Goal: Task Accomplishment & Management: Manage account settings

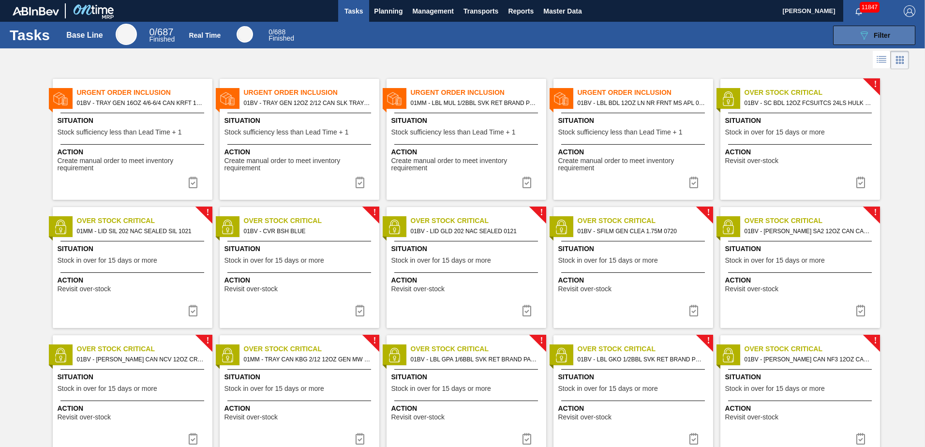
click at [870, 35] on div "089F7B8B-B2A5-4AFE-B5C0-19BA573D28AC Filter" at bounding box center [874, 36] width 32 height 12
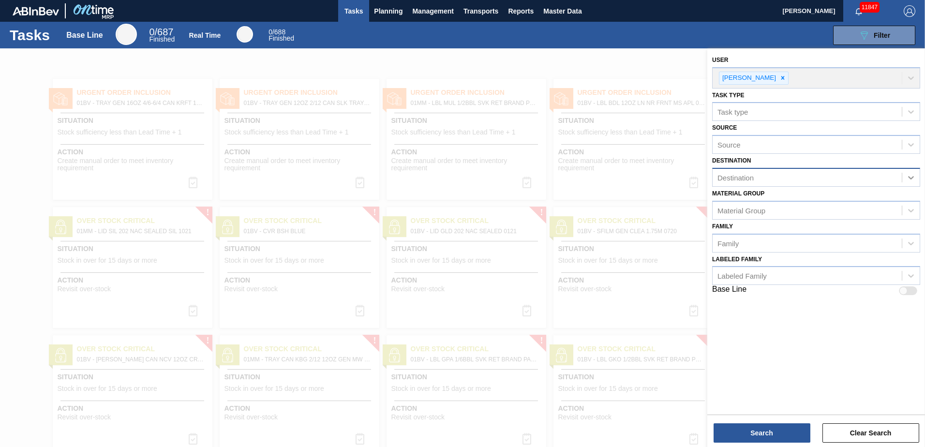
click at [912, 176] on icon at bounding box center [911, 178] width 10 height 10
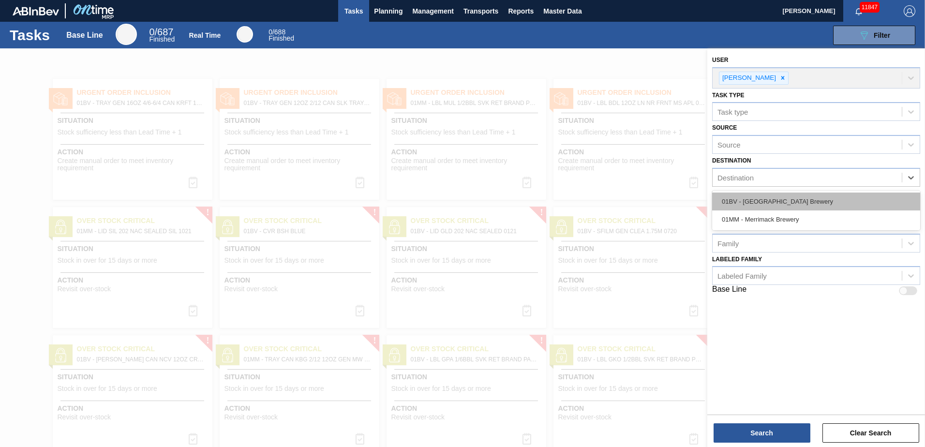
click at [802, 198] on div "01BV - [GEOGRAPHIC_DATA] Brewery" at bounding box center [816, 202] width 208 height 18
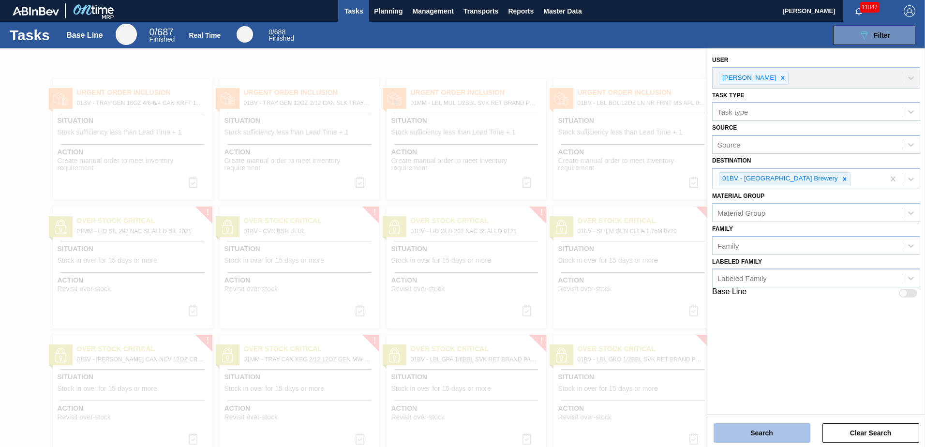
click at [751, 434] on button "Search" at bounding box center [762, 432] width 97 height 19
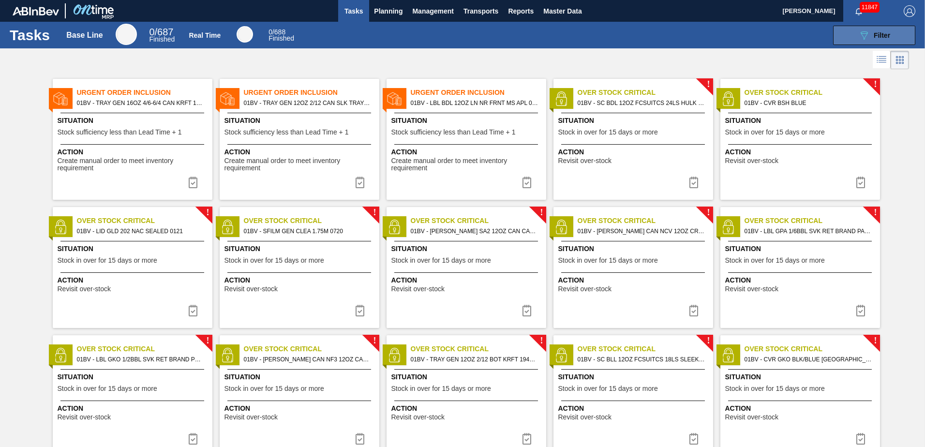
click at [858, 34] on icon "089F7B8B-B2A5-4AFE-B5C0-19BA573D28AC" at bounding box center [864, 36] width 12 height 12
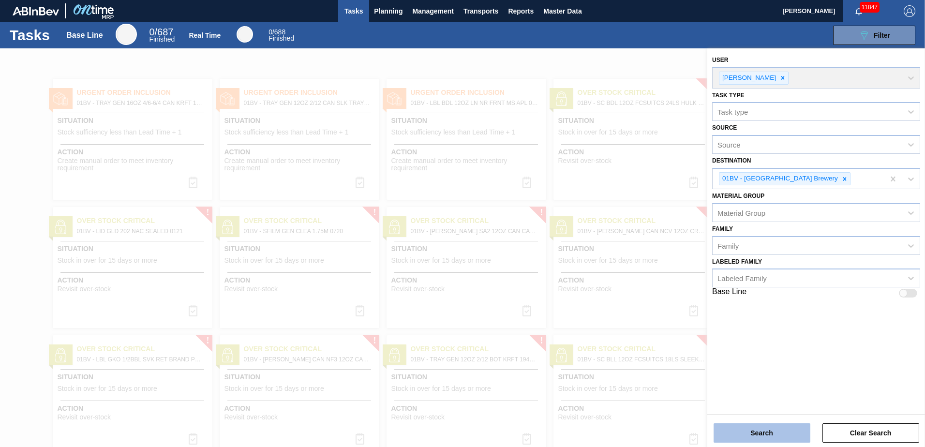
click at [769, 434] on button "Search" at bounding box center [762, 432] width 97 height 19
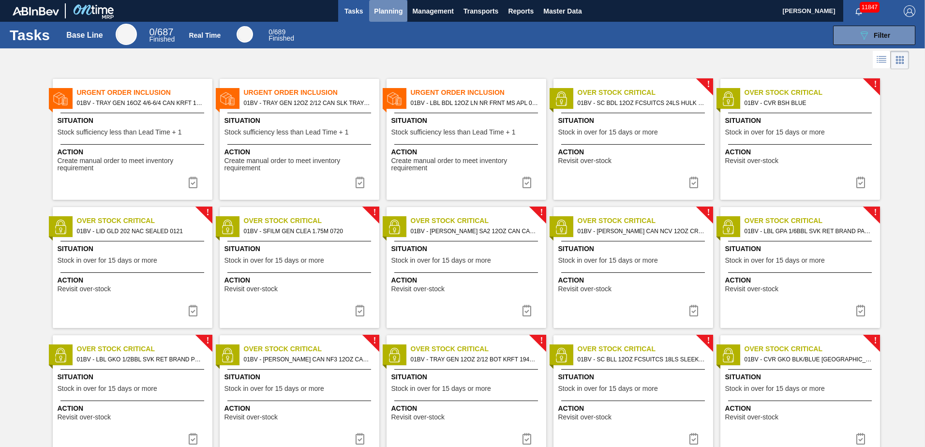
click at [391, 10] on span "Planning" at bounding box center [388, 11] width 29 height 12
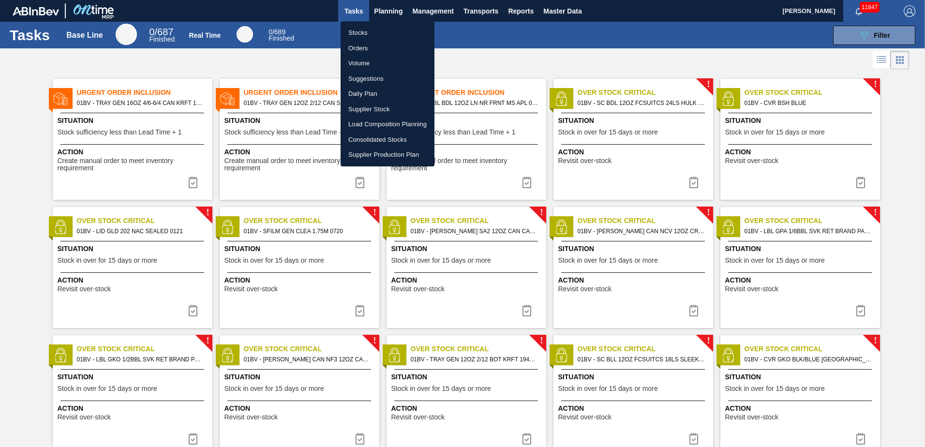
click at [359, 80] on li "Suggestions" at bounding box center [388, 78] width 94 height 15
checkbox input "true"
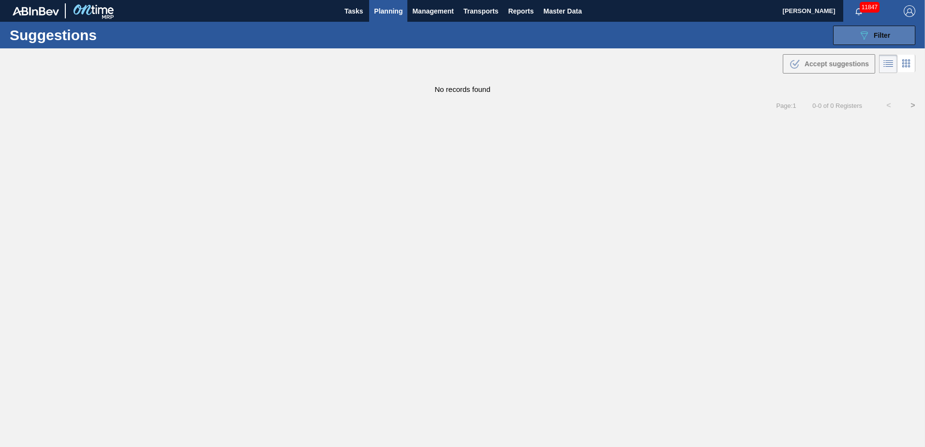
click at [874, 33] on span "Filter" at bounding box center [882, 35] width 16 height 8
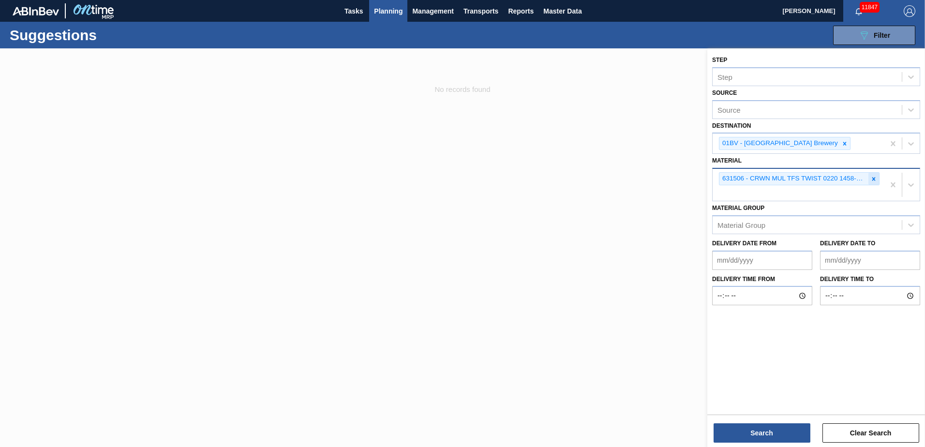
click at [872, 177] on icon at bounding box center [873, 179] width 7 height 7
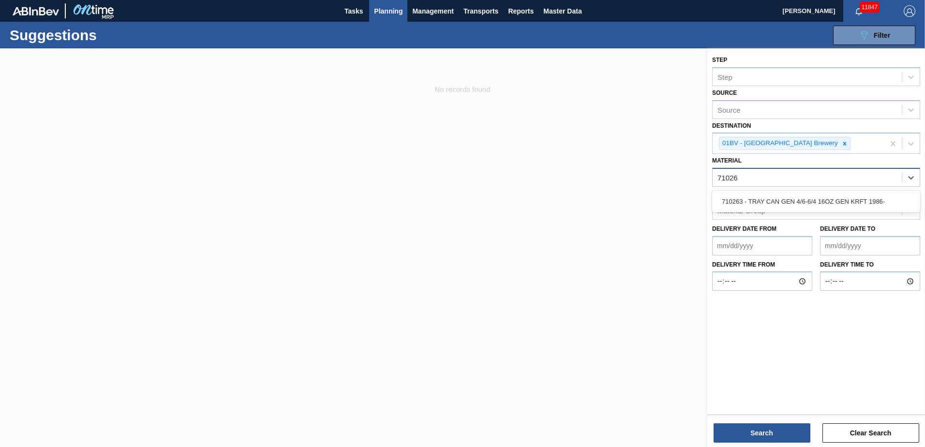
type input "710263"
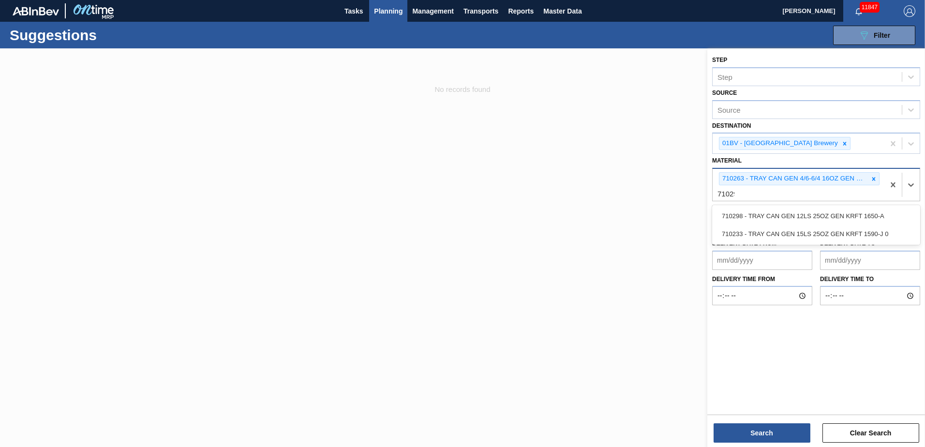
type input "710298"
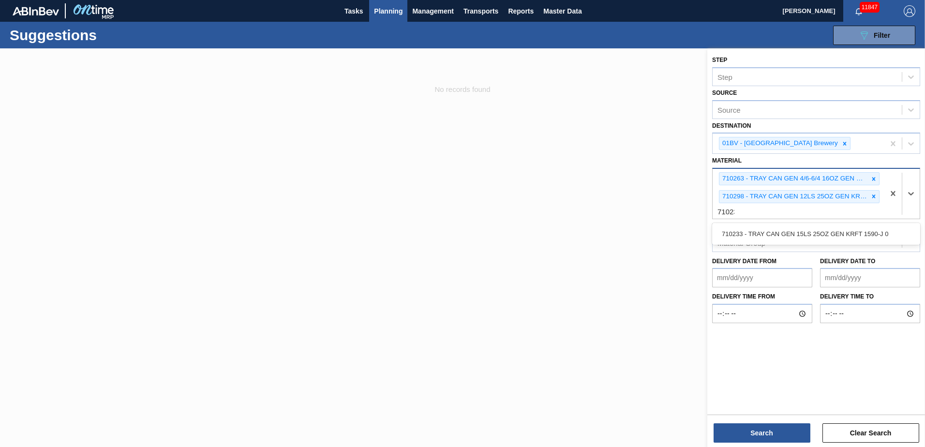
type input "710233"
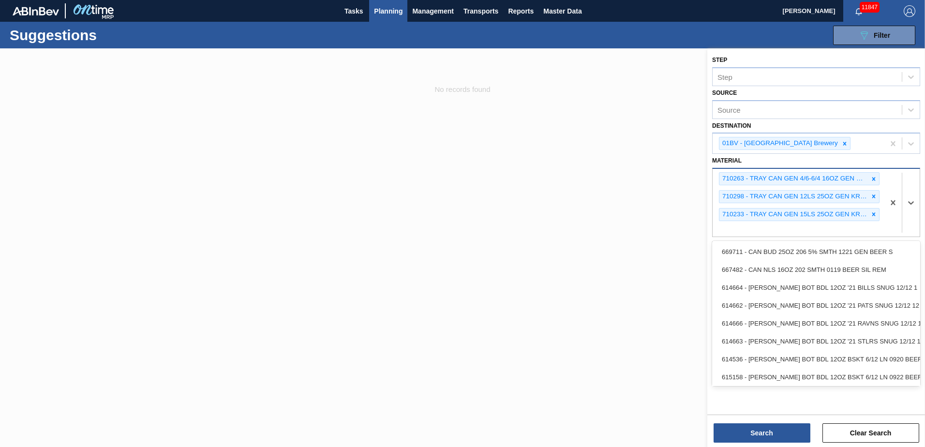
click at [730, 227] on div "710263 - TRAY CAN GEN 4/6-6/4 16OZ GEN KRFT 1986- 710298 - TRAY CAN GEN 12LS 25…" at bounding box center [799, 203] width 172 height 68
type input "710426"
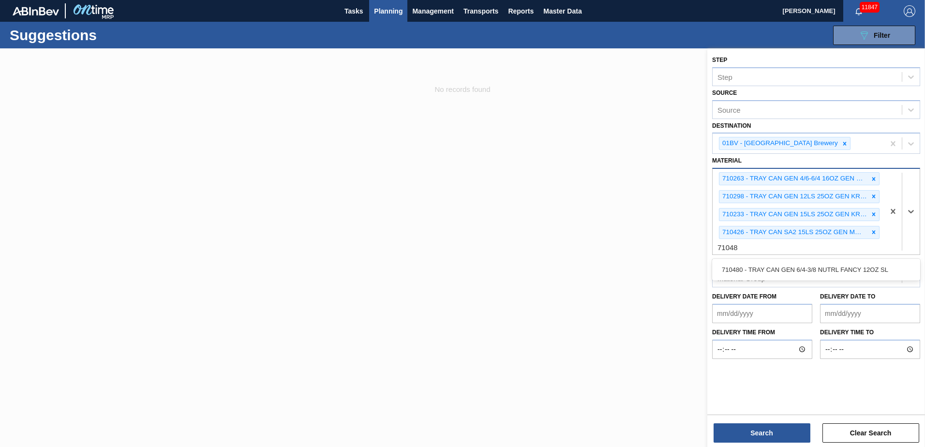
type input "710480"
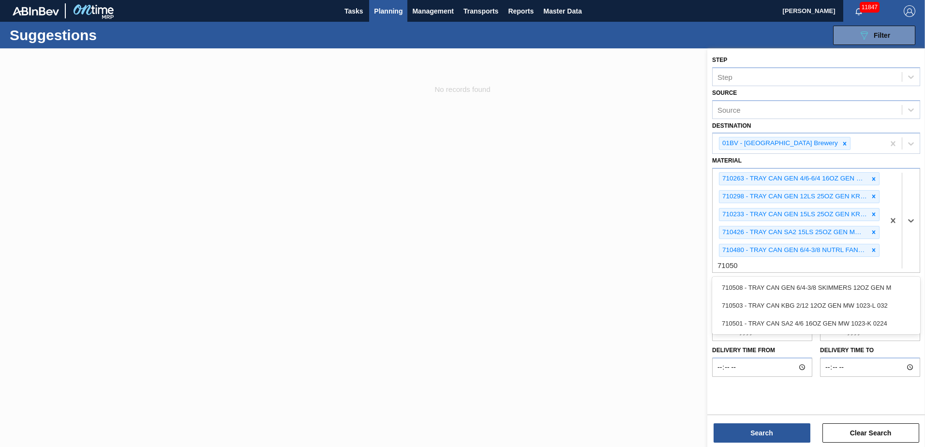
type input "710501"
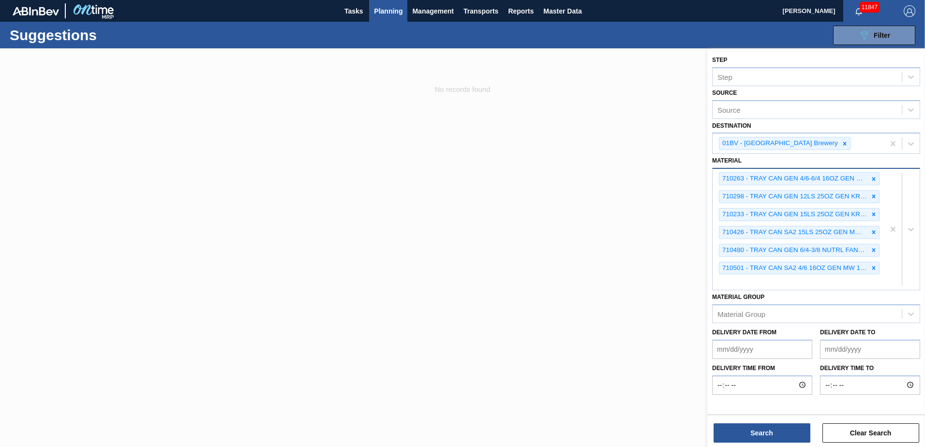
drag, startPoint x: 731, startPoint y: 282, endPoint x: 723, endPoint y: 256, distance: 26.9
click at [731, 282] on div "710263 - TRAY CAN GEN 4/6-6/4 16OZ GEN KRFT 1986- 710298 - TRAY CAN GEN 12LS 25…" at bounding box center [799, 229] width 172 height 121
type input "710508"
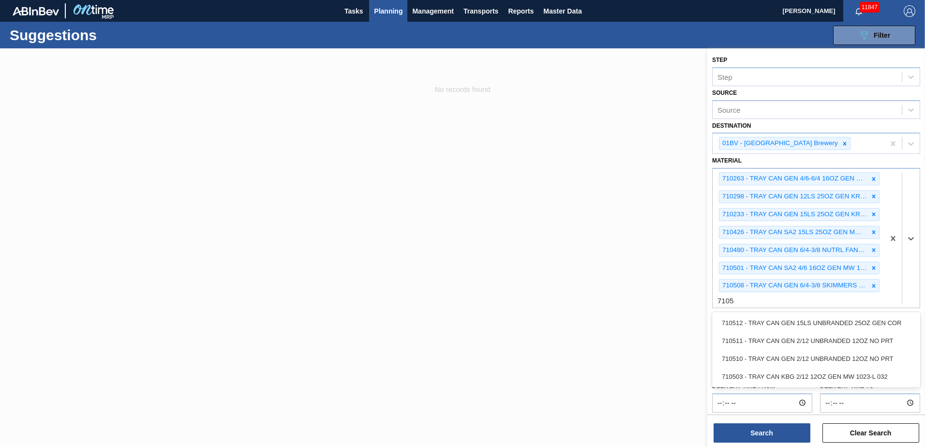
type input "710511"
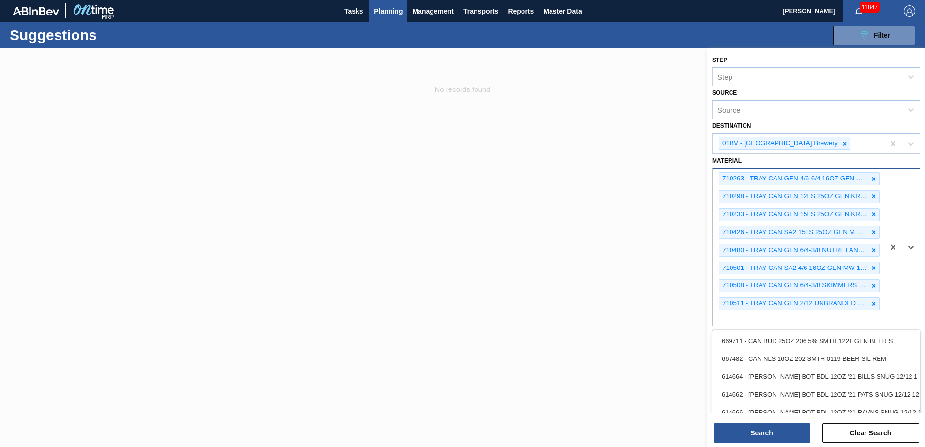
click at [733, 318] on div "710263 - TRAY CAN GEN 4/6-6/4 16OZ GEN KRFT 1986- 710298 - TRAY CAN GEN 12LS 25…" at bounding box center [799, 247] width 172 height 157
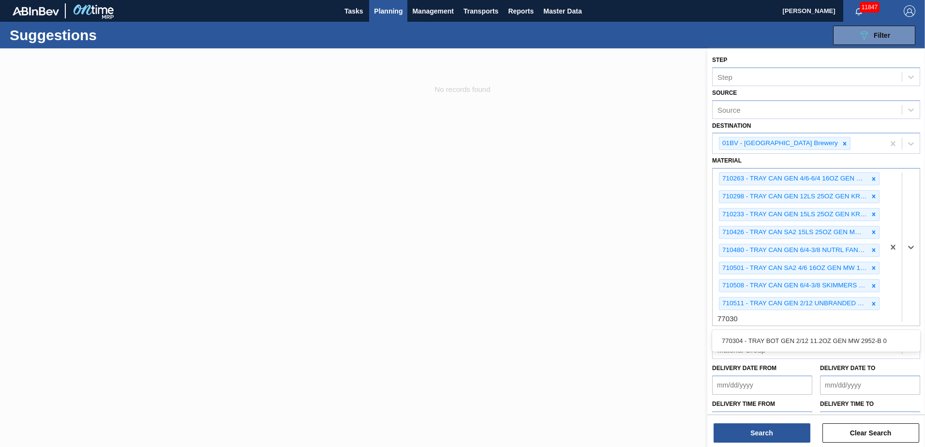
type input "770304"
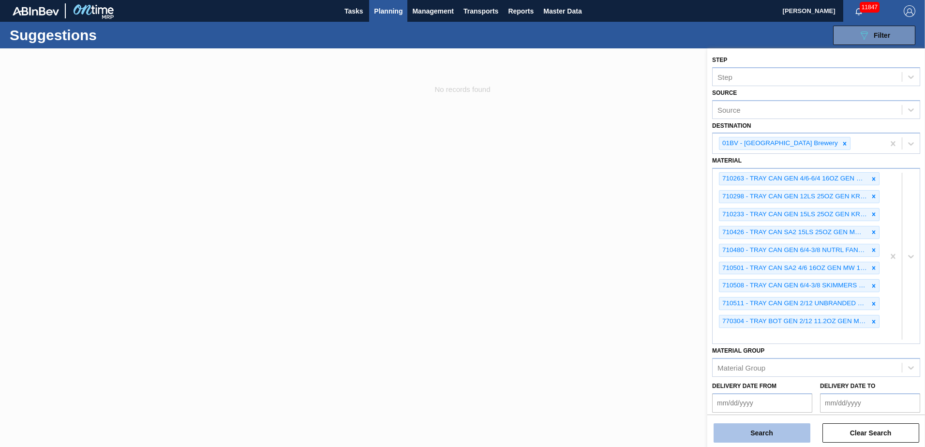
click at [758, 434] on button "Search" at bounding box center [762, 432] width 97 height 19
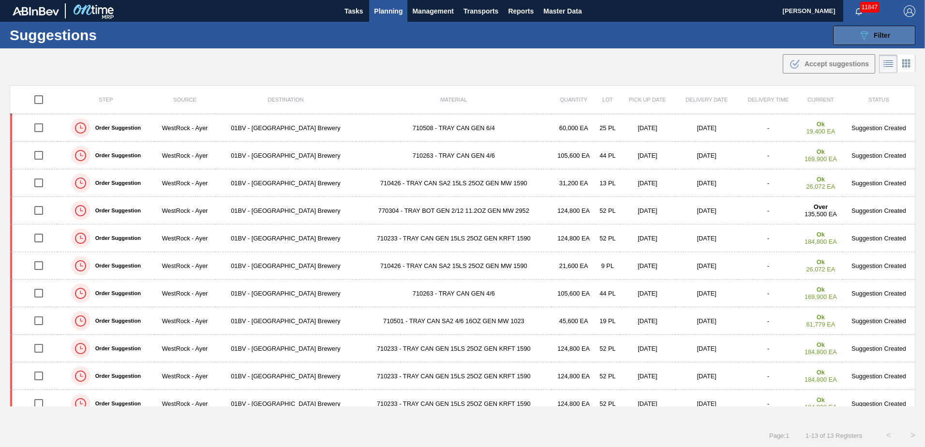
click at [866, 36] on icon "089F7B8B-B2A5-4AFE-B5C0-19BA573D28AC" at bounding box center [864, 36] width 12 height 12
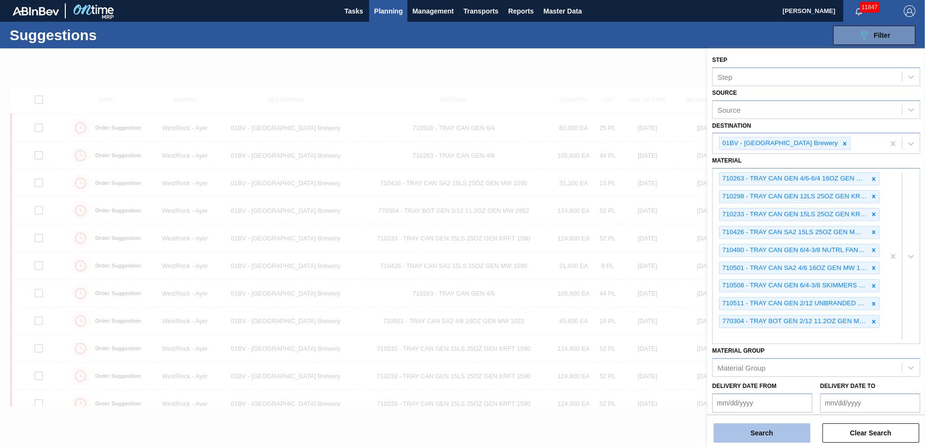
click at [758, 431] on button "Search" at bounding box center [762, 432] width 97 height 19
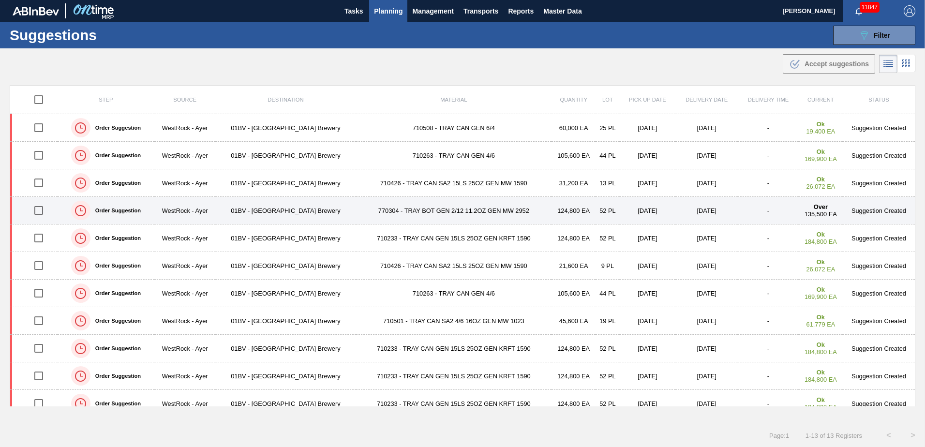
drag, startPoint x: 37, startPoint y: 211, endPoint x: 105, endPoint y: 197, distance: 69.5
click at [37, 211] on input "checkbox" at bounding box center [39, 210] width 20 height 20
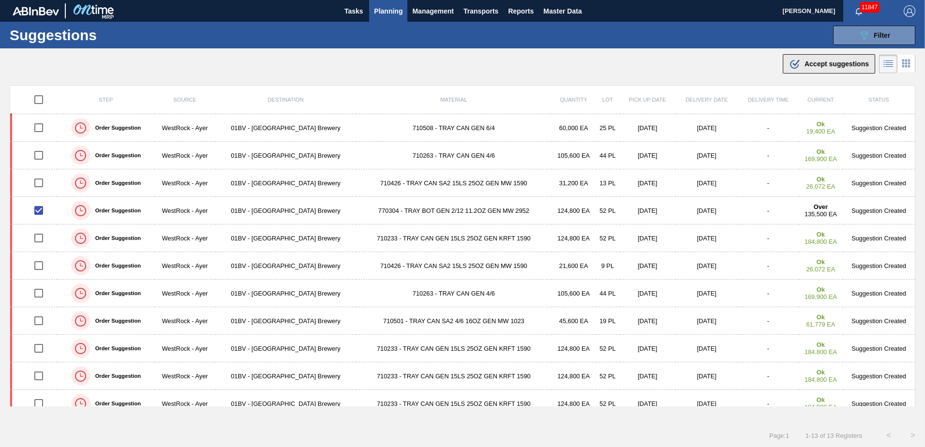
click at [821, 62] on span "Accept suggestions" at bounding box center [837, 64] width 64 height 8
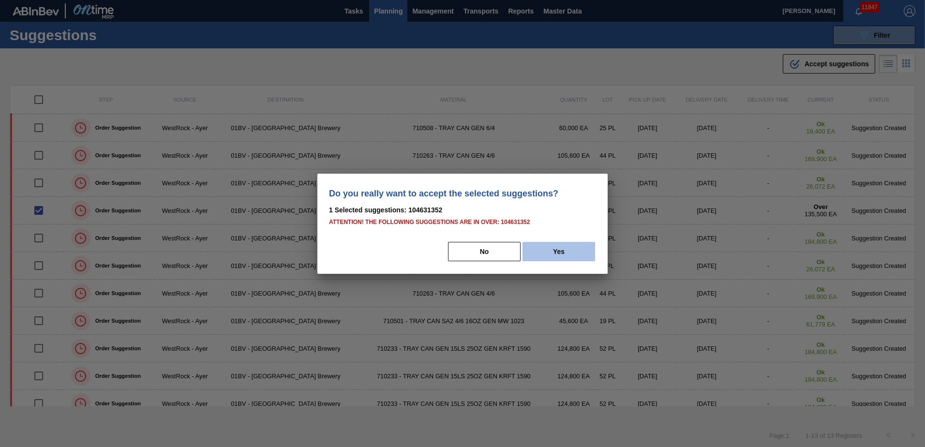
click at [563, 253] on button "Yes" at bounding box center [559, 251] width 73 height 19
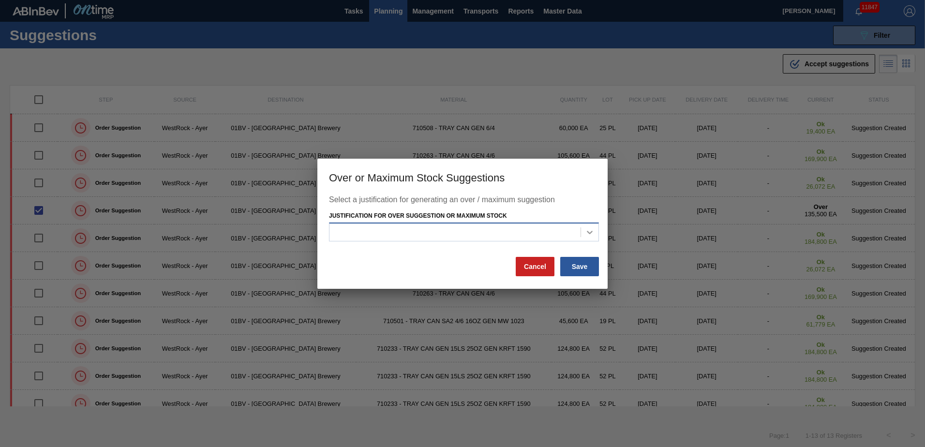
click at [590, 231] on icon at bounding box center [590, 232] width 10 height 10
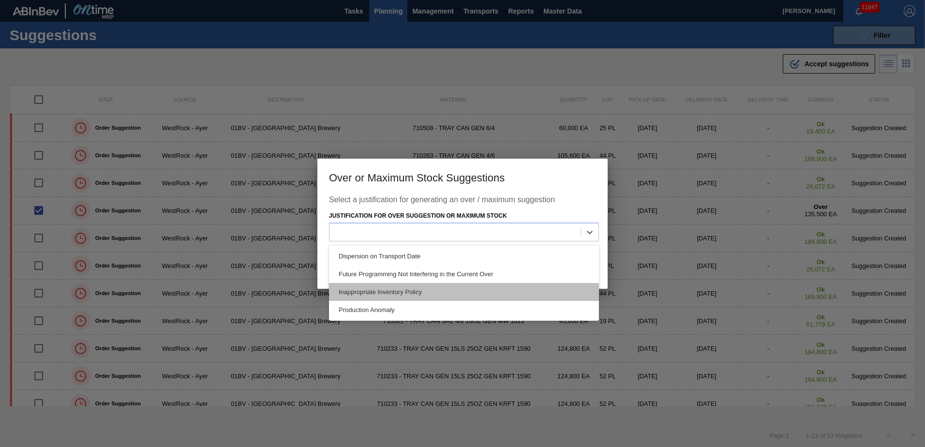
click at [403, 290] on div "Inappropriate Inventory Policy" at bounding box center [464, 292] width 270 height 18
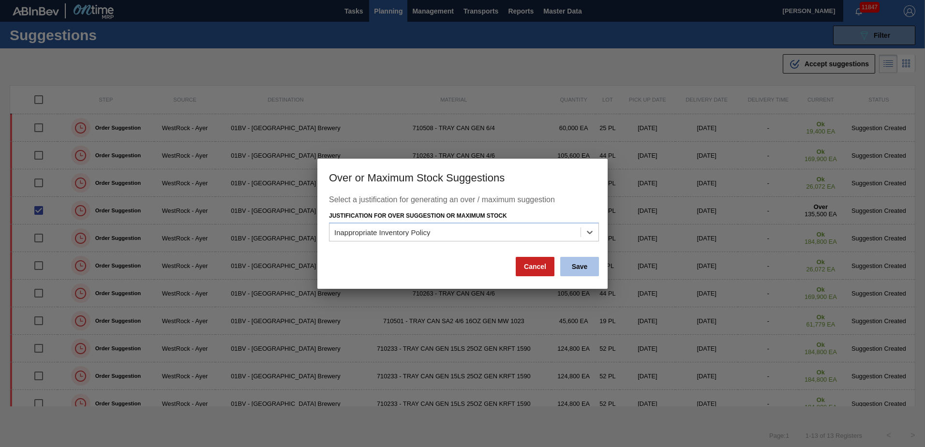
click at [591, 264] on button "Save" at bounding box center [579, 266] width 39 height 19
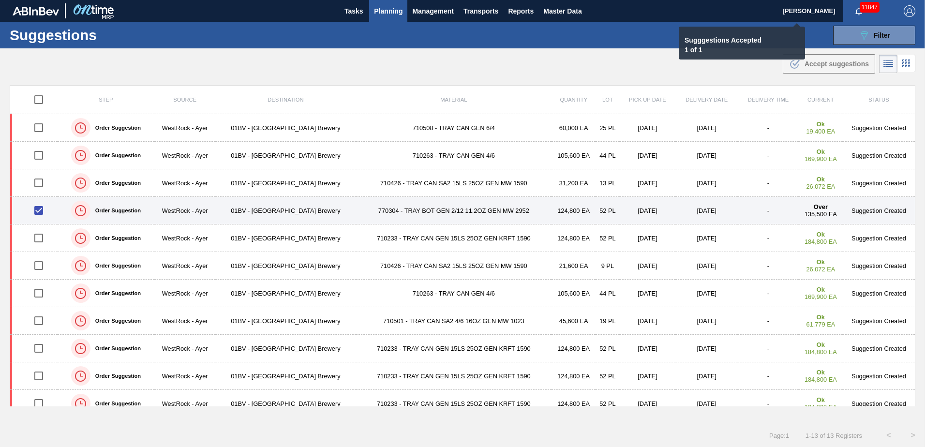
checkbox input "false"
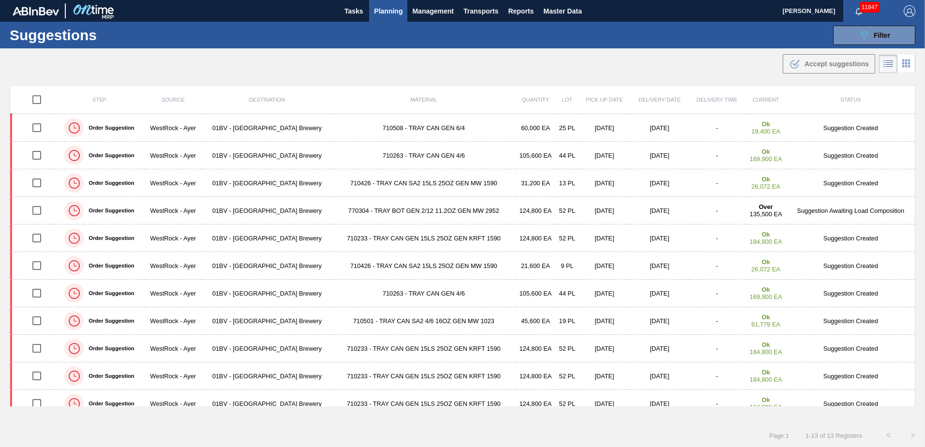
click at [384, 9] on span "Planning" at bounding box center [388, 11] width 29 height 12
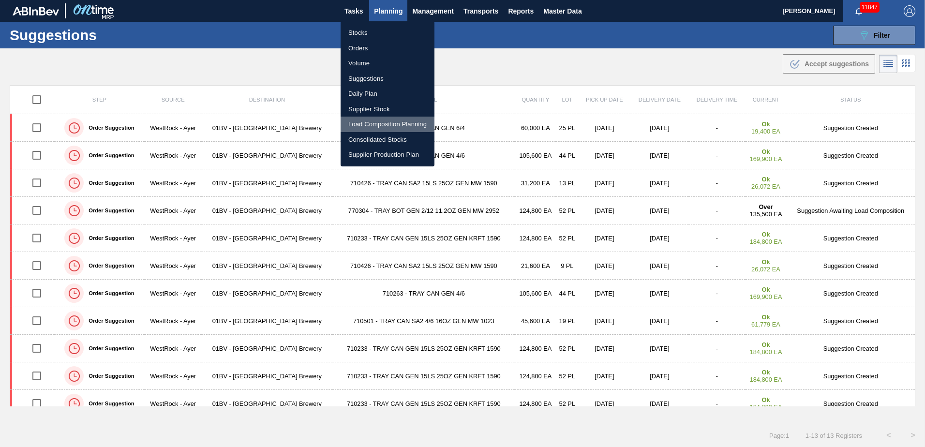
click at [379, 126] on li "Load Composition Planning" at bounding box center [388, 124] width 94 height 15
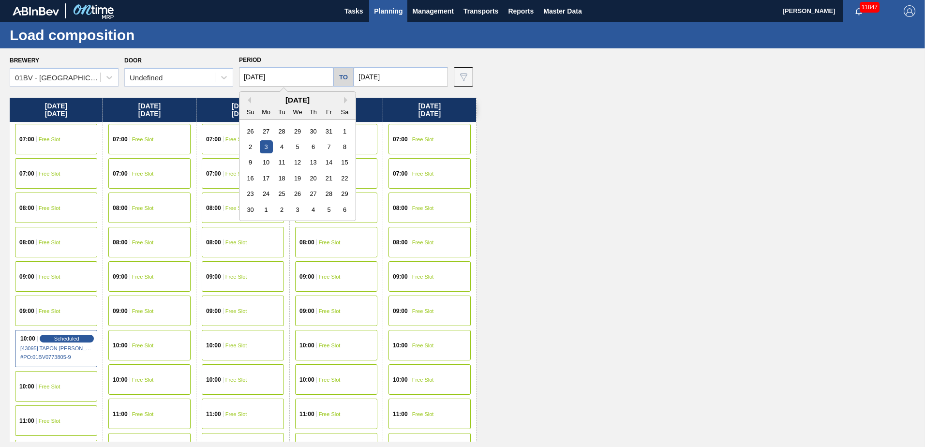
click at [306, 74] on input "[DATE]" at bounding box center [286, 76] width 94 height 19
click at [249, 100] on button "Previous Month" at bounding box center [247, 100] width 7 height 7
click at [264, 162] on div "13" at bounding box center [266, 162] width 13 height 13
type input "[DATE]"
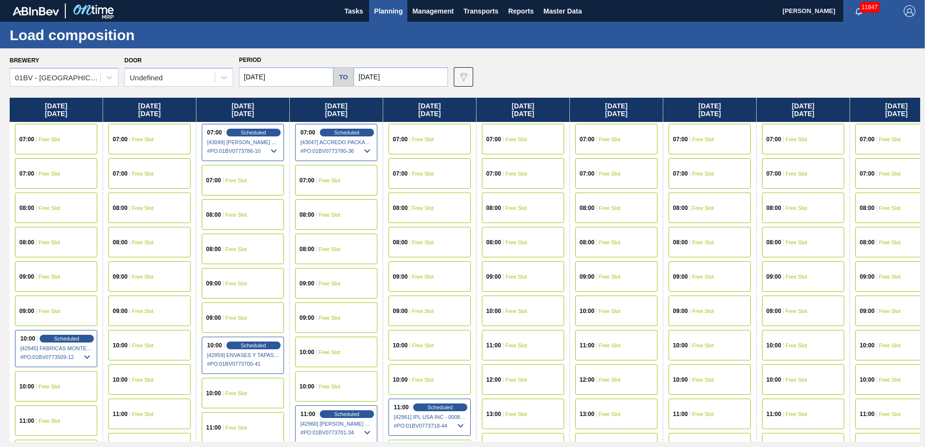
click at [392, 79] on input "11/07/2025" at bounding box center [401, 76] width 94 height 19
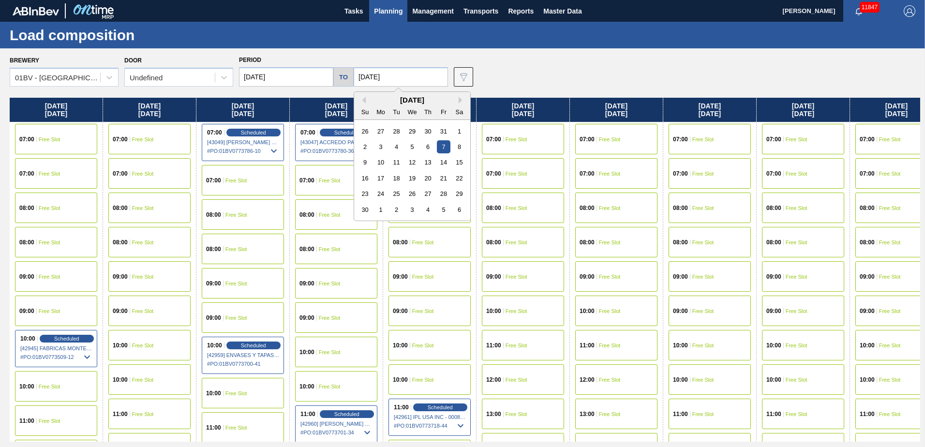
drag, startPoint x: 360, startPoint y: 100, endPoint x: 366, endPoint y: 102, distance: 6.6
click at [360, 100] on button "Previous Month" at bounding box center [362, 100] width 7 height 7
click at [444, 163] on div "17" at bounding box center [443, 162] width 13 height 13
type input "[DATE]"
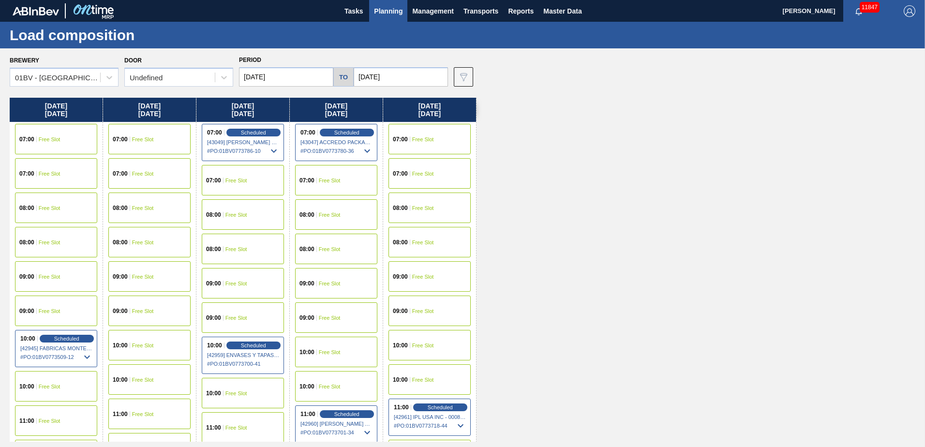
click at [137, 347] on span "Free Slot" at bounding box center [143, 346] width 22 height 6
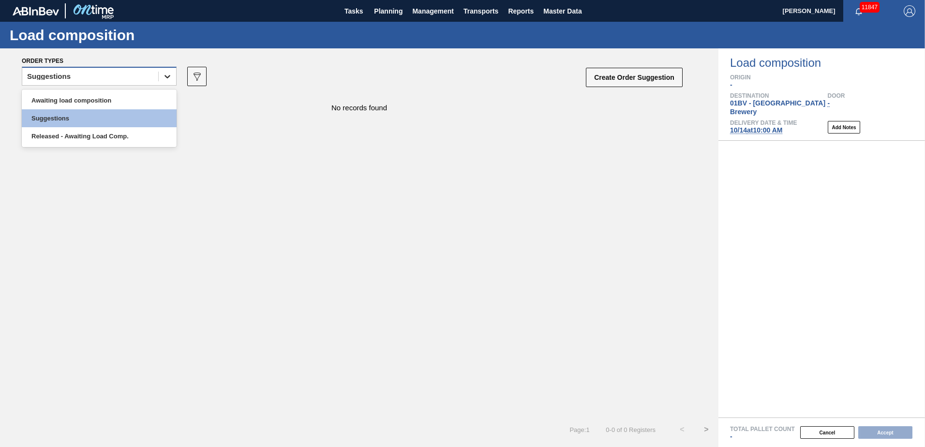
click at [164, 78] on icon at bounding box center [168, 77] width 10 height 10
click at [133, 96] on div "Awaiting load composition" at bounding box center [99, 100] width 155 height 18
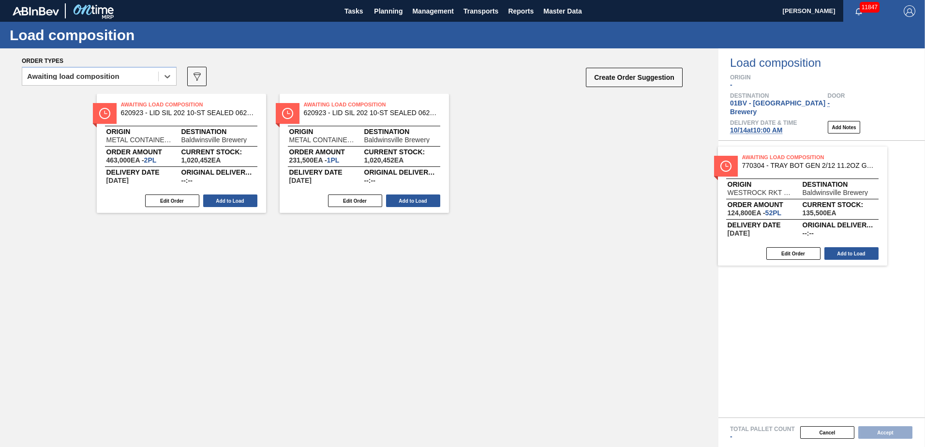
drag, startPoint x: 145, startPoint y: 112, endPoint x: 781, endPoint y: 167, distance: 638.6
click at [781, 167] on div "Order types option Awaiting load composition, selected. Select is focused ,type…" at bounding box center [462, 247] width 925 height 399
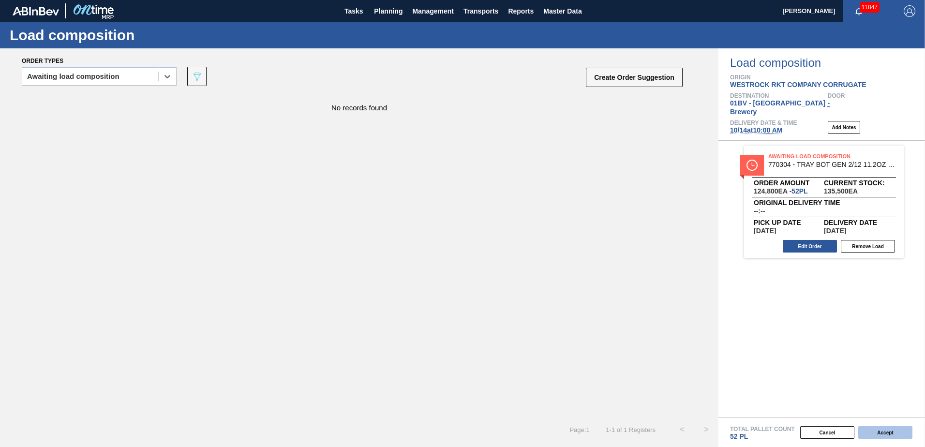
click at [884, 433] on button "Accept" at bounding box center [885, 432] width 54 height 13
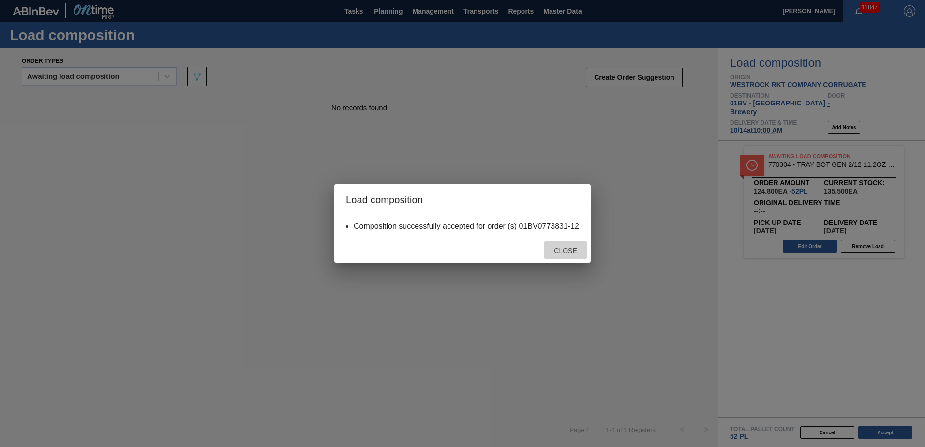
click at [565, 248] on span "Close" at bounding box center [565, 251] width 38 height 8
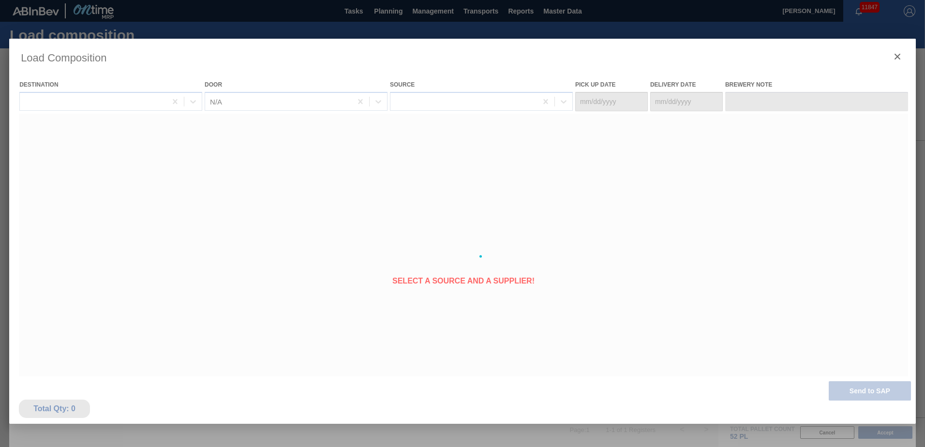
type Date "[DATE]"
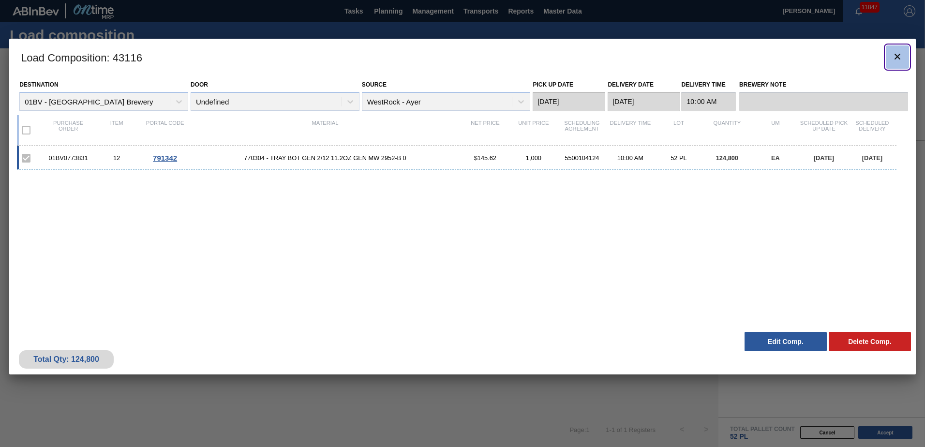
click at [896, 57] on icon "botão de ícone" at bounding box center [898, 57] width 12 height 12
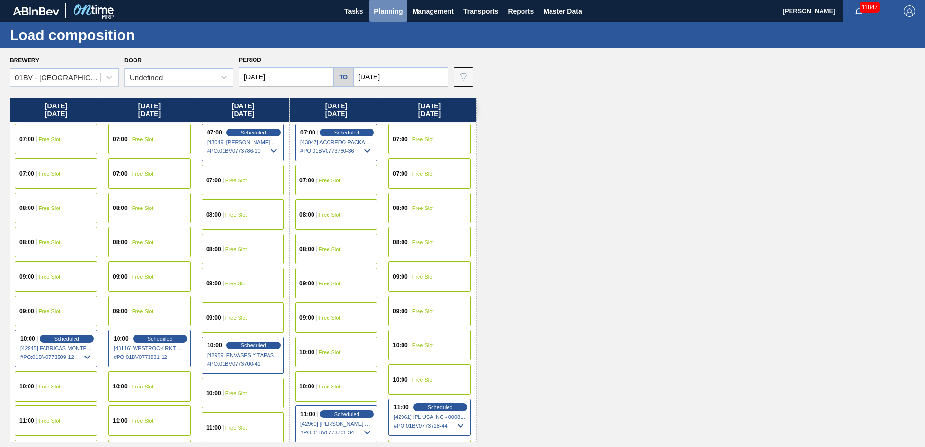
click at [386, 9] on span "Planning" at bounding box center [388, 11] width 29 height 12
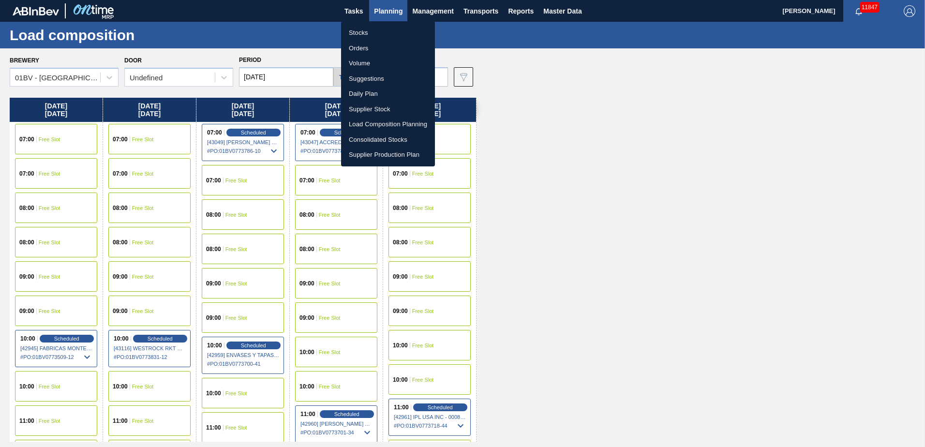
click at [369, 79] on li "Suggestions" at bounding box center [388, 78] width 94 height 15
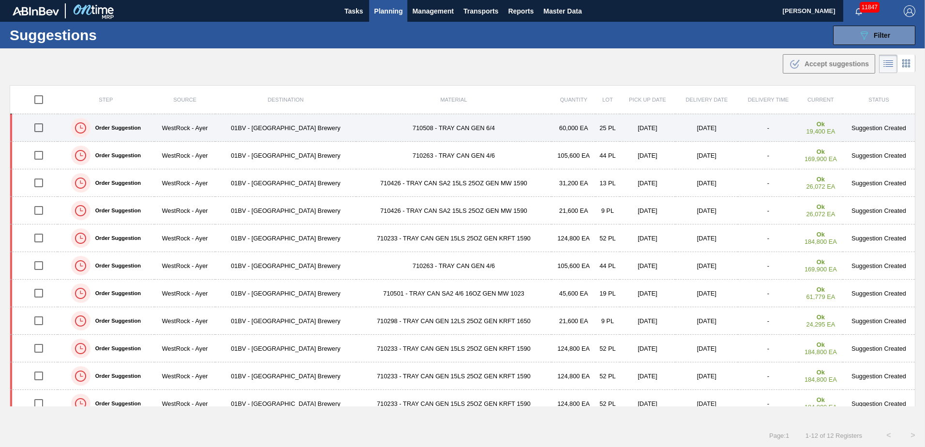
click at [39, 130] on input "checkbox" at bounding box center [39, 128] width 20 height 20
checkbox input "true"
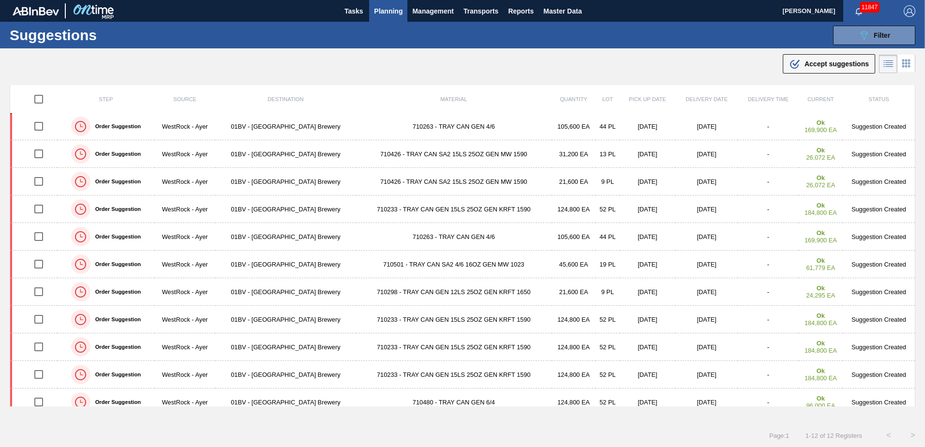
scroll to position [39, 0]
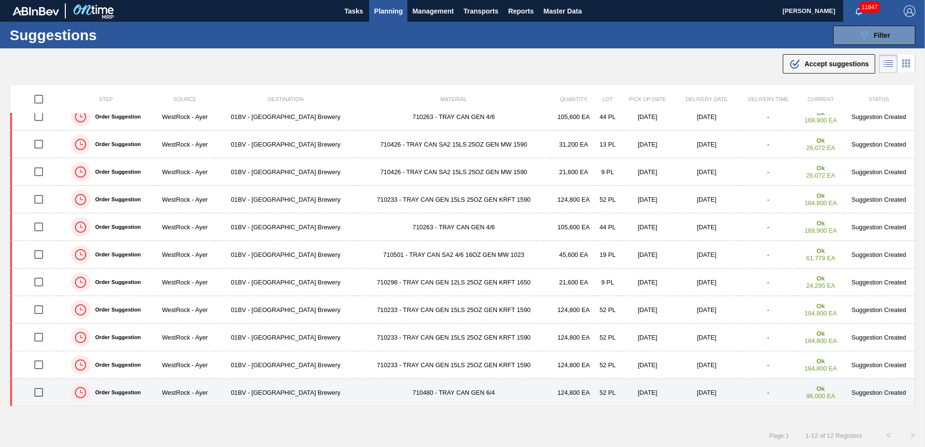
click at [41, 395] on input "checkbox" at bounding box center [39, 392] width 20 height 20
checkbox input "true"
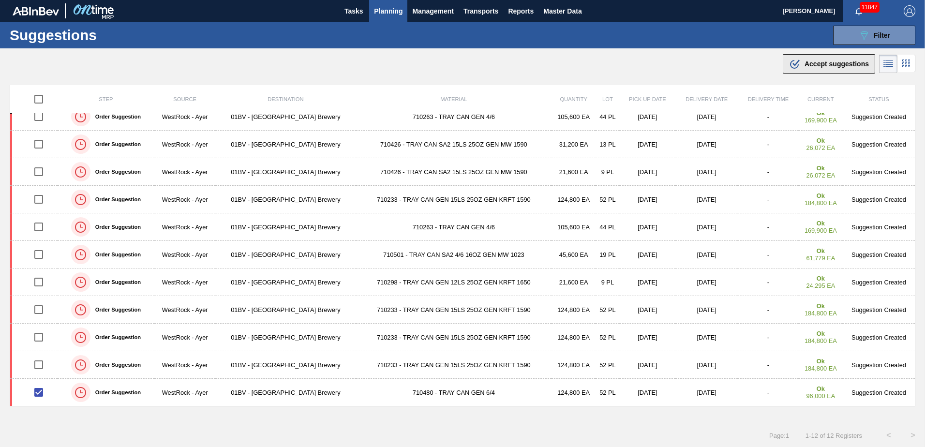
click at [809, 66] on span "Accept suggestions" at bounding box center [837, 64] width 64 height 8
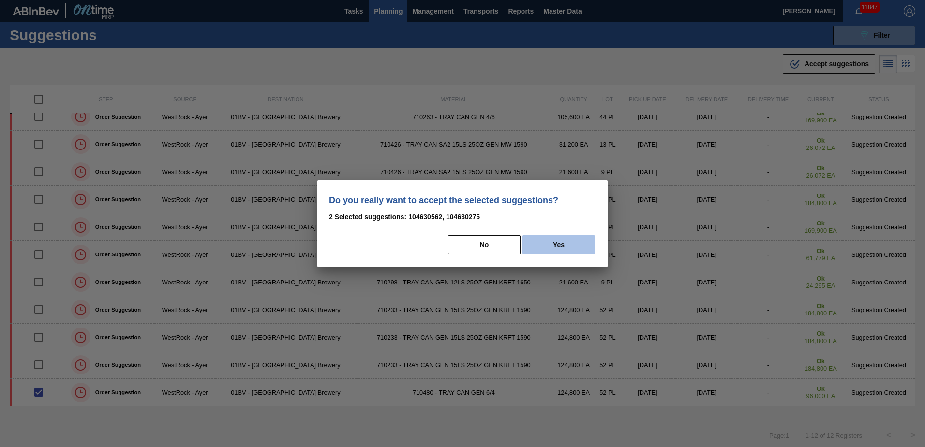
click at [556, 244] on button "Yes" at bounding box center [559, 244] width 73 height 19
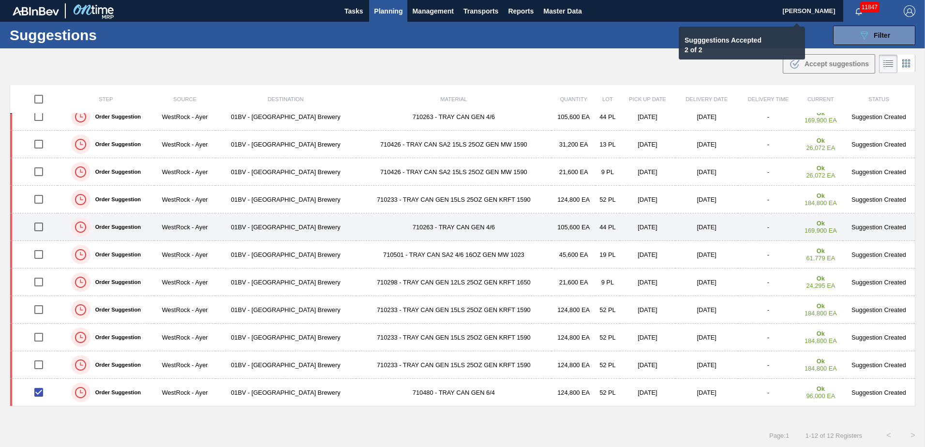
checkbox input "false"
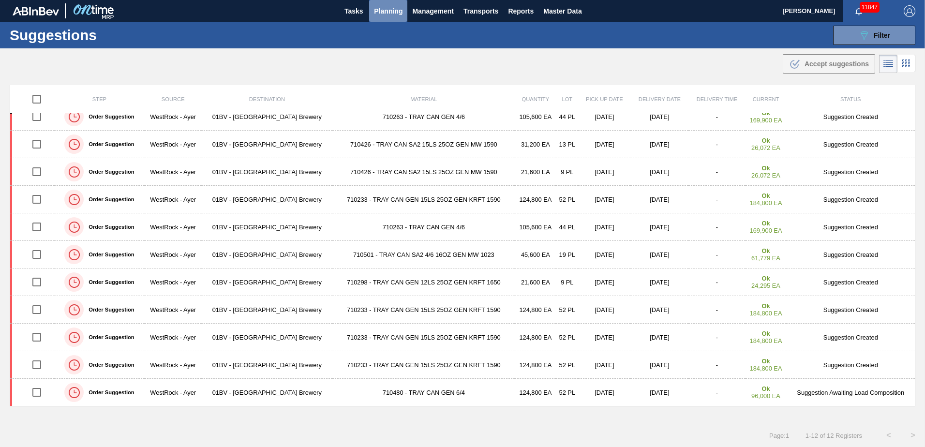
click at [387, 13] on span "Planning" at bounding box center [388, 11] width 29 height 12
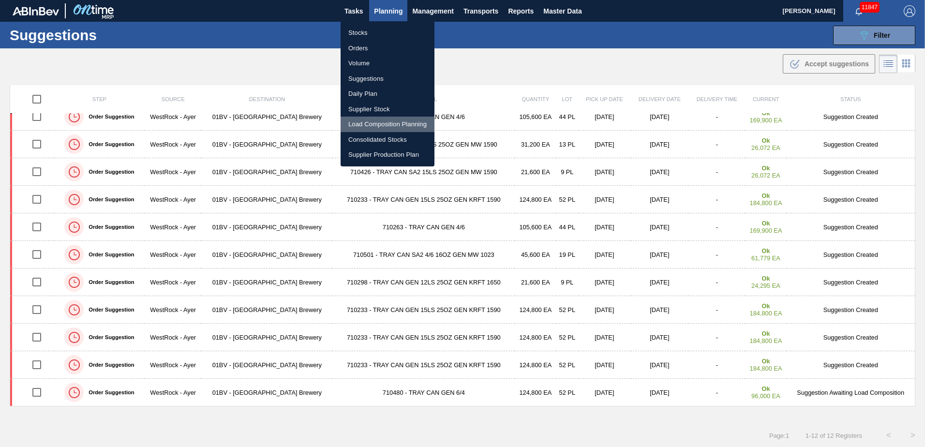
click at [379, 122] on li "Load Composition Planning" at bounding box center [388, 124] width 94 height 15
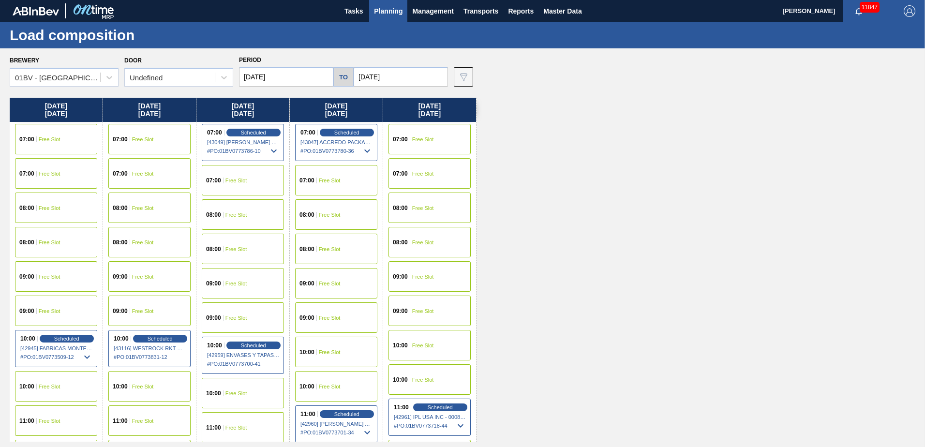
click at [292, 76] on input "[DATE]" at bounding box center [286, 76] width 94 height 19
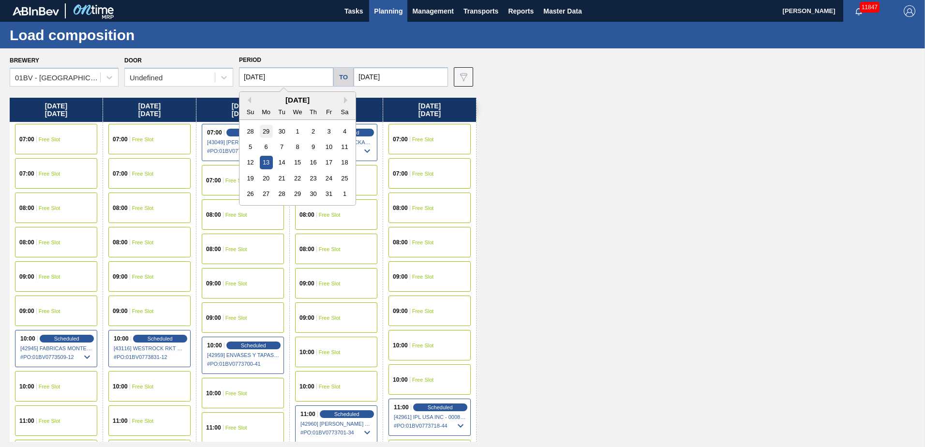
click at [265, 132] on div "29" at bounding box center [266, 131] width 13 height 13
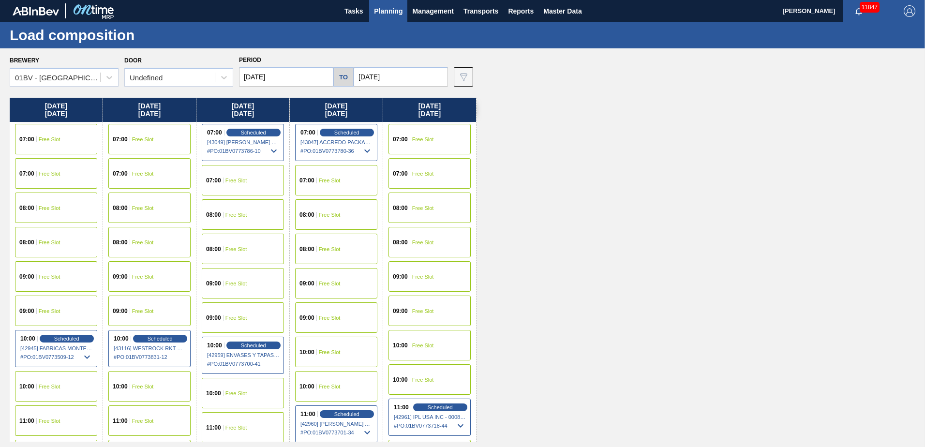
type input "[DATE]"
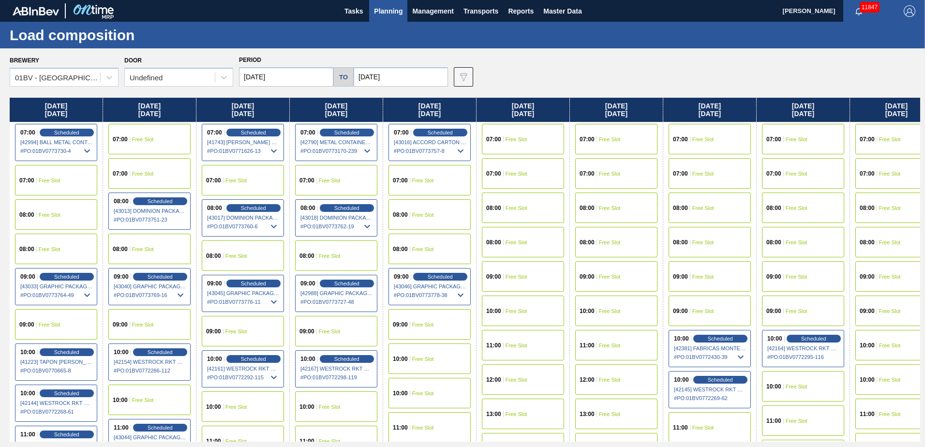
click at [397, 77] on input "[DATE]" at bounding box center [401, 76] width 94 height 19
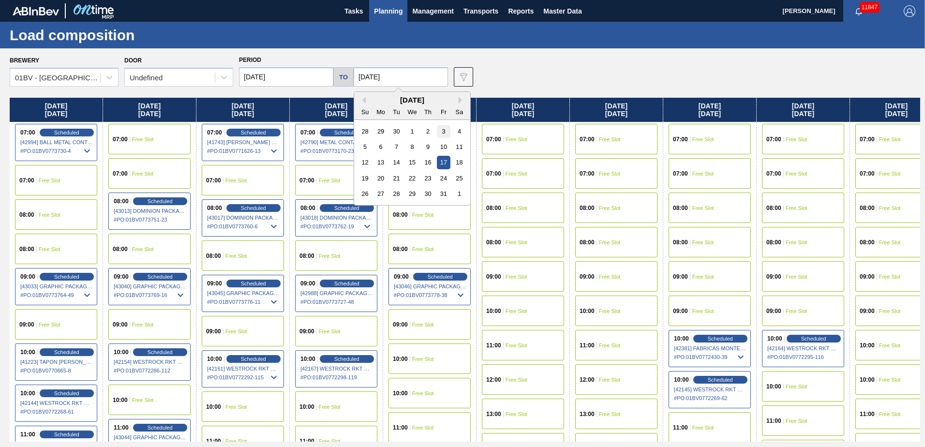
click at [446, 133] on div "3" at bounding box center [443, 131] width 13 height 13
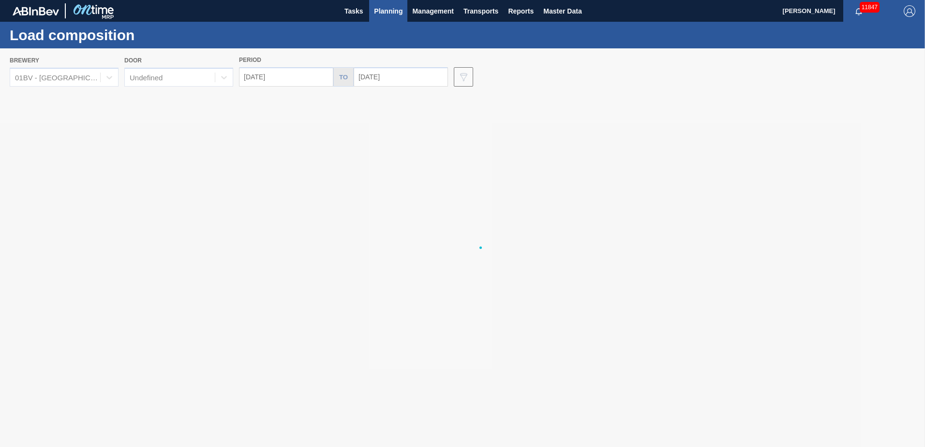
type input "[DATE]"
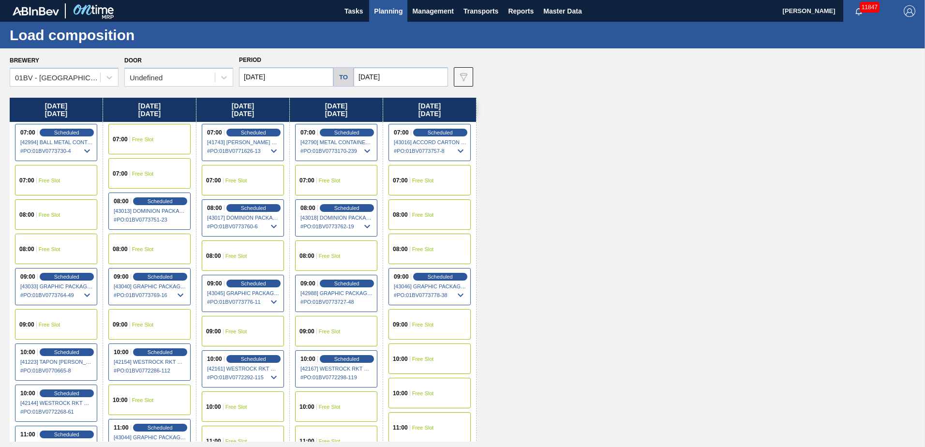
click at [412, 359] on span "Free Slot" at bounding box center [423, 359] width 22 height 6
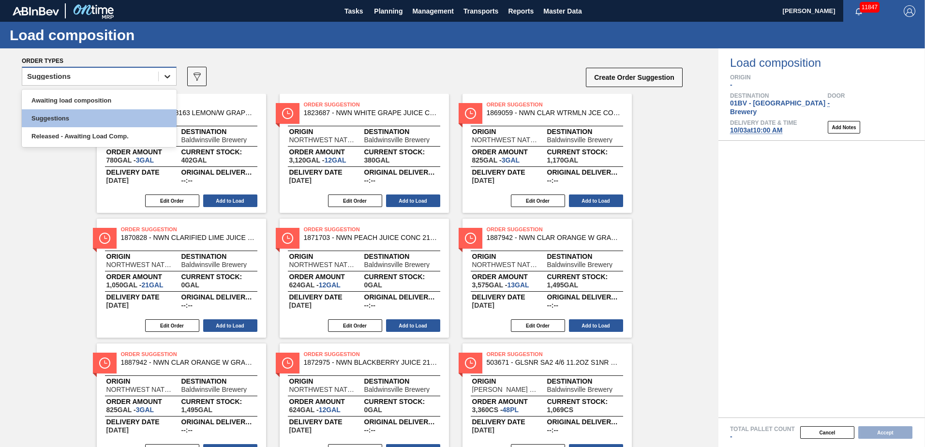
click at [169, 76] on icon at bounding box center [167, 76] width 6 height 3
click at [106, 103] on div "Awaiting load composition" at bounding box center [99, 100] width 155 height 18
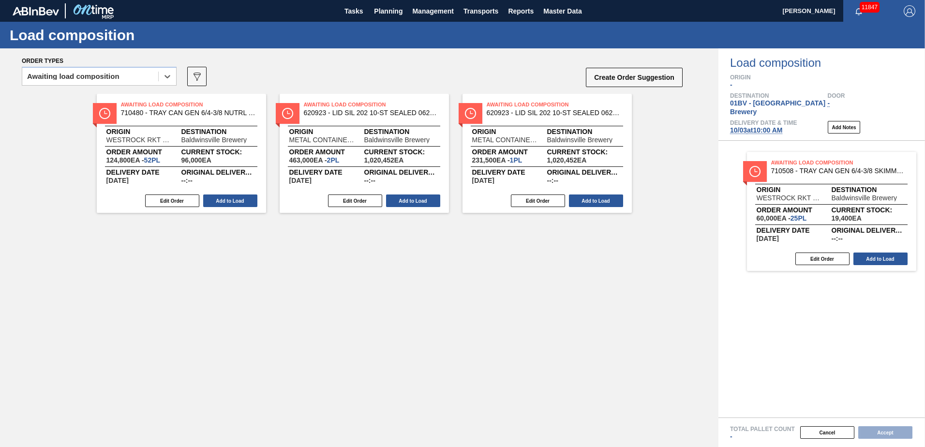
drag, startPoint x: 317, startPoint y: 117, endPoint x: 790, endPoint y: 177, distance: 476.5
click at [790, 177] on div "Order types option Awaiting load composition, selected. Select is focused ,type…" at bounding box center [462, 247] width 925 height 399
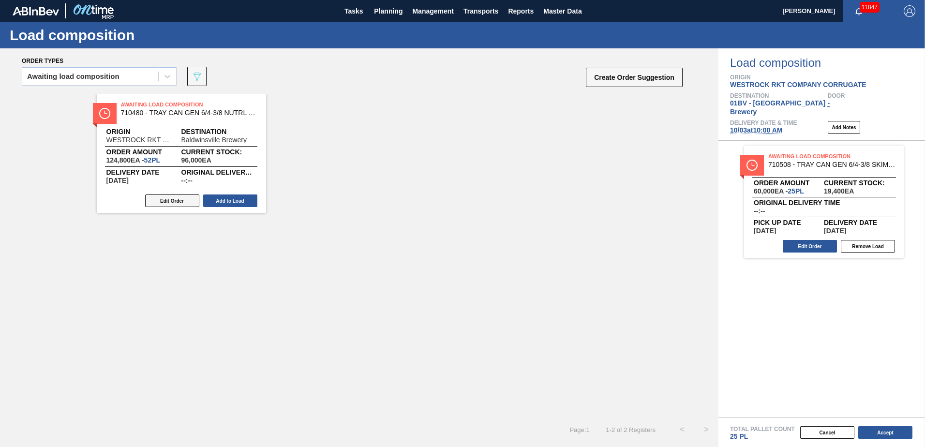
click at [162, 201] on button "Edit Order" at bounding box center [172, 200] width 54 height 13
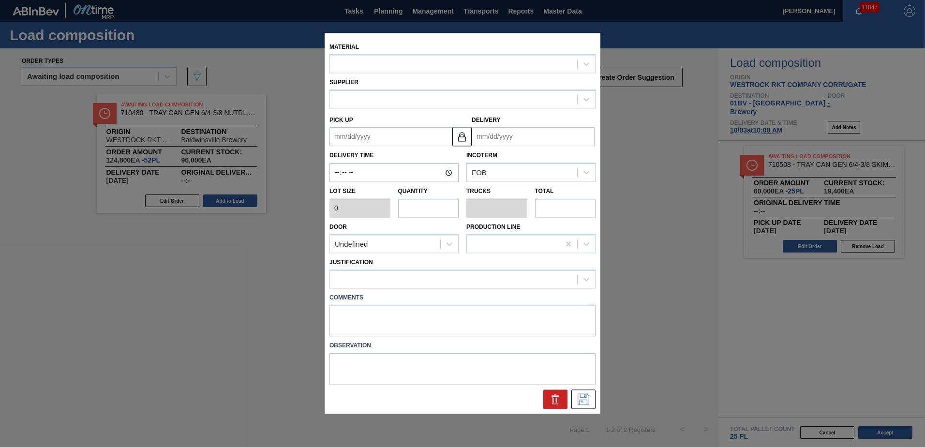
type input "2,400"
type input "52"
type input "1"
type input "124,800"
type up "10/22/2025"
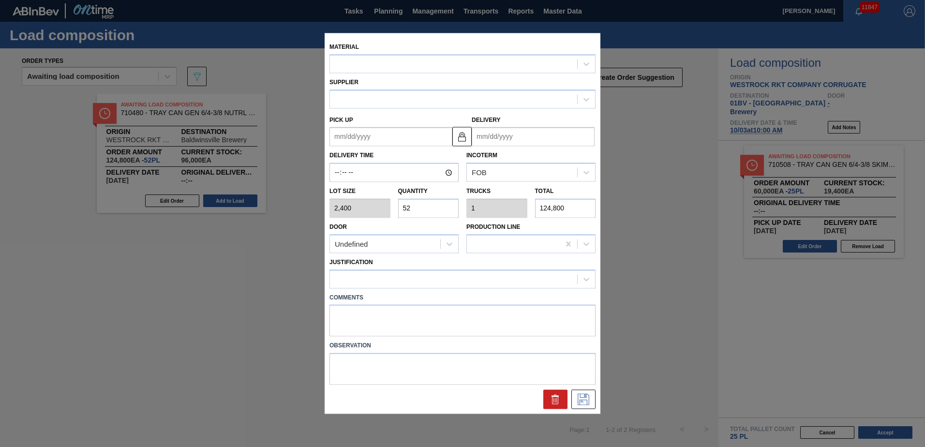
type input "10/24/2025"
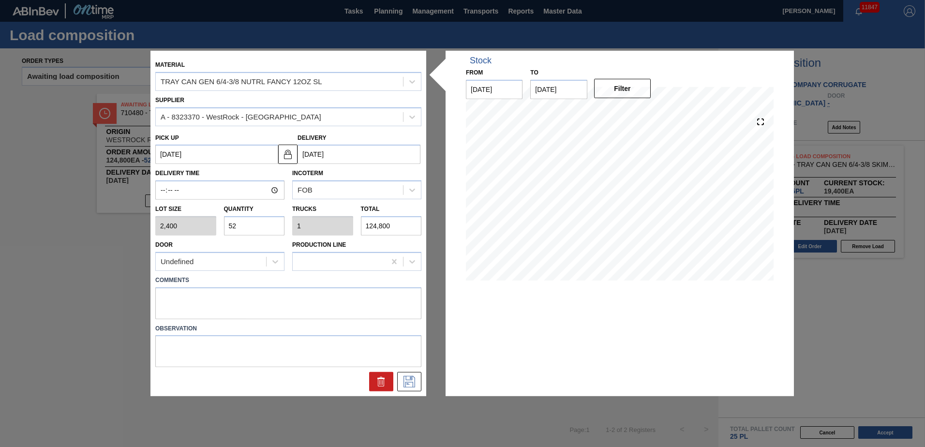
drag, startPoint x: 247, startPoint y: 227, endPoint x: 111, endPoint y: 224, distance: 135.5
click at [111, 224] on div "Material TRAY CAN GEN 6/4-3/8 NUTRL FANCY 12OZ SL Supplier A - 8323370 - WestRo…" at bounding box center [462, 223] width 925 height 447
type input "2"
type input "0.038"
type input "4,800"
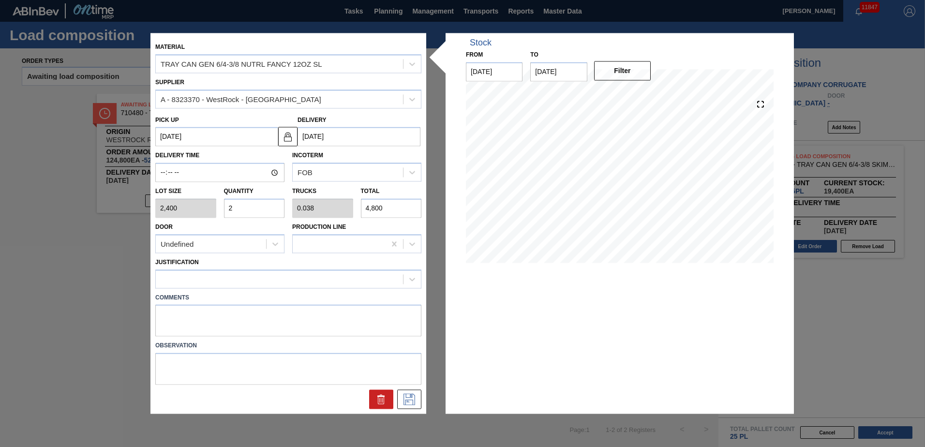
type input "27"
type input "0.519"
type input "64,800"
type input "27"
click at [407, 398] on icon at bounding box center [409, 400] width 12 height 12
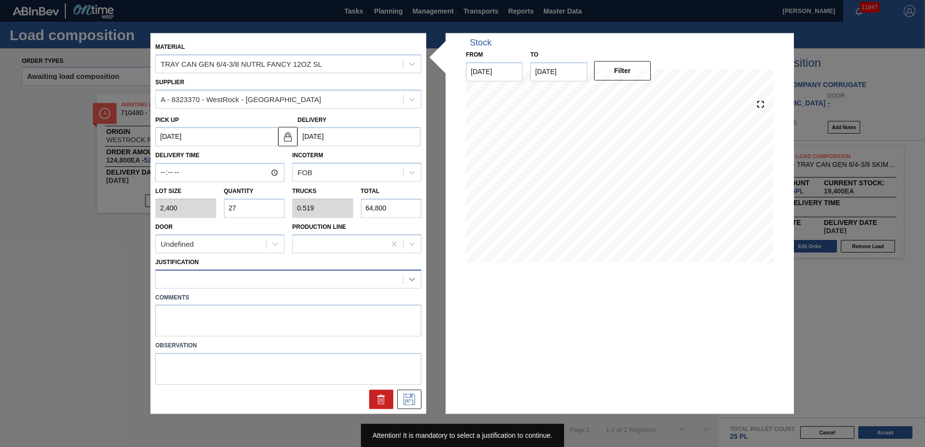
click at [409, 279] on icon at bounding box center [412, 279] width 10 height 10
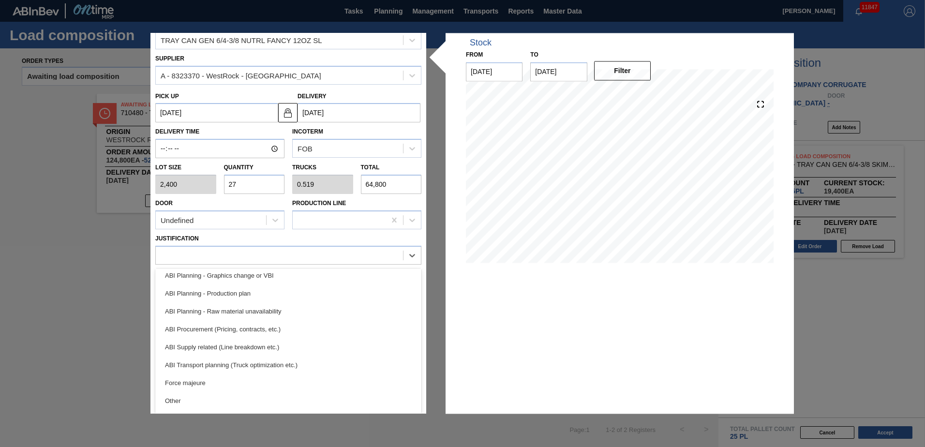
scroll to position [97, 0]
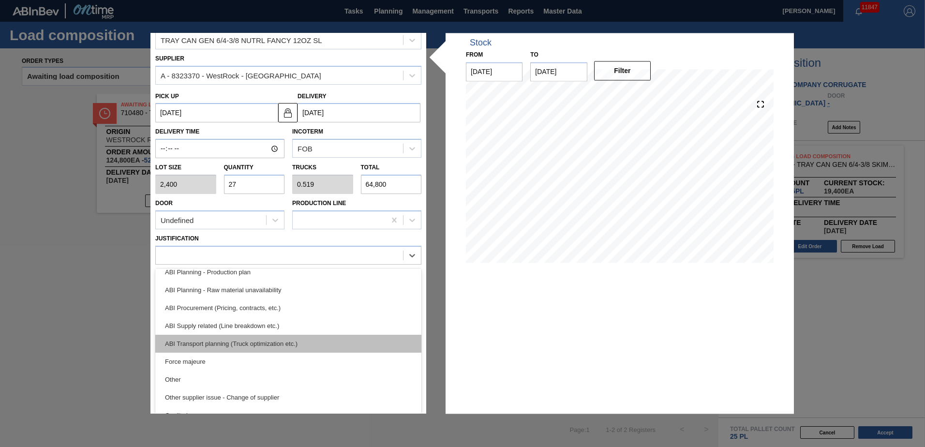
click at [209, 344] on div "ABI Transport planning (Truck optimization etc.)" at bounding box center [288, 344] width 266 height 18
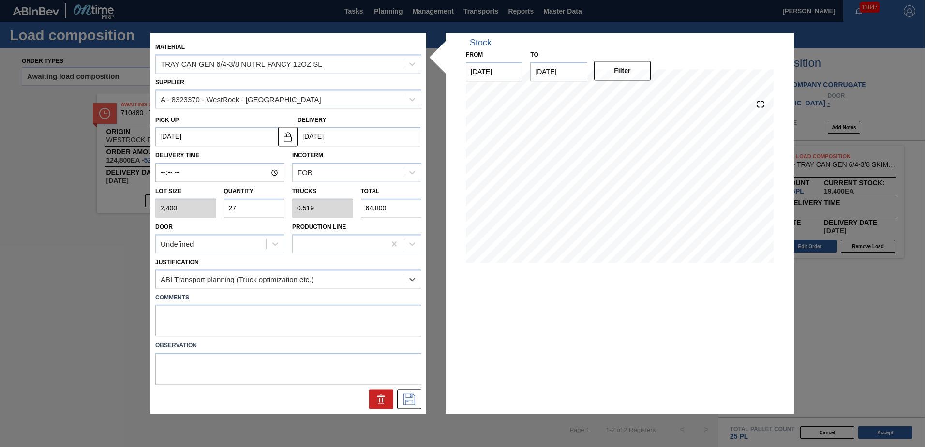
scroll to position [0, 0]
click at [409, 398] on icon at bounding box center [409, 400] width 12 height 12
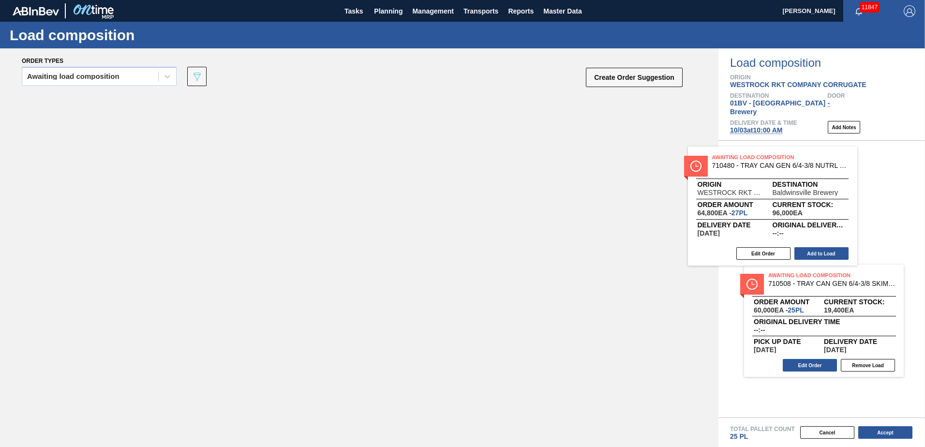
drag, startPoint x: 177, startPoint y: 106, endPoint x: 816, endPoint y: 162, distance: 642.1
click at [816, 162] on div "Order types Awaiting load composition 089F7B8B-B2A5-4AFE-B5C0-19BA573D28AC Crea…" at bounding box center [462, 247] width 925 height 399
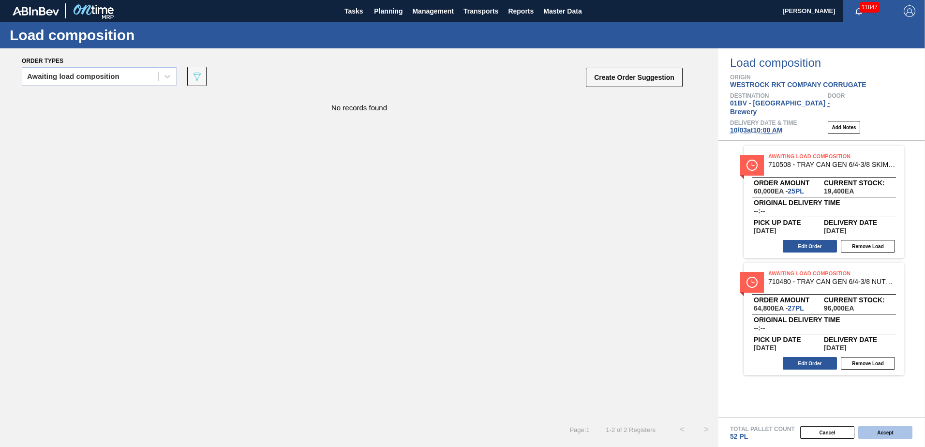
click at [878, 430] on button "Accept" at bounding box center [885, 432] width 54 height 13
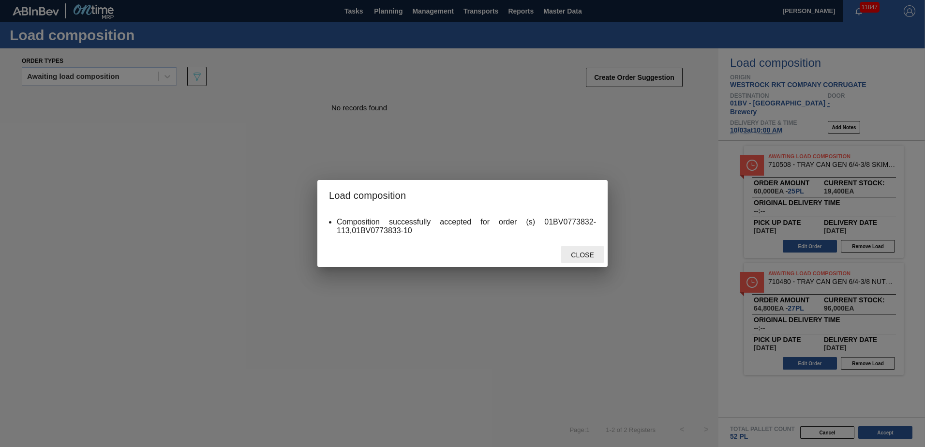
click at [590, 254] on span "Close" at bounding box center [582, 255] width 38 height 8
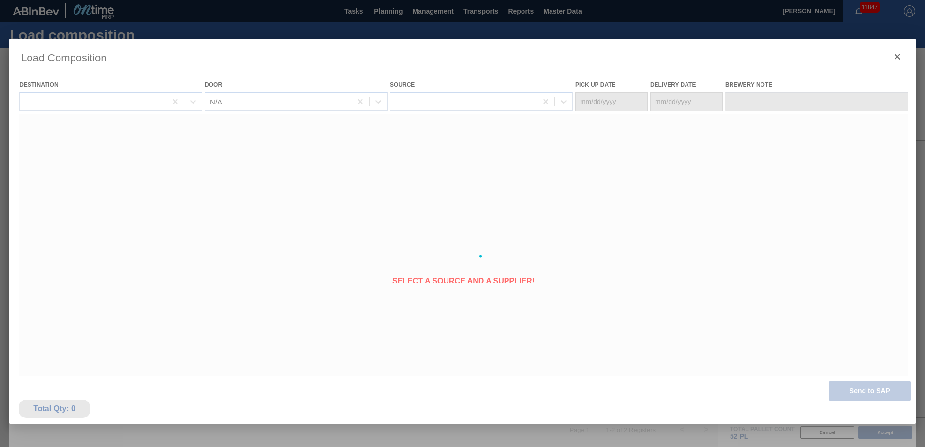
type Date "[DATE]"
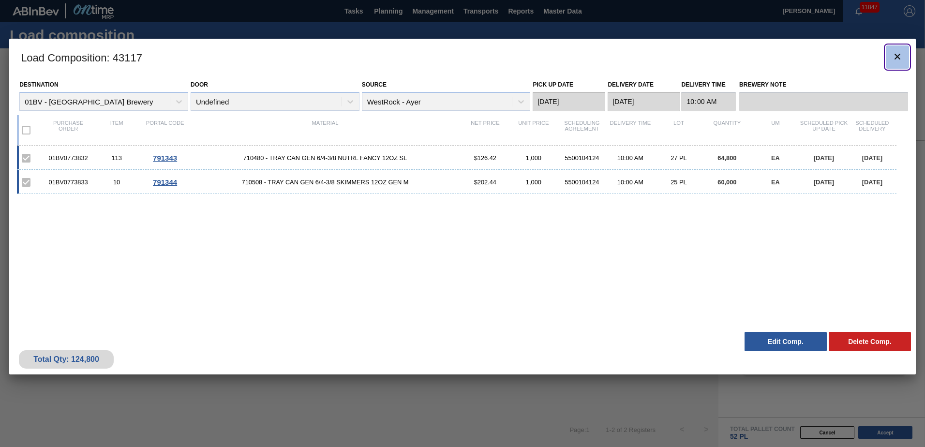
click at [898, 56] on icon "botão de ícone" at bounding box center [898, 57] width 6 height 6
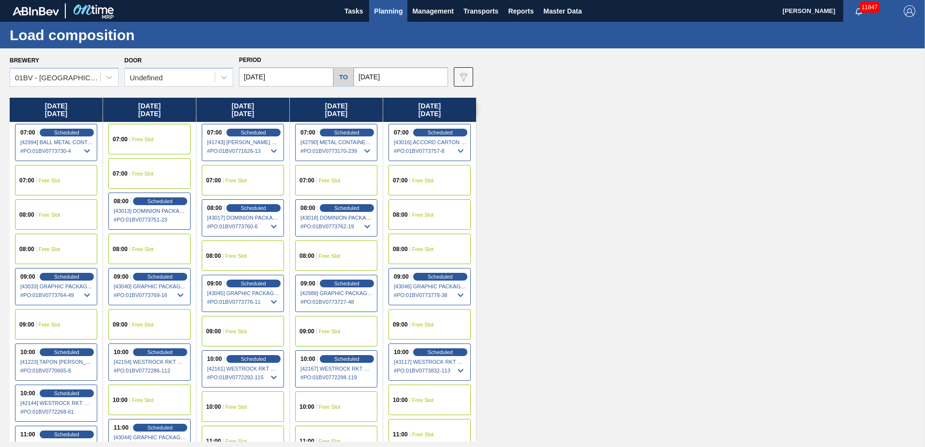
click at [386, 9] on span "Planning" at bounding box center [388, 11] width 29 height 12
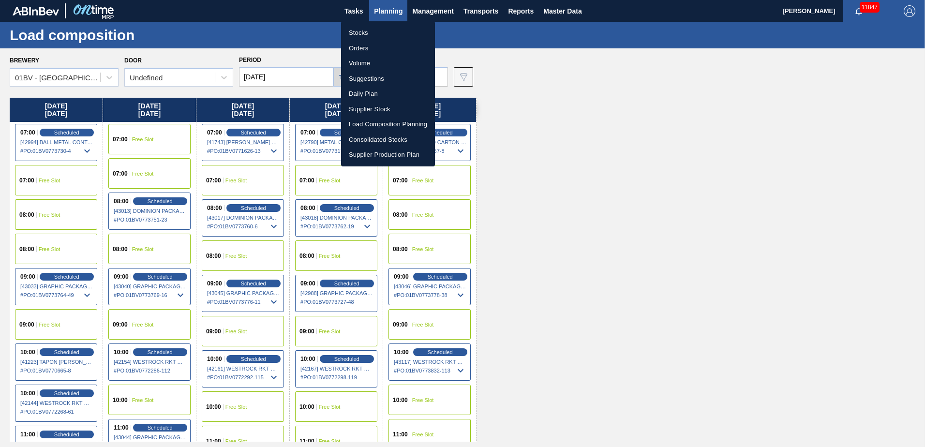
click at [363, 78] on li "Suggestions" at bounding box center [388, 78] width 94 height 15
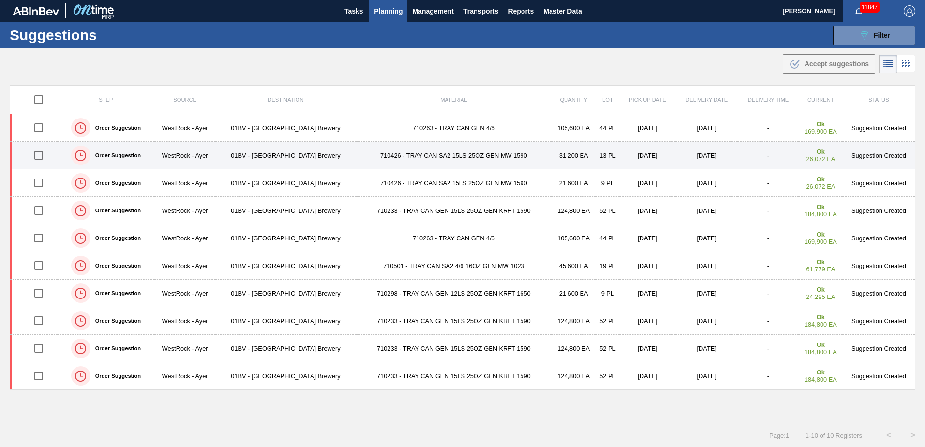
click at [36, 157] on input "checkbox" at bounding box center [39, 155] width 20 height 20
checkbox input "true"
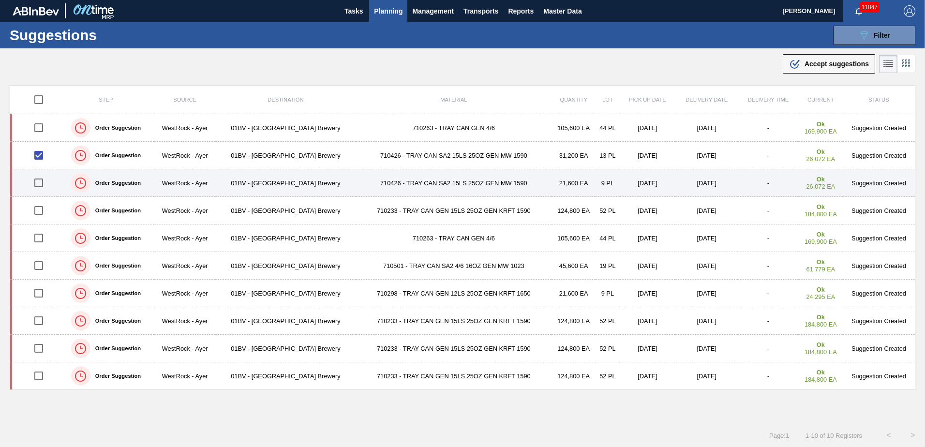
click at [37, 183] on input "checkbox" at bounding box center [39, 183] width 20 height 20
checkbox input "true"
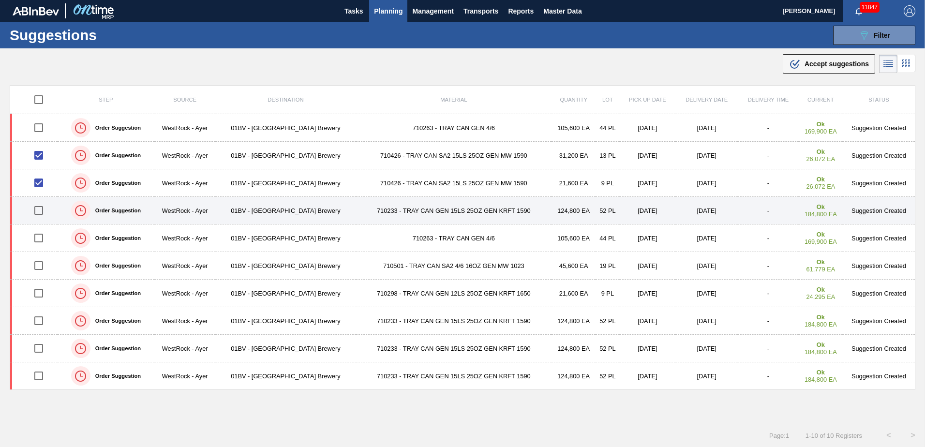
click at [36, 211] on input "checkbox" at bounding box center [39, 210] width 20 height 20
checkbox input "true"
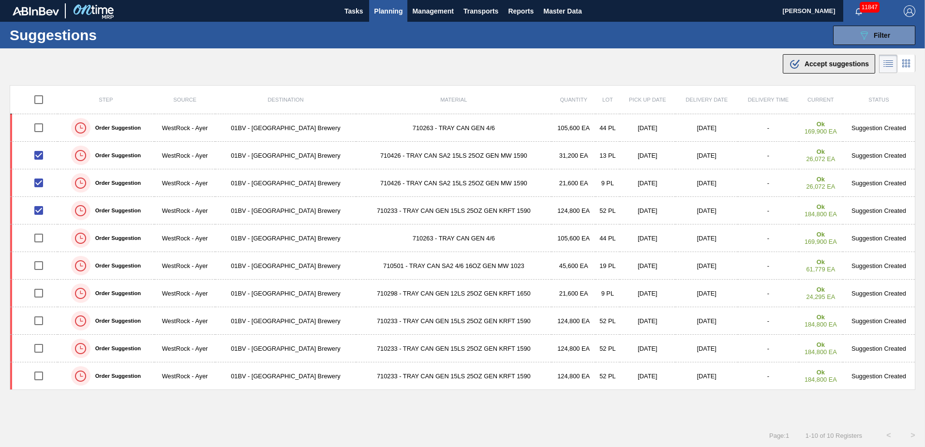
click at [832, 61] on span "Accept suggestions" at bounding box center [837, 64] width 64 height 8
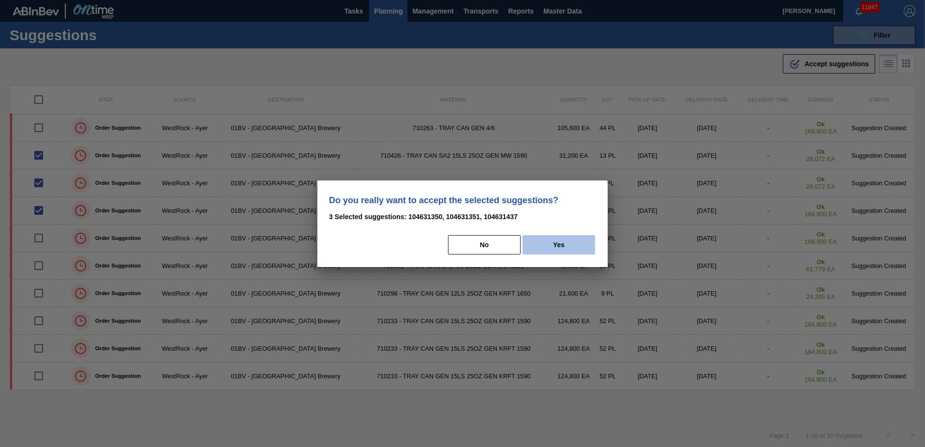
click at [558, 246] on button "Yes" at bounding box center [559, 244] width 73 height 19
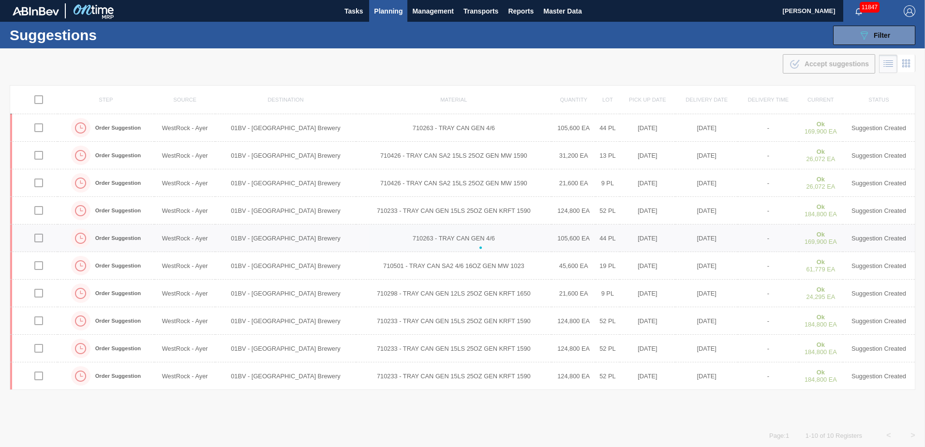
checkbox input "false"
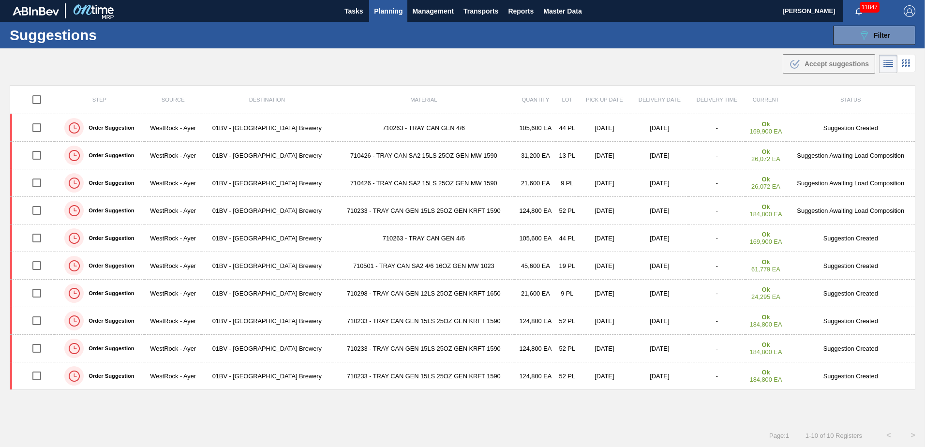
click at [378, 10] on span "Planning" at bounding box center [388, 11] width 29 height 12
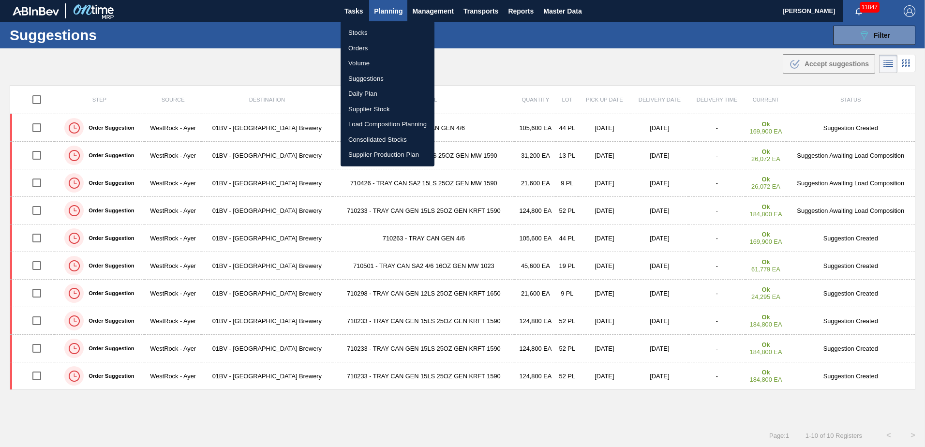
click at [370, 123] on li "Load Composition Planning" at bounding box center [388, 124] width 94 height 15
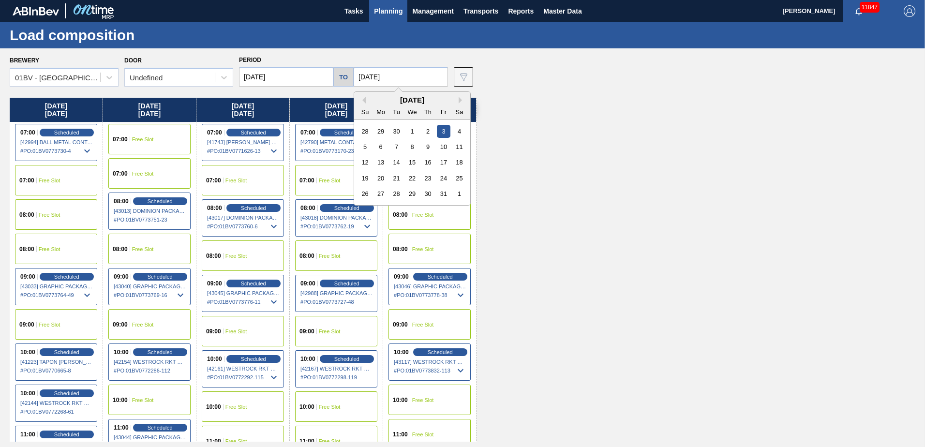
click at [398, 79] on input "[DATE]" at bounding box center [401, 76] width 94 height 19
click at [444, 145] on div "10" at bounding box center [443, 146] width 13 height 13
type input "[DATE]"
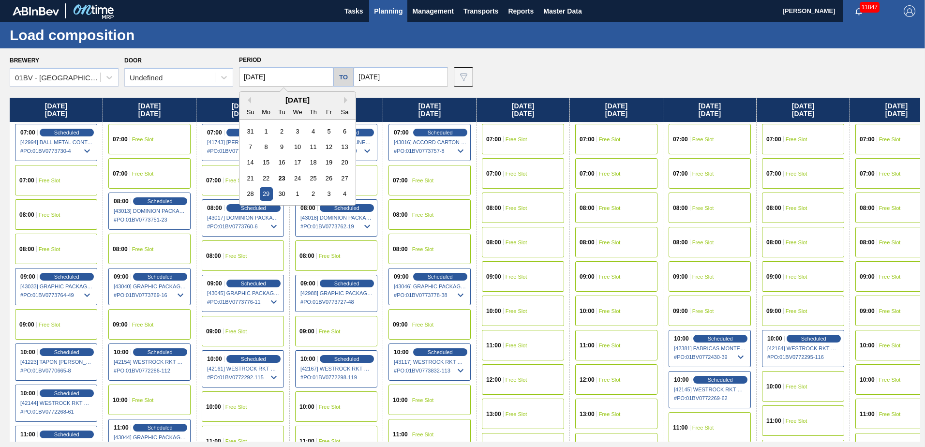
click at [292, 76] on input "[DATE]" at bounding box center [286, 76] width 94 height 19
click at [345, 99] on button "Next Month" at bounding box center [347, 100] width 7 height 7
click at [263, 149] on div "6" at bounding box center [266, 146] width 13 height 13
type input "[DATE]"
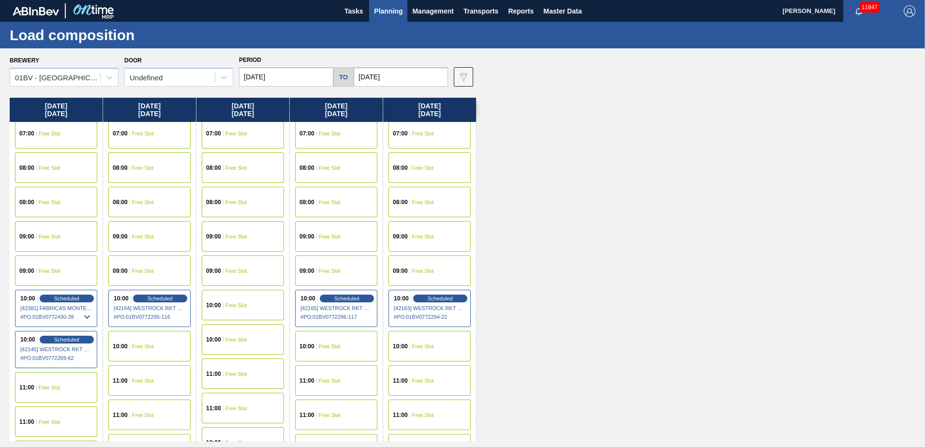
scroll to position [97, 0]
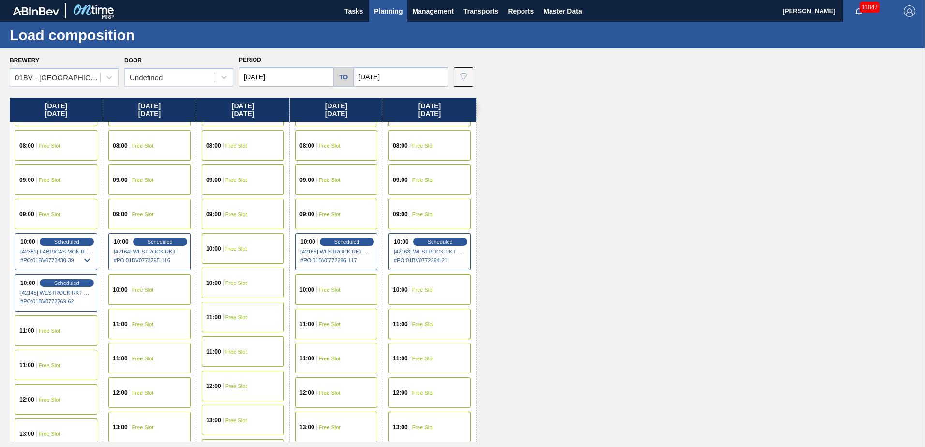
click at [136, 392] on span "Free Slot" at bounding box center [143, 393] width 22 height 6
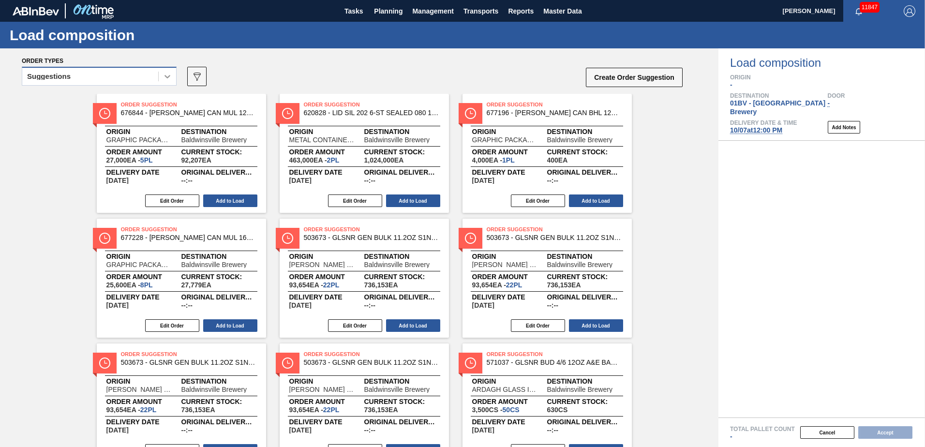
click at [162, 79] on div at bounding box center [167, 76] width 17 height 17
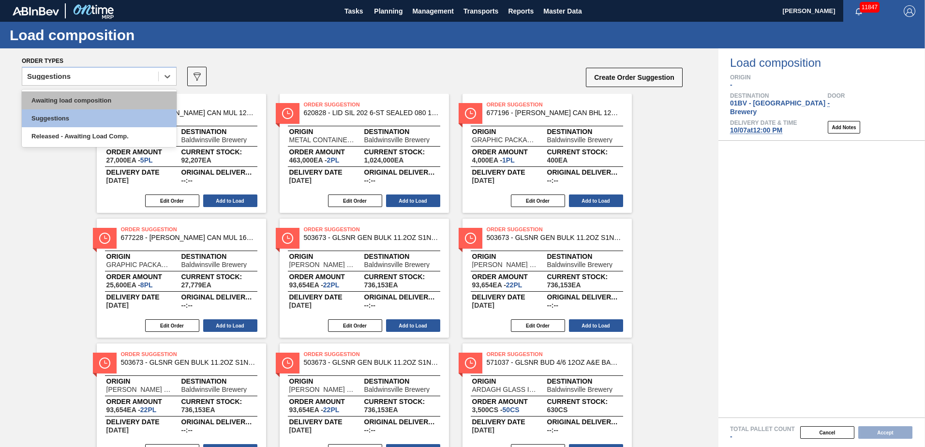
click at [120, 98] on div "Awaiting load composition" at bounding box center [99, 100] width 155 height 18
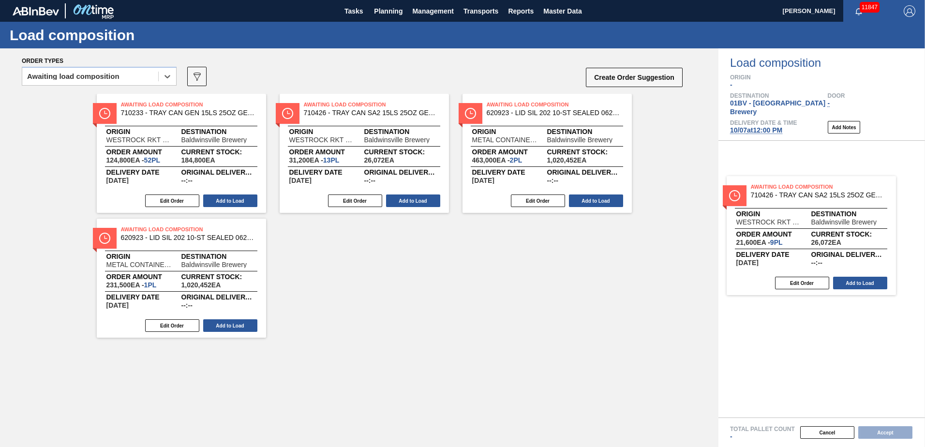
drag, startPoint x: 156, startPoint y: 116, endPoint x: 792, endPoint y: 197, distance: 640.4
click at [792, 197] on div "Order types option Awaiting load composition, selected. Select is focused ,type…" at bounding box center [462, 247] width 925 height 399
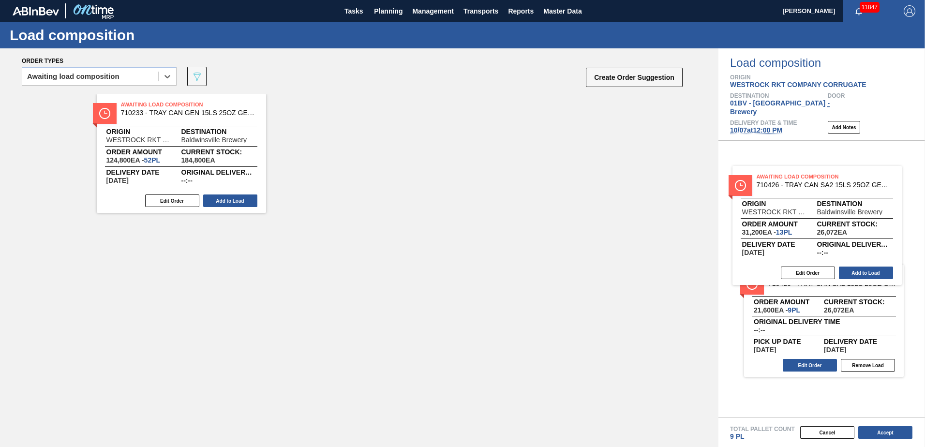
drag, startPoint x: 335, startPoint y: 111, endPoint x: 796, endPoint y: 186, distance: 467.1
click at [796, 186] on div "Order types option Awaiting load composition, selected. Select is focused ,type…" at bounding box center [462, 247] width 925 height 399
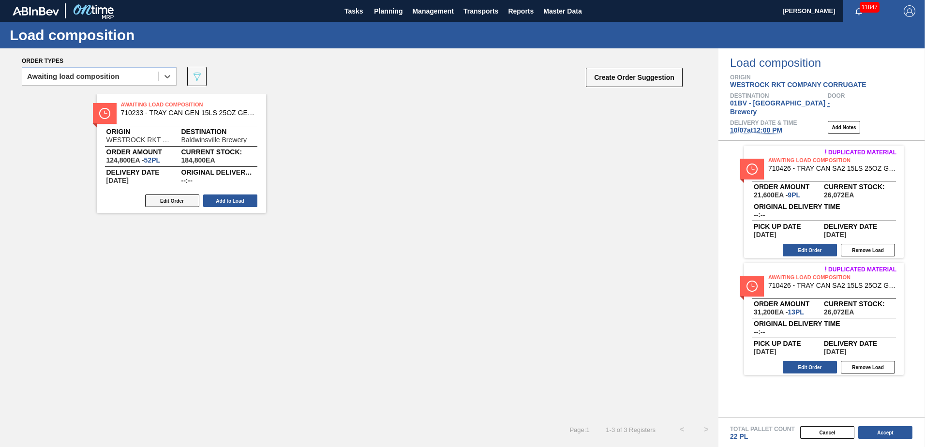
click at [164, 200] on button "Edit Order" at bounding box center [172, 200] width 54 height 13
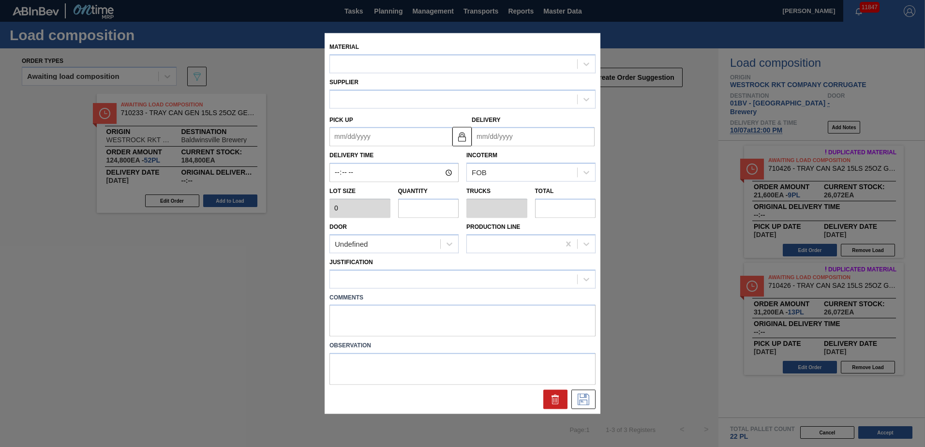
type input "2,400"
type input "52"
type input "1"
type input "124,800"
type up "[DATE]"
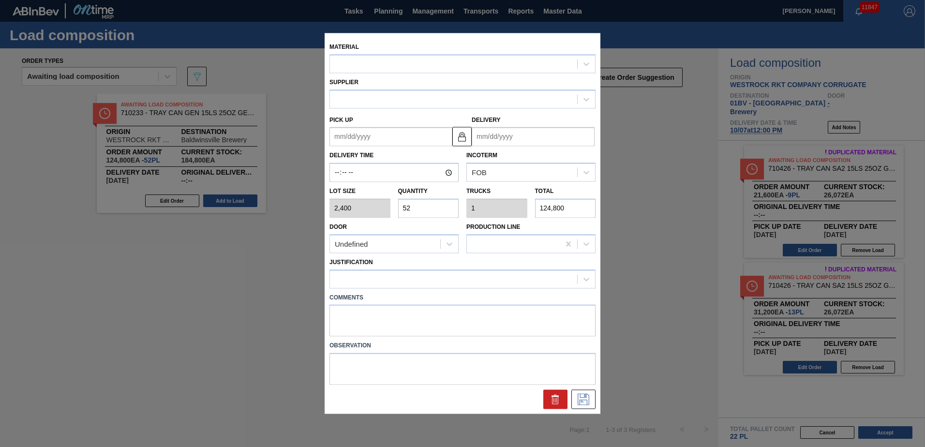
type input "[DATE]"
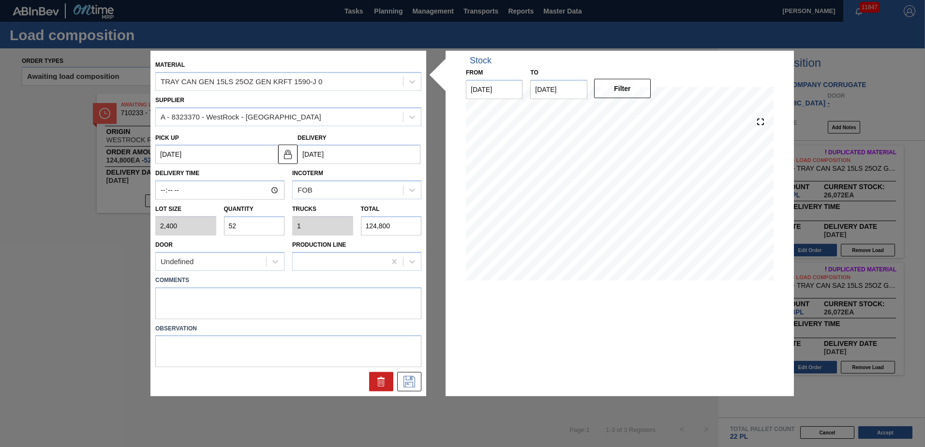
drag, startPoint x: 247, startPoint y: 223, endPoint x: 29, endPoint y: 194, distance: 220.0
click at [29, 196] on div "Material TRAY CAN GEN 15LS 25OZ GEN KRFT 1590-J 0 Supplier A - 8323370 - WestRo…" at bounding box center [462, 223] width 925 height 447
type input "3"
type input "0.058"
type input "7,200"
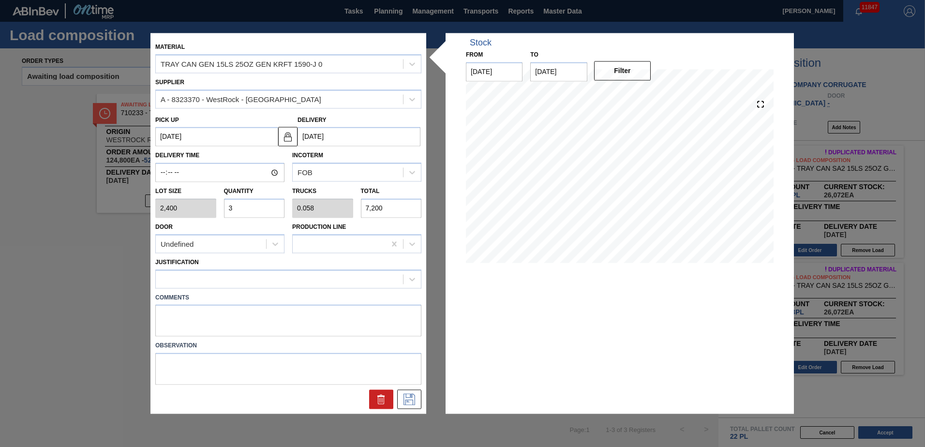
type input "30"
type input "0.577"
type input "72,000"
type input "30"
click at [413, 275] on icon at bounding box center [412, 279] width 10 height 10
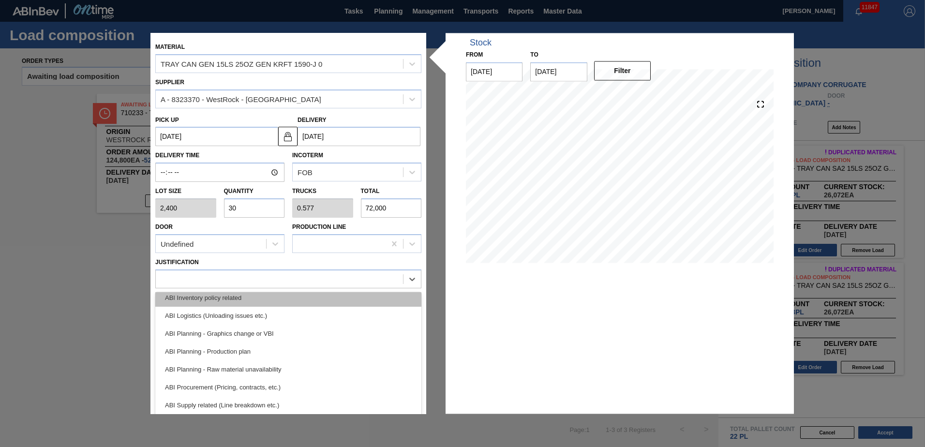
scroll to position [97, 0]
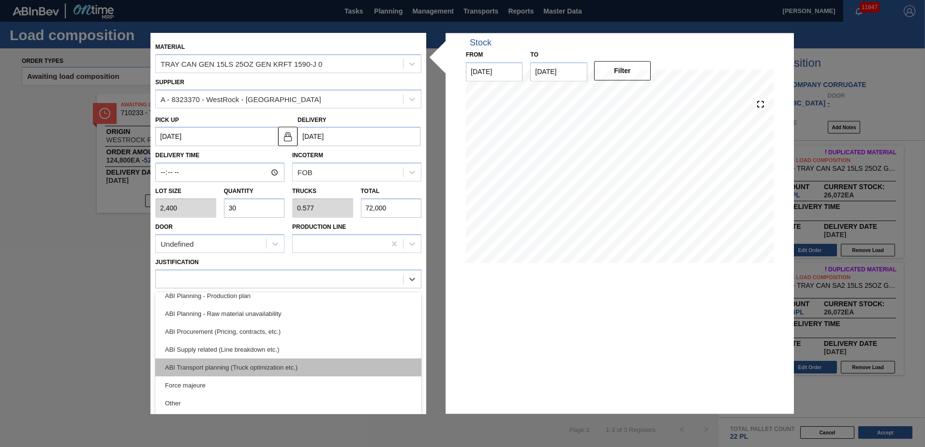
click at [227, 362] on div "ABI Transport planning (Truck optimization etc.)" at bounding box center [288, 368] width 266 height 18
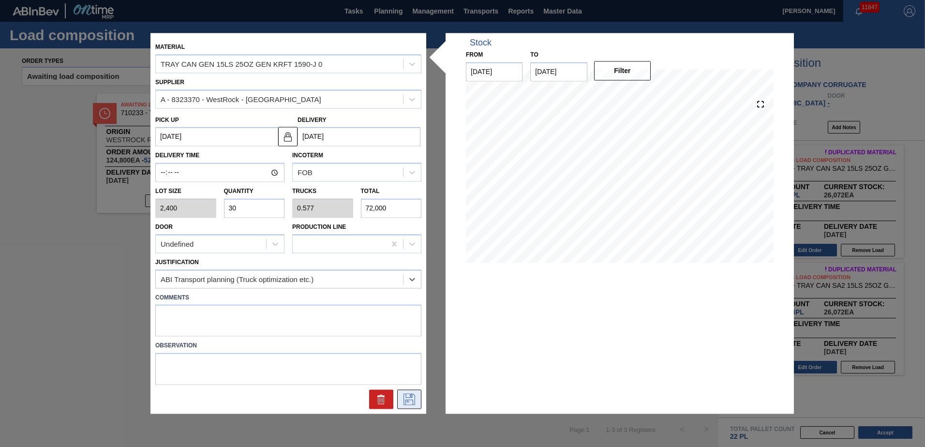
click at [408, 400] on icon at bounding box center [409, 400] width 15 height 12
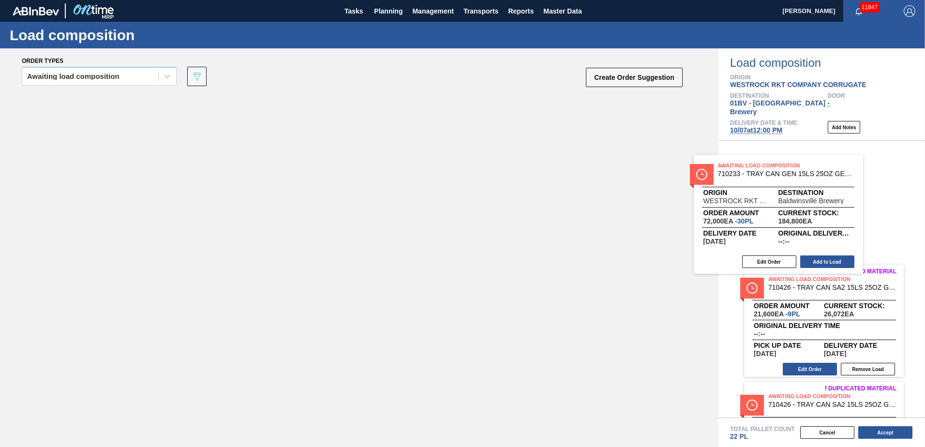
drag, startPoint x: 150, startPoint y: 109, endPoint x: 806, endPoint y: 174, distance: 658.8
click at [806, 174] on div "Order types Awaiting load composition 089F7B8B-B2A5-4AFE-B5C0-19BA573D28AC Crea…" at bounding box center [462, 247] width 925 height 399
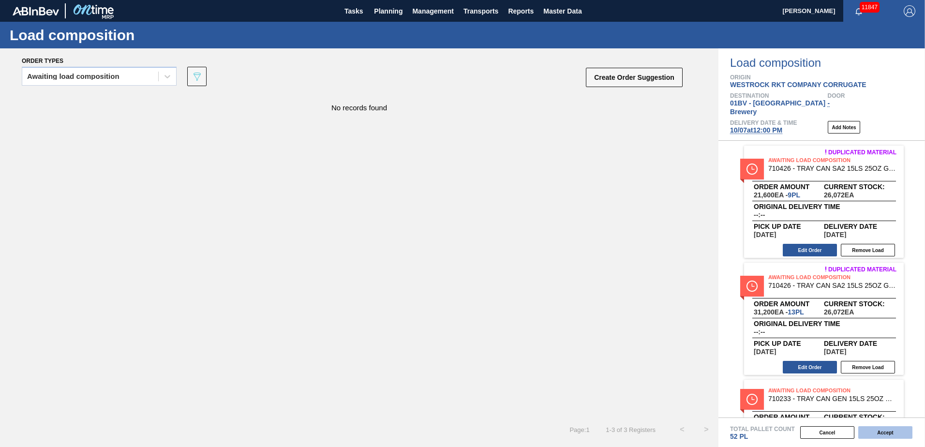
click at [881, 433] on button "Accept" at bounding box center [885, 432] width 54 height 13
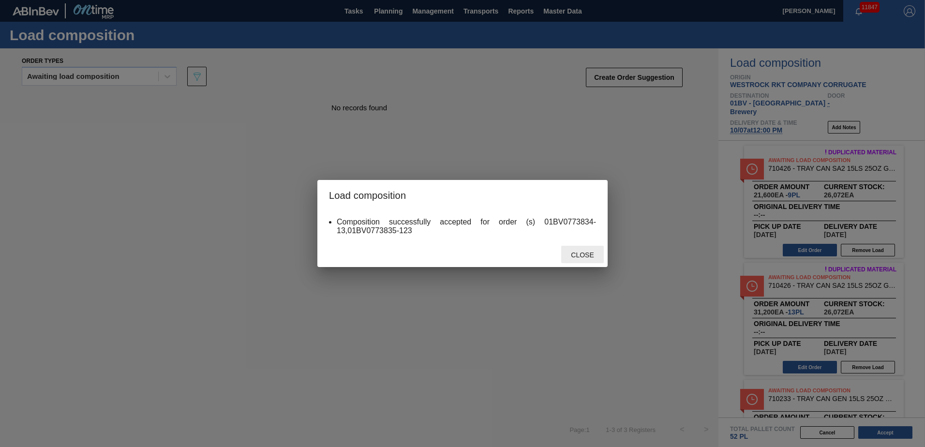
click at [581, 256] on span "Close" at bounding box center [582, 255] width 38 height 8
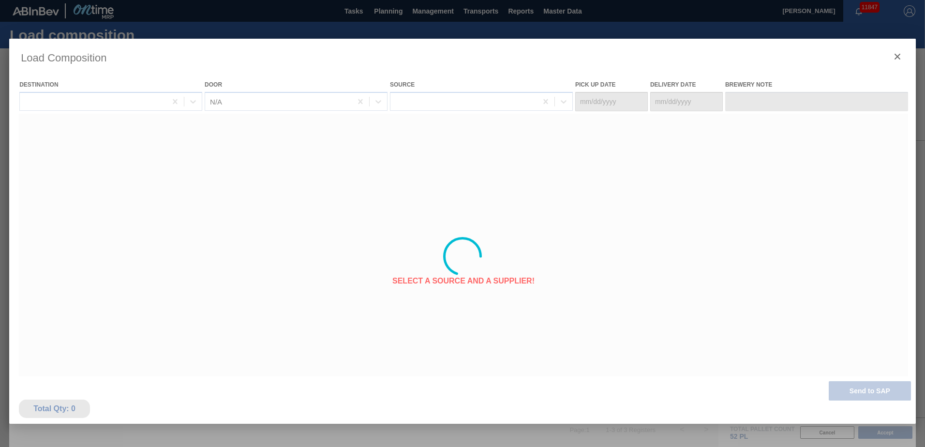
type Date "[DATE]"
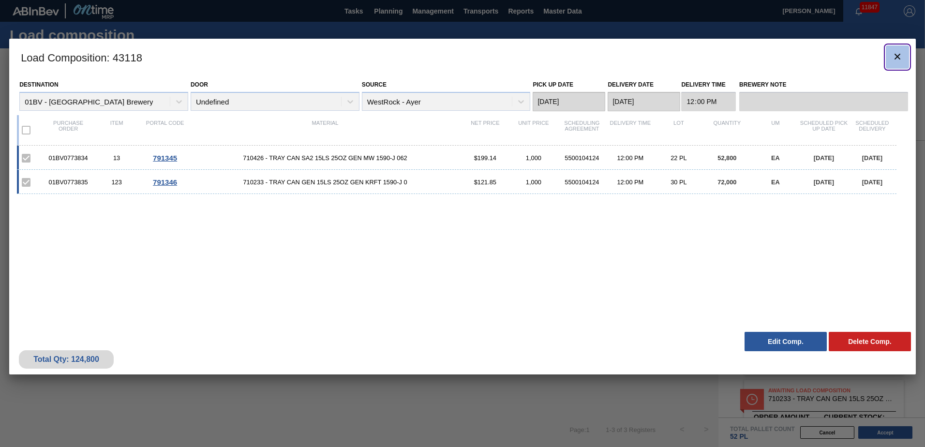
click at [896, 55] on icon "botão de ícone" at bounding box center [898, 57] width 6 height 6
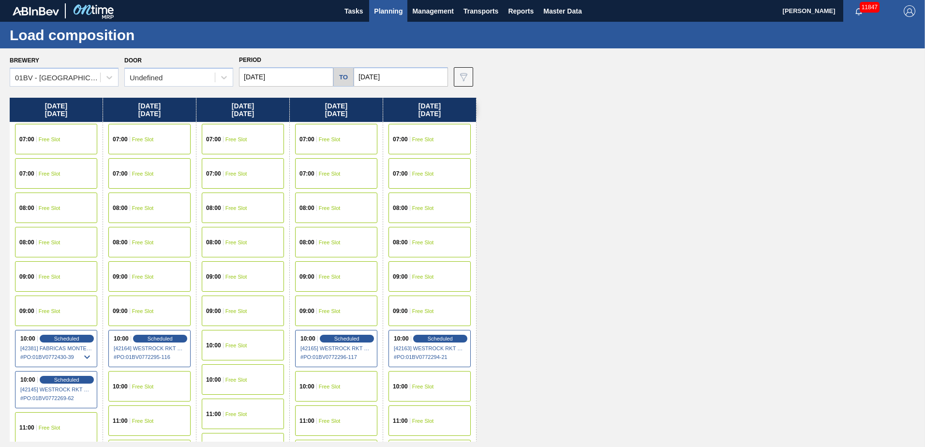
click at [382, 15] on span "Planning" at bounding box center [388, 11] width 29 height 12
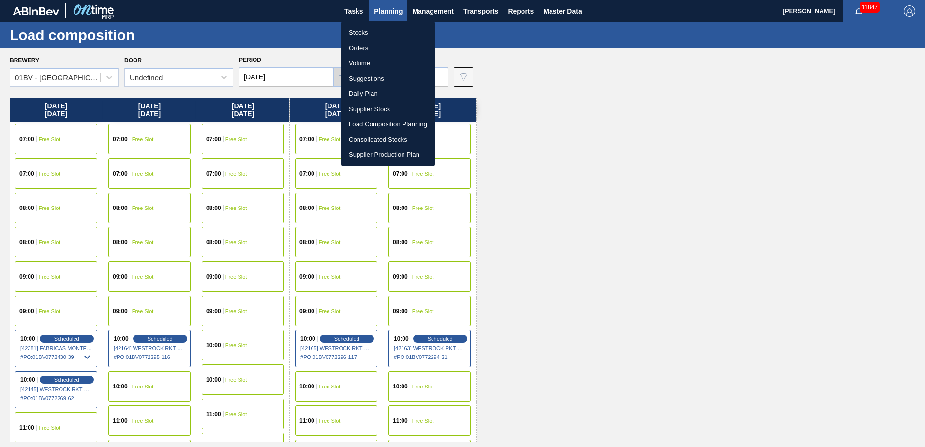
click at [359, 76] on li "Suggestions" at bounding box center [388, 78] width 94 height 15
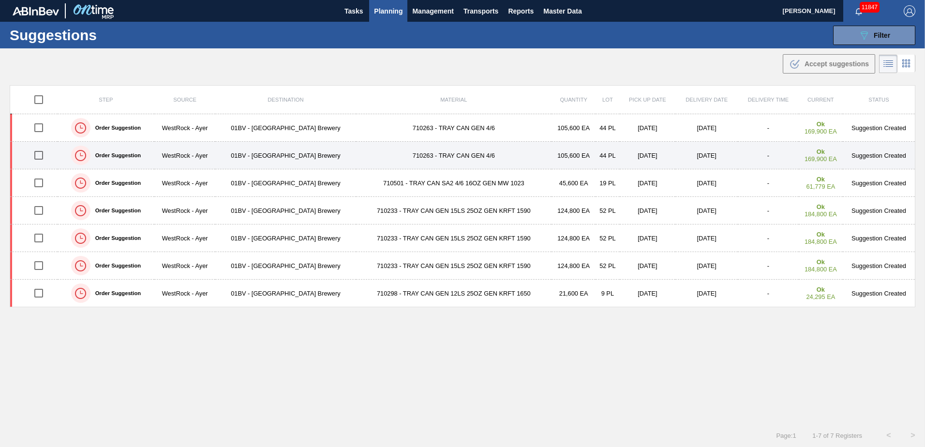
click at [38, 154] on input "checkbox" at bounding box center [39, 155] width 20 height 20
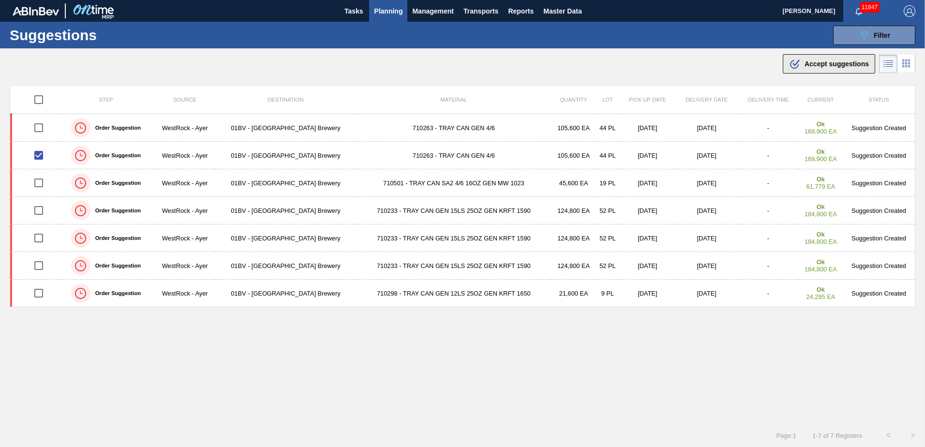
click at [813, 62] on span "Accept suggestions" at bounding box center [837, 64] width 64 height 8
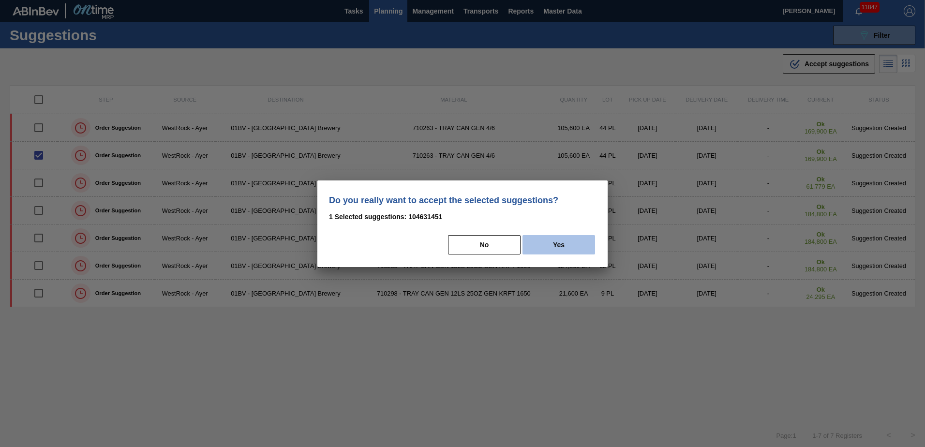
click at [563, 245] on button "Yes" at bounding box center [559, 244] width 73 height 19
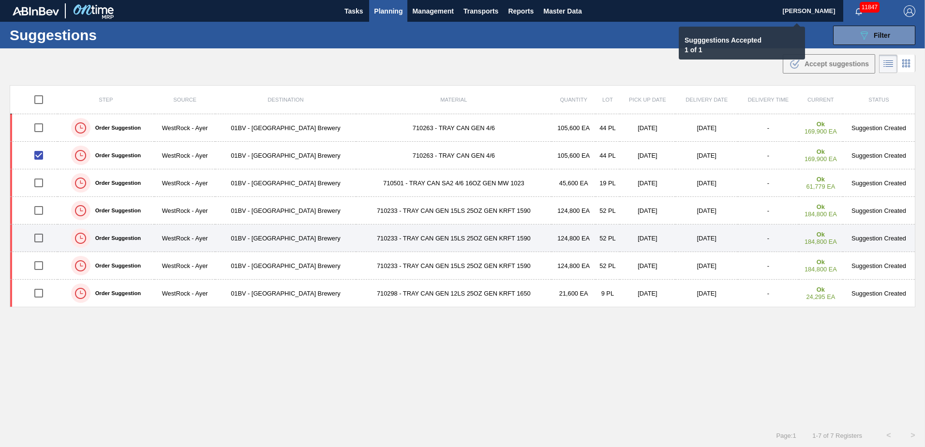
checkbox input "false"
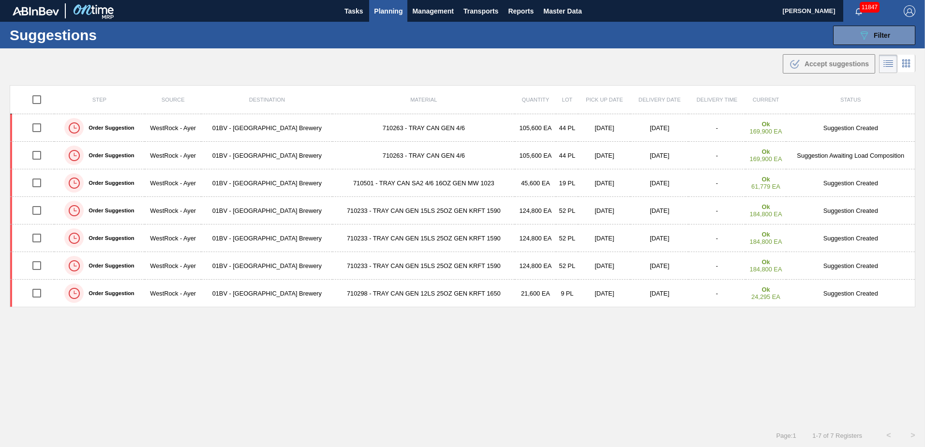
click at [388, 8] on span "Planning" at bounding box center [388, 11] width 29 height 12
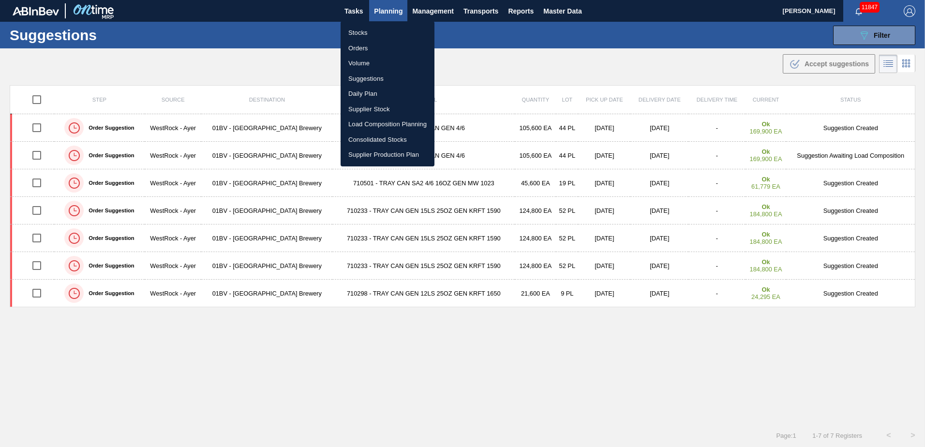
click at [378, 126] on li "Load Composition Planning" at bounding box center [388, 124] width 94 height 15
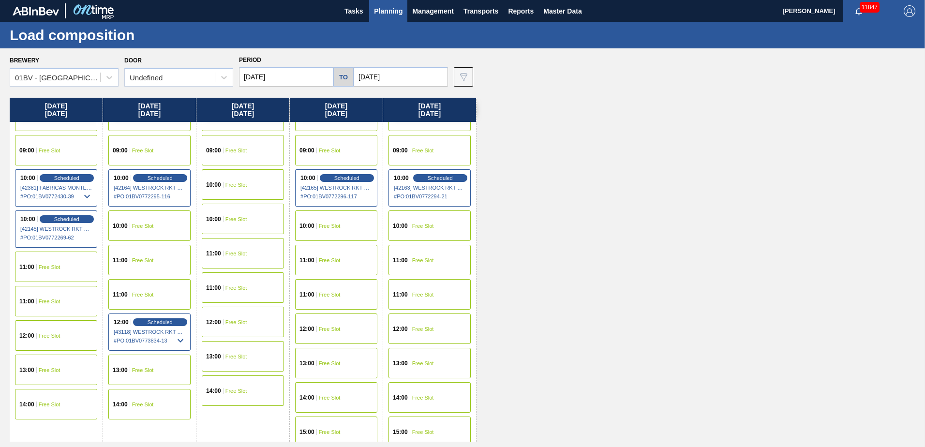
scroll to position [168, 0]
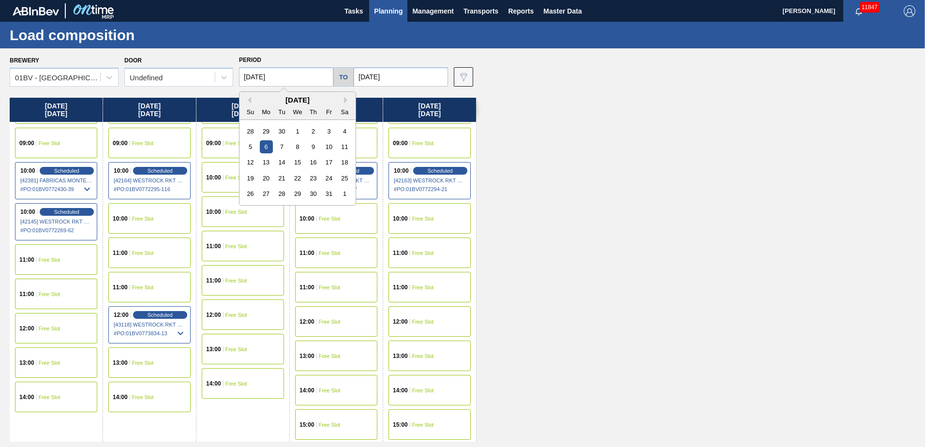
click at [284, 77] on input "[DATE]" at bounding box center [286, 76] width 94 height 19
click at [268, 130] on div "29" at bounding box center [266, 131] width 13 height 13
type input "[DATE]"
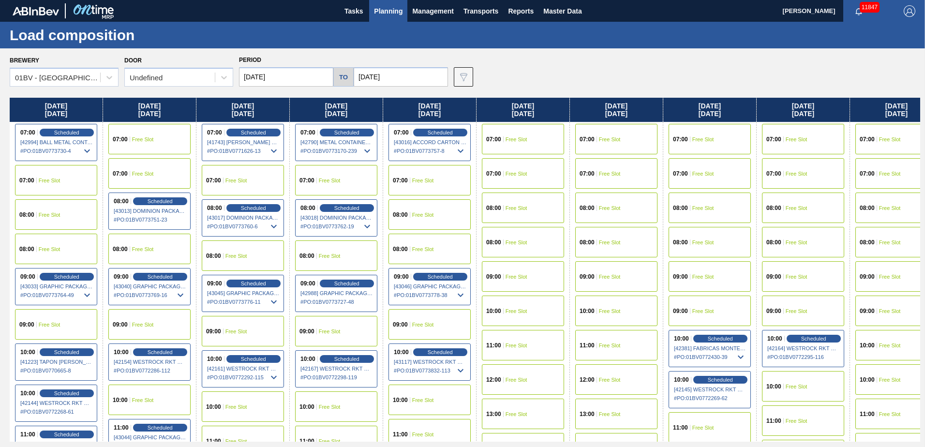
click at [399, 75] on input "[DATE]" at bounding box center [401, 76] width 94 height 19
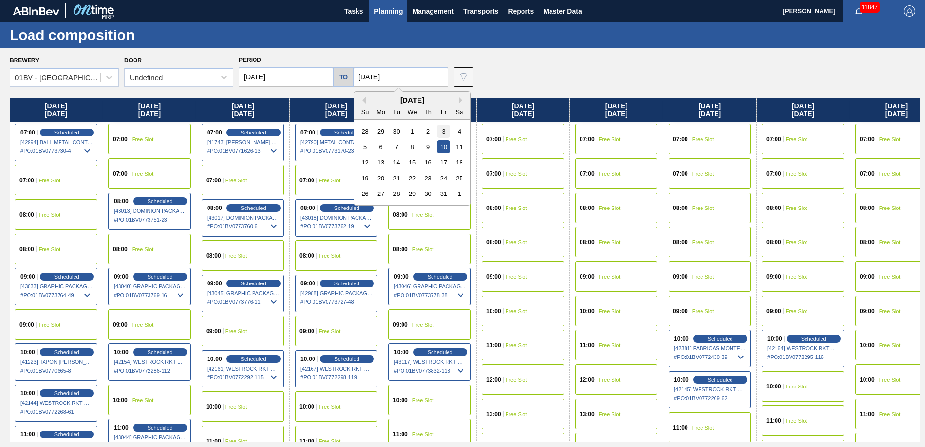
click at [440, 131] on div "3" at bounding box center [443, 131] width 13 height 13
type input "[DATE]"
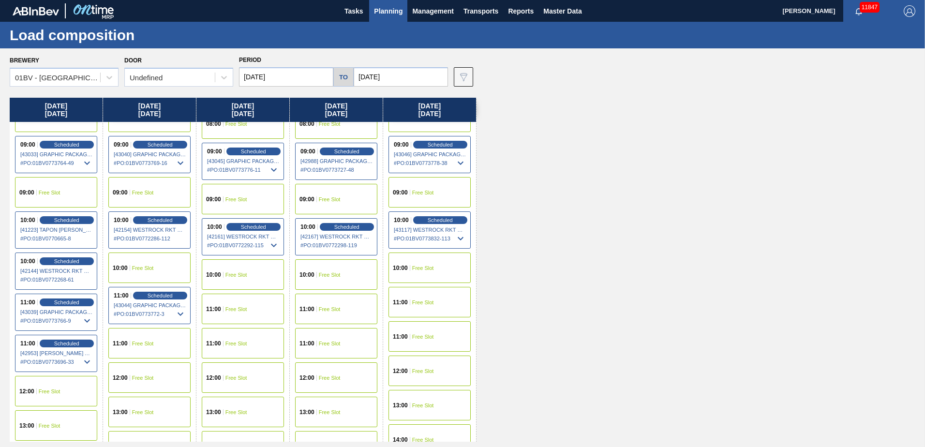
scroll to position [145, 0]
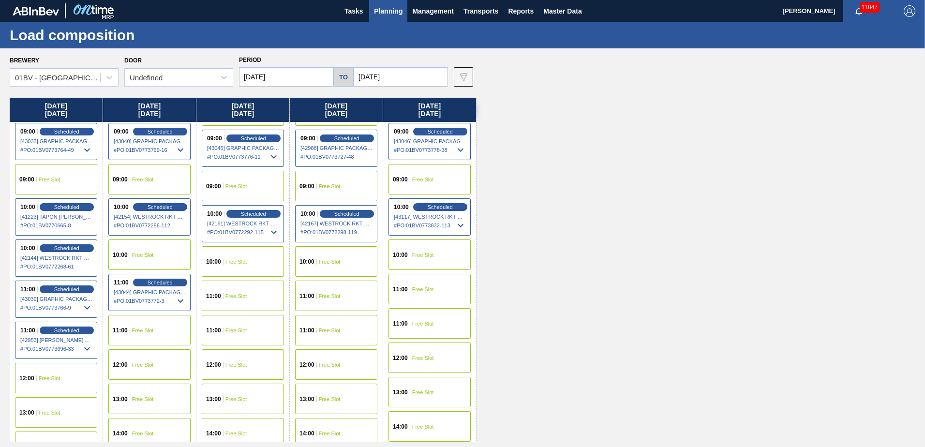
click at [422, 359] on span "Free Slot" at bounding box center [423, 358] width 22 height 6
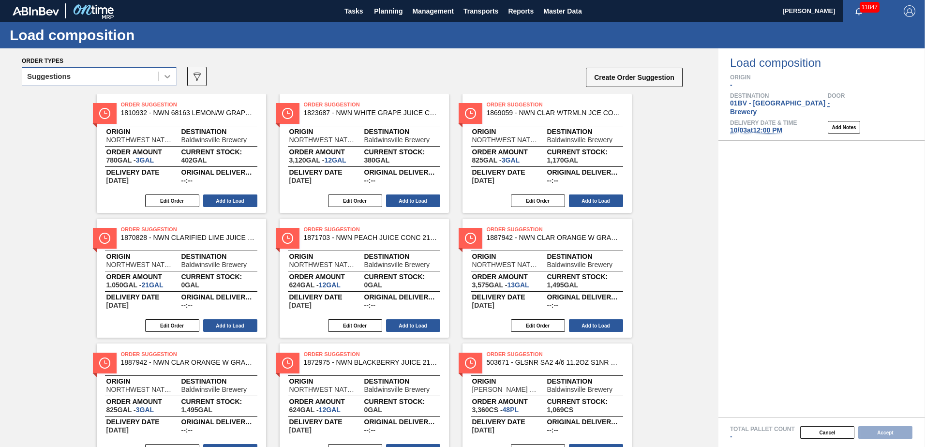
click at [172, 76] on div at bounding box center [167, 76] width 17 height 17
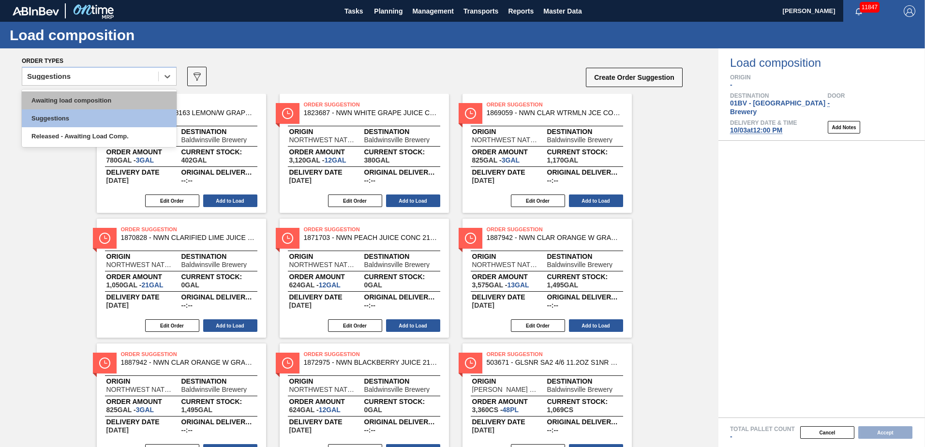
click at [127, 100] on div "Awaiting load composition" at bounding box center [99, 100] width 155 height 18
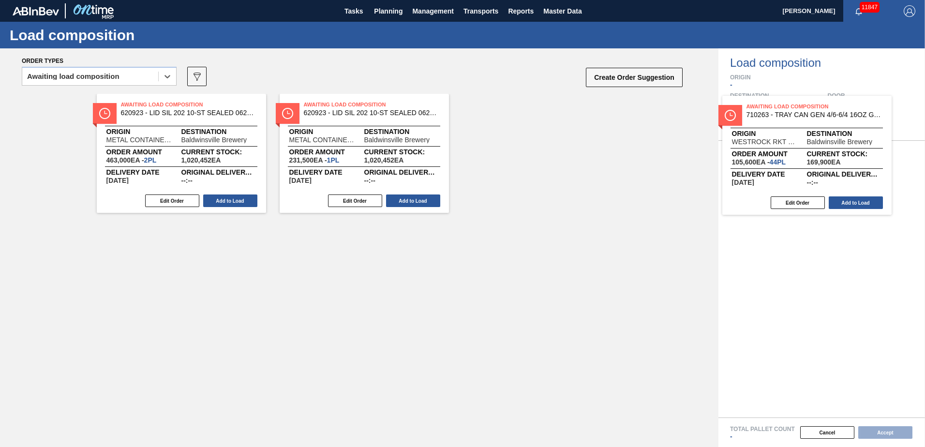
drag, startPoint x: 182, startPoint y: 113, endPoint x: 816, endPoint y: 116, distance: 633.8
click at [816, 116] on div "Order types option Awaiting load composition, selected. Select is focused ,type…" at bounding box center [462, 247] width 925 height 399
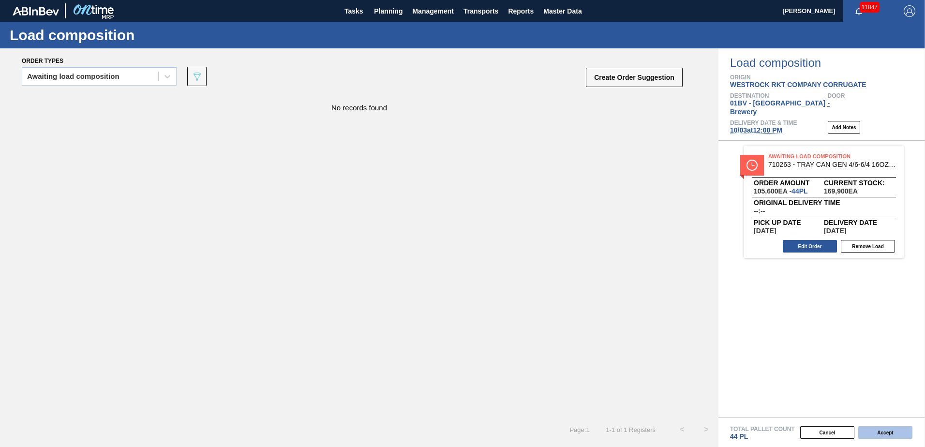
click at [878, 432] on button "Accept" at bounding box center [885, 432] width 54 height 13
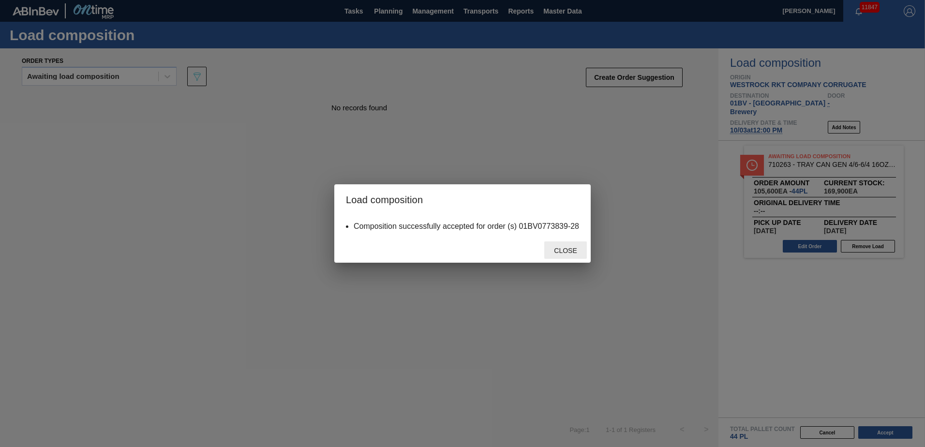
click at [569, 252] on span "Close" at bounding box center [565, 251] width 38 height 8
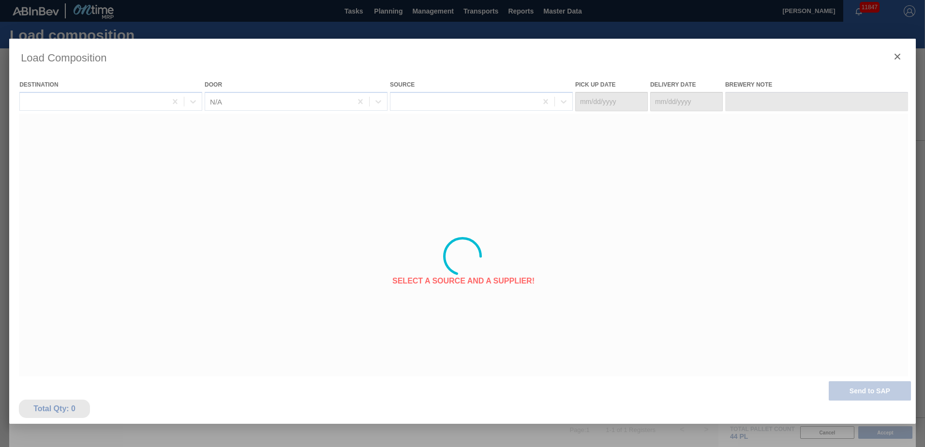
type Date "[DATE]"
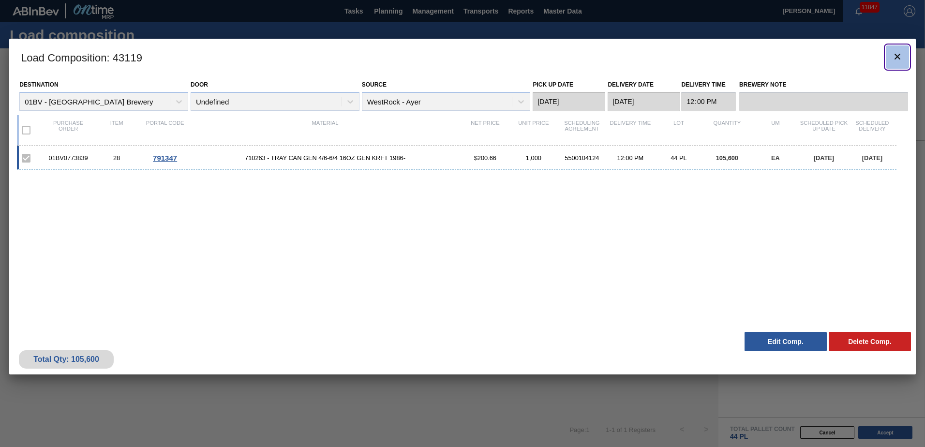
click at [895, 56] on icon "botão de ícone" at bounding box center [898, 57] width 12 height 12
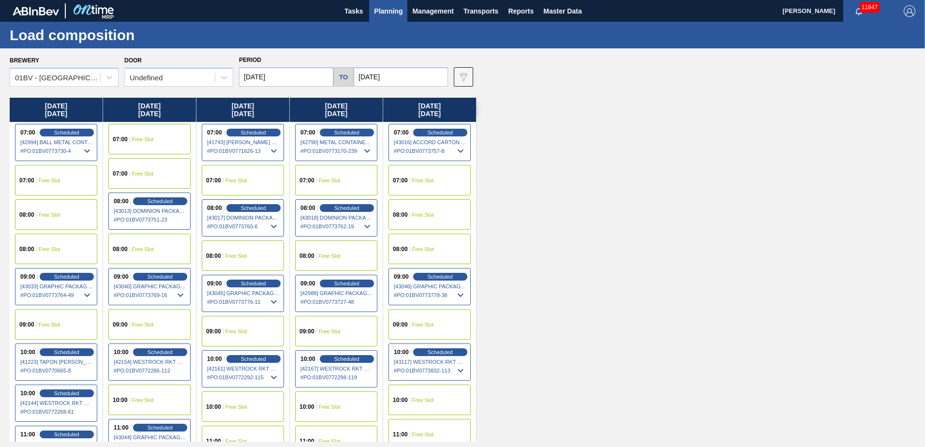
click at [385, 13] on span "Planning" at bounding box center [388, 11] width 29 height 12
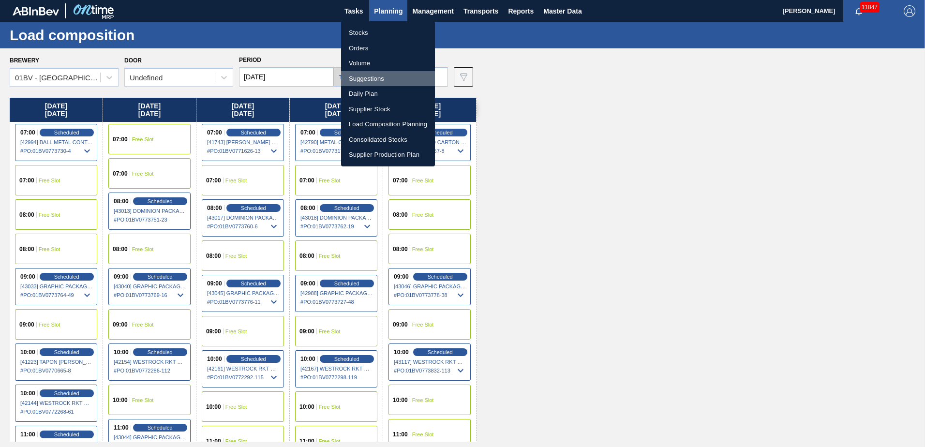
click at [365, 78] on li "Suggestions" at bounding box center [388, 78] width 94 height 15
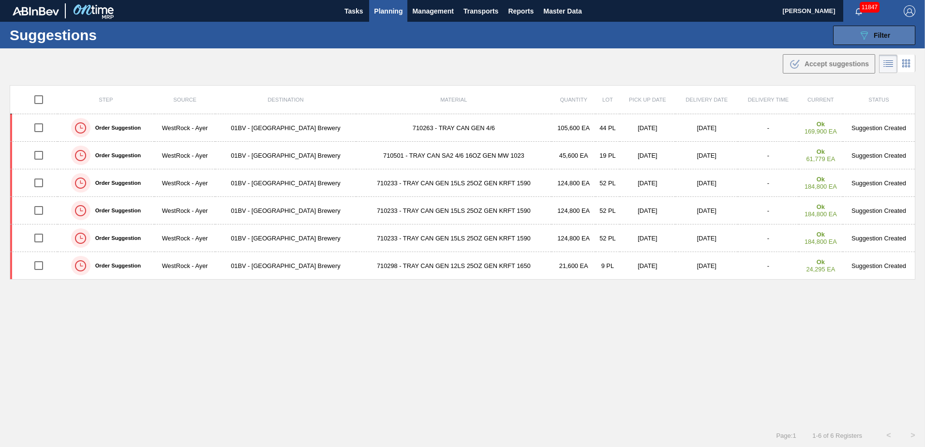
click at [874, 35] on span "Filter" at bounding box center [882, 35] width 16 height 8
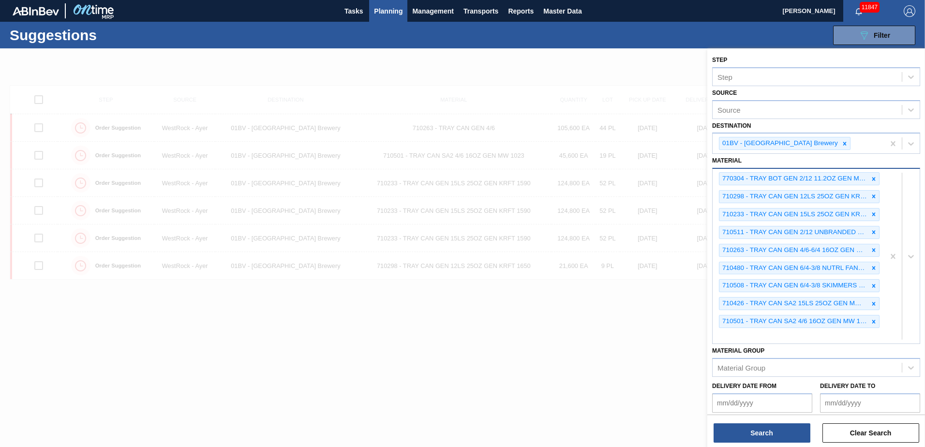
click at [728, 332] on div "770304 - TRAY BOT GEN 2/12 11.2OZ GEN MW 2952-B 0 710298 - TRAY CAN GEN 12LS 25…" at bounding box center [799, 256] width 172 height 175
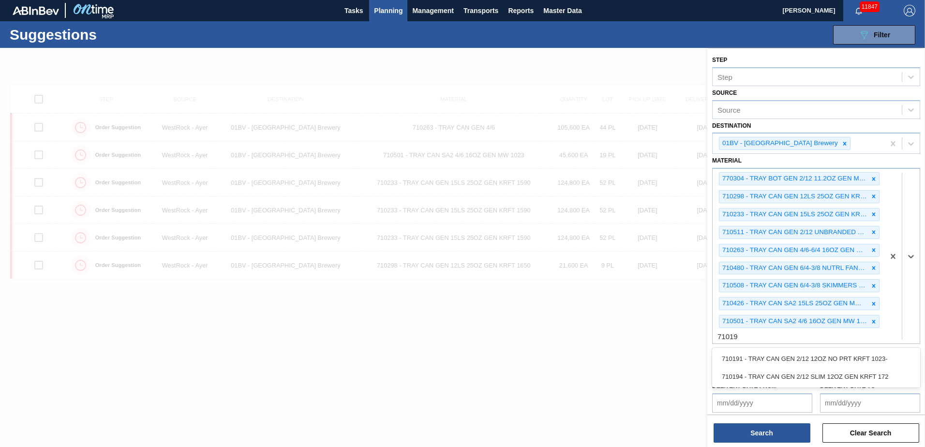
type input "710191"
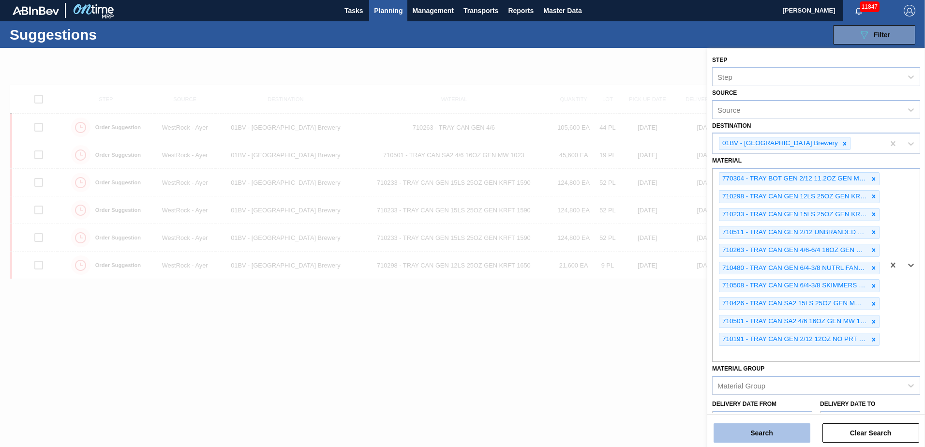
click at [752, 430] on button "Search" at bounding box center [762, 432] width 97 height 19
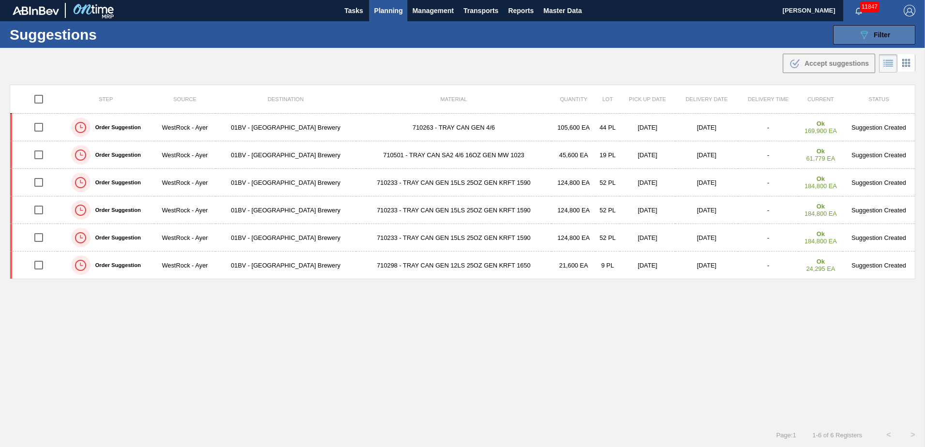
click at [855, 34] on button "089F7B8B-B2A5-4AFE-B5C0-19BA573D28AC Filter" at bounding box center [874, 34] width 82 height 19
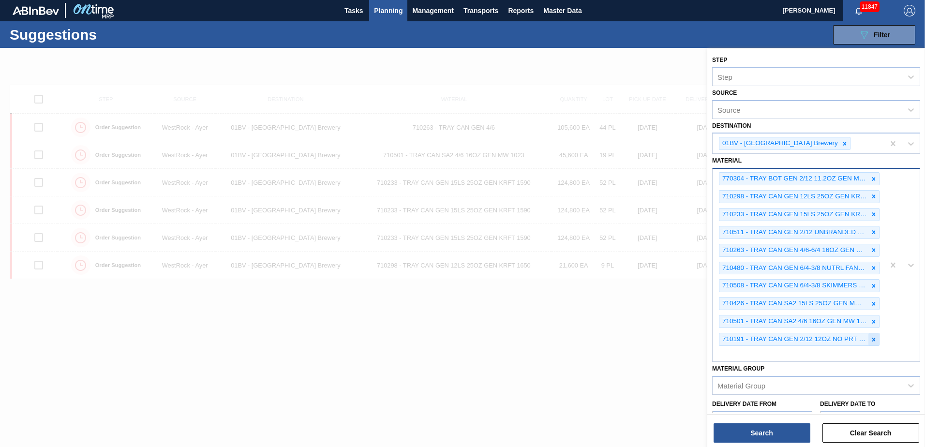
click at [872, 339] on icon at bounding box center [873, 339] width 3 height 3
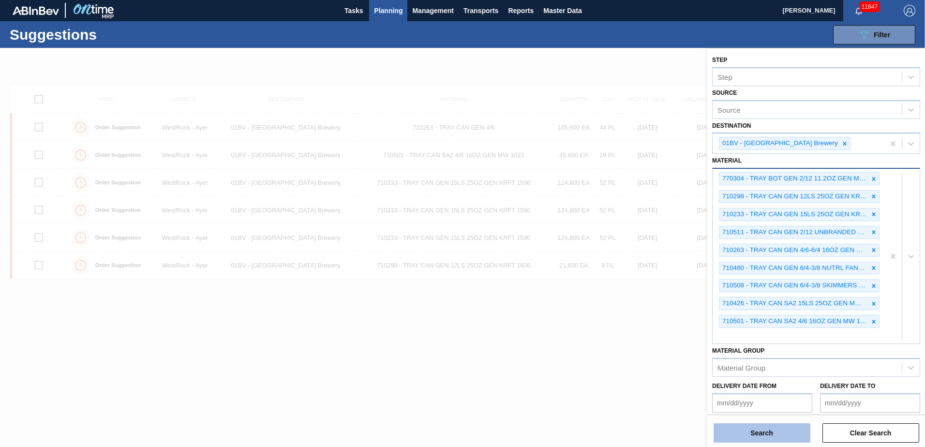
click at [763, 433] on button "Search" at bounding box center [762, 432] width 97 height 19
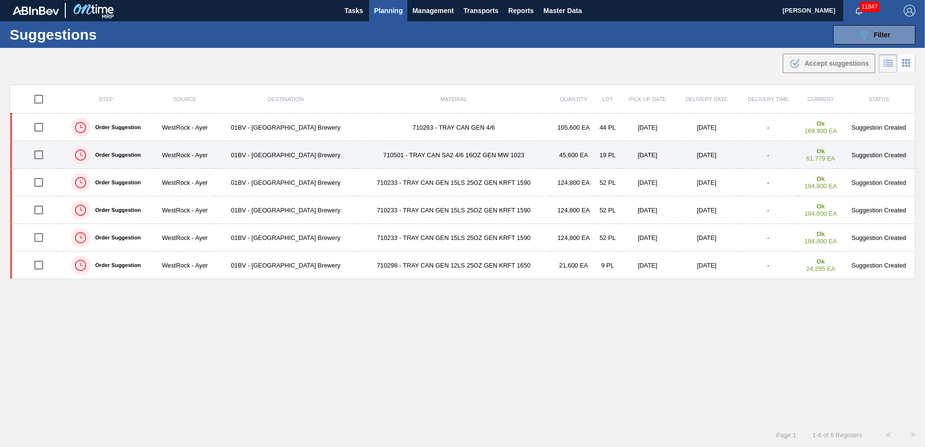
click at [296, 155] on td "01BV - [GEOGRAPHIC_DATA] Brewery" at bounding box center [285, 155] width 140 height 28
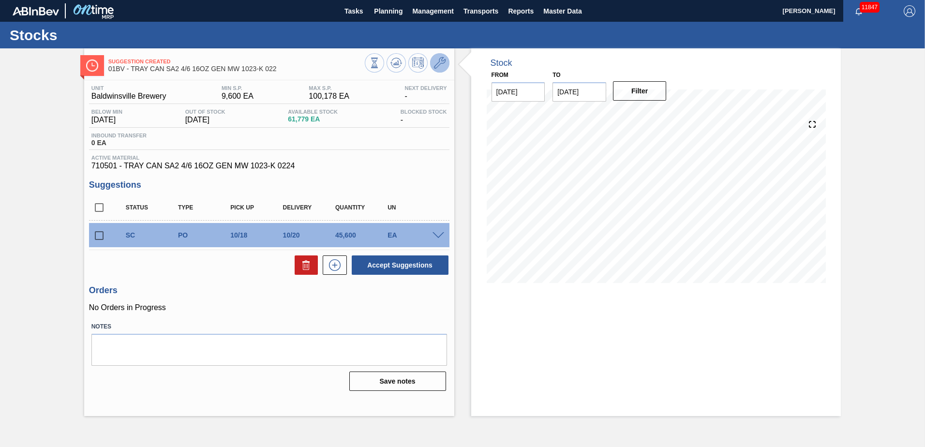
click at [437, 62] on icon at bounding box center [440, 63] width 12 height 12
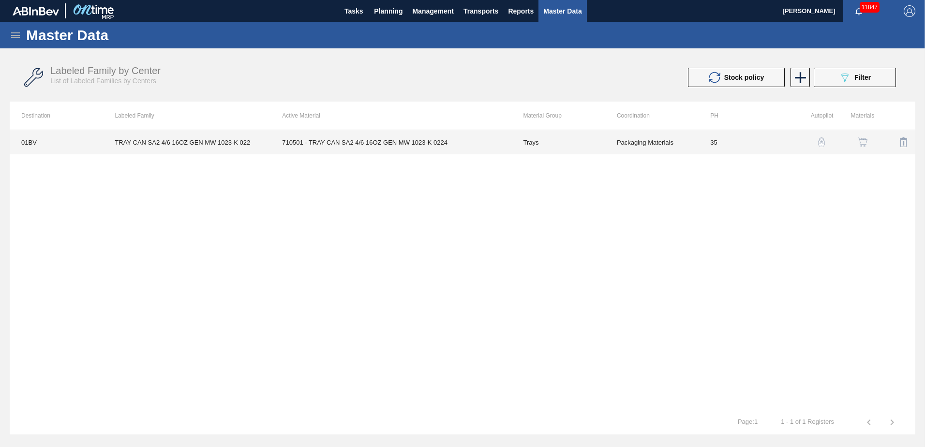
click at [334, 144] on td "710501 - TRAY CAN SA2 4/6 16OZ GEN MW 1023-K 0224" at bounding box center [390, 142] width 241 height 24
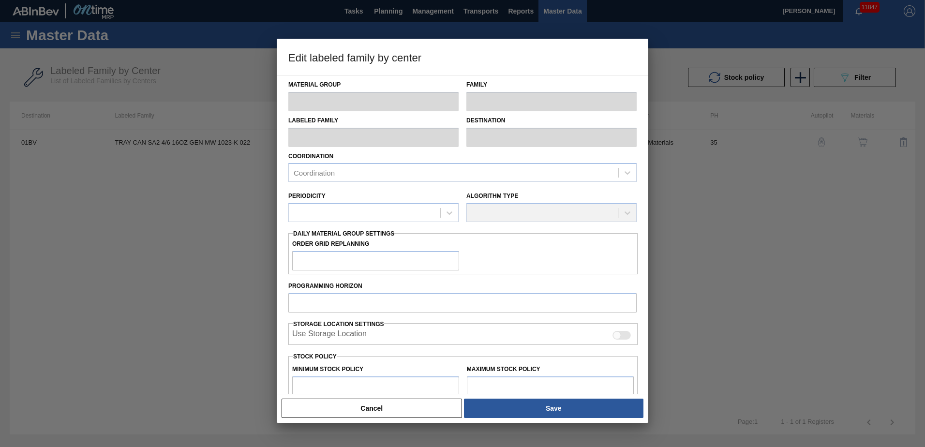
click at [227, 211] on div at bounding box center [462, 223] width 925 height 447
click at [370, 407] on button "Cancel" at bounding box center [372, 408] width 180 height 19
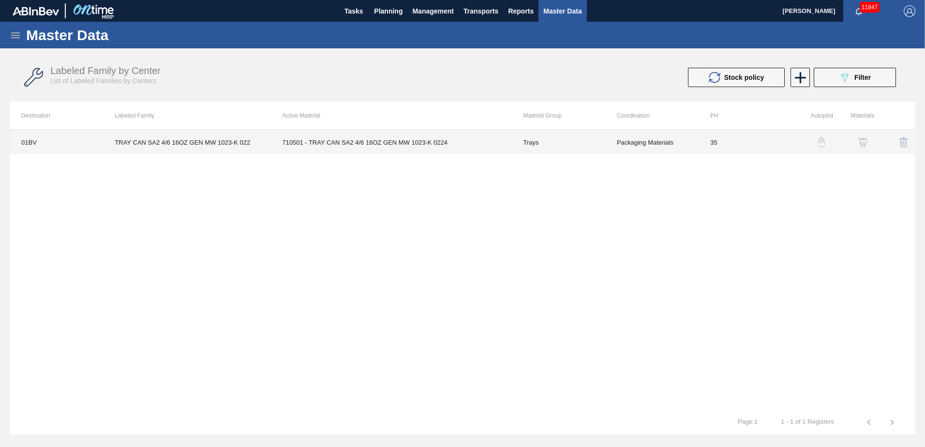
click at [336, 143] on td "710501 - TRAY CAN SA2 4/6 16OZ GEN MW 1023-K 0224" at bounding box center [390, 142] width 241 height 24
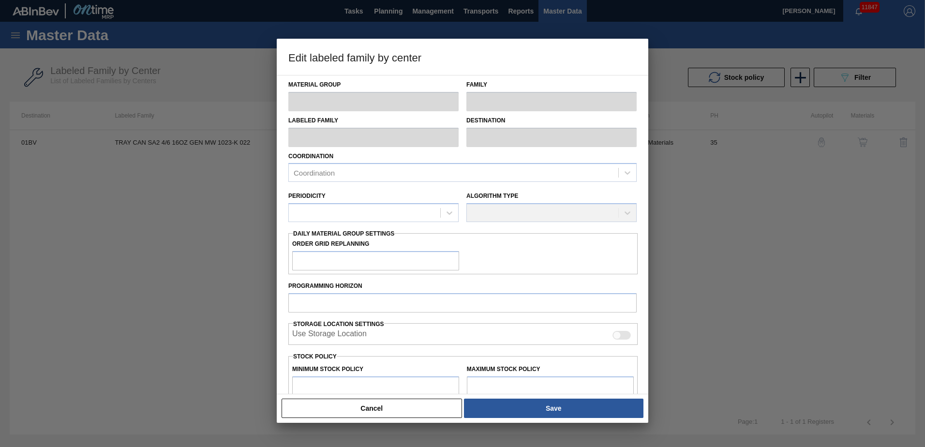
type input "Trays"
type input "TRAY CAN SA2 4/6 16OZ GEN MW 1023-K 022"
type input "01BV - [GEOGRAPHIC_DATA] Brewery"
type input "35"
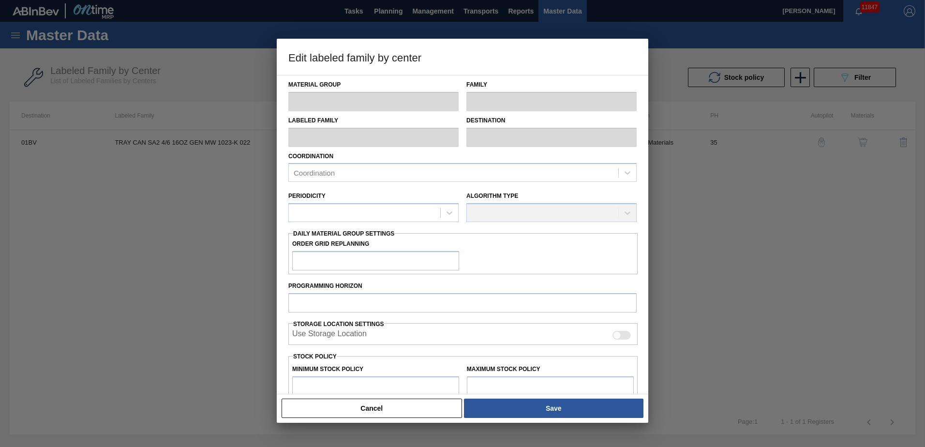
type input "9,600"
type input "100,178"
type input "0"
type input "9,600"
checkbox input "true"
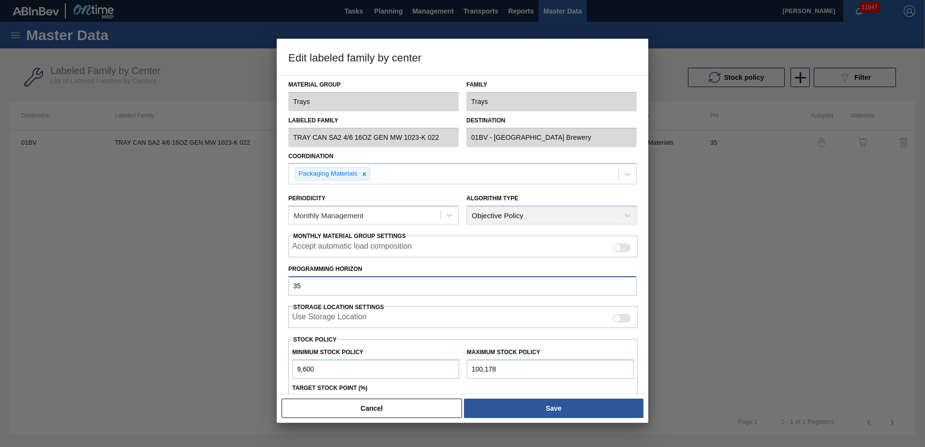
drag, startPoint x: 327, startPoint y: 284, endPoint x: 138, endPoint y: 281, distance: 189.2
click at [139, 285] on div "Edit labeled family by center Material Group Trays Family Trays Labeled Family …" at bounding box center [462, 223] width 925 height 447
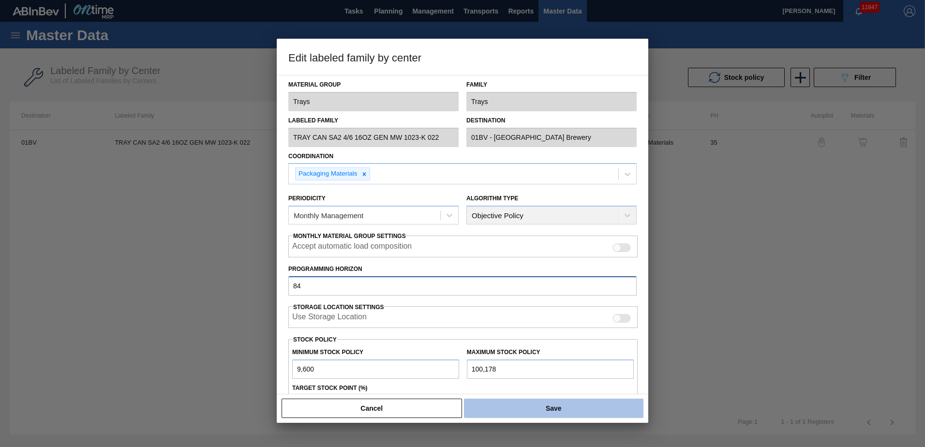
type input "84"
click at [552, 408] on button "Save" at bounding box center [553, 408] width 179 height 19
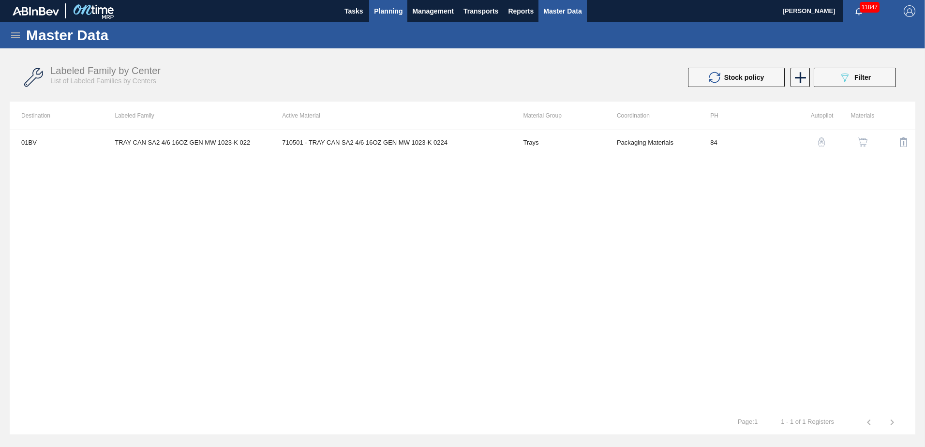
click at [393, 13] on span "Planning" at bounding box center [388, 11] width 29 height 12
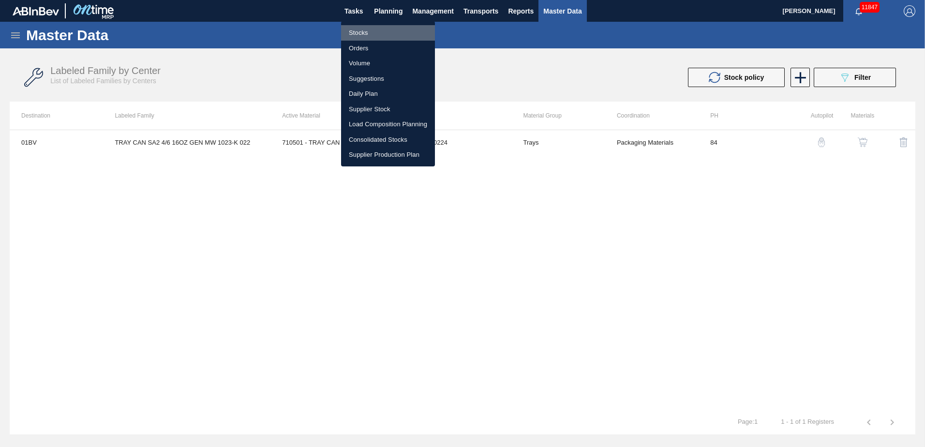
click at [361, 35] on li "Stocks" at bounding box center [388, 32] width 94 height 15
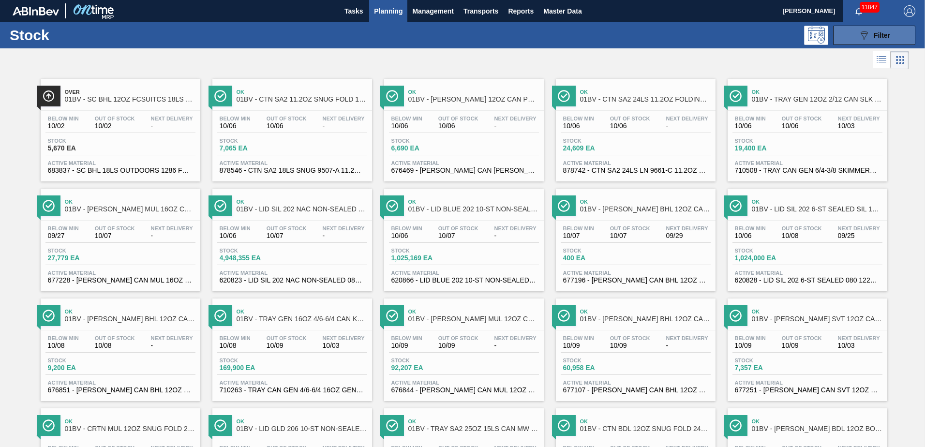
click at [874, 31] on span "Filter" at bounding box center [882, 35] width 16 height 8
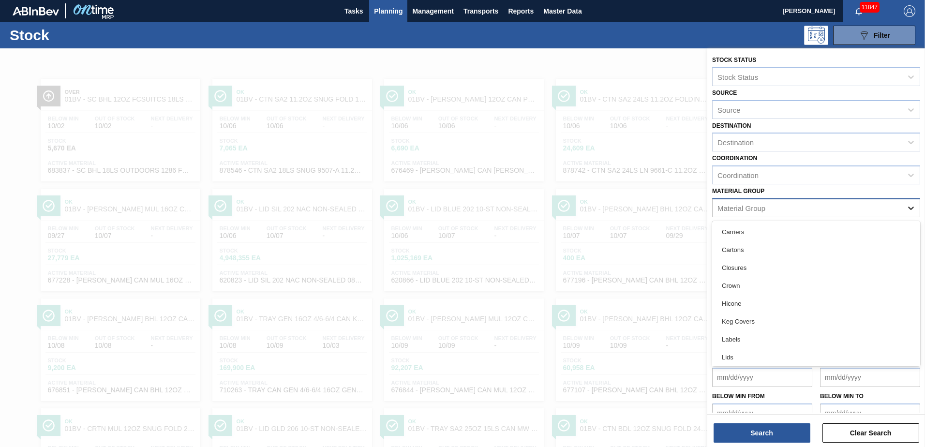
click at [910, 206] on icon at bounding box center [911, 208] width 10 height 10
click at [916, 235] on div "Carriers" at bounding box center [816, 232] width 208 height 18
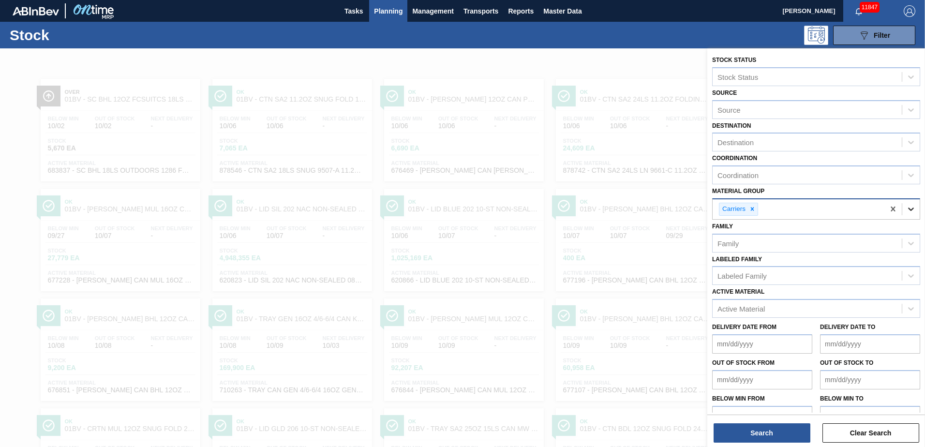
click at [911, 206] on icon at bounding box center [911, 209] width 10 height 10
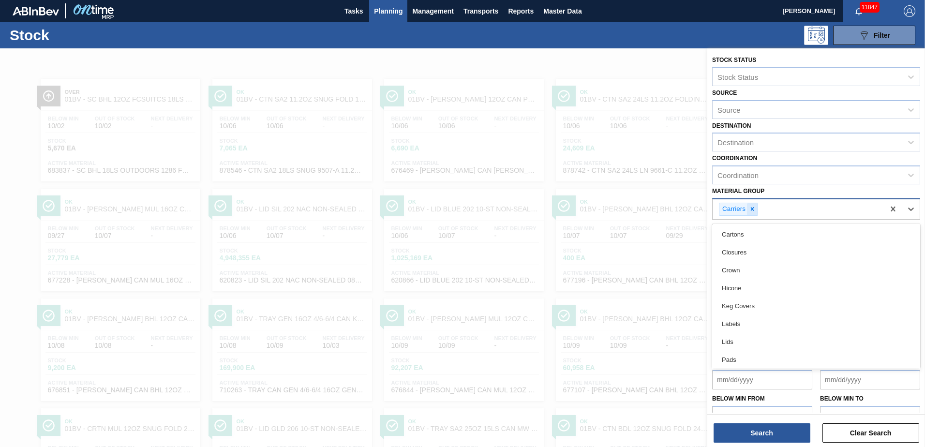
click at [752, 209] on icon at bounding box center [752, 209] width 3 height 3
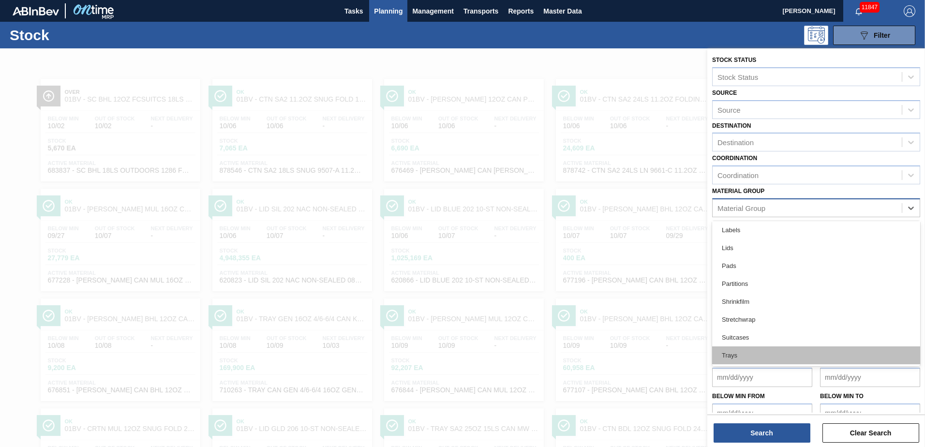
click at [731, 356] on div "Trays" at bounding box center [816, 355] width 208 height 18
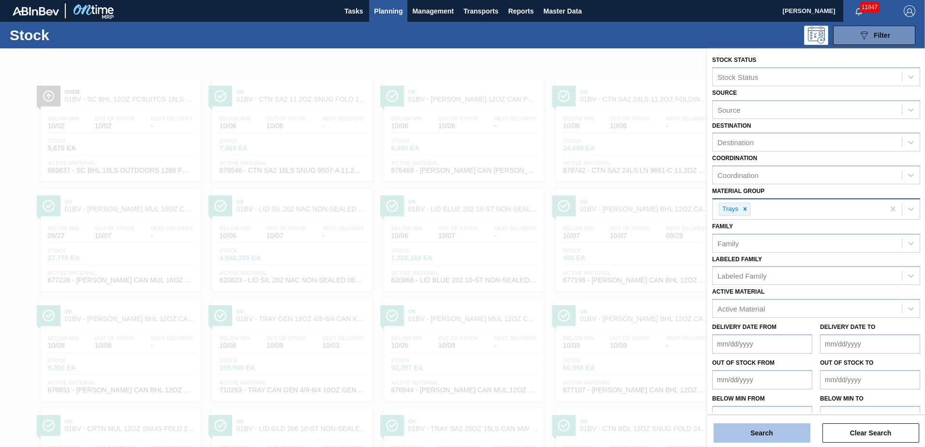
click at [749, 434] on button "Search" at bounding box center [762, 432] width 97 height 19
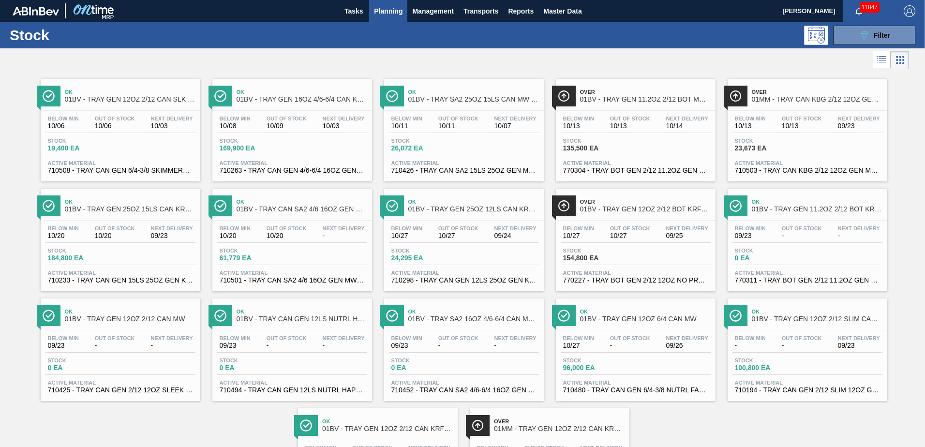
click at [112, 97] on span "01BV - TRAY GEN 12OZ 2/12 CAN SLK TRAY SKIMMERS BRANDED" at bounding box center [130, 99] width 131 height 7
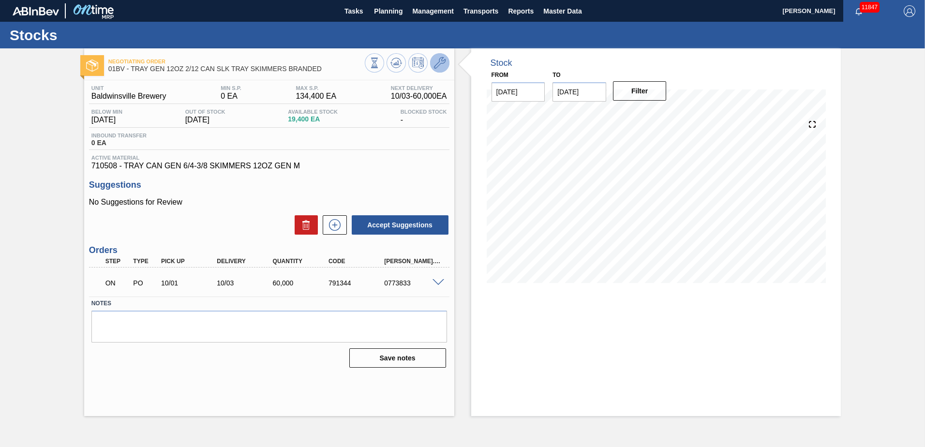
click at [443, 60] on icon at bounding box center [440, 63] width 12 height 12
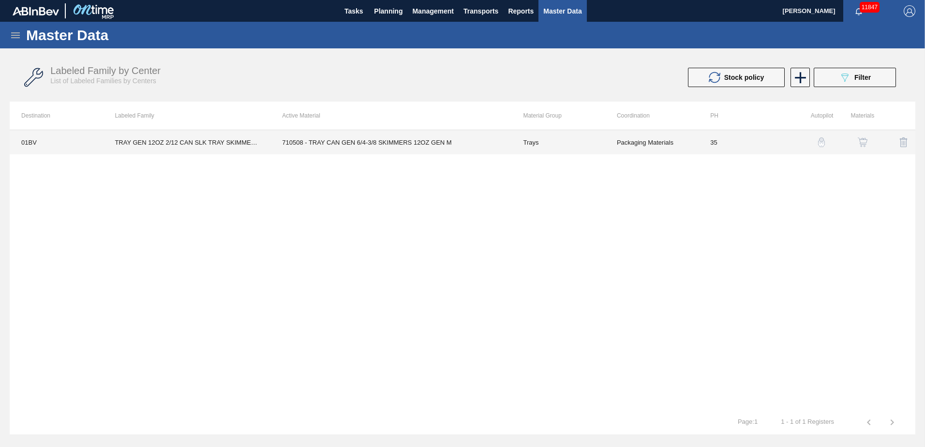
click at [344, 141] on td "710508 - TRAY CAN GEN 6/4-3/8 SKIMMERS 12OZ GEN M" at bounding box center [390, 142] width 241 height 24
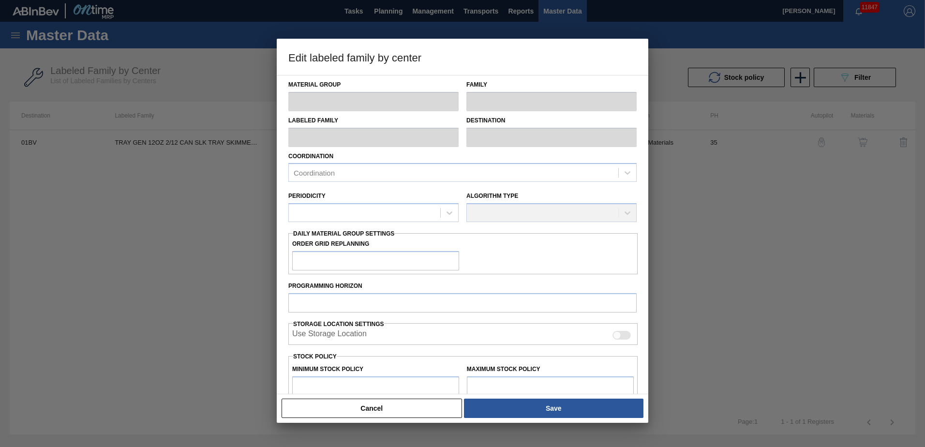
type input "Trays"
type input "TRAY GEN 12OZ 2/12 CAN SLK TRAY SKIMMERS BRANDED"
type input "01BV - [GEOGRAPHIC_DATA] Brewery"
type input "35"
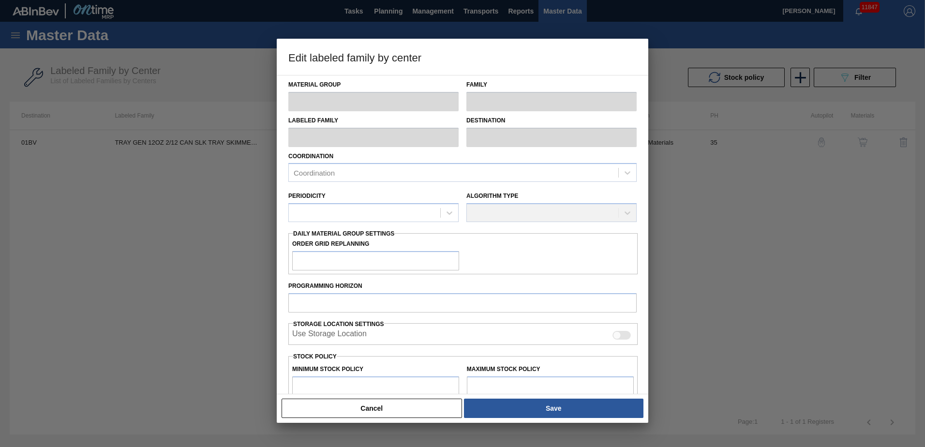
type input "0"
type input "134,400"
type input "10"
type input "13,440"
checkbox input "true"
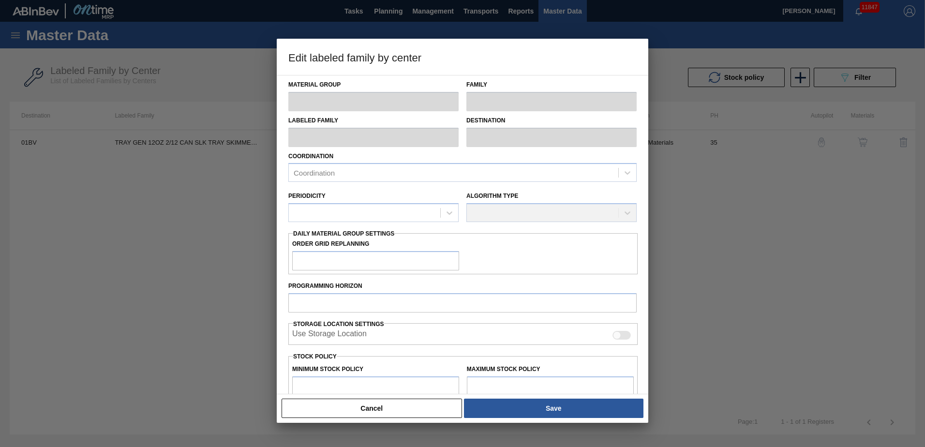
checkbox input "true"
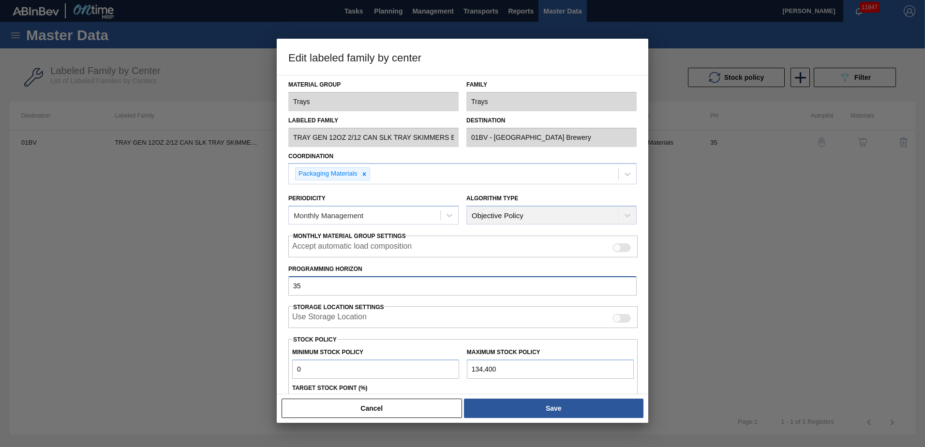
drag, startPoint x: 314, startPoint y: 280, endPoint x: 225, endPoint y: 276, distance: 88.6
click at [225, 277] on div "Edit labeled family by center Material Group Trays Family Trays Labeled Family …" at bounding box center [462, 223] width 925 height 447
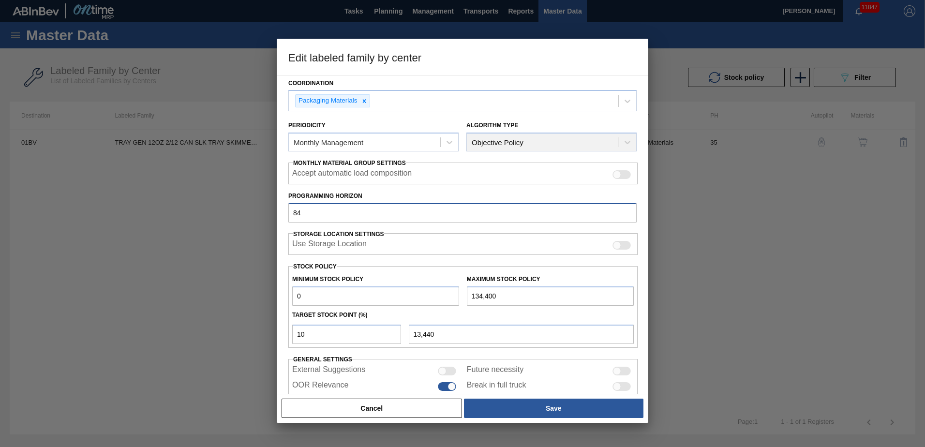
scroll to position [74, 0]
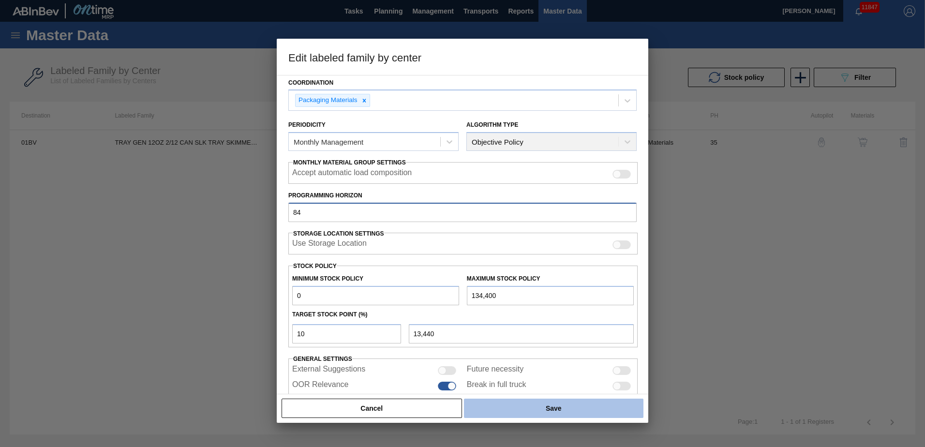
type input "84"
click at [557, 407] on button "Save" at bounding box center [553, 408] width 179 height 19
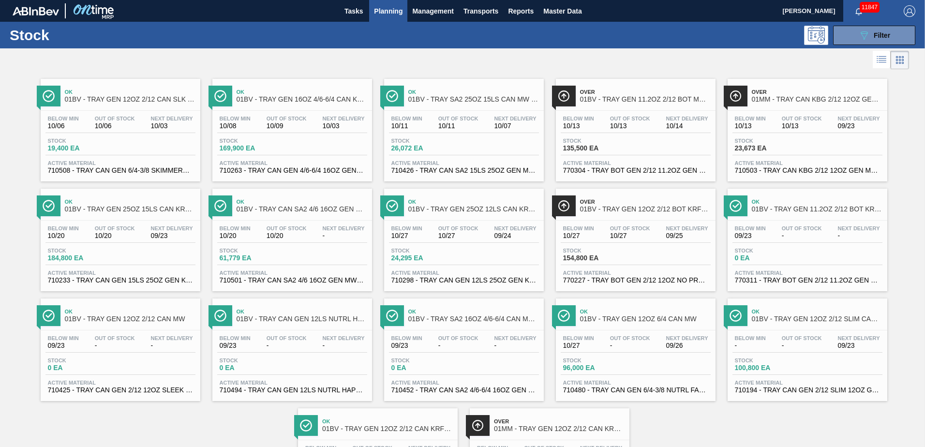
click at [295, 105] on div "Ok 01BV - TRAY GEN 16OZ 4/6-6/4 CAN KRFT 1986-D" at bounding box center [302, 96] width 131 height 22
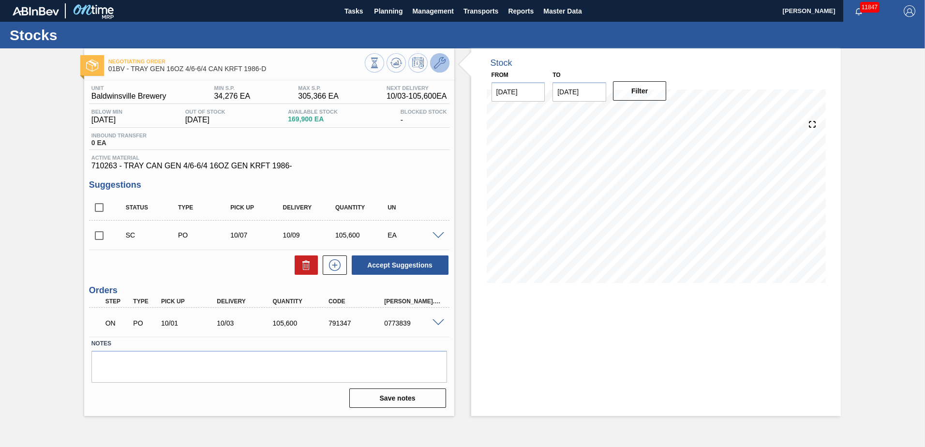
click at [441, 60] on icon at bounding box center [440, 63] width 12 height 12
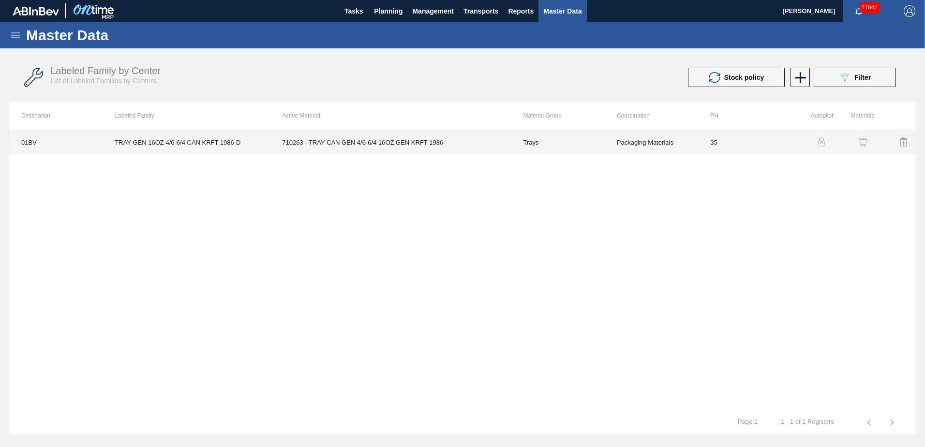
click at [329, 148] on td "710263 - TRAY CAN GEN 4/6-6/4 16OZ GEN KRFT 1986-" at bounding box center [390, 142] width 241 height 24
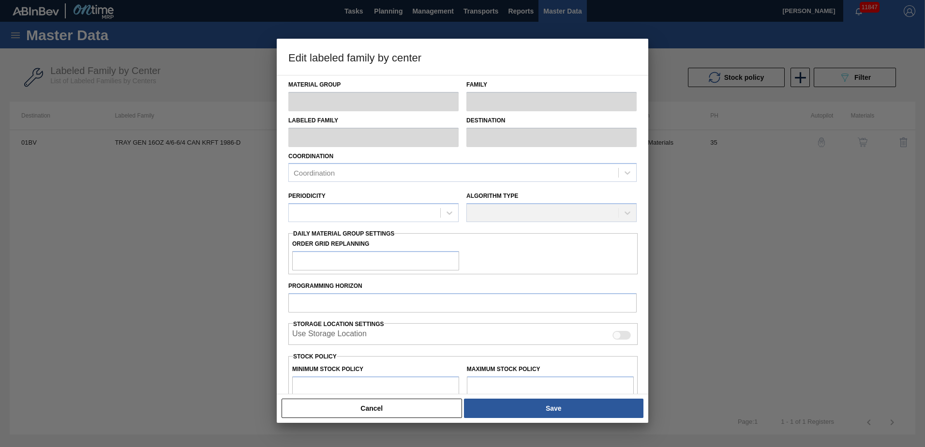
type input "Trays"
type input "TRAY GEN 16OZ 4/6-6/4 CAN KRFT 1986-D"
type input "01BV - [GEOGRAPHIC_DATA] Brewery"
type input "35"
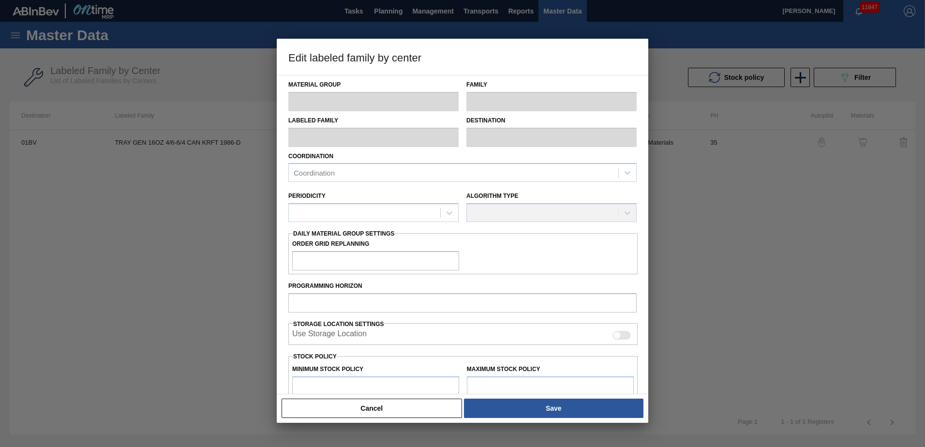
type input "34,276"
type input "305,366"
type input "0"
type input "34,276"
checkbox input "true"
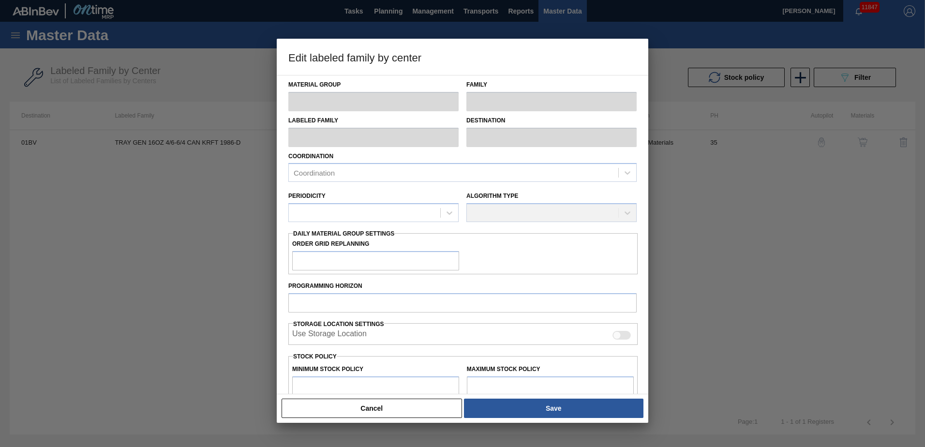
checkbox input "true"
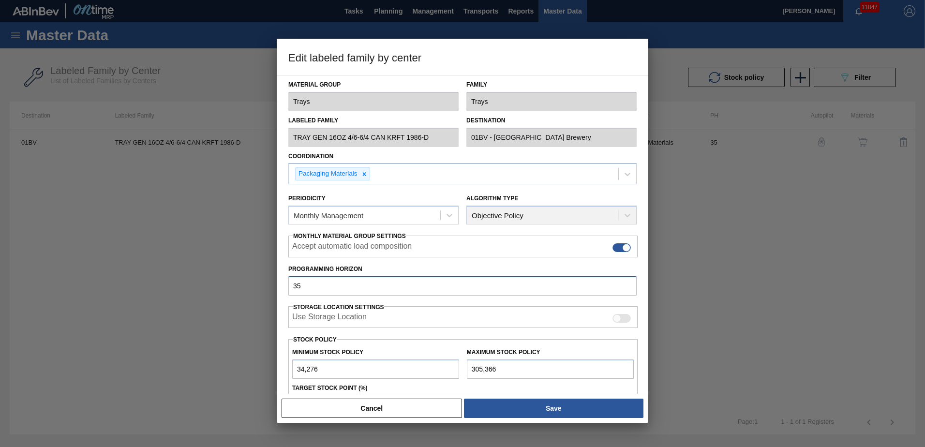
drag, startPoint x: 317, startPoint y: 285, endPoint x: 87, endPoint y: 220, distance: 239.2
click at [88, 283] on div "Edit labeled family by center Material Group Trays Family Trays Labeled Family …" at bounding box center [462, 223] width 925 height 447
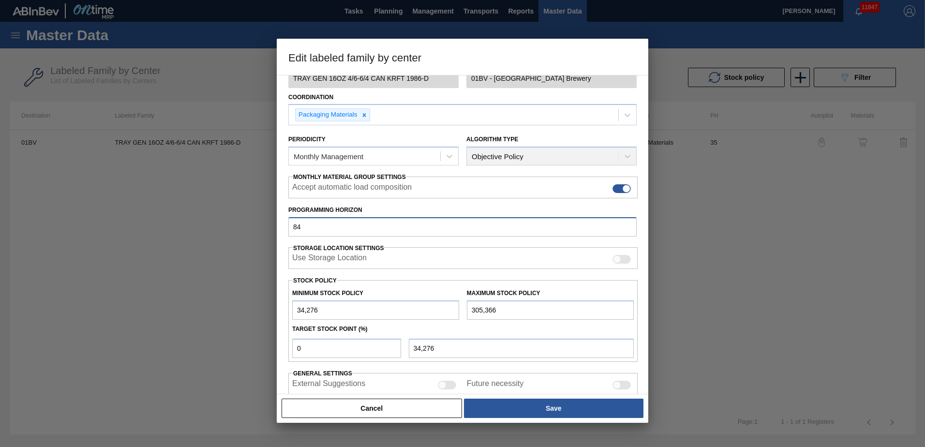
scroll to position [61, 0]
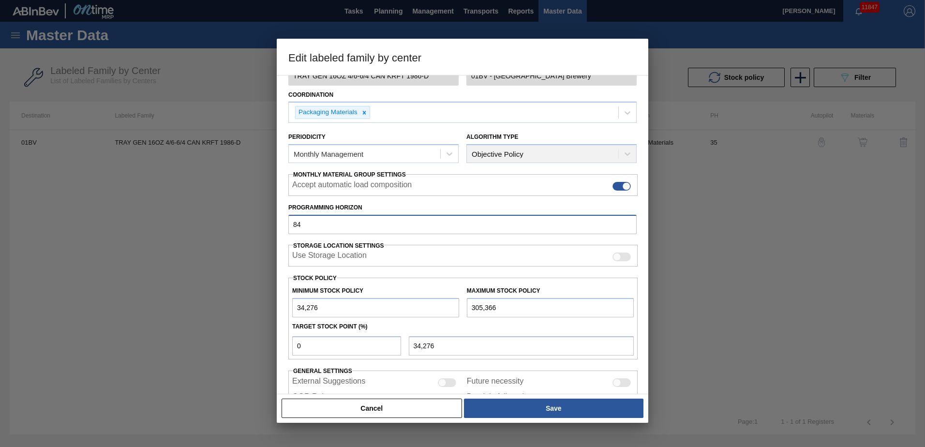
type input "84"
drag, startPoint x: 327, startPoint y: 341, endPoint x: 238, endPoint y: 338, distance: 89.1
click at [240, 343] on div "Edit labeled family by center Material Group Trays Family Trays Labeled Family …" at bounding box center [462, 223] width 925 height 447
type input "1"
type input "36,987"
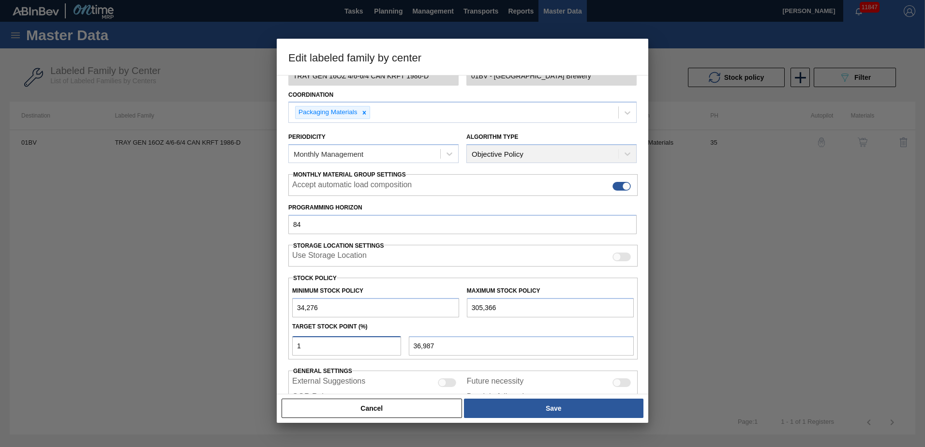
type input "10"
type input "61,385"
type input "1"
type input "36,987"
type input "34,276"
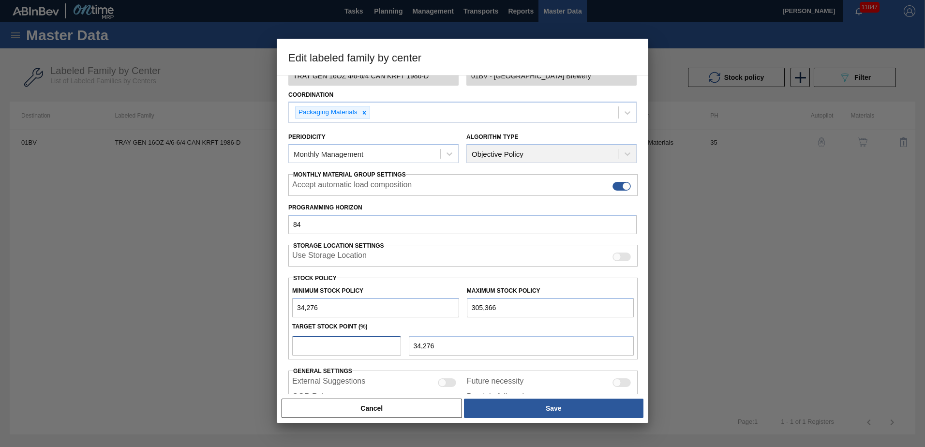
type input "8"
type input "55,963"
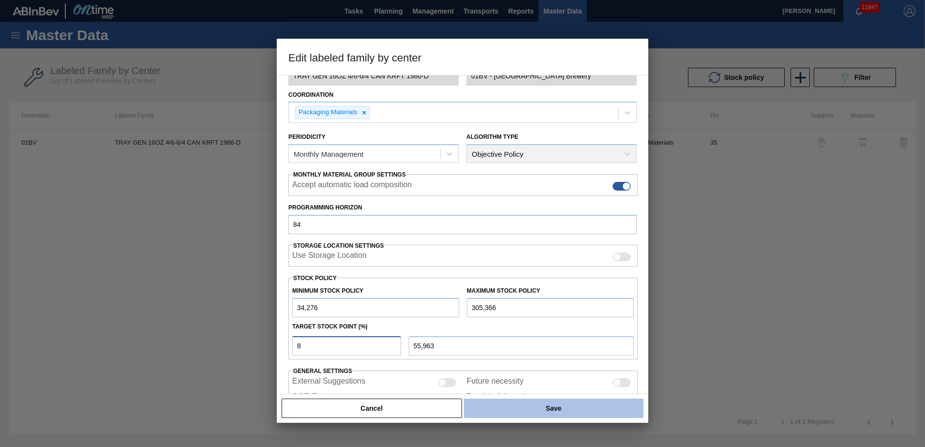
type input "8"
click at [559, 410] on button "Save" at bounding box center [553, 408] width 179 height 19
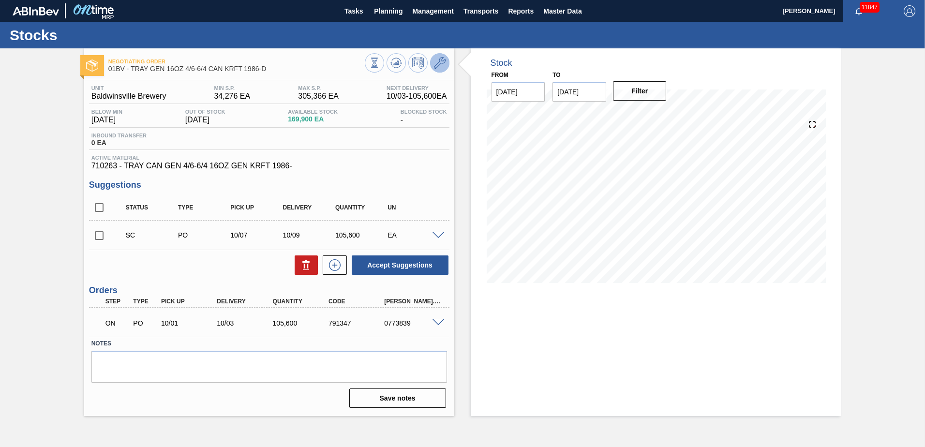
click at [438, 66] on icon at bounding box center [440, 63] width 12 height 12
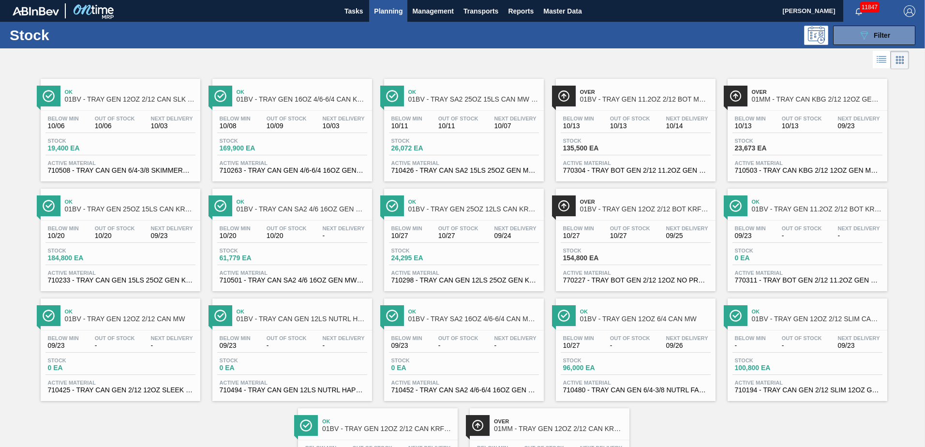
click at [118, 79] on div "Ok 01BV - TRAY GEN 12OZ 2/12 CAN SLK TRAY SKIMMERS BRANDED" at bounding box center [121, 92] width 160 height 27
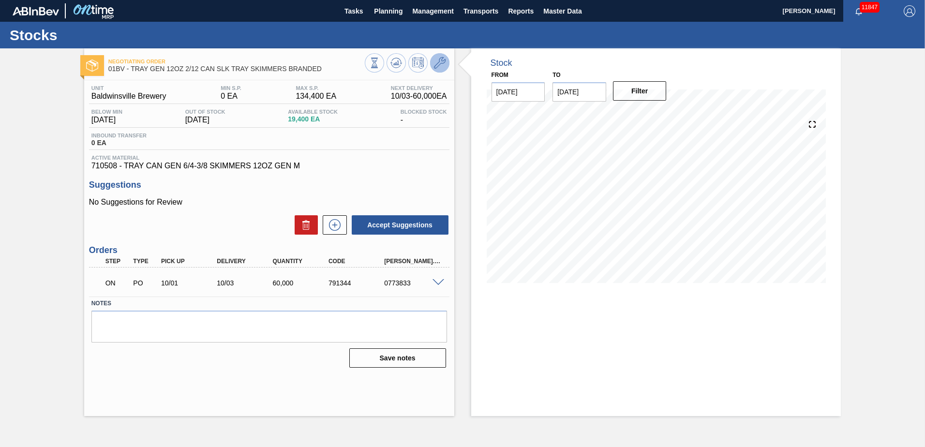
click at [442, 62] on icon at bounding box center [440, 63] width 12 height 12
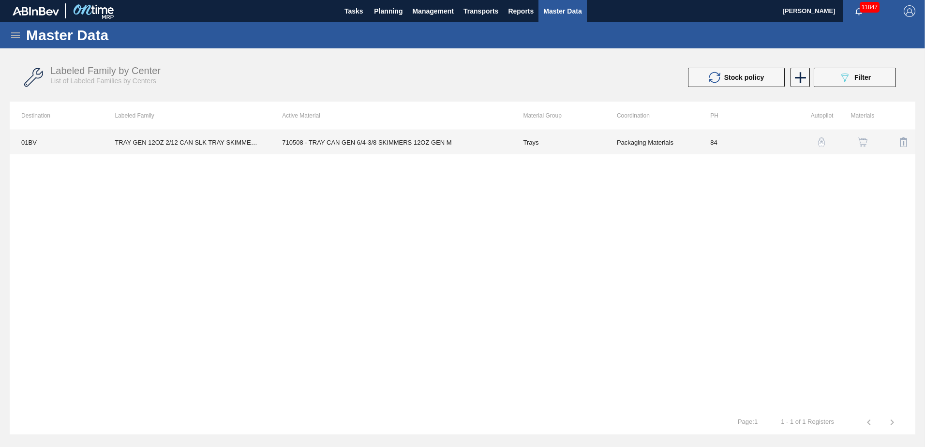
click at [352, 142] on td "710508 - TRAY CAN GEN 6/4-3/8 SKIMMERS 12OZ GEN M" at bounding box center [390, 142] width 241 height 24
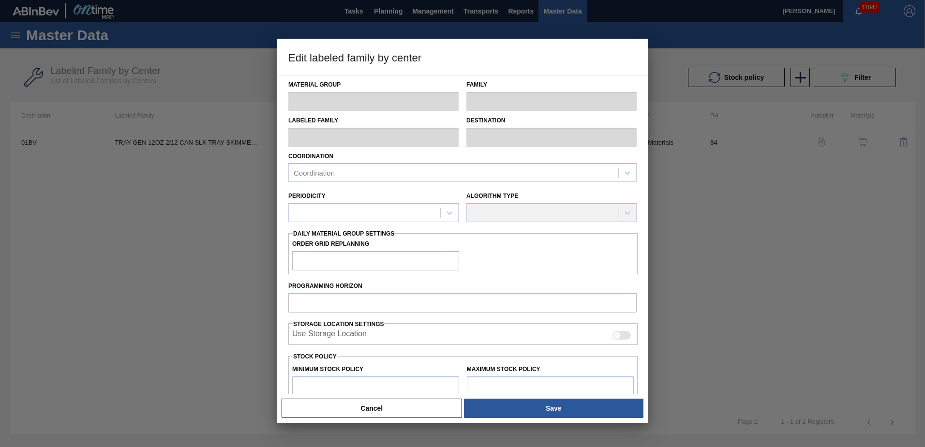
type input "Trays"
type input "TRAY GEN 12OZ 2/12 CAN SLK TRAY SKIMMERS BRANDED"
type input "01BV - [GEOGRAPHIC_DATA] Brewery"
type input "84"
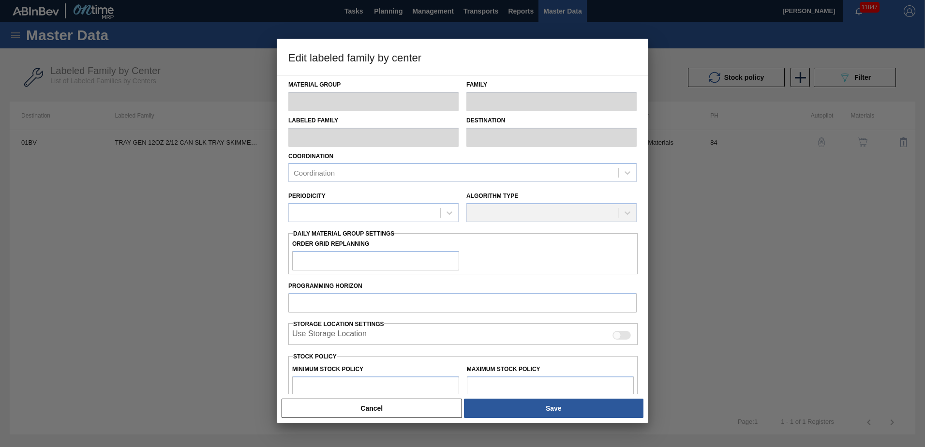
type input "0"
type input "134,400"
type input "10"
type input "13,440"
checkbox input "true"
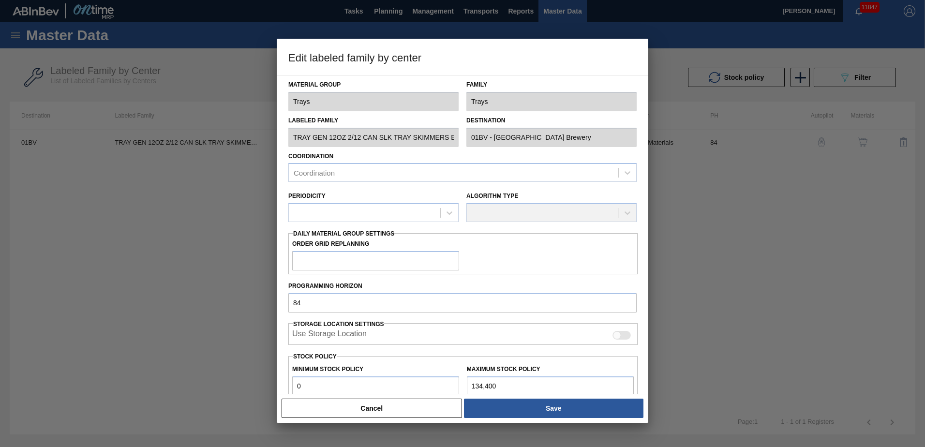
checkbox input "true"
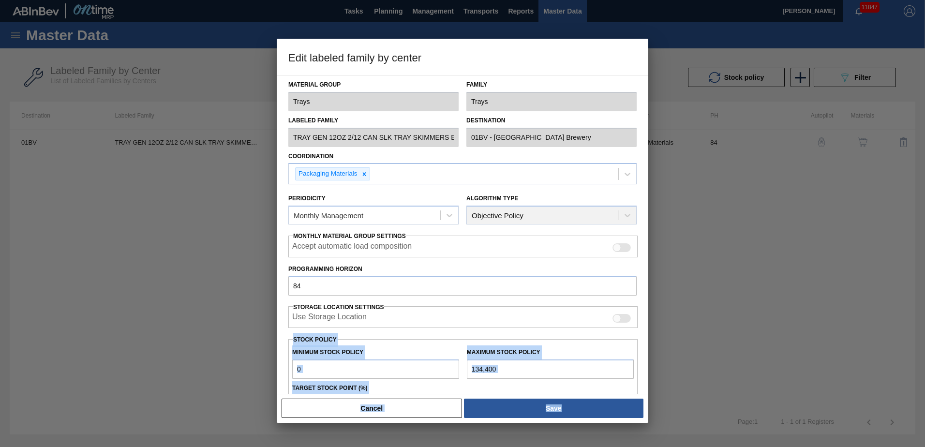
drag, startPoint x: 648, startPoint y: 269, endPoint x: 647, endPoint y: 326, distance: 57.1
click at [647, 326] on div "Edit labeled family by center Material Group Trays Family Trays Labeled Family …" at bounding box center [462, 223] width 925 height 447
click at [691, 261] on div at bounding box center [462, 223] width 925 height 447
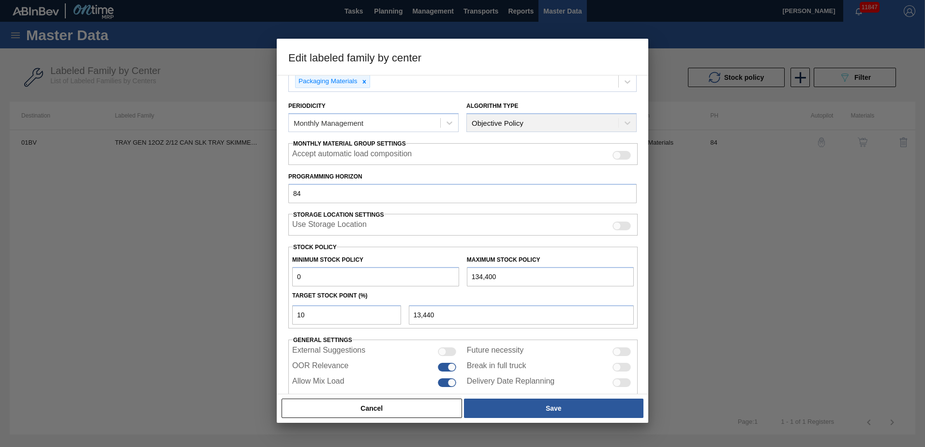
scroll to position [111, 0]
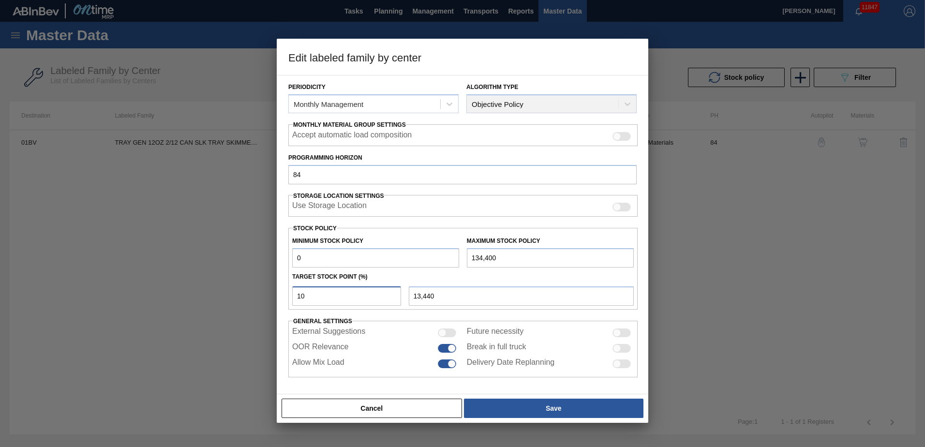
drag, startPoint x: 314, startPoint y: 296, endPoint x: 103, endPoint y: 294, distance: 210.9
click at [105, 294] on div "Edit labeled family by center Material Group Trays Family Trays Labeled Family …" at bounding box center [462, 223] width 925 height 447
type input "1"
type input "1,344"
type input "12"
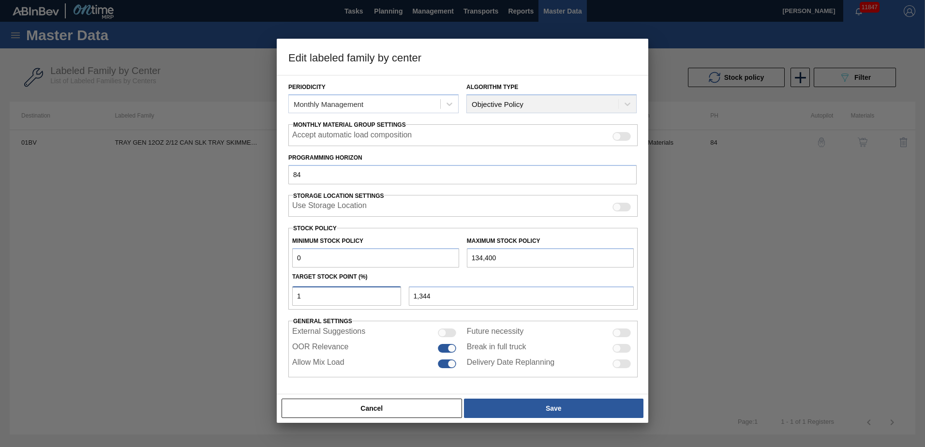
type input "16,128"
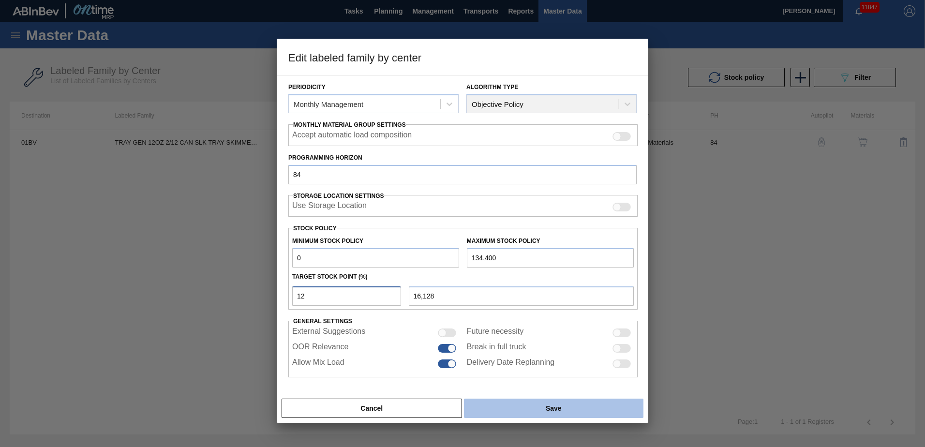
type input "12"
click at [545, 409] on button "Save" at bounding box center [553, 408] width 179 height 19
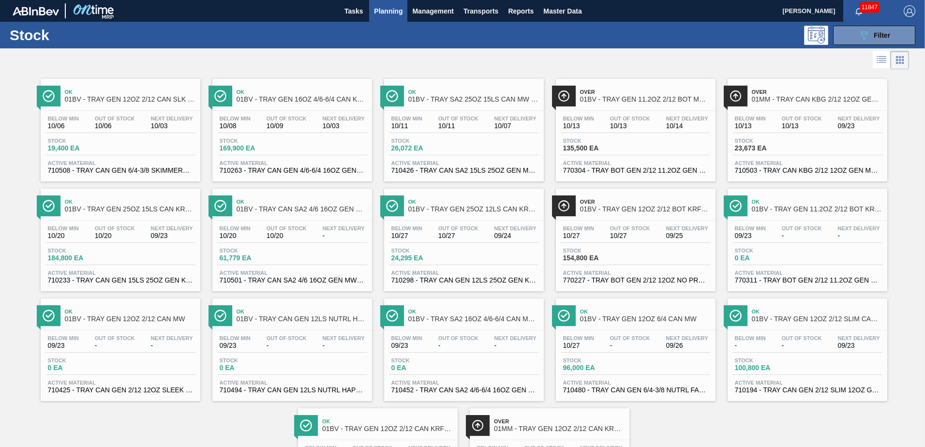
click at [455, 101] on span "01BV - TRAY SA2 25OZ 15LS CAN MW XXX" at bounding box center [473, 99] width 131 height 7
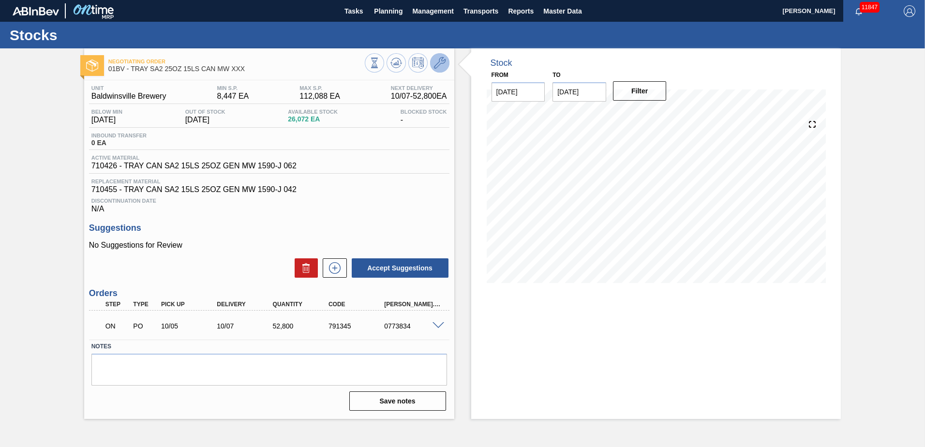
click at [439, 62] on icon at bounding box center [440, 63] width 12 height 12
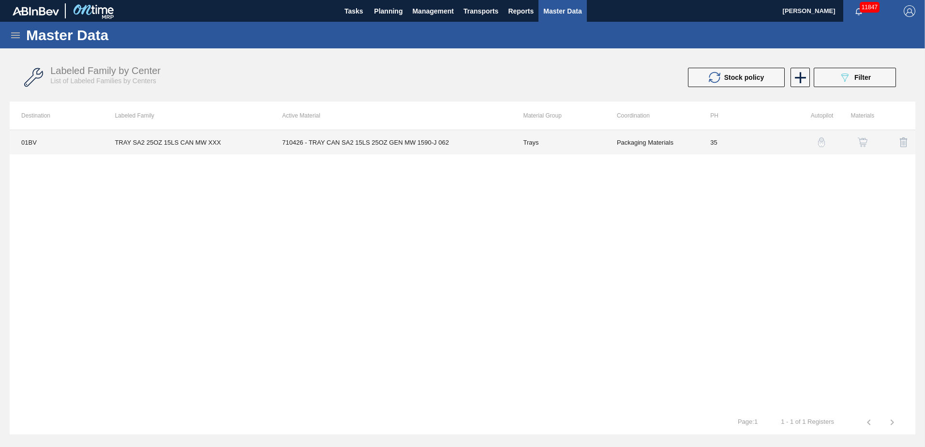
click at [358, 143] on td "710426 - TRAY CAN SA2 15LS 25OZ GEN MW 1590-J 062" at bounding box center [390, 142] width 241 height 24
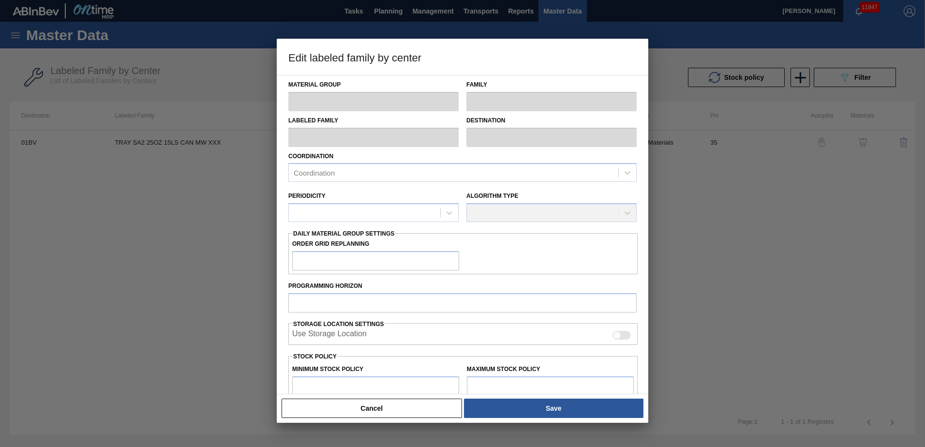
type input "Trays"
type input "TRAY SA2 25OZ 15LS CAN MW XXX"
type input "01BV - [GEOGRAPHIC_DATA] Brewery"
type input "35"
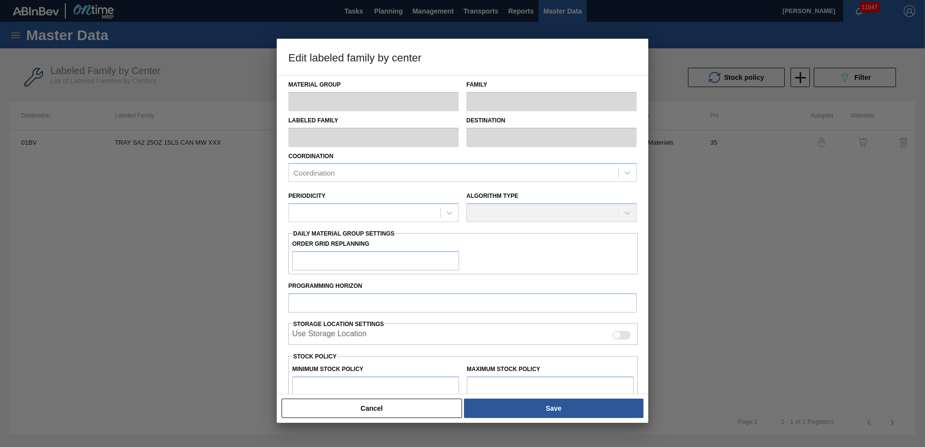
type input "8,447"
type input "112,088"
type input "0"
type input "8,447"
checkbox input "true"
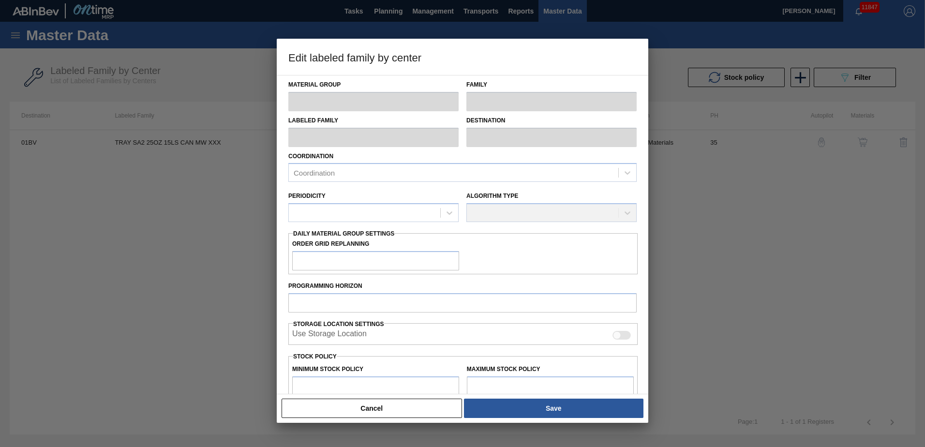
checkbox input "true"
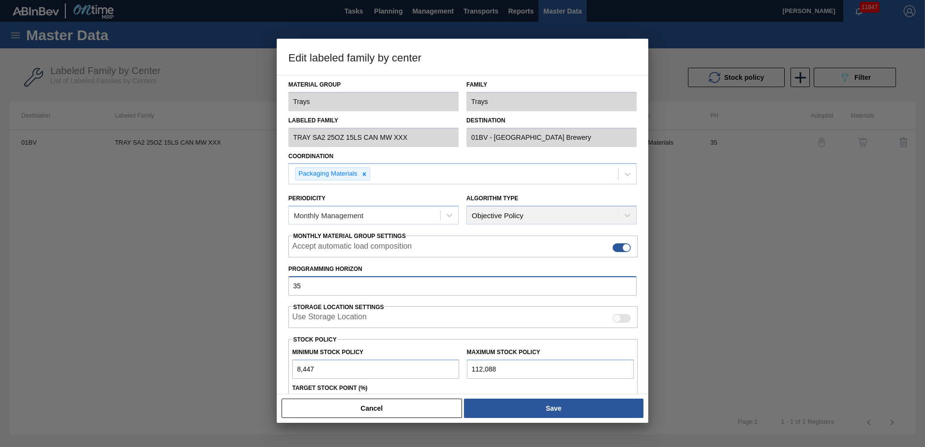
drag, startPoint x: 324, startPoint y: 288, endPoint x: 121, endPoint y: 282, distance: 202.3
click at [122, 283] on div "Edit labeled family by center Material Group Trays Family Trays Labeled Family …" at bounding box center [462, 223] width 925 height 447
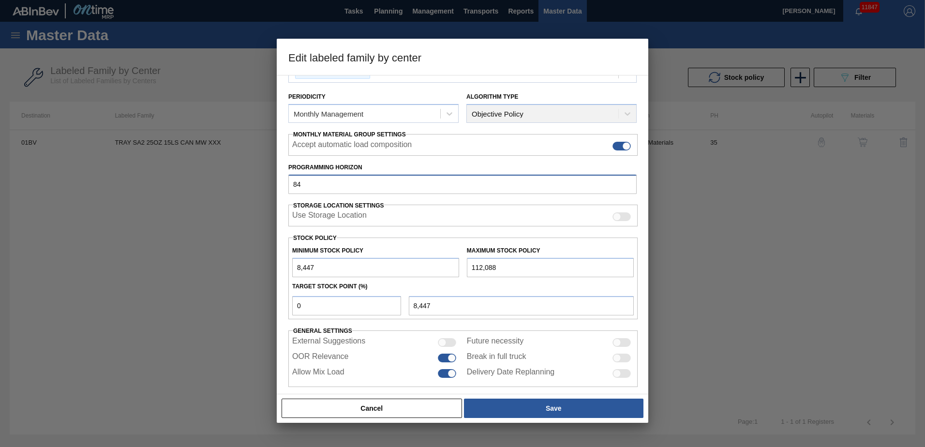
scroll to position [111, 0]
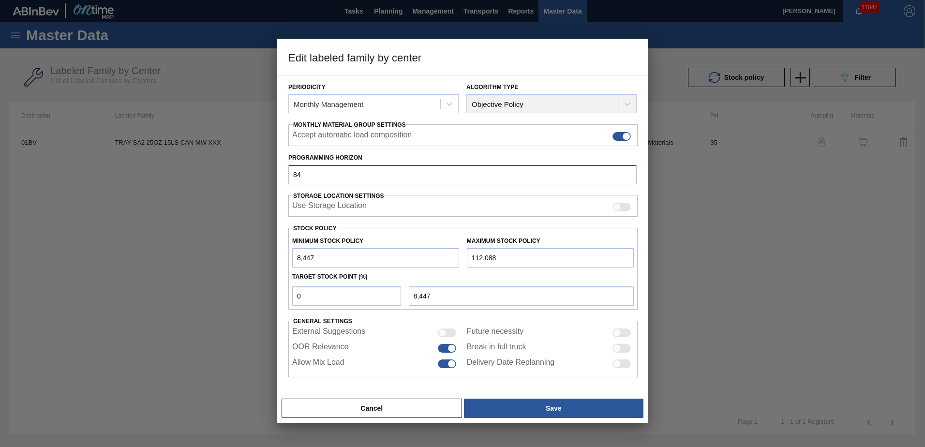
type input "84"
drag, startPoint x: 319, startPoint y: 300, endPoint x: 168, endPoint y: 299, distance: 151.0
click at [169, 299] on div "Edit labeled family by center Material Group Trays Family Trays Labeled Family …" at bounding box center [462, 223] width 925 height 447
type input "3"
type input "11,556"
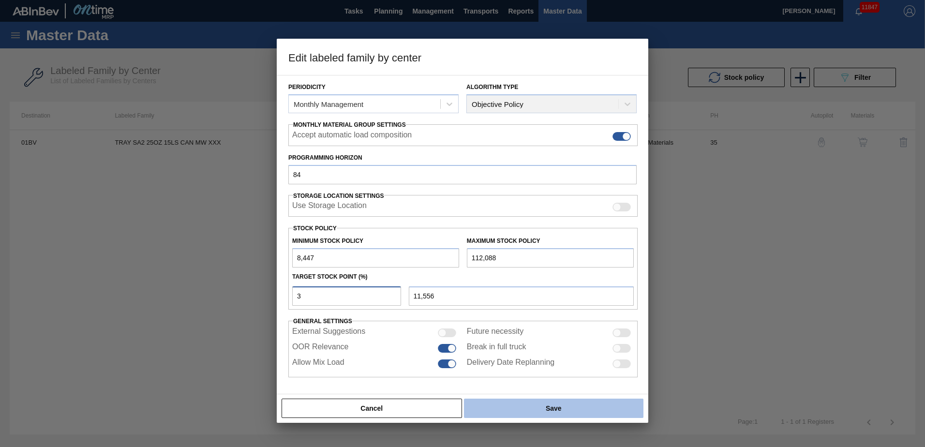
type input "3"
click at [541, 405] on button "Save" at bounding box center [553, 408] width 179 height 19
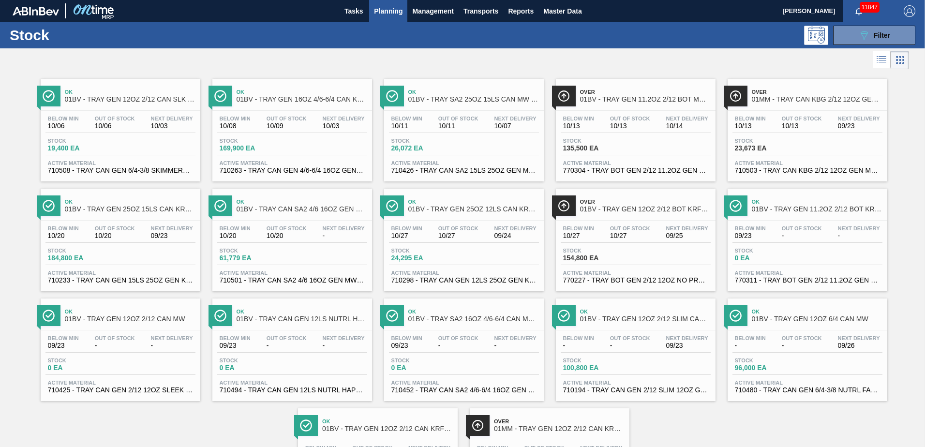
click at [630, 107] on div "Over 01BV - TRAY GEN 11.2OZ 2/12 BOT MW 2952-B Below Min 10/13 Out Of Stock 10/…" at bounding box center [636, 130] width 160 height 103
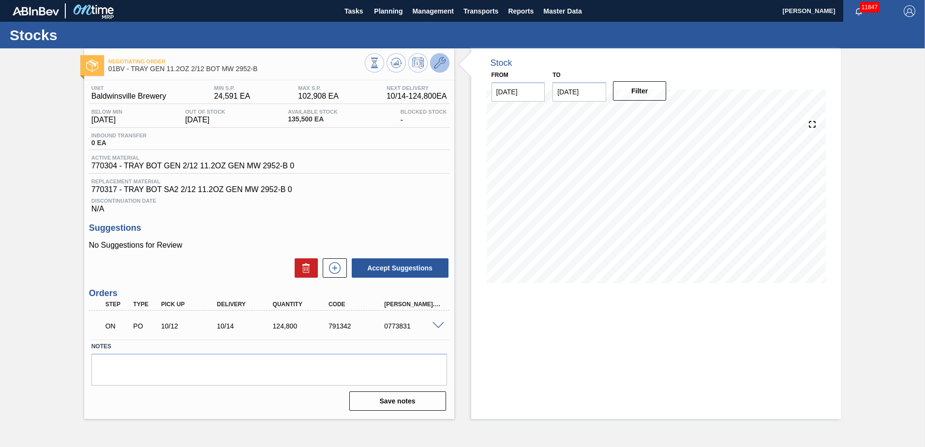
click at [439, 61] on icon at bounding box center [440, 63] width 12 height 12
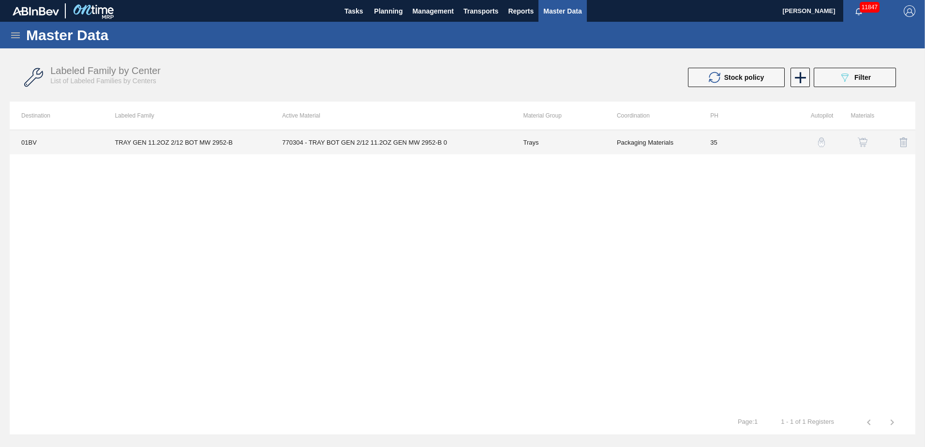
click at [347, 145] on td "770304 - TRAY BOT GEN 2/12 11.2OZ GEN MW 2952-B 0" at bounding box center [390, 142] width 241 height 24
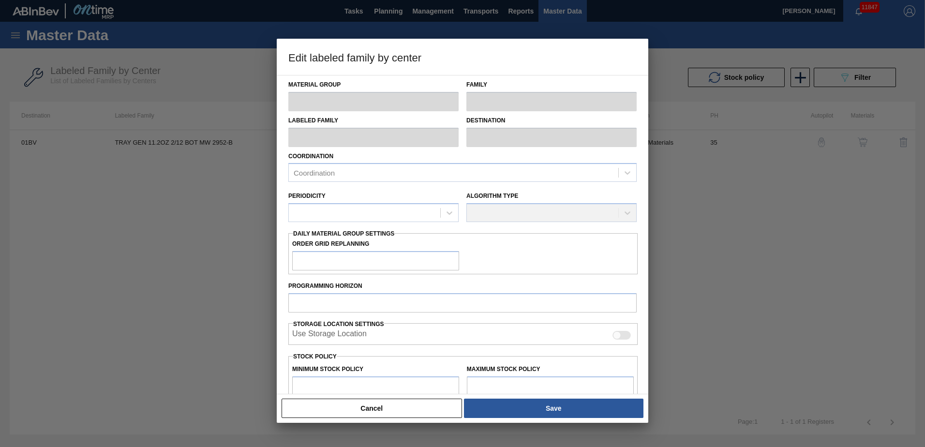
type input "Trays"
type input "TRAY GEN 11.2OZ 2/12 BOT MW 2952-B"
type input "01BV - [GEOGRAPHIC_DATA] Brewery"
type input "35"
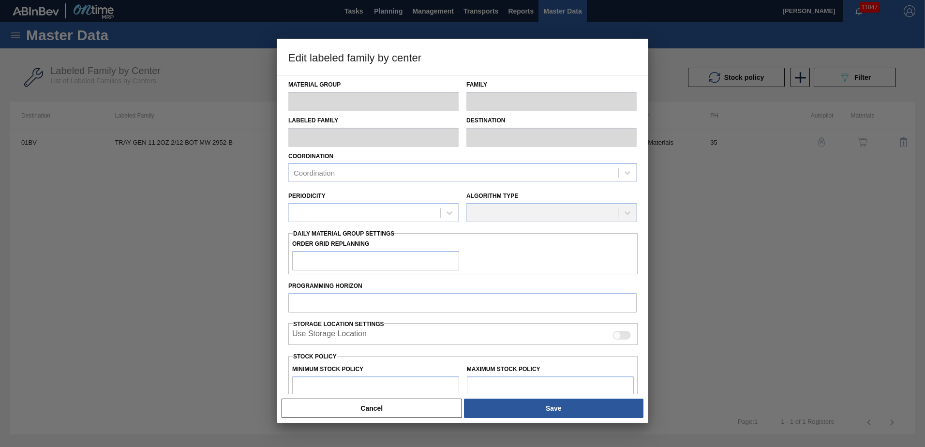
type input "24,591"
type input "102,908"
type input "0"
type input "24,591"
checkbox input "true"
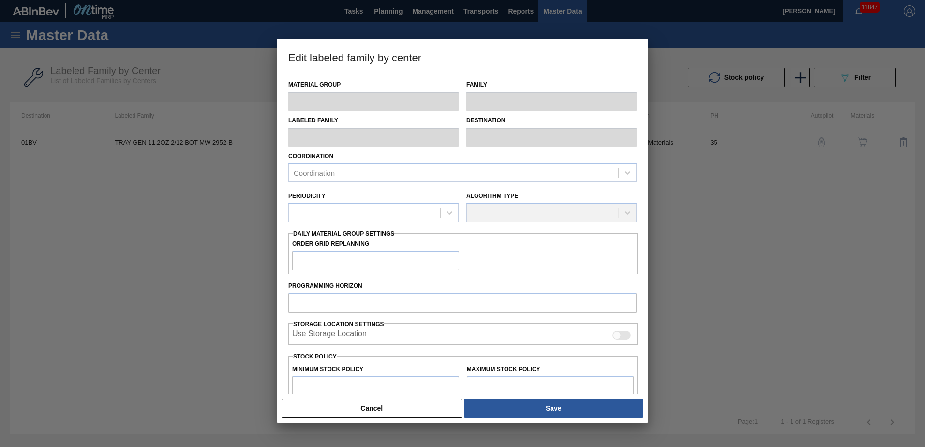
checkbox input "true"
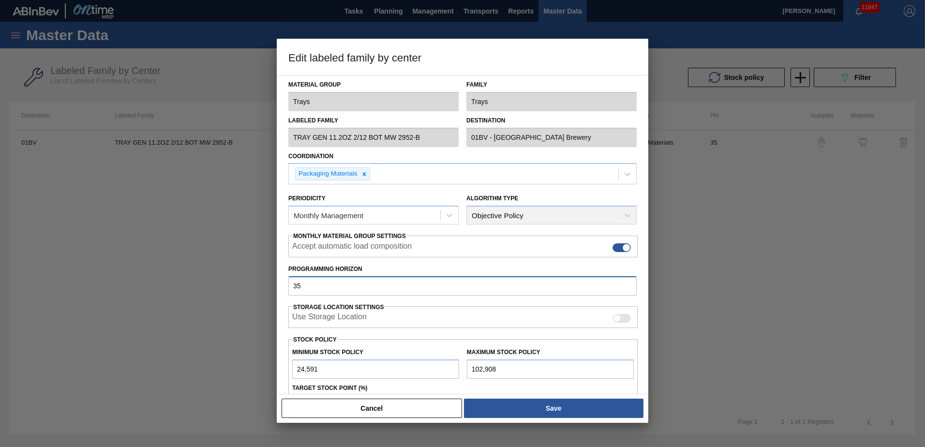
drag, startPoint x: 316, startPoint y: 284, endPoint x: 122, endPoint y: 279, distance: 194.1
click at [122, 279] on div "Edit labeled family by center Material Group Trays Family Trays Labeled Family …" at bounding box center [462, 223] width 925 height 447
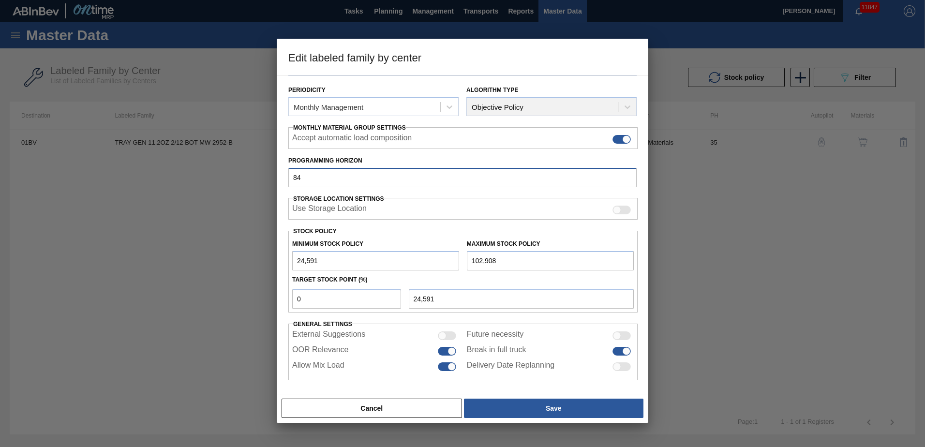
scroll to position [111, 0]
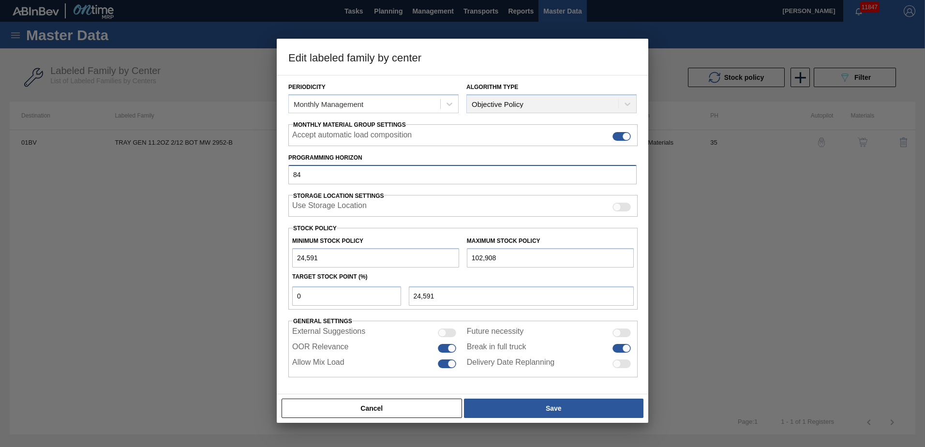
type input "84"
drag, startPoint x: 311, startPoint y: 297, endPoint x: 199, endPoint y: 299, distance: 112.3
click at [207, 299] on div "Edit labeled family by center Material Group Trays Family Trays Labeled Family …" at bounding box center [462, 223] width 925 height 447
type input "3"
type input "26,941"
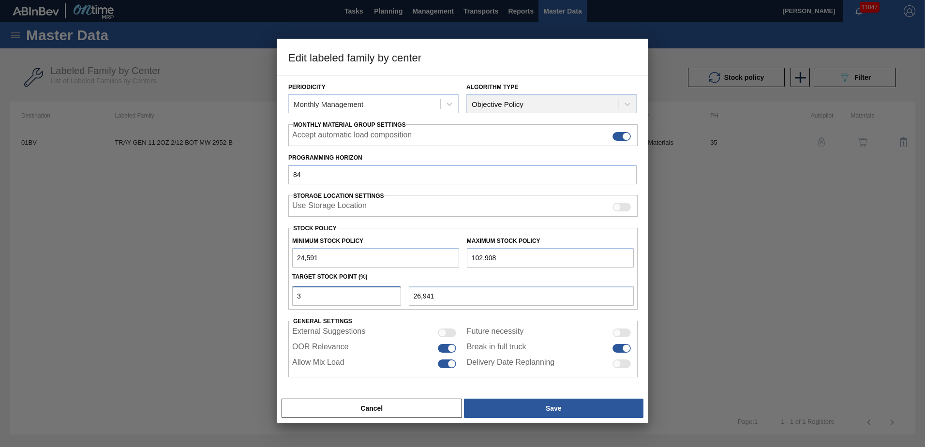
type input "24,591"
type input "5"
type input "28,507"
type input "24,591"
type input "6"
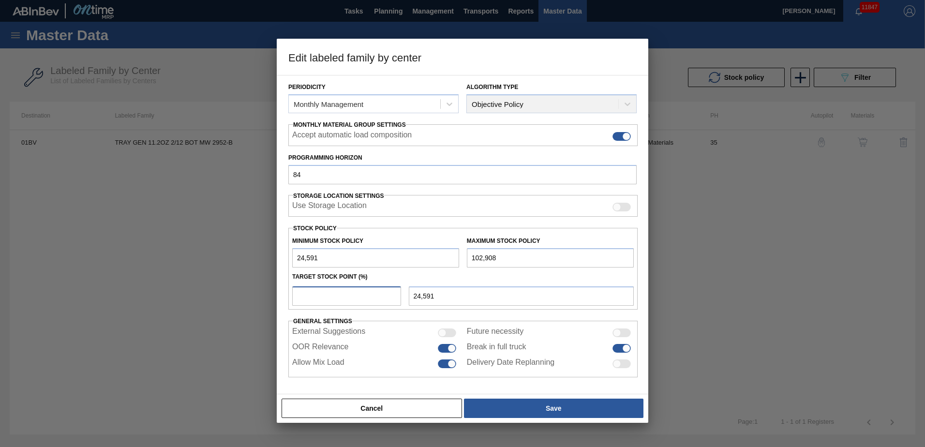
type input "29,290"
type input "24,591"
type input "1"
type input "25,374"
type input "10"
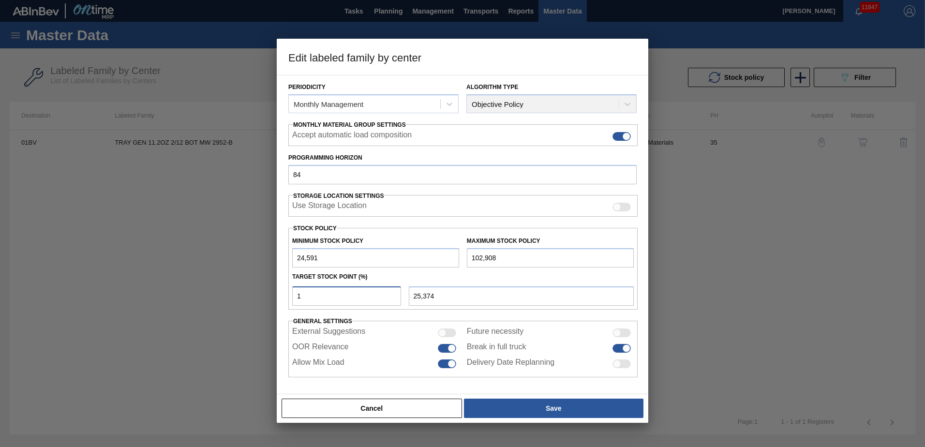
type input "32,423"
type input "1"
type input "25,374"
type input "24,591"
type input "1"
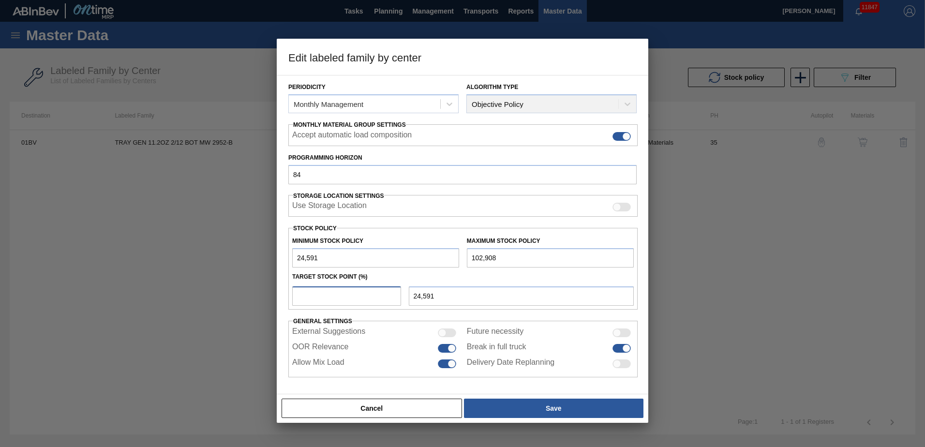
type input "25,374"
type input "15"
type input "36,339"
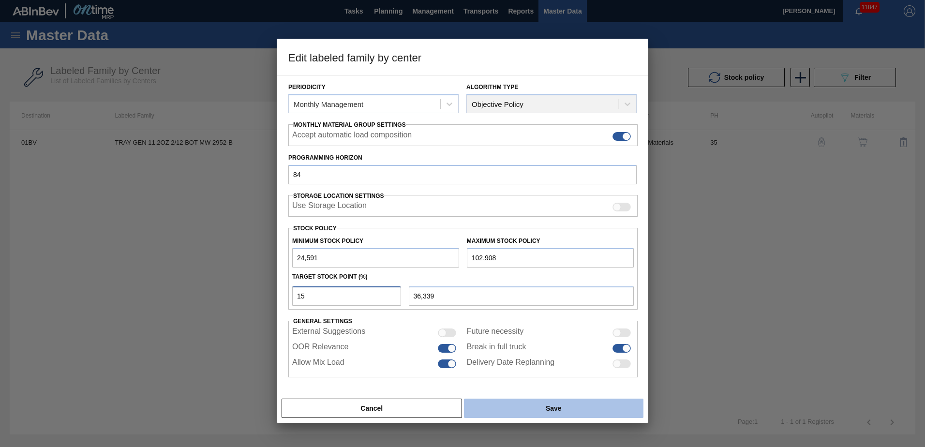
type input "15"
click at [553, 409] on button "Save" at bounding box center [553, 408] width 179 height 19
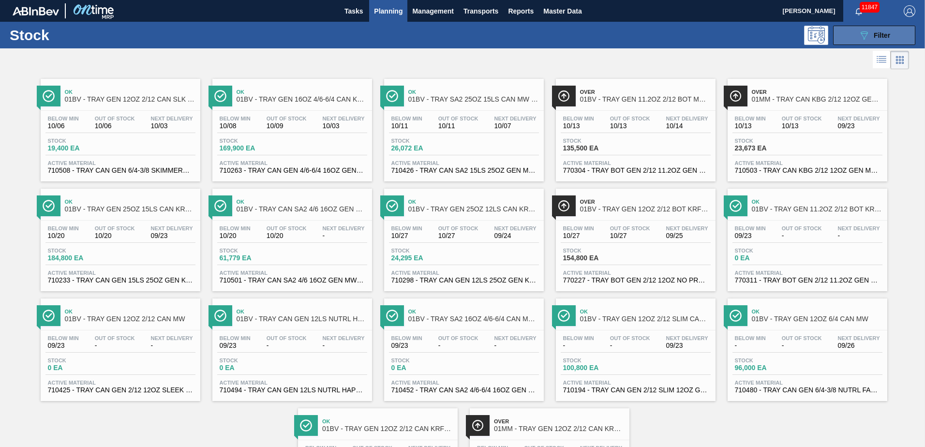
click at [866, 32] on icon at bounding box center [864, 35] width 7 height 8
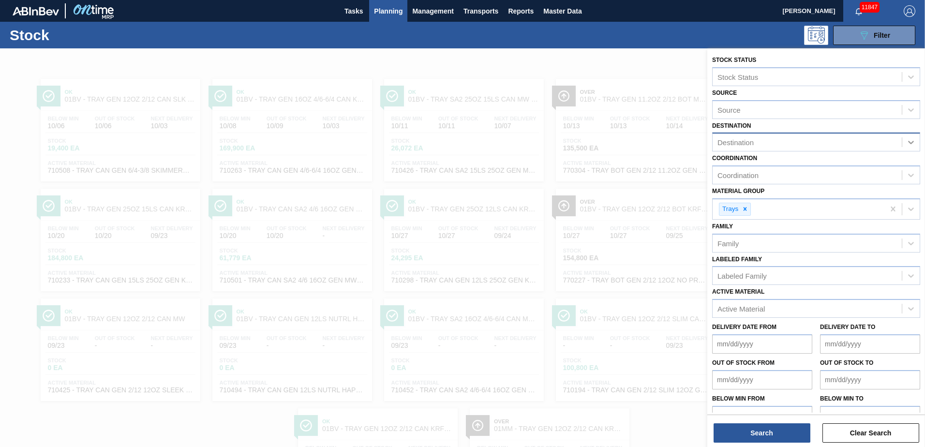
click at [910, 141] on icon at bounding box center [911, 142] width 10 height 10
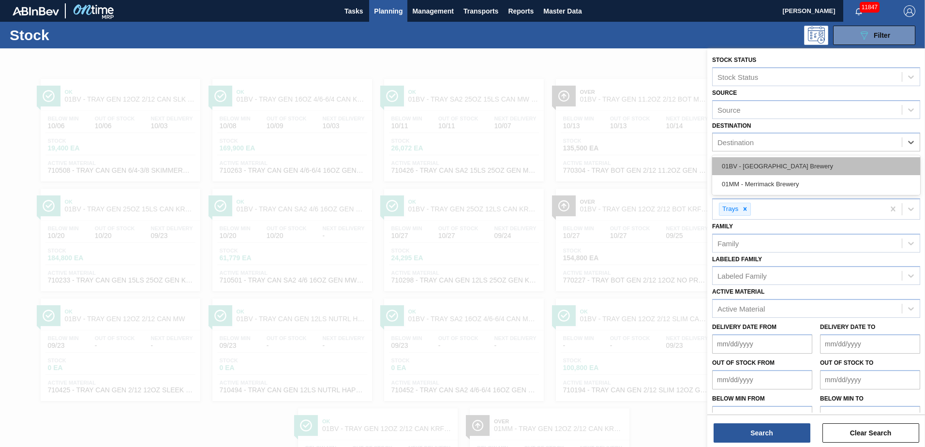
click at [798, 165] on div "01BV - [GEOGRAPHIC_DATA] Brewery" at bounding box center [816, 166] width 208 height 18
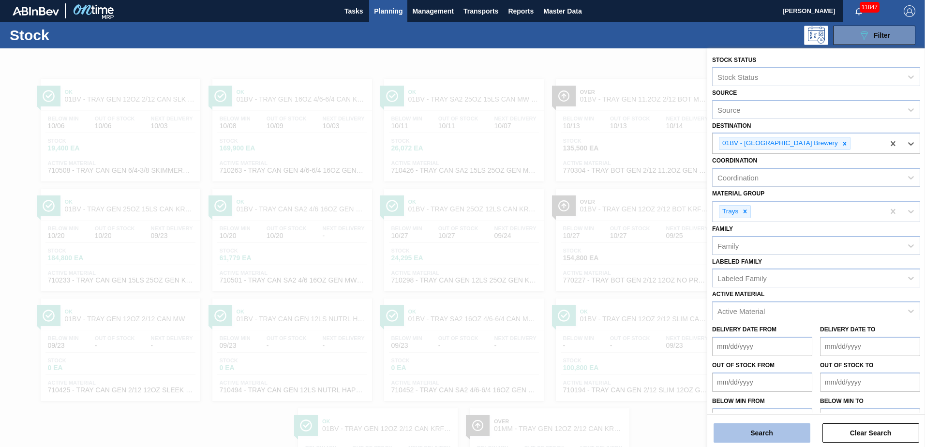
click at [728, 436] on button "Search" at bounding box center [762, 432] width 97 height 19
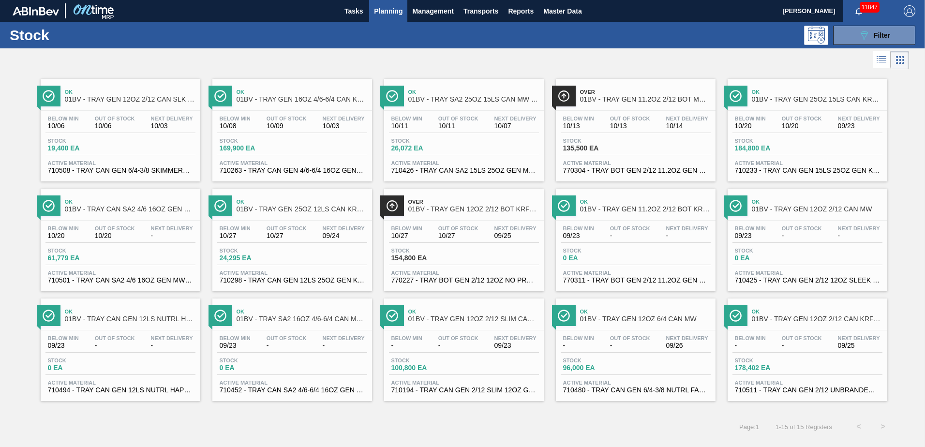
click at [111, 211] on span "01BV - TRAY CAN SA2 4/6 16OZ GEN MW 1023-K 022" at bounding box center [130, 209] width 131 height 7
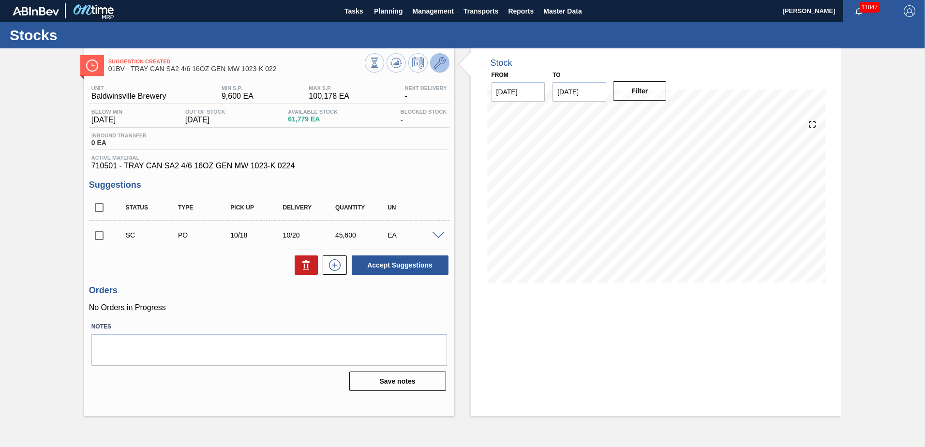
click at [439, 66] on icon at bounding box center [440, 63] width 12 height 12
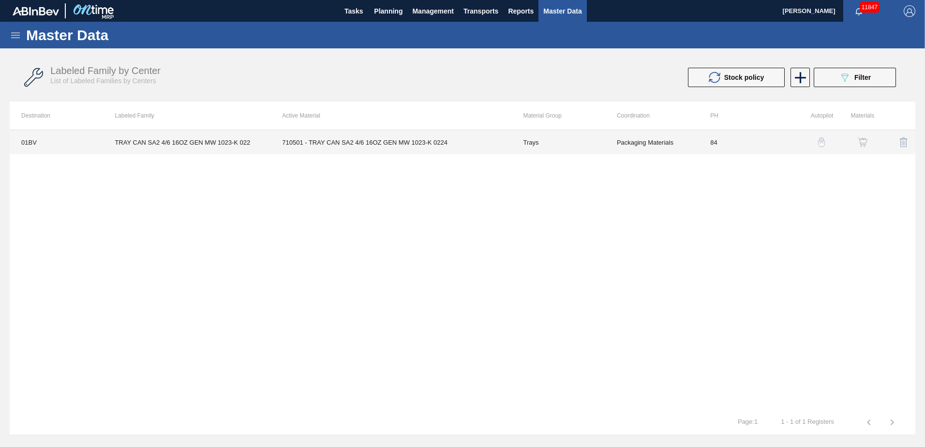
click at [362, 143] on td "710501 - TRAY CAN SA2 4/6 16OZ GEN MW 1023-K 0224" at bounding box center [390, 142] width 241 height 24
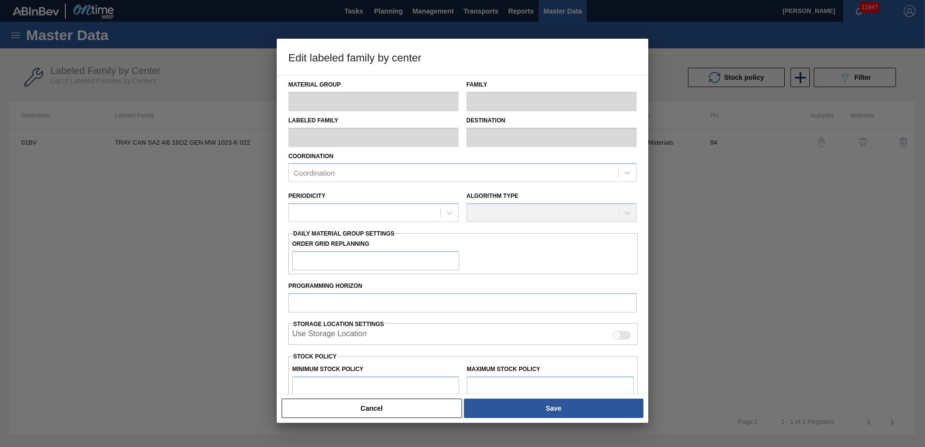
type input "Trays"
type input "TRAY CAN SA2 4/6 16OZ GEN MW 1023-K 022"
type input "01BV - [GEOGRAPHIC_DATA] Brewery"
type input "84"
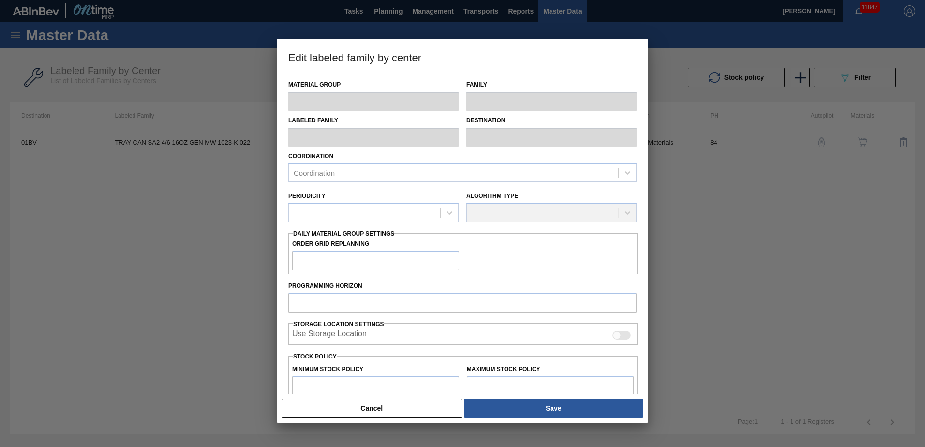
type input "9,600"
type input "100,178"
type input "0"
type input "9,600"
checkbox input "true"
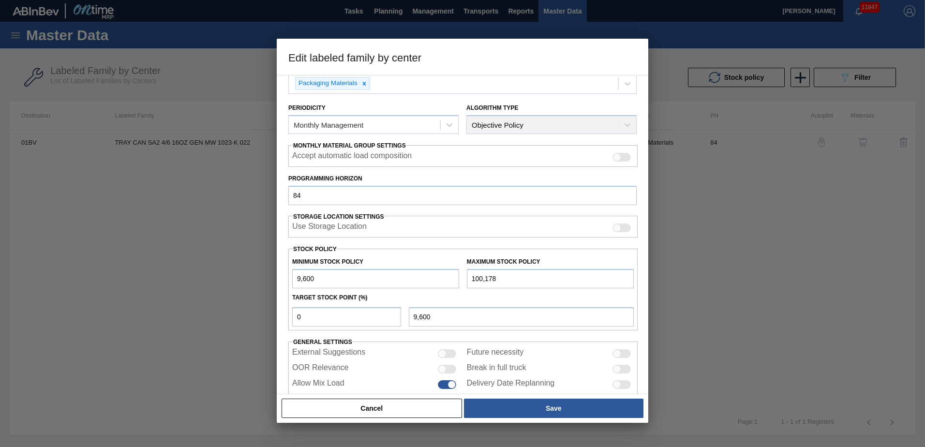
scroll to position [111, 0]
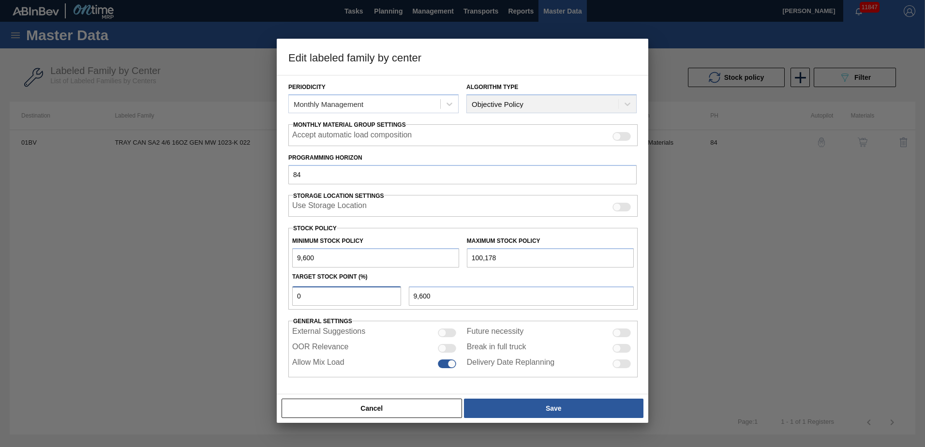
drag, startPoint x: 324, startPoint y: 296, endPoint x: 179, endPoint y: 294, distance: 145.2
click at [180, 294] on div "Edit labeled family by center Material Group Trays Family Trays Labeled Family …" at bounding box center [462, 223] width 925 height 447
type input "1"
type input "10,506"
type input "10"
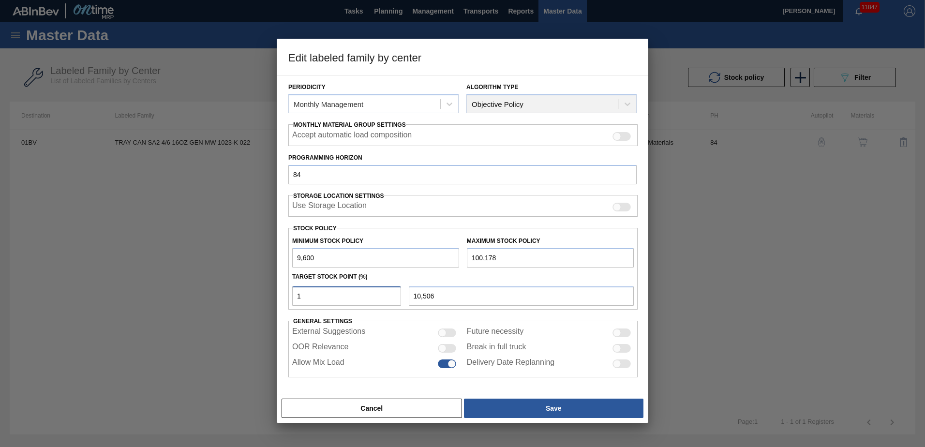
type input "18,658"
type input "10"
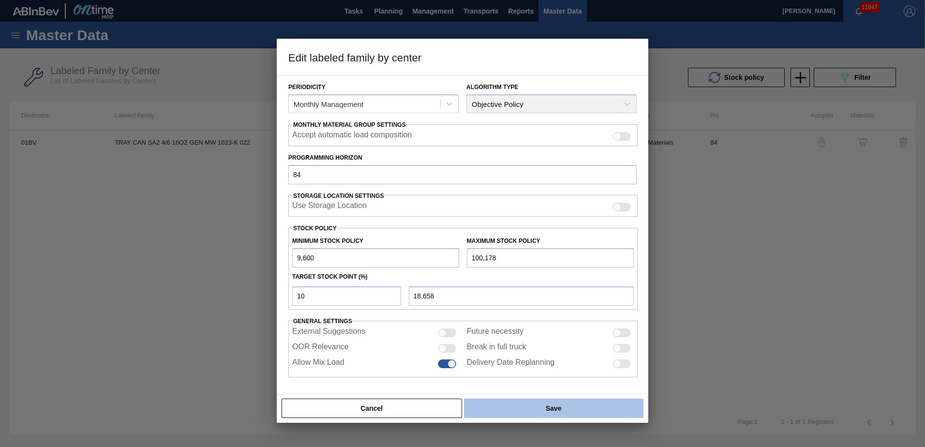
click at [551, 403] on button "Save" at bounding box center [553, 408] width 179 height 19
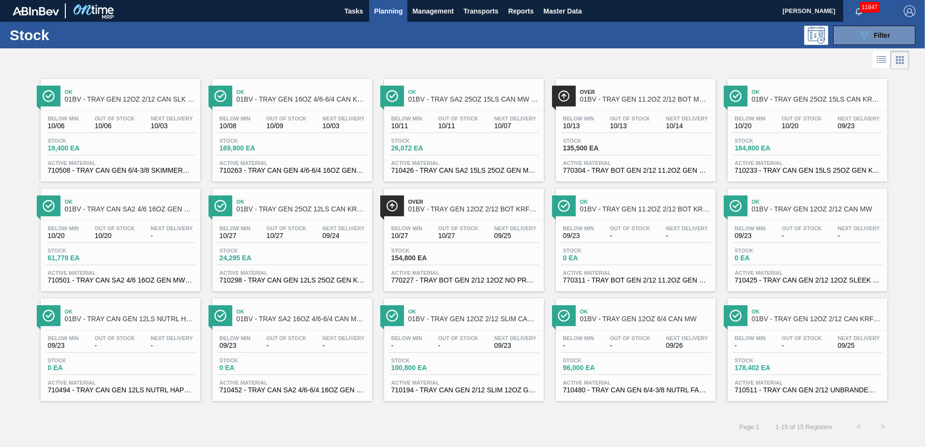
click at [278, 210] on span "01BV - TRAY GEN 25OZ 12LS CAN KRFT 1650" at bounding box center [302, 209] width 131 height 7
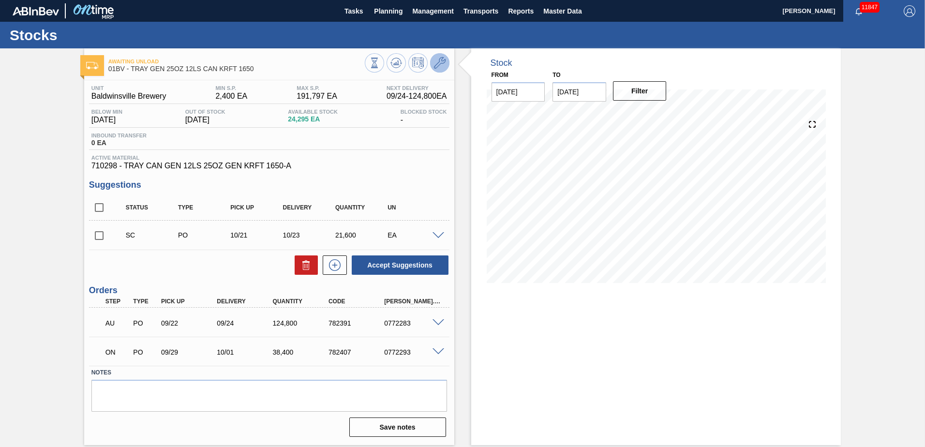
click at [443, 61] on icon at bounding box center [440, 63] width 12 height 12
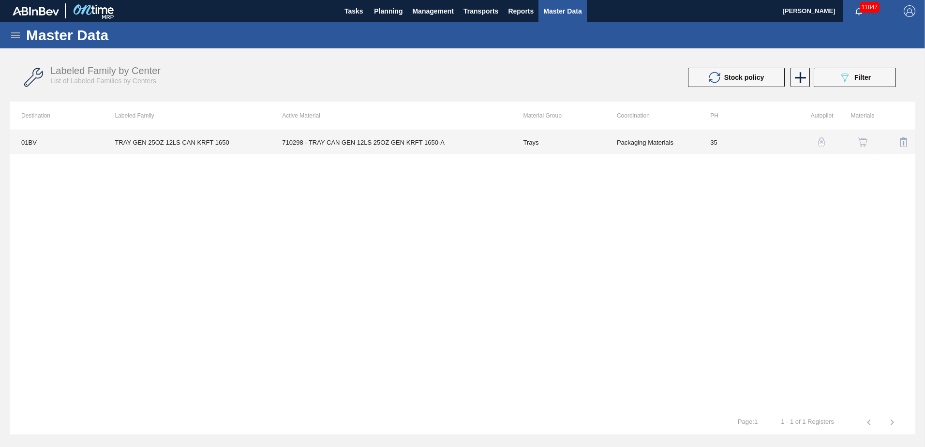
click at [361, 142] on td "710298 - TRAY CAN GEN 12LS 25OZ GEN KRFT 1650-A" at bounding box center [390, 142] width 241 height 24
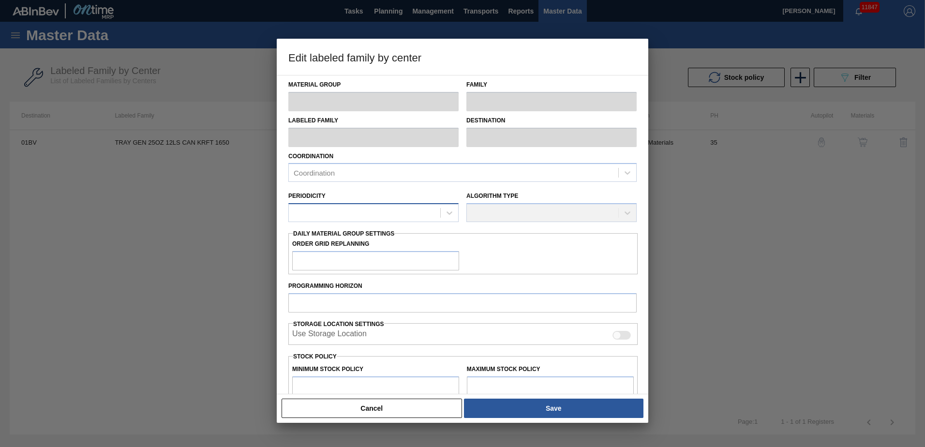
type input "Trays"
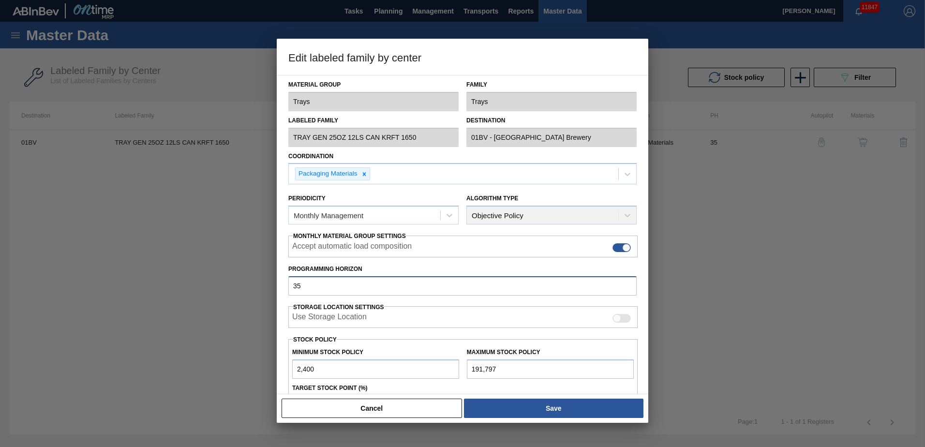
drag, startPoint x: 165, startPoint y: 287, endPoint x: 64, endPoint y: 269, distance: 103.3
click at [53, 284] on div "Edit labeled family by center Material Group Trays Family Trays Labeled Family …" at bounding box center [462, 223] width 925 height 447
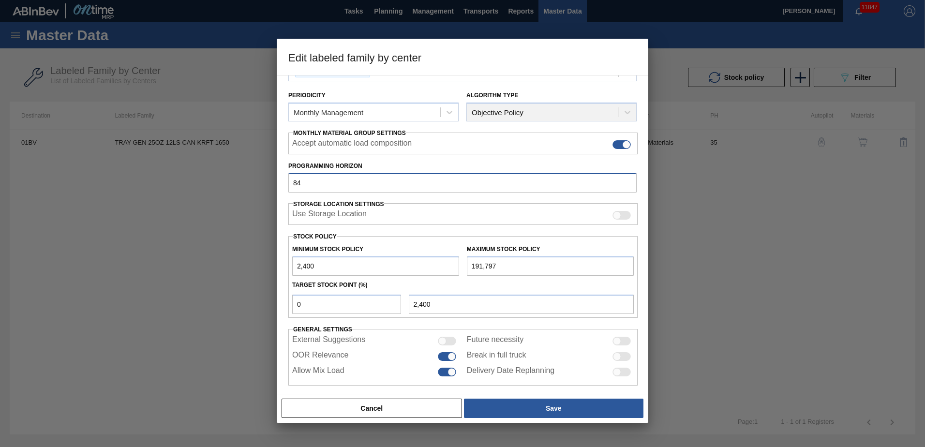
scroll to position [111, 0]
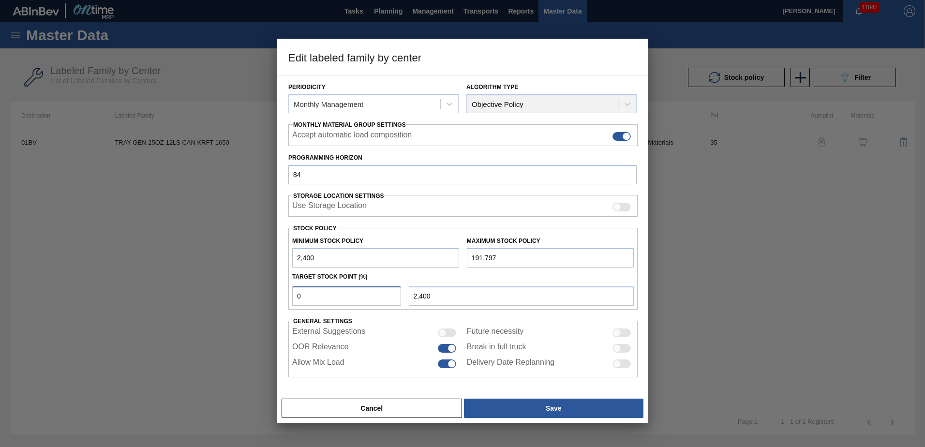
drag, startPoint x: 336, startPoint y: 299, endPoint x: 188, endPoint y: 302, distance: 148.6
click at [194, 302] on div "Edit labeled family by center Material Group Trays Family Trays Labeled Family …" at bounding box center [462, 223] width 925 height 447
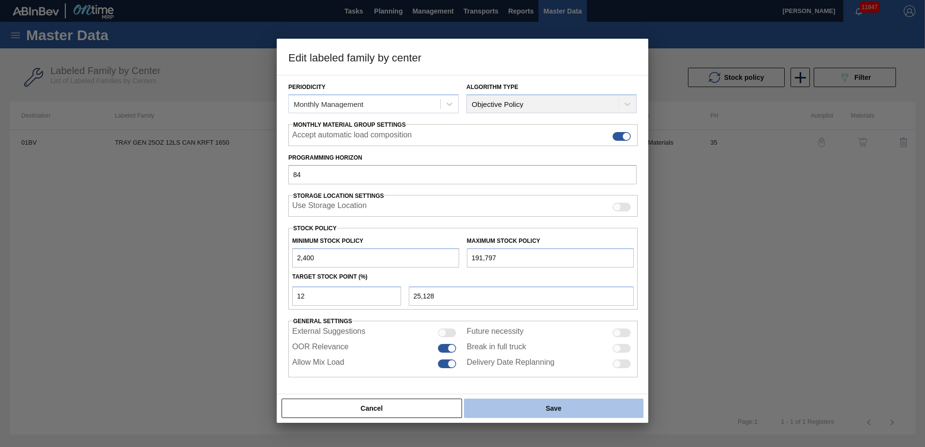
click at [550, 410] on button "Save" at bounding box center [553, 408] width 179 height 19
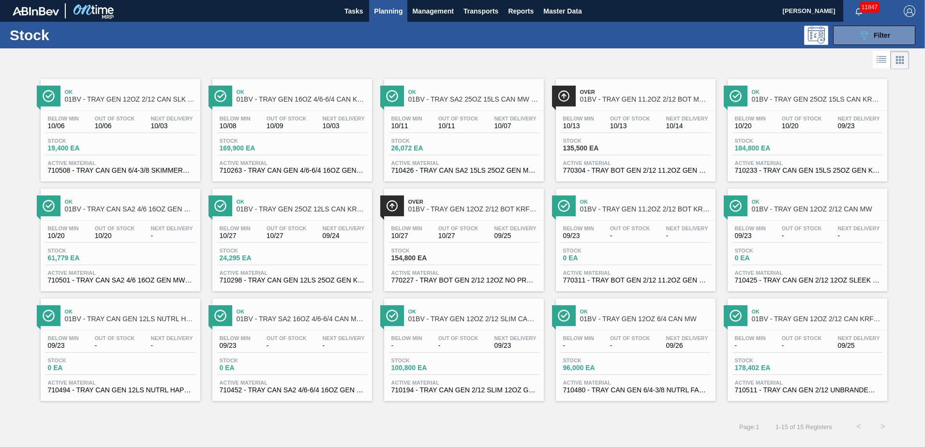
click at [466, 206] on span "01BV - TRAY GEN 12OZ 2/12 BOT KRFT 1941-C" at bounding box center [473, 209] width 131 height 7
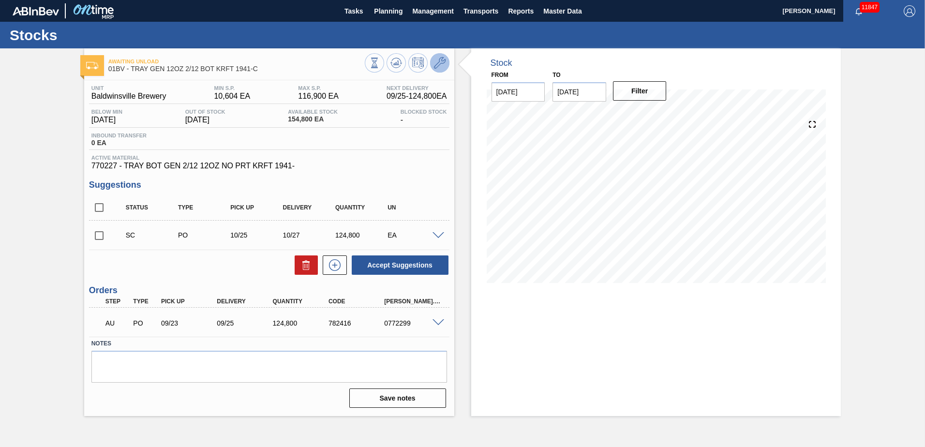
click at [444, 63] on icon at bounding box center [440, 63] width 12 height 12
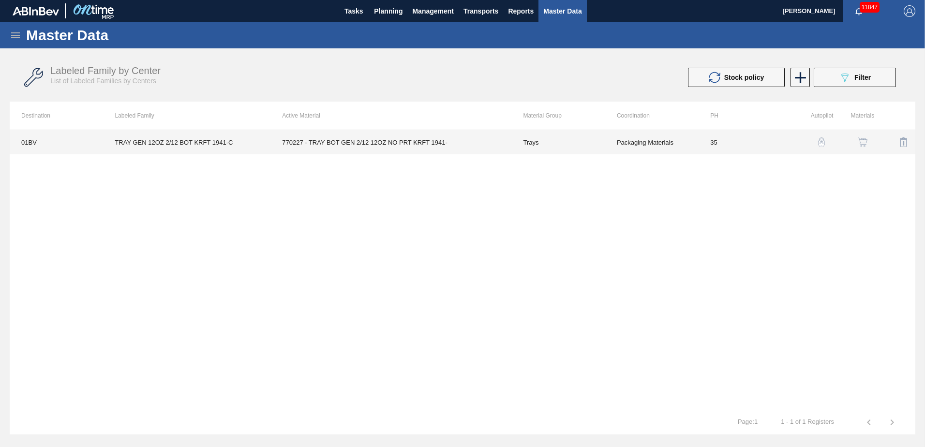
click at [357, 141] on td "770227 - TRAY BOT GEN 2/12 12OZ NO PRT KRFT 1941-" at bounding box center [390, 142] width 241 height 24
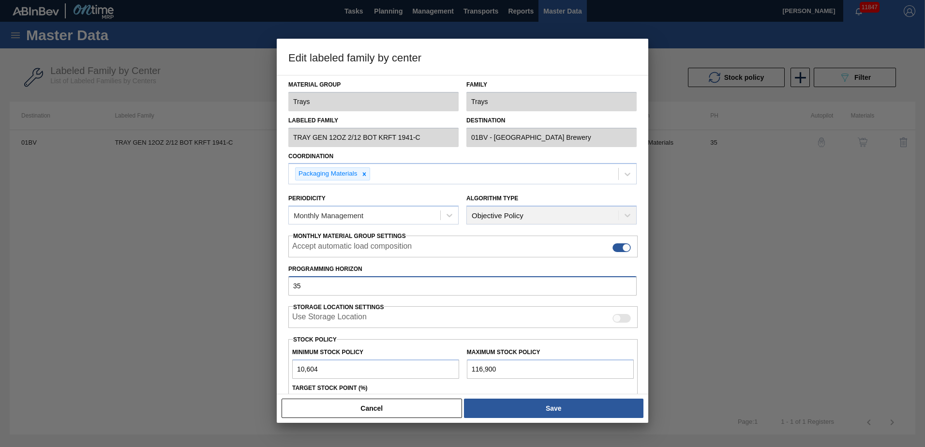
drag, startPoint x: 313, startPoint y: 290, endPoint x: 199, endPoint y: 290, distance: 113.2
click at [200, 290] on div "Edit labeled family by center Material Group Trays Family Trays Labeled Family …" at bounding box center [462, 223] width 925 height 447
click at [646, 277] on div "Material Group Trays Family Trays Labeled Family TRAY GEN 12OZ 2/12 BOT KRFT 19…" at bounding box center [463, 234] width 372 height 319
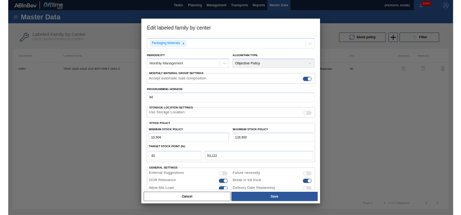
scroll to position [111, 0]
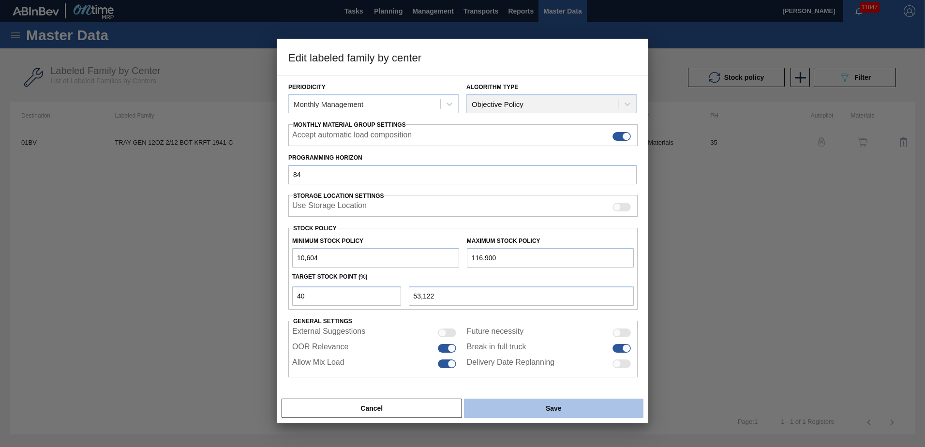
click at [545, 409] on button "Save" at bounding box center [553, 408] width 179 height 19
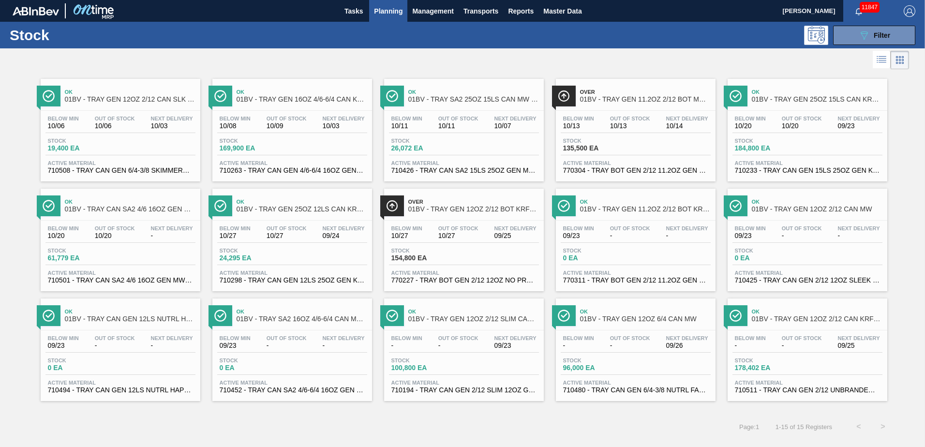
click at [443, 315] on span "01BV - TRAY GEN 12OZ 2/12 SLIM CAN KRFT 1724-C" at bounding box center [473, 318] width 131 height 7
click at [786, 318] on span "01BV - TRAY GEN 12OZ 2/12 CAN KRFT 1023-L" at bounding box center [817, 318] width 131 height 7
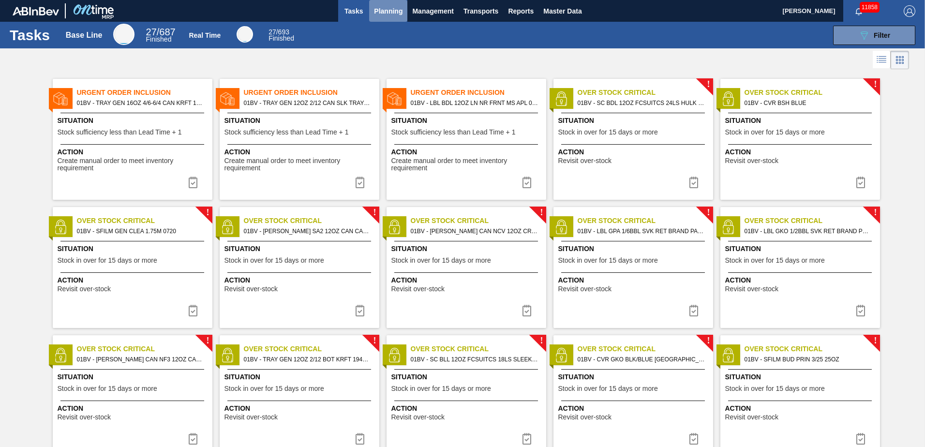
click at [399, 10] on span "Planning" at bounding box center [388, 11] width 29 height 12
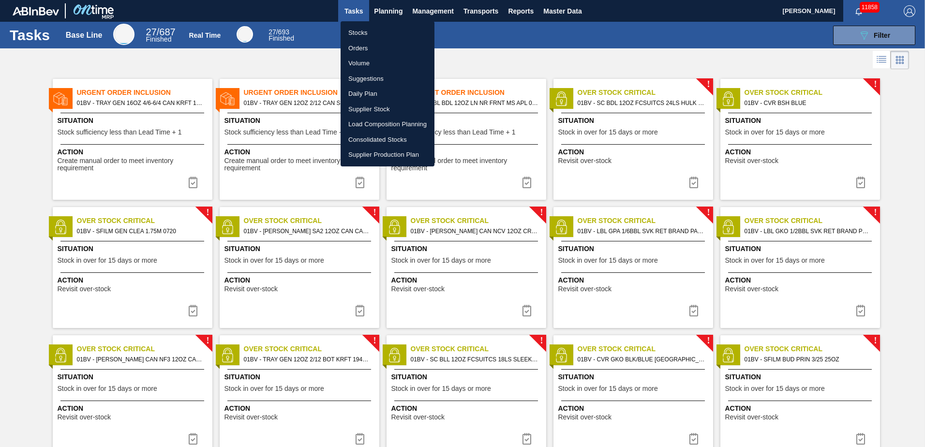
click at [357, 31] on li "Stocks" at bounding box center [388, 32] width 94 height 15
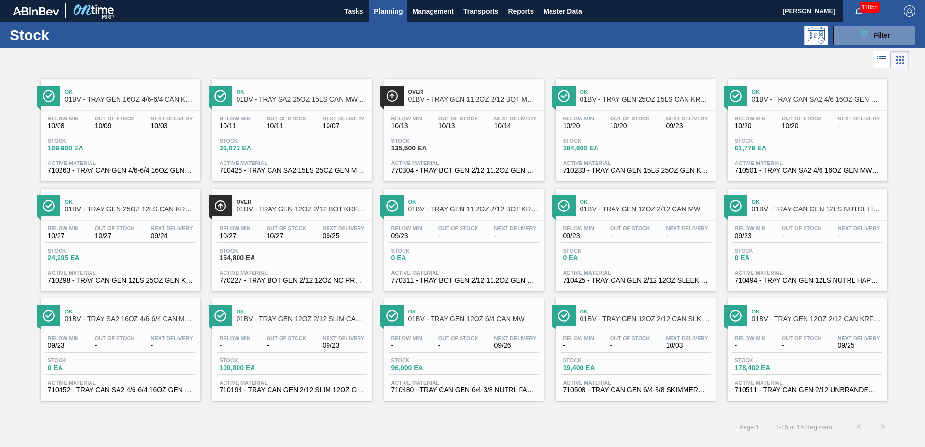
click at [282, 314] on span "Ok" at bounding box center [302, 312] width 131 height 6
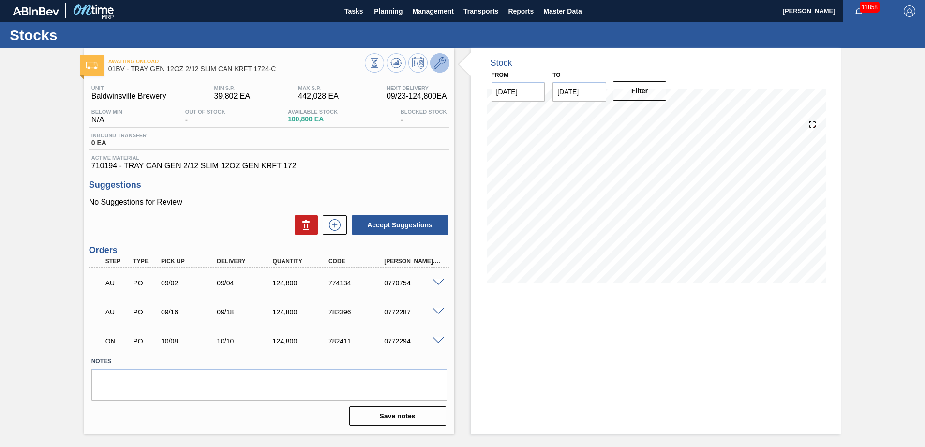
click at [440, 61] on icon at bounding box center [440, 63] width 12 height 12
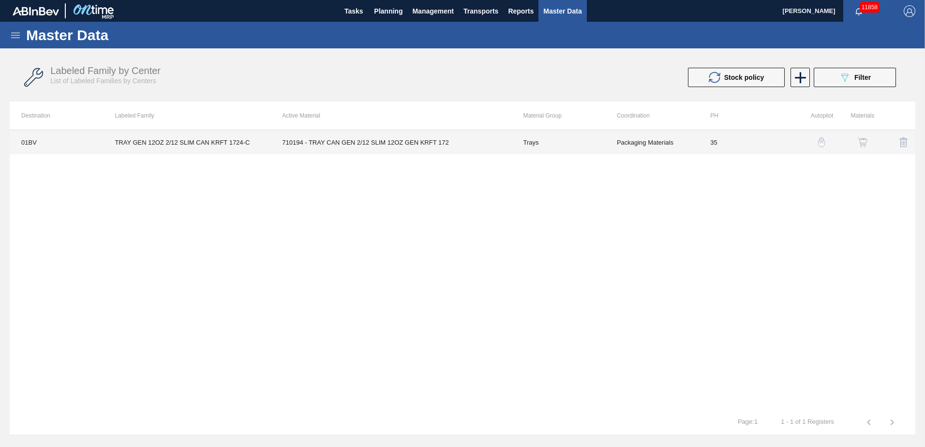
click at [351, 143] on td "710194 - TRAY CAN GEN 2/12 SLIM 12OZ GEN KRFT 172" at bounding box center [390, 142] width 241 height 24
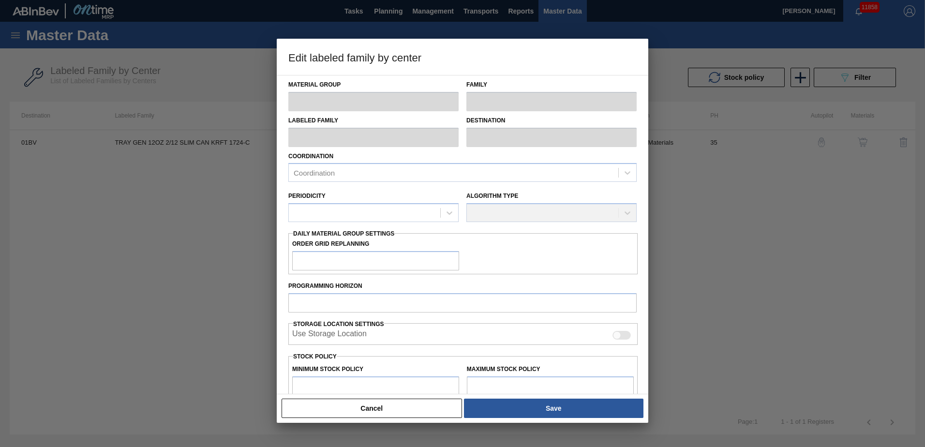
type input "Trays"
type input "TRAY GEN 12OZ 2/12 SLIM CAN KRFT 1724-C"
type input "01BV - [GEOGRAPHIC_DATA] Brewery"
type input "35"
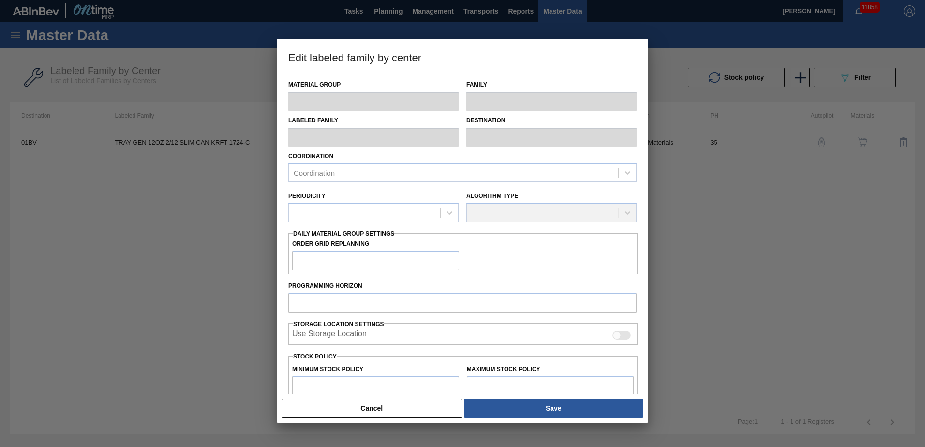
type input "39,802"
type input "442,028"
type input "0"
type input "39,802"
checkbox input "true"
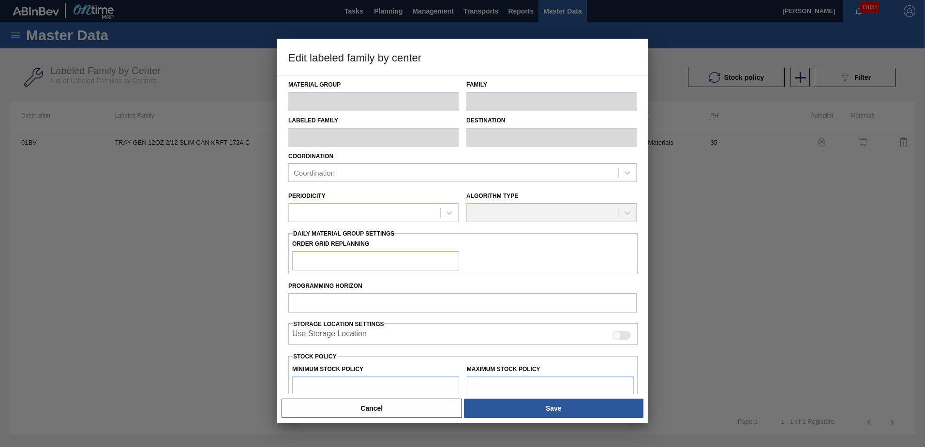
checkbox input "true"
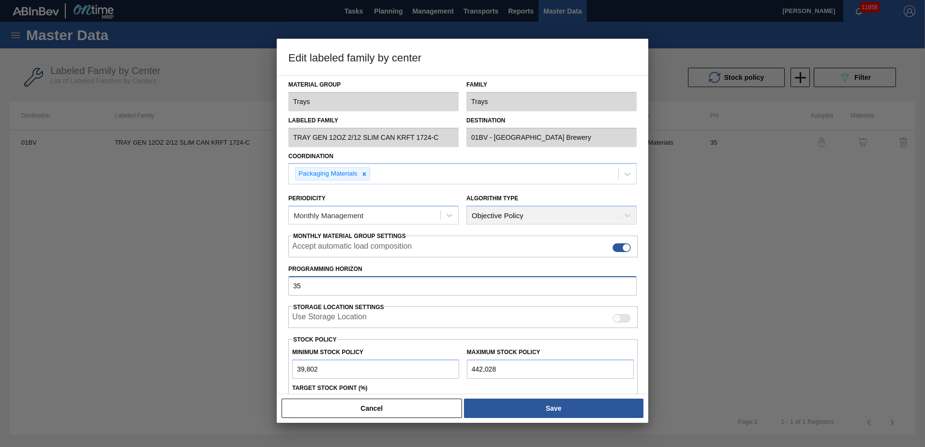
drag, startPoint x: 265, startPoint y: 279, endPoint x: 130, endPoint y: 273, distance: 134.6
click at [130, 273] on div "Edit labeled family by center Material Group Trays Family Trays Labeled Family …" at bounding box center [462, 223] width 925 height 447
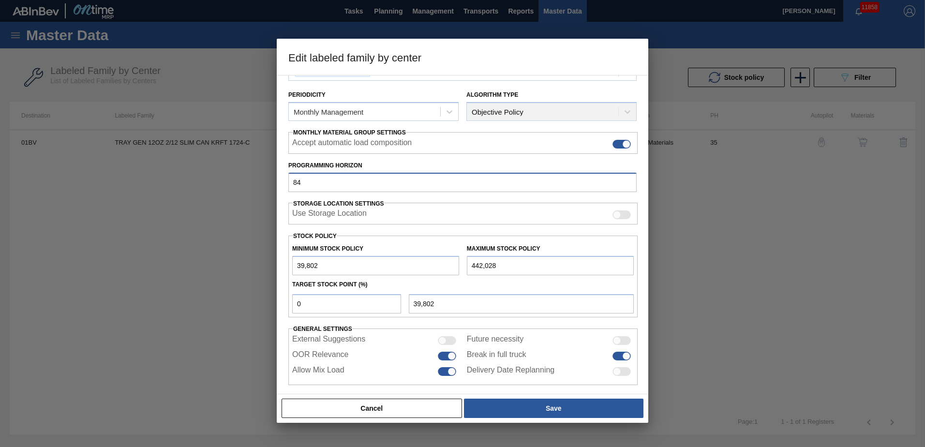
scroll to position [111, 0]
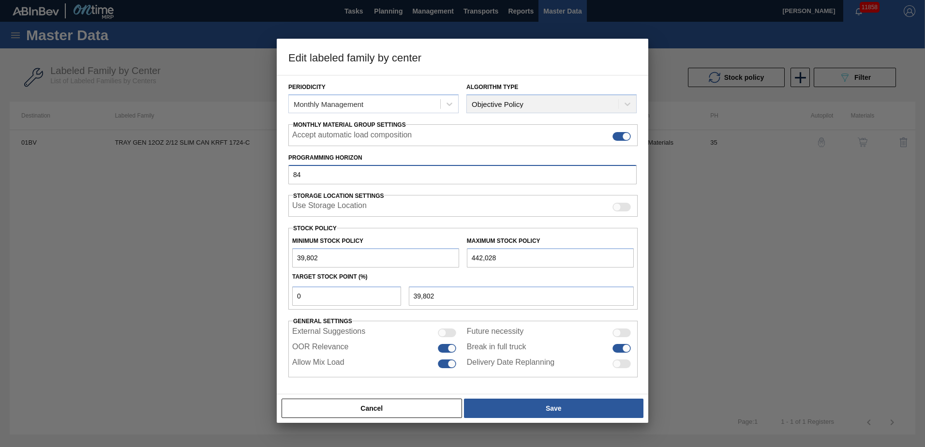
type input "84"
click at [186, 362] on div at bounding box center [462, 223] width 925 height 447
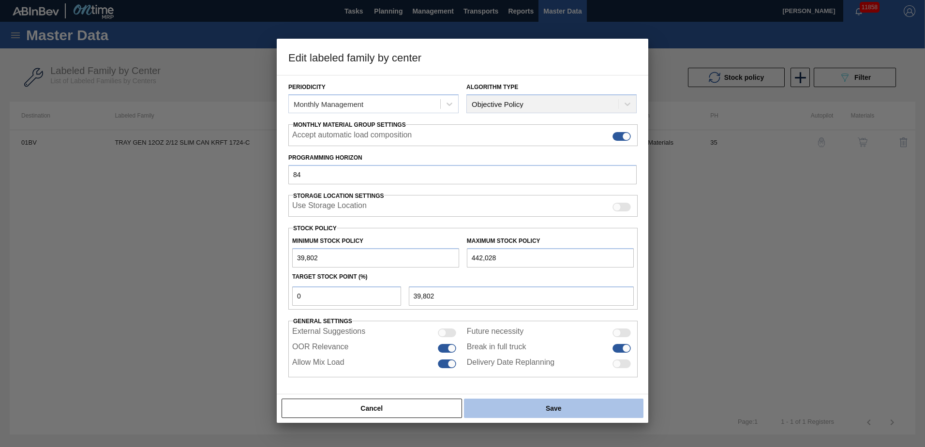
click at [544, 405] on button "Save" at bounding box center [553, 408] width 179 height 19
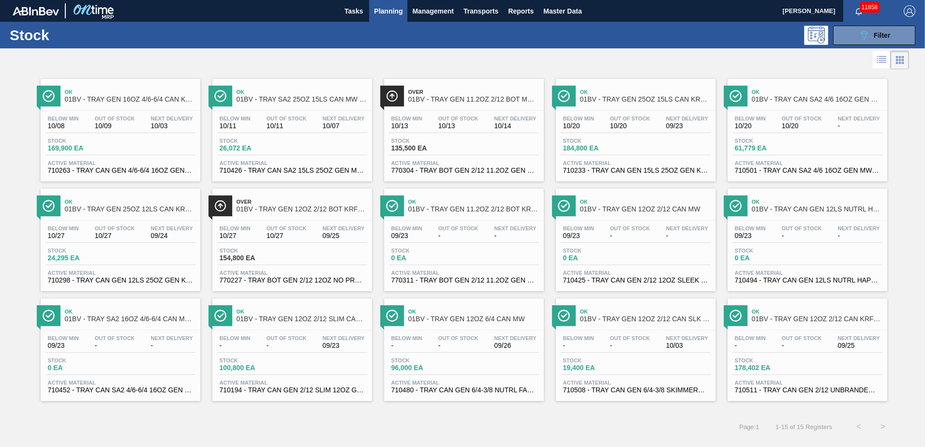
click at [435, 314] on span "Ok" at bounding box center [473, 312] width 131 height 6
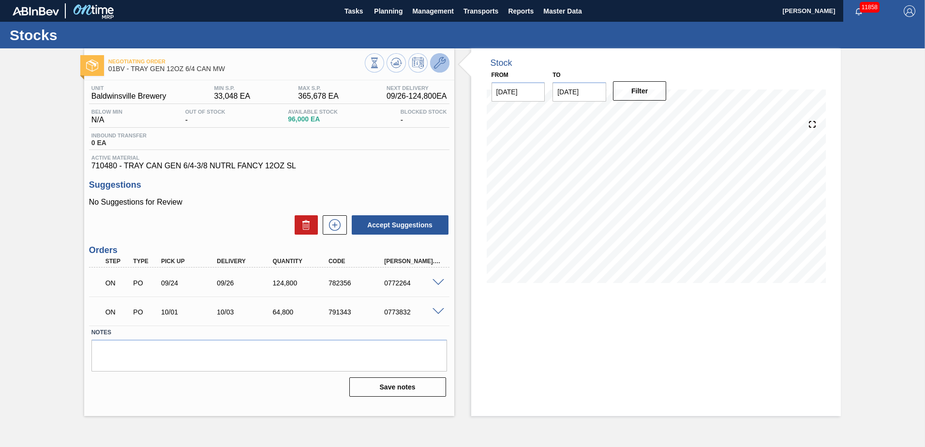
click at [440, 62] on icon at bounding box center [440, 63] width 12 height 12
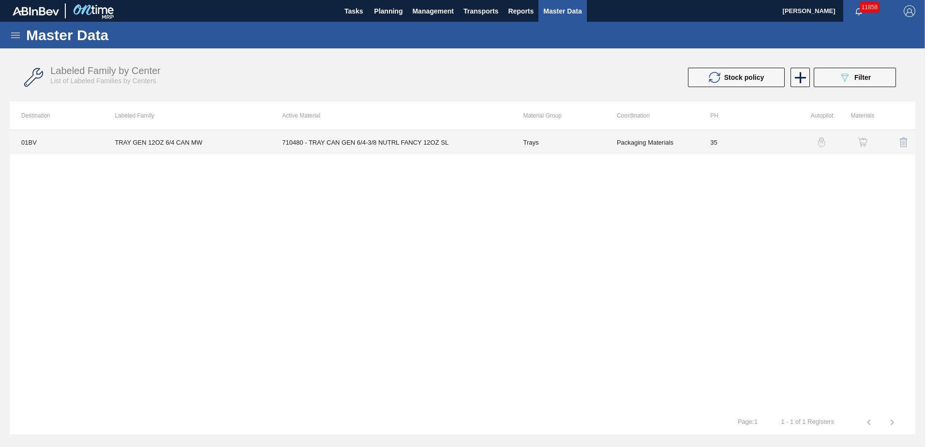
click at [352, 148] on td "710480 - TRAY CAN GEN 6/4-3/8 NUTRL FANCY 12OZ SL" at bounding box center [390, 142] width 241 height 24
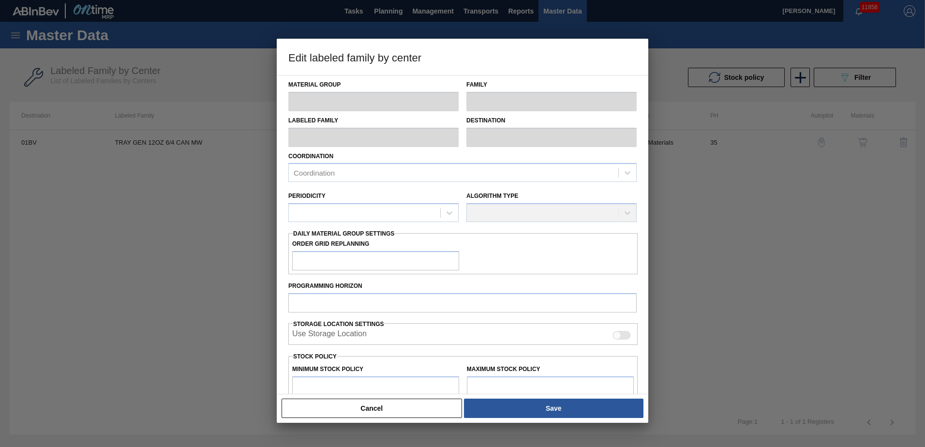
type input "Trays"
type input "TRAY GEN 12OZ 6/4 CAN MW"
type input "01BV - [GEOGRAPHIC_DATA] Brewery"
type input "35"
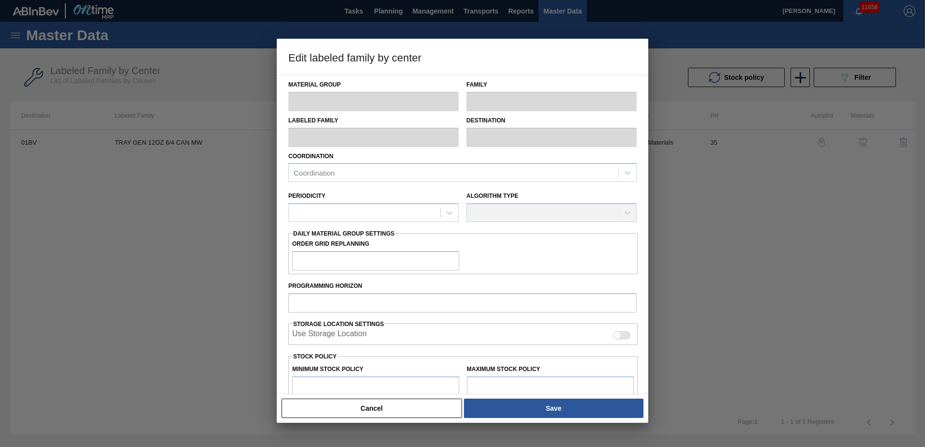
type input "33,048"
type input "365,678"
type input "10"
type input "66,311"
checkbox input "true"
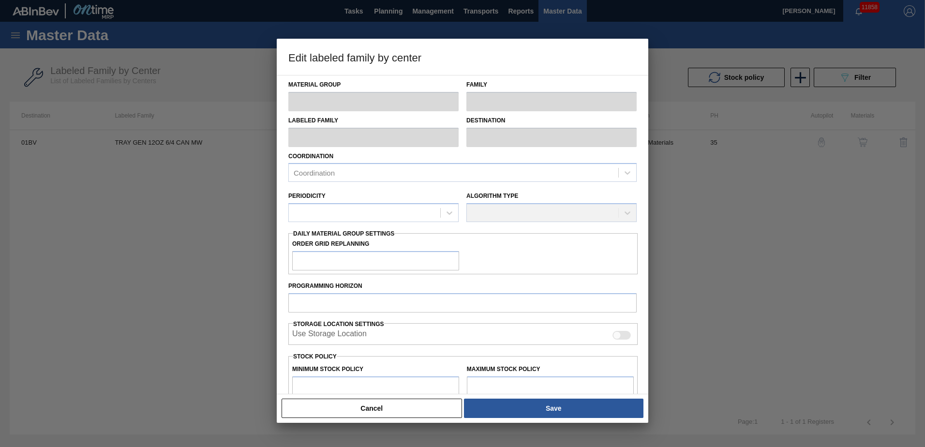
checkbox input "true"
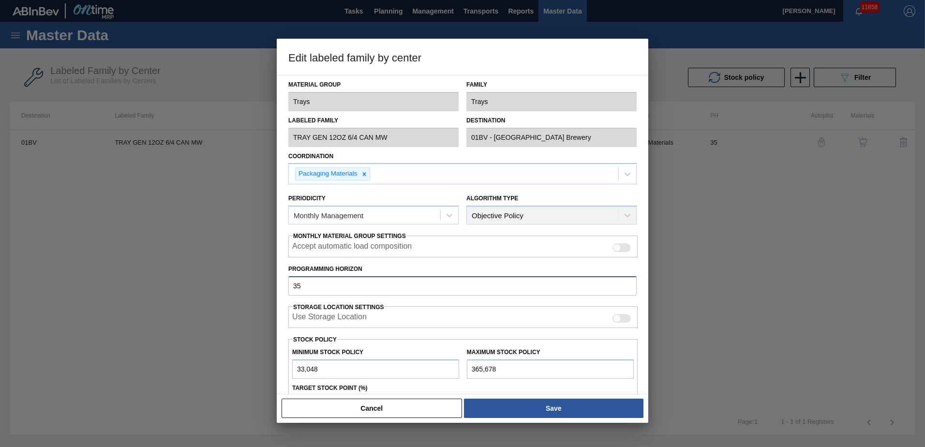
drag, startPoint x: 314, startPoint y: 285, endPoint x: 242, endPoint y: 284, distance: 72.6
click at [242, 284] on div "Edit labeled family by center Material Group Trays Family Trays Labeled Family …" at bounding box center [462, 223] width 925 height 447
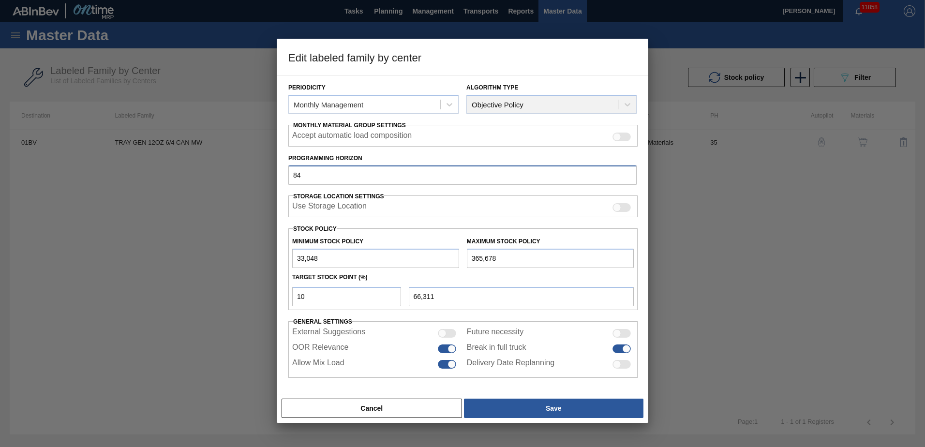
scroll to position [111, 0]
type input "84"
click at [64, 290] on div at bounding box center [462, 223] width 925 height 447
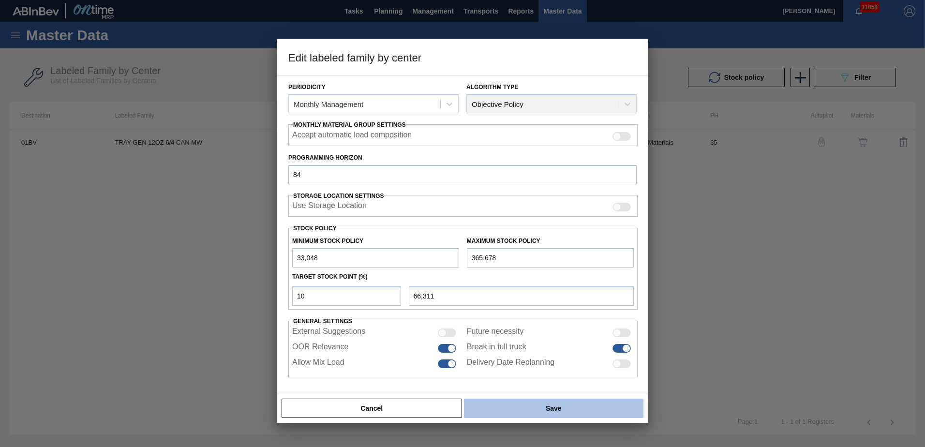
click at [533, 404] on button "Save" at bounding box center [553, 408] width 179 height 19
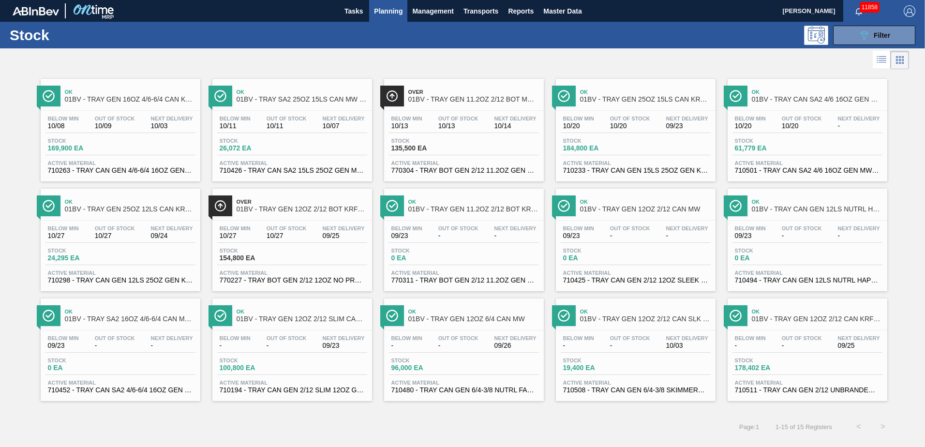
click at [613, 316] on span "01BV - TRAY GEN 12OZ 2/12 CAN SLK TRAY SKIMMERS BRANDED" at bounding box center [645, 318] width 131 height 7
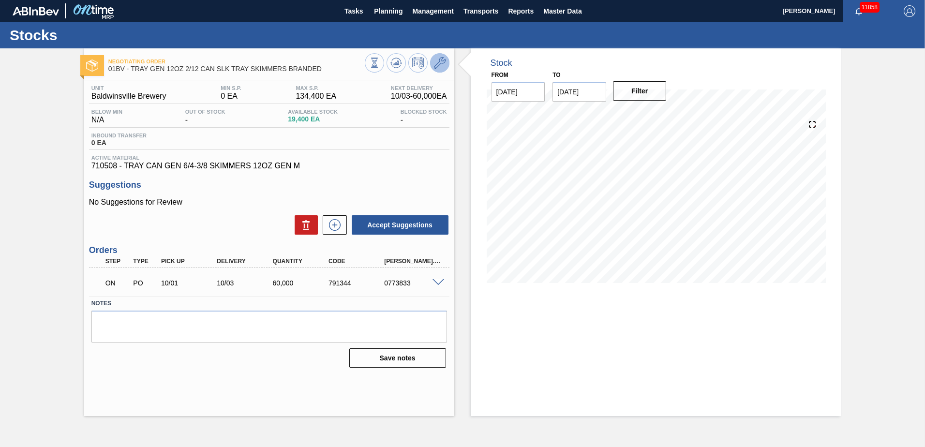
click at [437, 64] on icon at bounding box center [440, 63] width 12 height 12
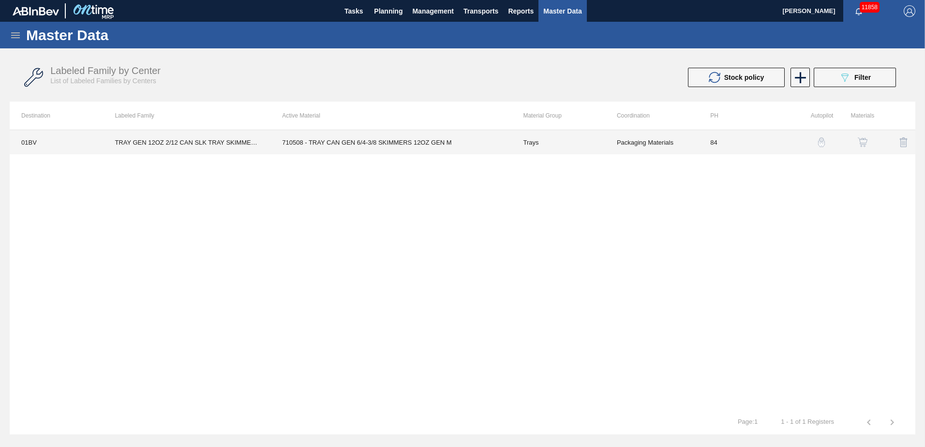
click at [320, 141] on td "710508 - TRAY CAN GEN 6/4-3/8 SKIMMERS 12OZ GEN M" at bounding box center [390, 142] width 241 height 24
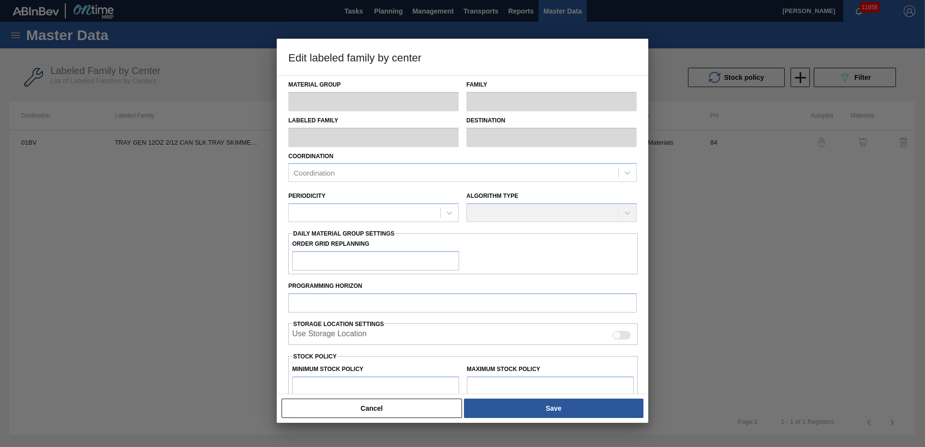
type input "Trays"
type input "TRAY GEN 12OZ 2/12 CAN SLK TRAY SKIMMERS BRANDED"
type input "01BV - [GEOGRAPHIC_DATA] Brewery"
type input "84"
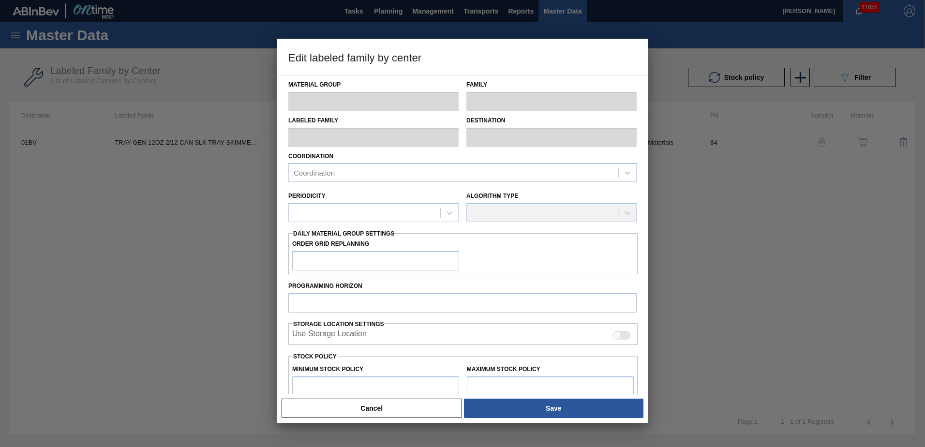
type input "0"
type input "134,400"
type input "12"
type input "16,128"
checkbox input "true"
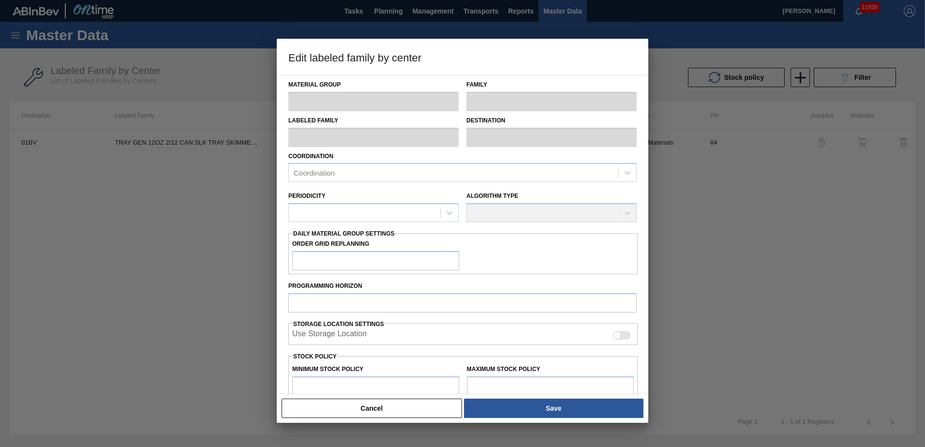
checkbox input "true"
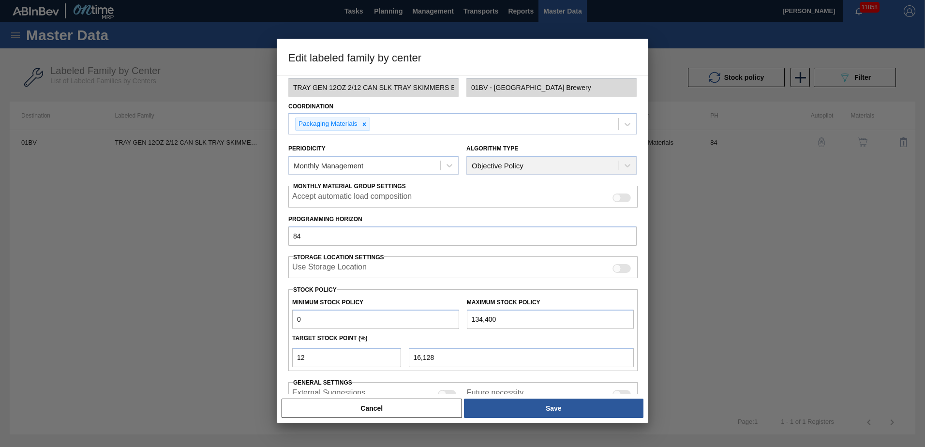
scroll to position [108, 0]
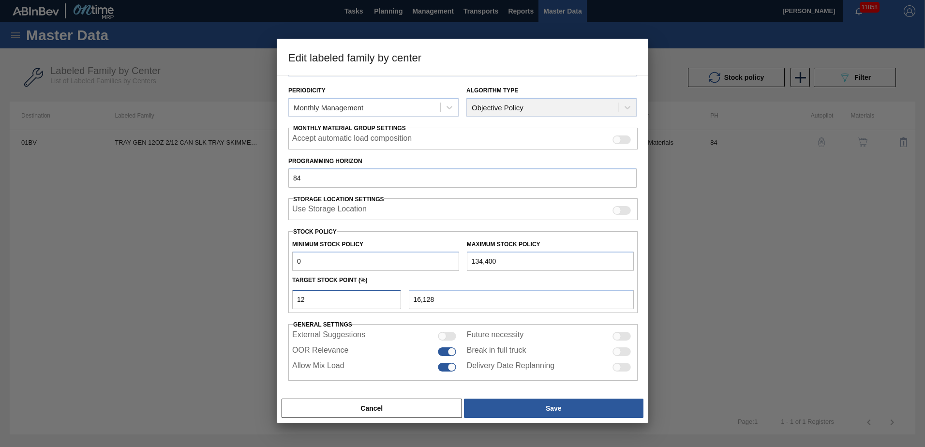
drag, startPoint x: 299, startPoint y: 303, endPoint x: 173, endPoint y: 310, distance: 126.5
click at [177, 310] on div "Edit labeled family by center Material Group Trays Family Trays Labeled Family …" at bounding box center [462, 223] width 925 height 447
type input "1"
type input "1,344"
type input "18"
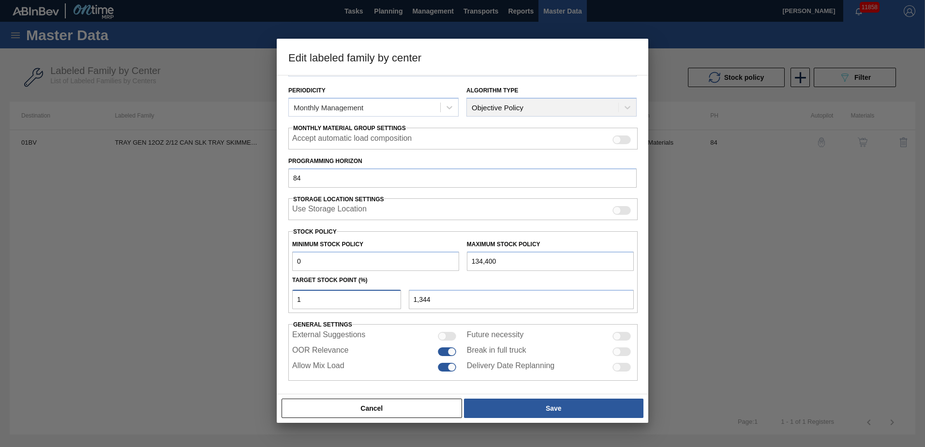
type input "24,192"
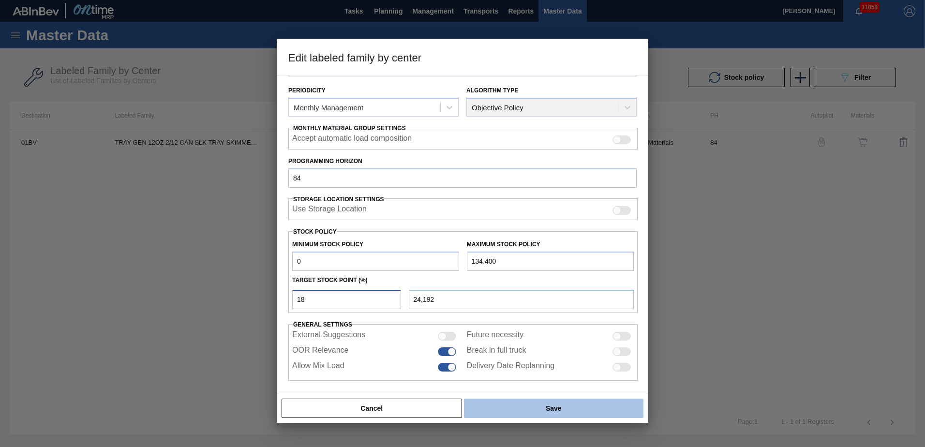
type input "18"
click at [544, 408] on button "Save" at bounding box center [553, 408] width 179 height 19
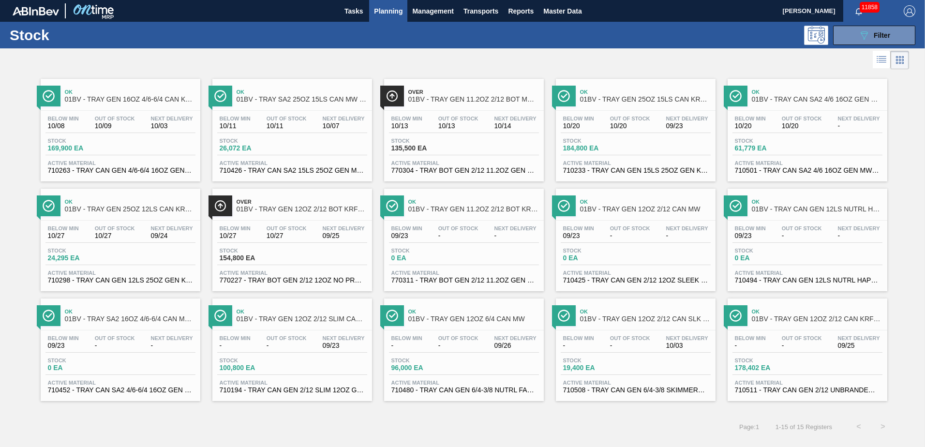
click at [777, 318] on span "01BV - TRAY GEN 12OZ 2/12 CAN KRFT 1023-L" at bounding box center [817, 318] width 131 height 7
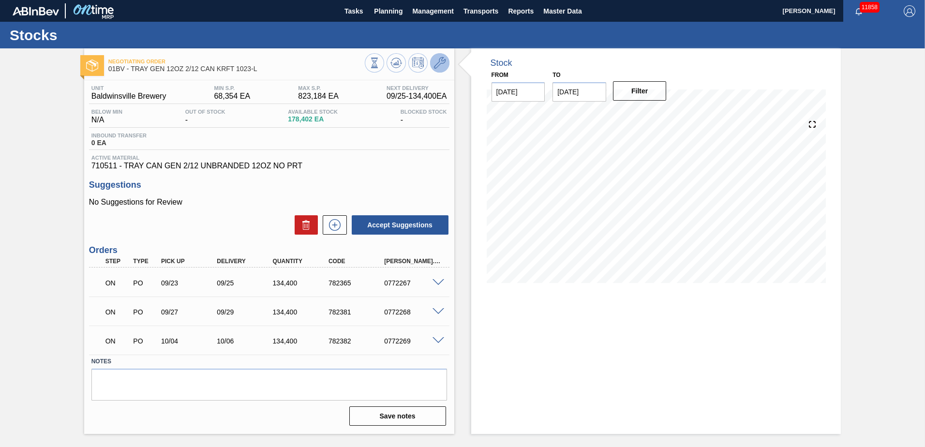
click at [441, 61] on icon at bounding box center [440, 63] width 12 height 12
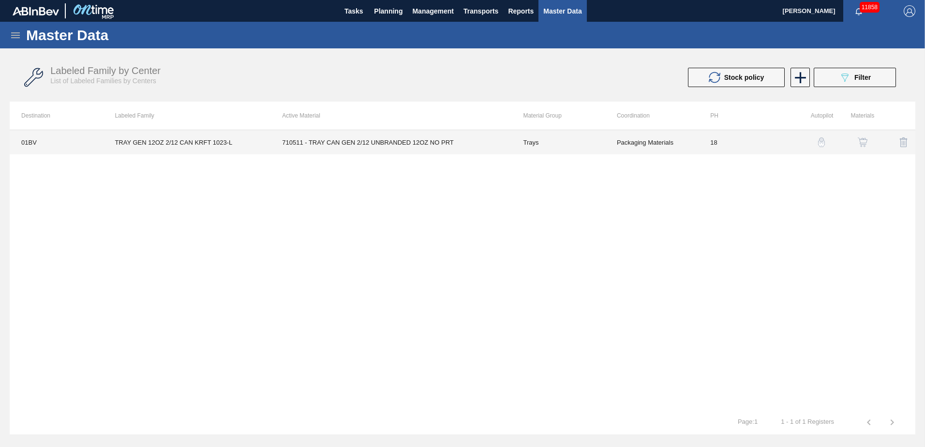
click at [168, 145] on td "TRAY GEN 12OZ 2/12 CAN KRFT 1023-L" at bounding box center [186, 142] width 167 height 24
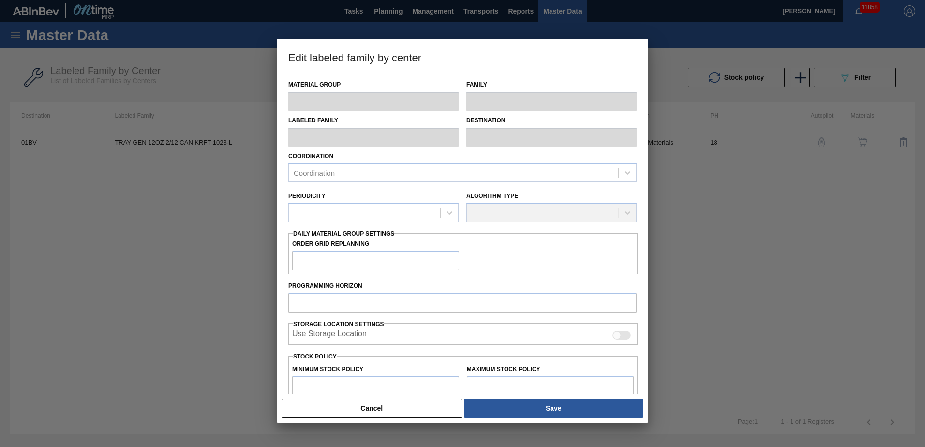
type input "Trays"
type input "TRAY GEN 12OZ 2/12 CAN KRFT 1023-L"
type input "01BV - [GEOGRAPHIC_DATA] Brewery"
type input "18"
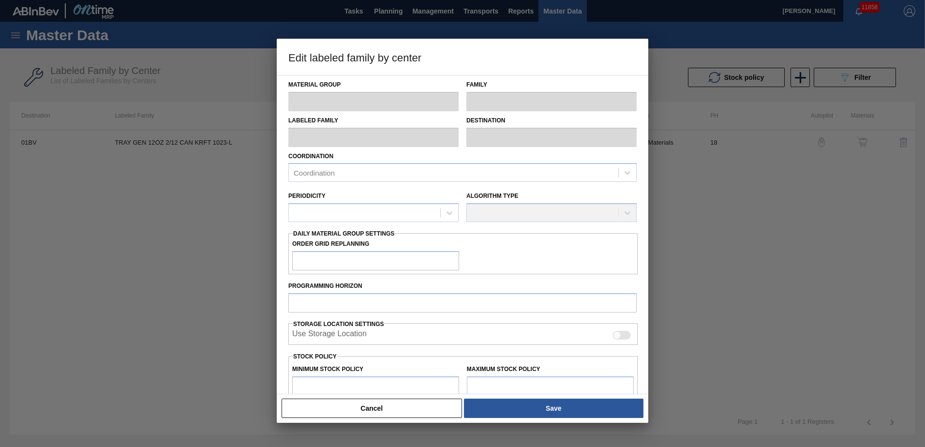
type input "68,354"
type input "823,184"
type input "0"
type input "68,354"
checkbox input "true"
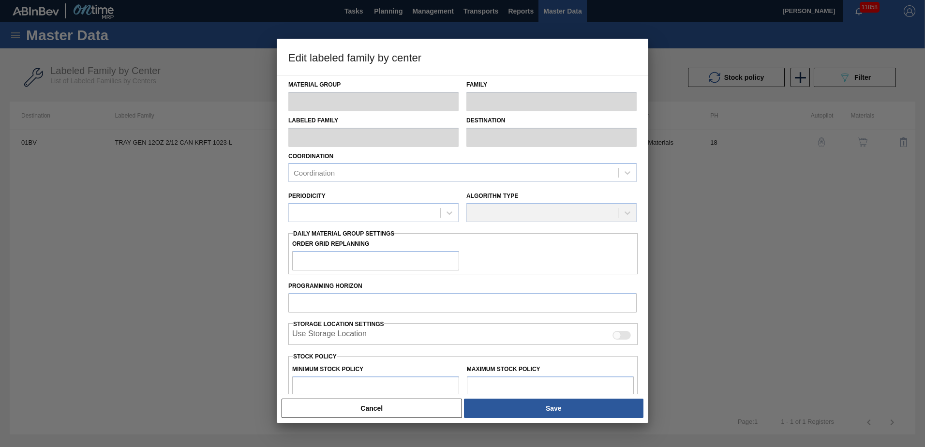
checkbox input "true"
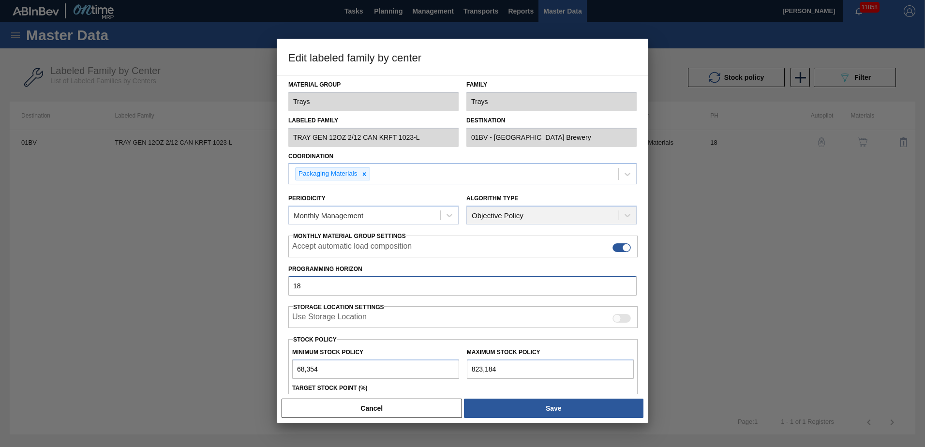
drag, startPoint x: 321, startPoint y: 289, endPoint x: 125, endPoint y: 285, distance: 196.0
click at [126, 286] on div "Edit labeled family by center Material Group Trays Family Trays Labeled Family …" at bounding box center [462, 223] width 925 height 447
type input "84"
drag, startPoint x: 648, startPoint y: 291, endPoint x: 651, endPoint y: 331, distance: 39.7
click at [651, 331] on div at bounding box center [462, 223] width 925 height 447
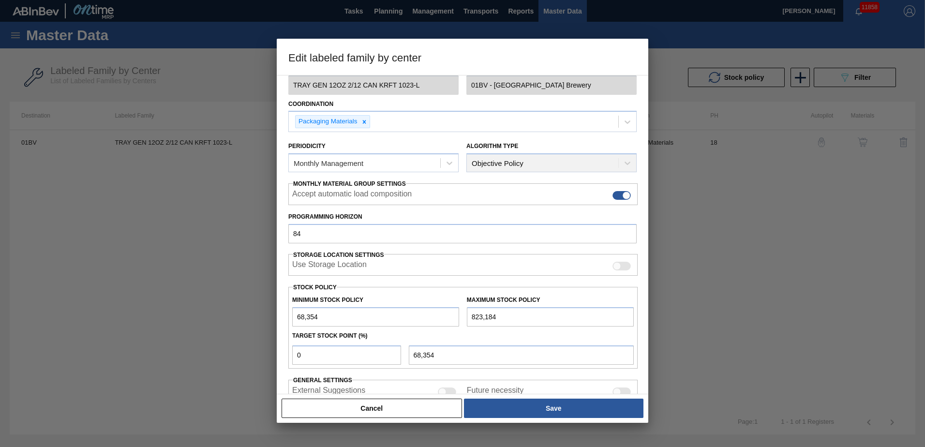
scroll to position [111, 0]
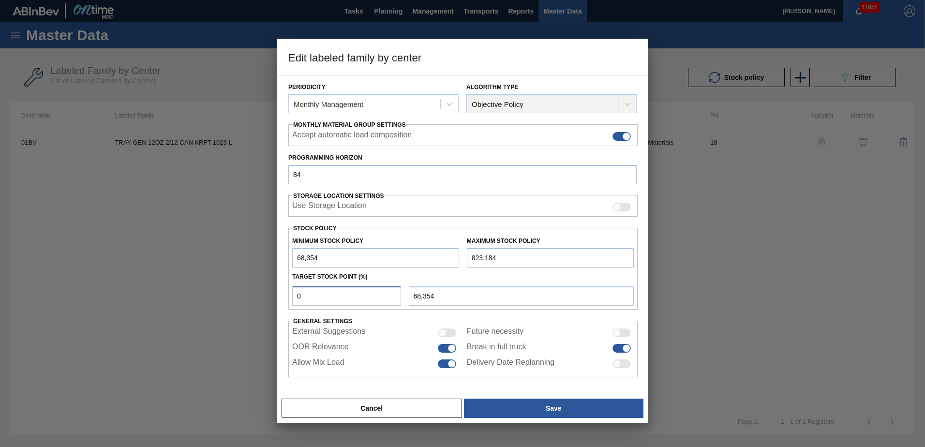
drag, startPoint x: 306, startPoint y: 298, endPoint x: 193, endPoint y: 293, distance: 113.3
click at [193, 295] on div "Edit labeled family by center Material Group Trays Family Trays Labeled Family …" at bounding box center [462, 223] width 925 height 447
type input "1"
type input "75,902"
type input "10"
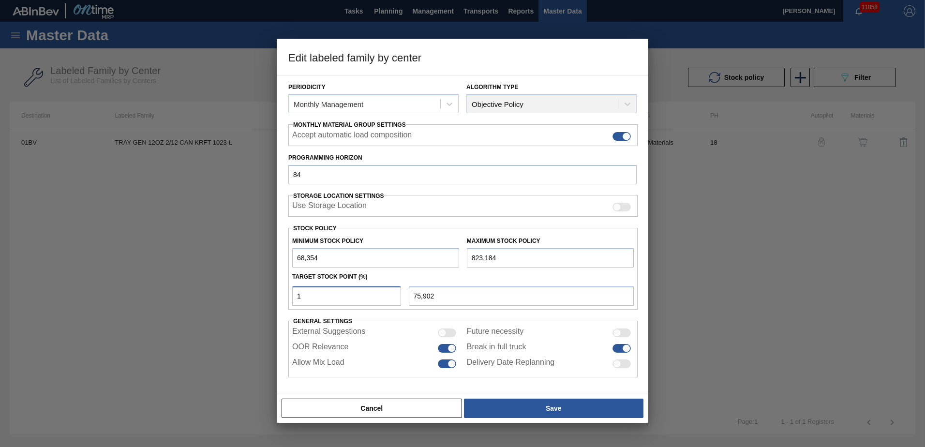
type input "143,837"
type input "1"
type input "75,902"
type input "68,354"
type input "8"
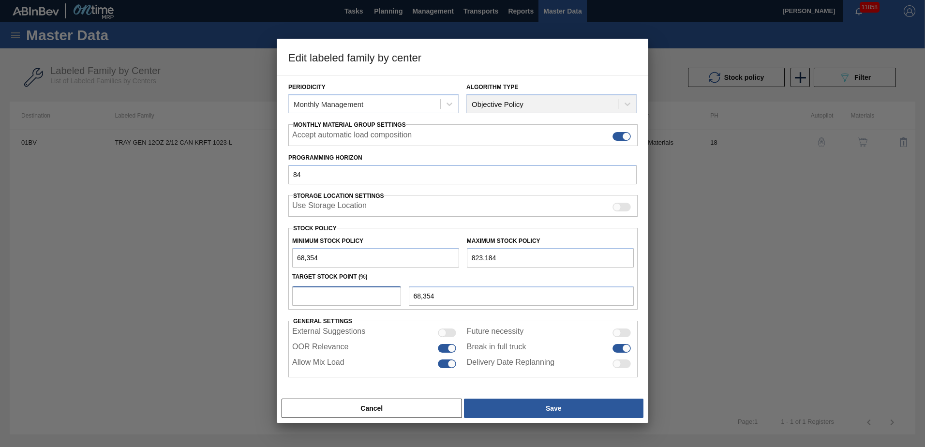
type input "128,740"
type input "68,354"
type input "6"
type input "113,644"
type input "68,354"
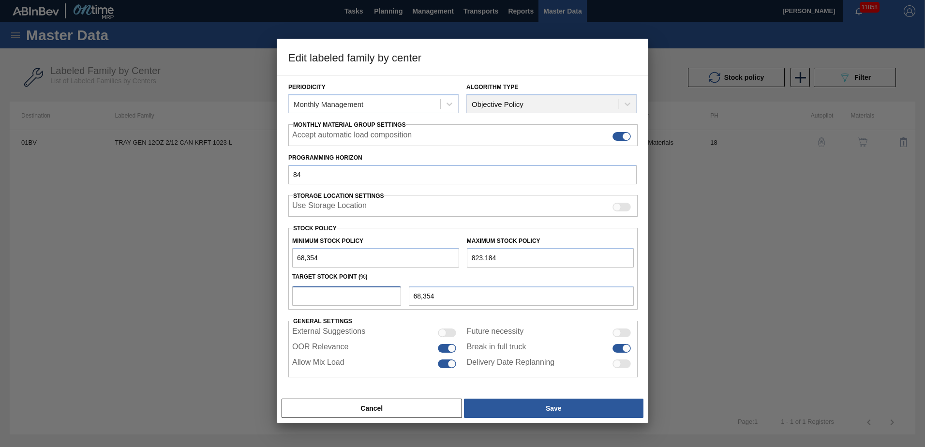
type input "5"
type input "106,096"
type input "68,354"
type input "4"
type input "98,547"
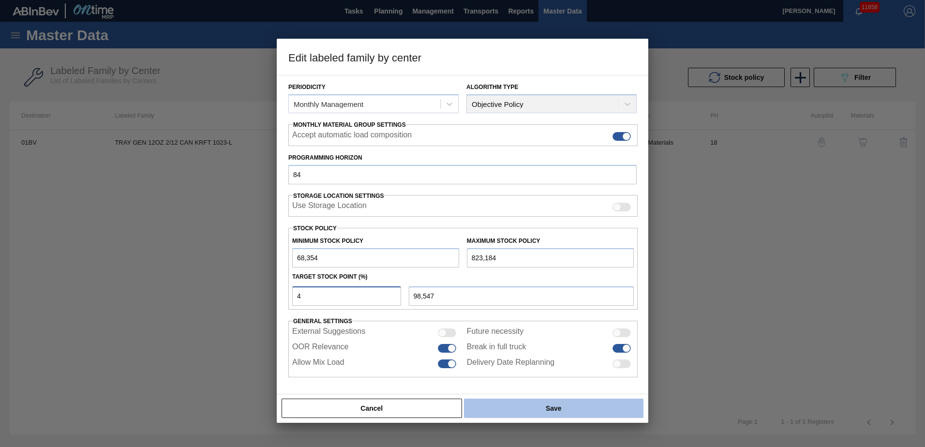
type input "4"
click at [564, 407] on button "Save" at bounding box center [553, 408] width 179 height 19
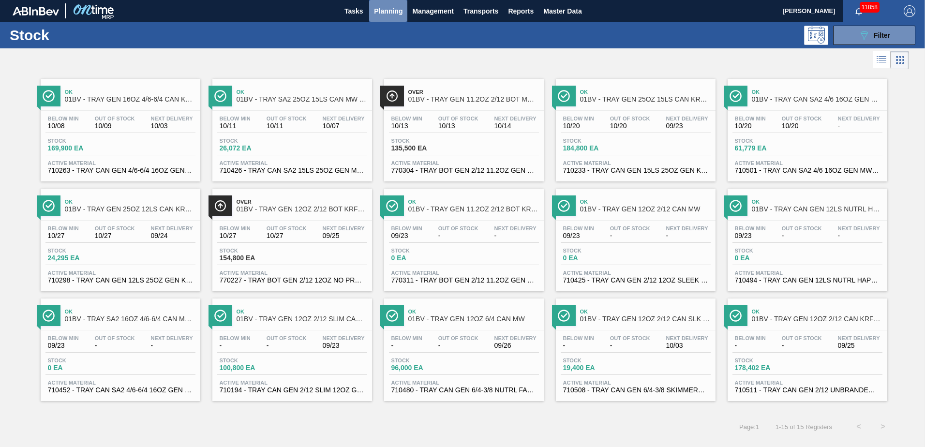
click at [384, 11] on span "Planning" at bounding box center [388, 11] width 29 height 12
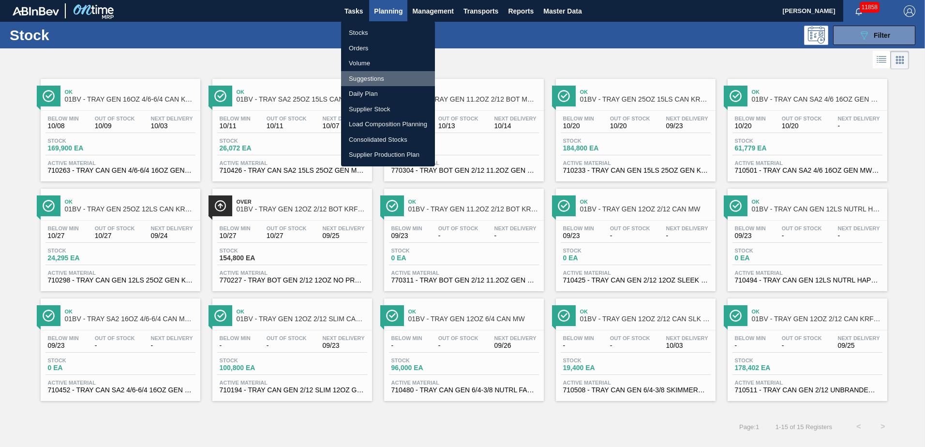
click at [373, 79] on li "Suggestions" at bounding box center [388, 78] width 94 height 15
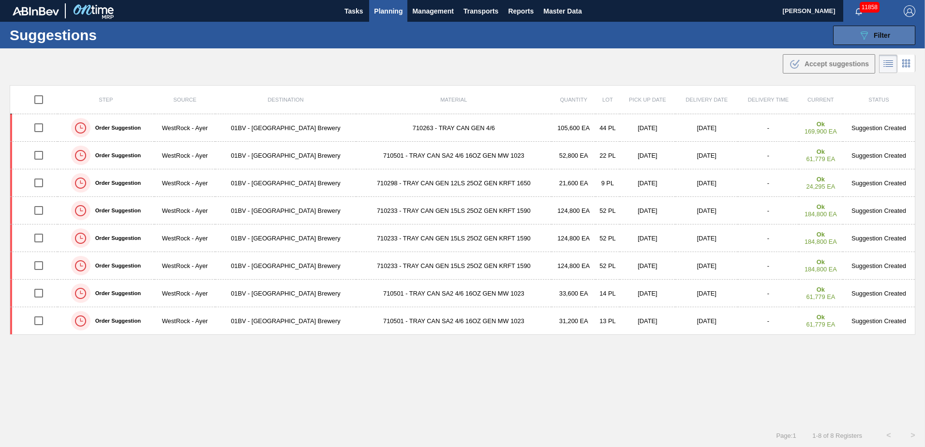
click at [874, 34] on span "Filter" at bounding box center [882, 35] width 16 height 8
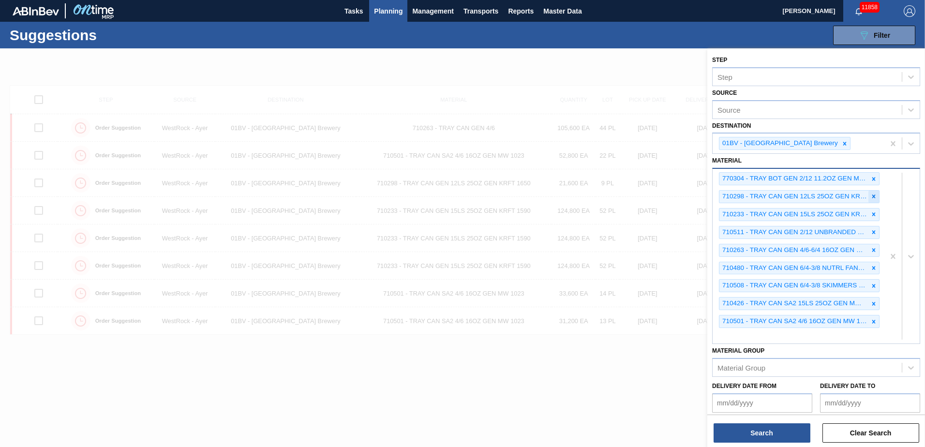
click at [872, 195] on icon at bounding box center [873, 196] width 3 height 3
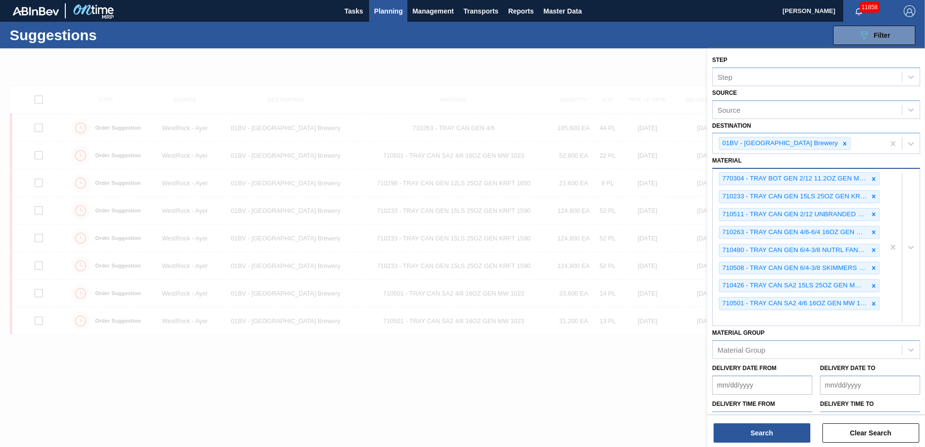
click at [742, 324] on div "770304 - TRAY BOT GEN 2/12 11.2OZ GEN MW 2952-B 0 710233 - TRAY CAN GEN 15LS 25…" at bounding box center [799, 247] width 172 height 157
type input "770227"
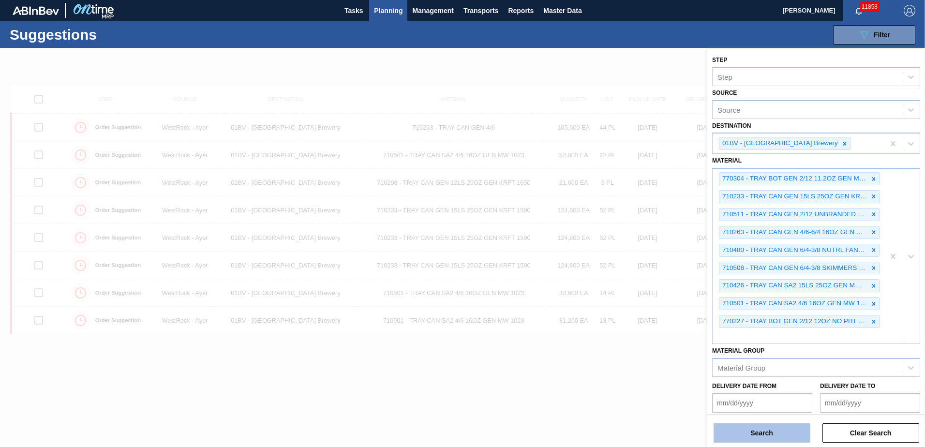
click at [753, 437] on button "Search" at bounding box center [762, 432] width 97 height 19
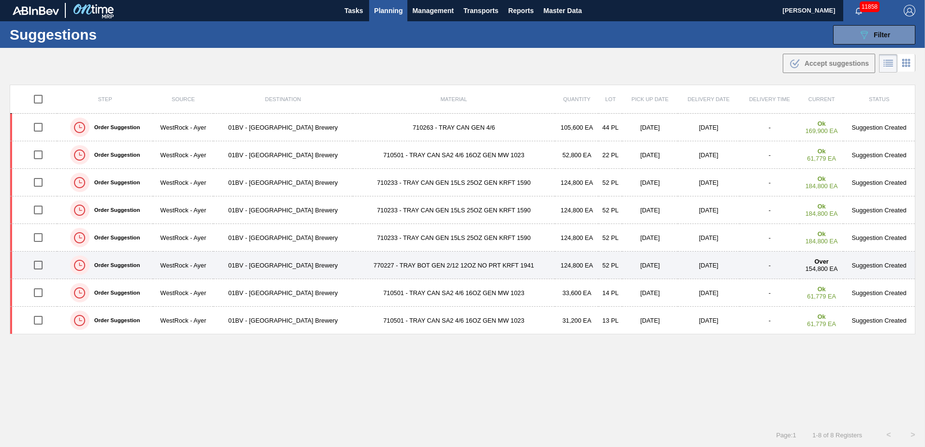
click at [176, 268] on td "WestRock - Ayer" at bounding box center [183, 266] width 60 height 28
click at [38, 267] on input "checkbox" at bounding box center [38, 265] width 20 height 20
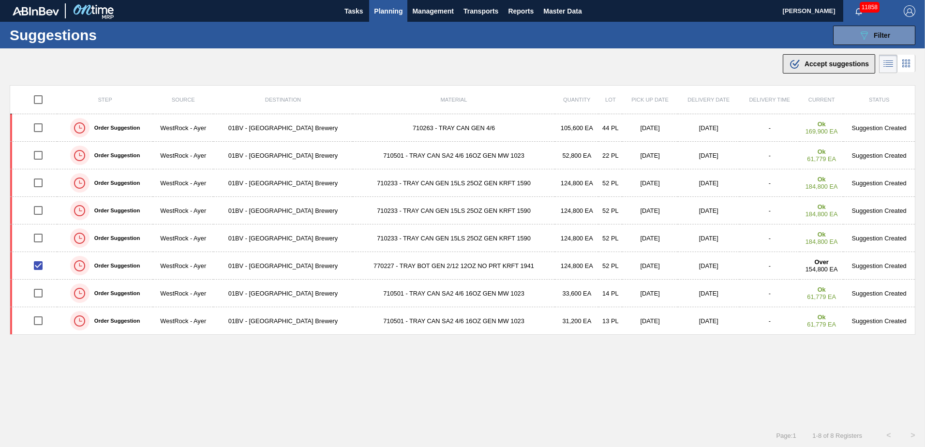
click at [819, 63] on span "Accept suggestions" at bounding box center [837, 64] width 64 height 8
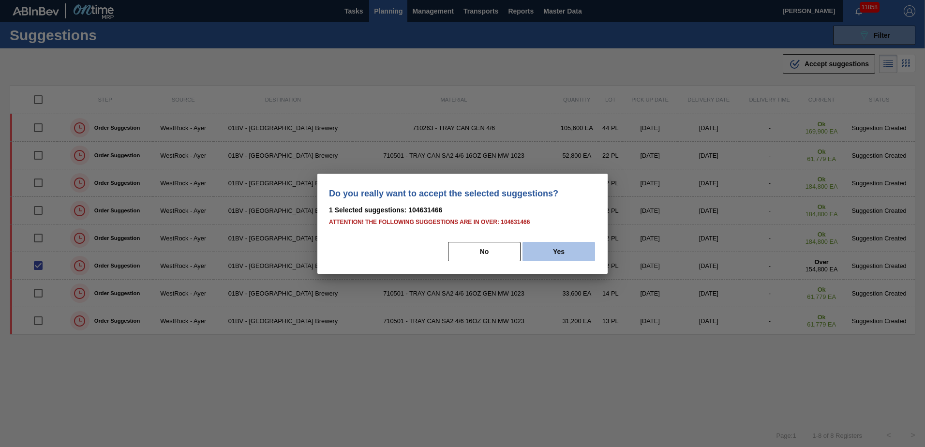
click at [566, 254] on button "Yes" at bounding box center [559, 251] width 73 height 19
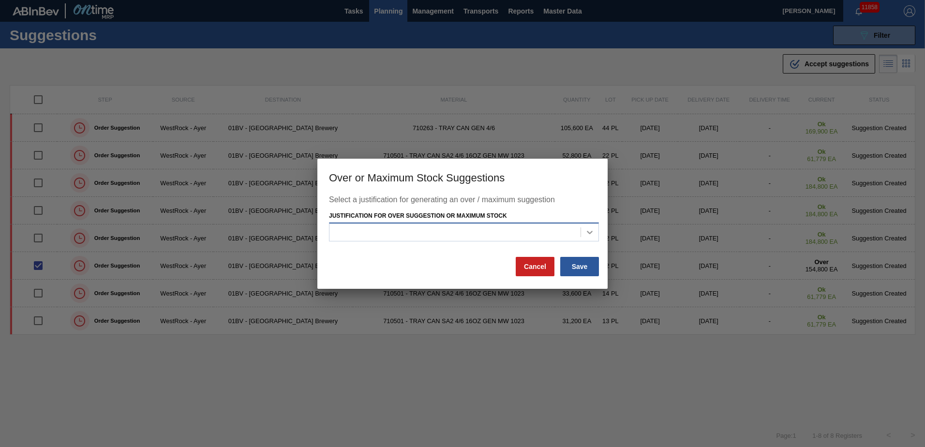
click at [589, 233] on icon at bounding box center [590, 232] width 6 height 3
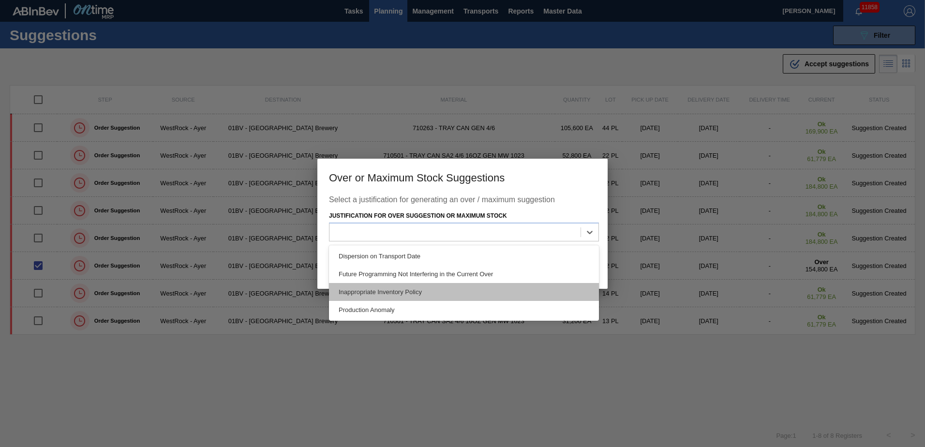
click at [429, 295] on div "Inappropriate Inventory Policy" at bounding box center [464, 292] width 270 height 18
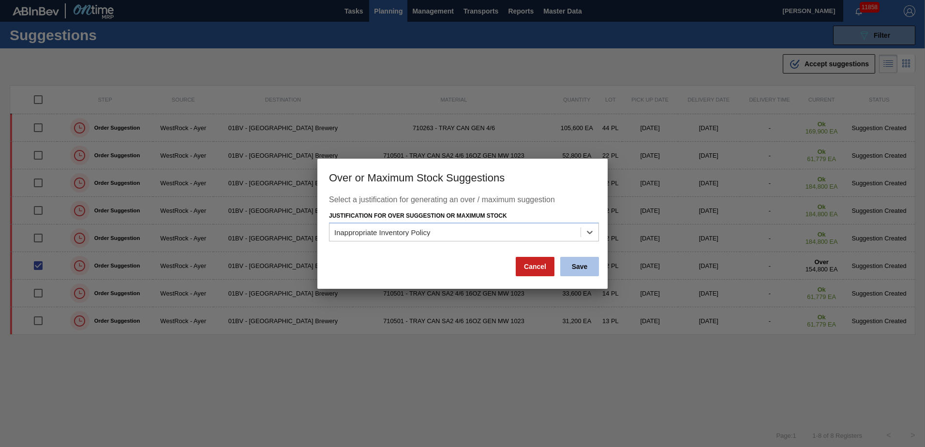
click at [577, 268] on button "Save" at bounding box center [579, 266] width 39 height 19
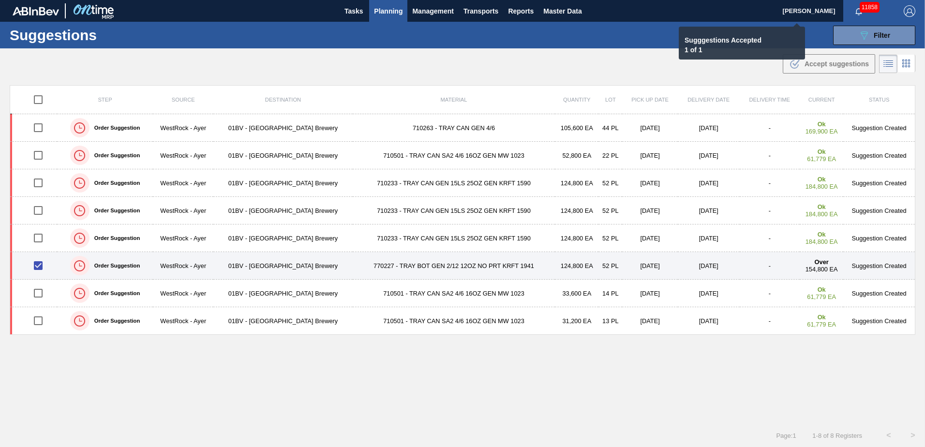
checkbox input "false"
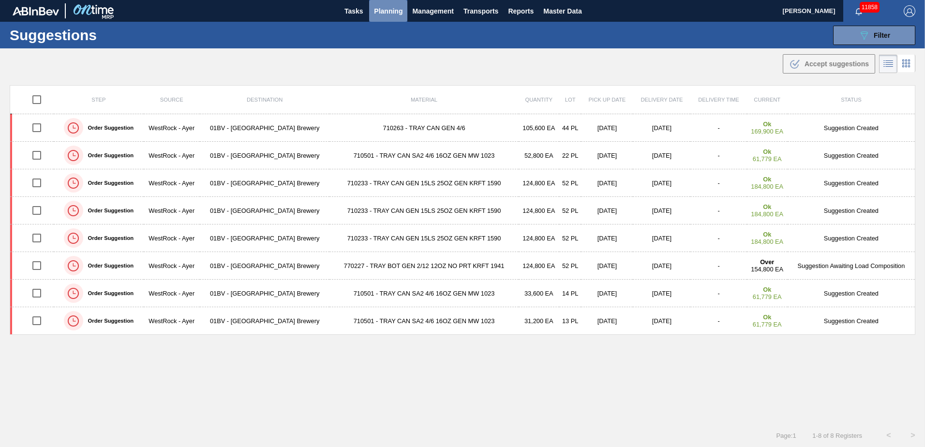
click at [380, 10] on span "Planning" at bounding box center [388, 11] width 29 height 12
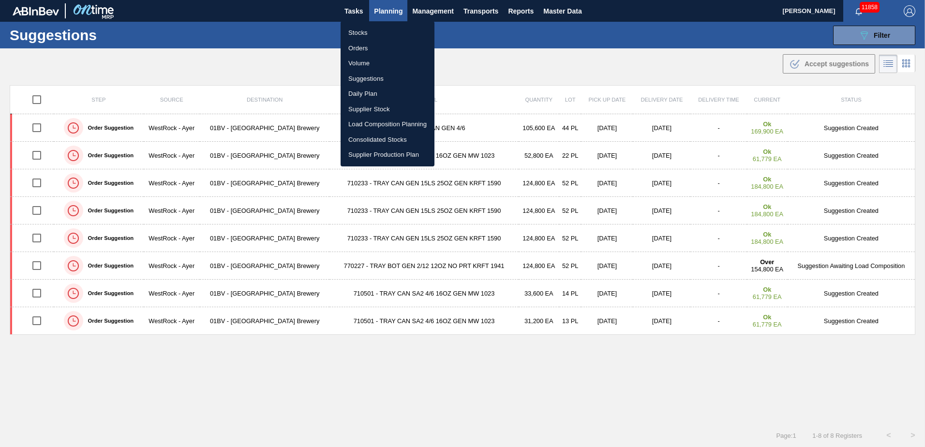
click at [388, 123] on li "Load Composition Planning" at bounding box center [388, 124] width 94 height 15
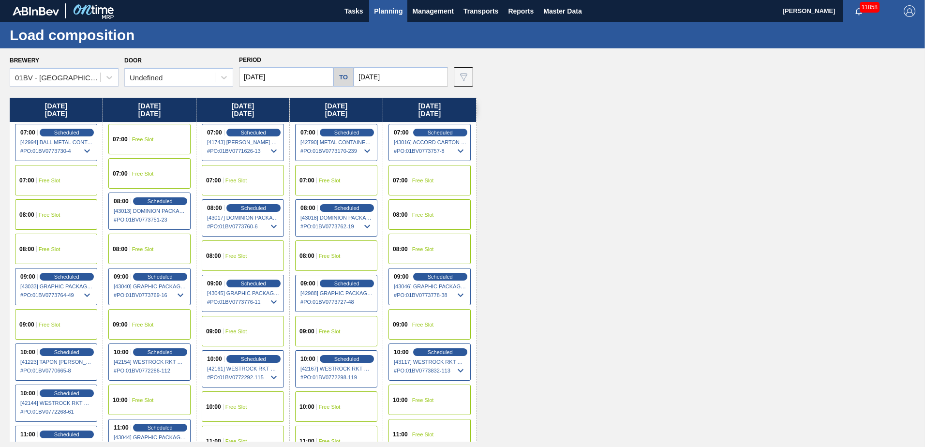
drag, startPoint x: 591, startPoint y: 364, endPoint x: 634, endPoint y: 356, distance: 43.5
click at [591, 364] on div "Monday 09/29/2025 07:00 Scheduled [42994] BALL METAL CONTAINER GROUP - 00083426…" at bounding box center [465, 270] width 911 height 344
click at [405, 80] on input "[DATE]" at bounding box center [401, 76] width 94 height 19
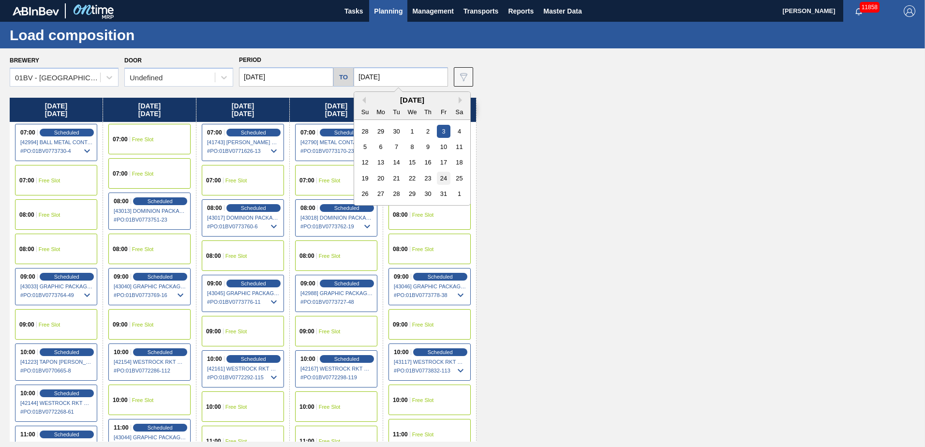
click at [440, 181] on div "24" at bounding box center [443, 178] width 13 height 13
type input "[DATE]"
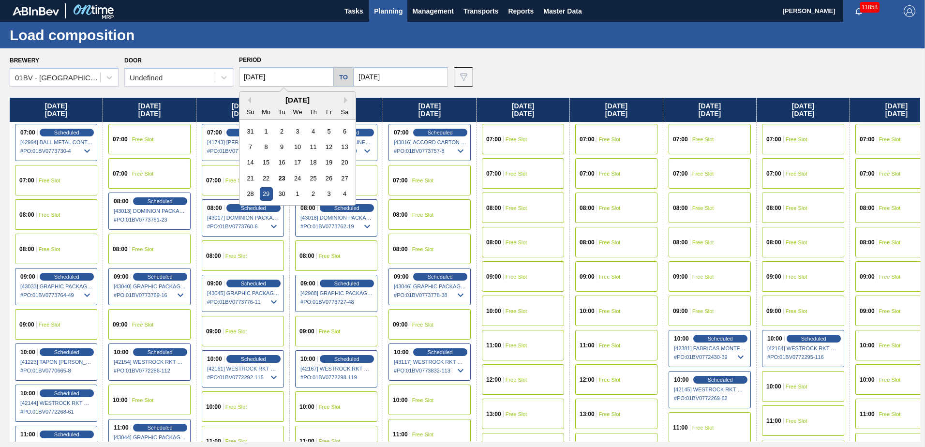
click at [287, 74] on input "[DATE]" at bounding box center [286, 76] width 94 height 19
click at [344, 102] on button "Next Month" at bounding box center [347, 100] width 7 height 7
click at [269, 174] on div "20" at bounding box center [266, 178] width 13 height 13
type input "[DATE]"
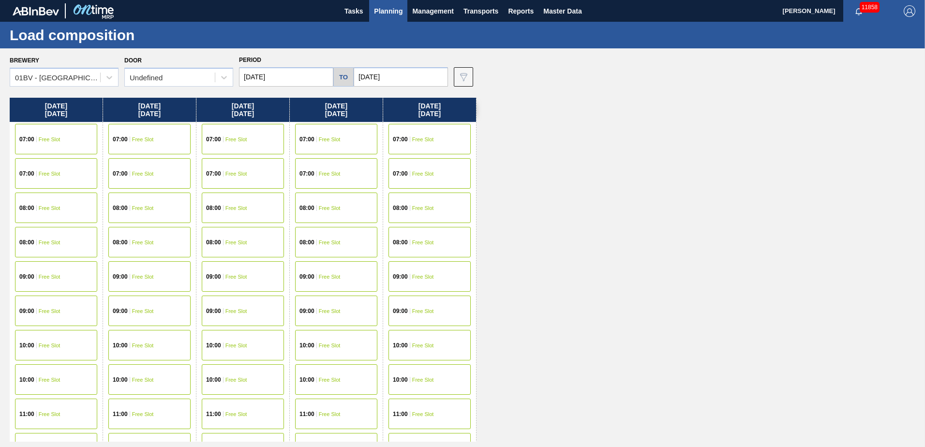
click at [223, 346] on div "10:00" at bounding box center [214, 346] width 17 height 6
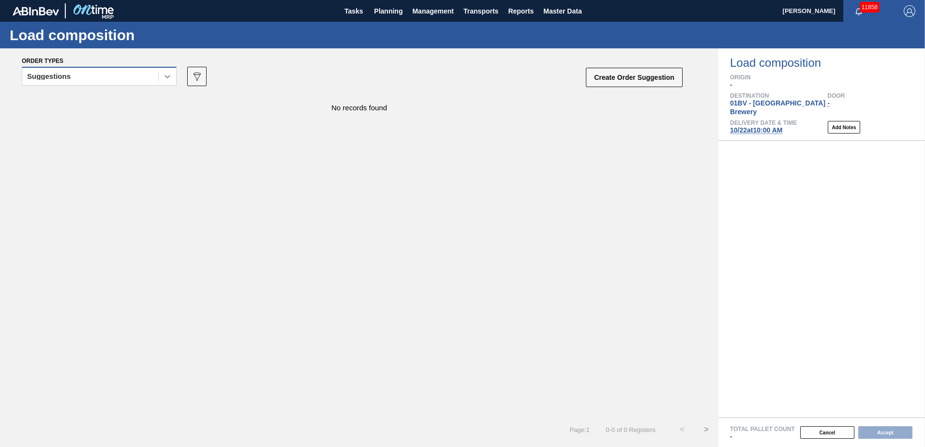
click at [165, 78] on icon at bounding box center [168, 77] width 10 height 10
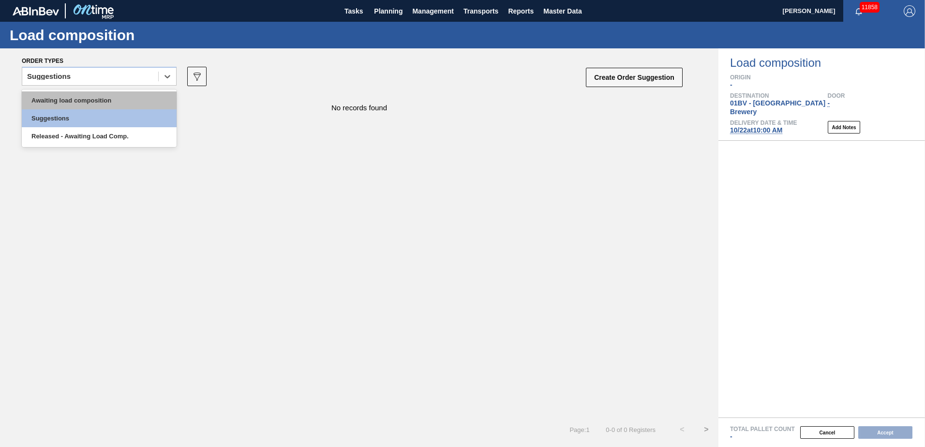
click at [120, 98] on div "Awaiting load composition" at bounding box center [99, 100] width 155 height 18
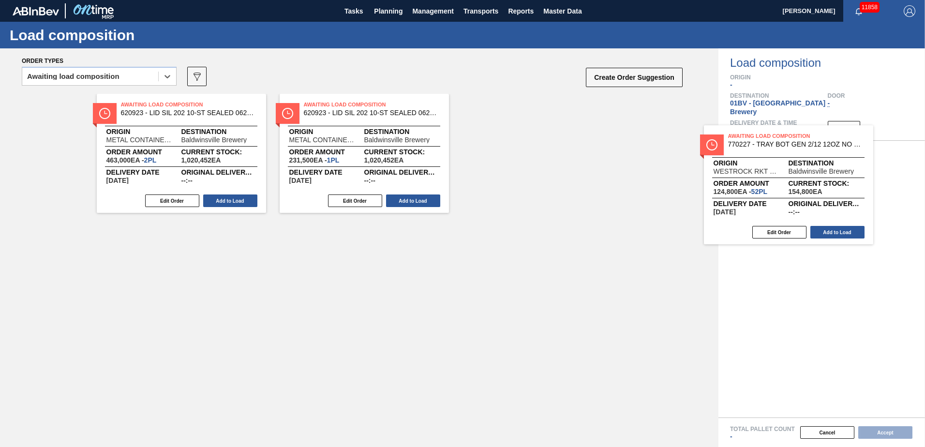
drag, startPoint x: 148, startPoint y: 105, endPoint x: 800, endPoint y: 143, distance: 653.3
click at [800, 143] on div "Order types option Awaiting load composition, selected. Select is focused ,type…" at bounding box center [462, 247] width 925 height 399
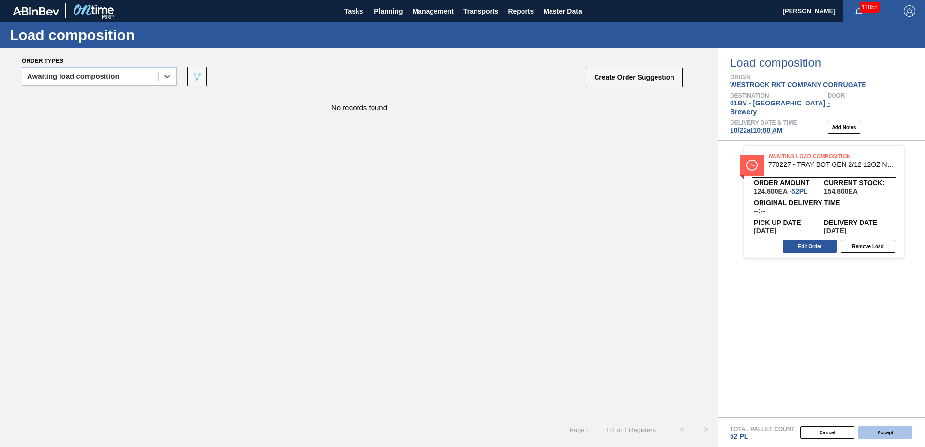
click at [882, 431] on button "Accept" at bounding box center [885, 432] width 54 height 13
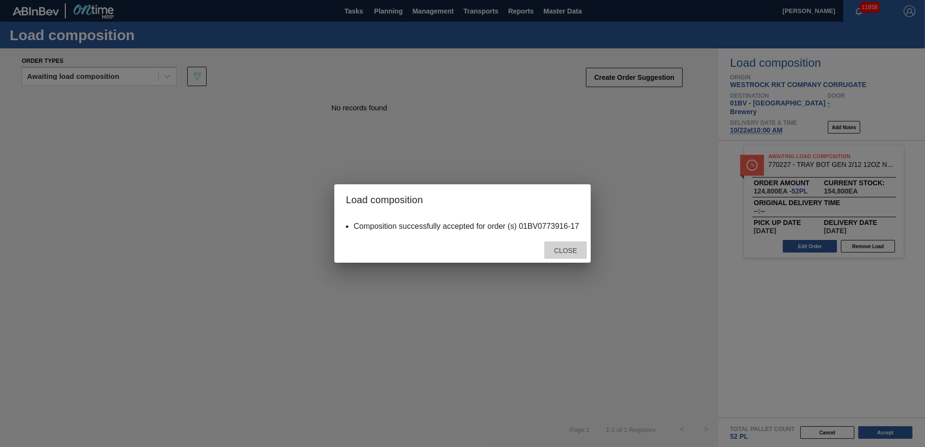
click at [566, 252] on span "Close" at bounding box center [565, 251] width 38 height 8
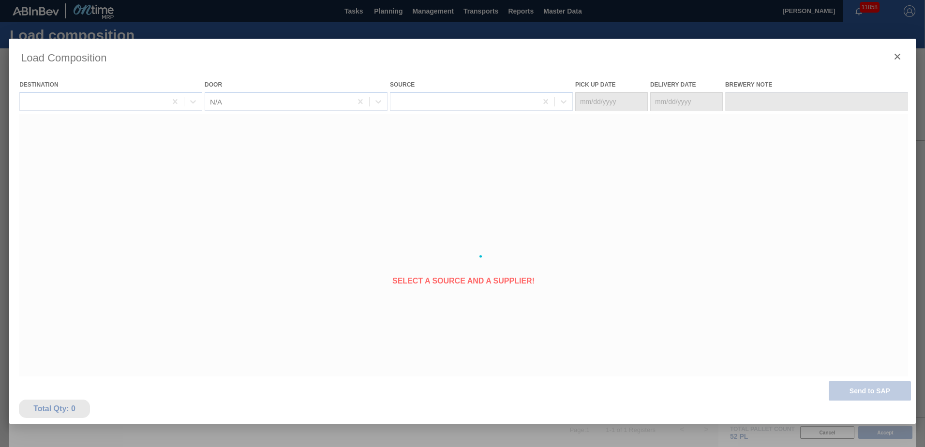
type Date "[DATE]"
type Date "10/22/2025"
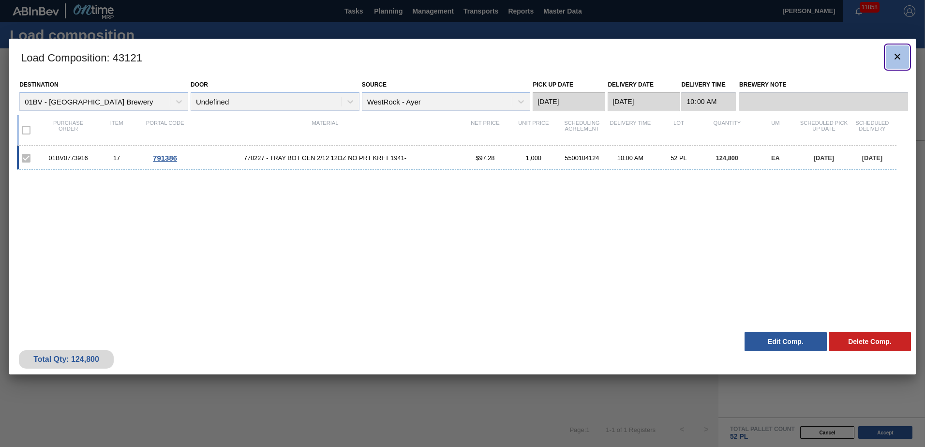
click at [896, 54] on icon "botão de ícone" at bounding box center [898, 57] width 12 height 12
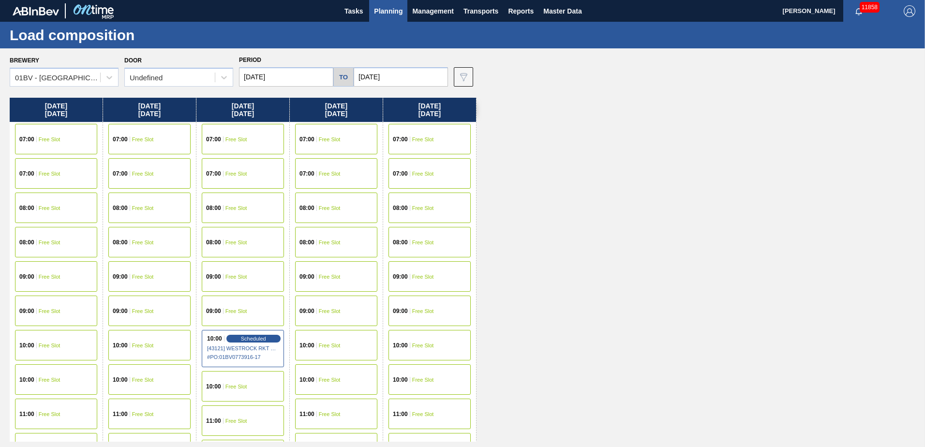
click at [384, 11] on span "Planning" at bounding box center [388, 11] width 29 height 12
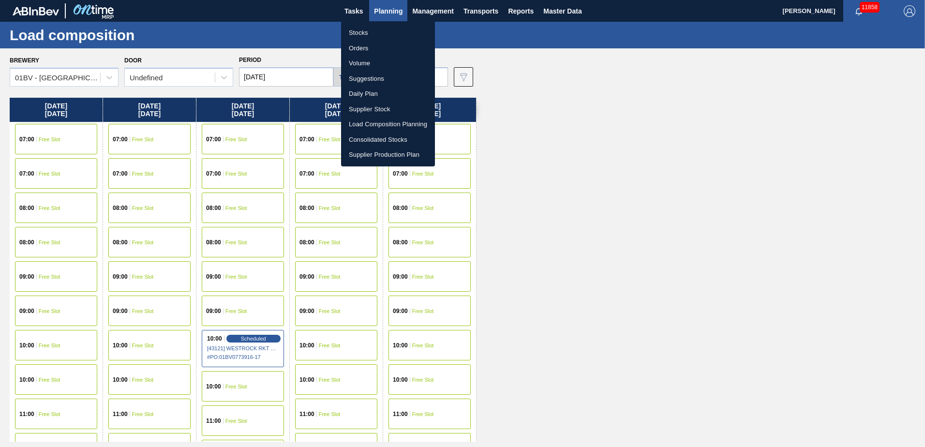
drag, startPoint x: 373, startPoint y: 76, endPoint x: 380, endPoint y: 80, distance: 8.7
click at [373, 76] on li "Suggestions" at bounding box center [388, 78] width 94 height 15
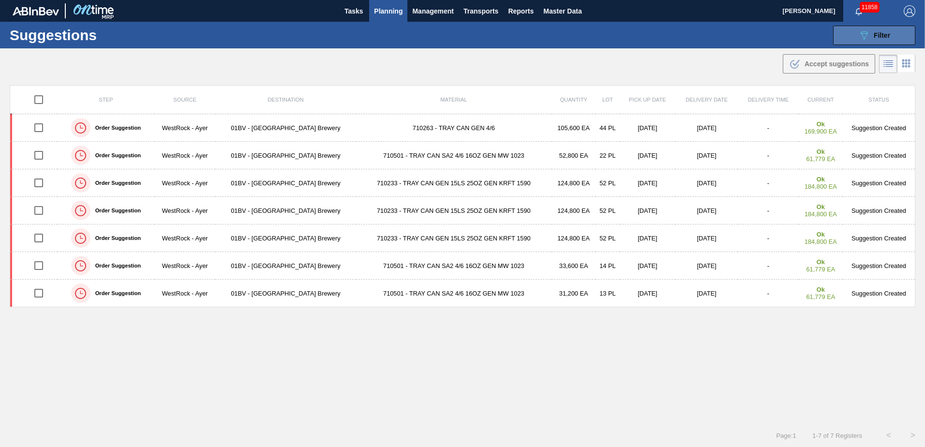
click at [858, 31] on icon "089F7B8B-B2A5-4AFE-B5C0-19BA573D28AC" at bounding box center [864, 36] width 12 height 12
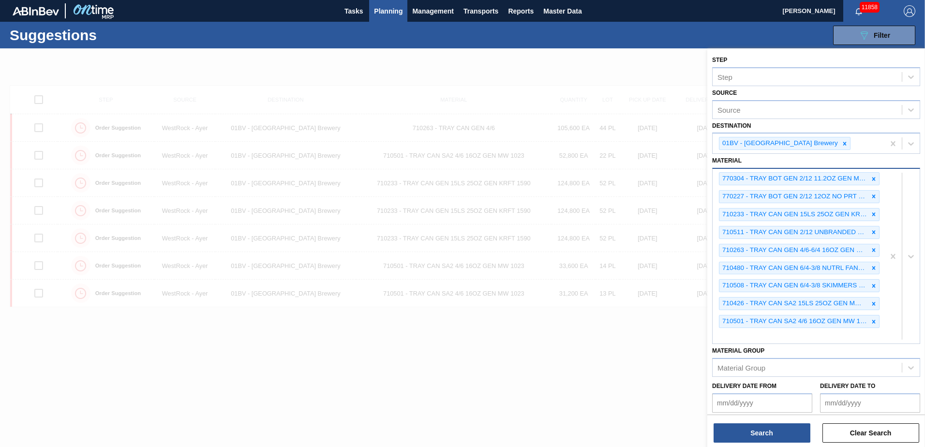
click at [729, 334] on div "770304 - TRAY BOT GEN 2/12 11.2OZ GEN MW 2952-B 0 770227 - TRAY BOT GEN 2/12 12…" at bounding box center [799, 256] width 172 height 175
type input "710298"
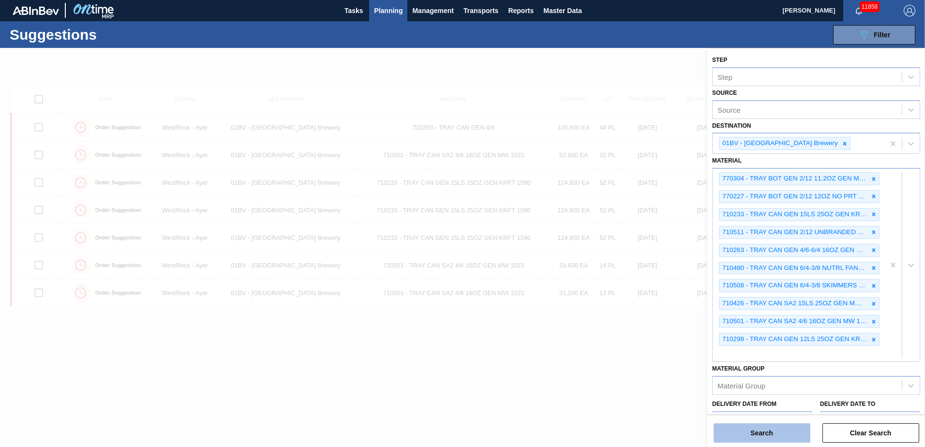
click at [758, 436] on button "Search" at bounding box center [762, 432] width 97 height 19
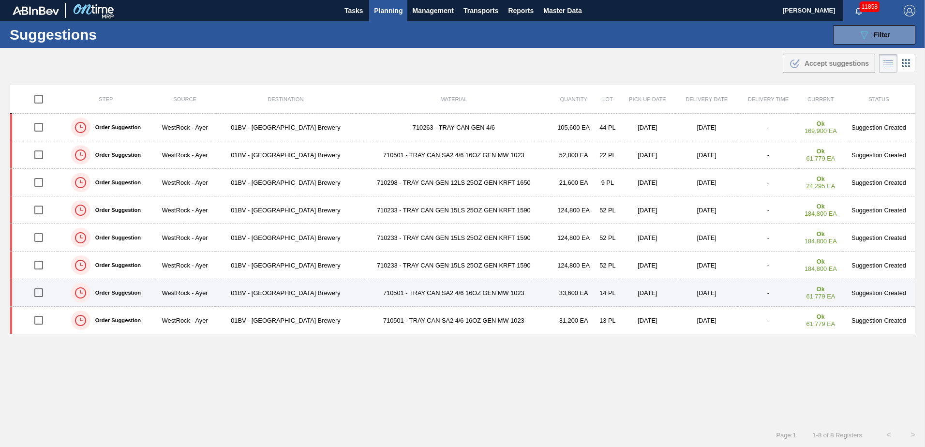
click at [41, 294] on input "checkbox" at bounding box center [39, 293] width 20 height 20
checkbox input "true"
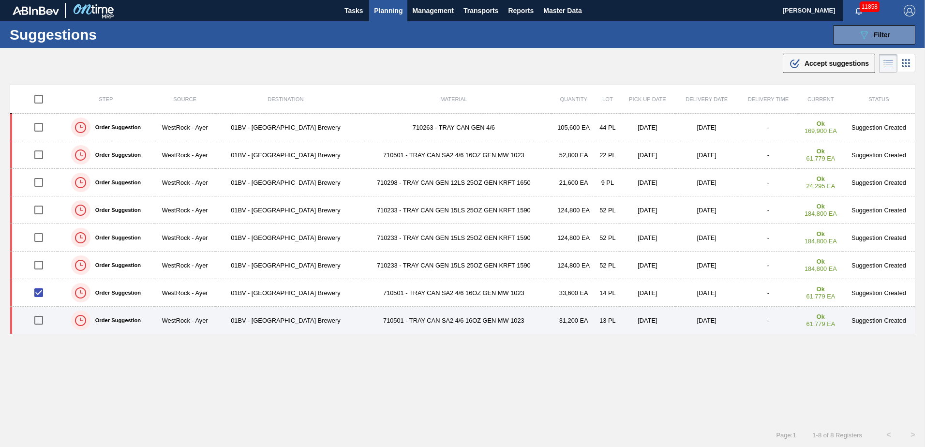
click at [39, 322] on input "checkbox" at bounding box center [39, 320] width 20 height 20
checkbox input "true"
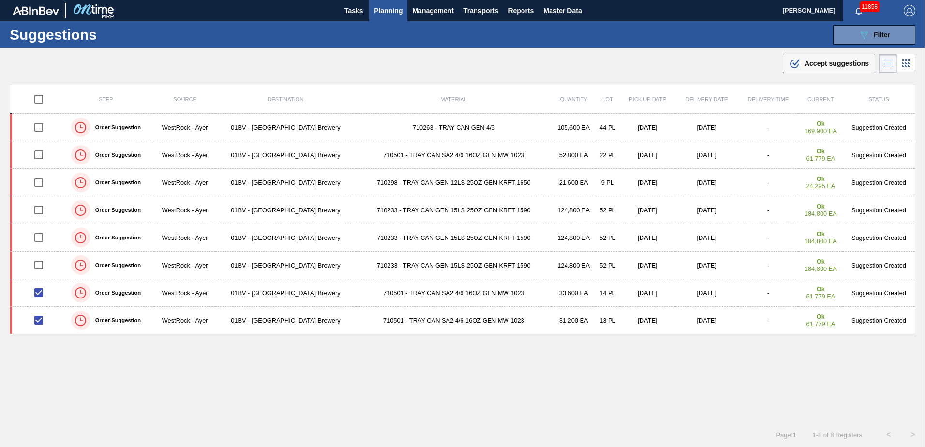
click at [825, 64] on span "Accept suggestions" at bounding box center [837, 64] width 64 height 8
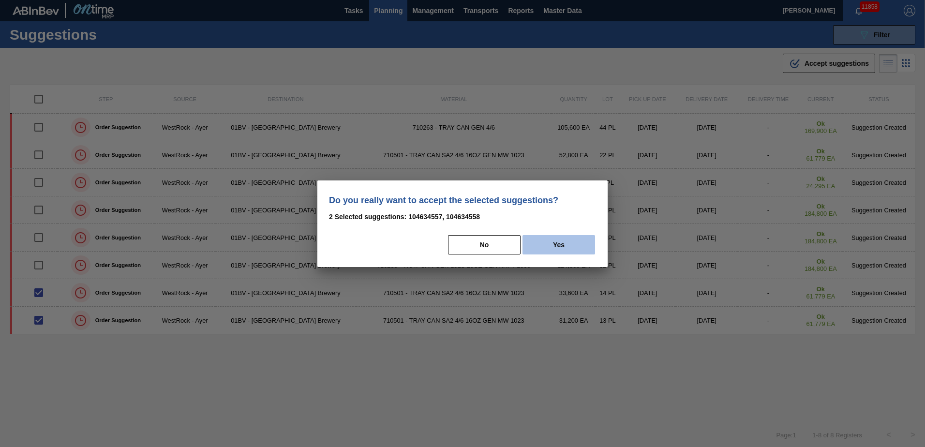
click at [558, 244] on button "Yes" at bounding box center [559, 244] width 73 height 19
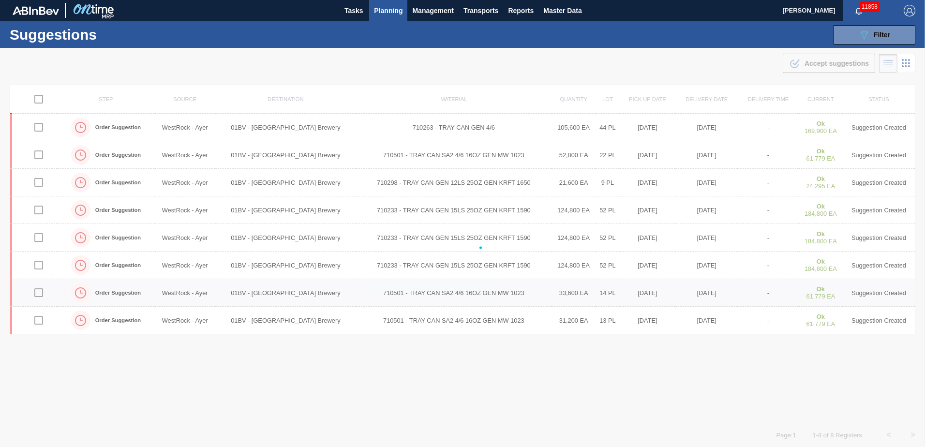
checkbox input "false"
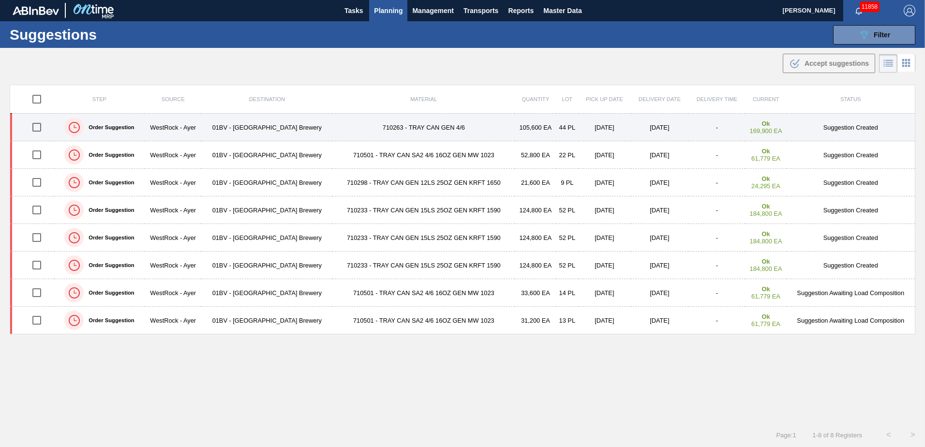
drag, startPoint x: 38, startPoint y: 129, endPoint x: 73, endPoint y: 117, distance: 36.9
click at [38, 129] on input "checkbox" at bounding box center [37, 127] width 20 height 20
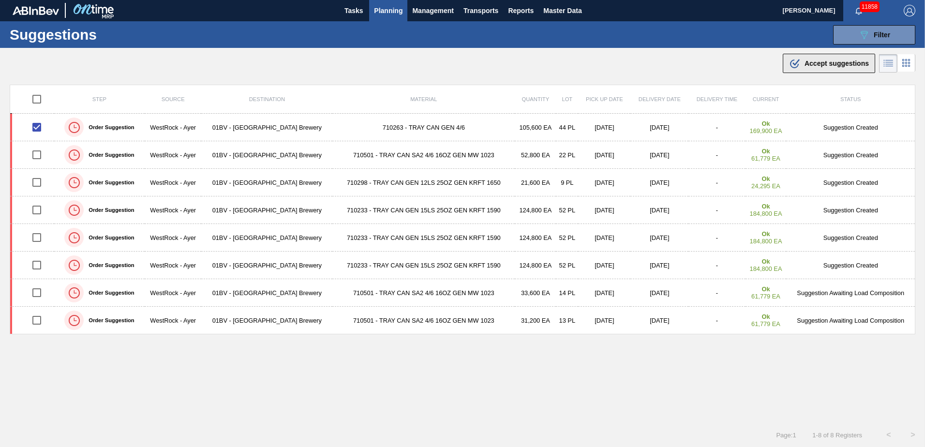
click at [822, 66] on span "Accept suggestions" at bounding box center [837, 64] width 64 height 8
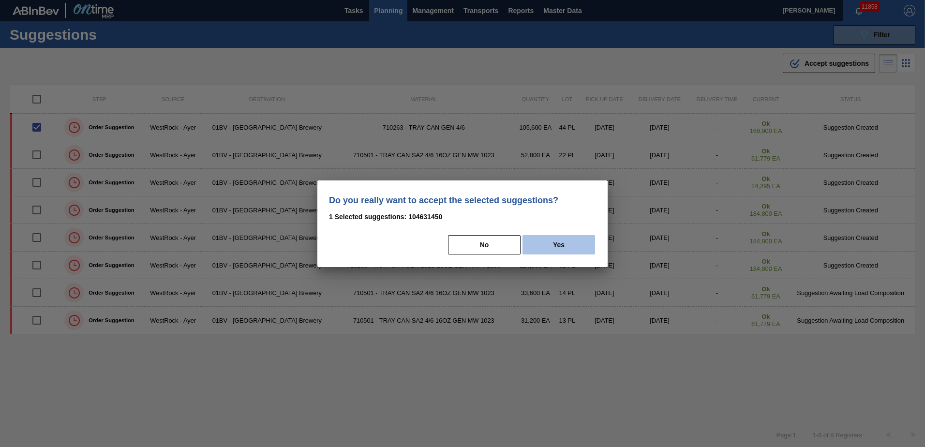
click at [572, 249] on button "Yes" at bounding box center [559, 244] width 73 height 19
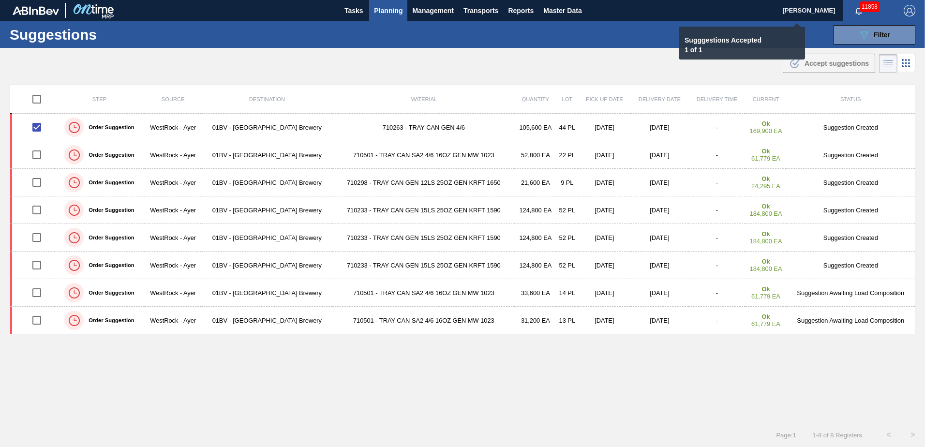
checkbox input "false"
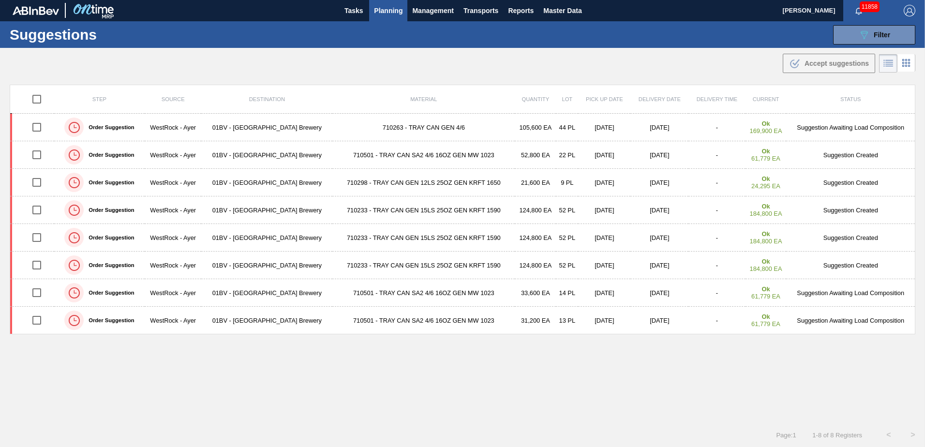
click at [384, 11] on span "Planning" at bounding box center [388, 11] width 29 height 12
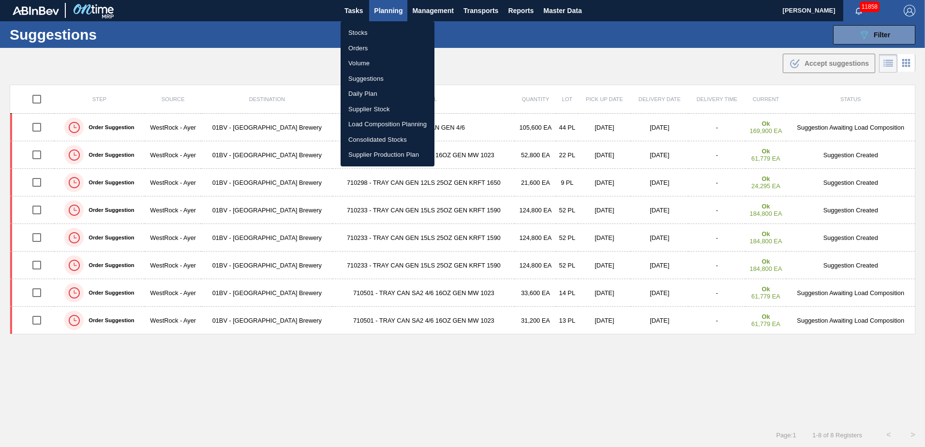
click at [376, 123] on li "Load Composition Planning" at bounding box center [388, 124] width 94 height 15
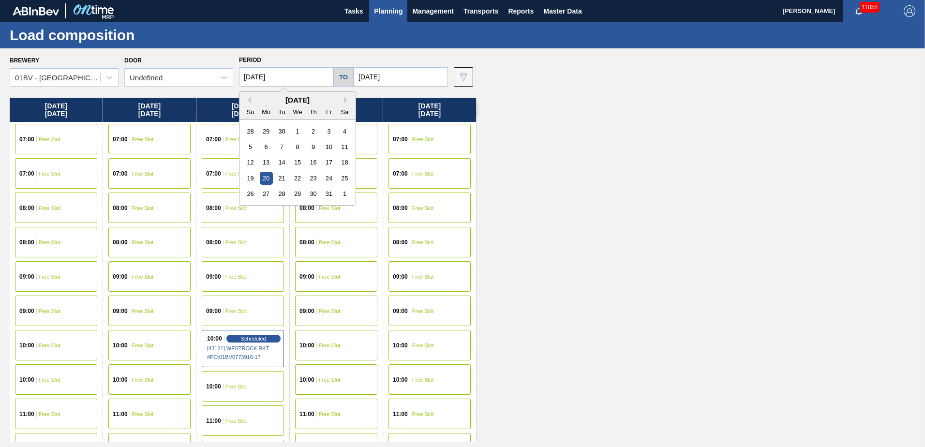
click at [291, 78] on input "[DATE]" at bounding box center [286, 76] width 94 height 19
click at [269, 164] on div "13" at bounding box center [266, 162] width 13 height 13
type input "[DATE]"
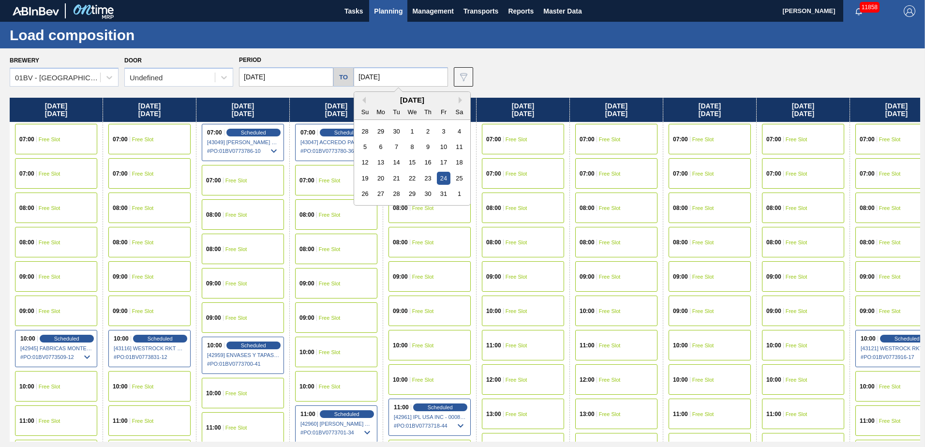
click at [394, 76] on input "[DATE]" at bounding box center [401, 76] width 94 height 19
click at [445, 159] on div "17" at bounding box center [443, 162] width 13 height 13
type input "[DATE]"
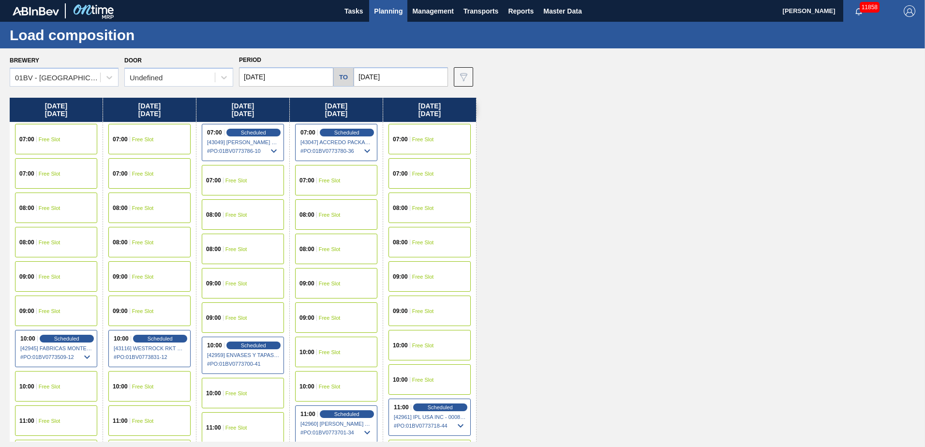
click at [335, 353] on span "Free Slot" at bounding box center [330, 352] width 22 height 6
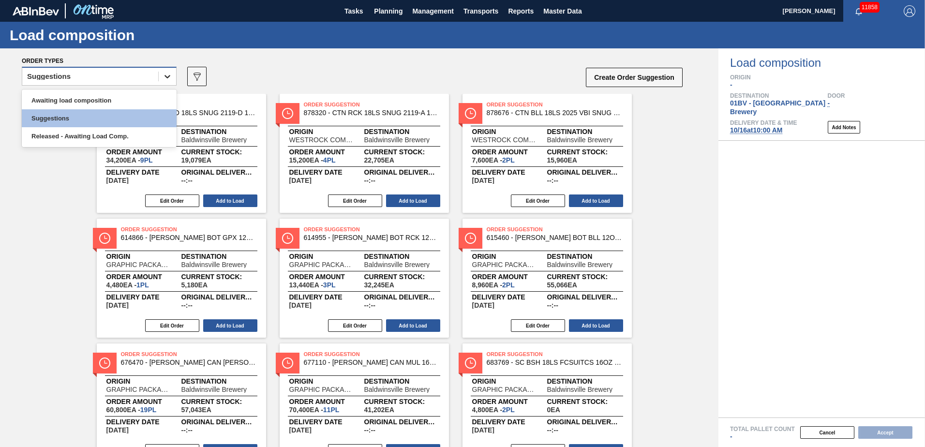
click at [165, 78] on icon at bounding box center [168, 77] width 10 height 10
click at [135, 97] on div "Awaiting load composition" at bounding box center [99, 100] width 155 height 18
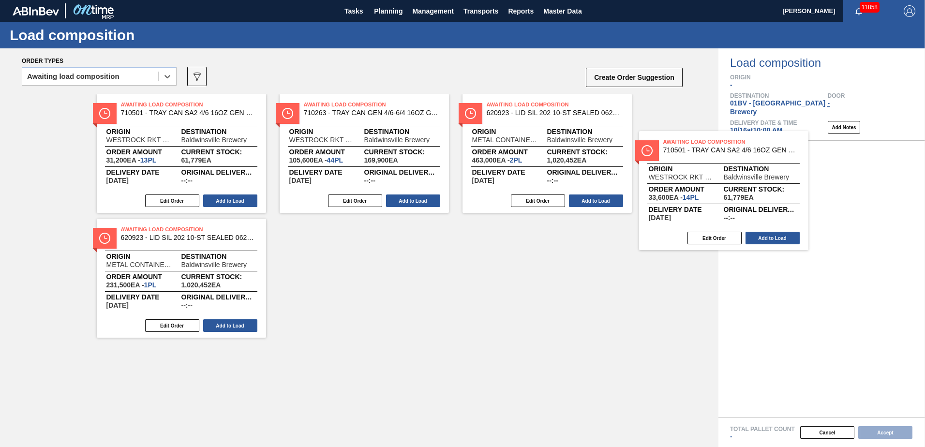
drag, startPoint x: 363, startPoint y: 117, endPoint x: 762, endPoint y: 157, distance: 401.2
click at [762, 157] on div "Order types option Awaiting load composition, selected. Select is focused ,type…" at bounding box center [462, 247] width 925 height 399
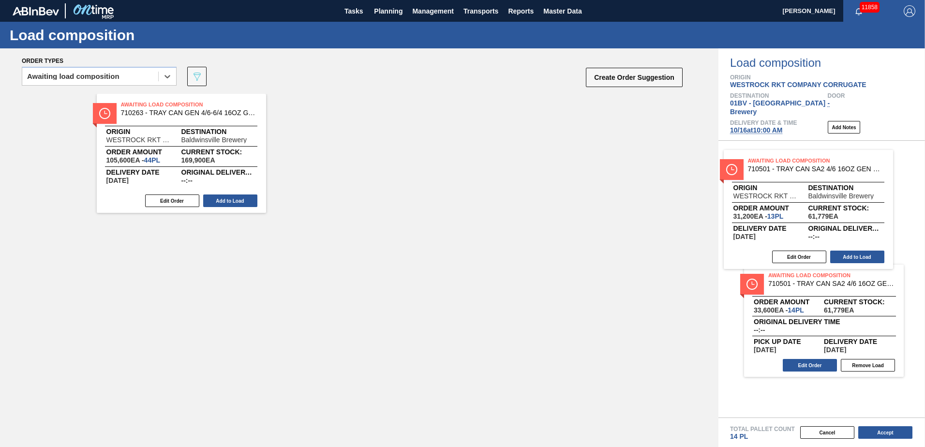
drag, startPoint x: 142, startPoint y: 108, endPoint x: 776, endPoint y: 166, distance: 636.5
click at [776, 166] on div "Order types option Awaiting load composition, selected. Select is focused ,type…" at bounding box center [462, 247] width 925 height 399
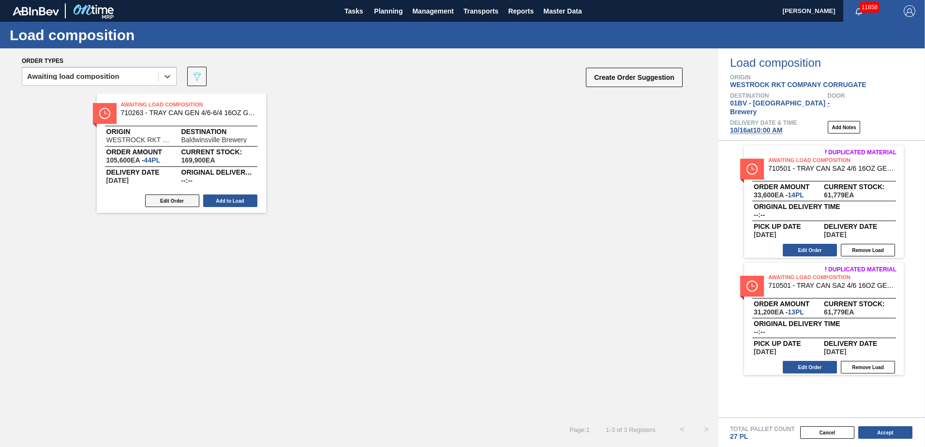
click at [162, 200] on button "Edit Order" at bounding box center [172, 200] width 54 height 13
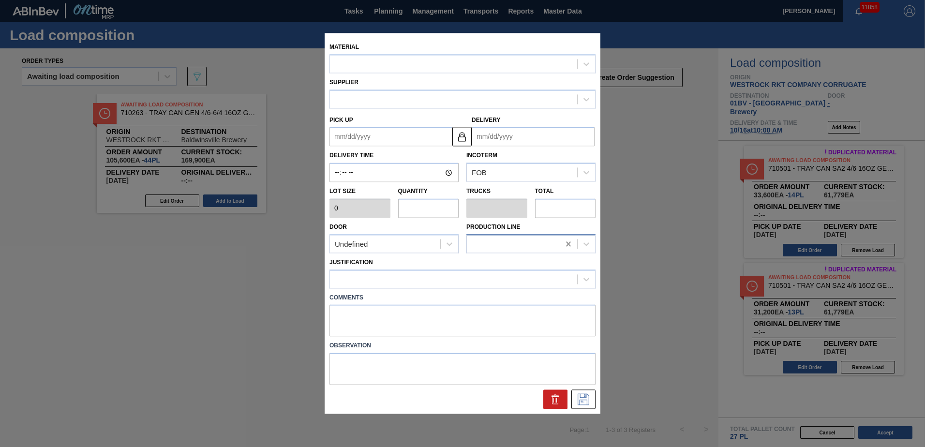
type input "2,400"
type input "44"
type input "1"
type input "105,600"
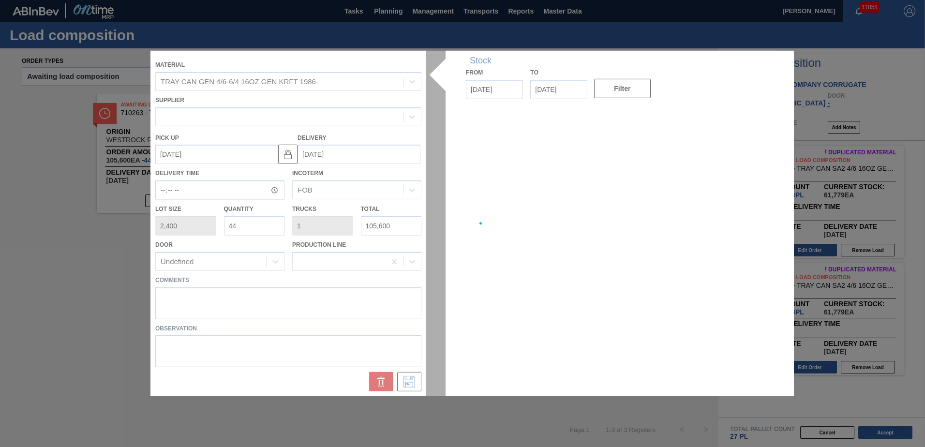
type up "[DATE]"
type input "[DATE]"
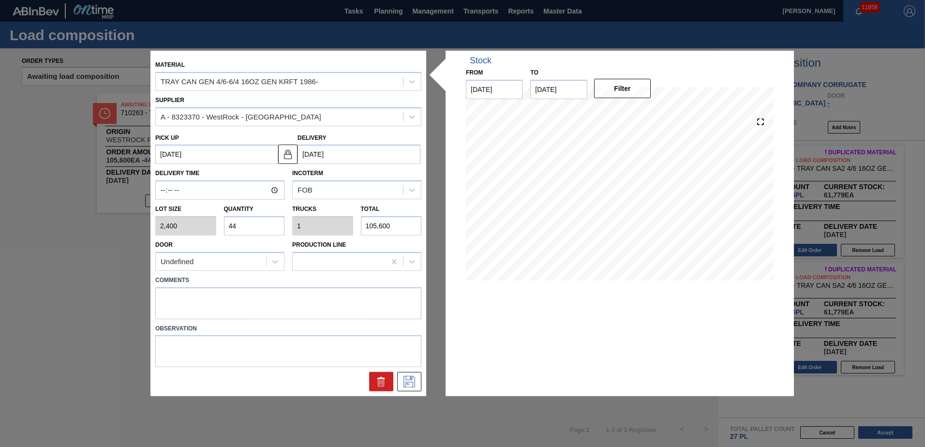
drag, startPoint x: 258, startPoint y: 225, endPoint x: 31, endPoint y: 220, distance: 227.5
click at [32, 222] on div "Material TRAY CAN GEN 4/6-6/4 16OZ GEN KRFT 1986- Supplier A - 8323370 - WestRo…" at bounding box center [462, 223] width 925 height 447
type input "1"
type input "0.023"
type input "2,400"
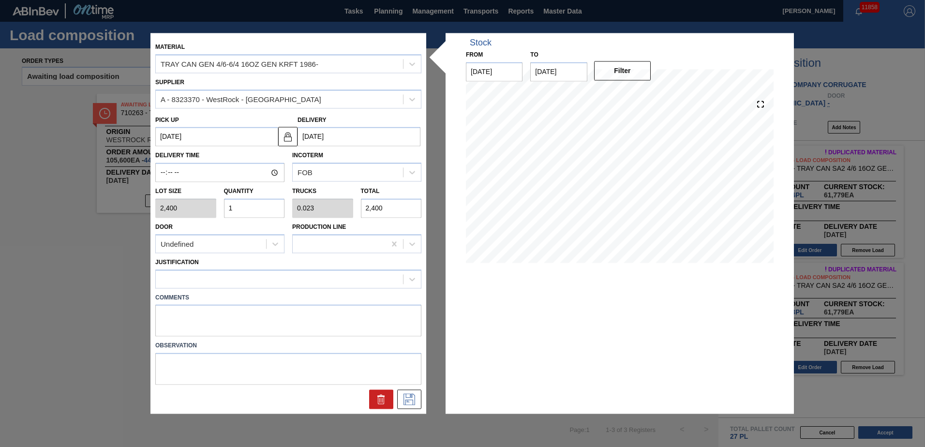
type input "17"
type input "0.386"
type input "40,800"
type input "17"
click at [414, 279] on icon at bounding box center [412, 279] width 10 height 10
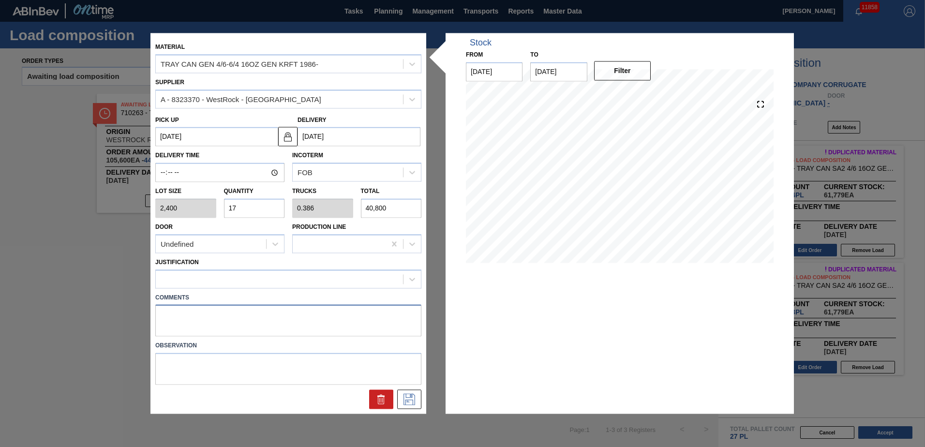
drag, startPoint x: 420, startPoint y: 310, endPoint x: 418, endPoint y: 342, distance: 32.0
click at [418, 342] on div "Material TRAY CAN GEN 4/6-6/4 16OZ GEN KRFT 1986- Supplier A - 8323370 - WestRo…" at bounding box center [288, 223] width 266 height 371
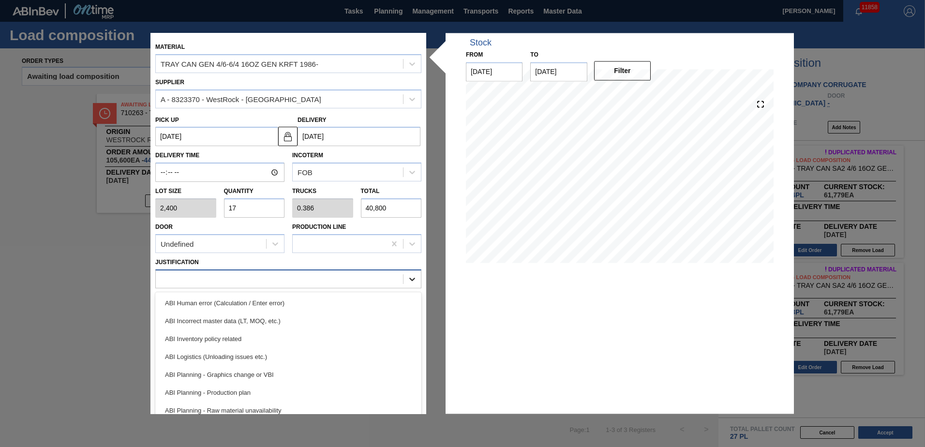
click at [413, 282] on icon at bounding box center [412, 279] width 10 height 10
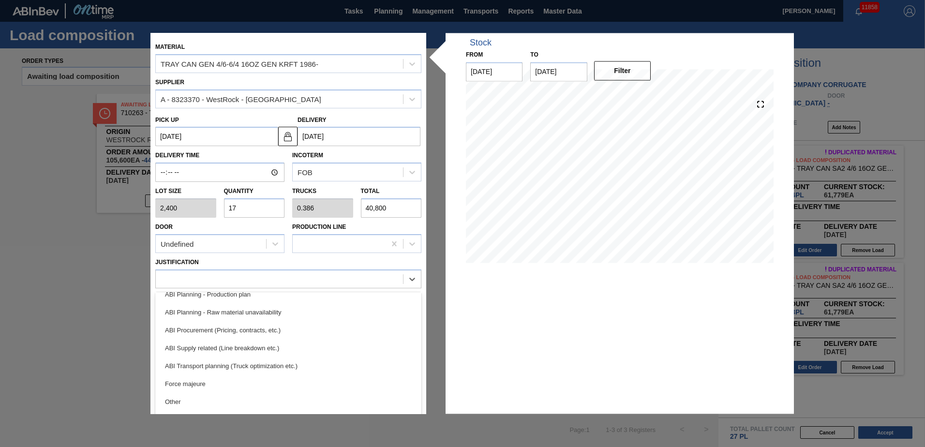
scroll to position [100, 0]
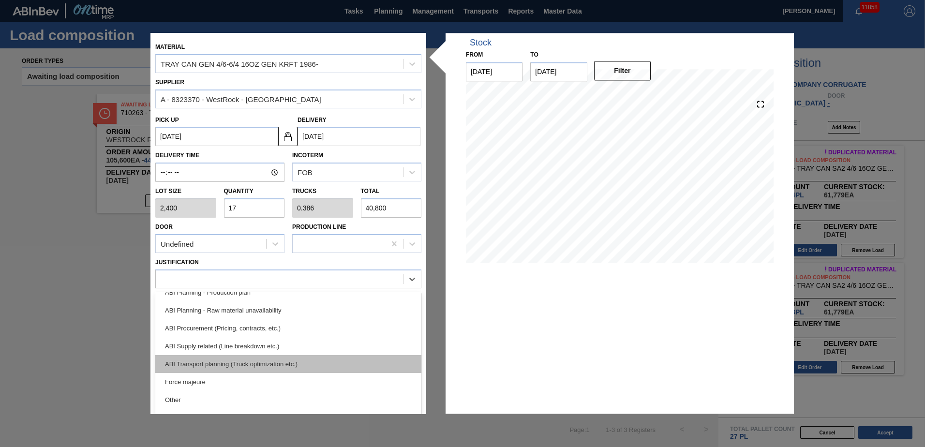
click at [212, 364] on div "ABI Transport planning (Truck optimization etc.)" at bounding box center [288, 364] width 266 height 18
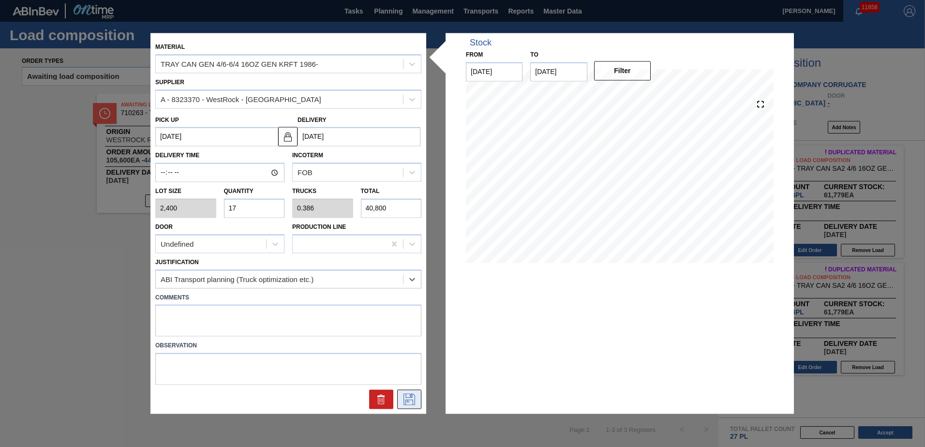
click at [408, 396] on icon at bounding box center [409, 400] width 15 height 12
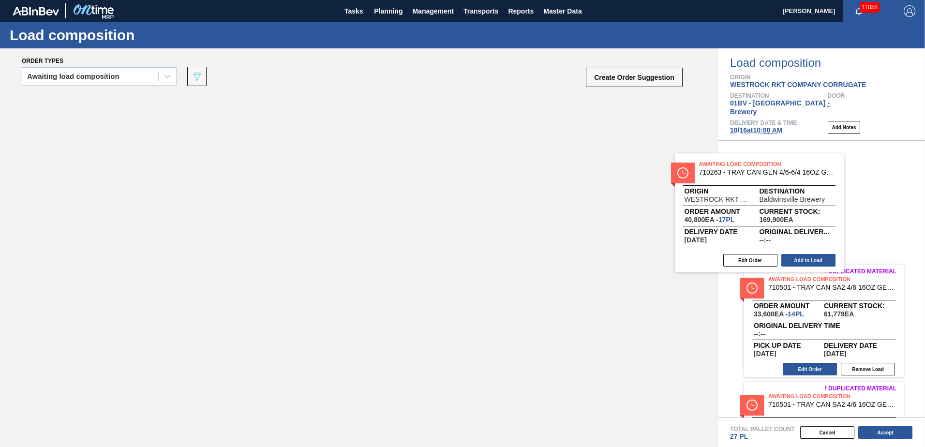
drag, startPoint x: 161, startPoint y: 108, endPoint x: 776, endPoint y: 167, distance: 618.3
click at [776, 167] on div "Order types Awaiting load composition 089F7B8B-B2A5-4AFE-B5C0-19BA573D28AC Crea…" at bounding box center [462, 247] width 925 height 399
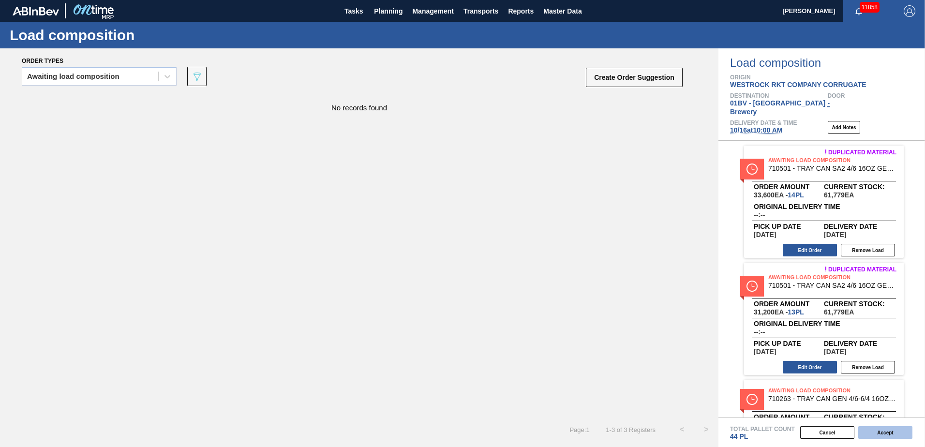
click at [877, 431] on button "Accept" at bounding box center [885, 432] width 54 height 13
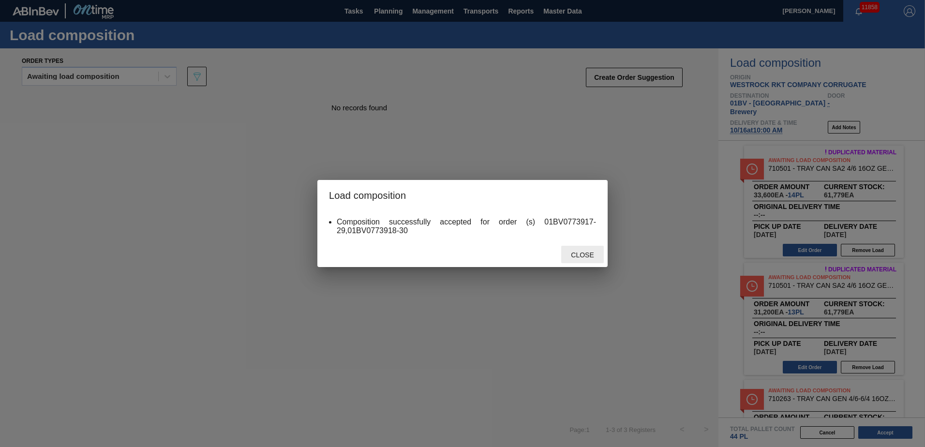
click at [578, 257] on span "Close" at bounding box center [582, 255] width 38 height 8
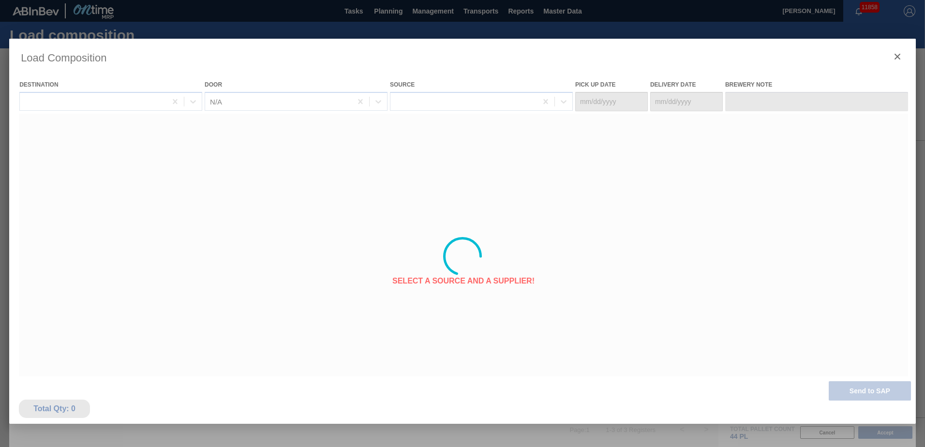
type Date "[DATE]"
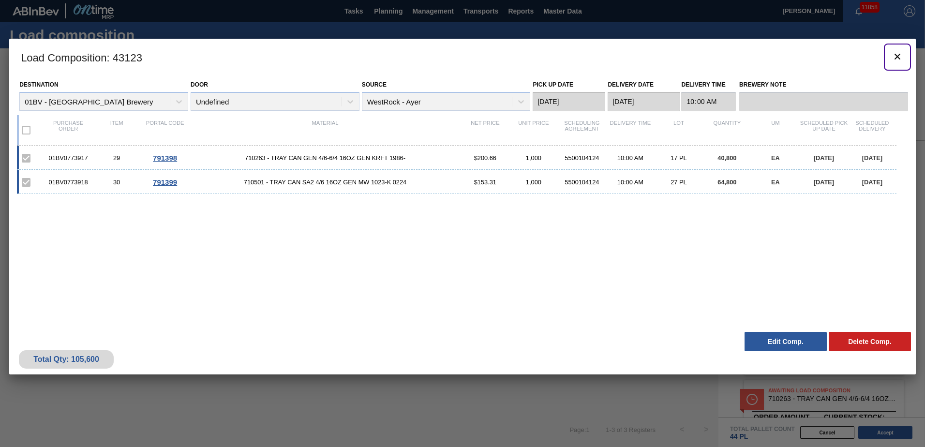
click at [898, 56] on icon "botão de ícone" at bounding box center [898, 57] width 6 height 6
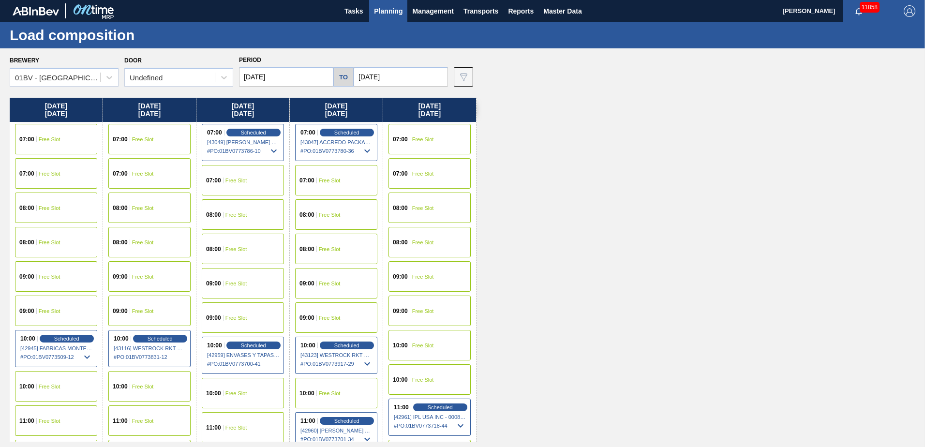
click at [386, 12] on span "Planning" at bounding box center [388, 11] width 29 height 12
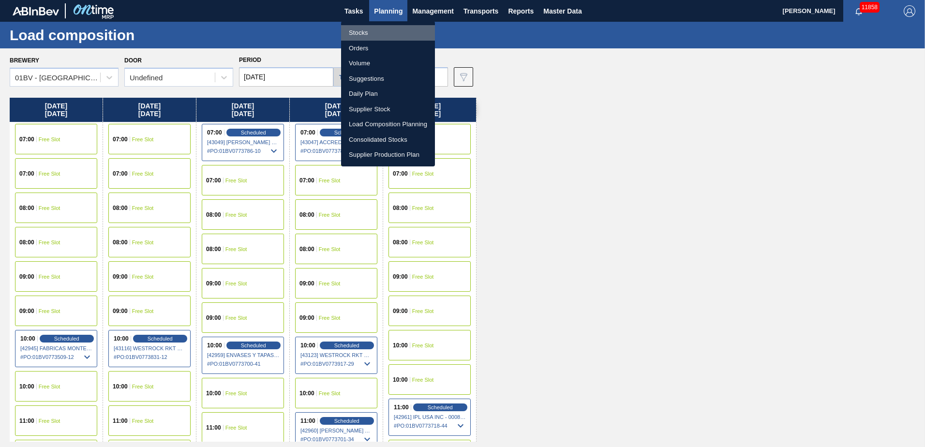
click at [355, 33] on li "Stocks" at bounding box center [388, 32] width 94 height 15
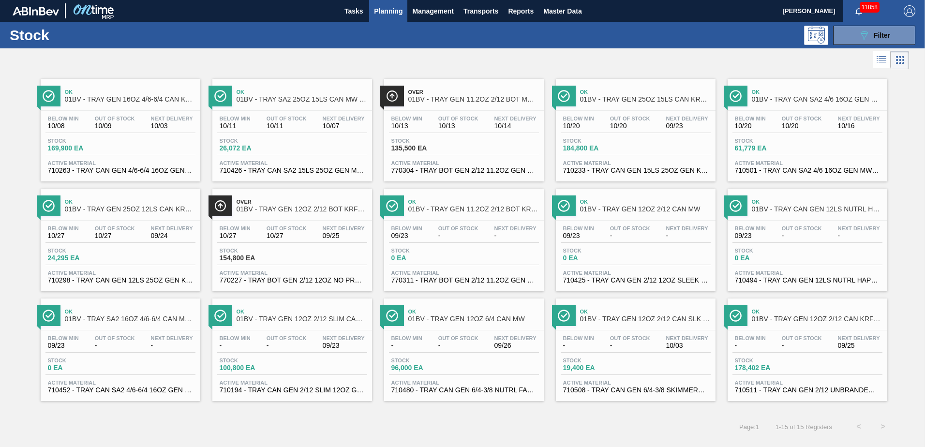
click at [794, 314] on span "Ok" at bounding box center [817, 312] width 131 height 6
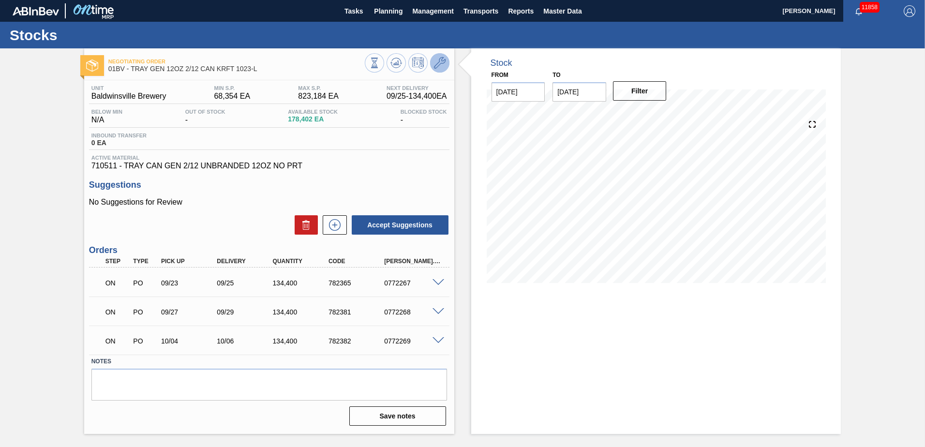
click at [441, 58] on icon at bounding box center [440, 63] width 12 height 12
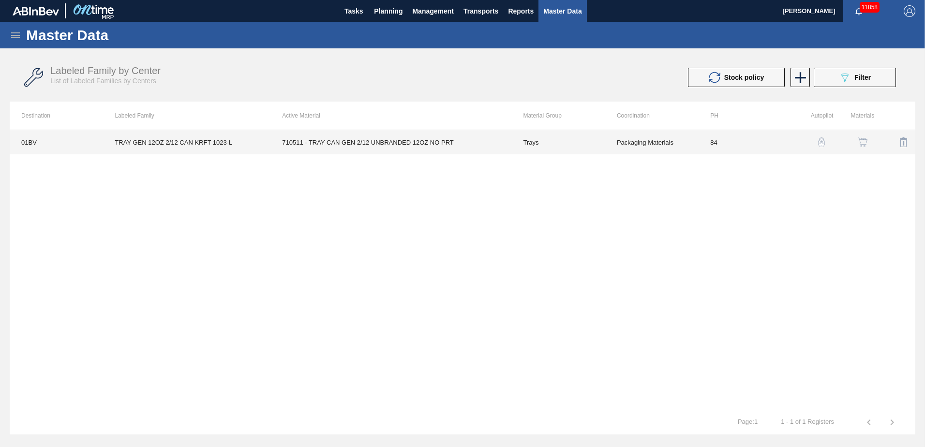
click at [381, 141] on td "710511 - TRAY CAN GEN 2/12 UNBRANDED 12OZ NO PRT" at bounding box center [390, 142] width 241 height 24
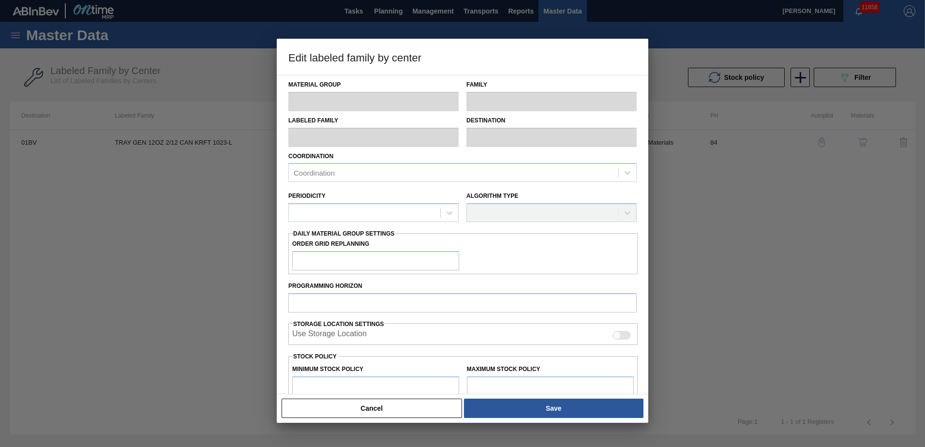
type input "Trays"
type input "TRAY GEN 12OZ 2/12 CAN KRFT 1023-L"
type input "01BV - [GEOGRAPHIC_DATA] Brewery"
type input "84"
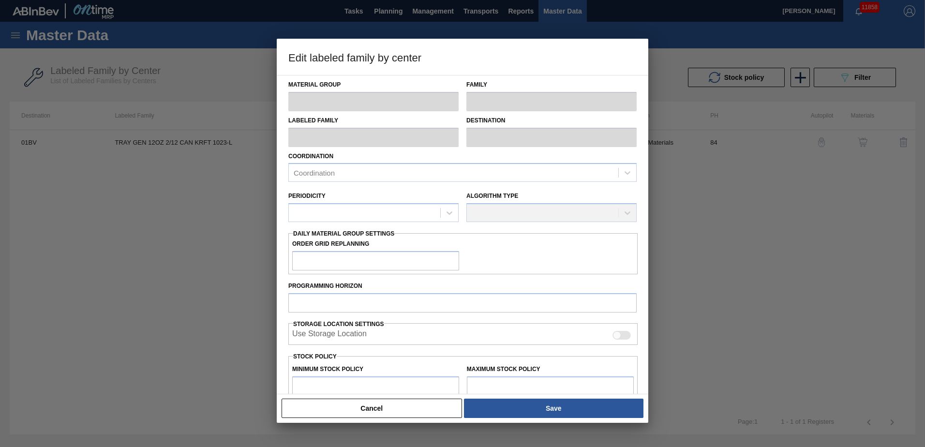
type input "68,354"
type input "823,184"
type input "4"
type input "98,547"
checkbox input "true"
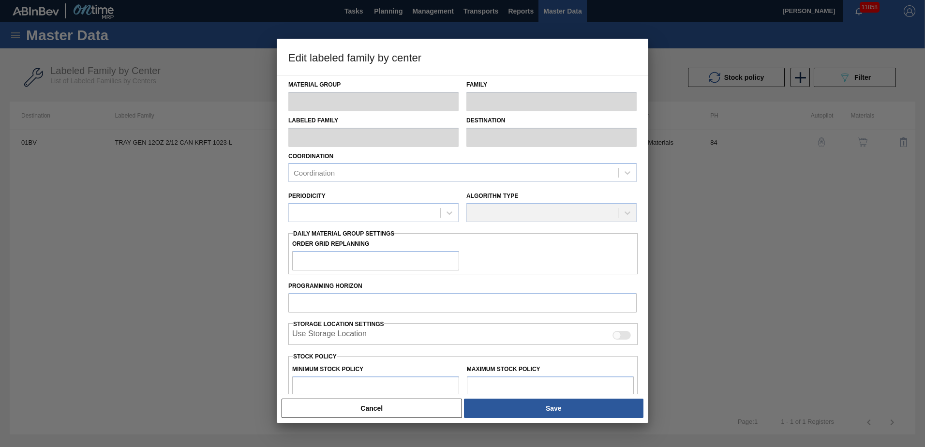
checkbox input "true"
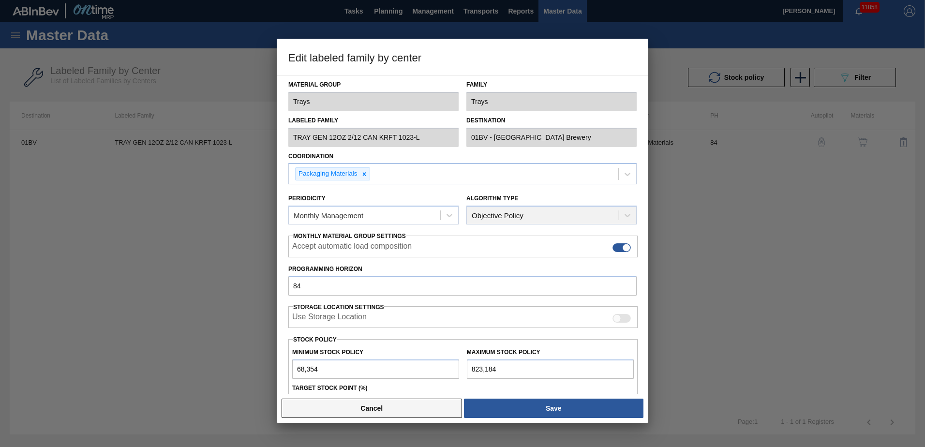
click at [381, 411] on button "Cancel" at bounding box center [372, 408] width 180 height 19
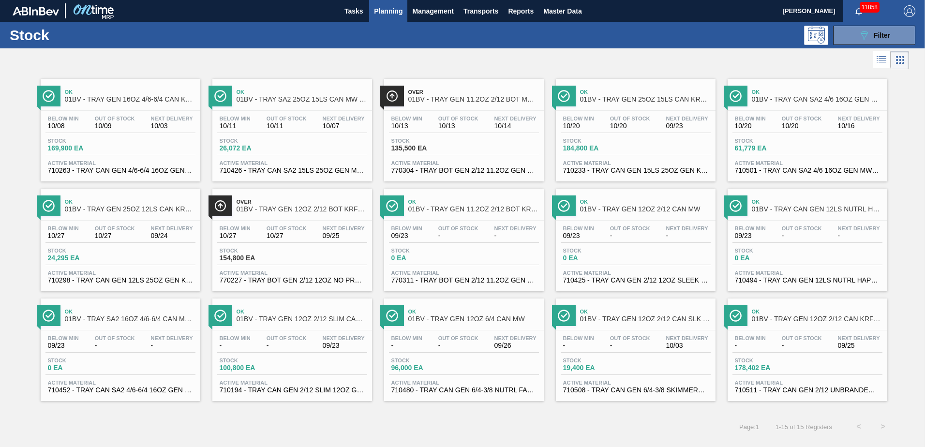
click at [785, 316] on span "01BV - TRAY GEN 12OZ 2/12 CAN KRFT 1023-L" at bounding box center [817, 318] width 131 height 7
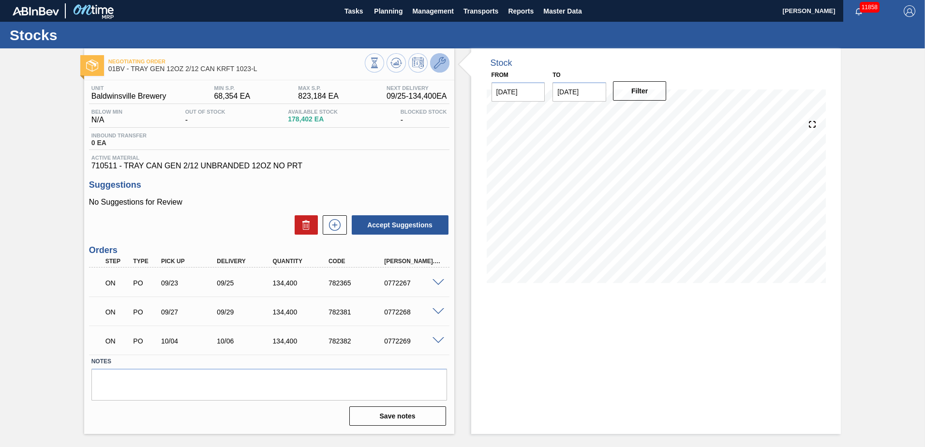
click at [437, 64] on icon at bounding box center [440, 63] width 12 height 12
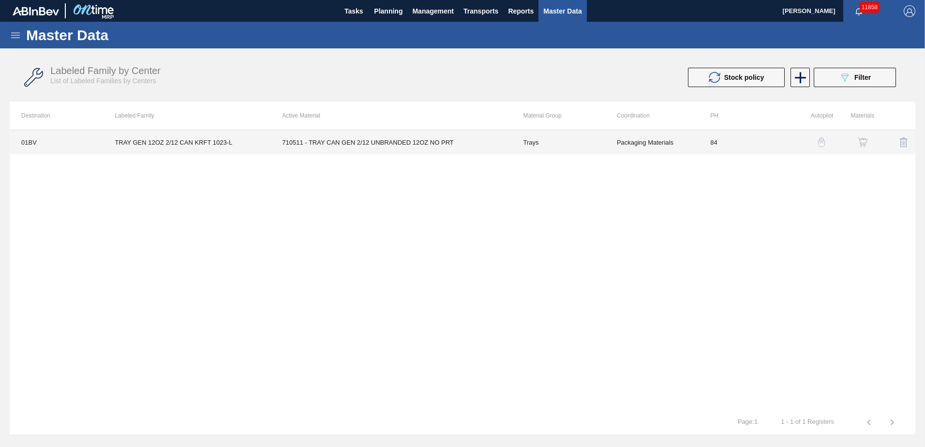
click at [207, 137] on td "TRAY GEN 12OZ 2/12 CAN KRFT 1023-L" at bounding box center [186, 142] width 167 height 24
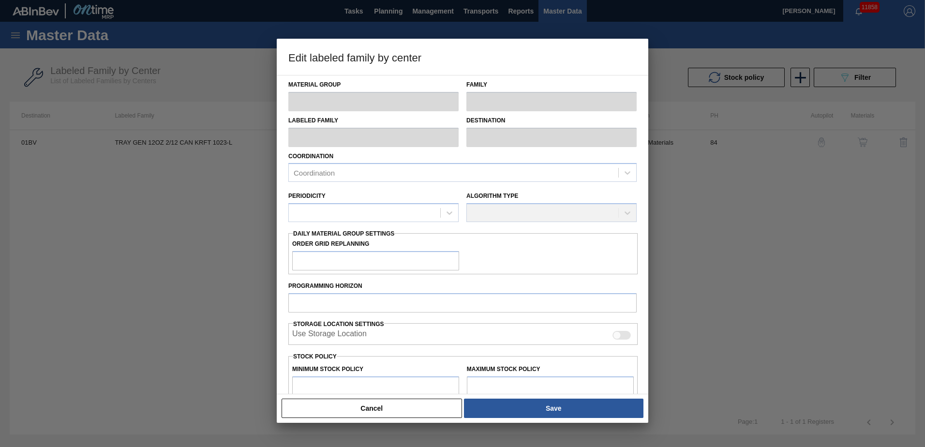
type input "Trays"
type input "TRAY GEN 12OZ 2/12 CAN KRFT 1023-L"
type input "01BV - [GEOGRAPHIC_DATA] Brewery"
type input "84"
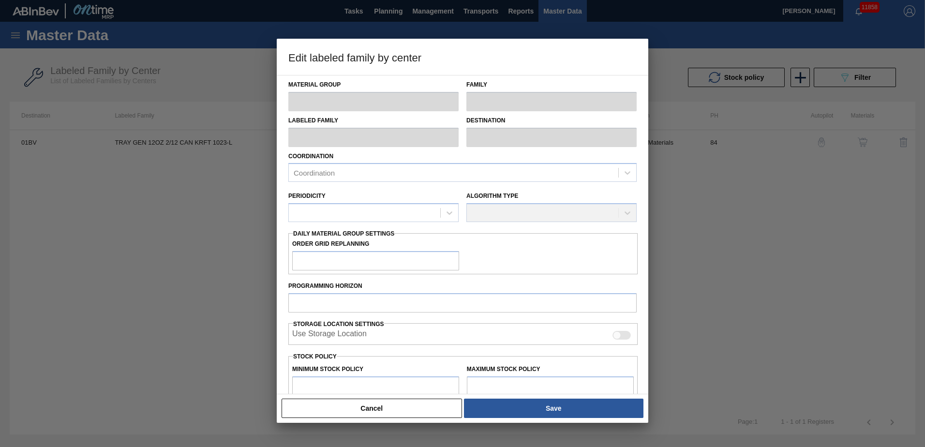
type input "68,354"
type input "823,184"
type input "4"
type input "98,547"
checkbox input "true"
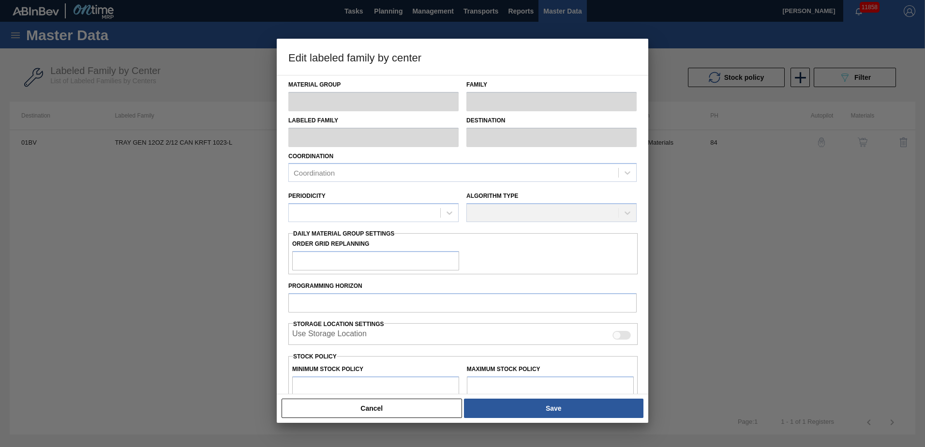
checkbox input "true"
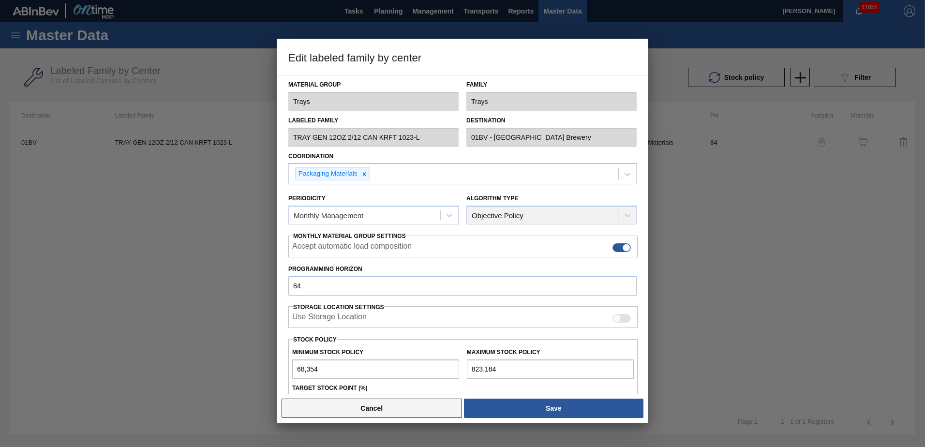
click at [373, 410] on button "Cancel" at bounding box center [372, 408] width 180 height 19
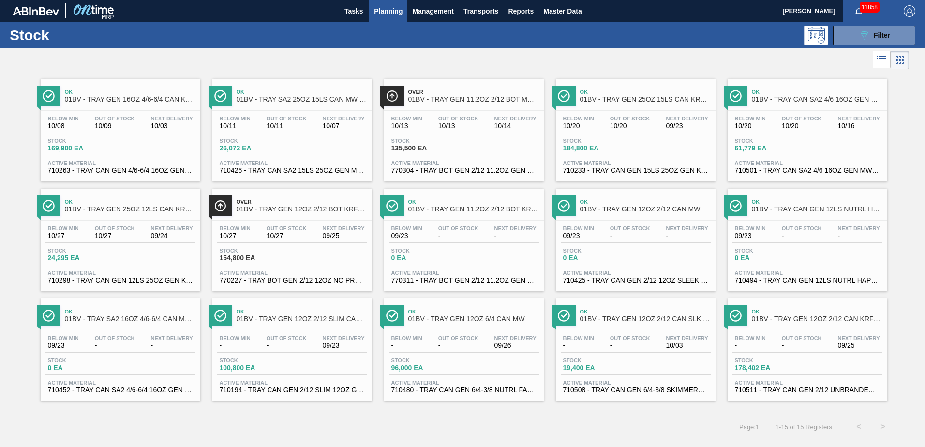
click at [397, 11] on span "Planning" at bounding box center [388, 11] width 29 height 12
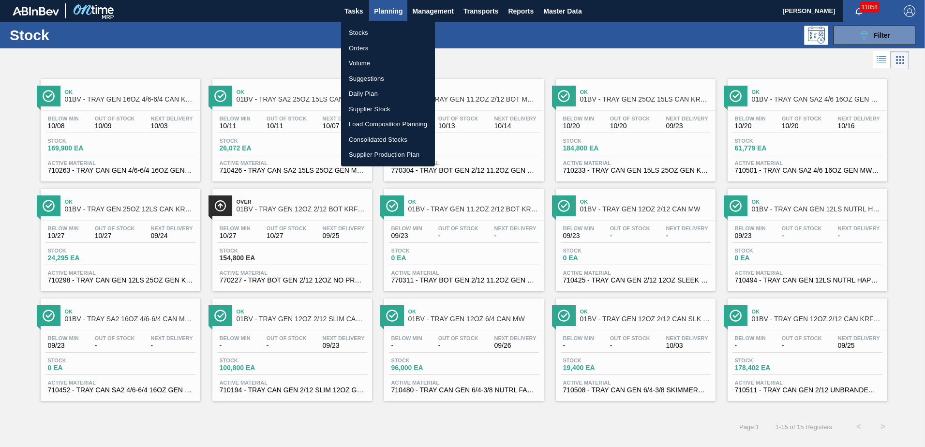
click at [369, 77] on li "Suggestions" at bounding box center [388, 78] width 94 height 15
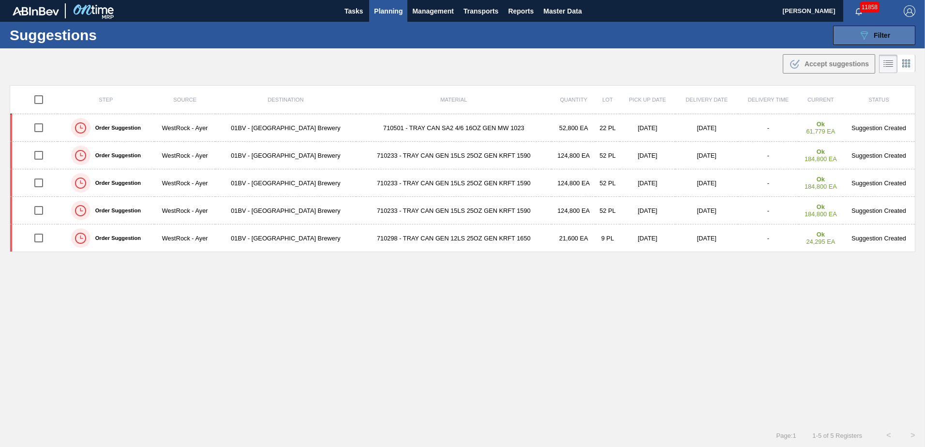
click at [868, 40] on div "089F7B8B-B2A5-4AFE-B5C0-19BA573D28AC Filter" at bounding box center [874, 36] width 32 height 12
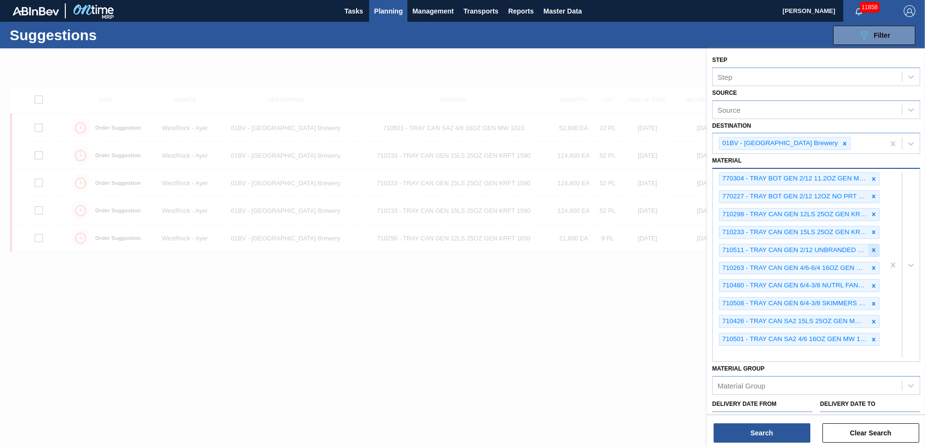
click at [874, 249] on icon at bounding box center [873, 250] width 7 height 7
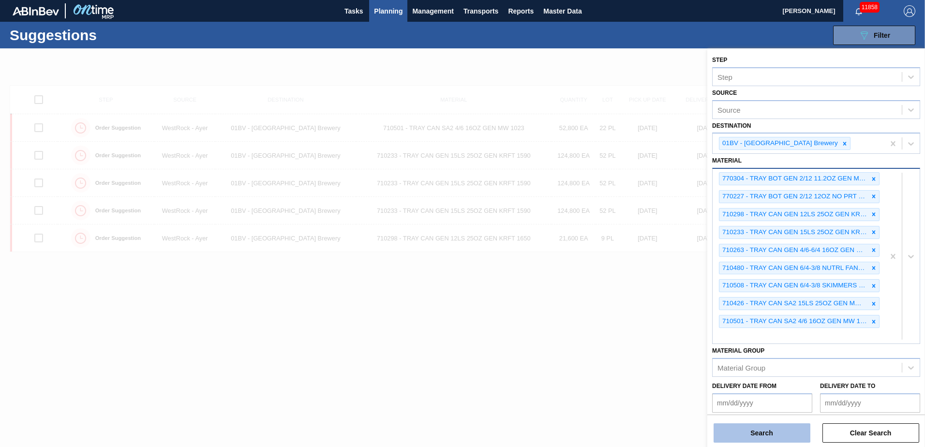
click at [757, 435] on button "Search" at bounding box center [762, 432] width 97 height 19
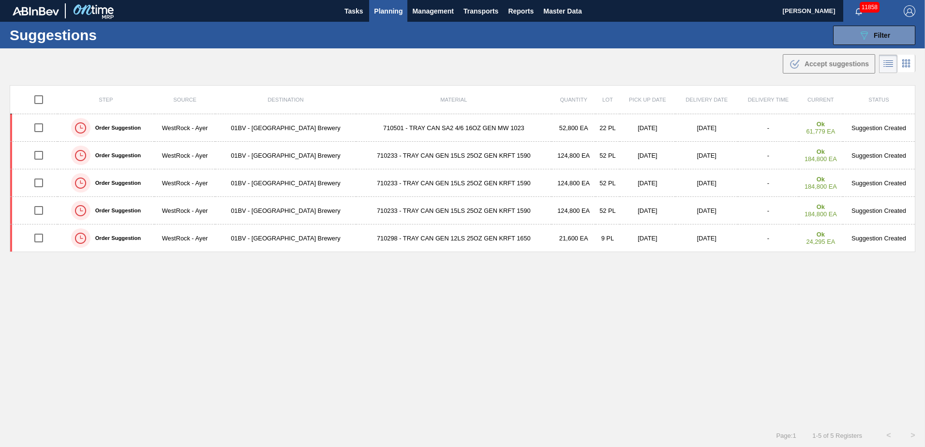
click at [383, 9] on span "Planning" at bounding box center [388, 11] width 29 height 12
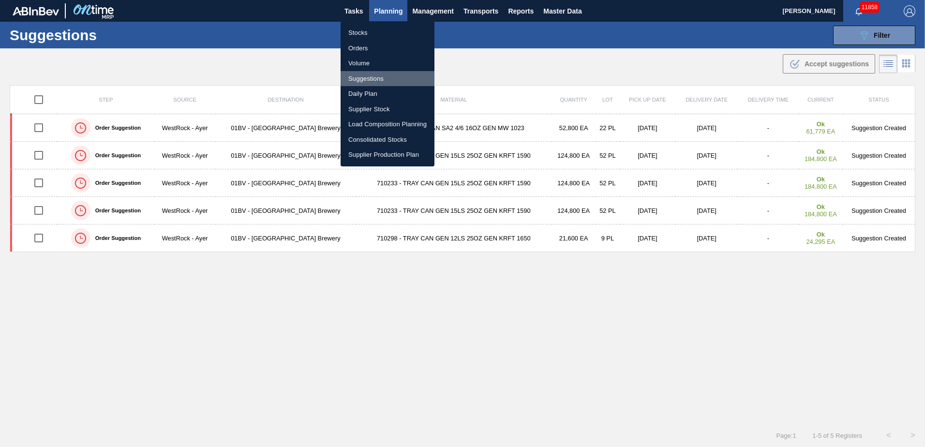
click at [364, 79] on li "Suggestions" at bounding box center [388, 78] width 94 height 15
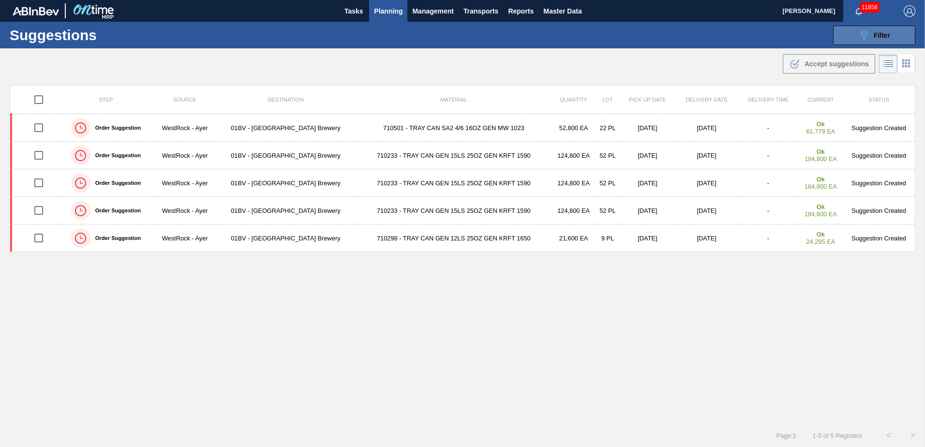
click at [885, 33] on span "Filter" at bounding box center [882, 35] width 16 height 8
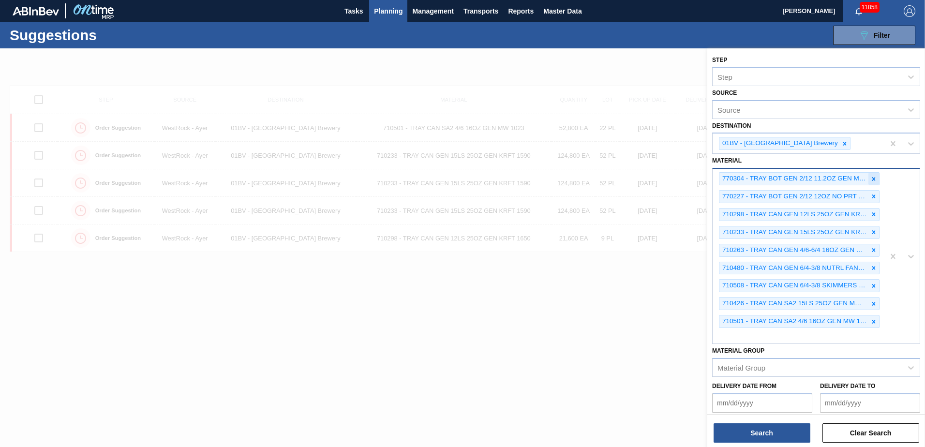
click at [870, 179] on icon at bounding box center [873, 179] width 7 height 7
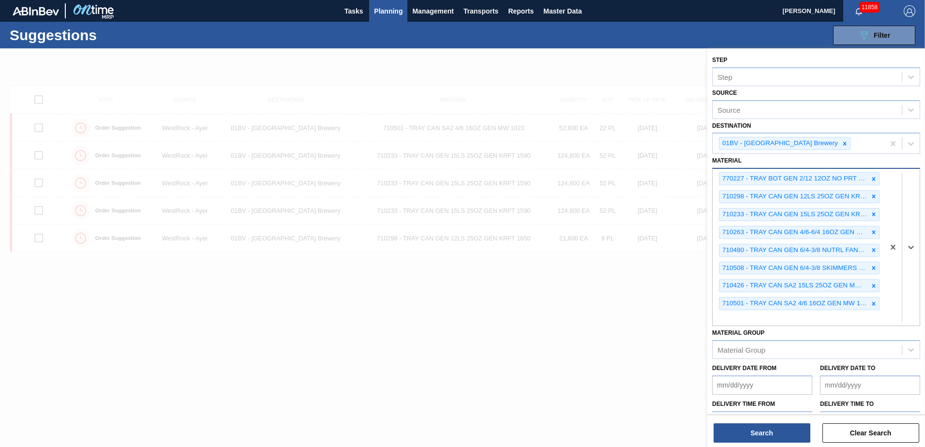
click at [870, 179] on icon at bounding box center [873, 179] width 7 height 7
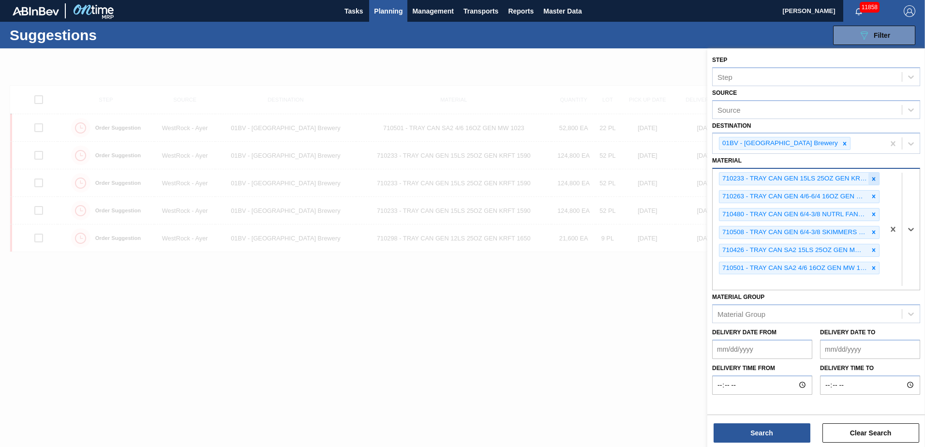
click at [871, 178] on icon at bounding box center [873, 179] width 7 height 7
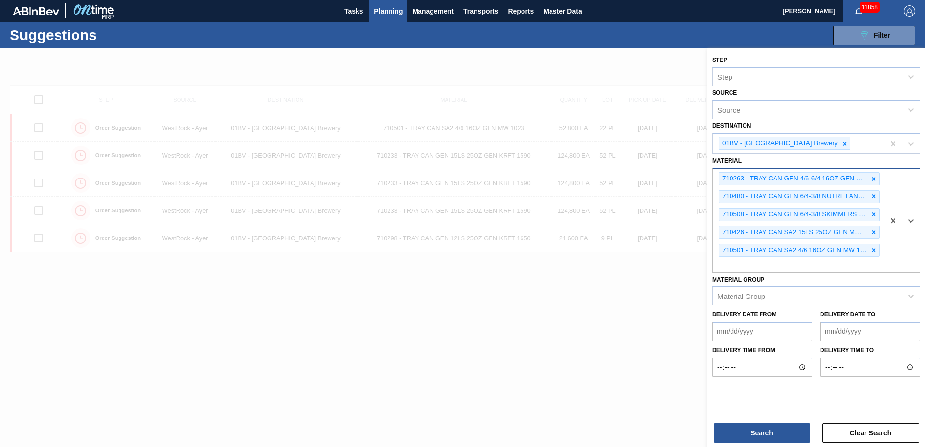
click at [871, 178] on icon at bounding box center [873, 179] width 7 height 7
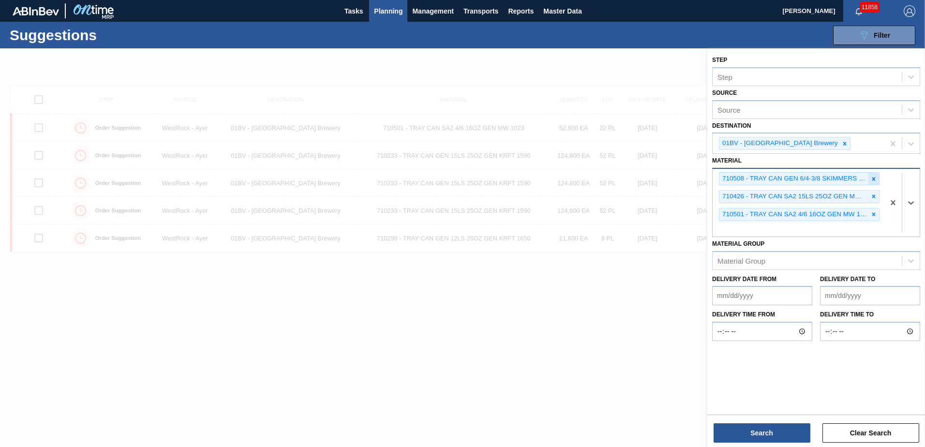
click at [871, 178] on icon at bounding box center [873, 179] width 7 height 7
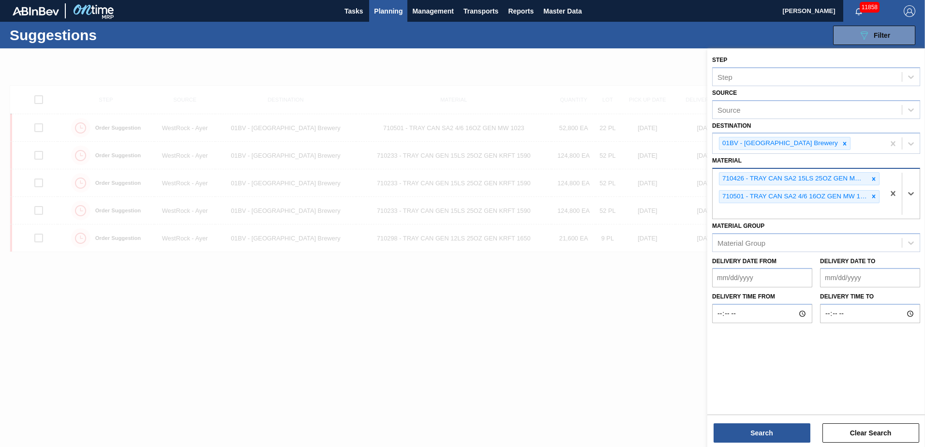
click at [871, 178] on icon at bounding box center [873, 179] width 7 height 7
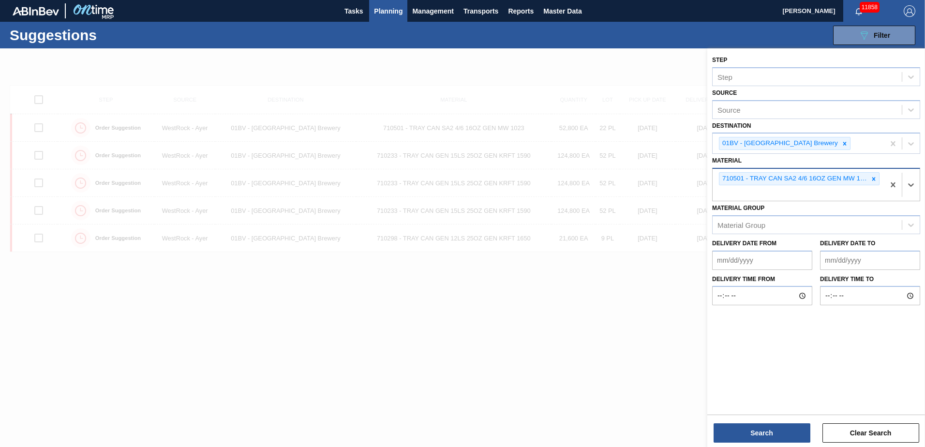
click at [871, 178] on icon at bounding box center [873, 179] width 7 height 7
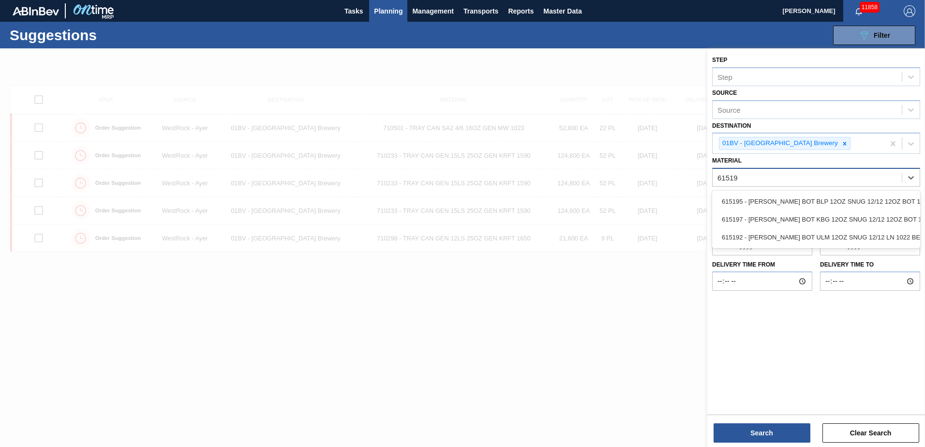
type input "615195"
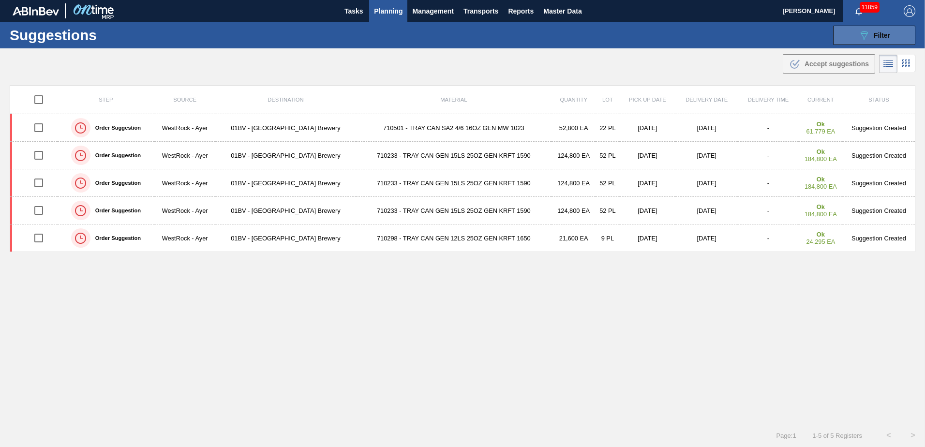
click at [874, 34] on span "Filter" at bounding box center [882, 35] width 16 height 8
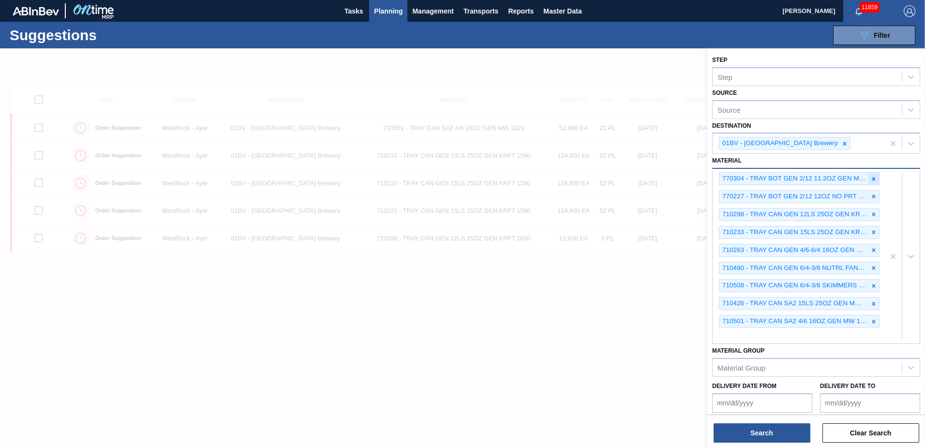
click at [872, 178] on icon at bounding box center [873, 178] width 3 height 3
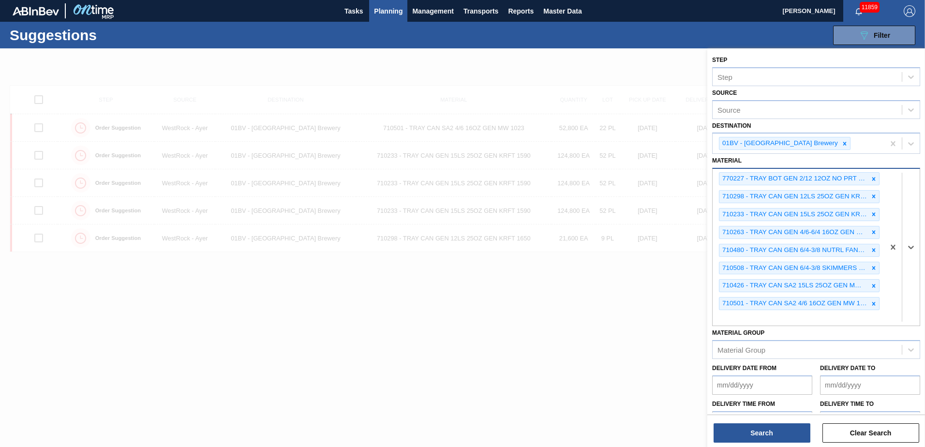
click at [872, 178] on icon at bounding box center [873, 178] width 3 height 3
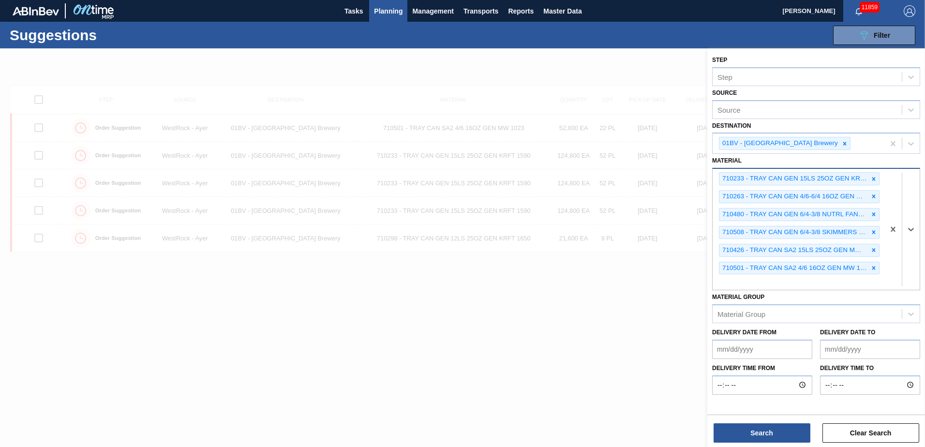
click at [871, 178] on icon at bounding box center [873, 179] width 7 height 7
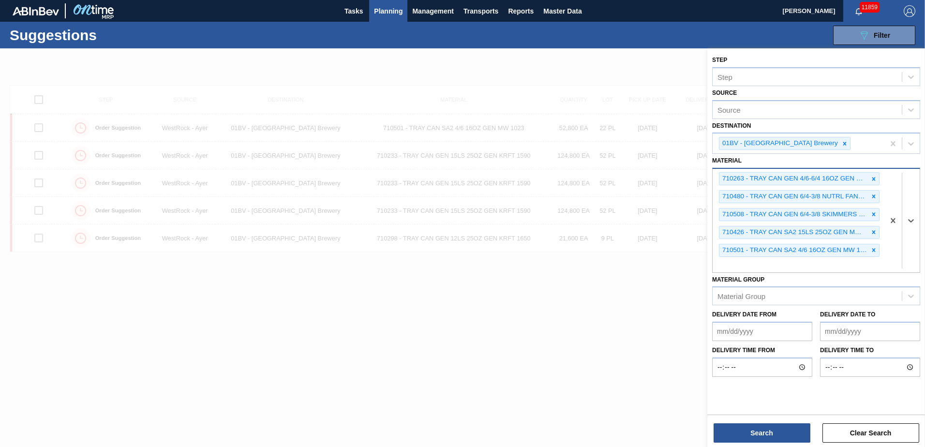
click at [871, 178] on icon at bounding box center [873, 179] width 7 height 7
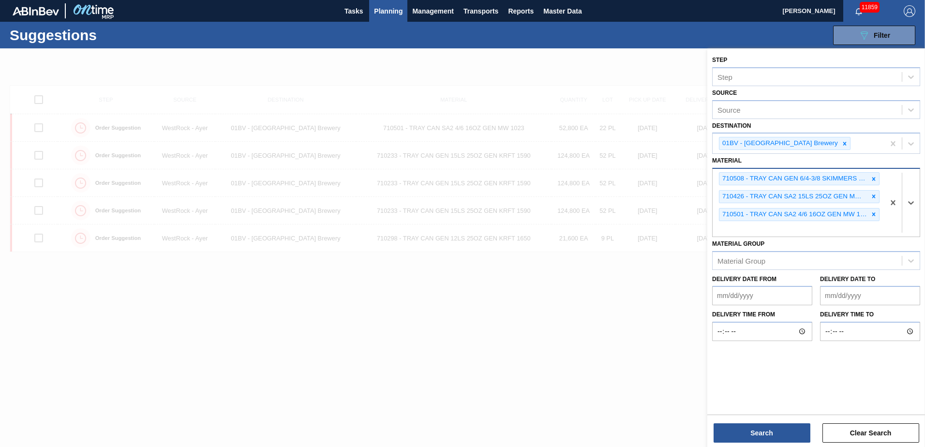
click at [871, 178] on icon at bounding box center [873, 179] width 7 height 7
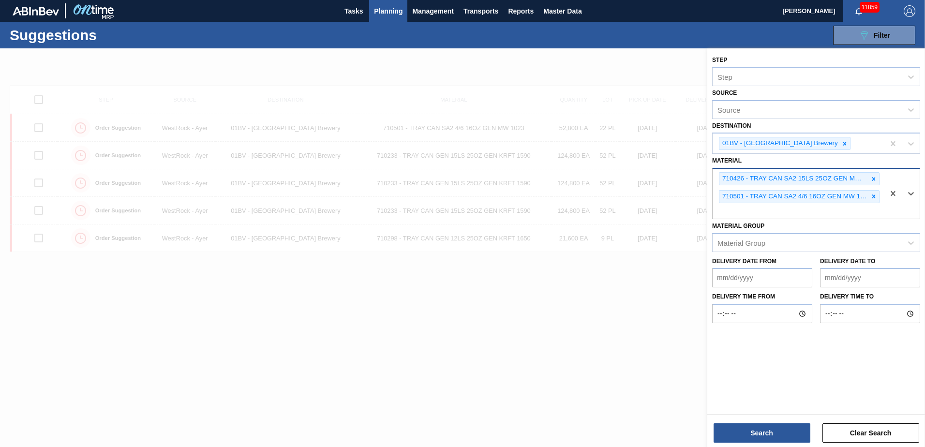
click at [871, 178] on icon at bounding box center [873, 179] width 7 height 7
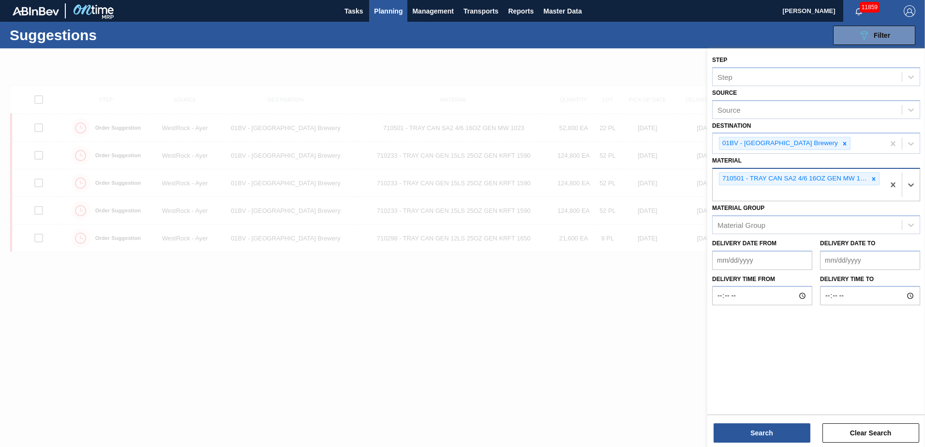
click at [871, 178] on icon at bounding box center [873, 179] width 7 height 7
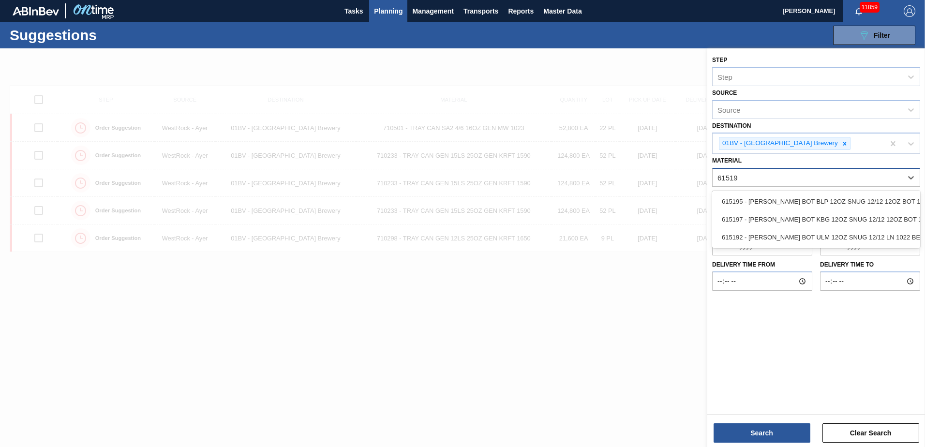
type input "615195"
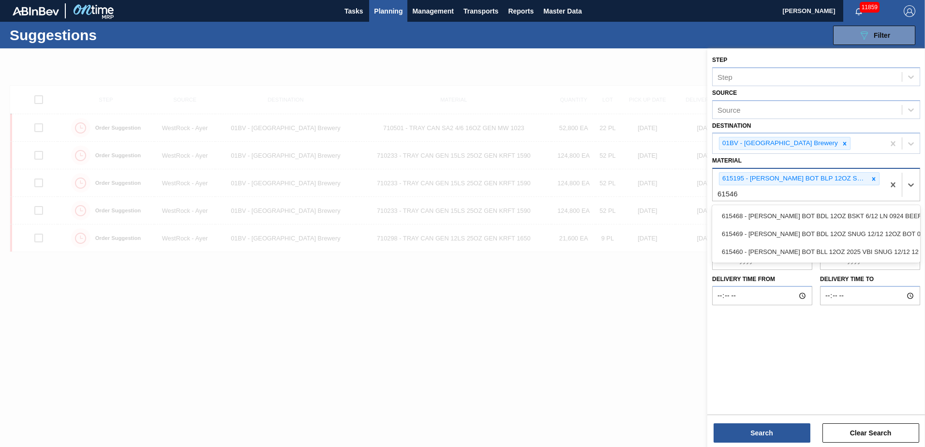
type input "615469"
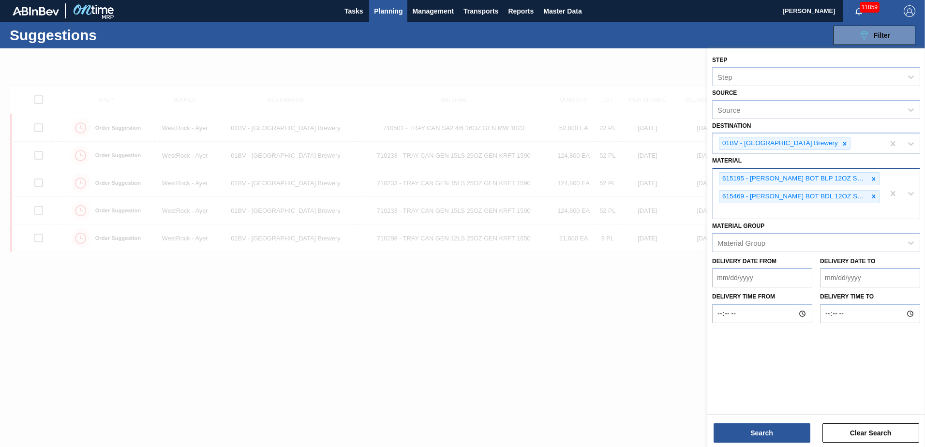
click at [745, 214] on div "615195 - [PERSON_NAME] BOT BLP 12OZ SNUG 12/12 12OZ BOT 11 615469 - [PERSON_NAM…" at bounding box center [799, 194] width 172 height 50
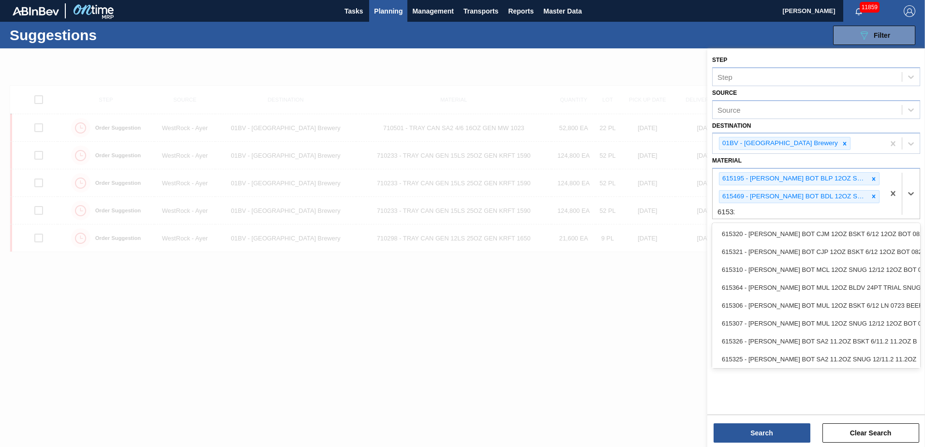
type input "615325"
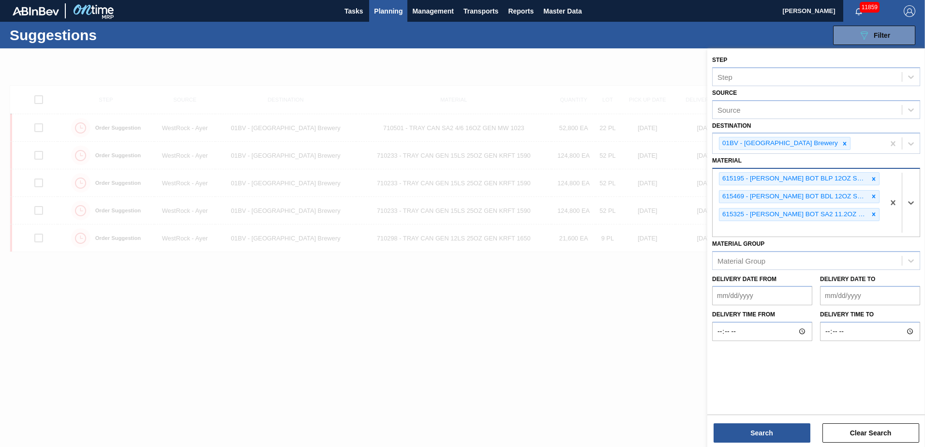
click at [736, 226] on div "615195 - [PERSON_NAME] BOT BLP 12OZ SNUG 12/12 12OZ BOT 11 615469 - [PERSON_NAM…" at bounding box center [799, 203] width 172 height 68
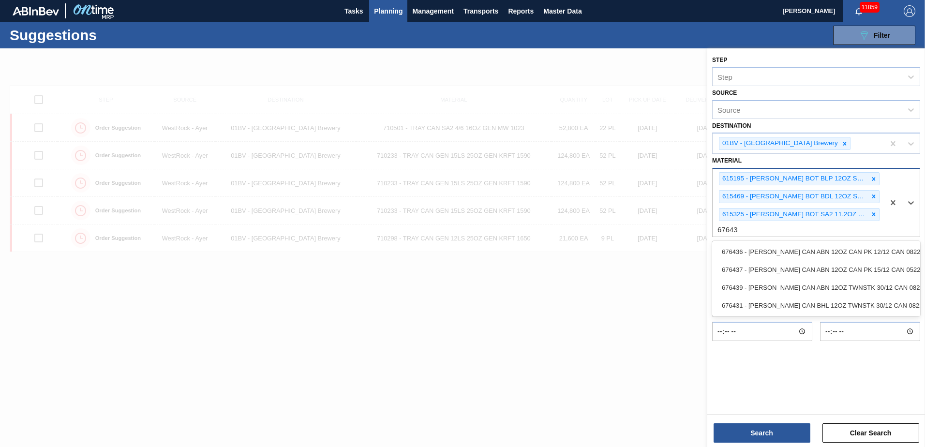
type input "676439"
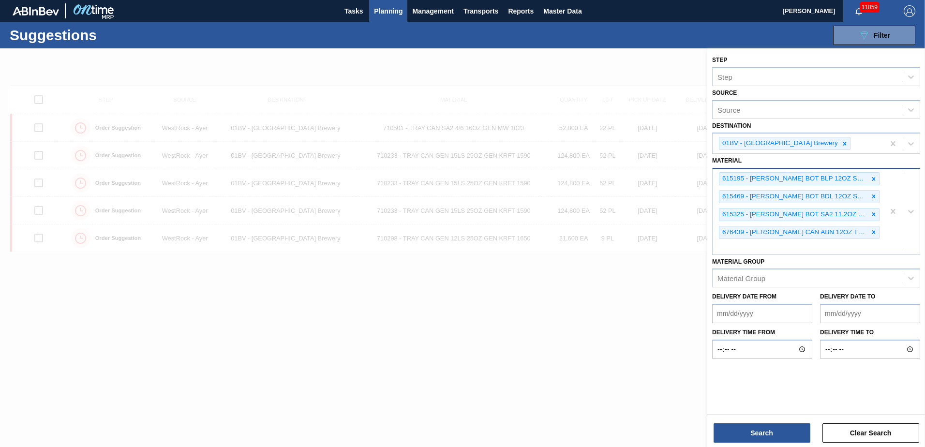
drag, startPoint x: 737, startPoint y: 249, endPoint x: 732, endPoint y: 254, distance: 6.2
click at [737, 249] on div "615195 - [PERSON_NAME] BOT BLP 12OZ SNUG 12/12 12OZ BOT 11 615469 - [PERSON_NAM…" at bounding box center [799, 212] width 172 height 86
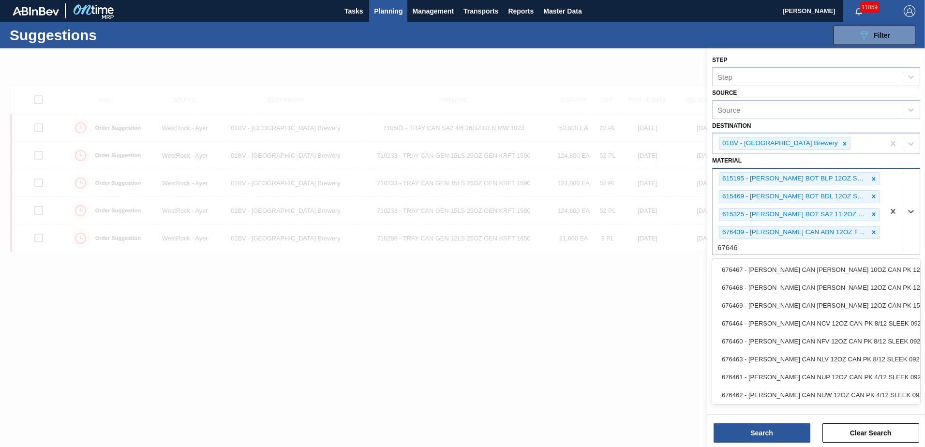
type input "676469"
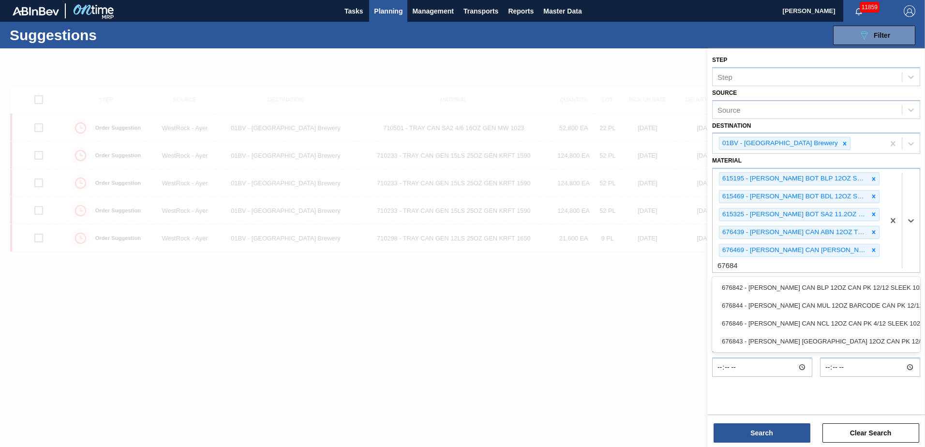
type input "676844"
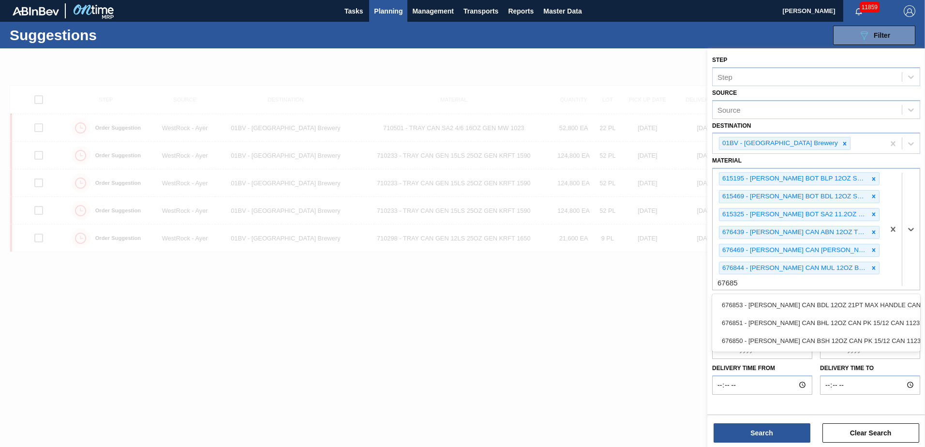
type input "676851"
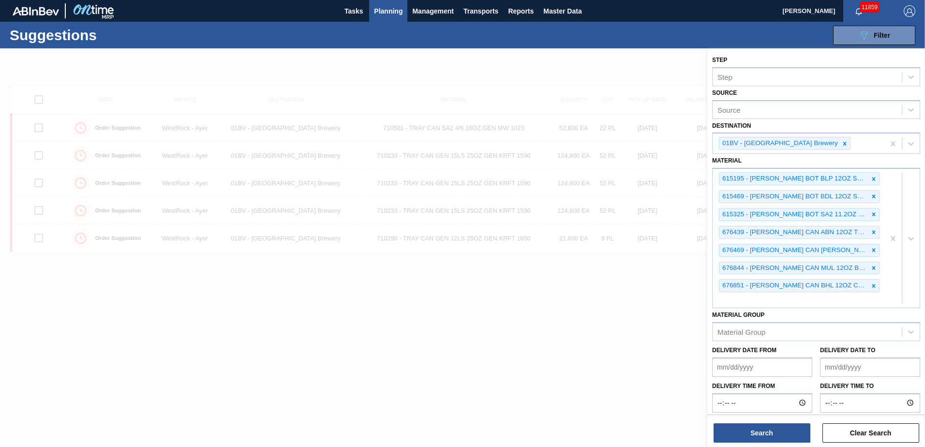
click at [711, 307] on div "Step Step Source Source Destination 01BV - [GEOGRAPHIC_DATA] Brewery Material 6…" at bounding box center [816, 232] width 218 height 369
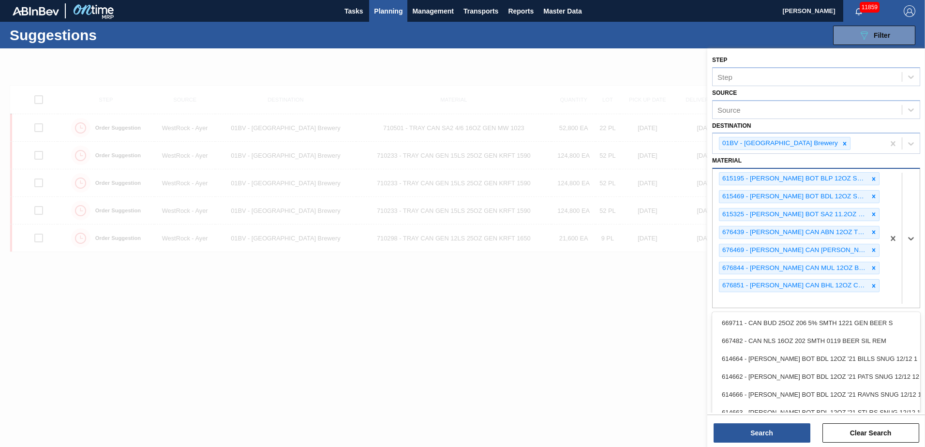
drag, startPoint x: 729, startPoint y: 299, endPoint x: 747, endPoint y: 297, distance: 18.1
click at [730, 299] on div "615195 - [PERSON_NAME] BOT BLP 12OZ SNUG 12/12 12OZ BOT 11 615469 - [PERSON_NAM…" at bounding box center [799, 238] width 172 height 139
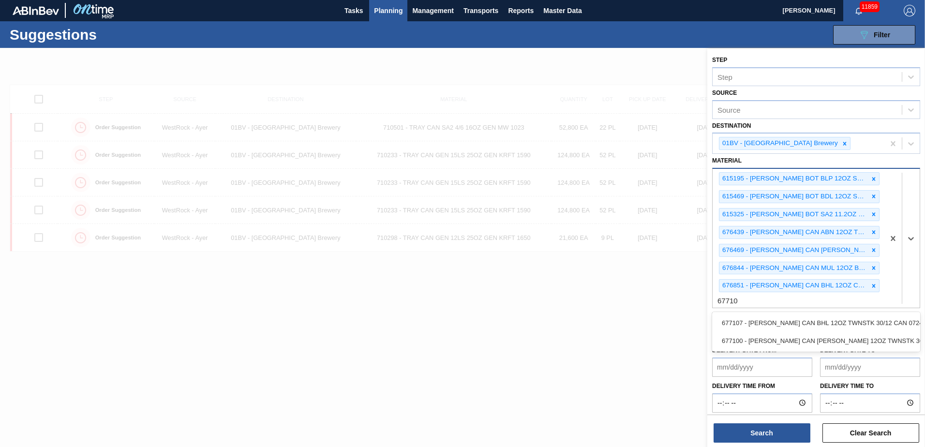
type input "677107"
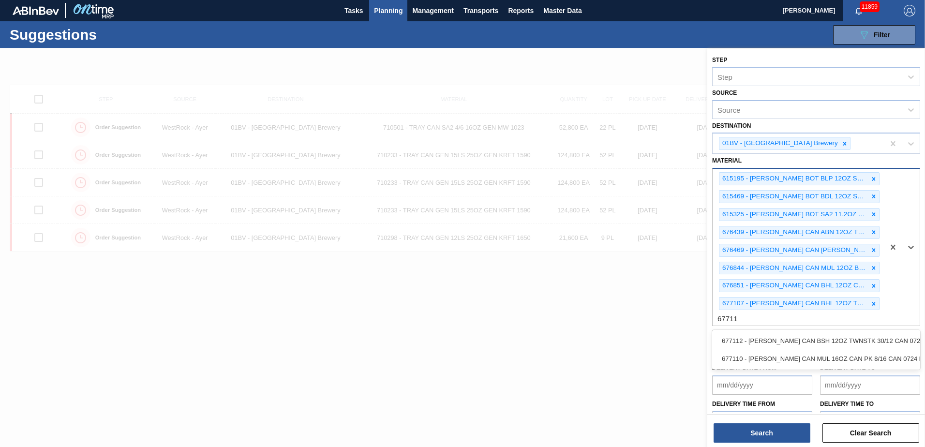
type input "677110"
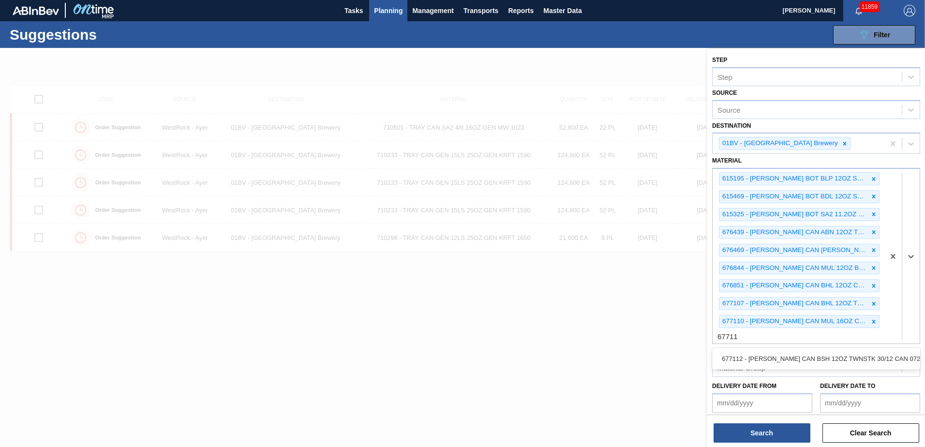
type input "677112"
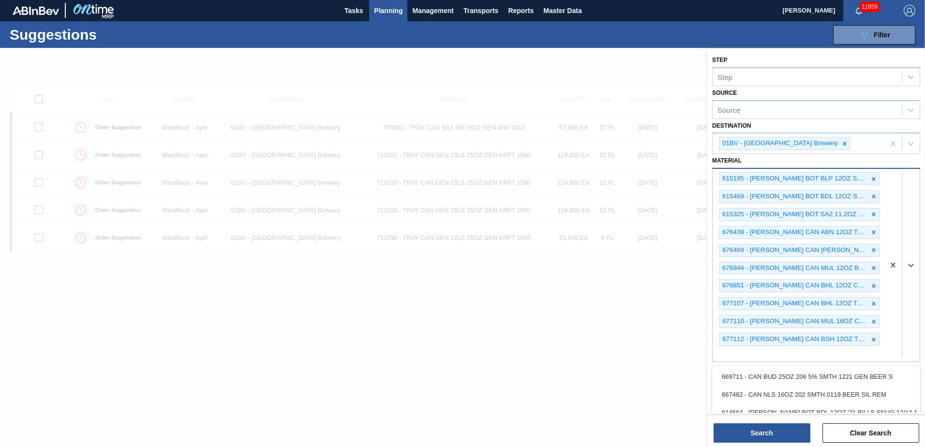
click at [746, 353] on div "615195 - [PERSON_NAME] BOT BLP 12OZ SNUG 12/12 12OZ BOT 11 615469 - [PERSON_NAM…" at bounding box center [799, 265] width 172 height 193
type input "677152"
type input "780001"
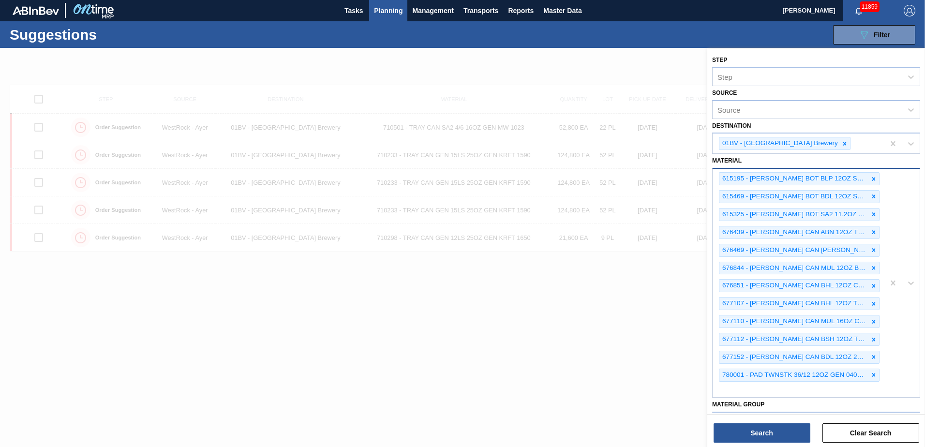
click at [762, 390] on div "615195 - [PERSON_NAME] BOT BLP 12OZ SNUG 12/12 12OZ BOT 11 615469 - [PERSON_NAM…" at bounding box center [799, 283] width 172 height 228
type input "676625"
click at [752, 403] on div "615195 - [PERSON_NAME] BOT BLP 12OZ SNUG 12/12 12OZ BOT 11 615469 - [PERSON_NAM…" at bounding box center [799, 292] width 172 height 246
type input "677100"
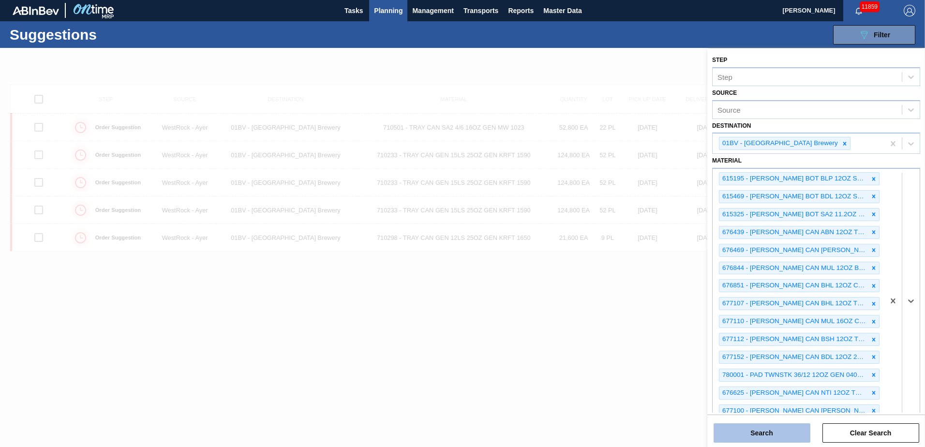
click at [759, 433] on button "Search" at bounding box center [762, 432] width 97 height 19
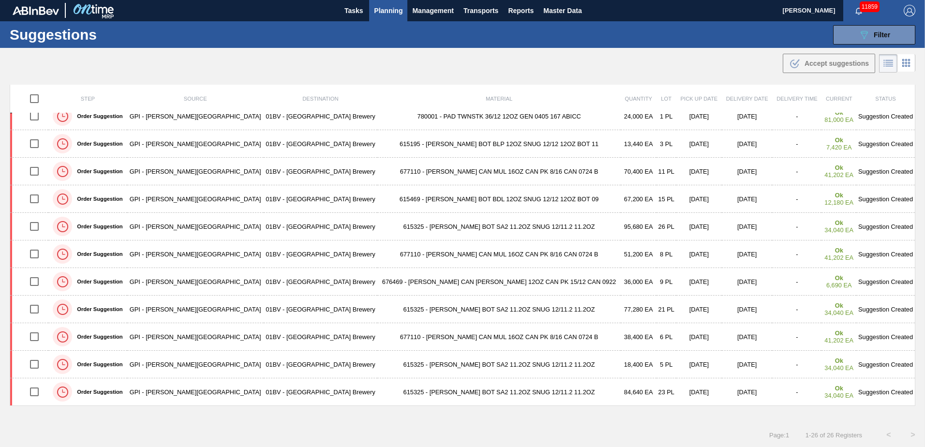
drag, startPoint x: 914, startPoint y: 285, endPoint x: 916, endPoint y: 260, distance: 25.2
click at [916, 260] on div "Step Source Destination Material Quantity Lot Pick up Date Delivery Date Delive…" at bounding box center [462, 254] width 925 height 338
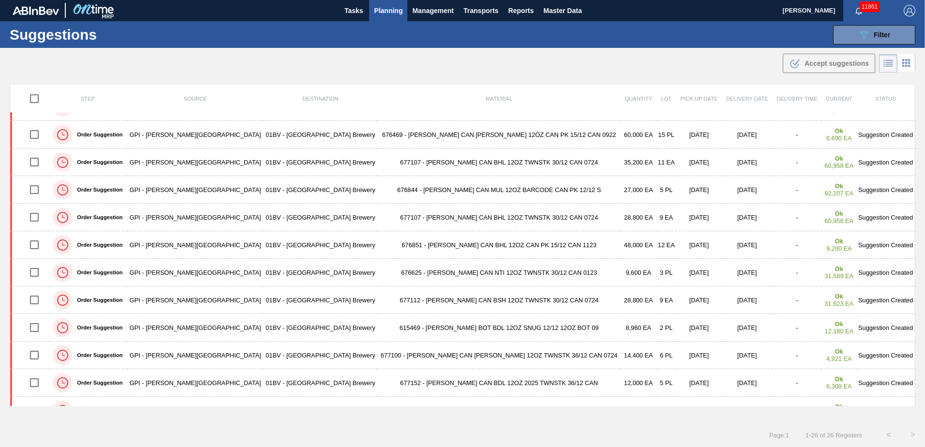
scroll to position [0, 0]
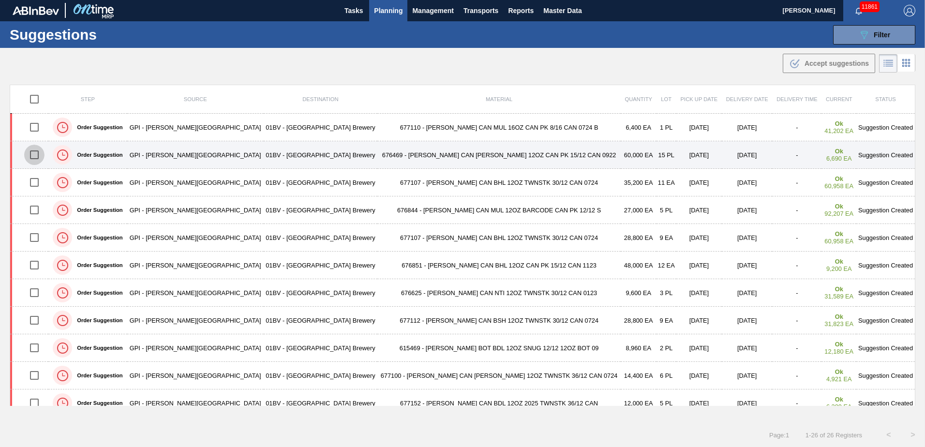
click at [35, 155] on input "checkbox" at bounding box center [34, 155] width 20 height 20
checkbox input "true"
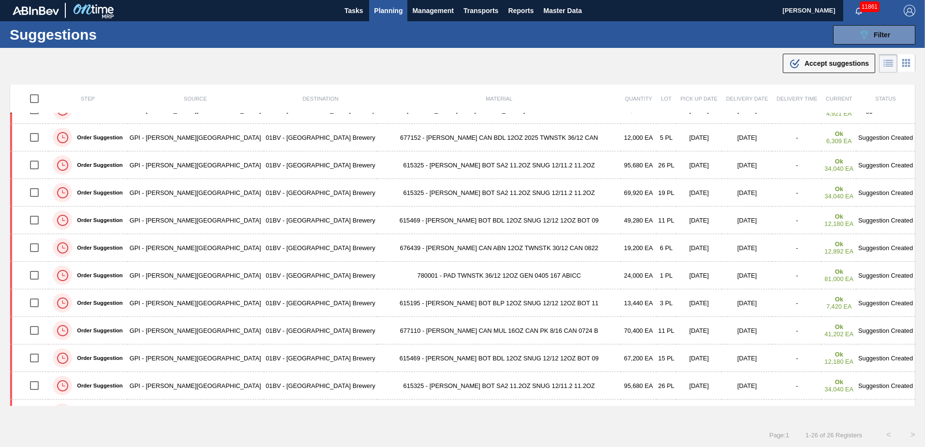
scroll to position [290, 0]
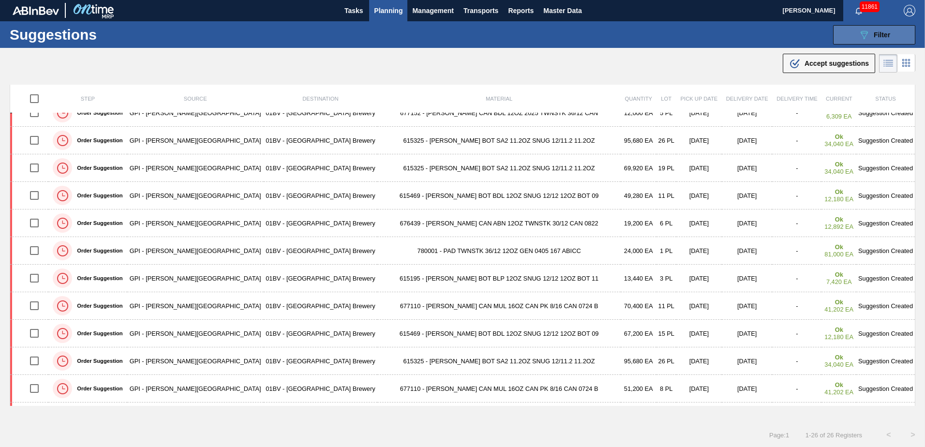
click at [863, 33] on icon "089F7B8B-B2A5-4AFE-B5C0-19BA573D28AC" at bounding box center [864, 35] width 12 height 12
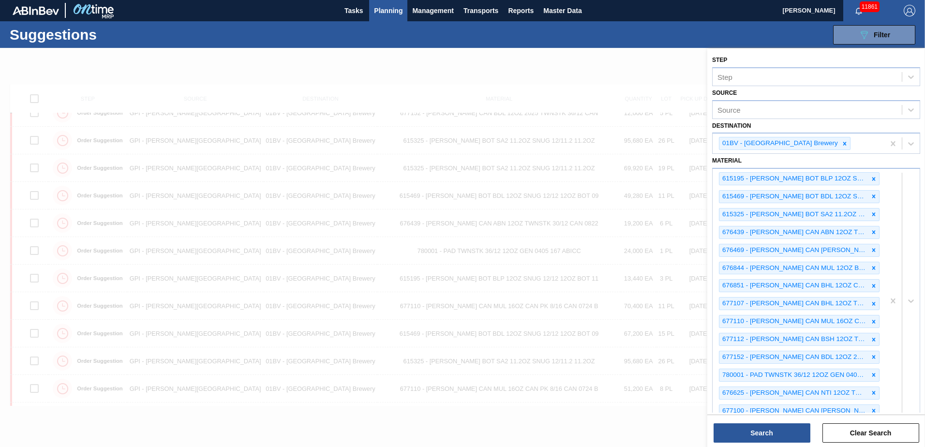
click at [526, 29] on div "Suggestions 089F7B8B-B2A5-4AFE-B5C0-19BA573D28AC Filter Step Step Source Source…" at bounding box center [462, 34] width 925 height 27
click at [755, 432] on button "Search" at bounding box center [762, 432] width 97 height 19
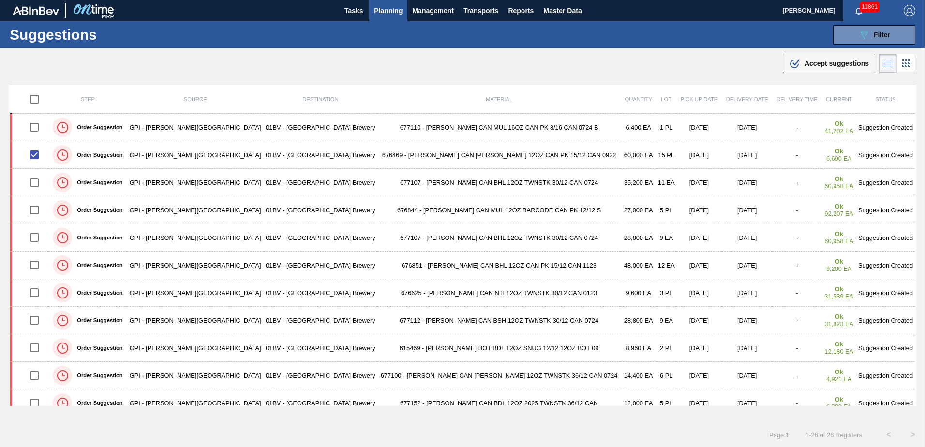
scroll to position [0, 0]
click at [390, 11] on span "Planning" at bounding box center [388, 11] width 29 height 12
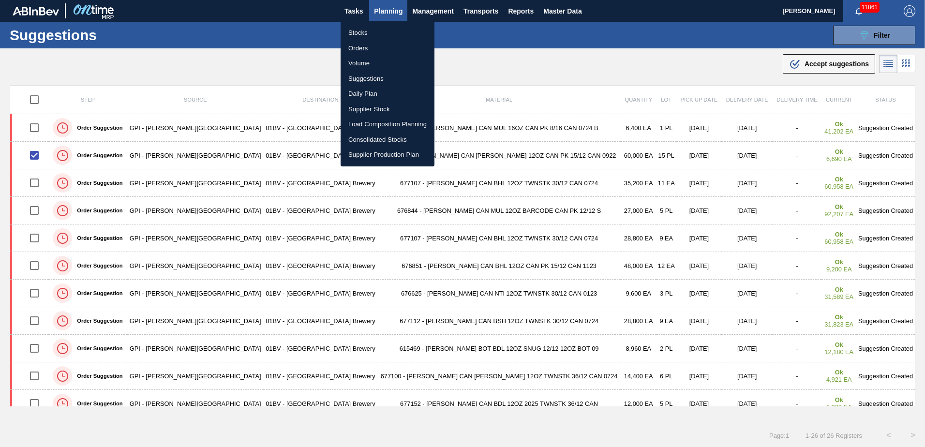
click at [361, 31] on li "Stocks" at bounding box center [388, 32] width 94 height 15
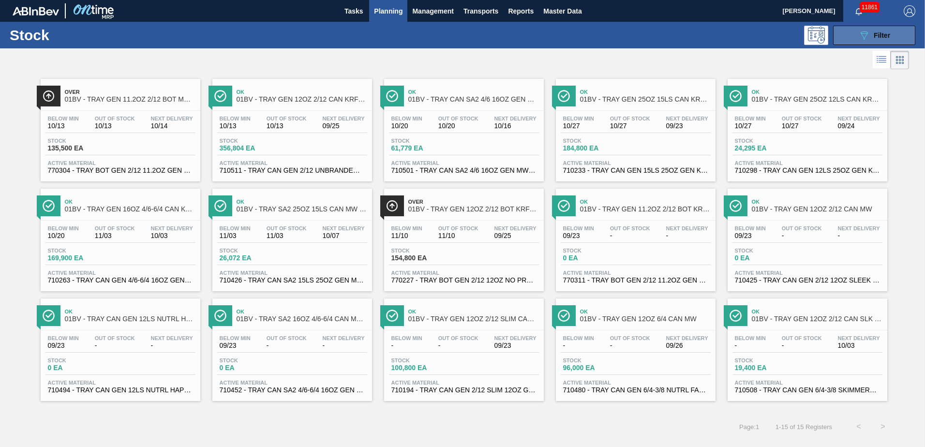
click at [852, 29] on button "089F7B8B-B2A5-4AFE-B5C0-19BA573D28AC Filter" at bounding box center [874, 35] width 82 height 19
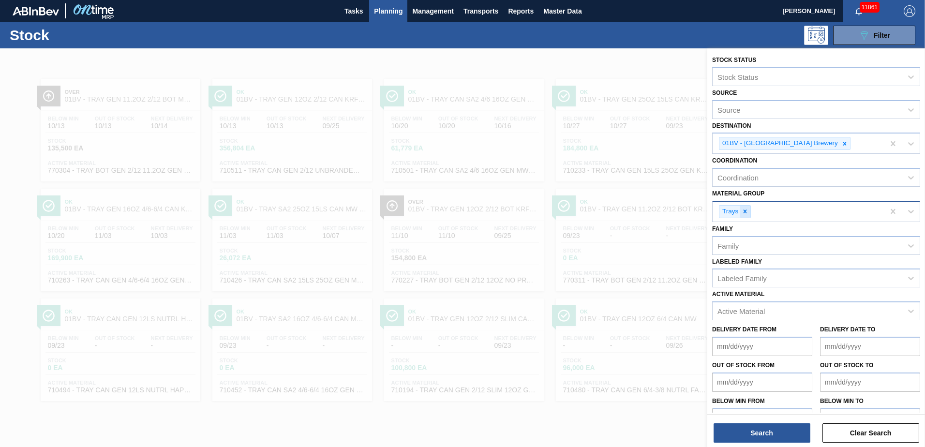
click at [747, 211] on icon at bounding box center [745, 211] width 7 height 7
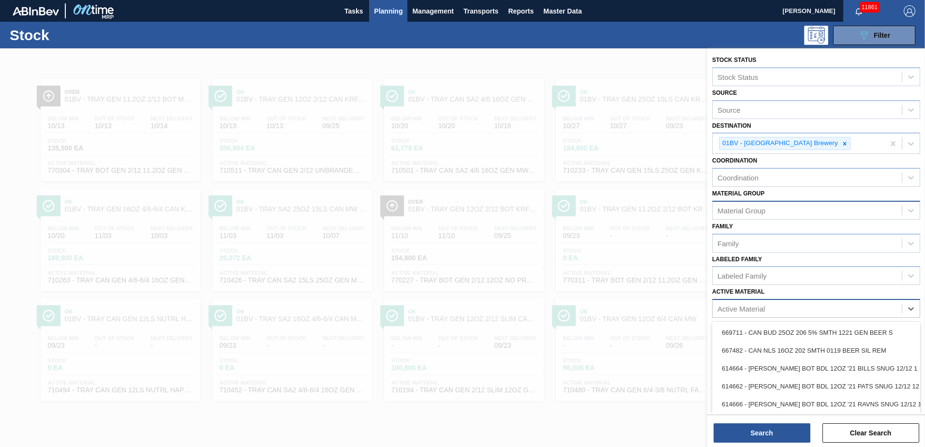
click at [735, 308] on div "Active Material" at bounding box center [740, 309] width 47 height 8
type Material "677241"
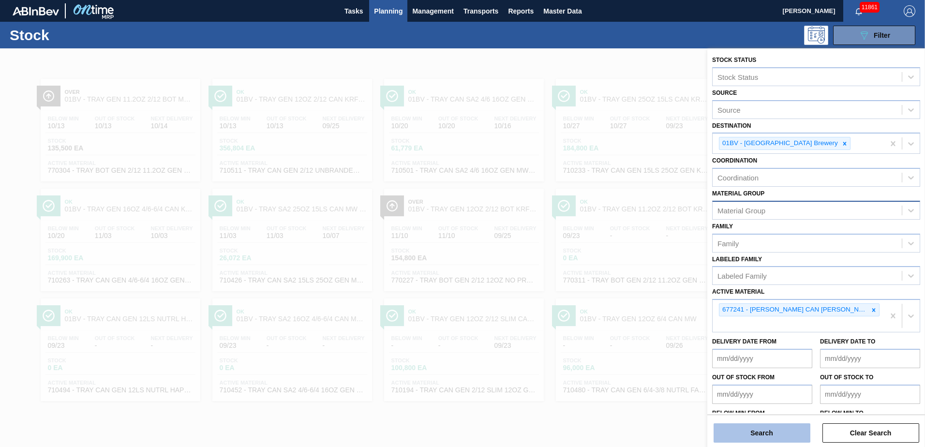
click at [755, 433] on button "Search" at bounding box center [762, 432] width 97 height 19
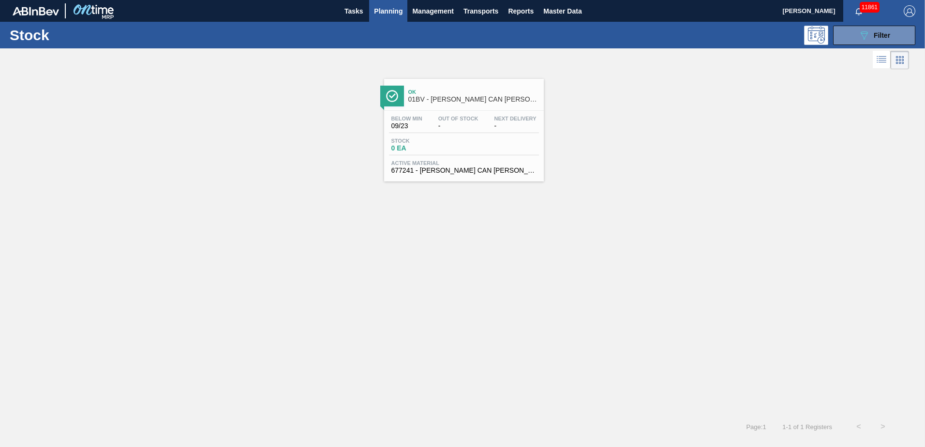
click at [433, 95] on div "Ok 01BV - [PERSON_NAME] CAN [PERSON_NAME] 12OZ HOLIDAY CAN PK 15/12" at bounding box center [473, 96] width 131 height 22
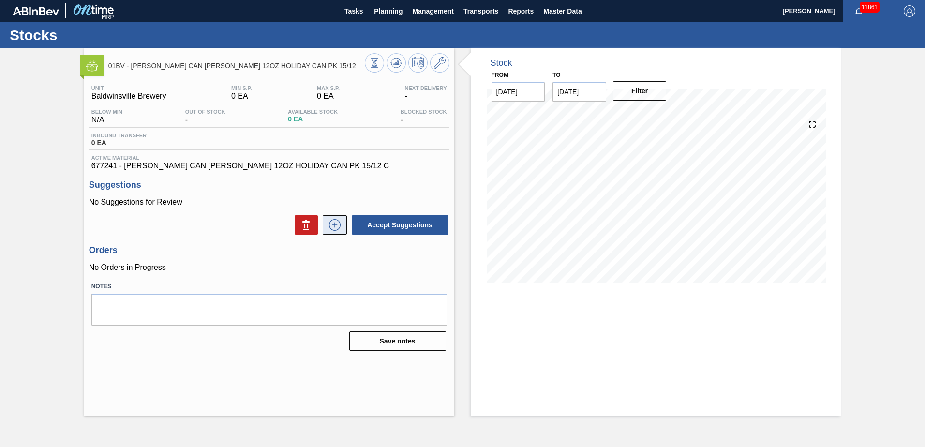
click at [332, 224] on icon at bounding box center [334, 225] width 15 height 12
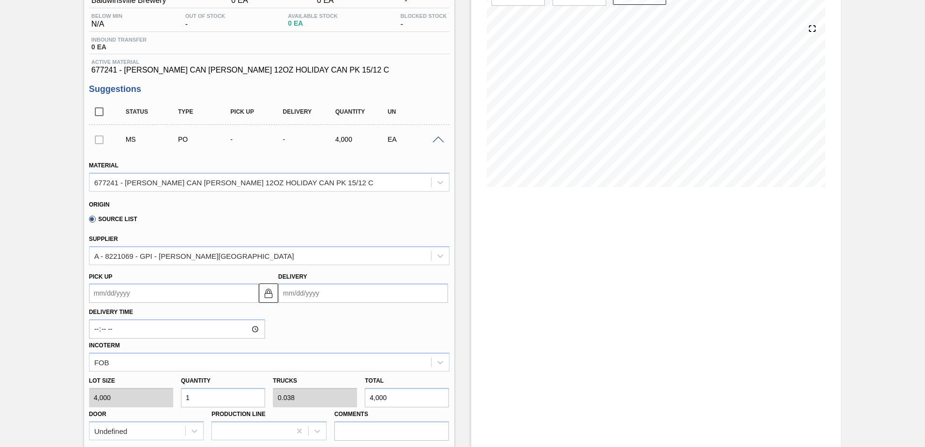
scroll to position [97, 0]
click at [344, 294] on input "Delivery" at bounding box center [363, 292] width 170 height 19
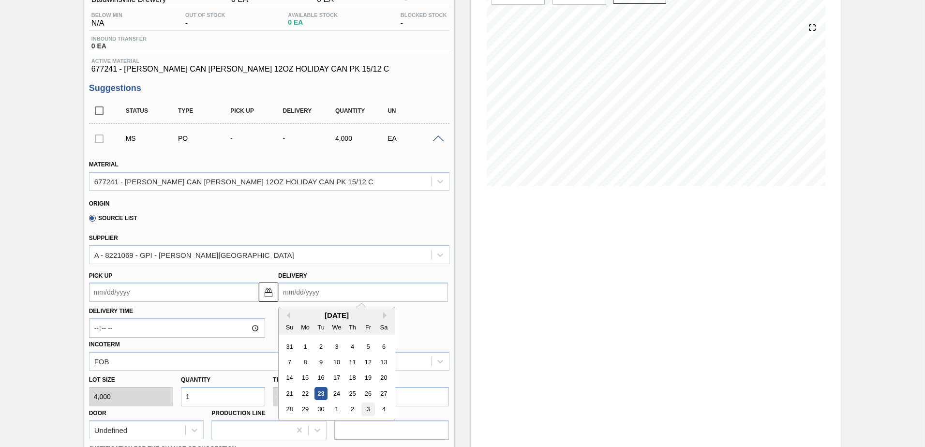
click at [366, 411] on div "3" at bounding box center [367, 409] width 13 height 13
type up104637962 "[DATE]"
type input "[DATE]"
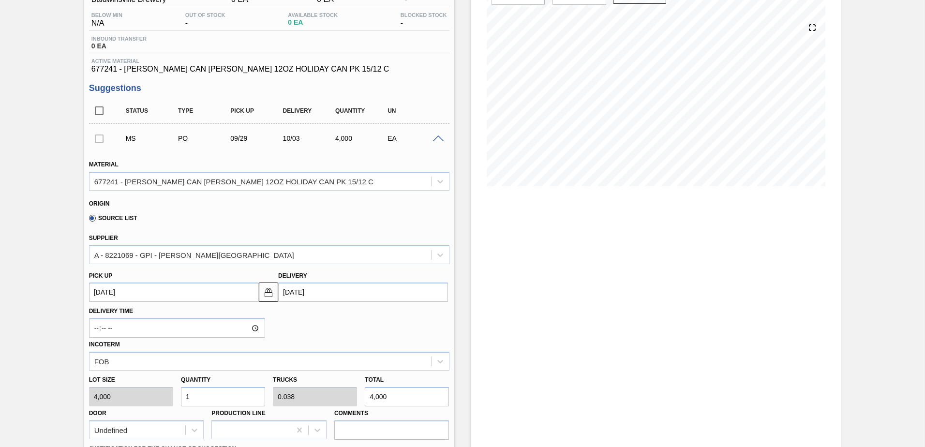
click at [92, 395] on div "Lot size 4,000 Quantity 1 Trucks 0.038 Total 4,000 Door Undefined Production Li…" at bounding box center [269, 405] width 368 height 69
type input "8"
type input "0.308"
type input "32,000"
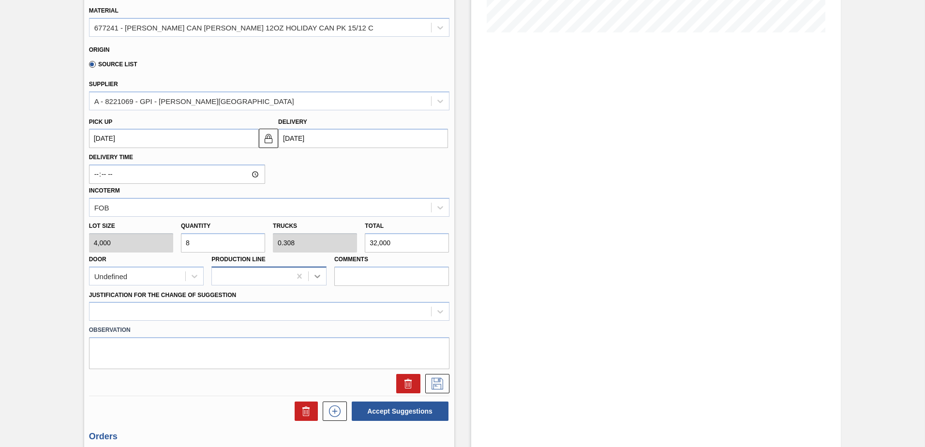
scroll to position [290, 0]
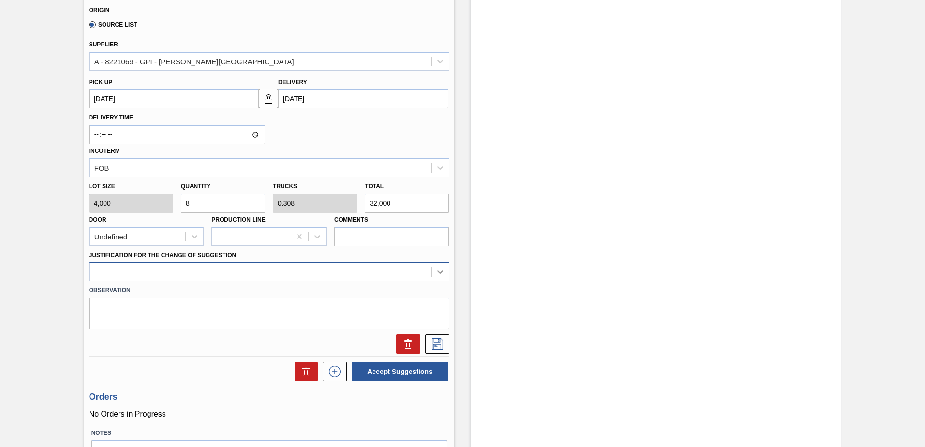
type input "8"
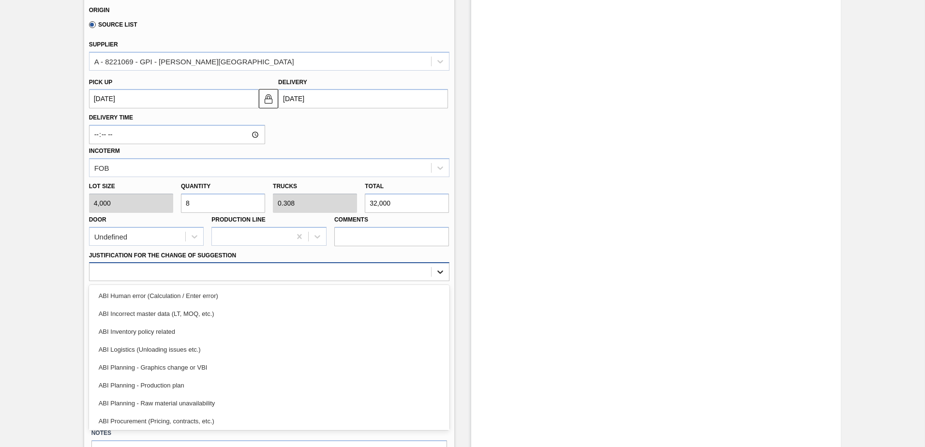
click at [442, 274] on icon at bounding box center [440, 272] width 10 height 10
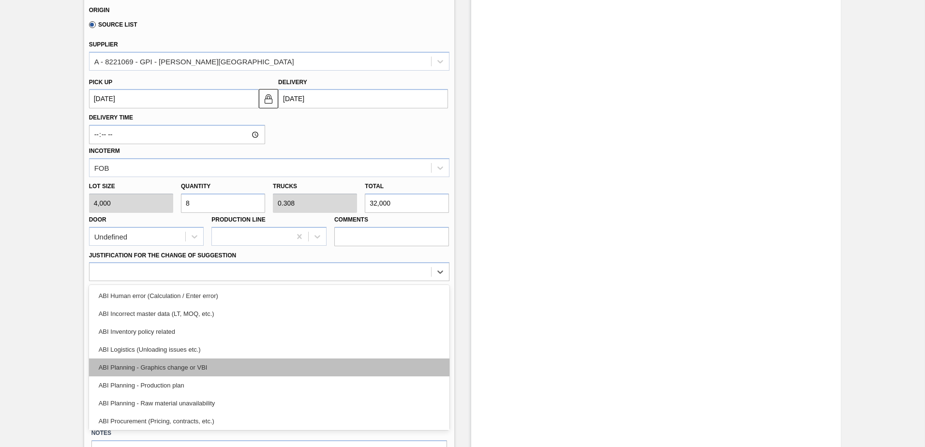
click at [173, 367] on div "ABI Planning - Graphics change or VBI" at bounding box center [269, 368] width 360 height 18
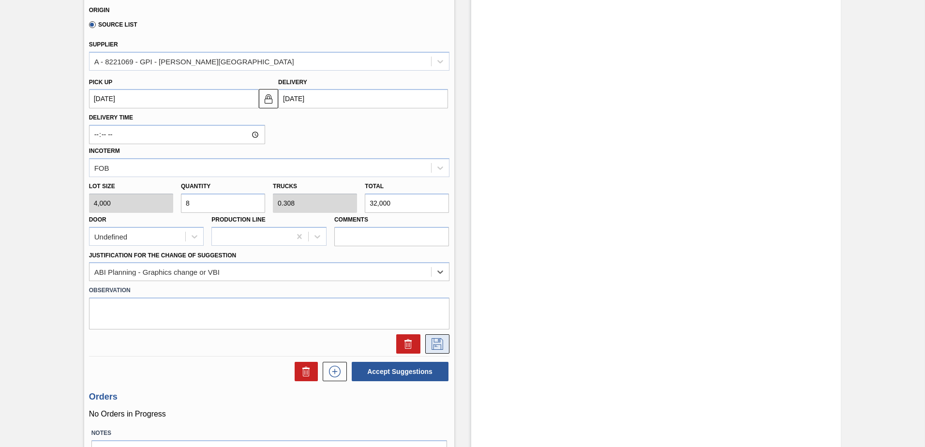
click at [437, 345] on icon at bounding box center [437, 344] width 15 height 12
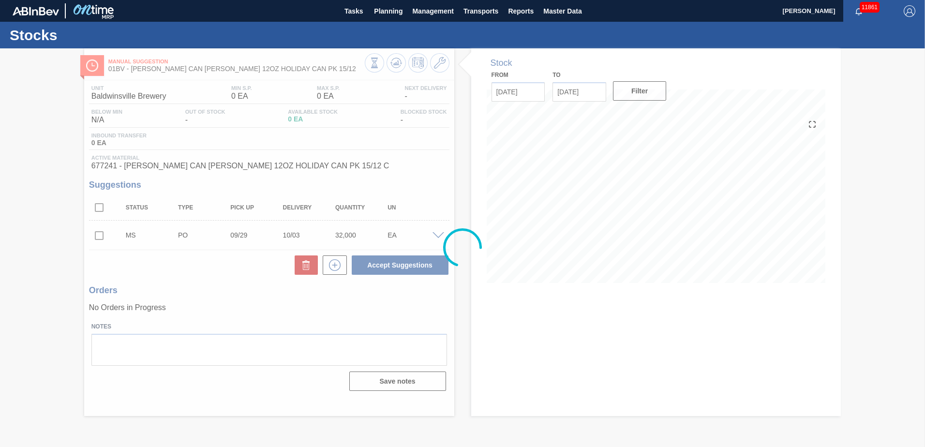
scroll to position [0, 0]
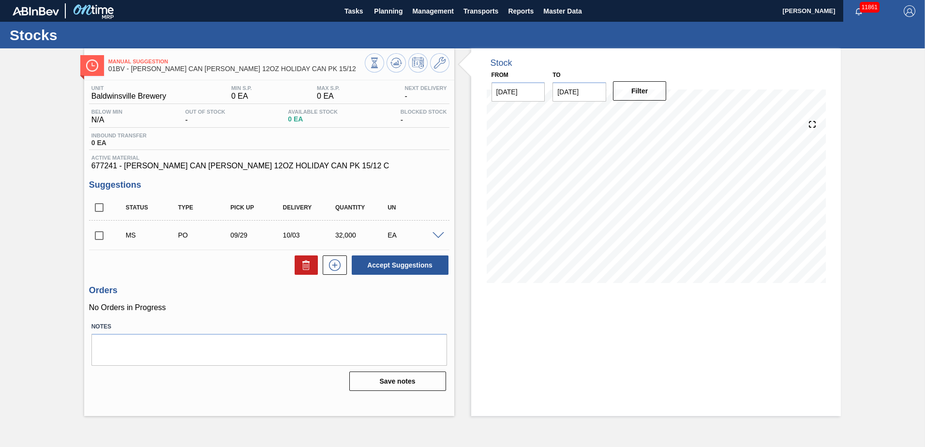
click at [100, 236] on input "checkbox" at bounding box center [99, 235] width 20 height 20
click at [366, 265] on button "Accept Suggestions" at bounding box center [400, 264] width 97 height 19
click at [100, 236] on input "checkbox" at bounding box center [99, 235] width 20 height 20
checkbox input "true"
click at [438, 232] on span at bounding box center [439, 235] width 12 height 7
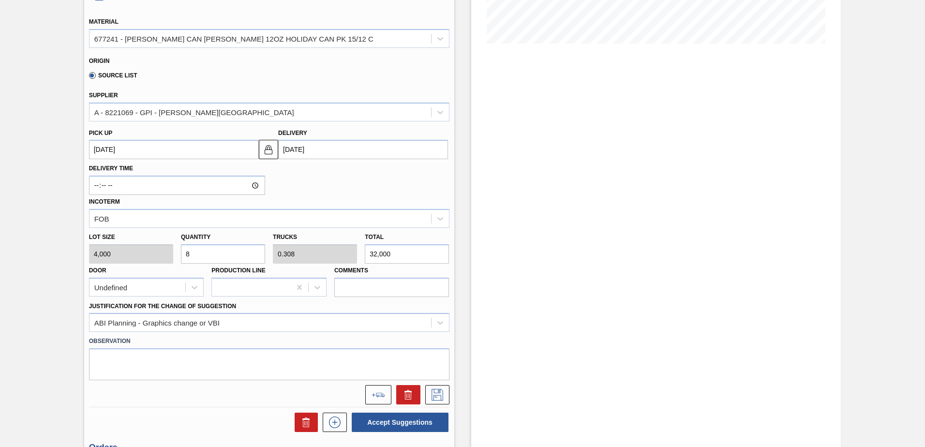
scroll to position [242, 0]
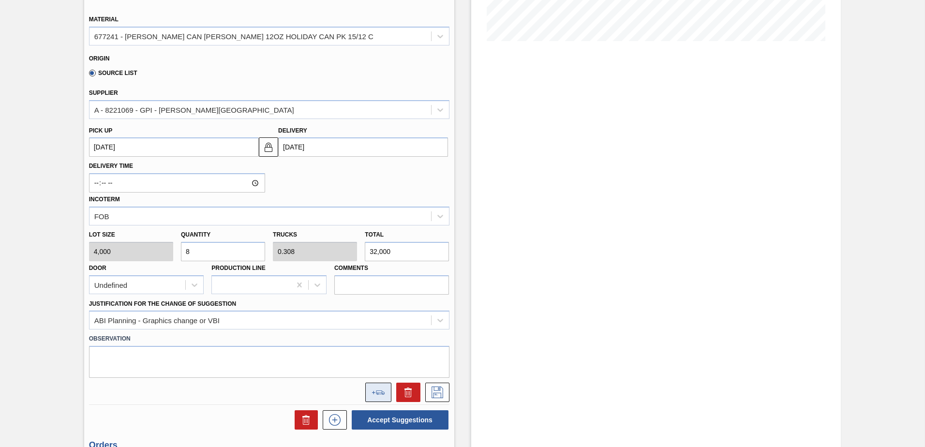
click at [377, 390] on icon at bounding box center [380, 392] width 8 height 4
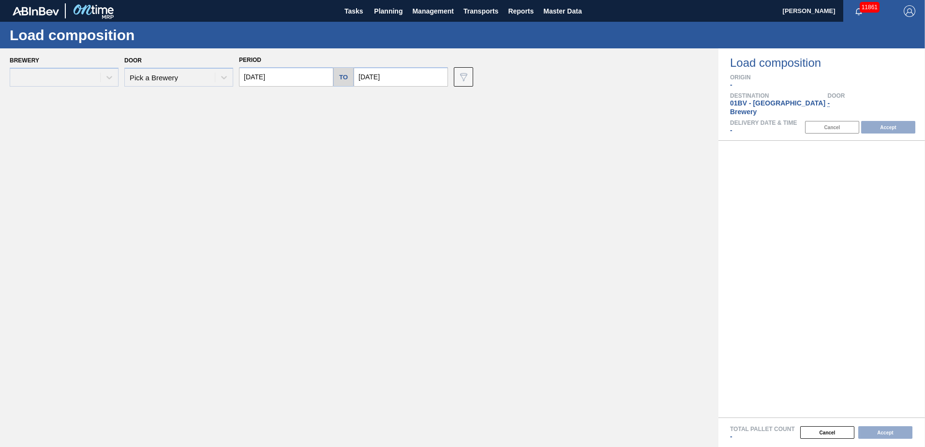
type input "[DATE]"
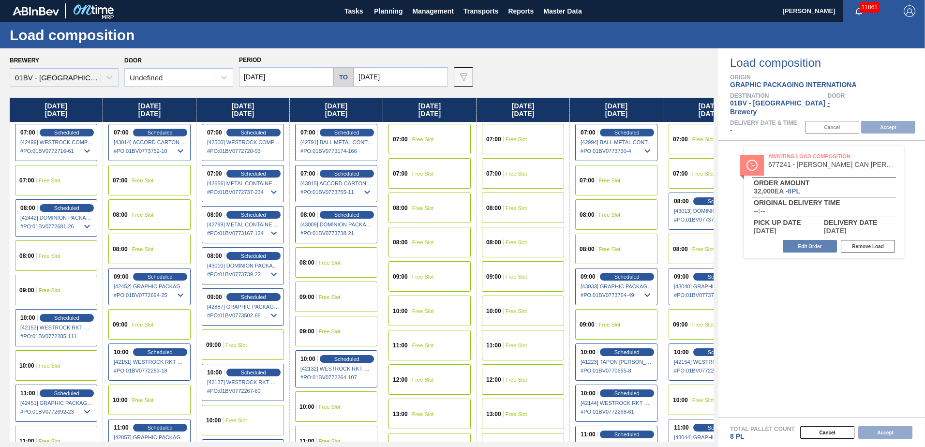
click at [279, 80] on input "[DATE]" at bounding box center [286, 76] width 94 height 19
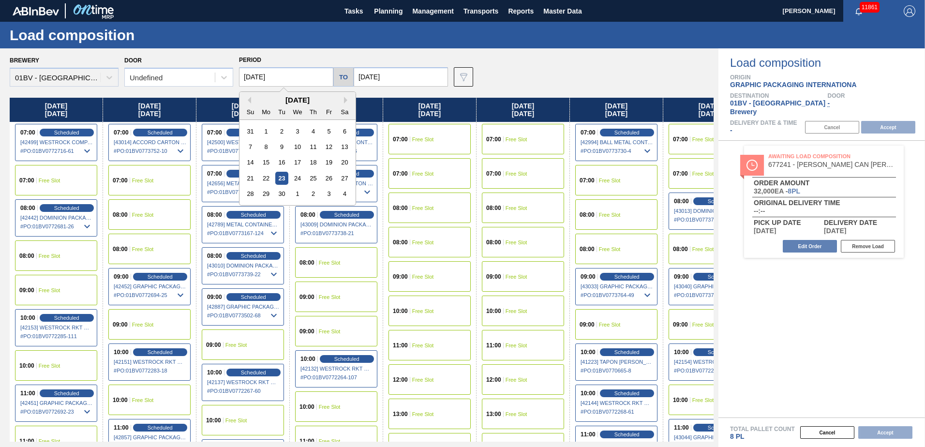
click at [268, 196] on div "29" at bounding box center [266, 193] width 13 height 13
type input "[DATE]"
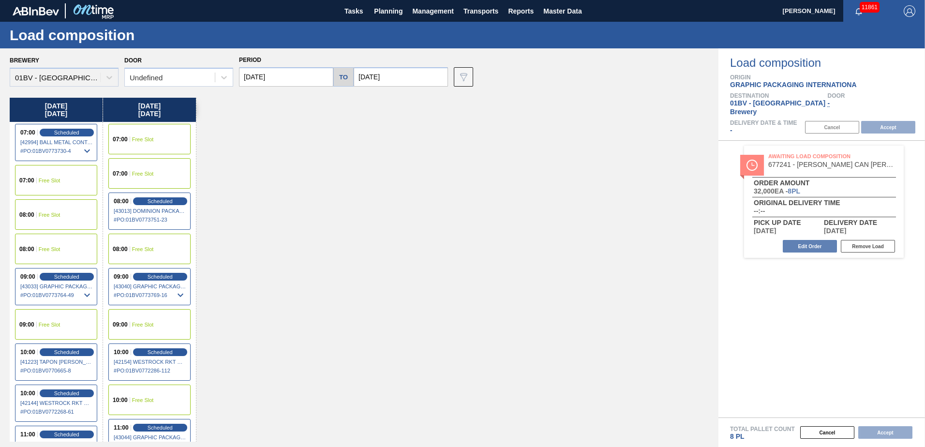
click at [399, 76] on input "[DATE]" at bounding box center [401, 76] width 94 height 19
click at [443, 194] on div "3" at bounding box center [443, 193] width 13 height 13
type input "[DATE]"
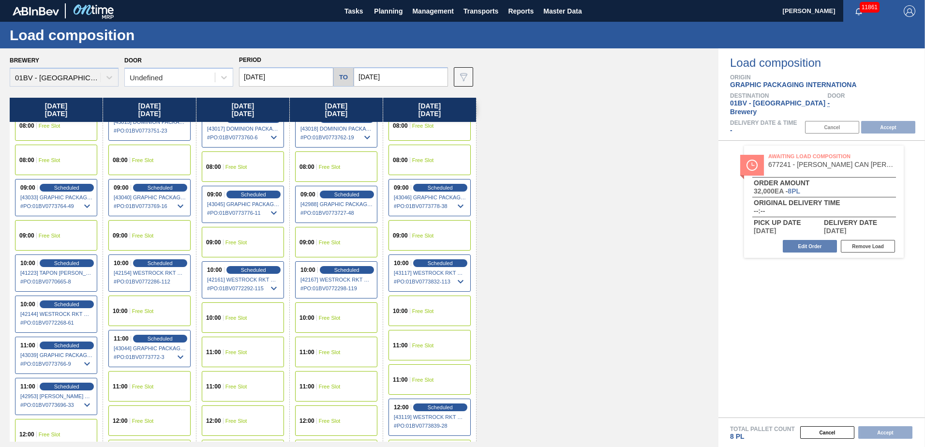
scroll to position [97, 0]
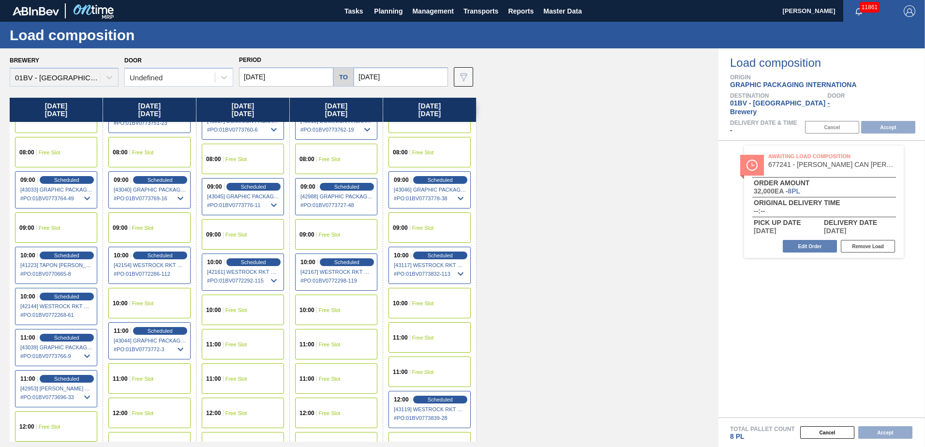
click at [422, 336] on span "Free Slot" at bounding box center [423, 338] width 22 height 6
click at [878, 121] on button "Accept" at bounding box center [888, 127] width 54 height 13
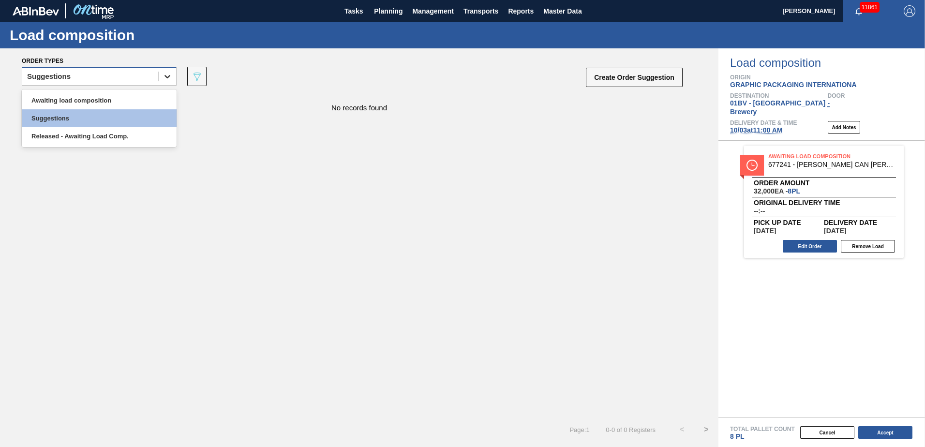
click at [166, 79] on icon at bounding box center [168, 77] width 10 height 10
click at [132, 98] on div "Awaiting load composition" at bounding box center [99, 100] width 155 height 18
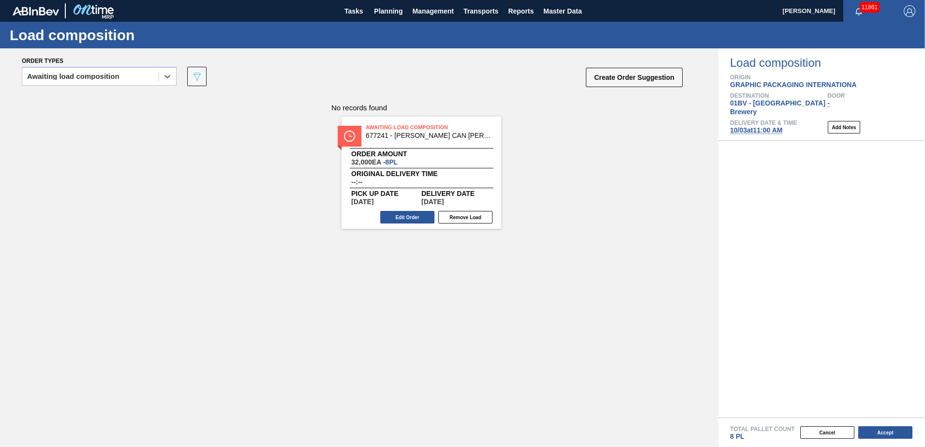
drag, startPoint x: 814, startPoint y: 155, endPoint x: 409, endPoint y: 134, distance: 406.0
click at [409, 134] on div "Order types option Awaiting load composition, selected. Select is focused ,type…" at bounding box center [462, 247] width 925 height 399
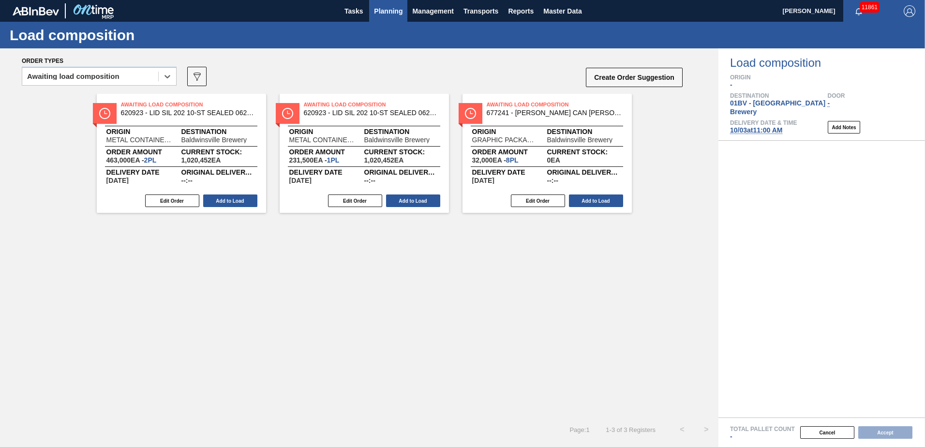
click at [382, 12] on span "Planning" at bounding box center [388, 11] width 29 height 12
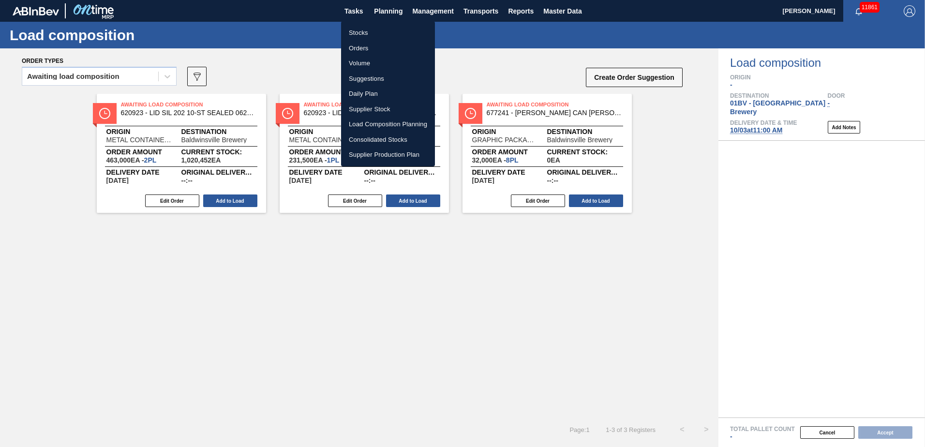
click at [364, 82] on li "Suggestions" at bounding box center [388, 78] width 94 height 15
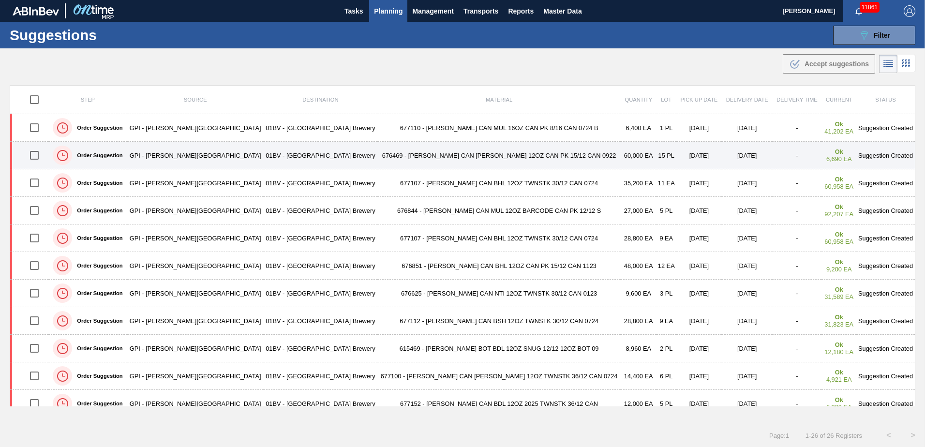
click at [35, 154] on input "checkbox" at bounding box center [34, 155] width 20 height 20
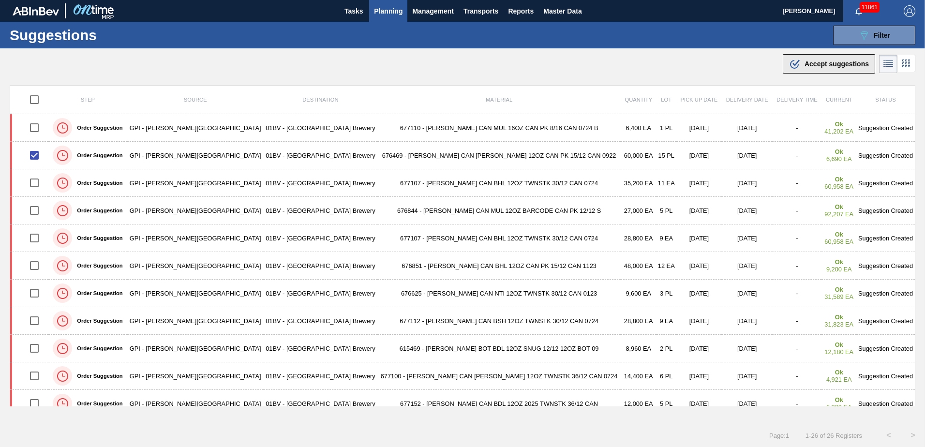
click at [809, 63] on span "Accept suggestions" at bounding box center [837, 64] width 64 height 8
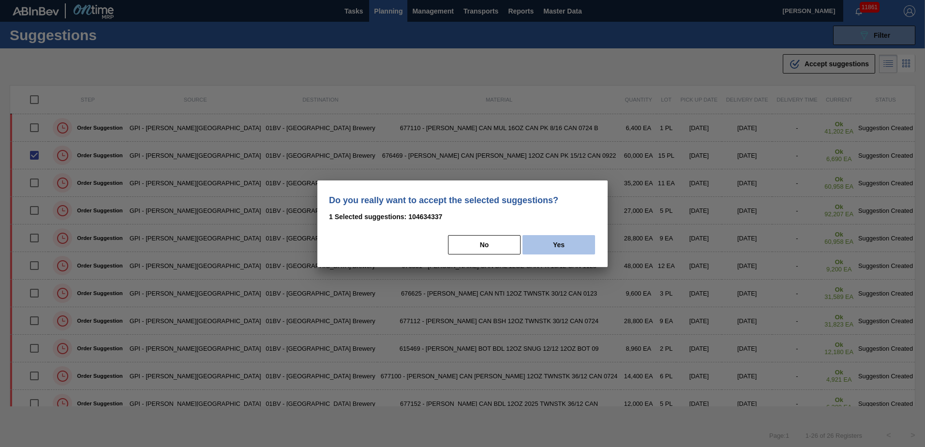
click at [564, 244] on button "Yes" at bounding box center [559, 244] width 73 height 19
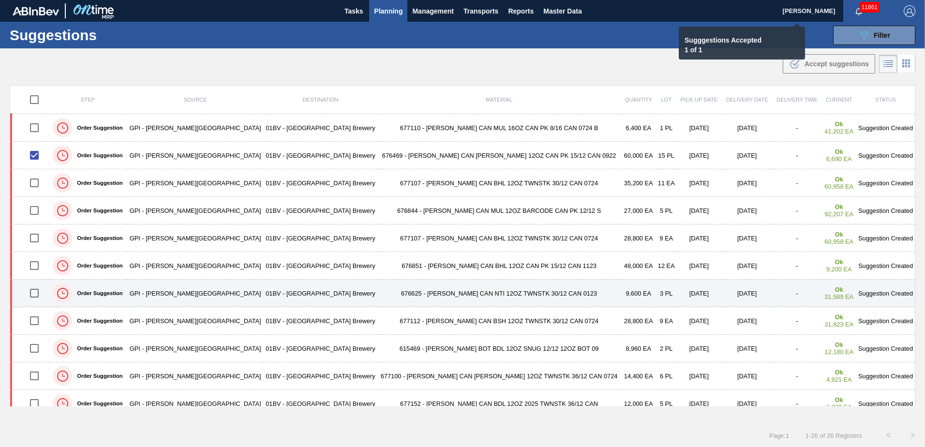
checkbox input "false"
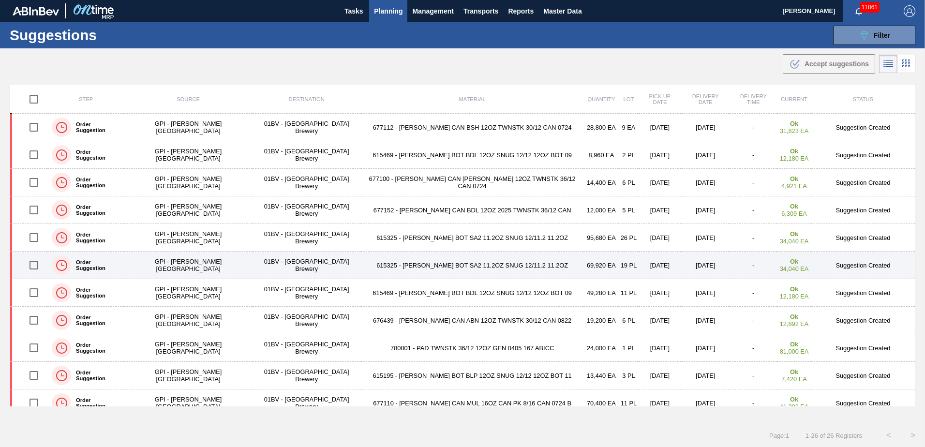
scroll to position [242, 0]
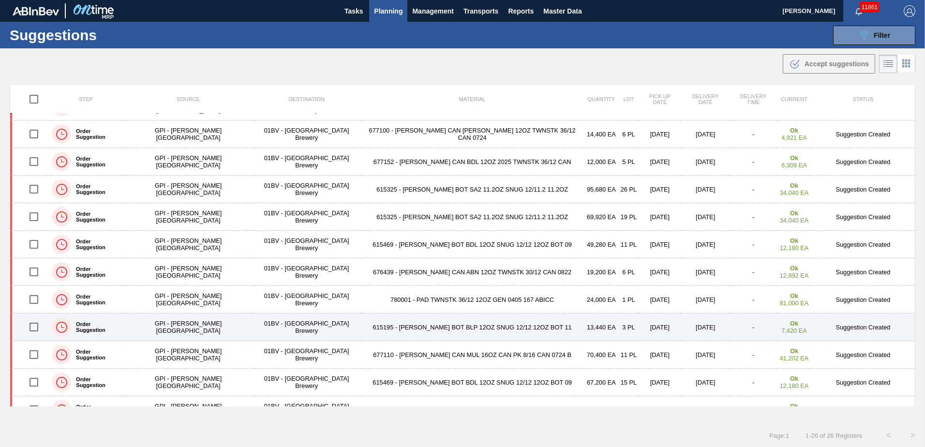
drag, startPoint x: 37, startPoint y: 328, endPoint x: 60, endPoint y: 321, distance: 24.5
click at [37, 328] on input "checkbox" at bounding box center [34, 327] width 20 height 20
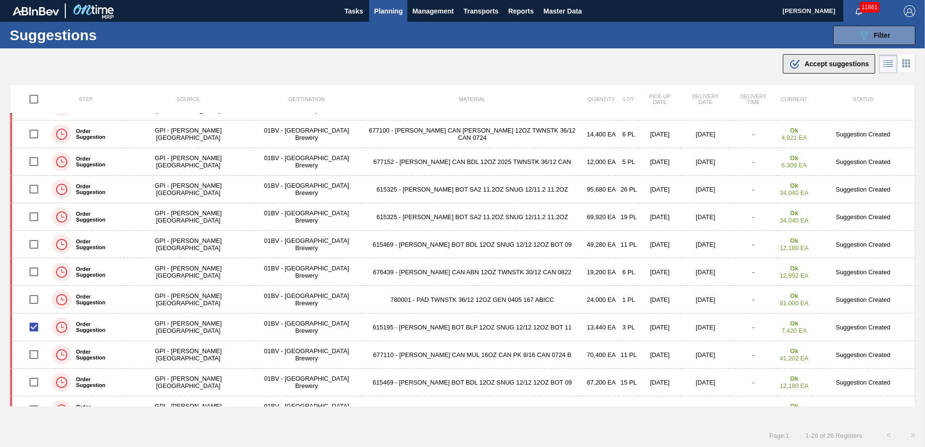
click at [824, 66] on span "Accept suggestions" at bounding box center [837, 64] width 64 height 8
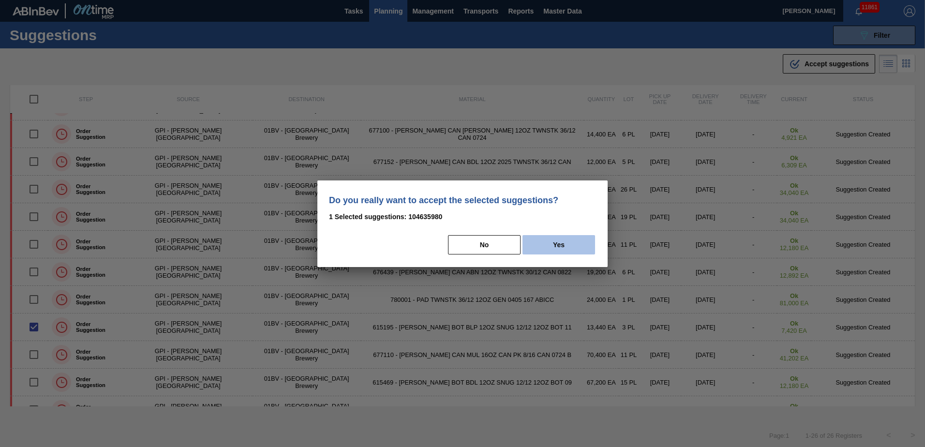
click at [562, 250] on button "Yes" at bounding box center [559, 244] width 73 height 19
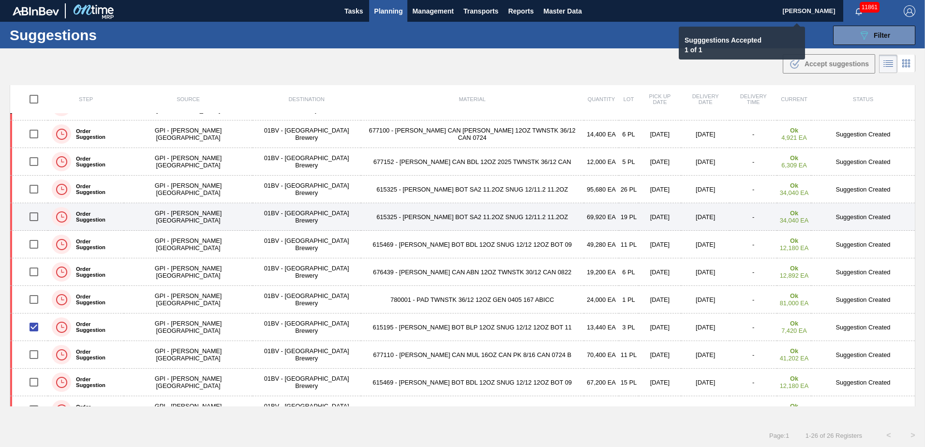
checkbox input "false"
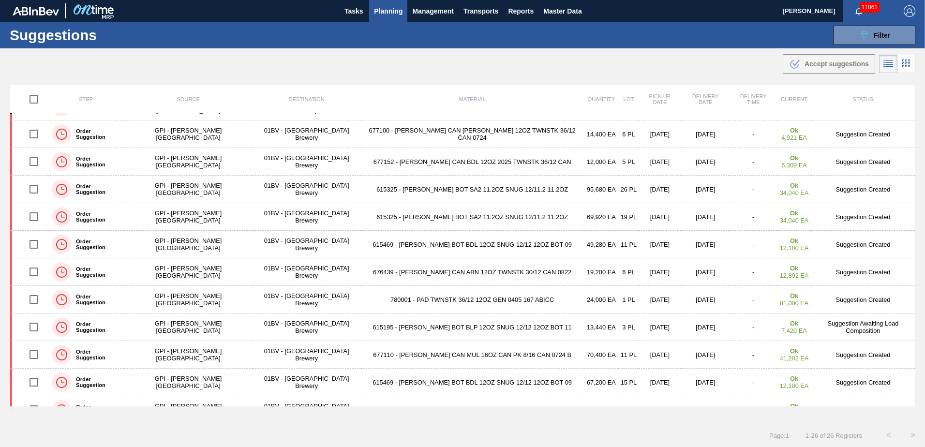
click at [384, 14] on span "Planning" at bounding box center [388, 11] width 29 height 12
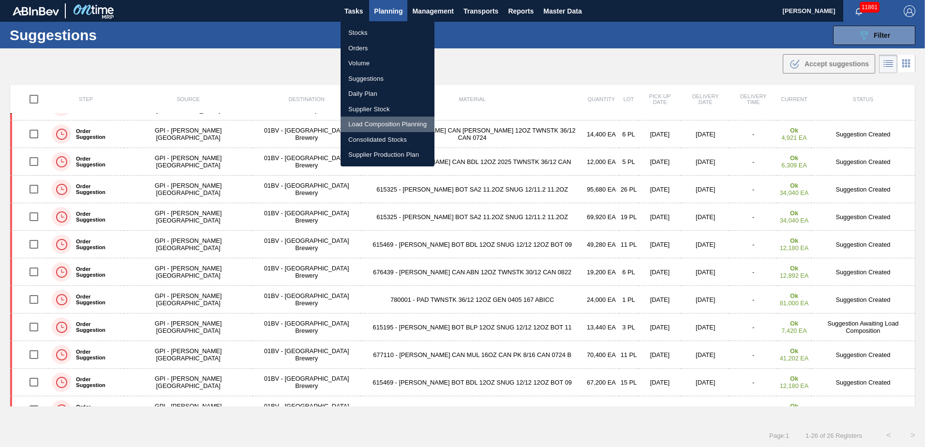
click at [377, 126] on li "Load Composition Planning" at bounding box center [388, 124] width 94 height 15
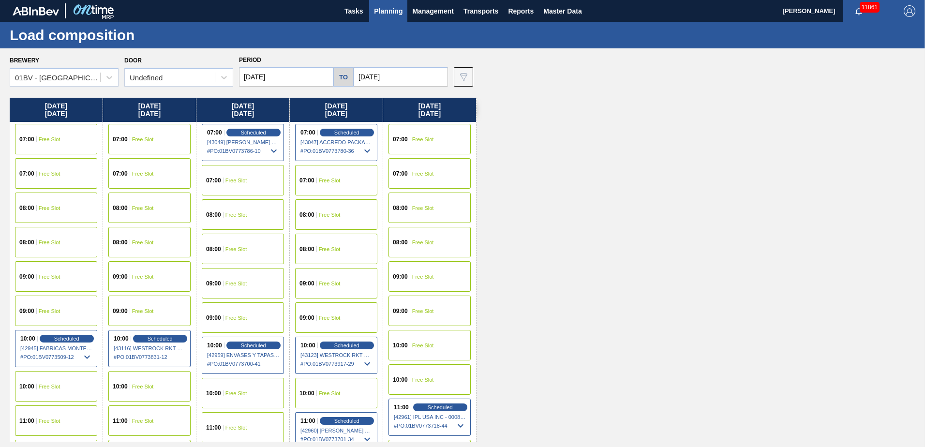
click at [310, 74] on input "[DATE]" at bounding box center [286, 76] width 94 height 19
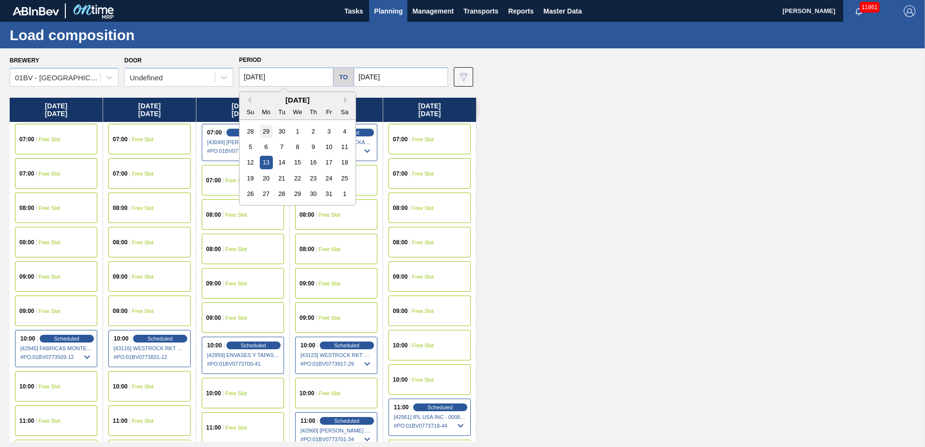
click at [264, 131] on div "29" at bounding box center [266, 131] width 13 height 13
type input "[DATE]"
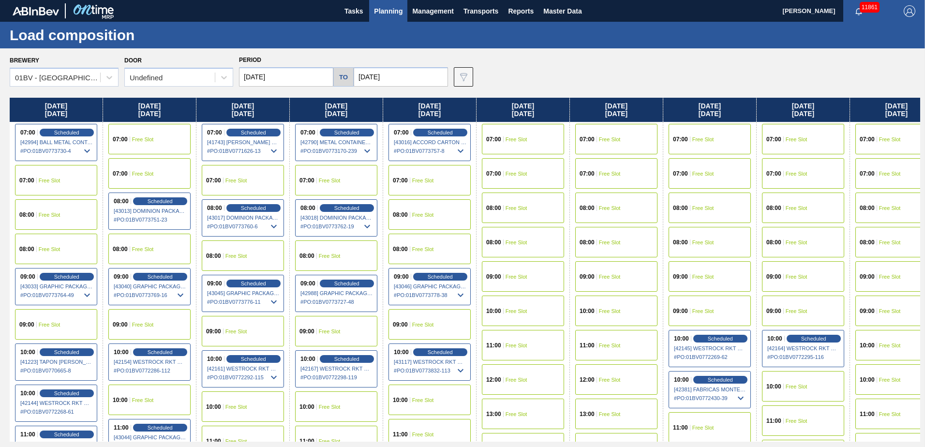
click at [398, 77] on input "[DATE]" at bounding box center [401, 76] width 94 height 19
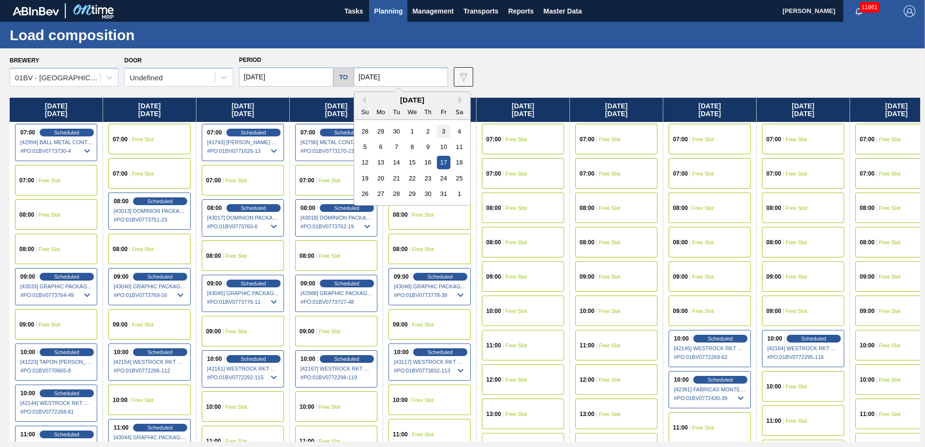
click at [444, 130] on div "3" at bounding box center [443, 131] width 13 height 13
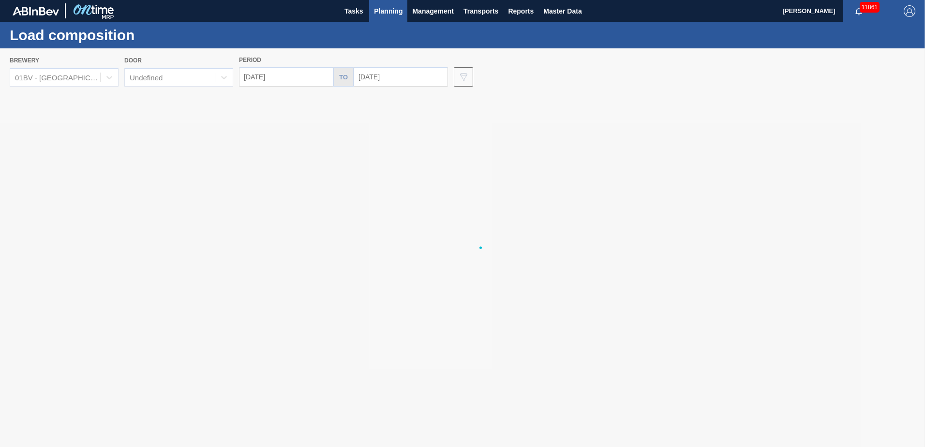
type input "[DATE]"
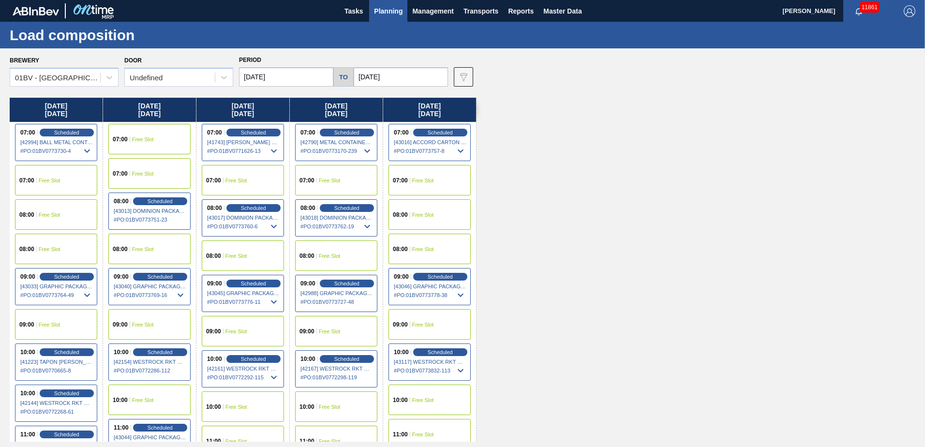
scroll to position [48, 0]
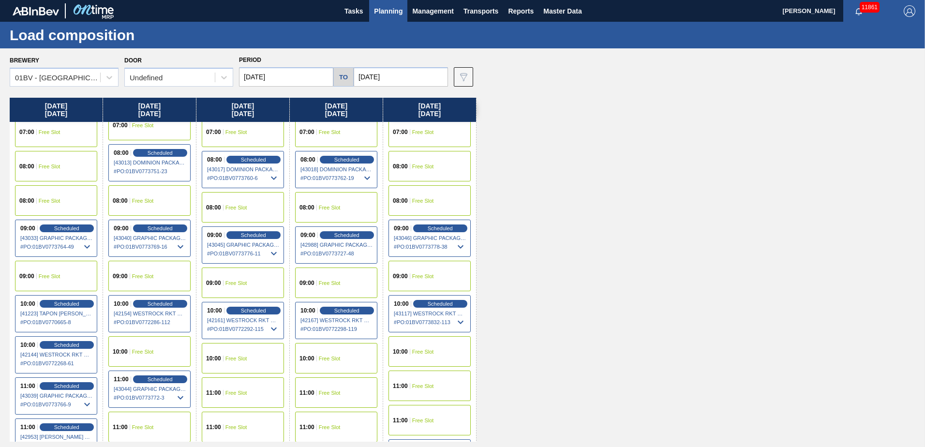
click at [434, 384] on div "11:00 Free Slot" at bounding box center [429, 386] width 82 height 30
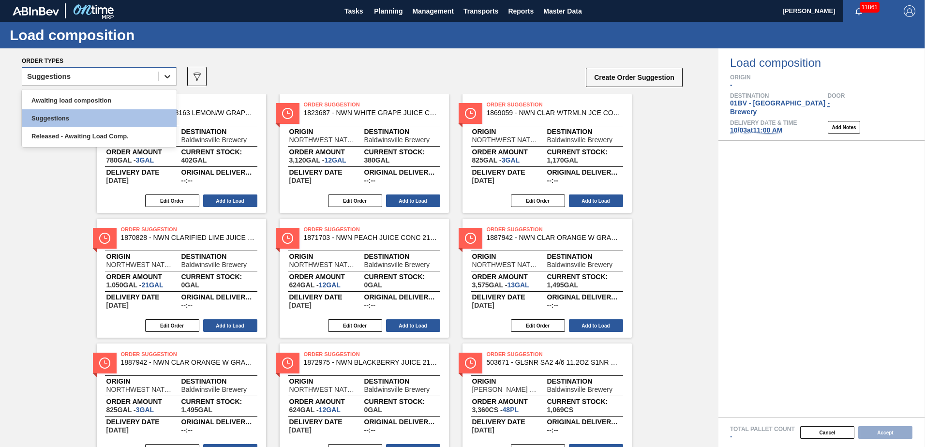
click at [169, 77] on icon at bounding box center [168, 77] width 10 height 10
click at [124, 97] on div "Awaiting load composition" at bounding box center [99, 100] width 155 height 18
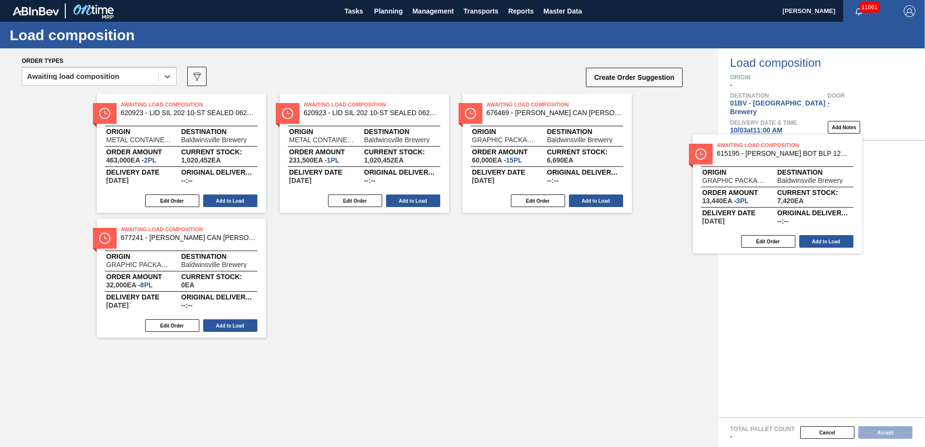
drag, startPoint x: 149, startPoint y: 108, endPoint x: 772, endPoint y: 151, distance: 624.2
click at [774, 150] on div "Order types option Awaiting load composition, selected. Select is focused ,type…" at bounding box center [462, 247] width 925 height 399
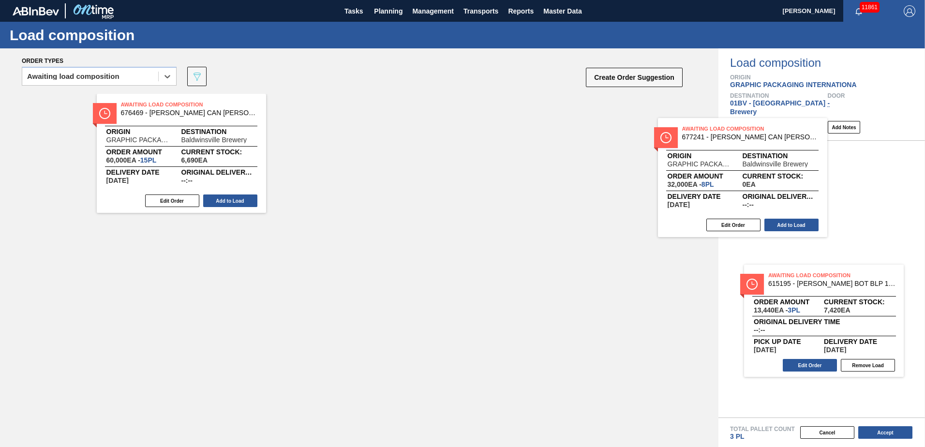
drag, startPoint x: 352, startPoint y: 120, endPoint x: 820, endPoint y: 155, distance: 468.7
click at [820, 155] on div "Order types option Awaiting load composition, selected. Select is focused ,type…" at bounding box center [462, 247] width 925 height 399
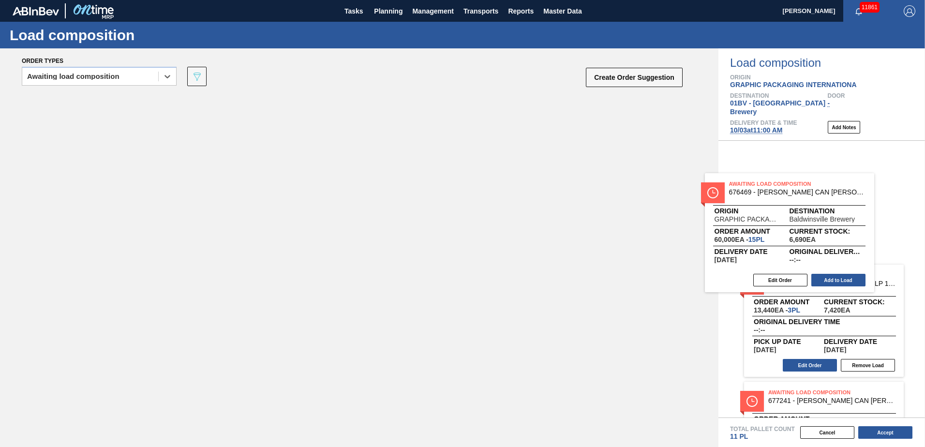
drag, startPoint x: 178, startPoint y: 111, endPoint x: 837, endPoint y: 189, distance: 663.5
click at [837, 189] on div "Order types option Awaiting load composition, selected. Select is focused ,type…" at bounding box center [462, 247] width 925 height 399
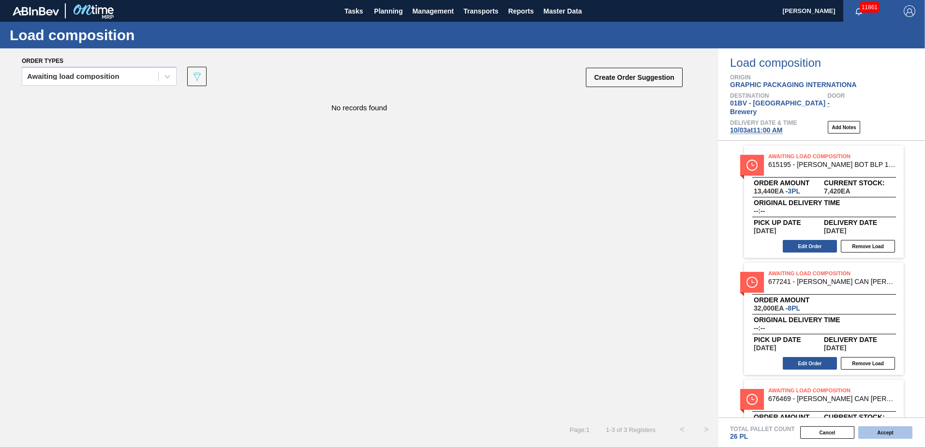
click at [879, 433] on button "Accept" at bounding box center [885, 432] width 54 height 13
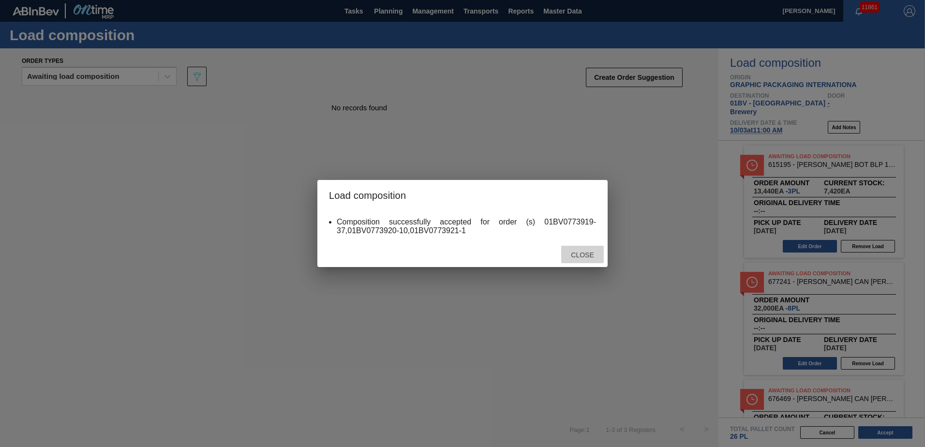
click at [595, 249] on div "Close" at bounding box center [582, 255] width 43 height 18
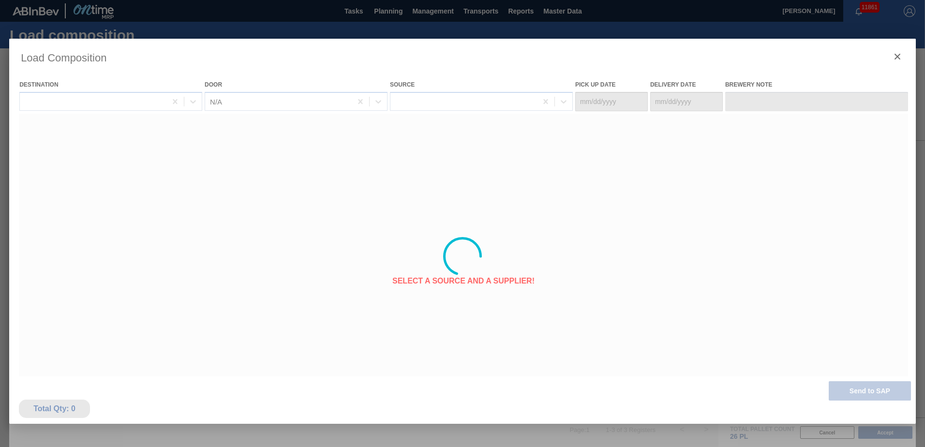
type Date "[DATE]"
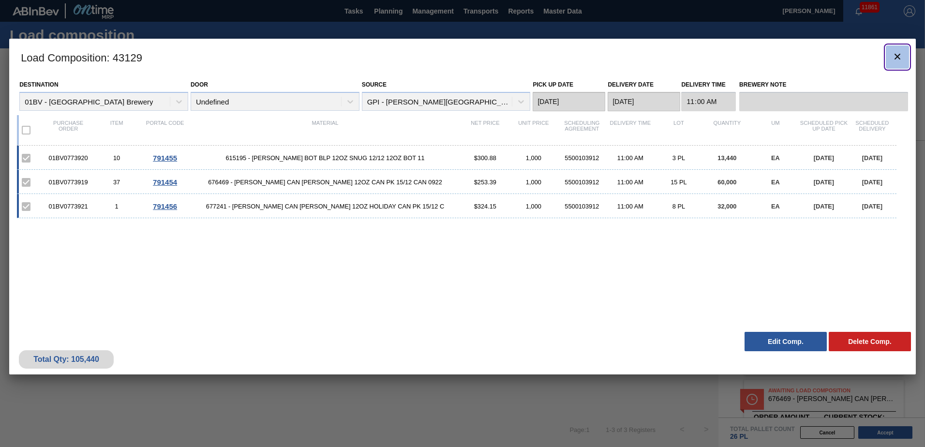
click at [899, 57] on icon "botão de ícone" at bounding box center [898, 57] width 12 height 12
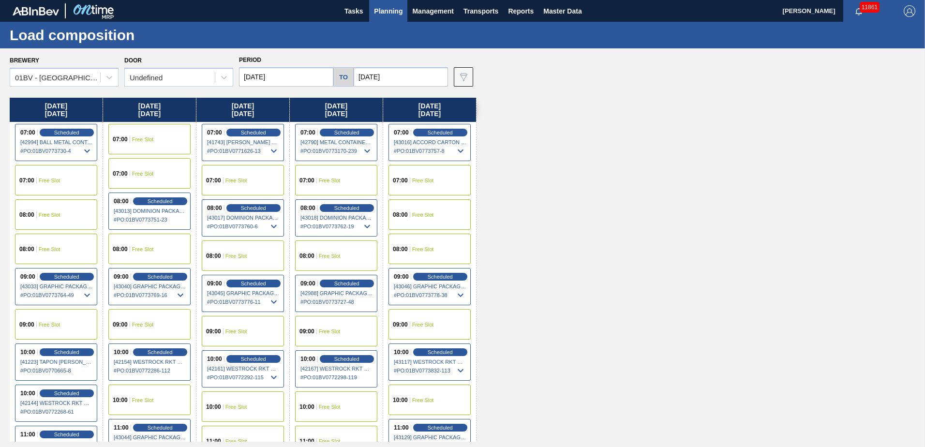
click at [387, 10] on span "Planning" at bounding box center [388, 11] width 29 height 12
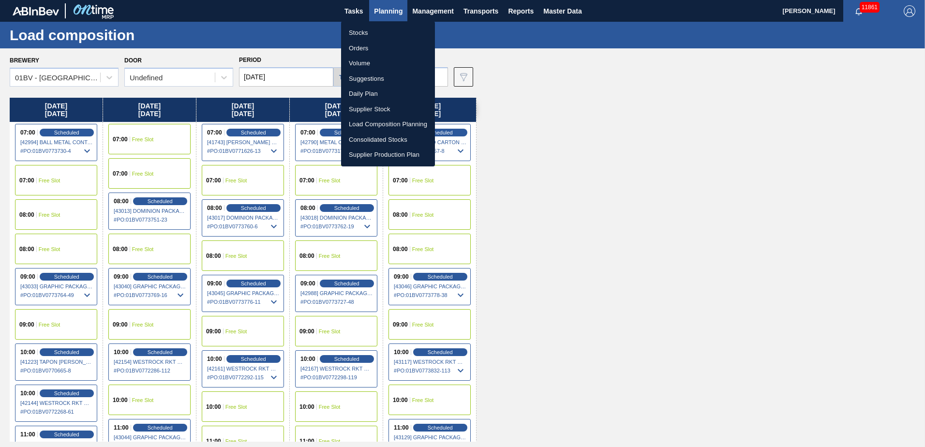
click at [369, 80] on li "Suggestions" at bounding box center [388, 78] width 94 height 15
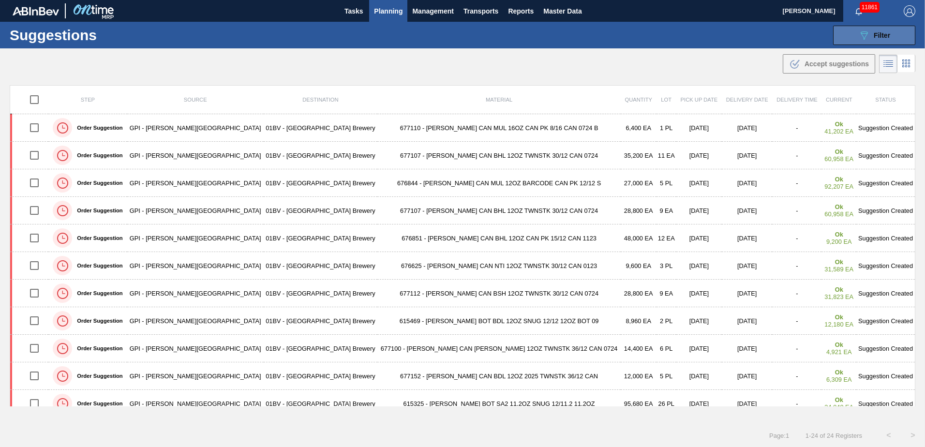
click at [882, 34] on span "Filter" at bounding box center [882, 35] width 16 height 8
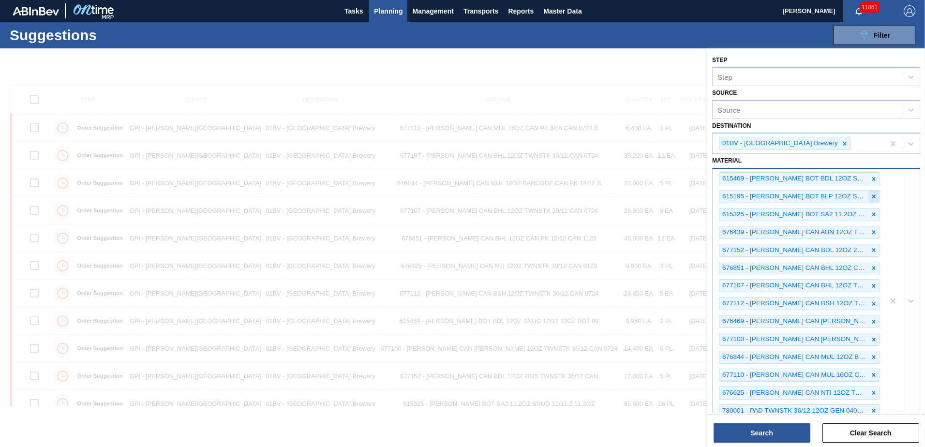
click at [872, 195] on icon at bounding box center [873, 196] width 7 height 7
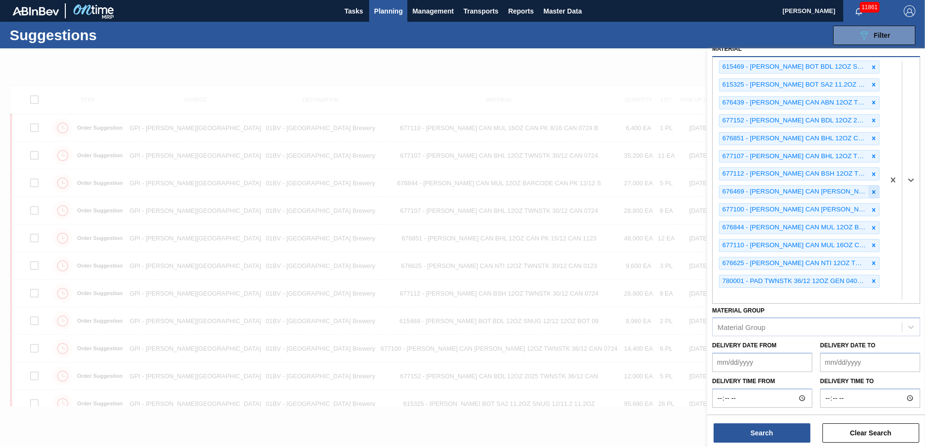
click at [874, 193] on icon at bounding box center [873, 192] width 7 height 7
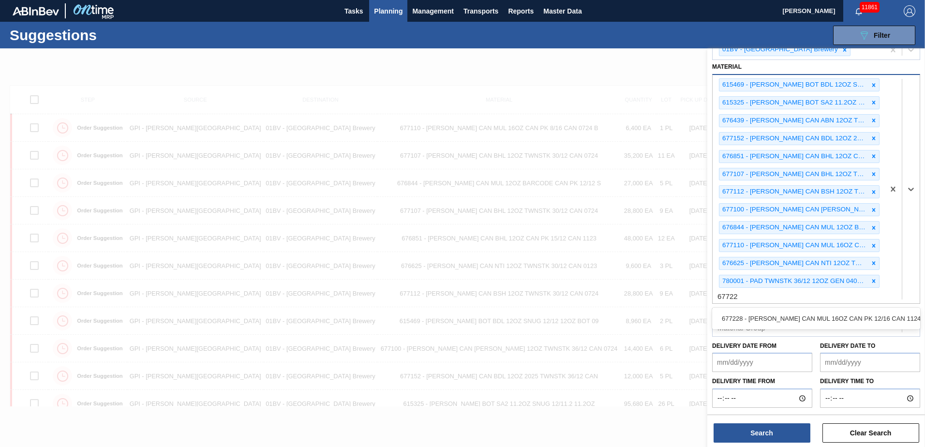
type input "677228"
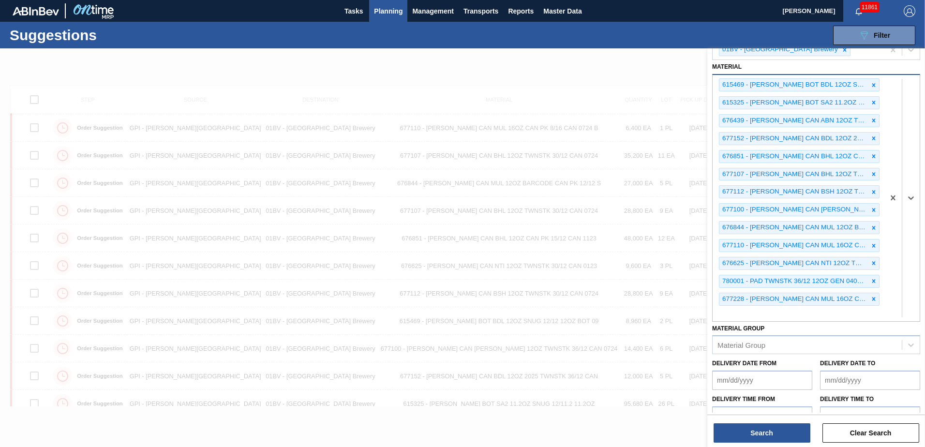
scroll to position [112, 0]
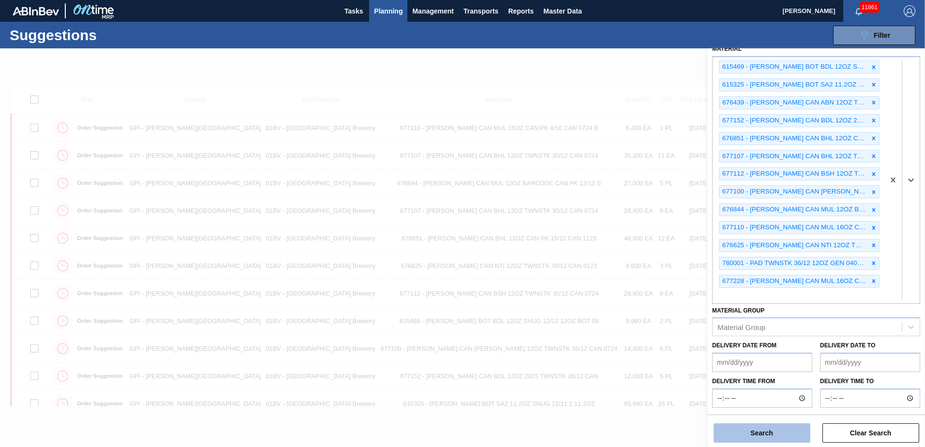
click at [756, 432] on button "Search" at bounding box center [762, 432] width 97 height 19
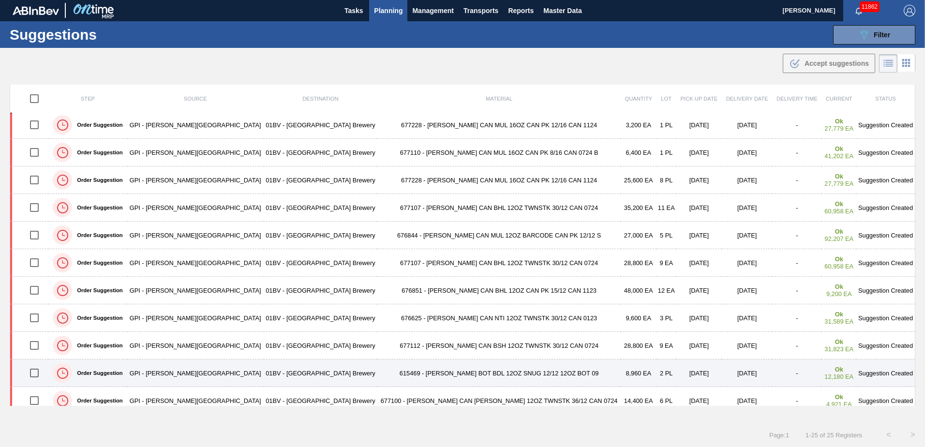
scroll to position [0, 0]
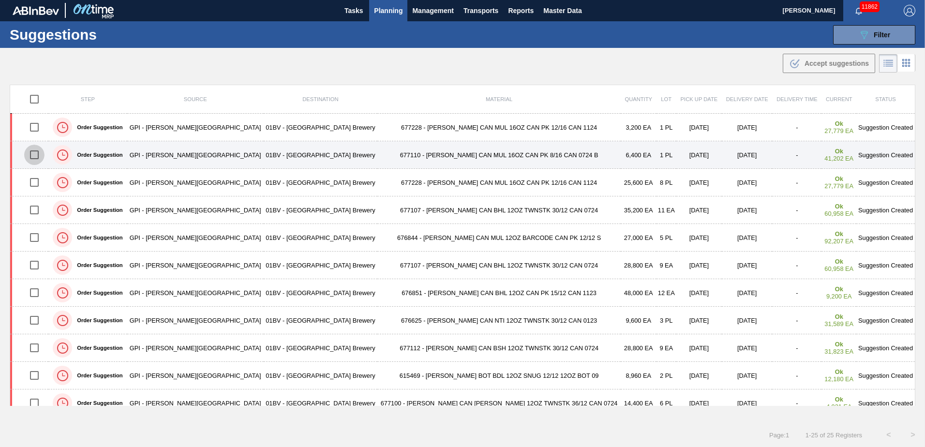
click at [36, 153] on input "checkbox" at bounding box center [34, 155] width 20 height 20
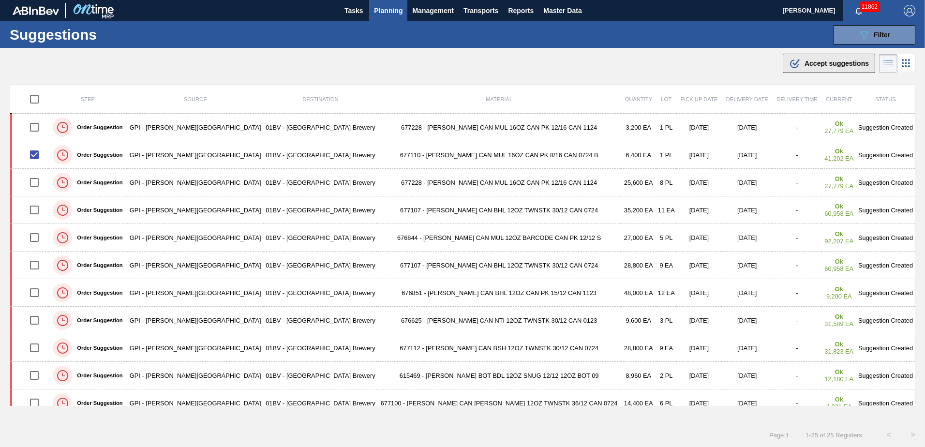
click at [807, 63] on span "Accept suggestions" at bounding box center [837, 64] width 64 height 8
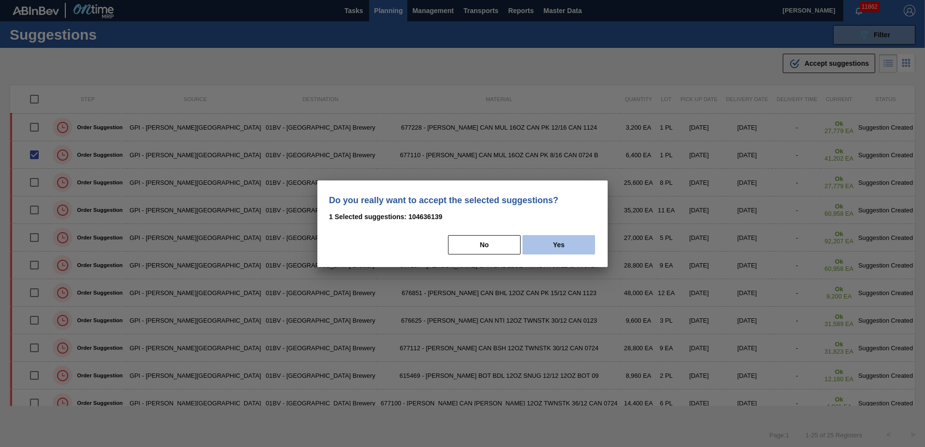
click at [556, 244] on button "Yes" at bounding box center [559, 244] width 73 height 19
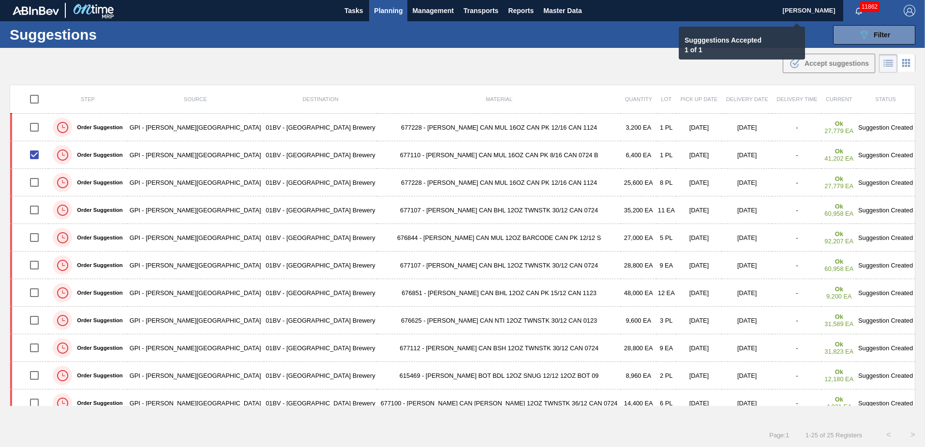
checkbox input "false"
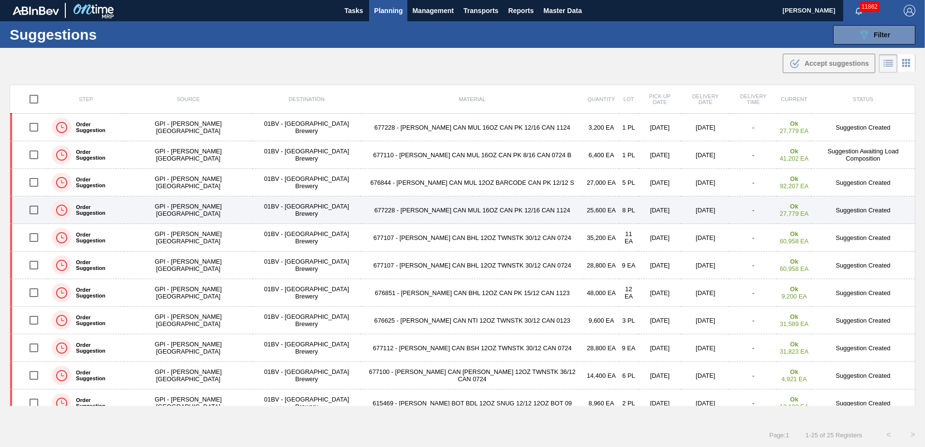
click at [34, 211] on input "checkbox" at bounding box center [34, 210] width 20 height 20
checkbox input "true"
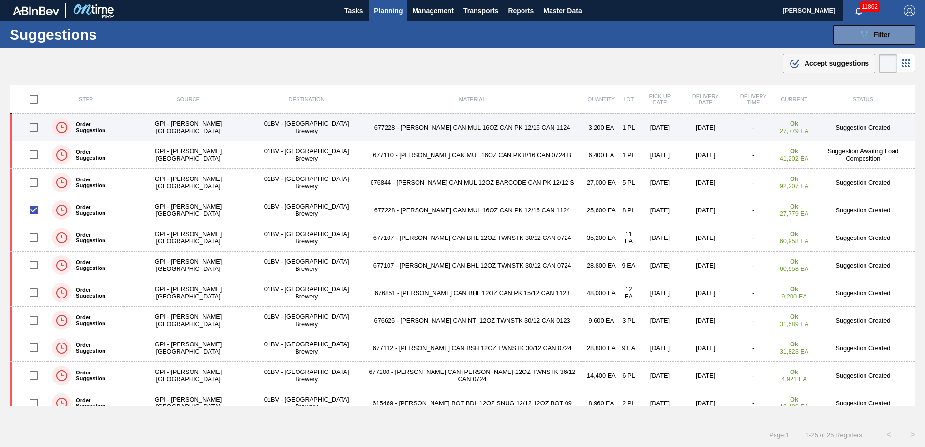
click at [35, 125] on input "checkbox" at bounding box center [34, 127] width 20 height 20
checkbox input "true"
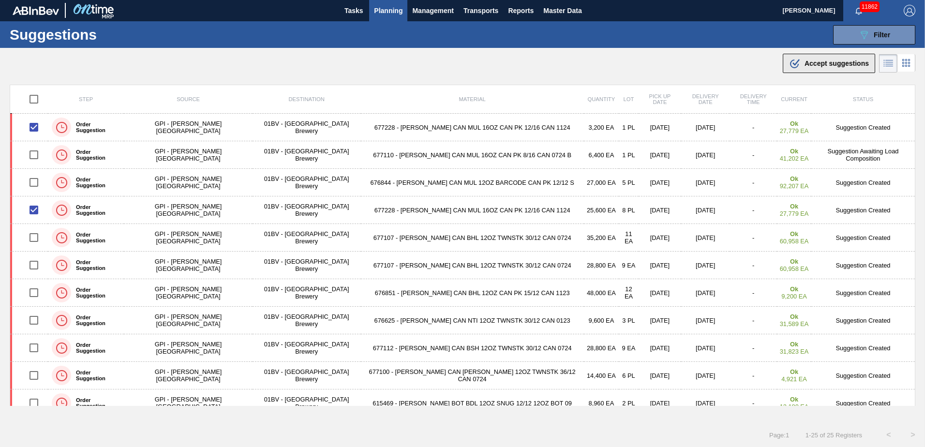
click at [806, 59] on div ".b{fill:var(--color-action-default)} Accept suggestions" at bounding box center [829, 64] width 80 height 12
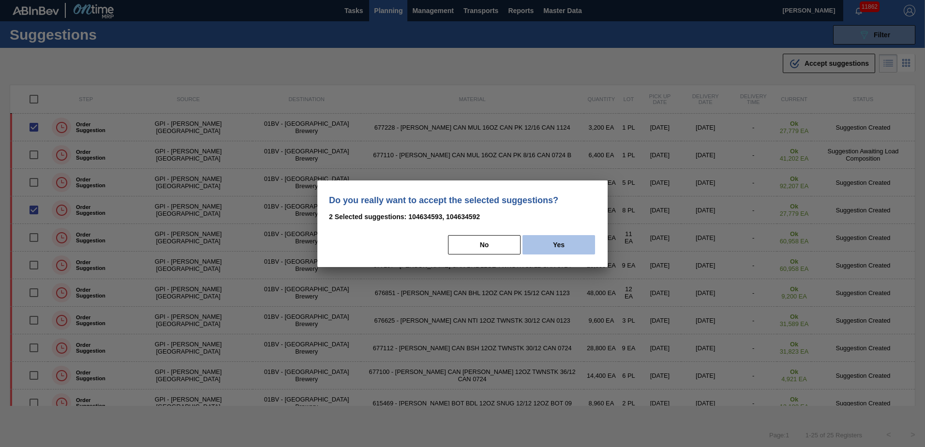
click at [560, 235] on div "No Yes" at bounding box center [462, 244] width 267 height 21
click at [561, 247] on button "Yes" at bounding box center [559, 244] width 73 height 19
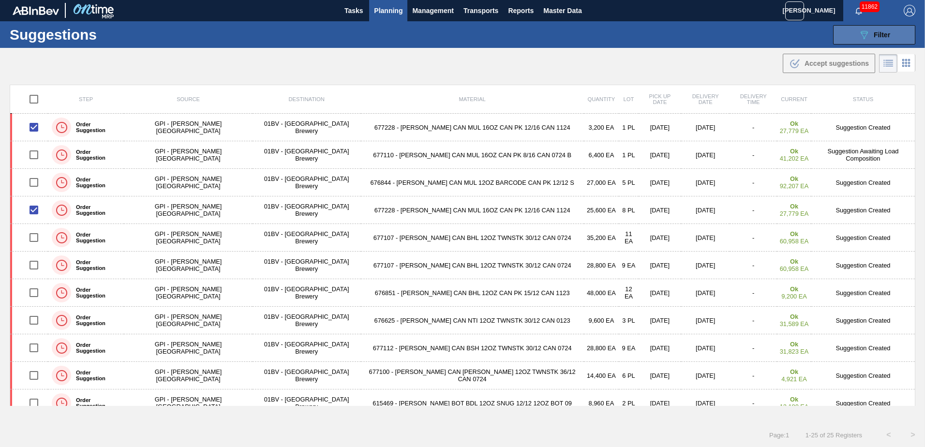
click at [847, 35] on button "089F7B8B-B2A5-4AFE-B5C0-19BA573D28AC Filter" at bounding box center [874, 34] width 82 height 19
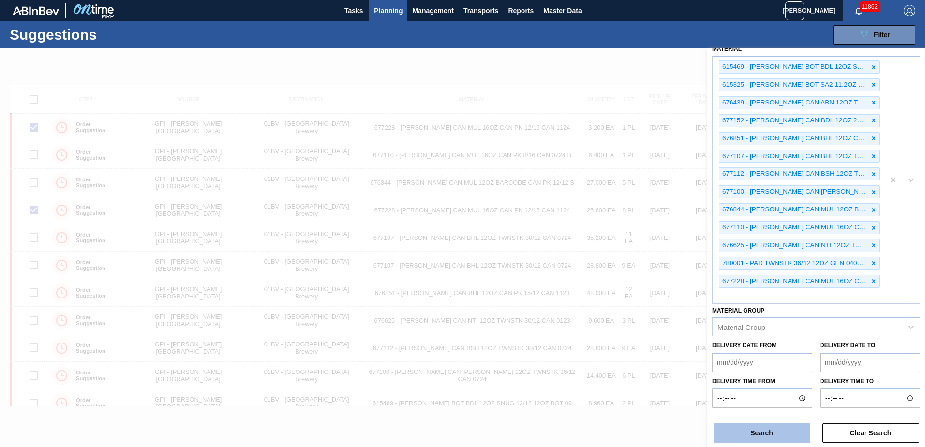
click at [741, 434] on button "Search" at bounding box center [762, 432] width 97 height 19
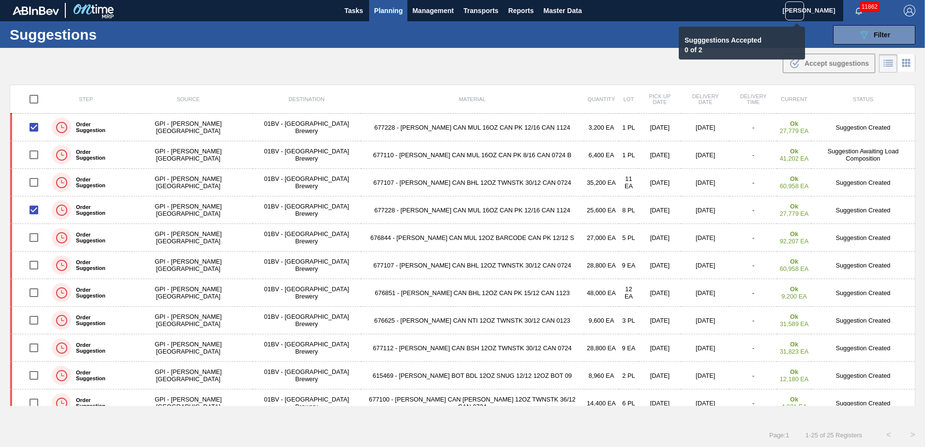
click at [792, 7] on icon at bounding box center [795, 11] width 12 height 12
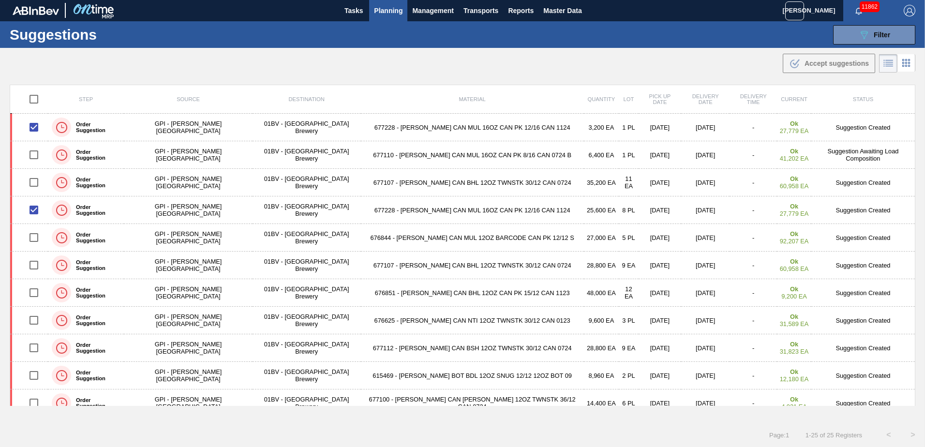
click at [731, 44] on p "Sugggestions Accepted" at bounding box center [736, 40] width 103 height 8
click at [910, 12] on img "button" at bounding box center [910, 11] width 12 height 12
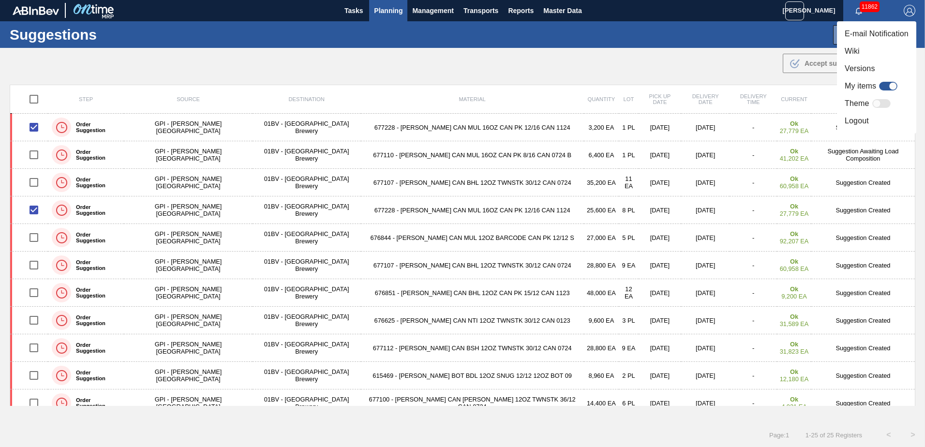
click at [858, 121] on li "Logout" at bounding box center [876, 120] width 79 height 17
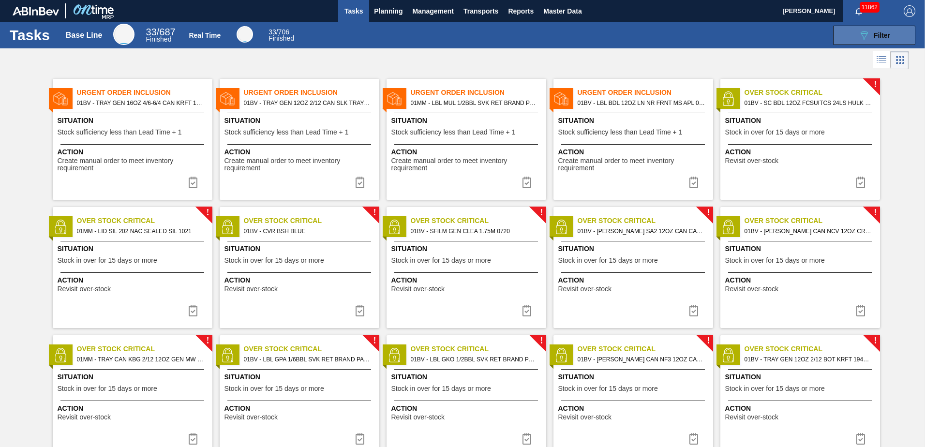
click at [881, 31] on div "089F7B8B-B2A5-4AFE-B5C0-19BA573D28AC Filter" at bounding box center [874, 36] width 32 height 12
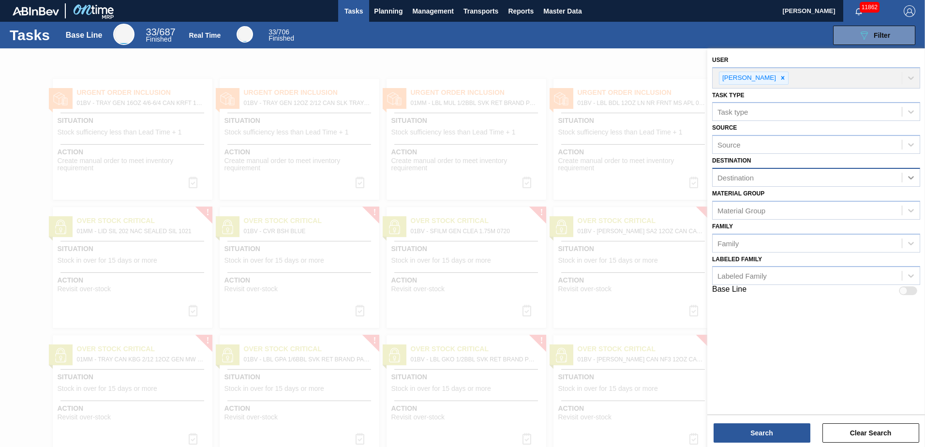
click at [909, 179] on icon at bounding box center [911, 178] width 10 height 10
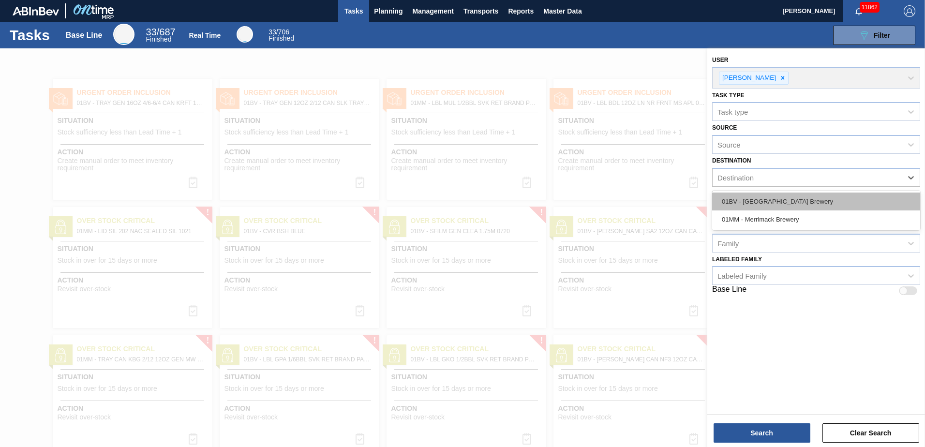
click at [780, 199] on div "01BV - [GEOGRAPHIC_DATA] Brewery" at bounding box center [816, 202] width 208 height 18
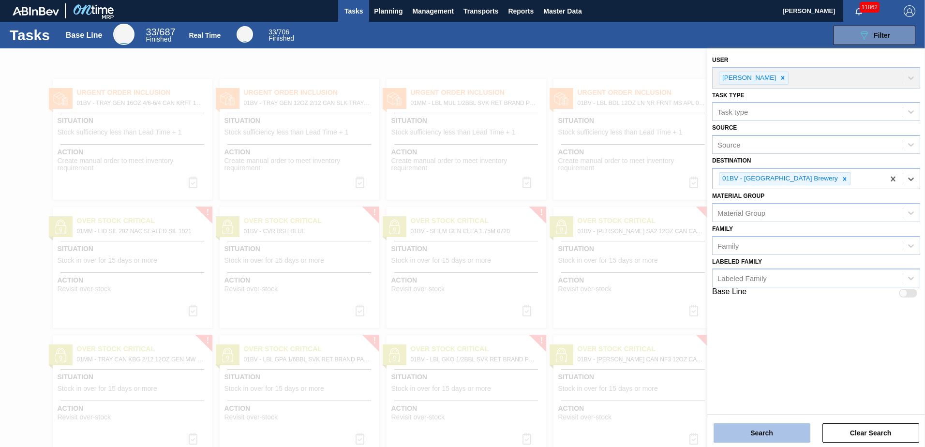
click at [749, 433] on button "Search" at bounding box center [762, 432] width 97 height 19
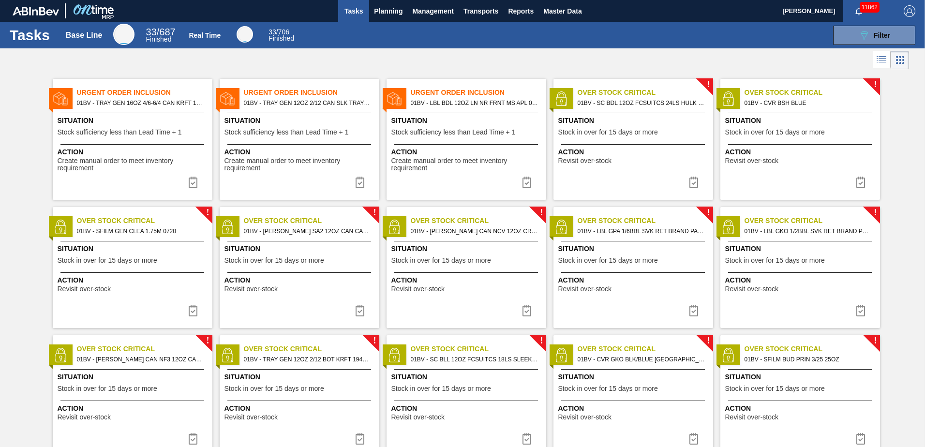
click at [112, 103] on span "01BV - TRAY GEN 16OZ 4/6-6/4 CAN KRFT 1986-D" at bounding box center [141, 103] width 128 height 11
checkbox input "true"
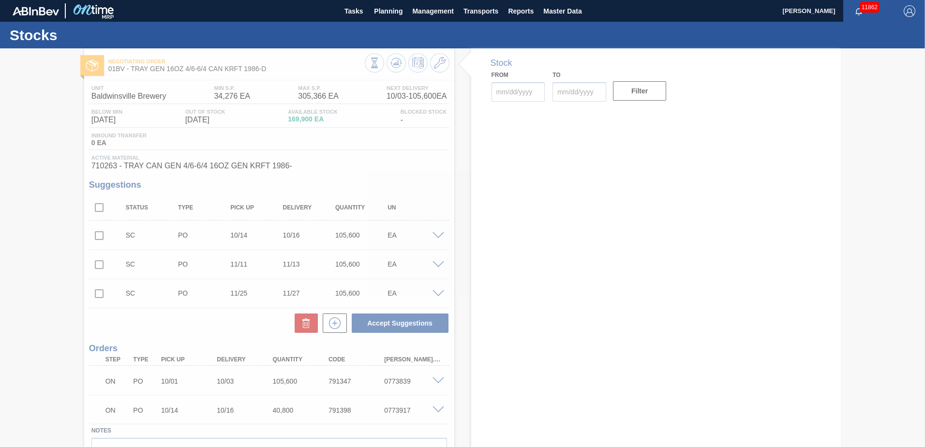
type input "[DATE]"
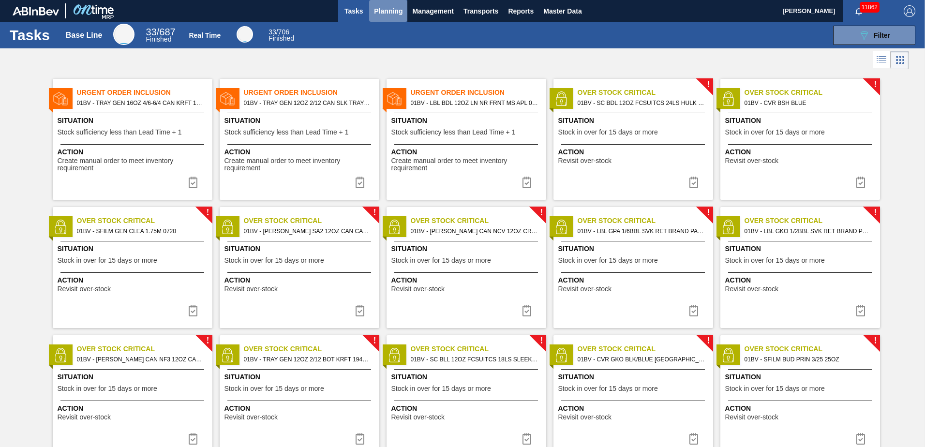
click at [387, 12] on span "Planning" at bounding box center [388, 11] width 29 height 12
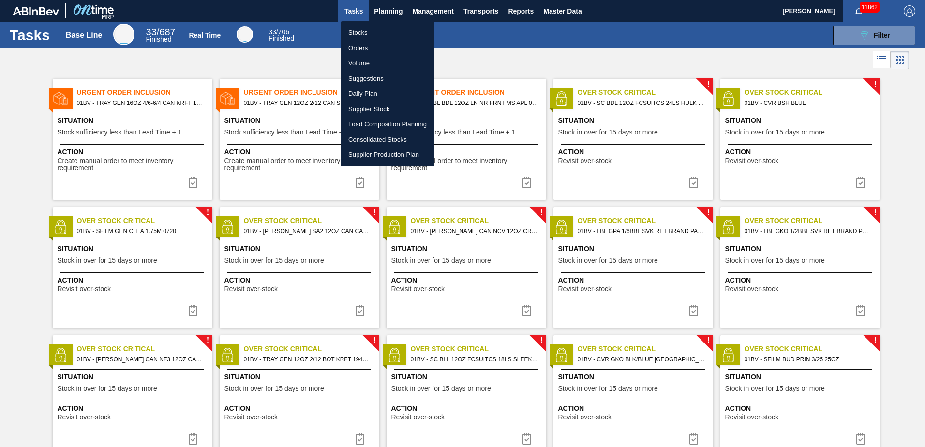
click at [369, 77] on li "Suggestions" at bounding box center [388, 78] width 94 height 15
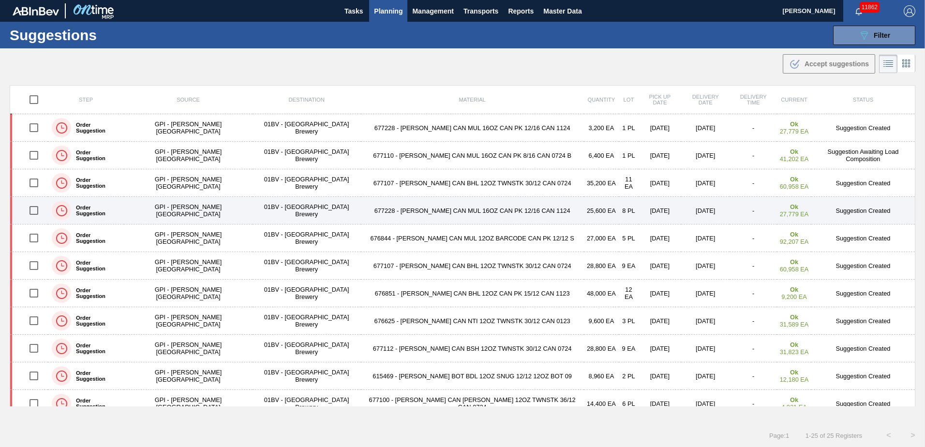
click at [36, 211] on input "checkbox" at bounding box center [34, 210] width 20 height 20
checkbox input "true"
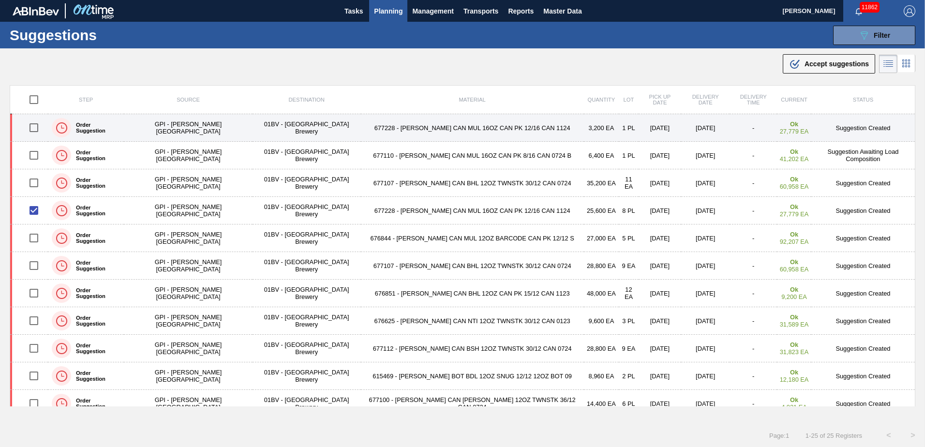
drag, startPoint x: 33, startPoint y: 128, endPoint x: 44, endPoint y: 126, distance: 10.4
click at [34, 128] on input "checkbox" at bounding box center [34, 128] width 20 height 20
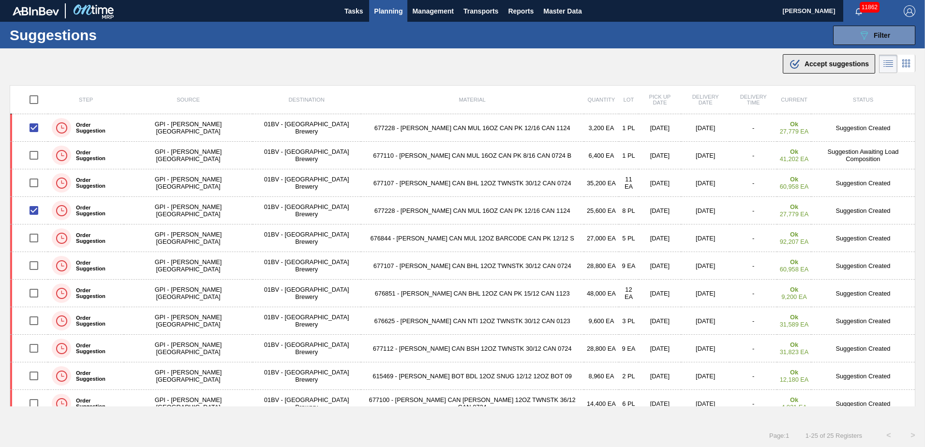
click at [813, 62] on span "Accept suggestions" at bounding box center [837, 64] width 64 height 8
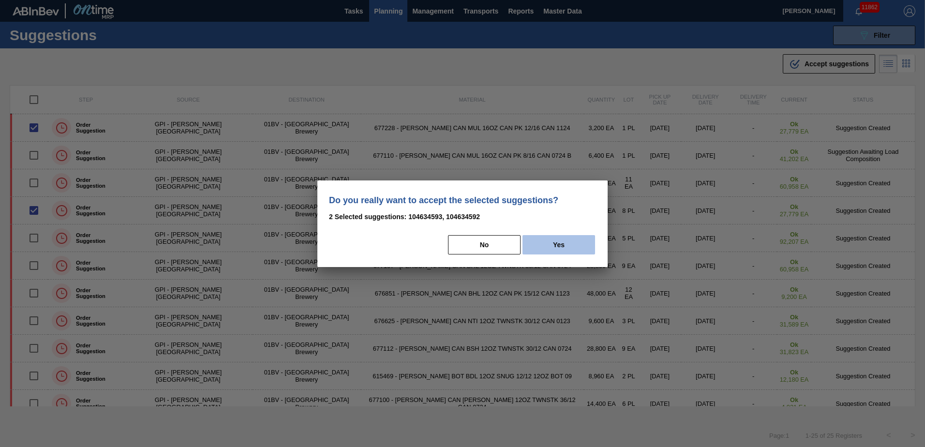
click at [560, 248] on button "Yes" at bounding box center [559, 244] width 73 height 19
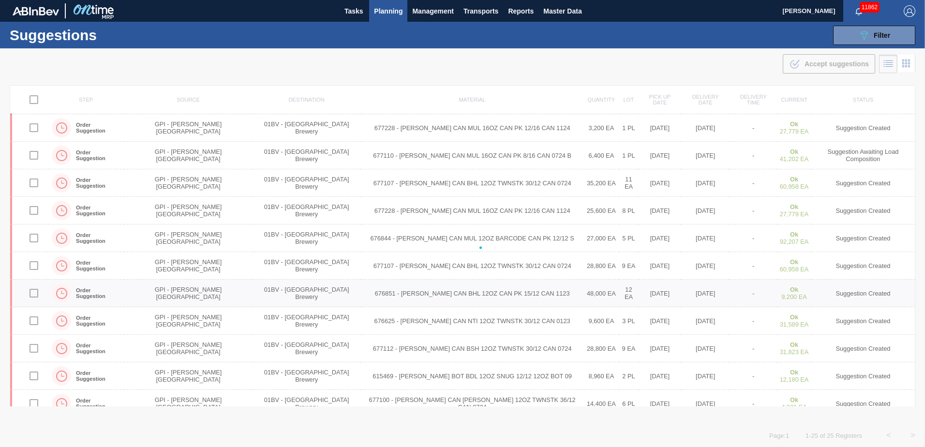
checkbox input "false"
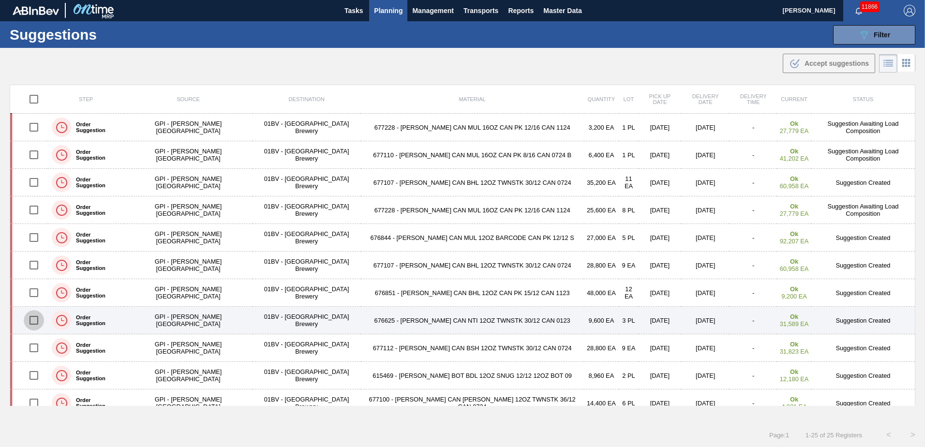
click at [40, 323] on input "checkbox" at bounding box center [34, 320] width 20 height 20
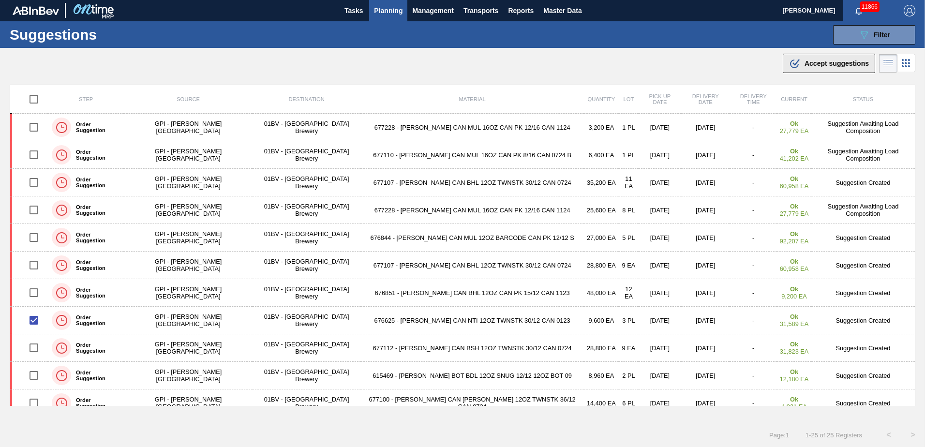
click at [831, 60] on span "Accept suggestions" at bounding box center [837, 64] width 64 height 8
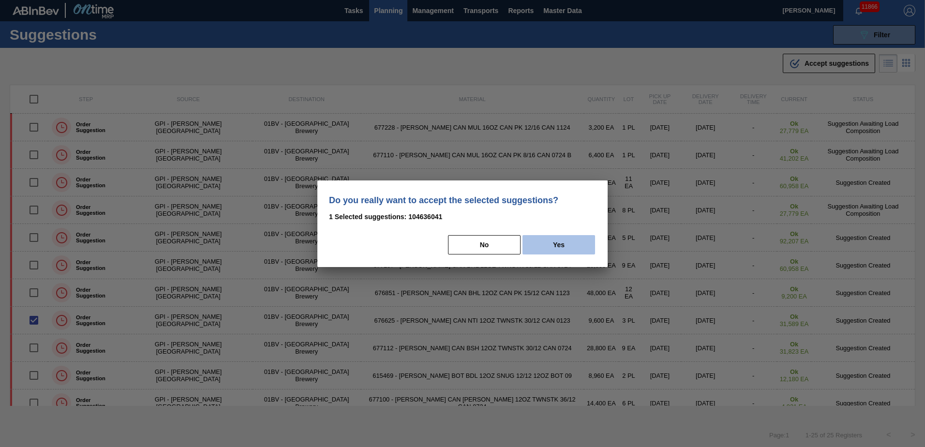
click at [562, 245] on button "Yes" at bounding box center [559, 244] width 73 height 19
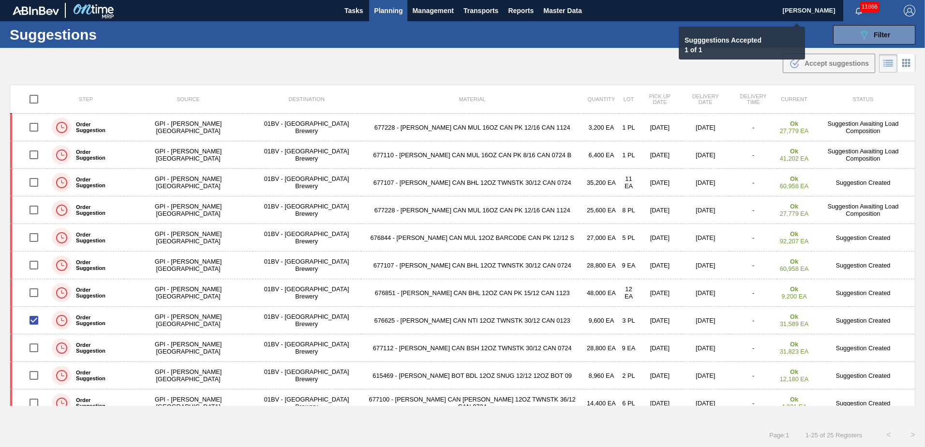
checkbox input "false"
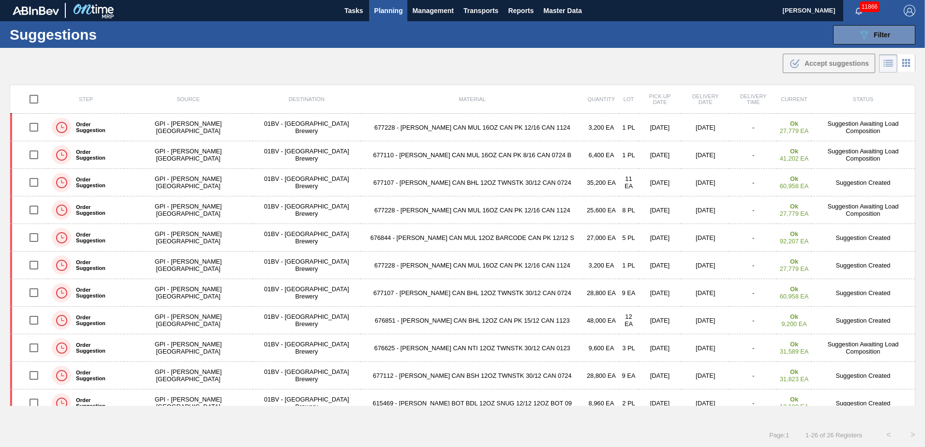
click at [398, 10] on span "Planning" at bounding box center [388, 11] width 29 height 12
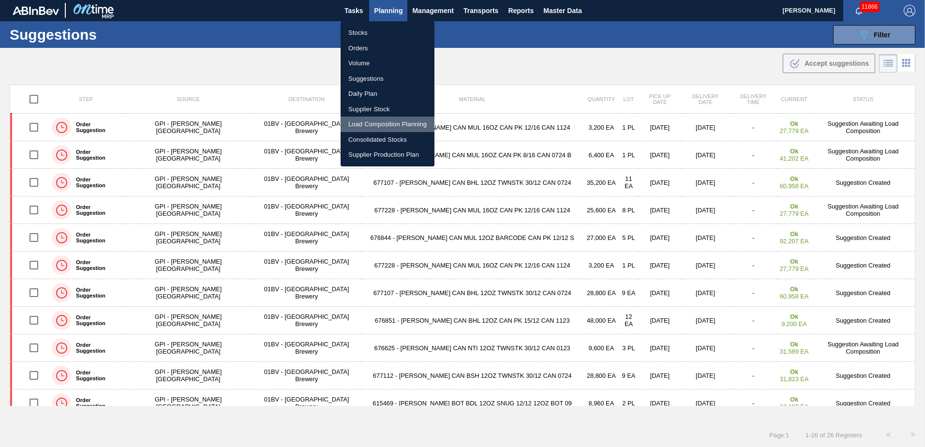
click at [373, 123] on li "Load Composition Planning" at bounding box center [388, 124] width 94 height 15
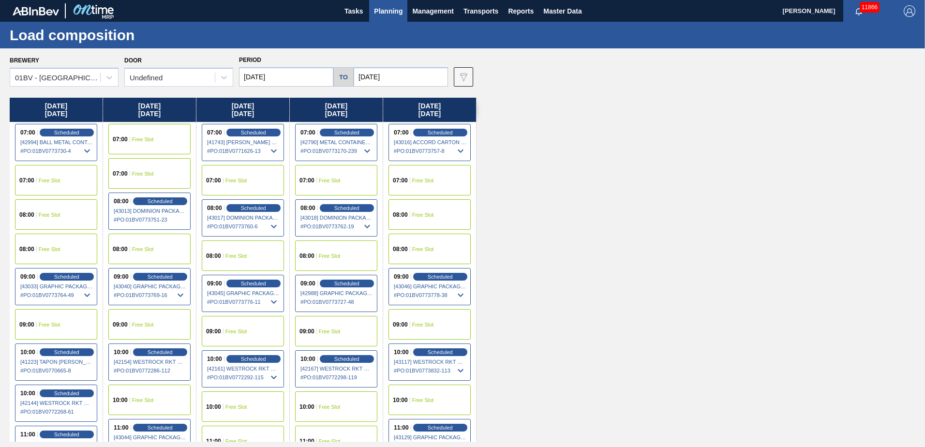
scroll to position [97, 0]
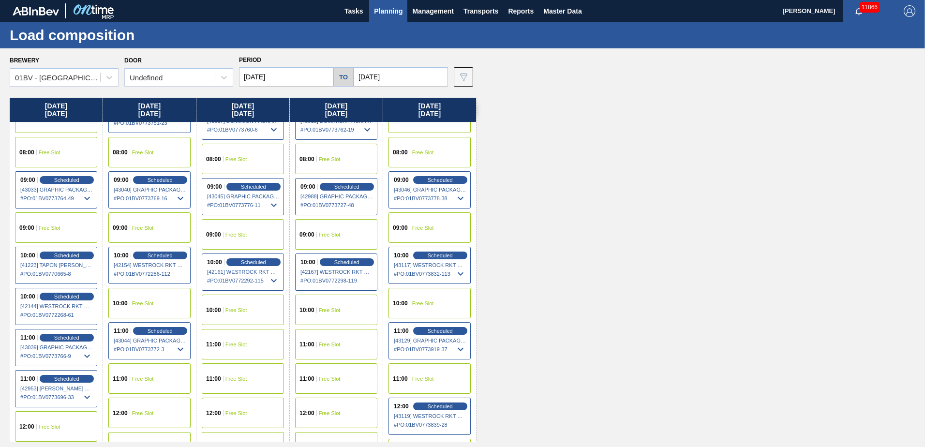
click at [325, 339] on div "11:00 Free Slot" at bounding box center [336, 344] width 82 height 30
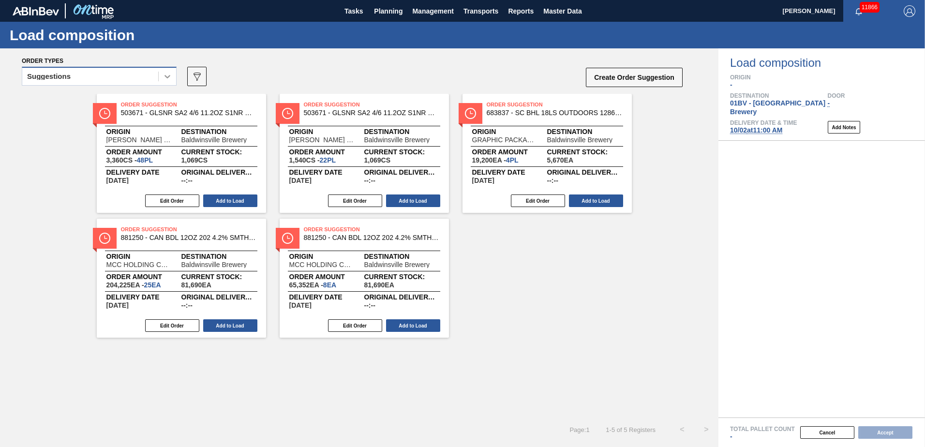
click at [167, 79] on icon at bounding box center [168, 77] width 10 height 10
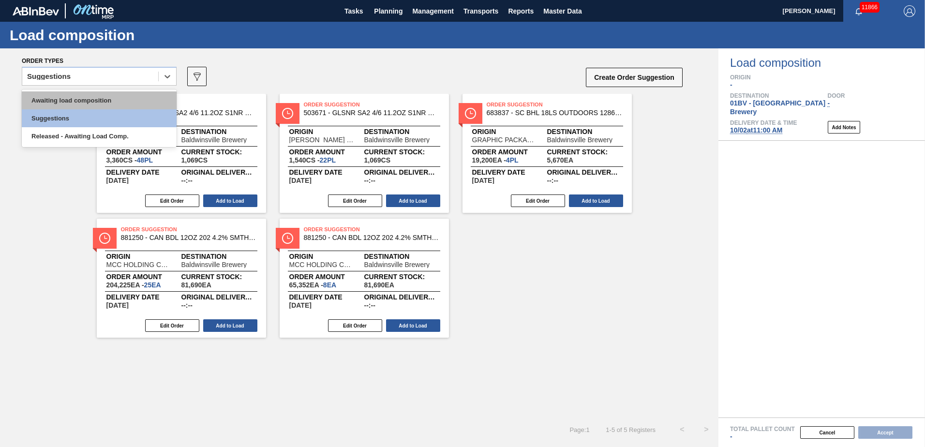
click at [104, 107] on div "Awaiting load composition" at bounding box center [99, 100] width 155 height 18
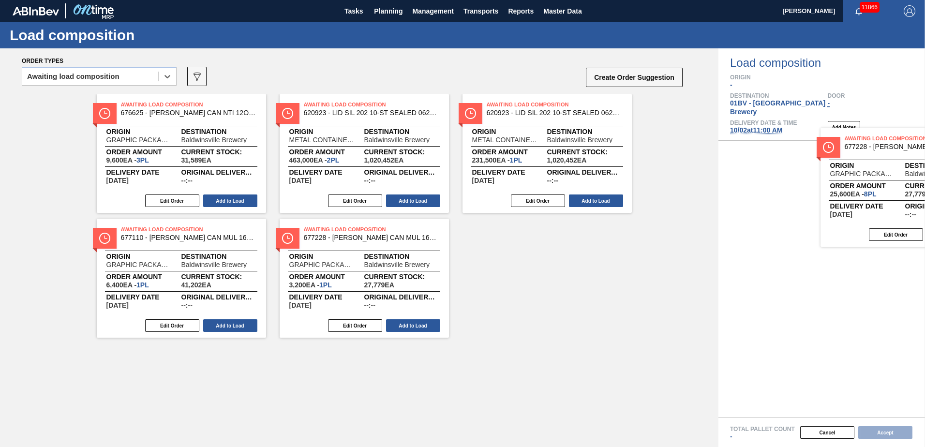
drag, startPoint x: 339, startPoint y: 113, endPoint x: 887, endPoint y: 148, distance: 549.2
click at [887, 148] on div "Order types option Awaiting load composition, selected. Select is focused ,type…" at bounding box center [462, 247] width 925 height 399
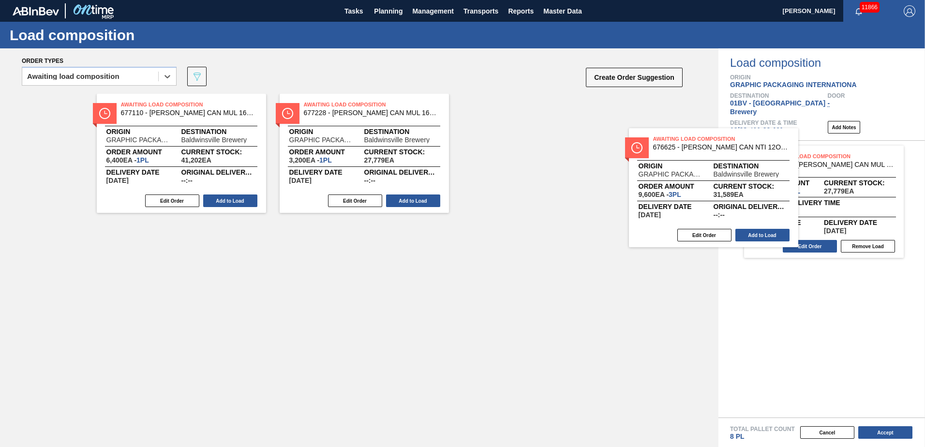
drag, startPoint x: 149, startPoint y: 108, endPoint x: 762, endPoint y: 154, distance: 614.7
click at [773, 156] on div "Order types option Awaiting load composition, selected. Select is focused ,type…" at bounding box center [462, 247] width 925 height 399
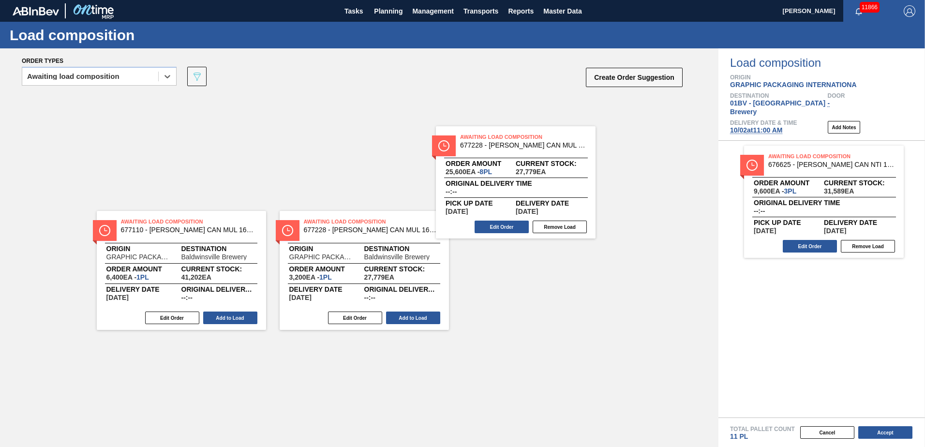
drag, startPoint x: 792, startPoint y: 178, endPoint x: 484, endPoint y: 167, distance: 308.4
click at [484, 167] on div "Order types option Awaiting load composition, selected. Select is focused ,type…" at bounding box center [462, 247] width 925 height 399
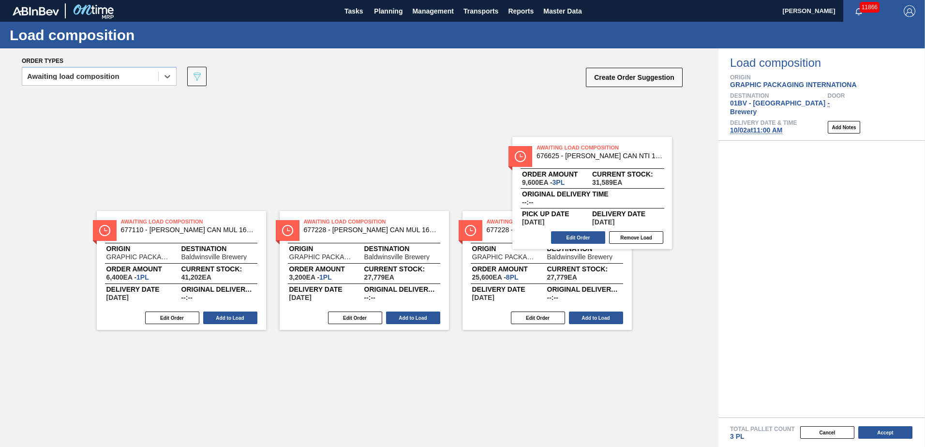
drag, startPoint x: 835, startPoint y: 195, endPoint x: 414, endPoint y: 183, distance: 421.1
click at [484, 186] on div "Order types option Awaiting load composition, selected. Select is focused ,type…" at bounding box center [462, 247] width 925 height 399
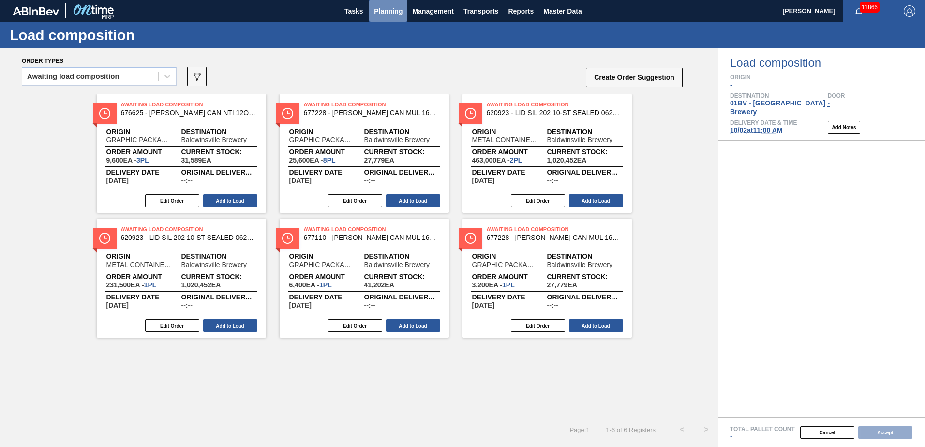
click at [394, 12] on span "Planning" at bounding box center [388, 11] width 29 height 12
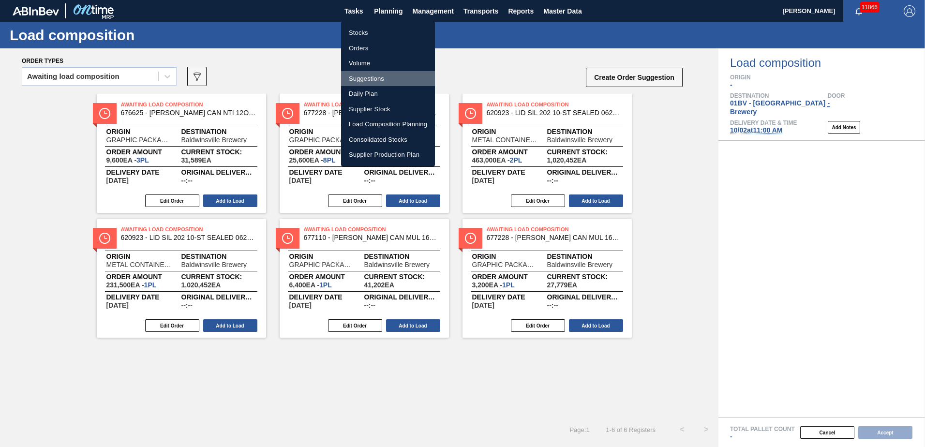
click at [366, 76] on li "Suggestions" at bounding box center [388, 78] width 94 height 15
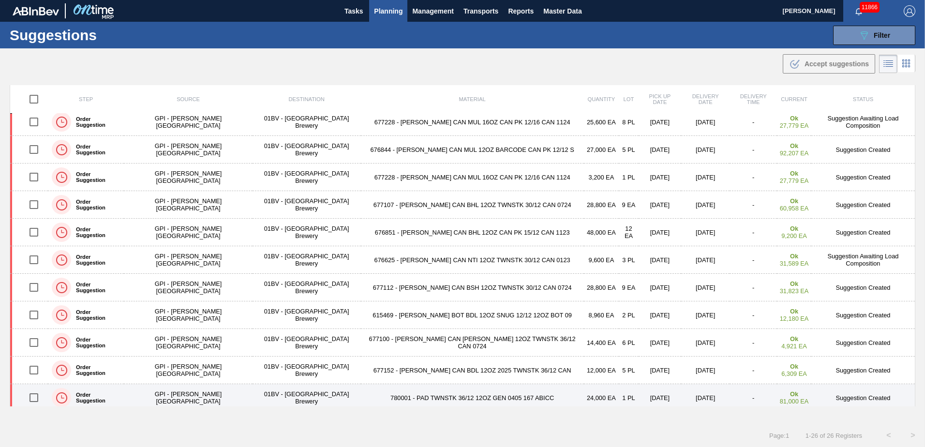
scroll to position [86, 0]
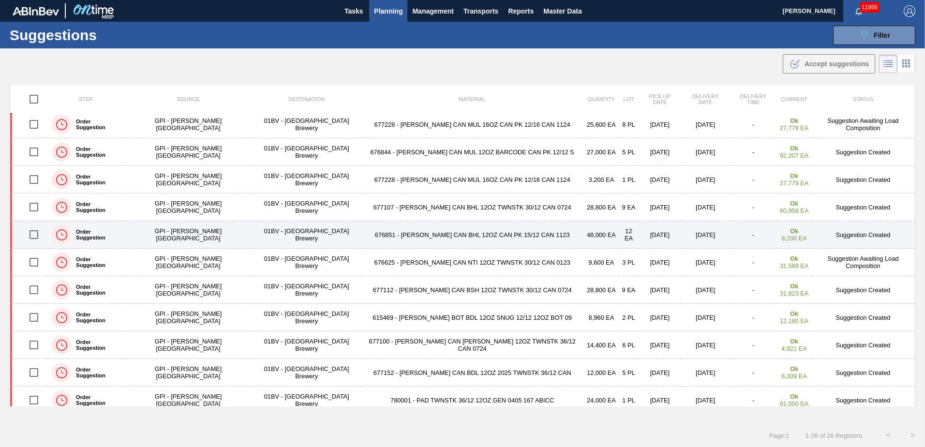
click at [32, 236] on input "checkbox" at bounding box center [34, 234] width 20 height 20
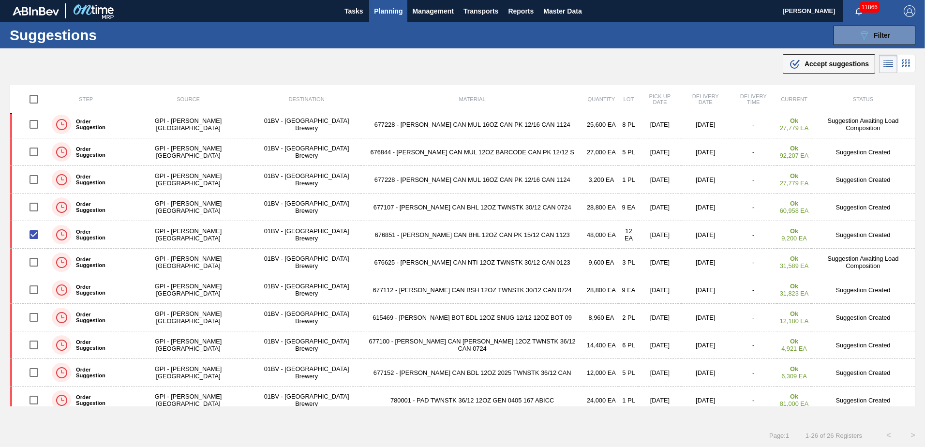
click at [796, 65] on icon at bounding box center [794, 64] width 9 height 9
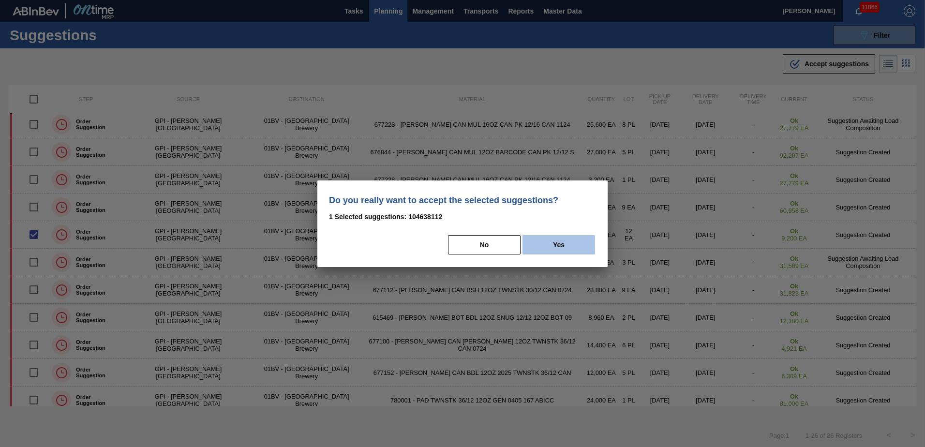
click at [567, 242] on button "Yes" at bounding box center [559, 244] width 73 height 19
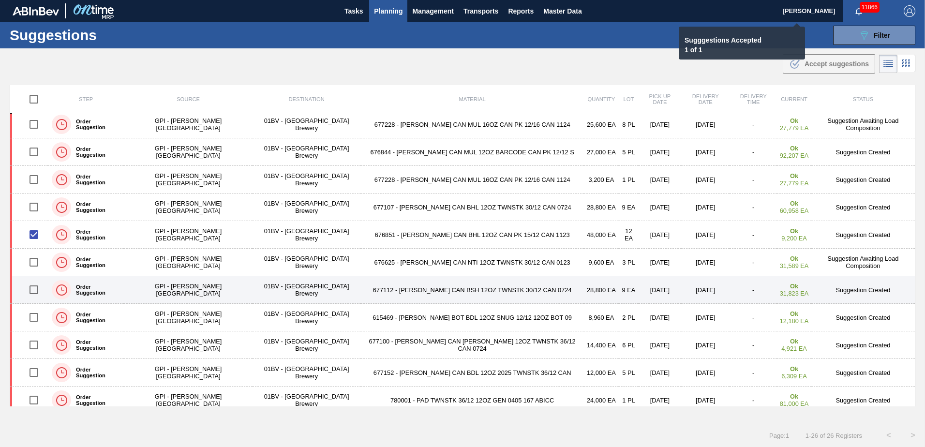
checkbox input "false"
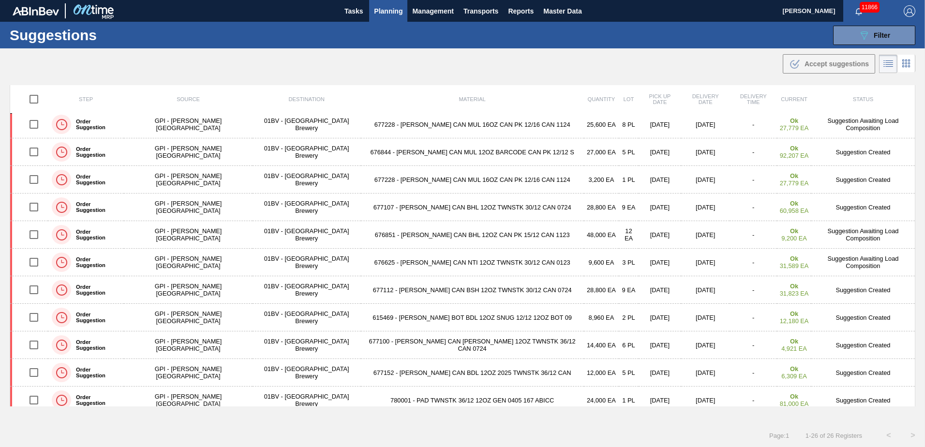
click at [384, 14] on span "Planning" at bounding box center [388, 11] width 29 height 12
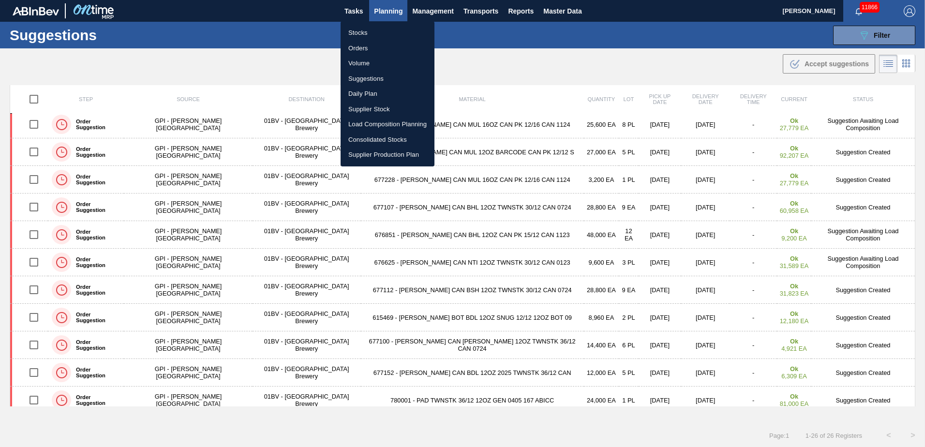
click at [388, 124] on li "Load Composition Planning" at bounding box center [388, 124] width 94 height 15
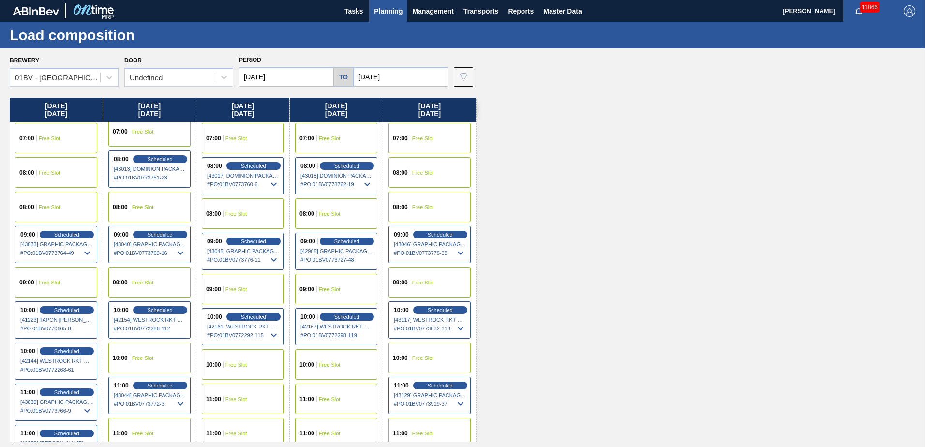
scroll to position [145, 0]
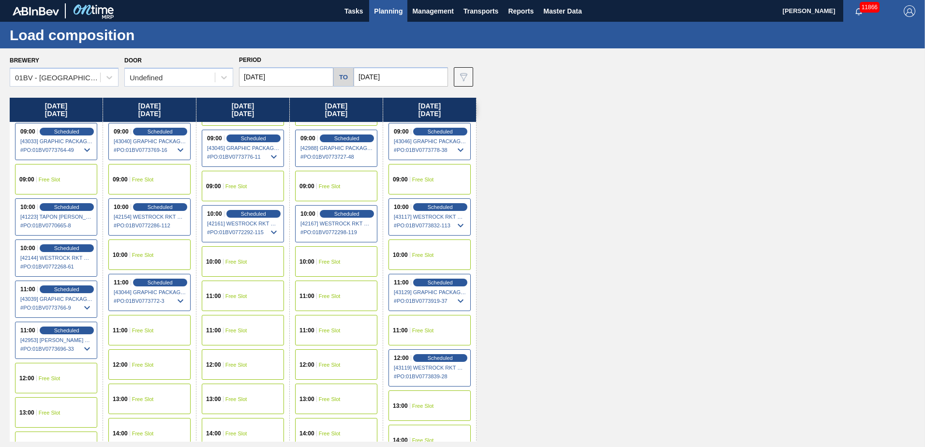
click at [319, 297] on span "Free Slot" at bounding box center [330, 296] width 22 height 6
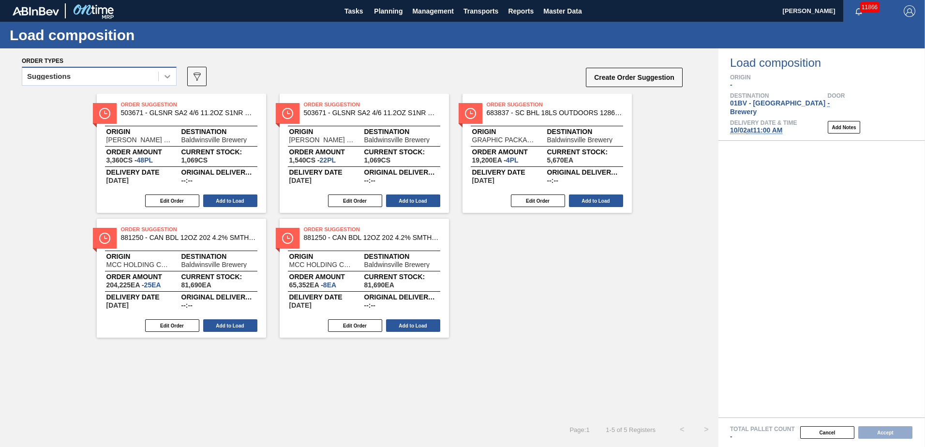
click at [166, 74] on icon at bounding box center [168, 77] width 10 height 10
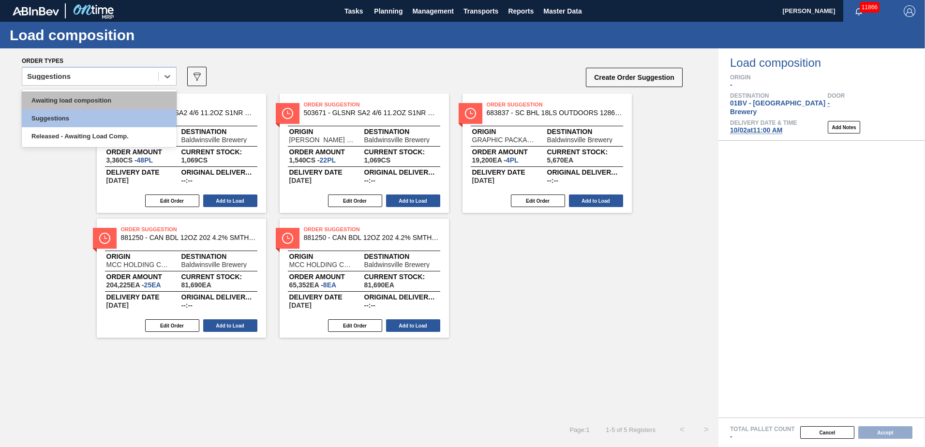
click at [126, 96] on div "Awaiting load composition" at bounding box center [99, 100] width 155 height 18
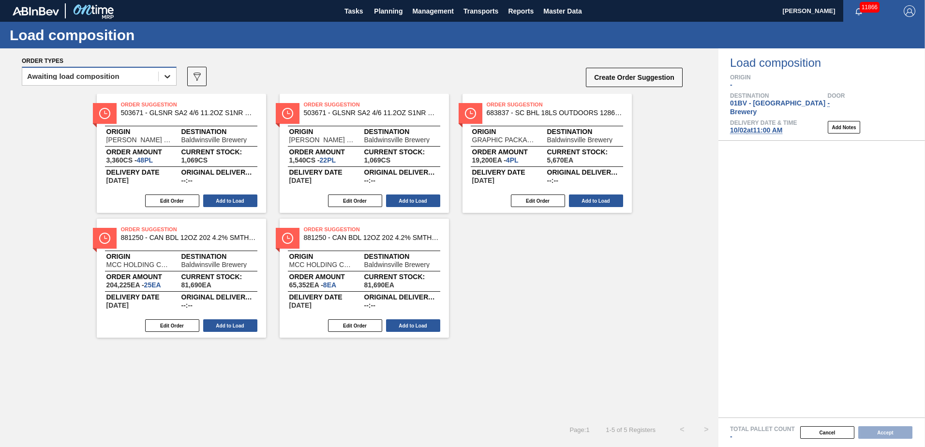
click at [171, 76] on icon at bounding box center [168, 77] width 10 height 10
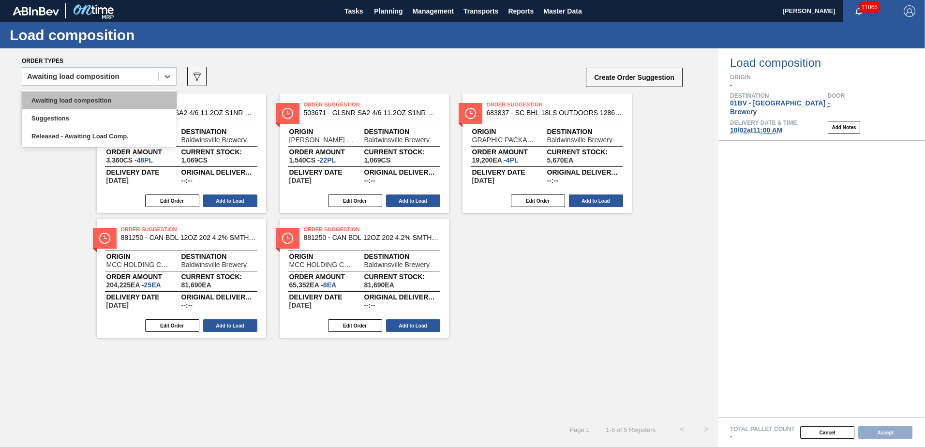
click at [82, 98] on div "Awaiting load composition" at bounding box center [99, 100] width 155 height 18
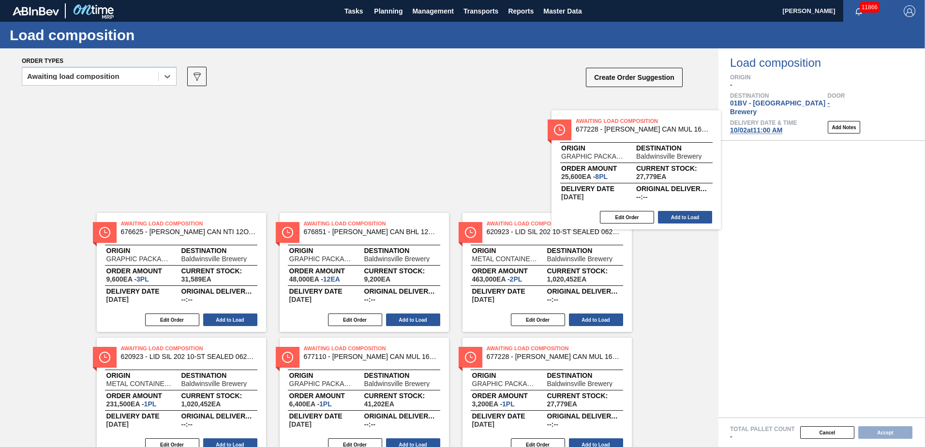
drag, startPoint x: 507, startPoint y: 110, endPoint x: 672, endPoint y: 137, distance: 167.7
click at [672, 137] on div "Awaiting Load Composition 676625 - CARR CAN NTI 12OZ TWNSTK 30/12 CAN 0123 Orig…" at bounding box center [359, 216] width 718 height 244
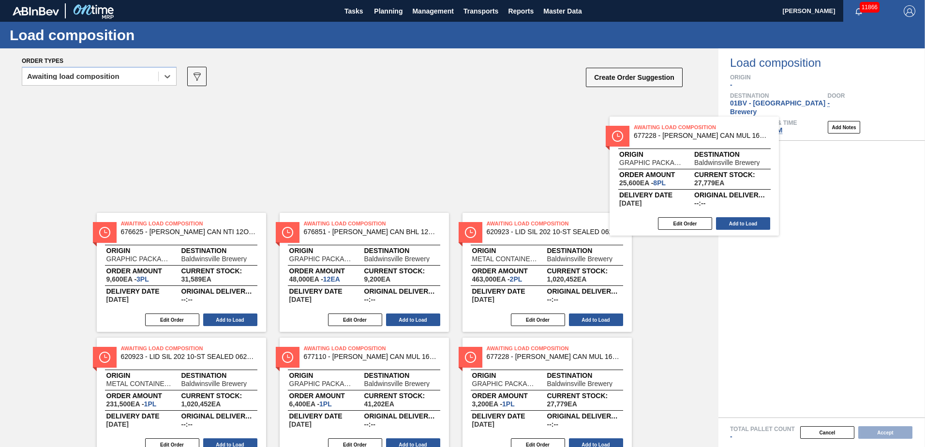
drag, startPoint x: 508, startPoint y: 109, endPoint x: 767, endPoint y: 149, distance: 261.4
click at [767, 148] on div "Order types option Awaiting load composition, selected. Select is focused ,type…" at bounding box center [462, 247] width 925 height 399
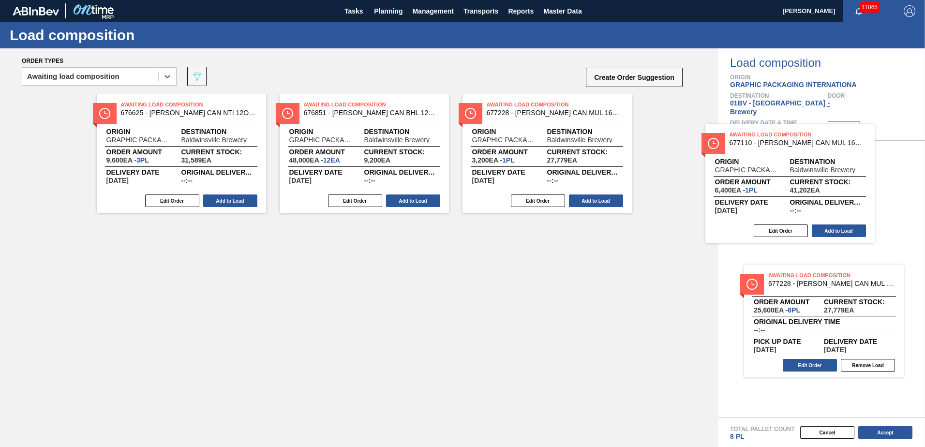
drag, startPoint x: 523, startPoint y: 119, endPoint x: 792, endPoint y: 152, distance: 271.5
click at [792, 152] on div "Order types option Awaiting load composition, selected. Select is focused ,type…" at bounding box center [462, 247] width 925 height 399
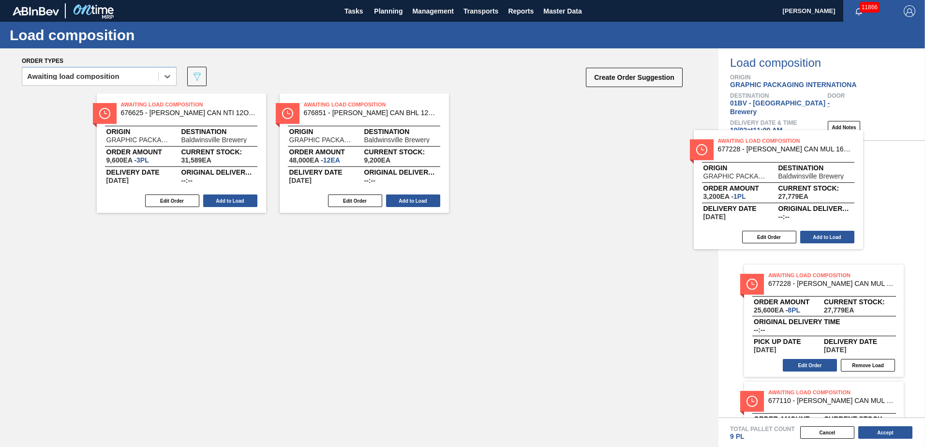
drag, startPoint x: 503, startPoint y: 123, endPoint x: 752, endPoint y: 161, distance: 251.9
click at [753, 160] on div "Order types option Awaiting load composition, selected. Select is focused ,type…" at bounding box center [462, 247] width 925 height 399
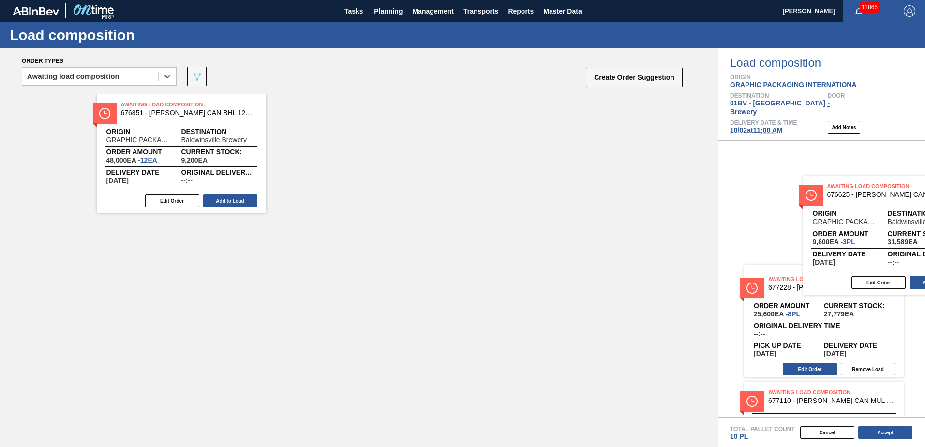
drag, startPoint x: 157, startPoint y: 116, endPoint x: 867, endPoint y: 197, distance: 715.4
click at [867, 197] on div "Order types option Awaiting load composition, selected. Select is focused ,type…" at bounding box center [462, 247] width 925 height 399
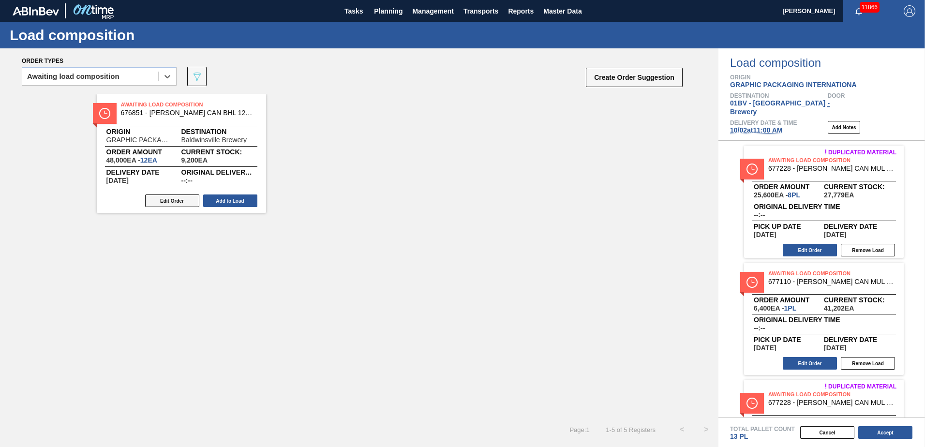
click at [170, 200] on button "Edit Order" at bounding box center [172, 200] width 54 height 13
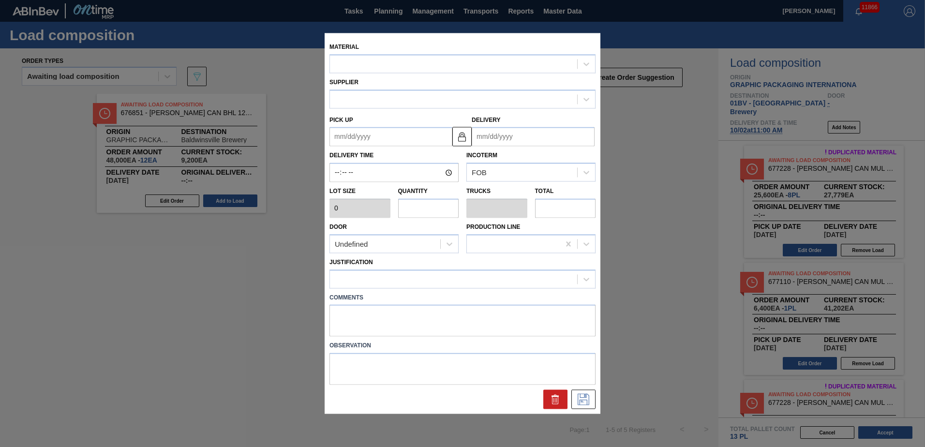
type input "4,000"
type input "12"
type input "0.462"
type input "48,000"
type up "[DATE]"
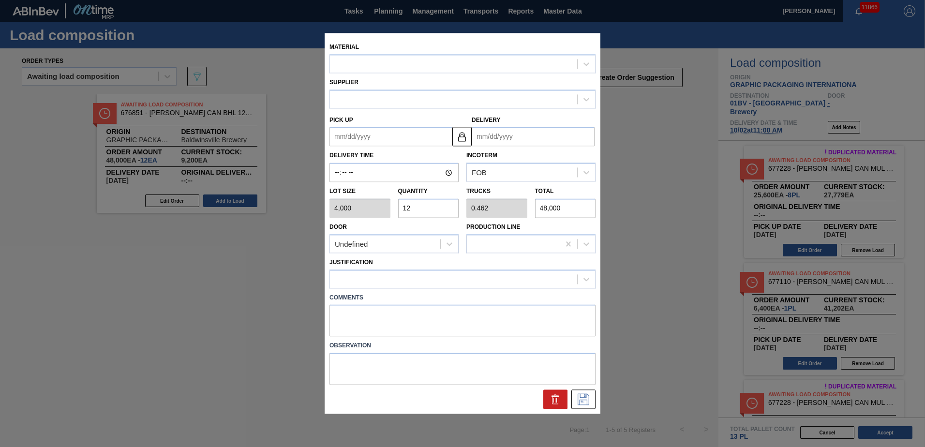
type input "[DATE]"
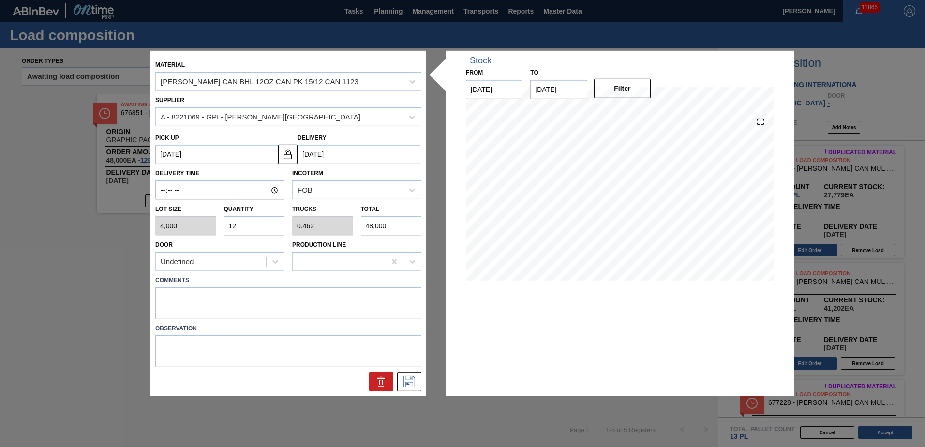
drag, startPoint x: 245, startPoint y: 224, endPoint x: 90, endPoint y: 221, distance: 154.9
click at [92, 221] on div "Material CARR CAN BHL 12OZ CAN PK 15/12 CAN 1123 Supplier A - 8221069 - GPI - W…" at bounding box center [462, 223] width 925 height 447
type input "1"
type input "0.038"
type input "4,000"
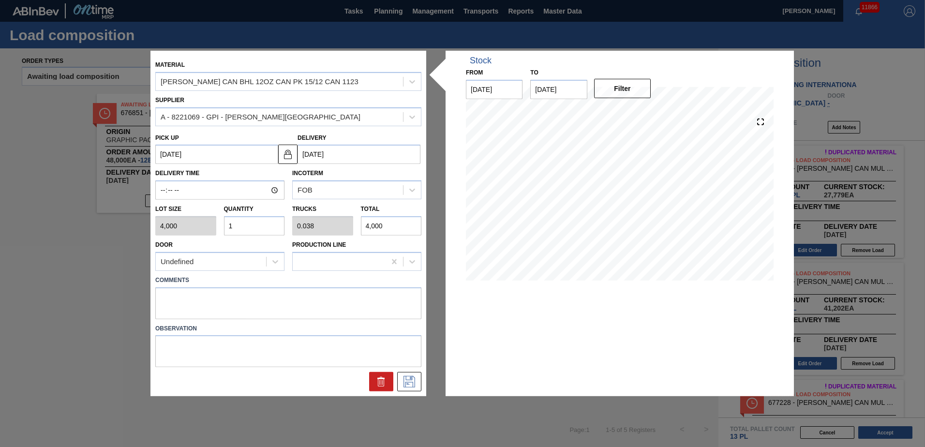
type input "13"
type input "0.5"
type input "52,000"
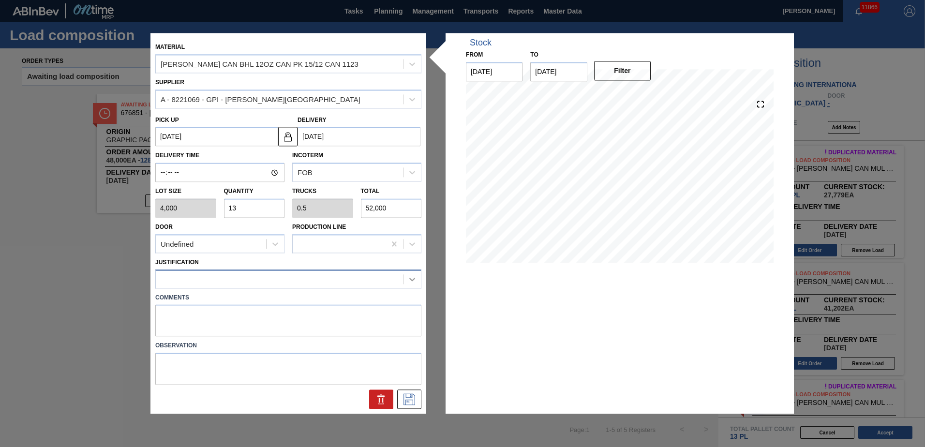
type input "13"
click at [411, 284] on icon at bounding box center [412, 279] width 10 height 10
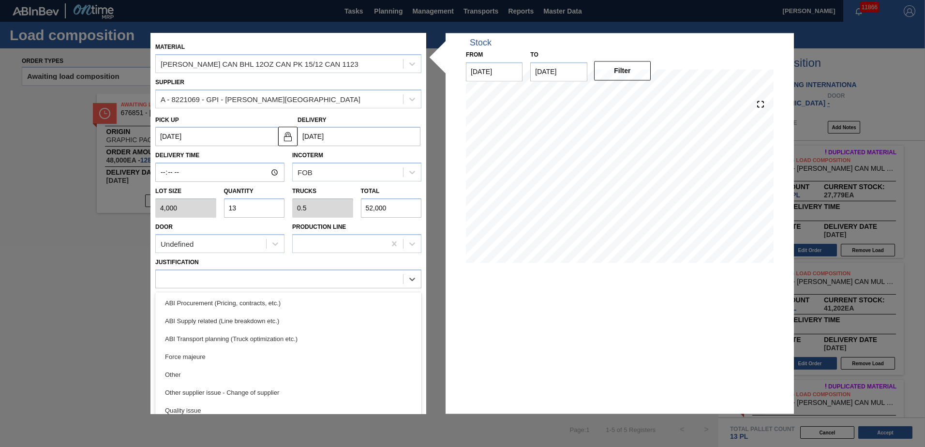
scroll to position [127, 0]
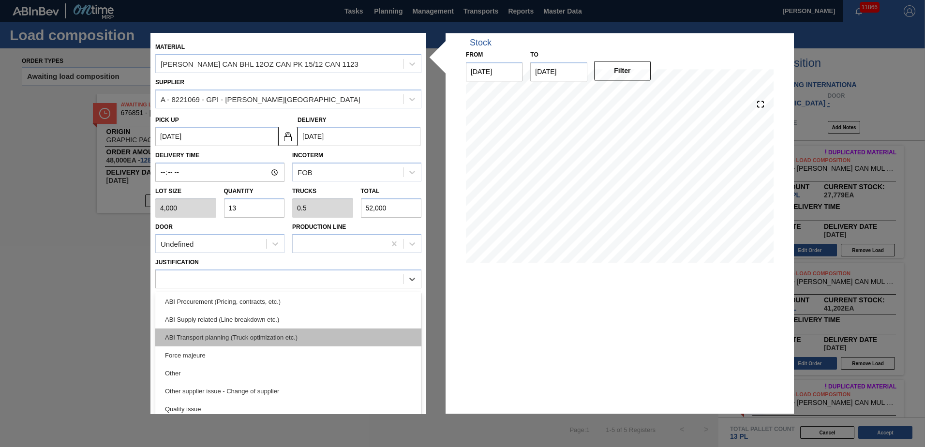
click at [272, 341] on div "ABI Transport planning (Truck optimization etc.)" at bounding box center [288, 338] width 266 height 18
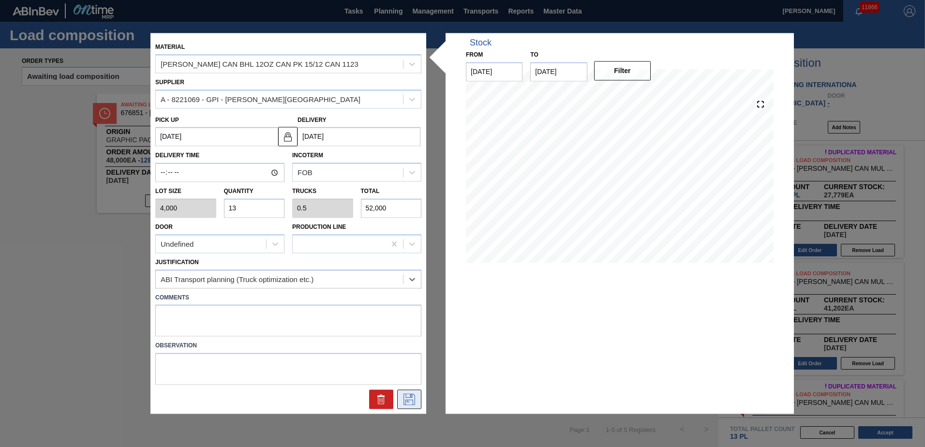
click at [412, 398] on icon at bounding box center [409, 400] width 15 height 12
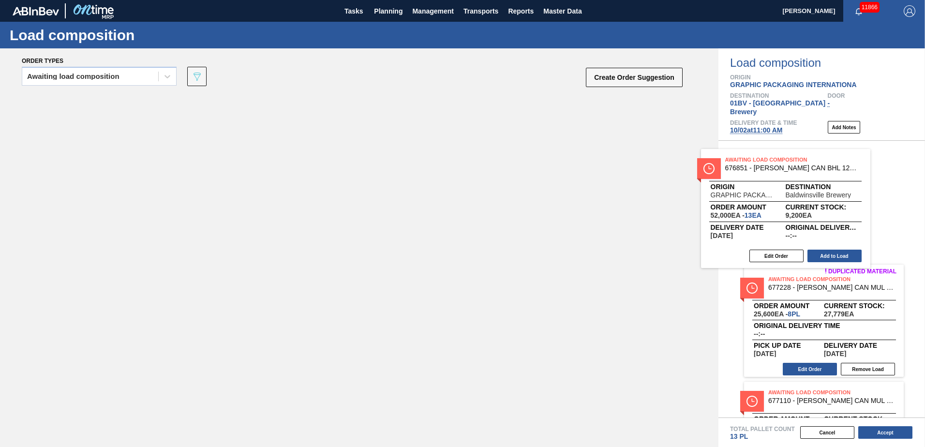
drag, startPoint x: 165, startPoint y: 111, endPoint x: 784, endPoint y: 167, distance: 620.8
click at [784, 167] on div "Order types Awaiting load composition 089F7B8B-B2A5-4AFE-B5C0-19BA573D28AC Crea…" at bounding box center [462, 247] width 925 height 399
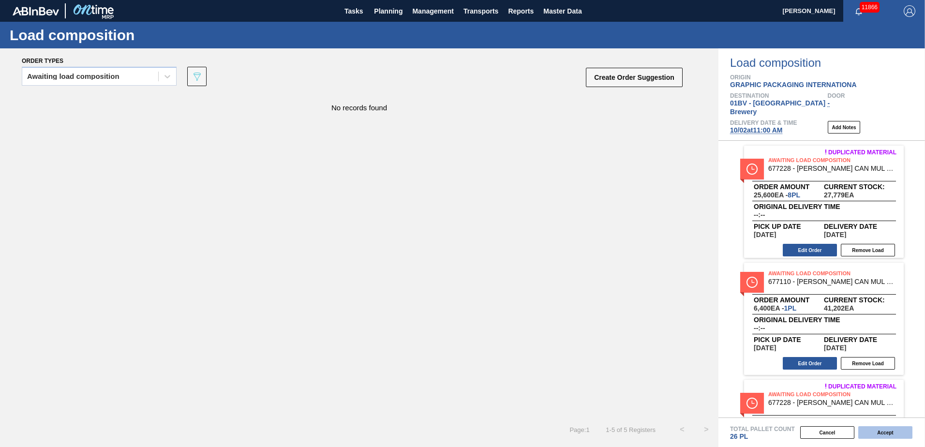
click at [881, 432] on button "Accept" at bounding box center [885, 432] width 54 height 13
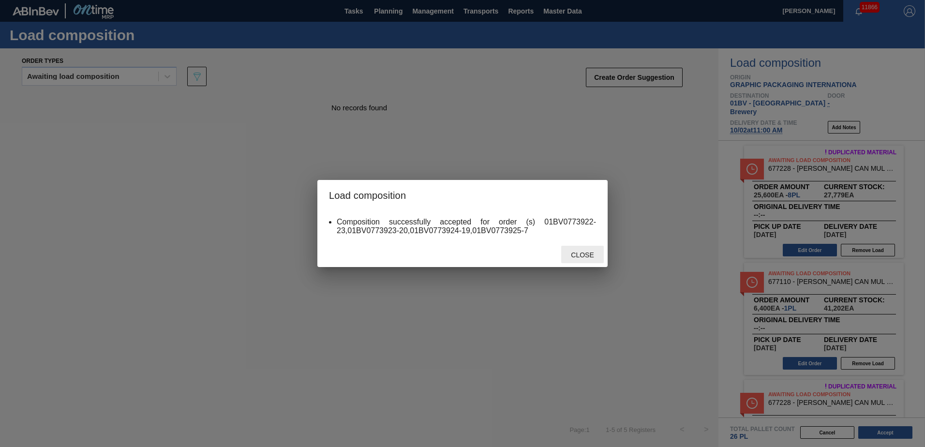
click at [589, 256] on span "Close" at bounding box center [582, 255] width 38 height 8
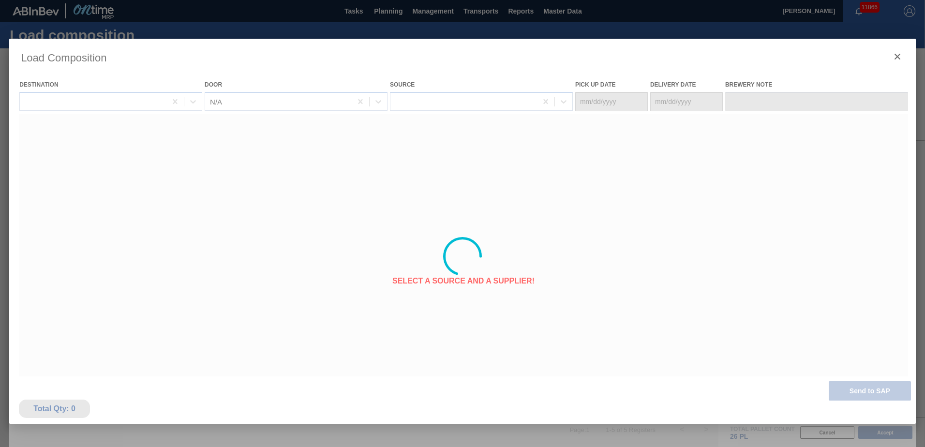
type Date "[DATE]"
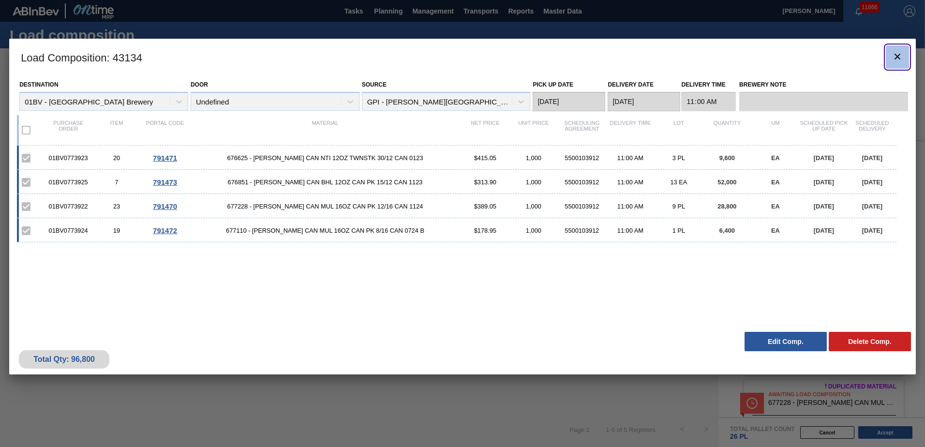
click at [896, 55] on icon "botão de ícone" at bounding box center [898, 57] width 6 height 6
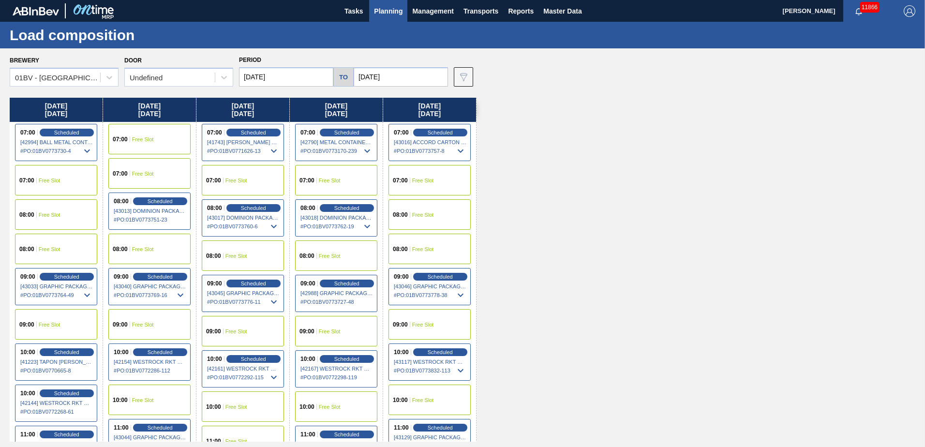
click at [386, 16] on span "Planning" at bounding box center [388, 11] width 29 height 12
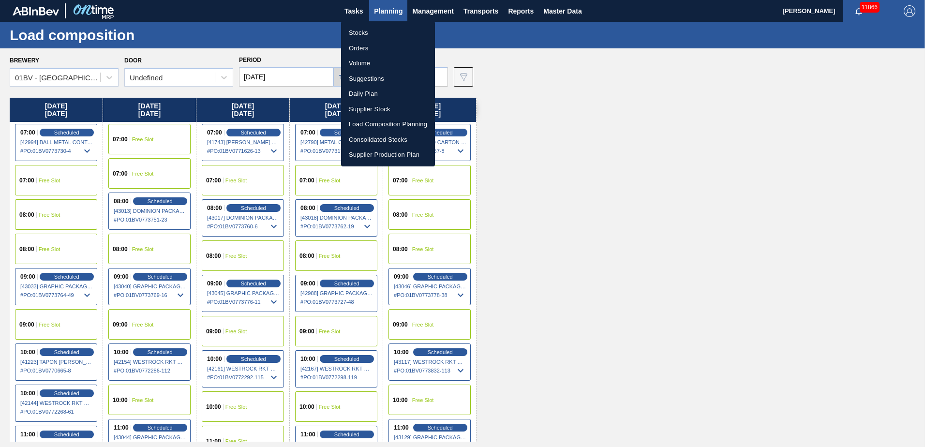
click at [367, 77] on li "Suggestions" at bounding box center [388, 78] width 94 height 15
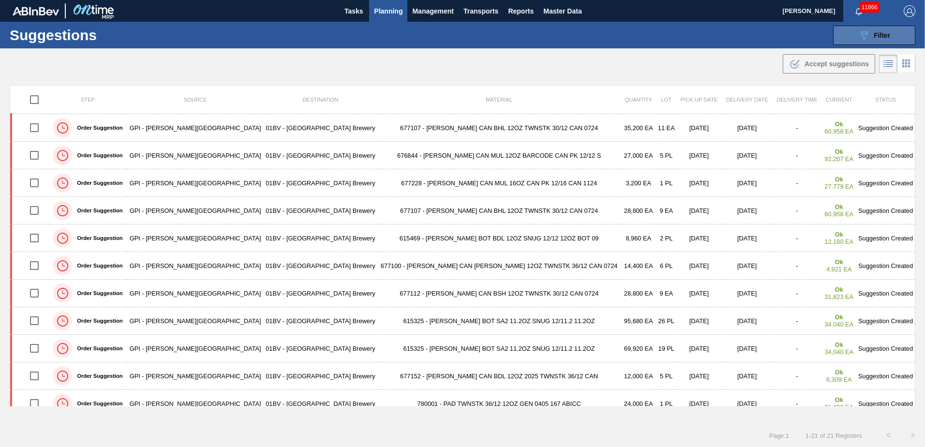
click at [876, 34] on span "Filter" at bounding box center [882, 35] width 16 height 8
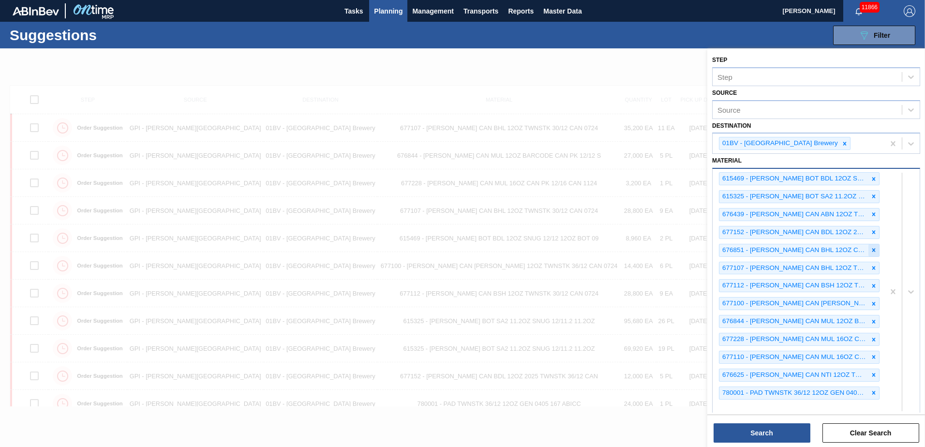
click at [871, 248] on icon at bounding box center [873, 250] width 7 height 7
click at [873, 319] on icon at bounding box center [873, 321] width 7 height 7
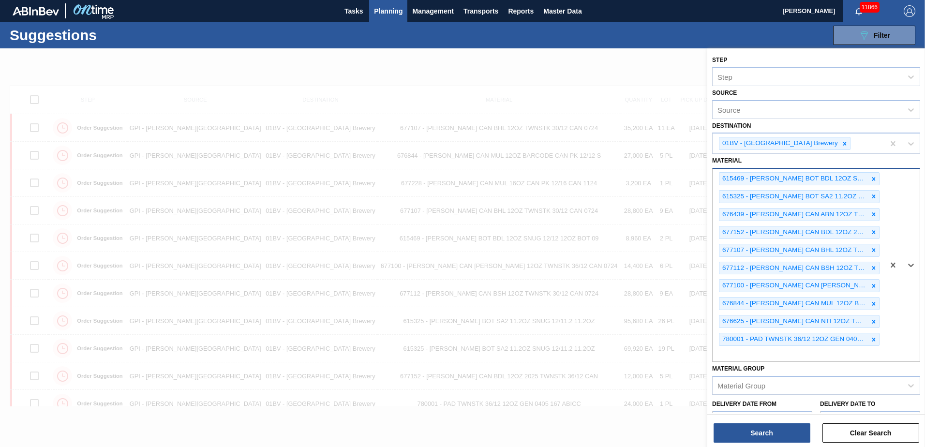
click at [873, 319] on icon at bounding box center [873, 321] width 7 height 7
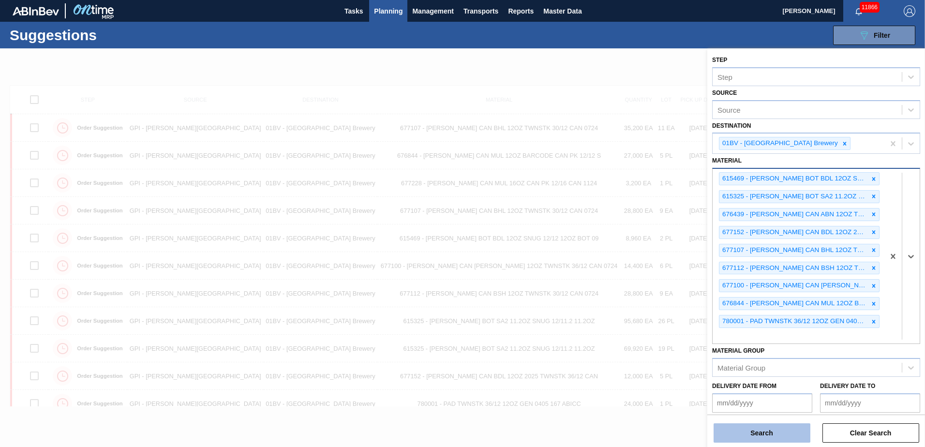
click at [765, 431] on button "Search" at bounding box center [762, 432] width 97 height 19
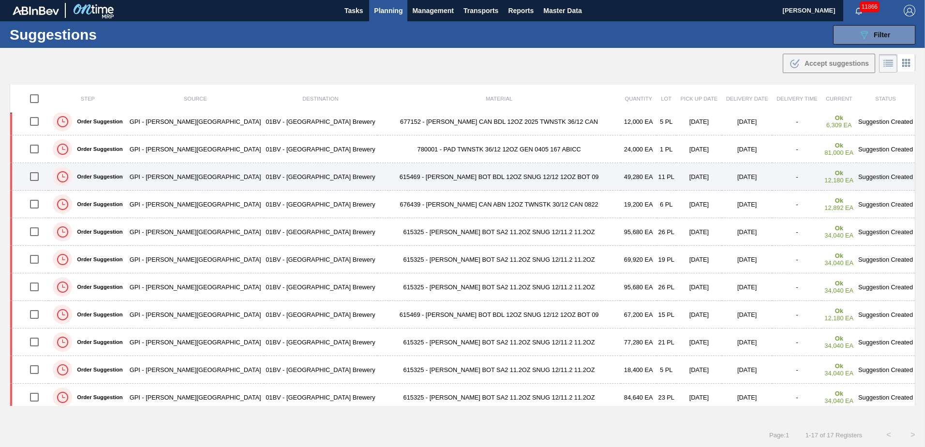
scroll to position [177, 0]
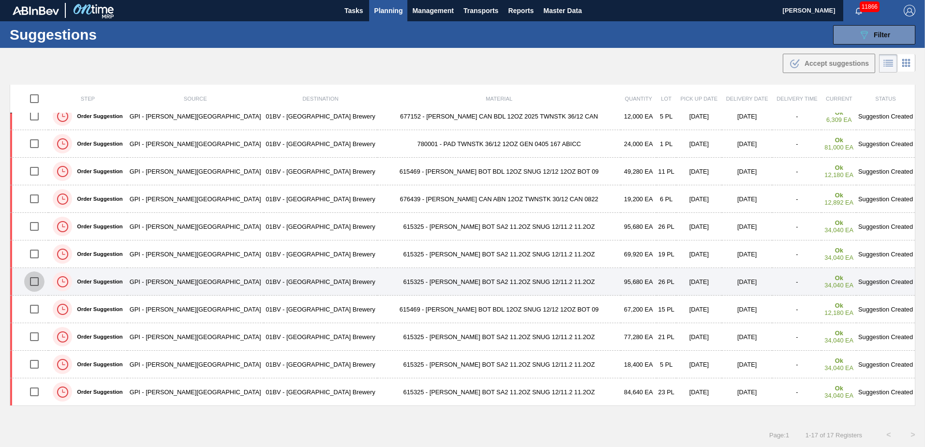
click at [37, 282] on input "checkbox" at bounding box center [34, 281] width 20 height 20
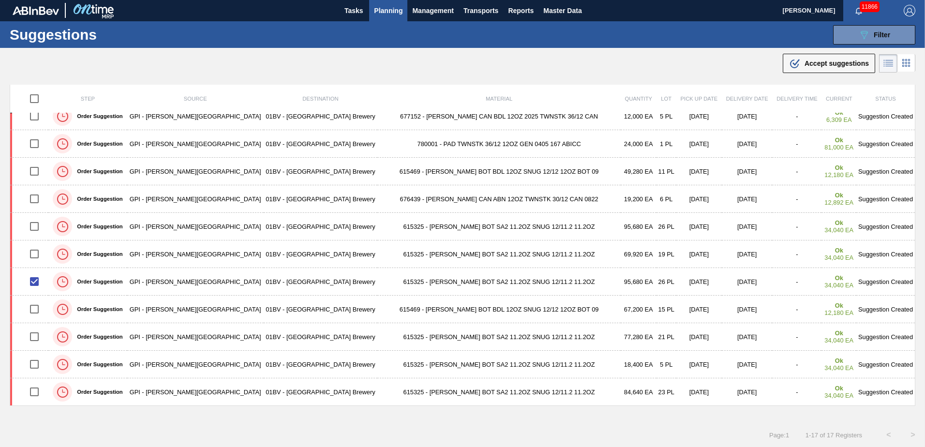
click at [811, 66] on span "Accept suggestions" at bounding box center [837, 64] width 64 height 8
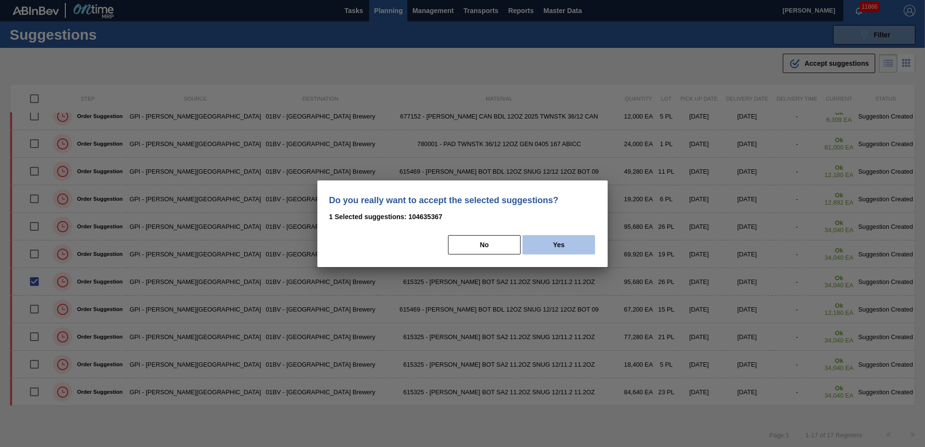
click at [559, 247] on button "Yes" at bounding box center [559, 244] width 73 height 19
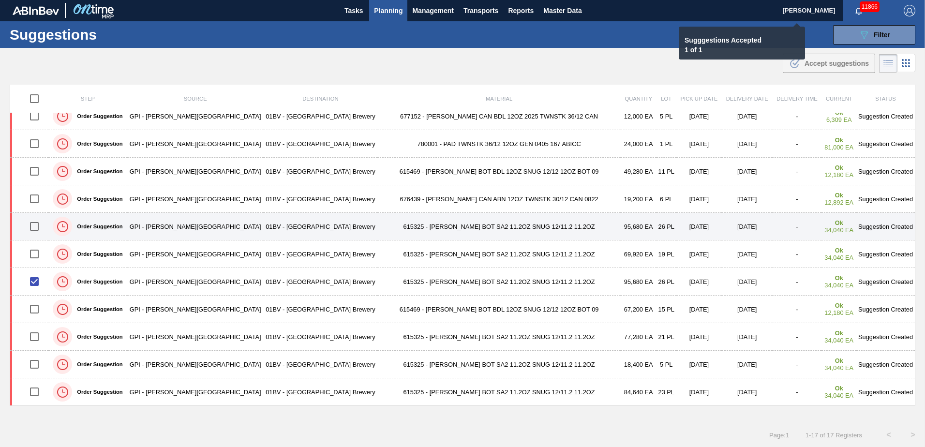
checkbox input "false"
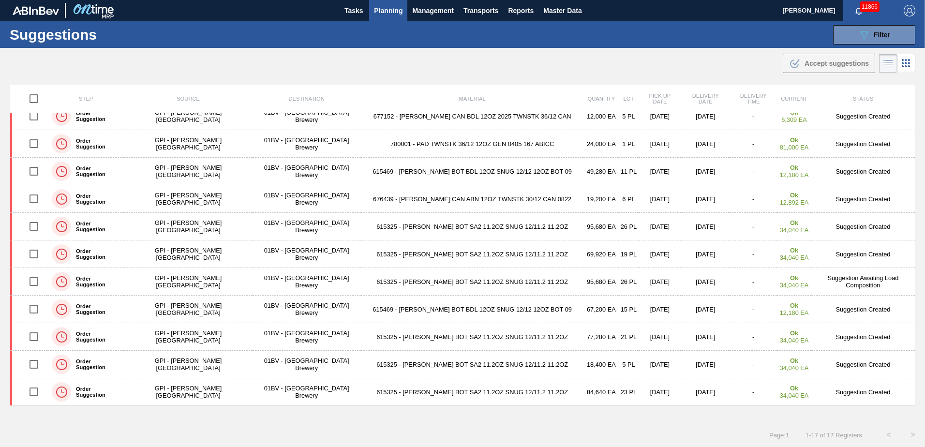
click at [390, 12] on span "Planning" at bounding box center [388, 11] width 29 height 12
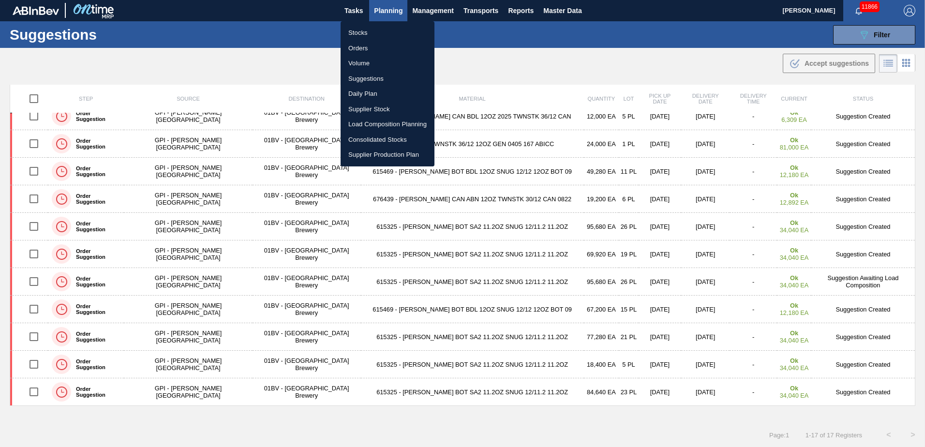
click at [369, 122] on li "Load Composition Planning" at bounding box center [388, 124] width 94 height 15
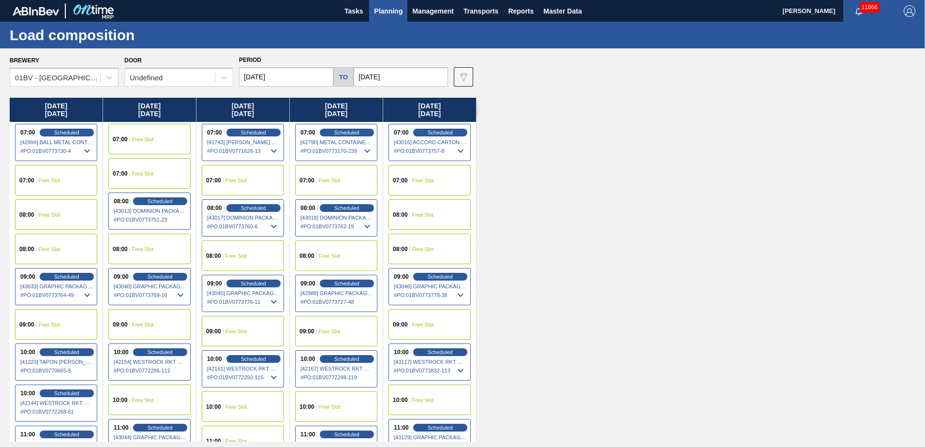
click at [389, 77] on input "[DATE]" at bounding box center [401, 76] width 94 height 19
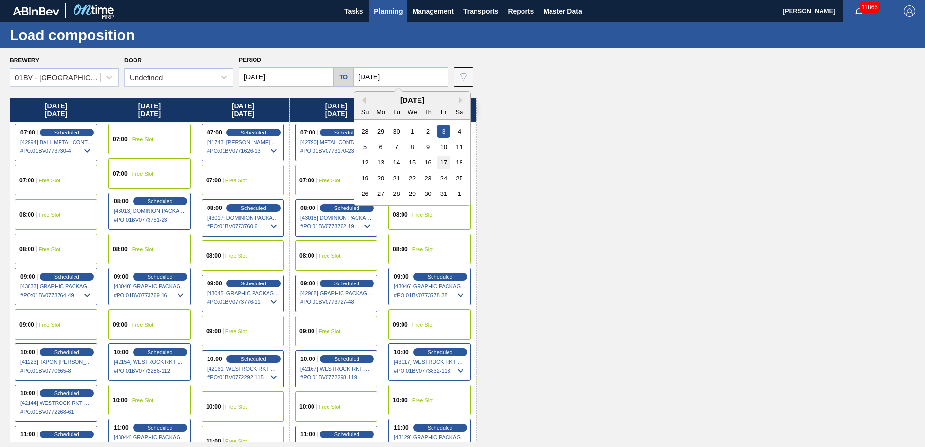
click at [440, 162] on div "17" at bounding box center [443, 162] width 13 height 13
type input "[DATE]"
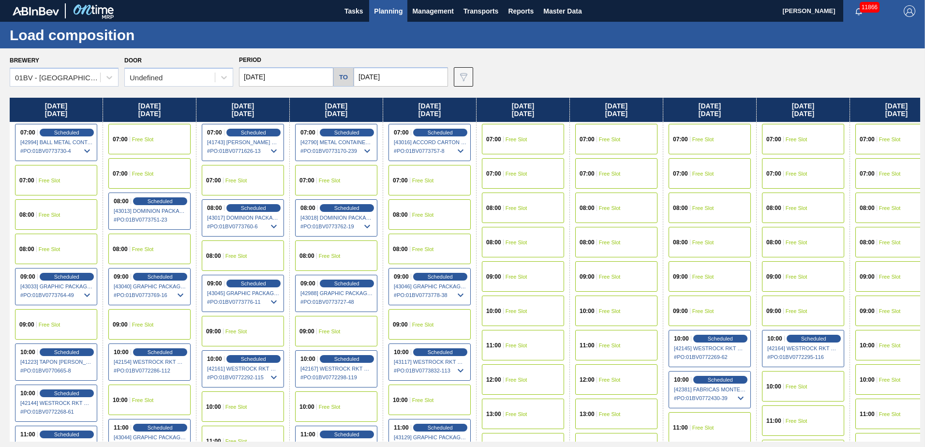
click at [295, 79] on input "[DATE]" at bounding box center [286, 76] width 94 height 19
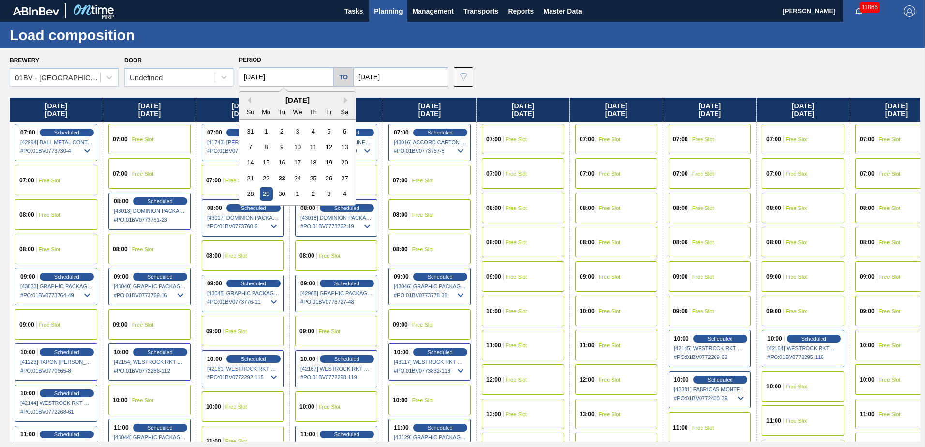
click at [342, 100] on div "[DATE]" at bounding box center [297, 100] width 116 height 8
click at [343, 101] on div "[DATE]" at bounding box center [297, 100] width 116 height 8
click at [348, 100] on button "Next Month" at bounding box center [347, 100] width 7 height 7
click at [266, 162] on div "13" at bounding box center [266, 162] width 13 height 13
type input "[DATE]"
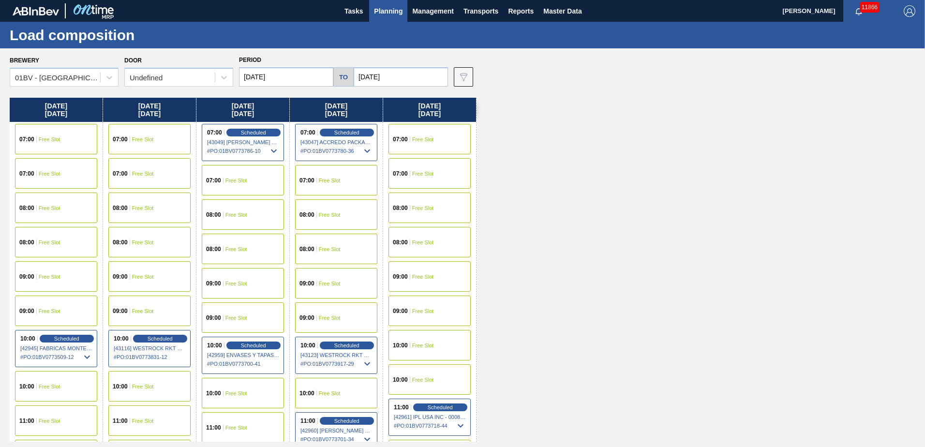
click at [392, 9] on span "Planning" at bounding box center [388, 11] width 29 height 12
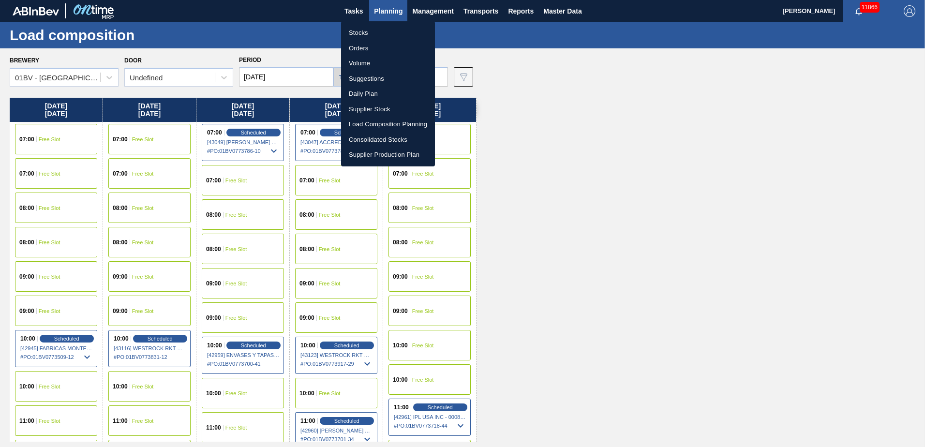
drag, startPoint x: 364, startPoint y: 79, endPoint x: 379, endPoint y: 77, distance: 15.1
click at [364, 79] on li "Suggestions" at bounding box center [388, 78] width 94 height 15
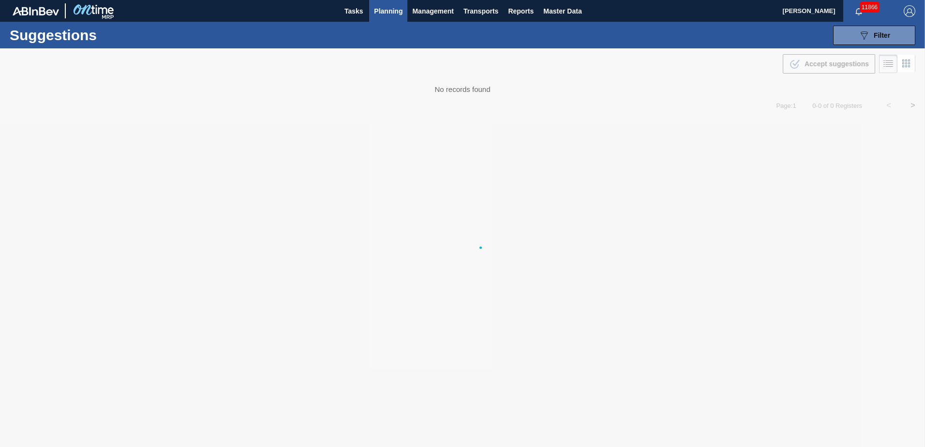
click at [909, 6] on img "button" at bounding box center [910, 11] width 12 height 12
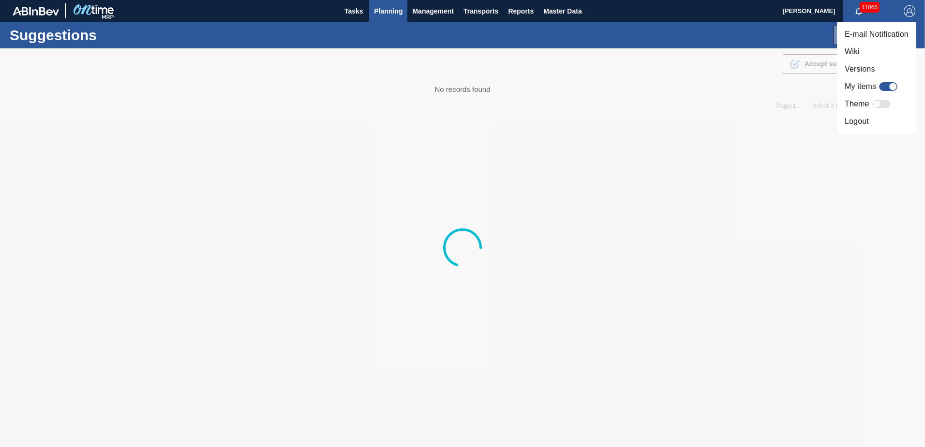
click at [865, 117] on li "Logout" at bounding box center [876, 121] width 79 height 17
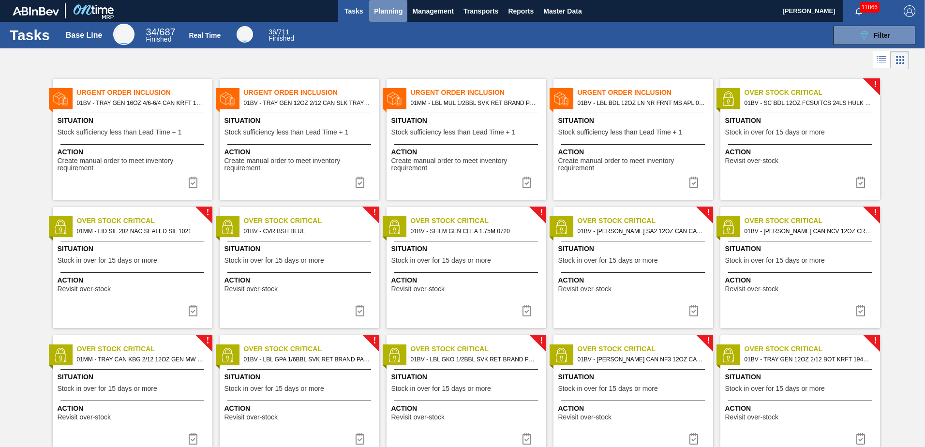
click at [385, 8] on span "Planning" at bounding box center [388, 11] width 29 height 12
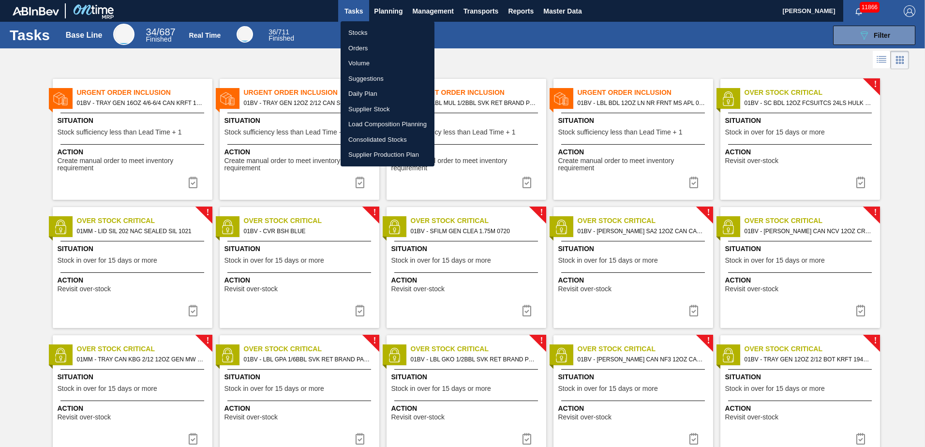
click at [366, 77] on li "Suggestions" at bounding box center [388, 78] width 94 height 15
checkbox input "true"
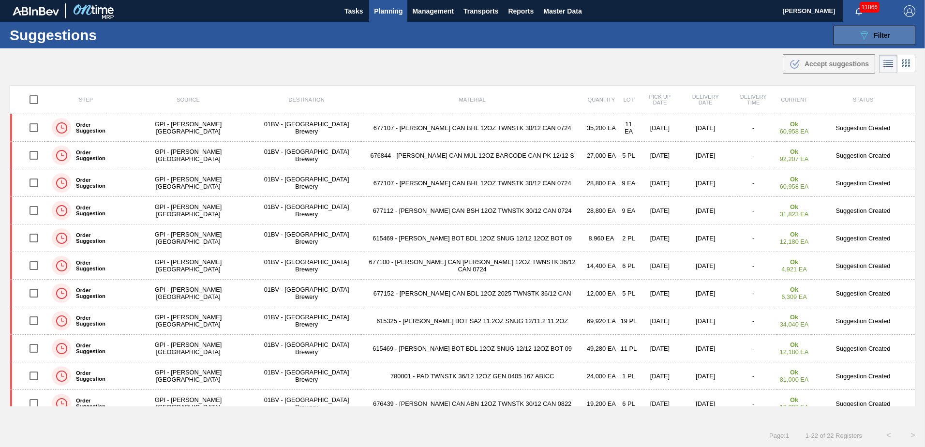
click at [865, 36] on icon "089F7B8B-B2A5-4AFE-B5C0-19BA573D28AC" at bounding box center [864, 36] width 12 height 12
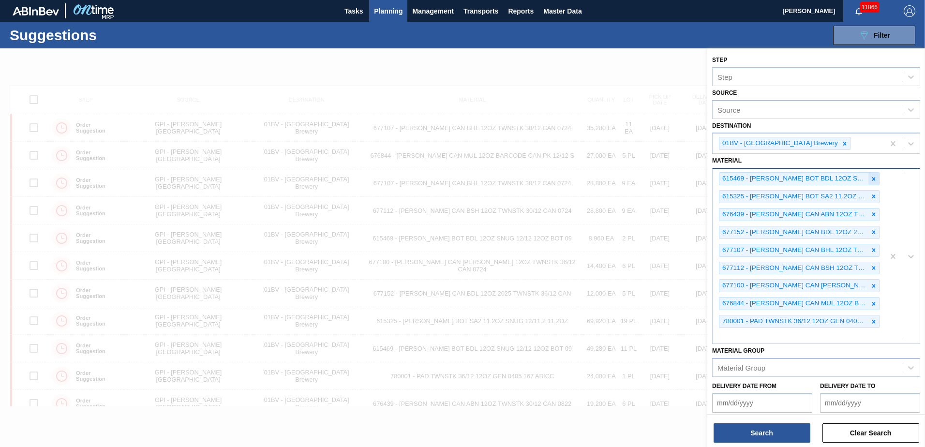
click at [870, 177] on icon at bounding box center [873, 179] width 7 height 7
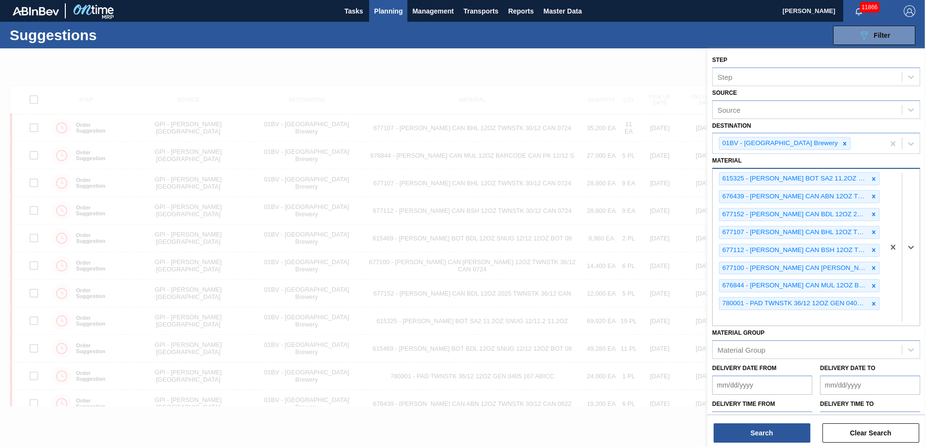
click at [870, 177] on icon at bounding box center [873, 179] width 7 height 7
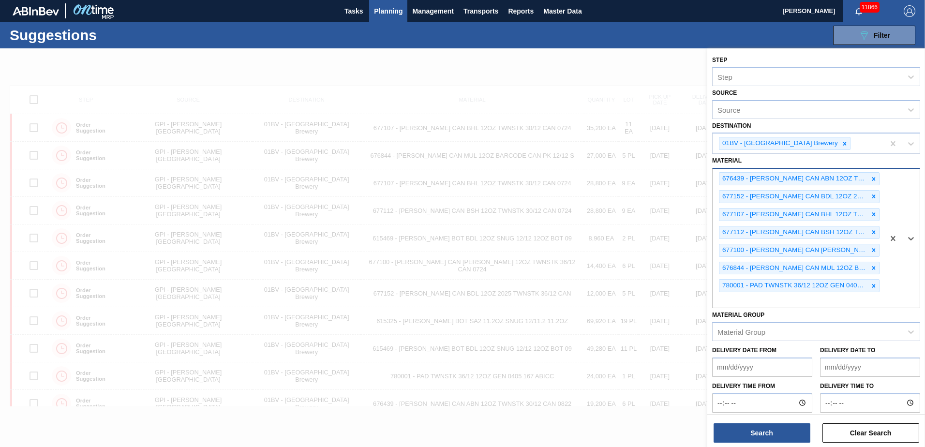
click at [870, 177] on icon at bounding box center [873, 179] width 7 height 7
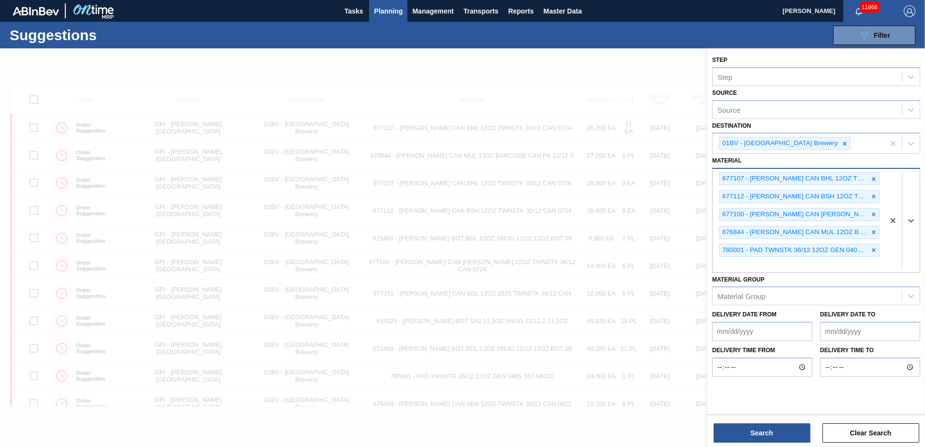
click at [870, 177] on icon at bounding box center [873, 179] width 7 height 7
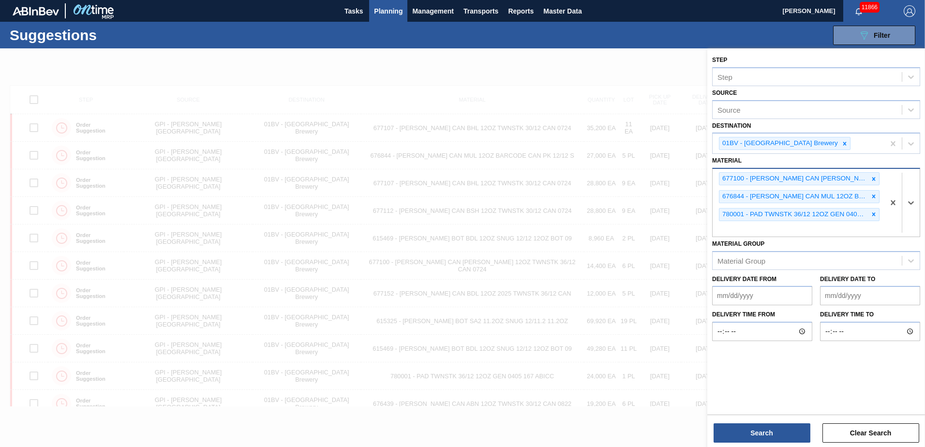
click at [870, 177] on icon at bounding box center [873, 179] width 7 height 7
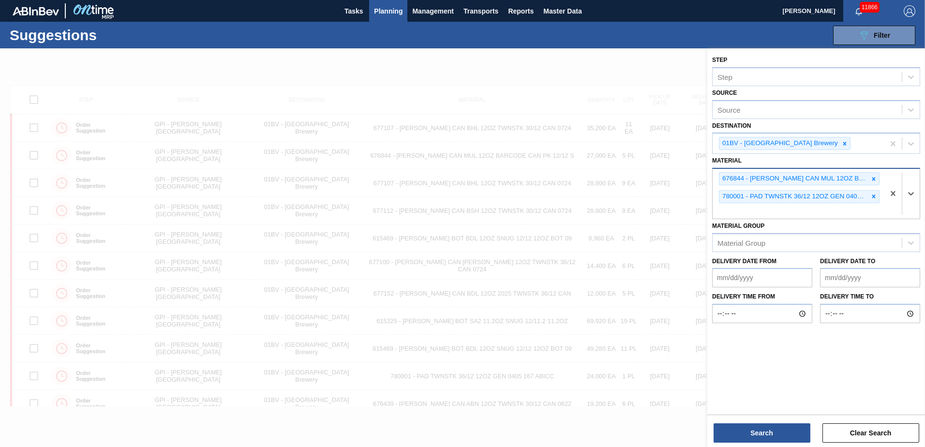
click at [870, 177] on icon at bounding box center [873, 179] width 7 height 7
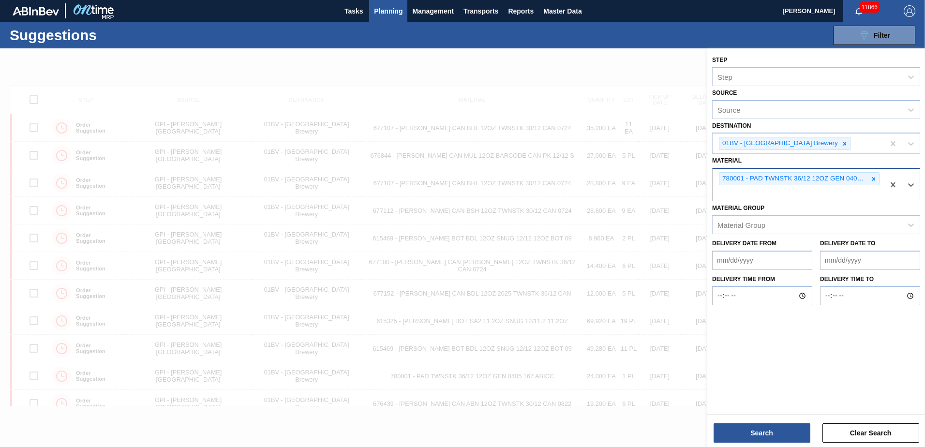
click at [870, 177] on icon at bounding box center [873, 179] width 7 height 7
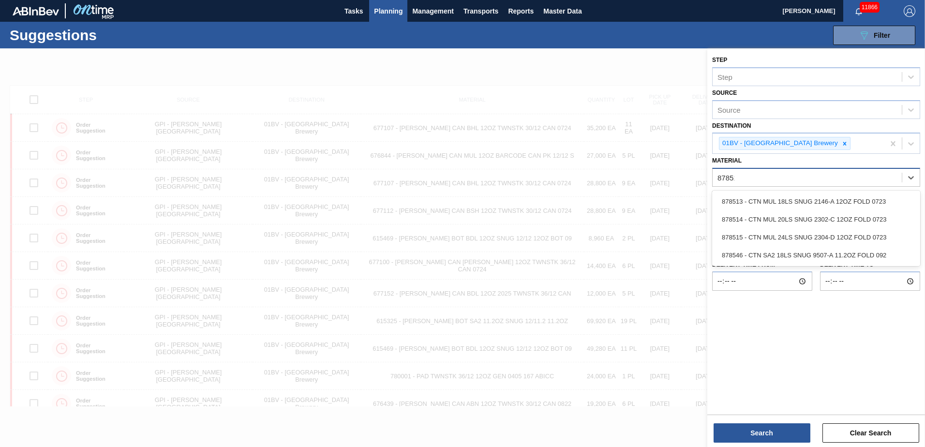
type input "878513"
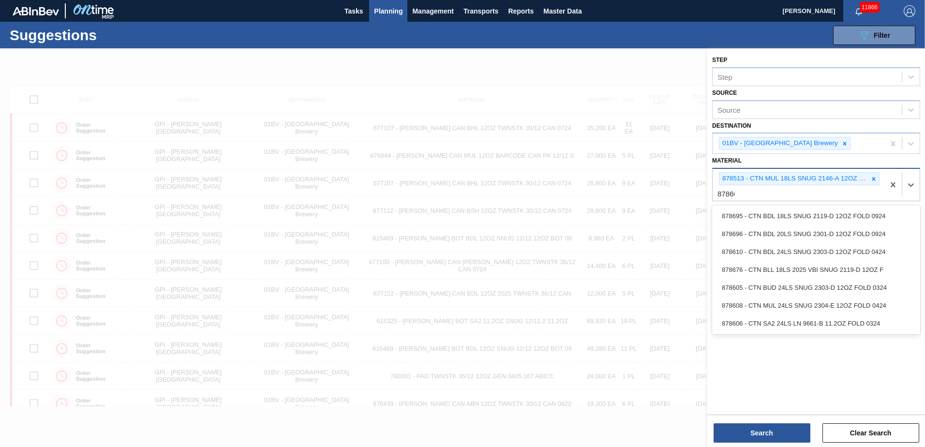
type input "878605"
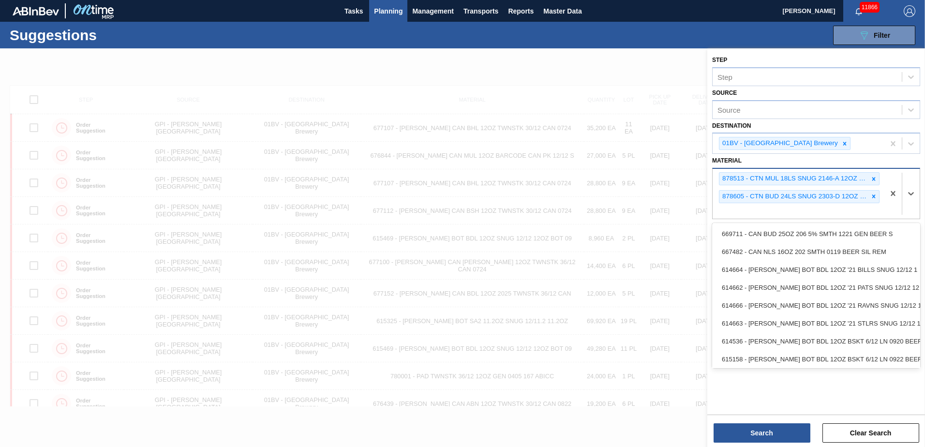
click at [754, 206] on div "878513 - CTN MUL 18LS SNUG 2146-A 12OZ FOLD 0723 878605 - CTN BUD 24LS SNUG 230…" at bounding box center [799, 194] width 172 height 50
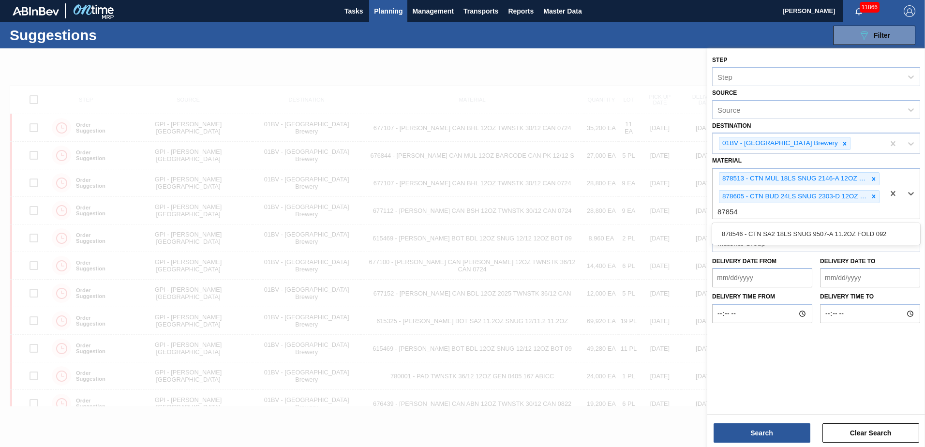
type input "878546"
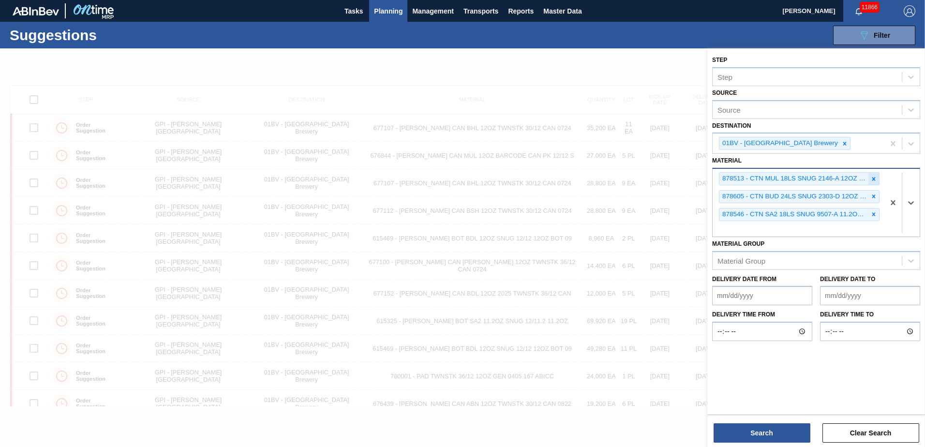
click at [873, 176] on icon at bounding box center [873, 179] width 7 height 7
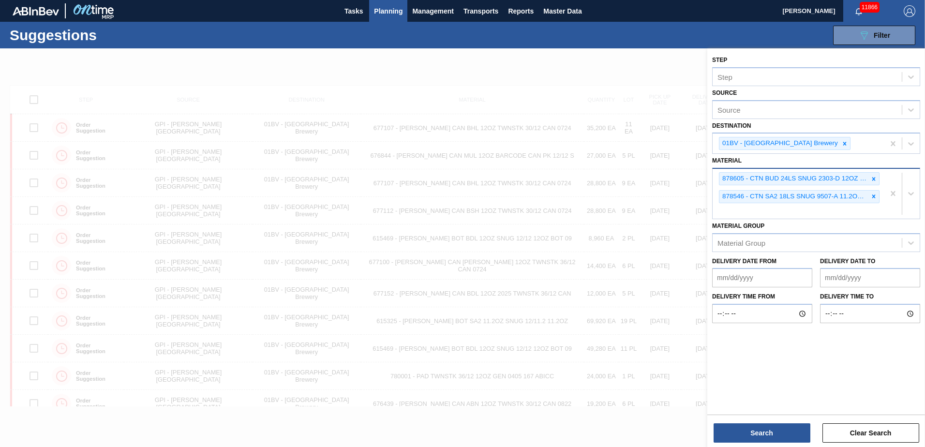
click at [732, 210] on div "878605 - CTN BUD 24LS SNUG 2303-D 12OZ FOLD 0324 878546 - CTN SA2 18LS SNUG 950…" at bounding box center [799, 194] width 172 height 50
type input "878742"
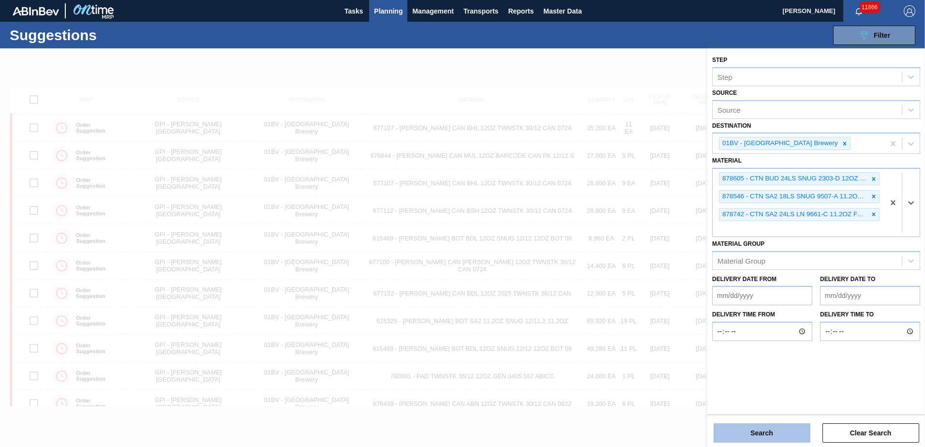
click at [757, 434] on button "Search" at bounding box center [762, 432] width 97 height 19
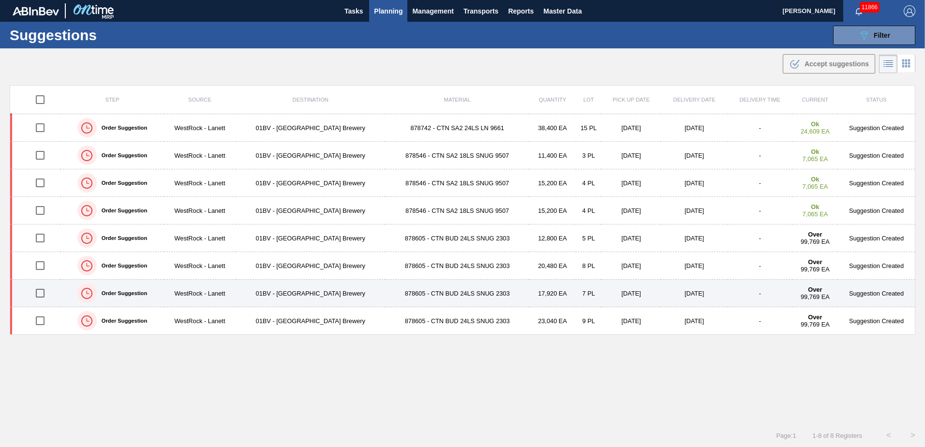
click at [38, 291] on input "checkbox" at bounding box center [40, 293] width 20 height 20
checkbox input "true"
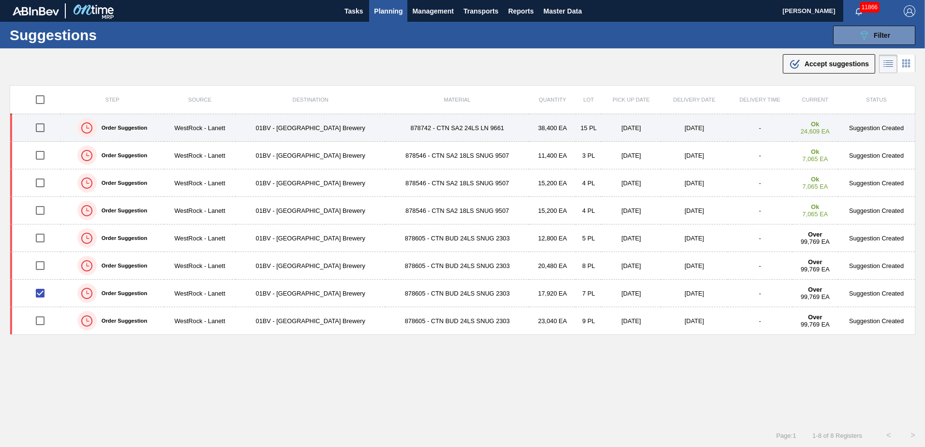
drag, startPoint x: 41, startPoint y: 128, endPoint x: 130, endPoint y: 138, distance: 89.5
click at [41, 128] on input "checkbox" at bounding box center [40, 128] width 20 height 20
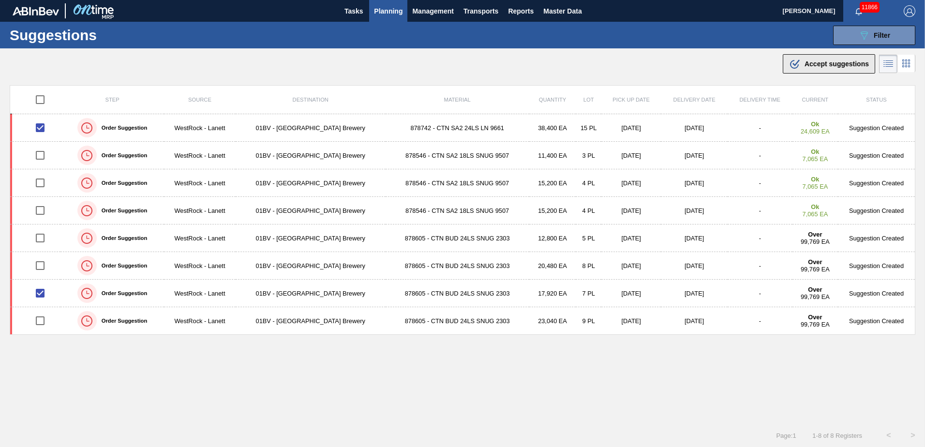
click at [805, 64] on span "Accept suggestions" at bounding box center [837, 64] width 64 height 8
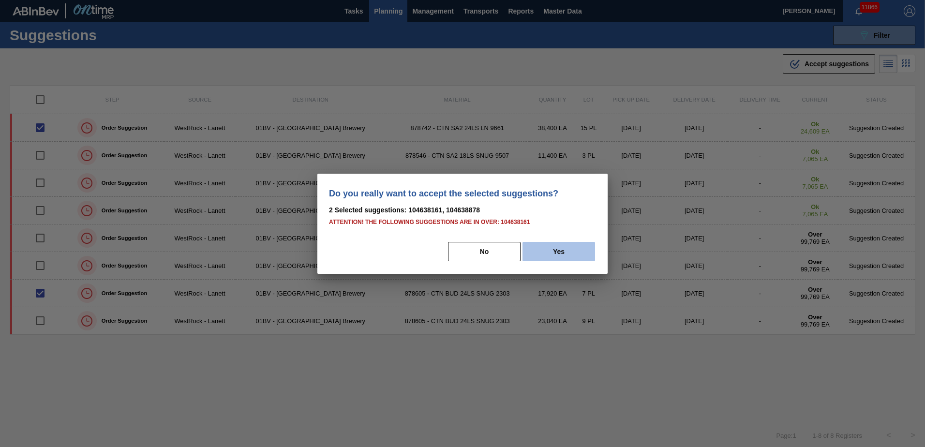
click at [570, 254] on button "Yes" at bounding box center [559, 251] width 73 height 19
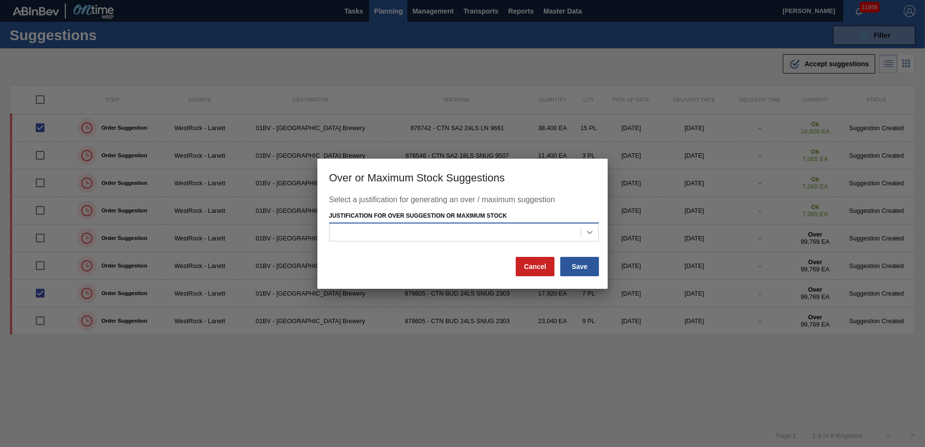
click at [588, 227] on div at bounding box center [589, 232] width 17 height 17
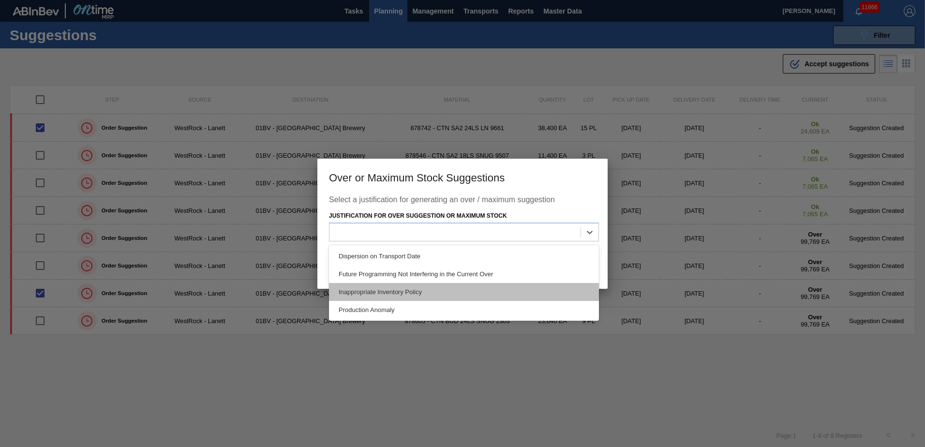
click at [420, 288] on div "Inappropriate Inventory Policy" at bounding box center [464, 292] width 270 height 18
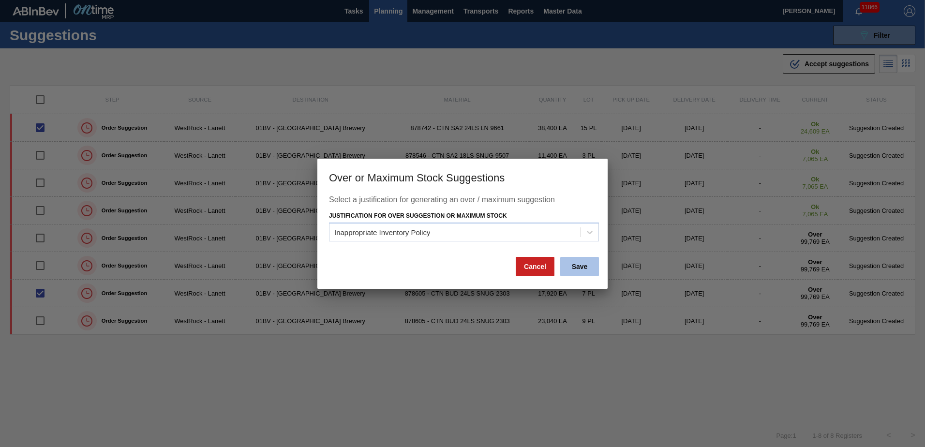
click at [571, 267] on button "Save" at bounding box center [579, 266] width 39 height 19
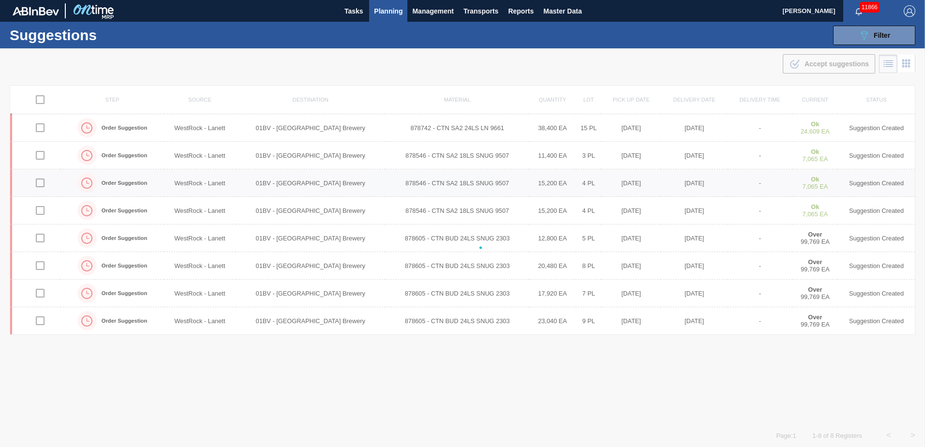
checkbox input "false"
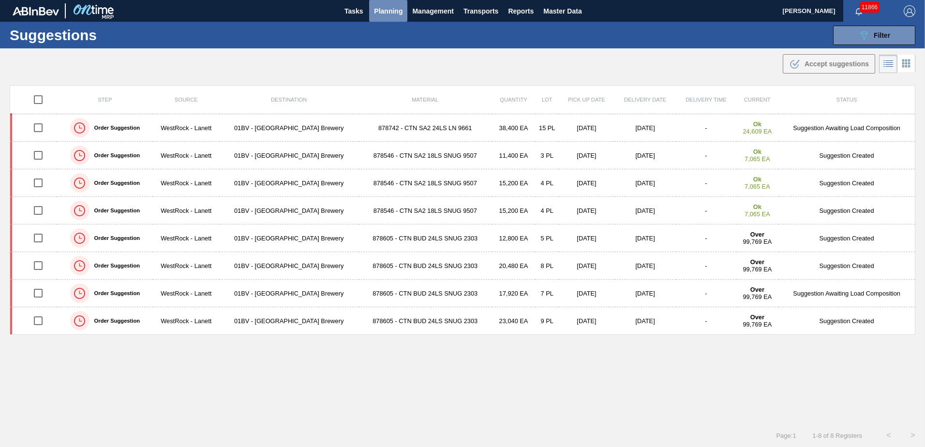
click at [392, 12] on span "Planning" at bounding box center [388, 11] width 29 height 12
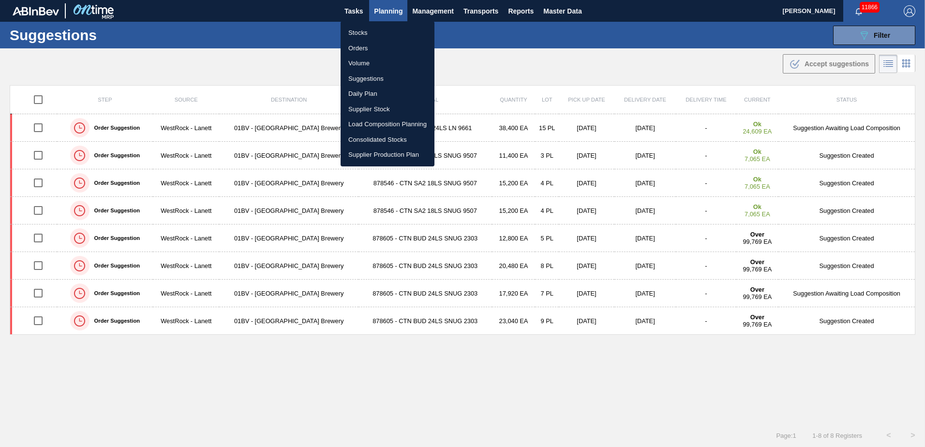
click at [378, 122] on li "Load Composition Planning" at bounding box center [388, 124] width 94 height 15
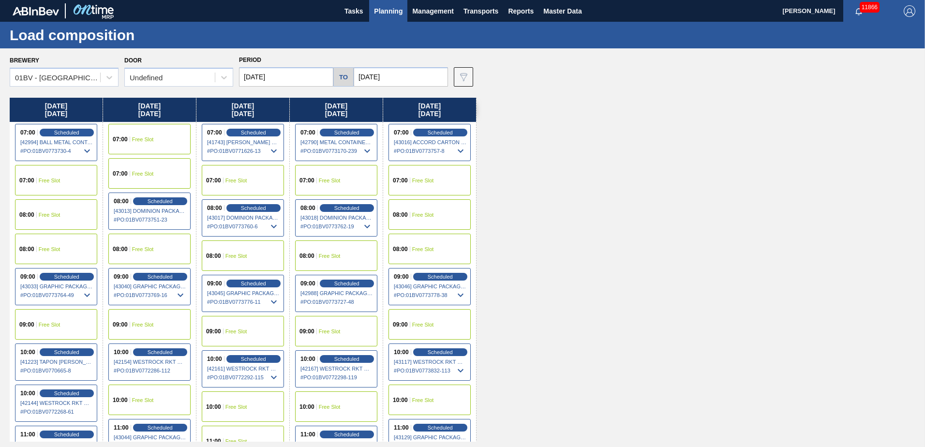
click at [292, 74] on input "[DATE]" at bounding box center [286, 76] width 94 height 19
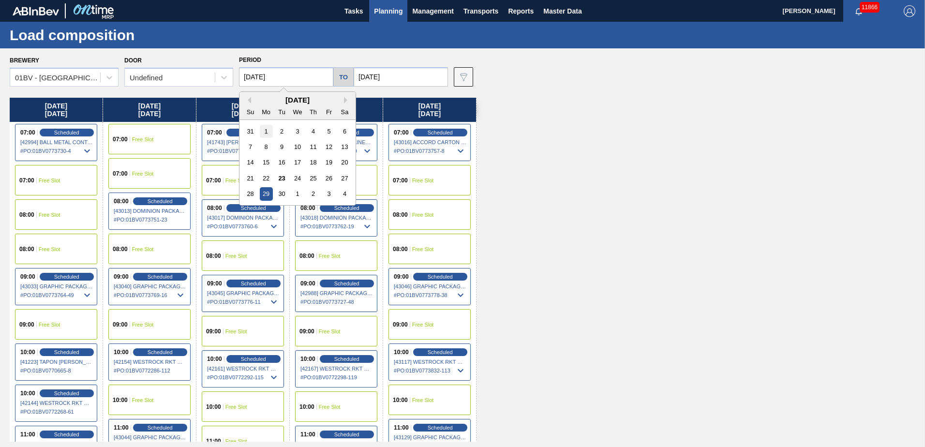
click at [266, 131] on div "1" at bounding box center [266, 131] width 13 height 13
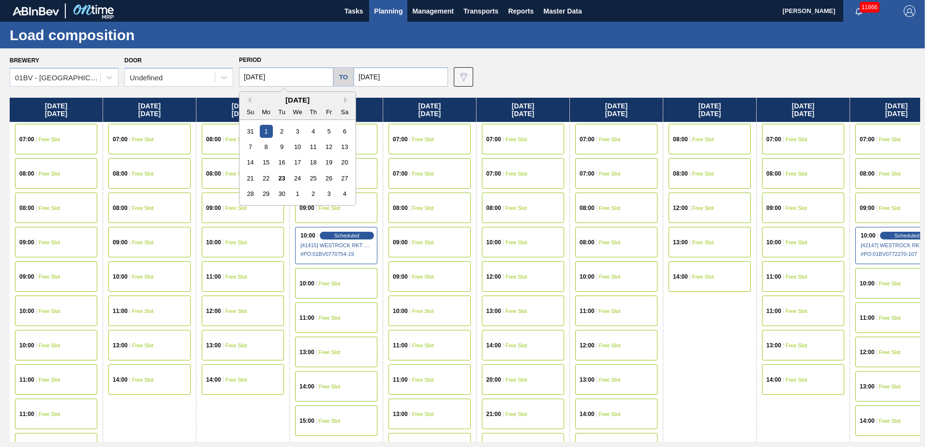
click at [295, 78] on input "[DATE]" at bounding box center [286, 76] width 94 height 19
click at [264, 180] on div "22" at bounding box center [266, 178] width 13 height 13
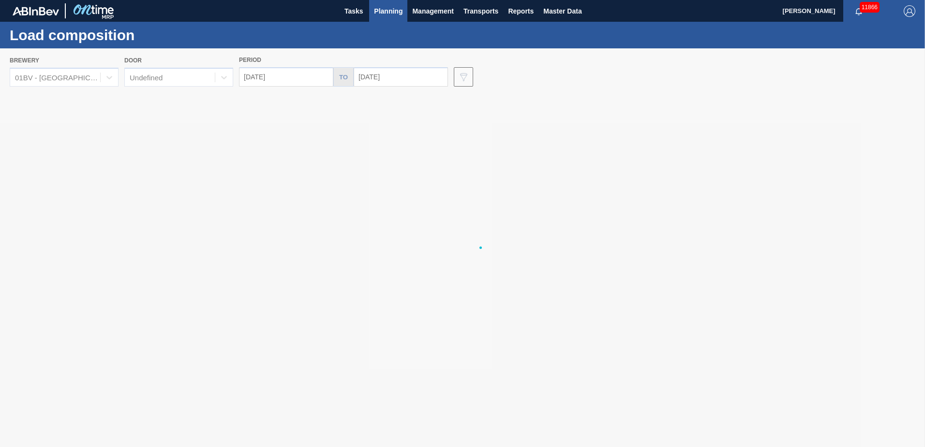
type input "[DATE]"
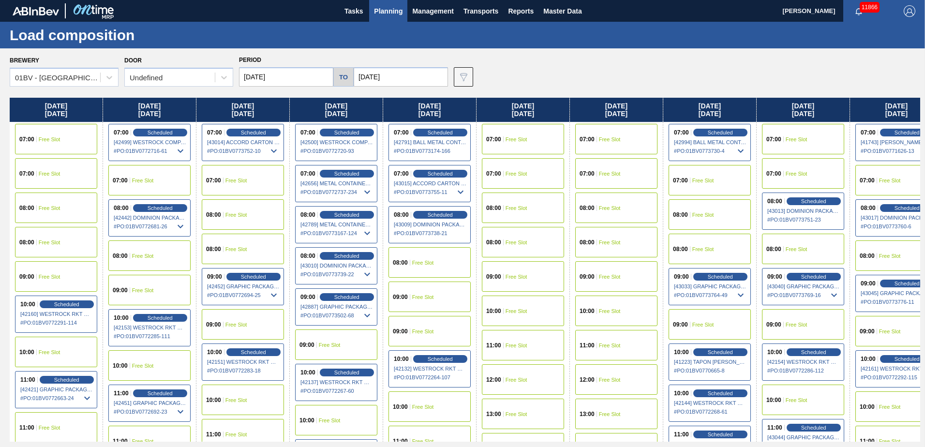
click at [399, 75] on input "[DATE]" at bounding box center [401, 76] width 94 height 19
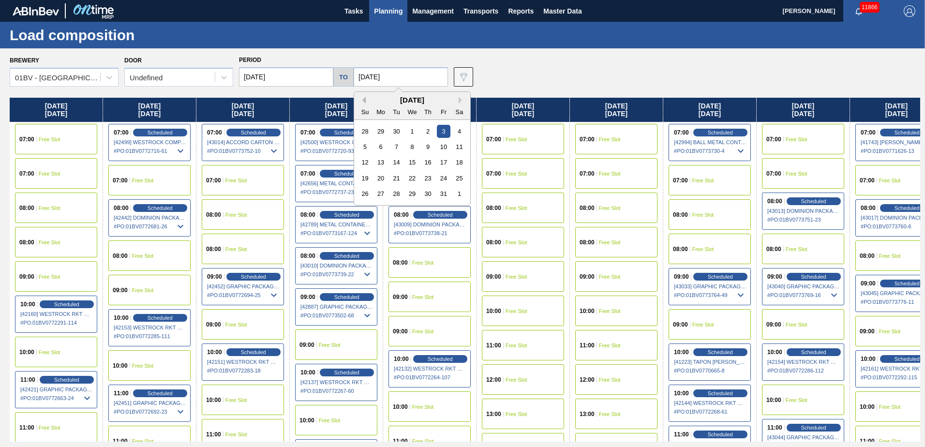
click at [362, 101] on button "Previous Month" at bounding box center [362, 100] width 7 height 7
click at [359, 192] on div "28" at bounding box center [365, 193] width 13 height 13
type input "[DATE]"
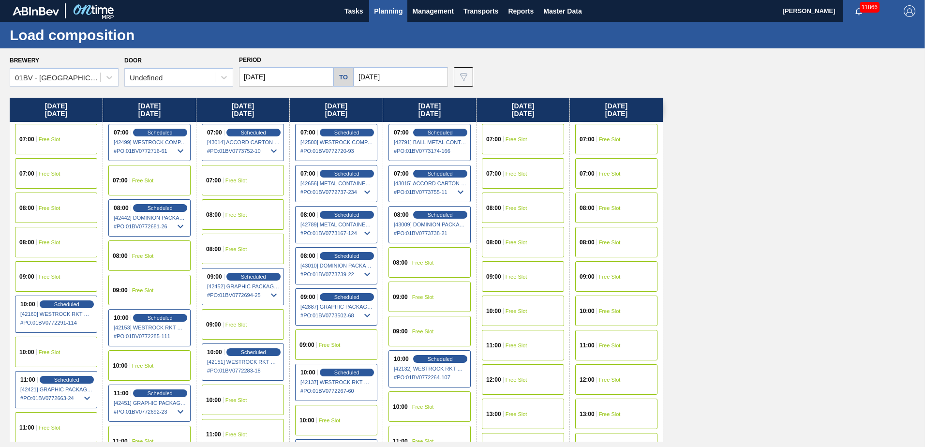
click at [601, 206] on span "Free Slot" at bounding box center [610, 208] width 22 height 6
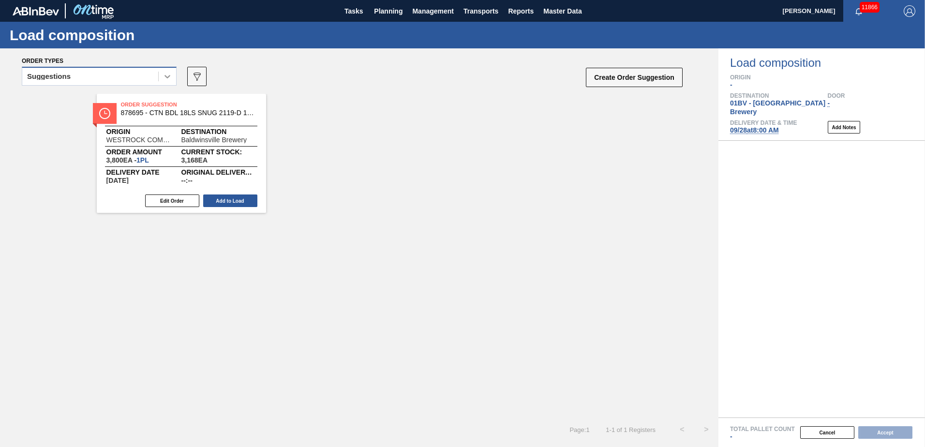
click at [163, 78] on icon at bounding box center [168, 77] width 10 height 10
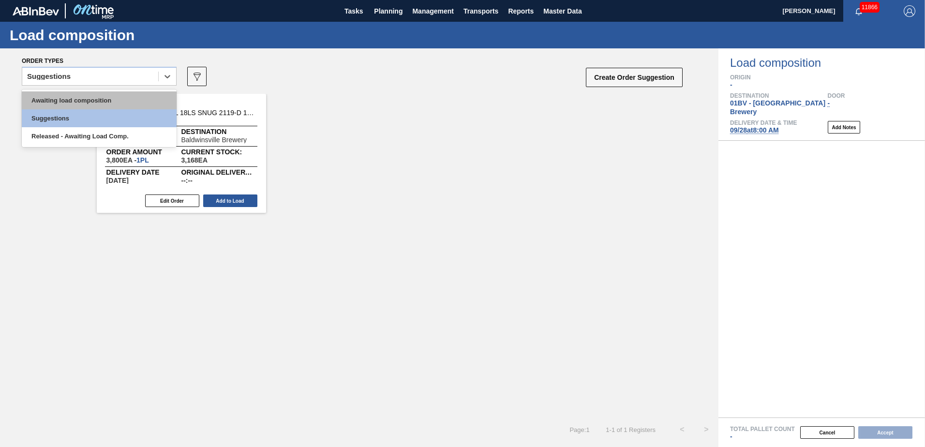
click at [114, 97] on div "Awaiting load composition" at bounding box center [99, 100] width 155 height 18
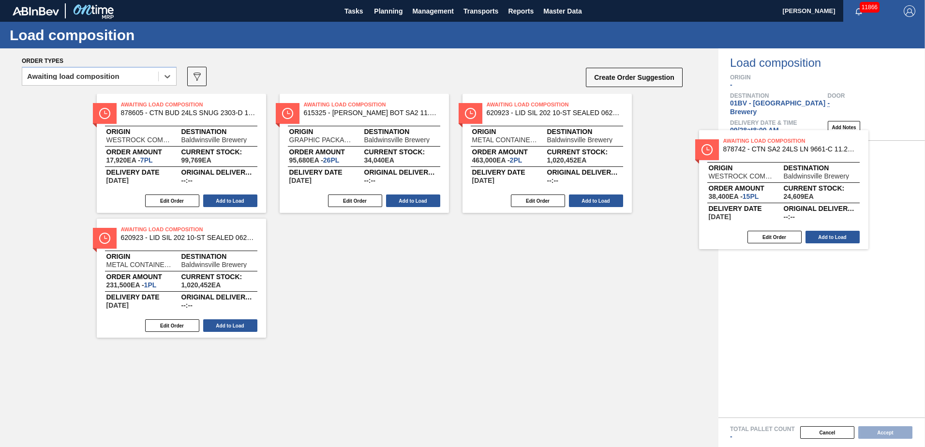
drag, startPoint x: 508, startPoint y: 112, endPoint x: 752, endPoint y: 148, distance: 246.5
click at [752, 148] on div "Order types option Awaiting load composition, selected. Select is focused ,type…" at bounding box center [462, 247] width 925 height 399
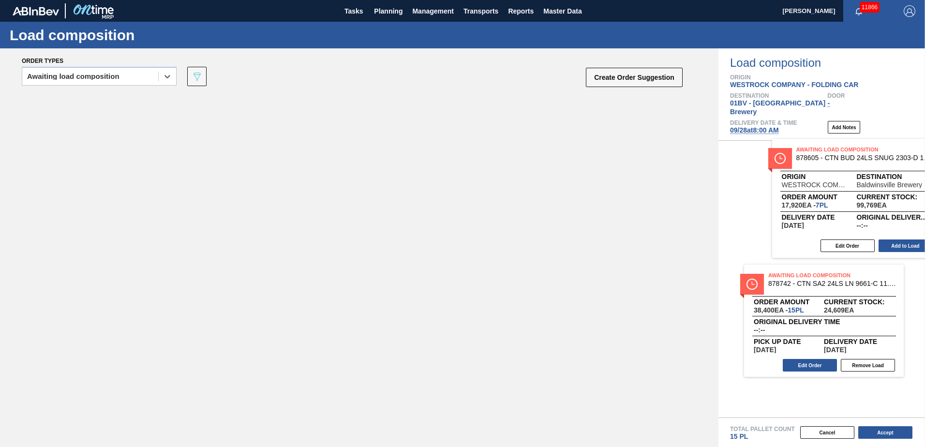
drag, startPoint x: 154, startPoint y: 114, endPoint x: 836, endPoint y: 159, distance: 683.2
click at [836, 159] on div "Order types option Awaiting load composition, selected. Select is focused ,type…" at bounding box center [462, 247] width 925 height 399
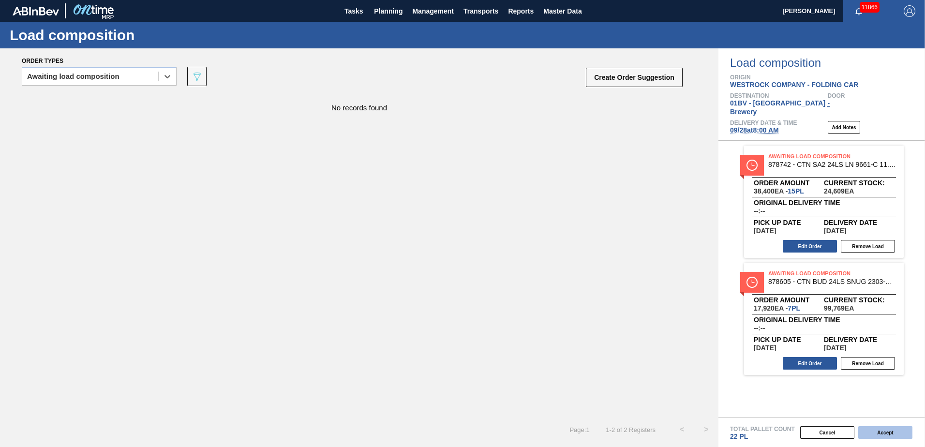
click at [879, 433] on button "Accept" at bounding box center [885, 432] width 54 height 13
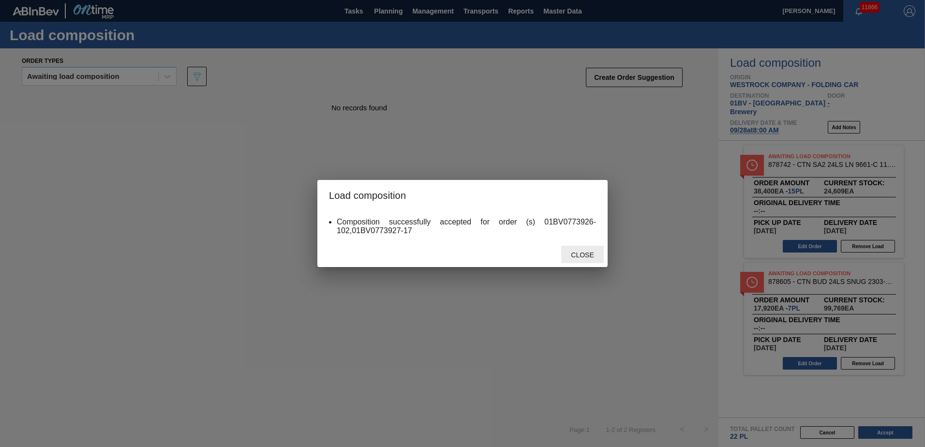
click at [572, 256] on span "Close" at bounding box center [582, 255] width 38 height 8
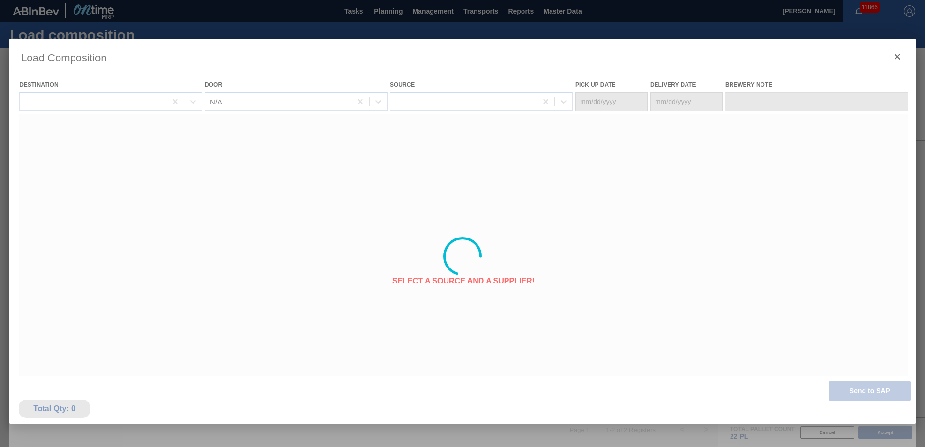
type Date "[DATE]"
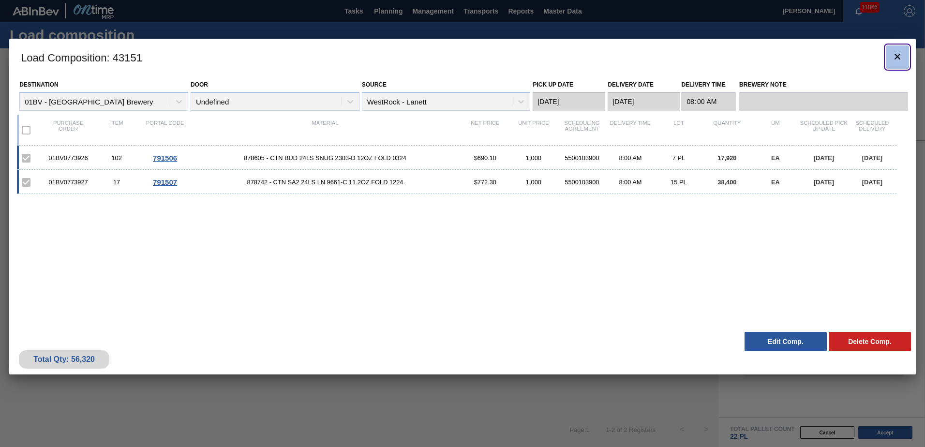
click at [897, 58] on icon "botão de ícone" at bounding box center [898, 57] width 12 height 12
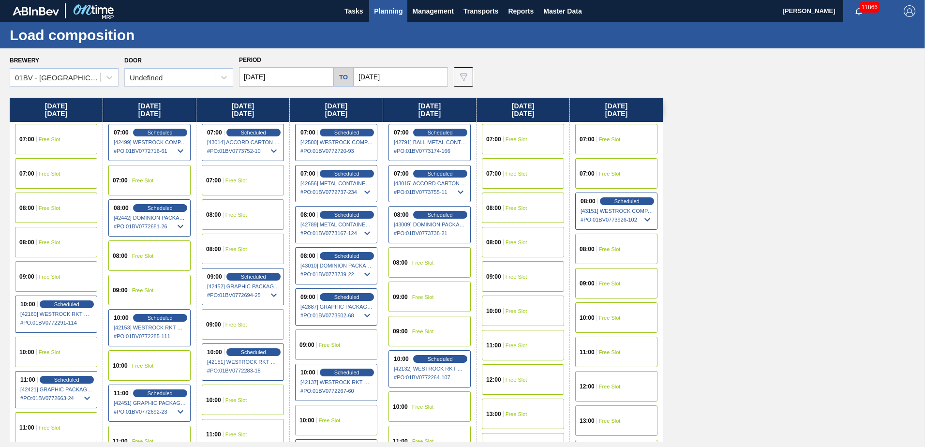
click at [298, 77] on input "[DATE]" at bounding box center [286, 76] width 94 height 19
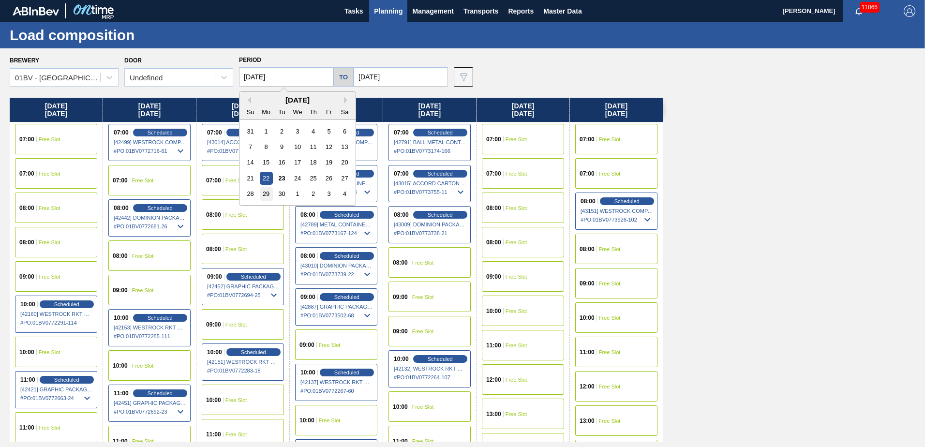
click at [267, 196] on div "29" at bounding box center [266, 193] width 13 height 13
type input "[DATE]"
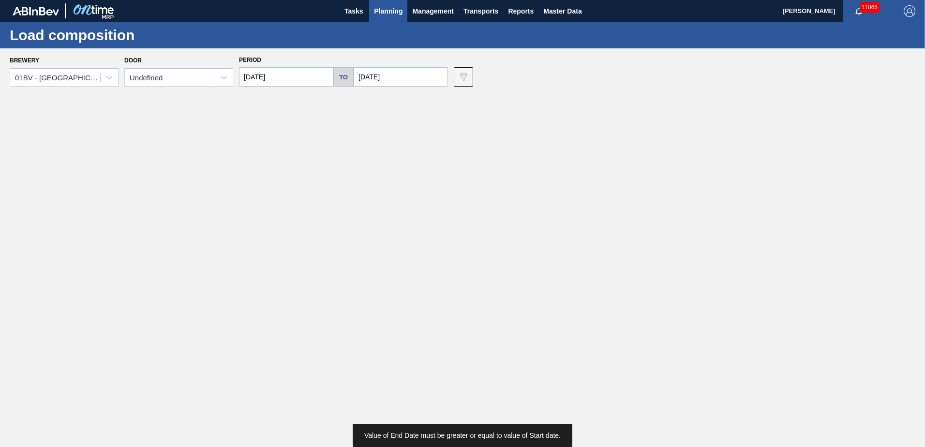
click at [396, 70] on input "[DATE]" at bounding box center [401, 76] width 94 height 19
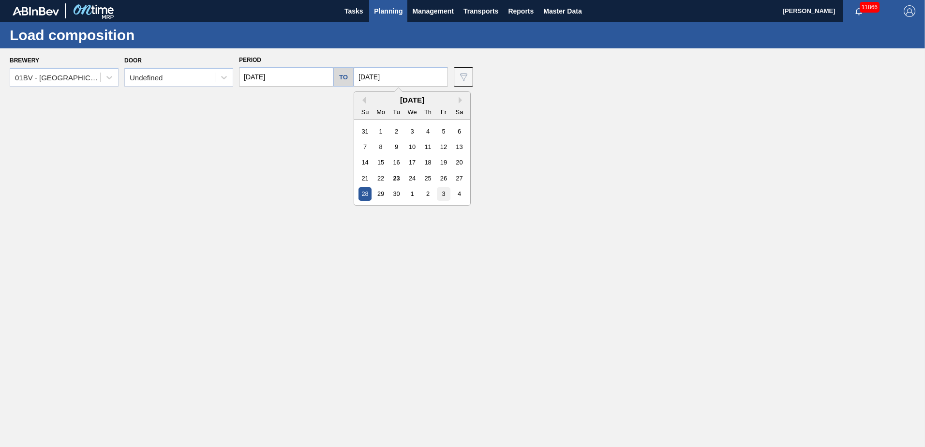
click at [441, 197] on div "3" at bounding box center [443, 193] width 13 height 13
type input "[DATE]"
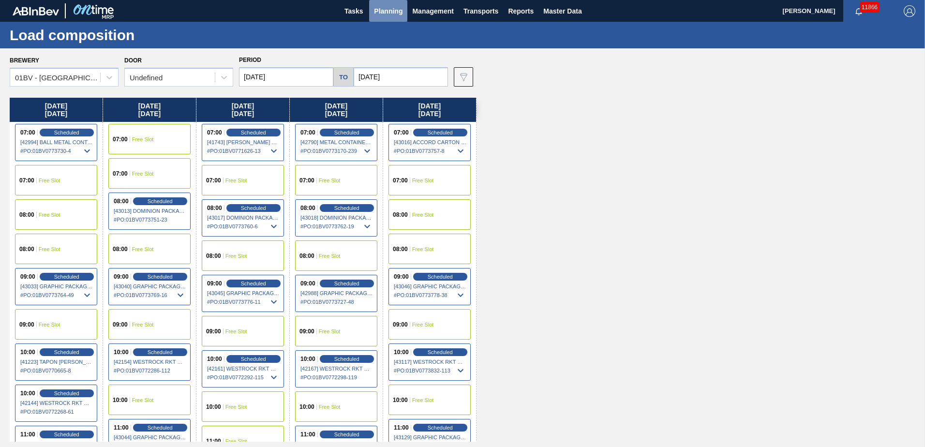
click at [400, 15] on span "Planning" at bounding box center [388, 11] width 29 height 12
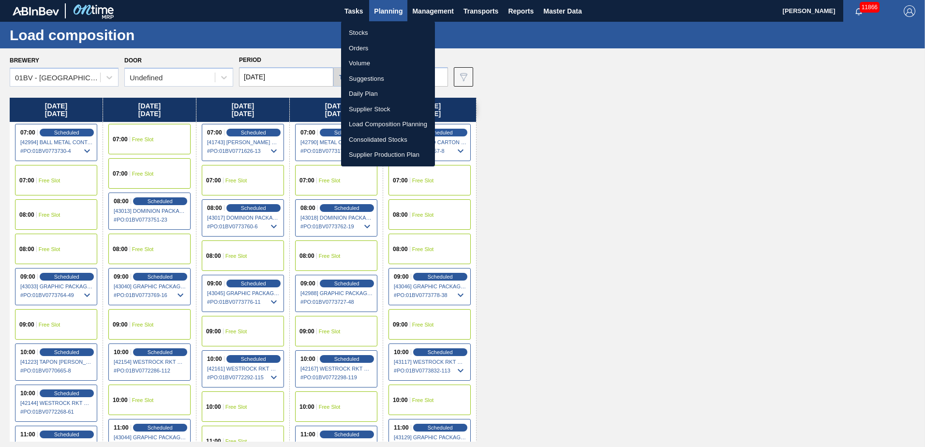
click at [376, 79] on li "Suggestions" at bounding box center [388, 78] width 94 height 15
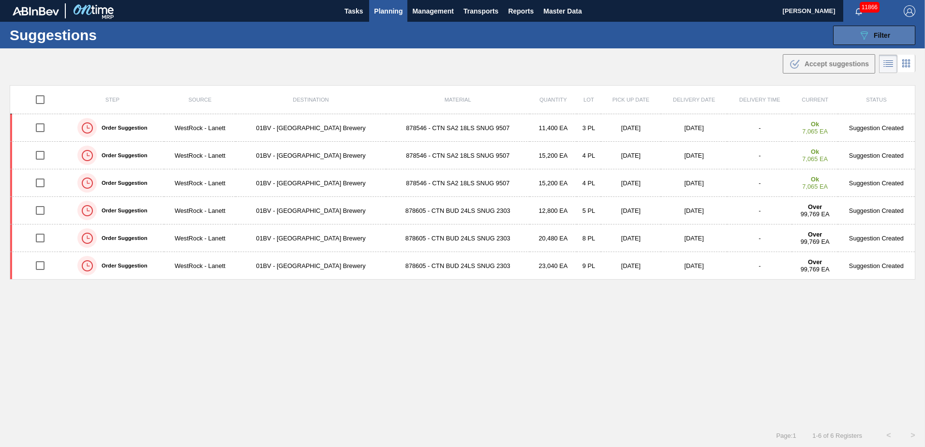
click at [887, 34] on span "Filter" at bounding box center [882, 35] width 16 height 8
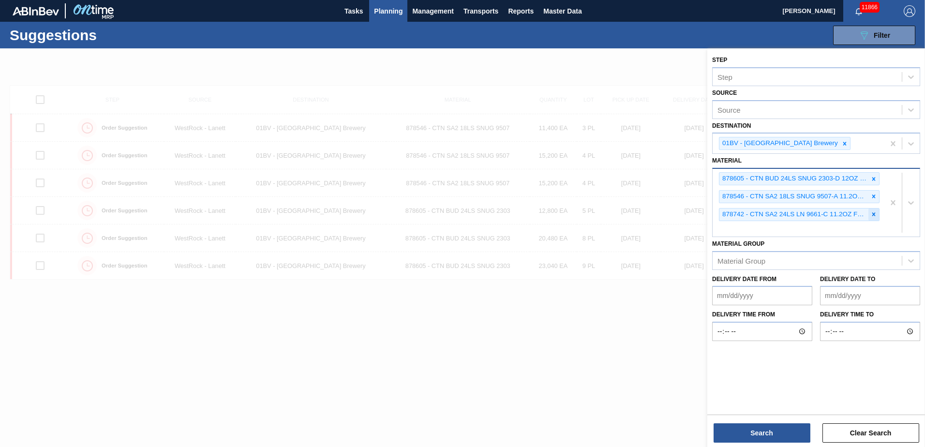
click at [877, 213] on div at bounding box center [873, 215] width 11 height 12
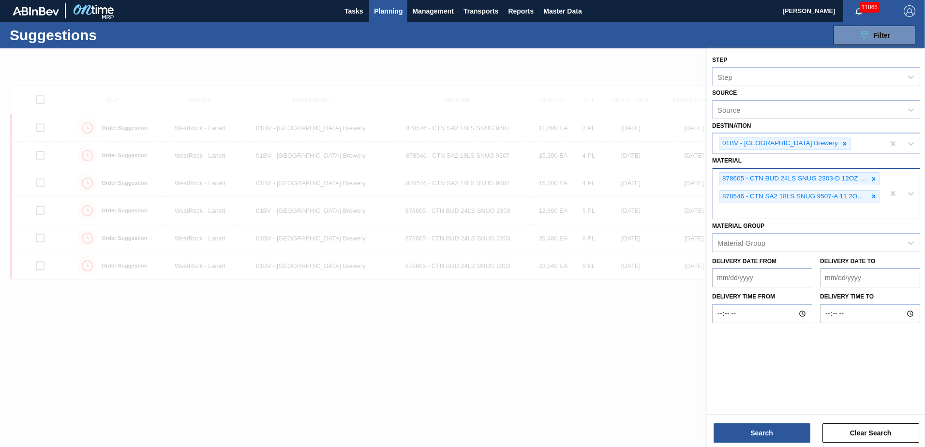
click at [750, 212] on div "878605 - CTN BUD 24LS SNUG 2303-D 12OZ FOLD 0324 878546 - CTN SA2 18LS SNUG 950…" at bounding box center [799, 194] width 172 height 50
type input "878416"
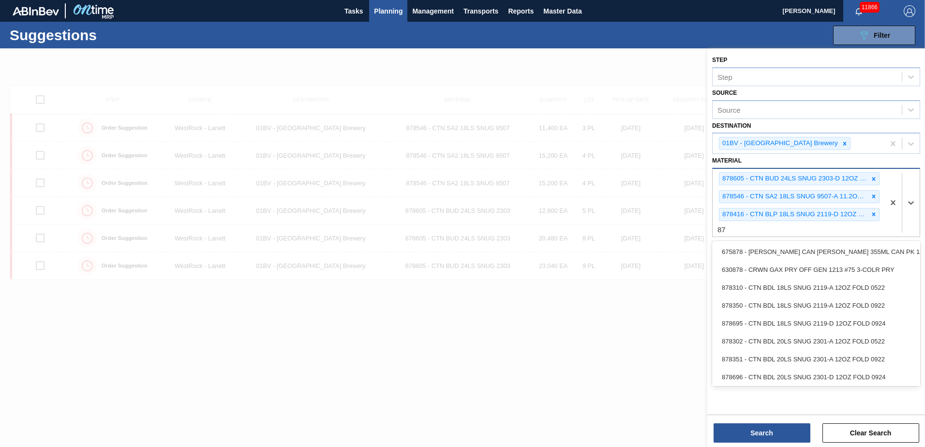
type input "8"
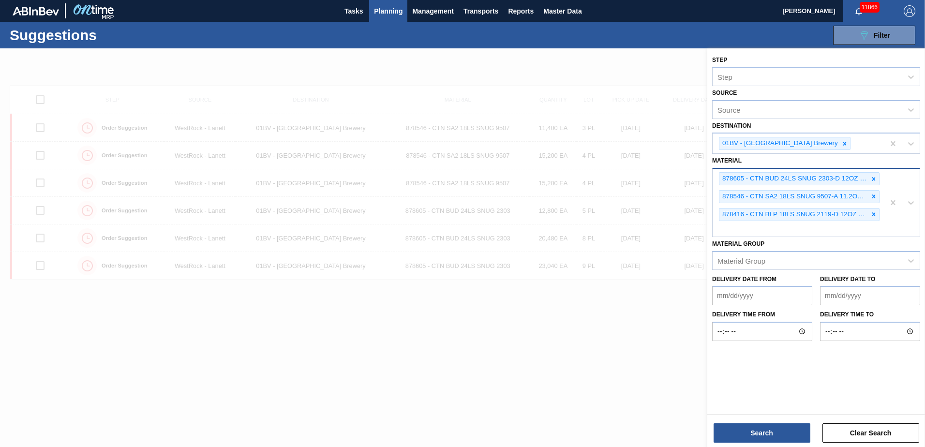
click at [751, 227] on div "878605 - CTN BUD 24LS SNUG 2303-D 12OZ FOLD 0324 878546 - CTN SA2 18LS SNUG 950…" at bounding box center [799, 203] width 172 height 68
type input "878608"
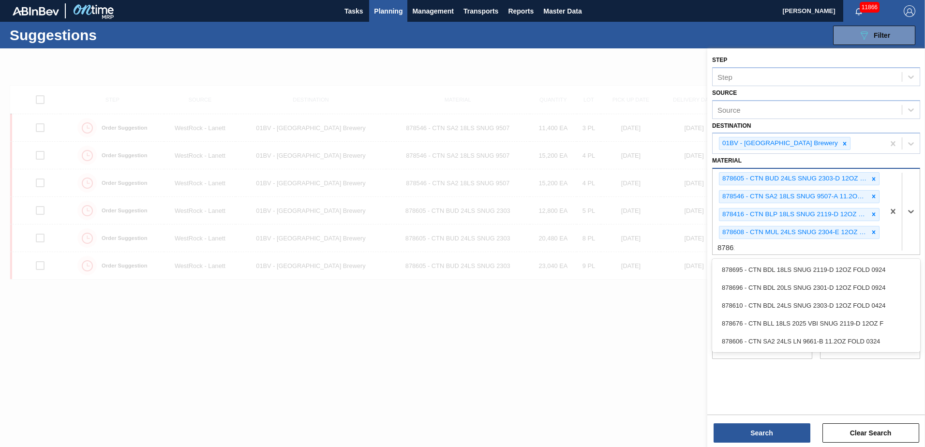
type input "878610"
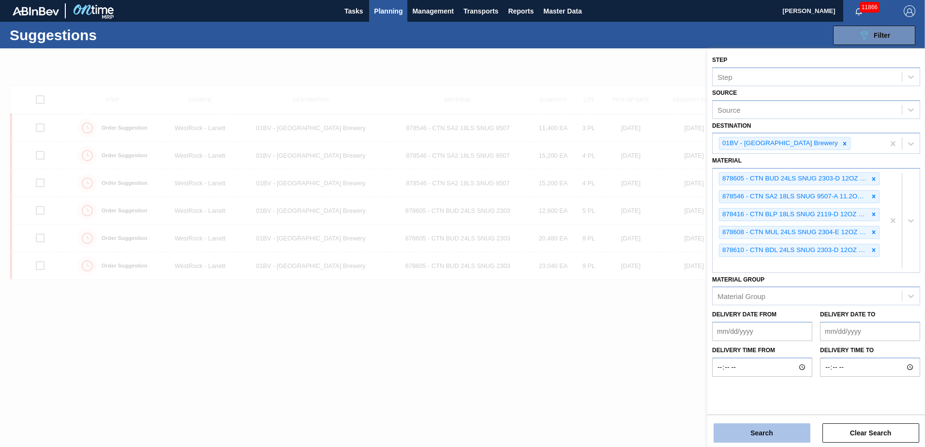
click at [753, 428] on button "Search" at bounding box center [762, 432] width 97 height 19
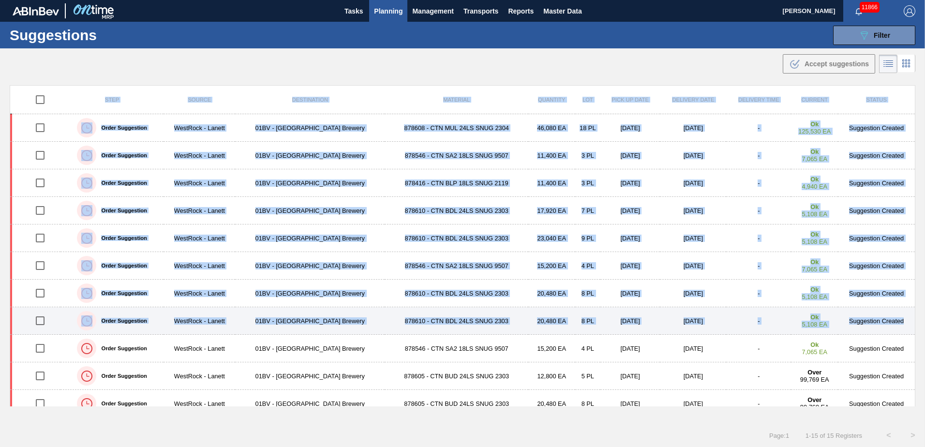
drag, startPoint x: 914, startPoint y: 298, endPoint x: 911, endPoint y: 320, distance: 22.6
click at [911, 320] on div "Step Source Destination Material Quantity Lot Pick up Date Delivery Date Delive…" at bounding box center [462, 254] width 925 height 338
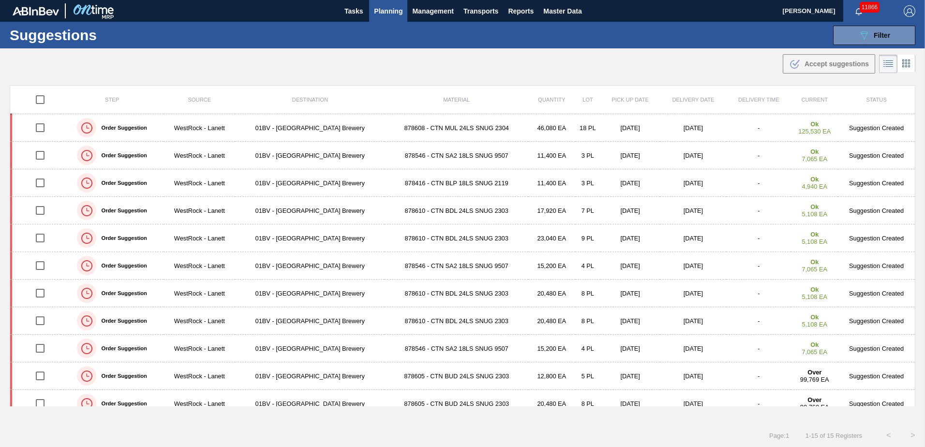
click at [693, 52] on div ".b{fill:var(--color-action-default)} Accept suggestions" at bounding box center [462, 61] width 925 height 27
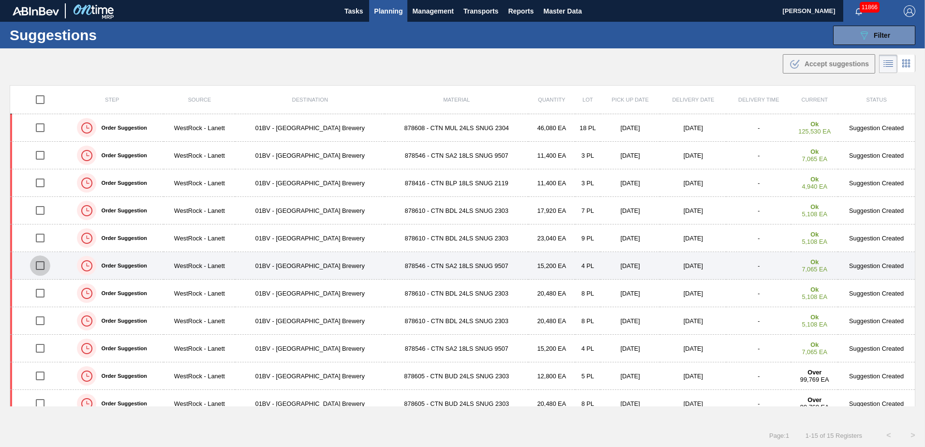
click at [35, 267] on input "checkbox" at bounding box center [40, 265] width 20 height 20
checkbox input "true"
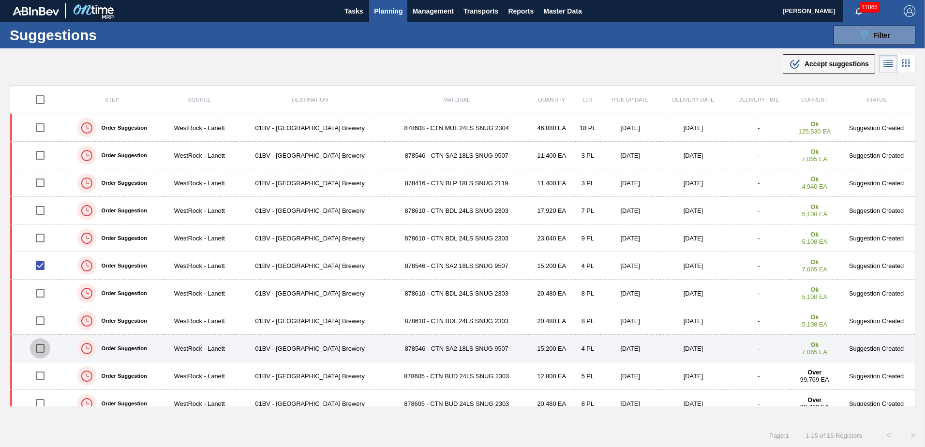
click at [39, 349] on input "checkbox" at bounding box center [40, 348] width 20 height 20
checkbox input "true"
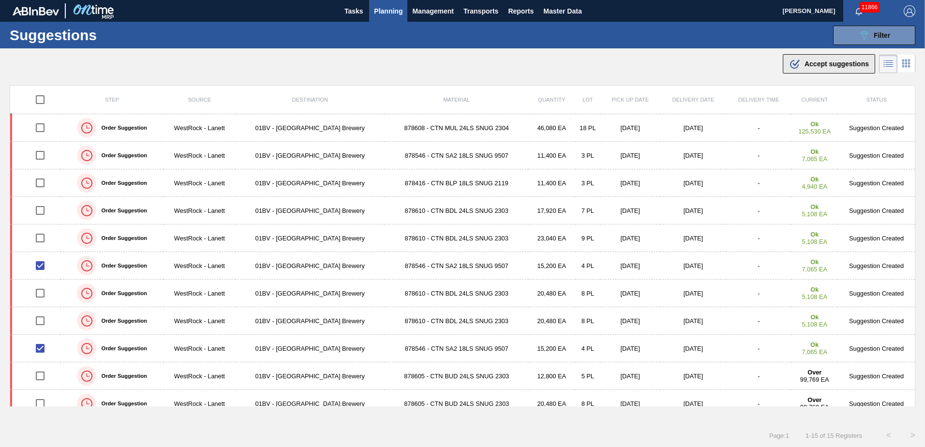
click at [805, 63] on span "Accept suggestions" at bounding box center [837, 64] width 64 height 8
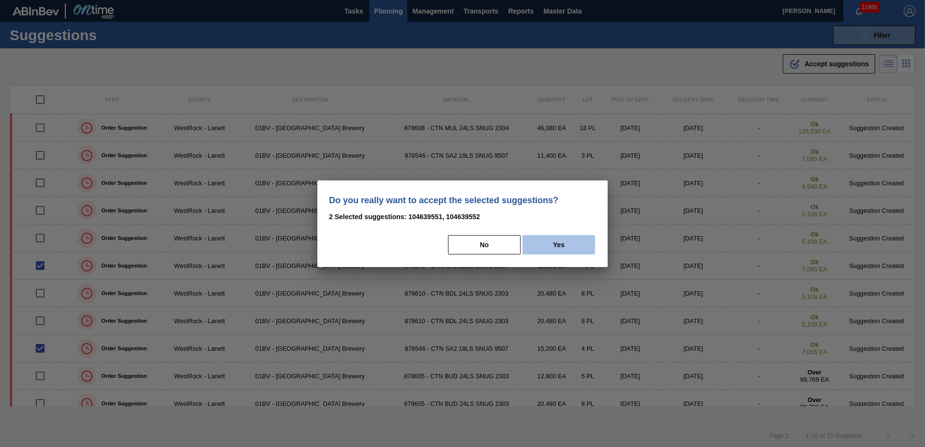
click at [562, 243] on button "Yes" at bounding box center [559, 244] width 73 height 19
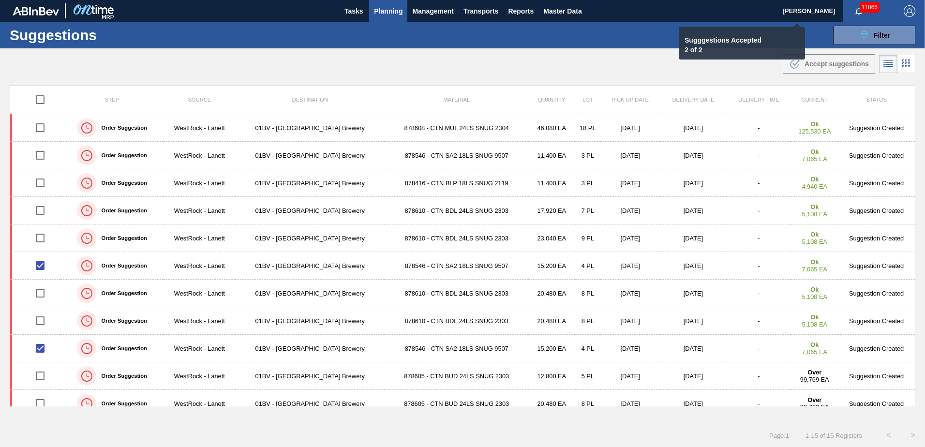
checkbox input "false"
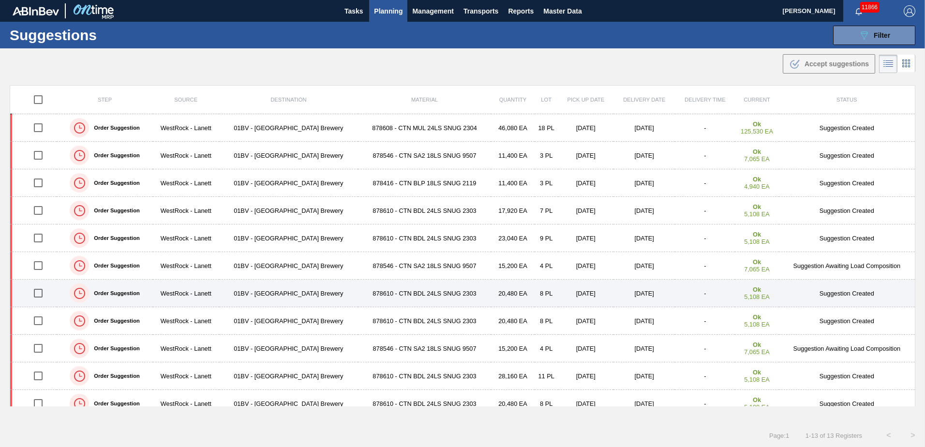
click at [39, 293] on input "checkbox" at bounding box center [38, 293] width 20 height 20
checkbox input "true"
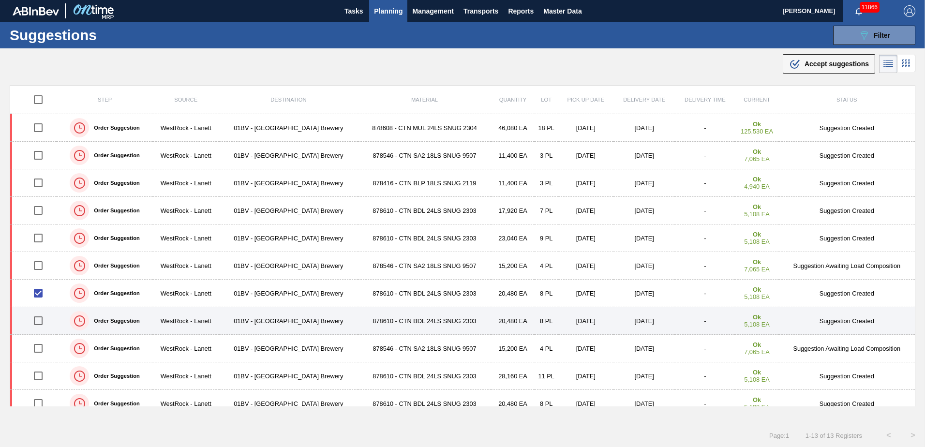
click at [35, 319] on input "checkbox" at bounding box center [38, 321] width 20 height 20
checkbox input "true"
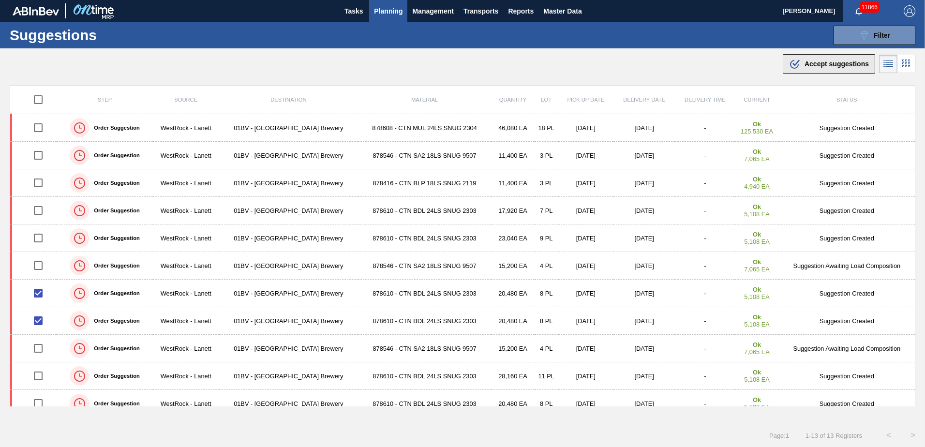
click at [812, 66] on span "Accept suggestions" at bounding box center [837, 64] width 64 height 8
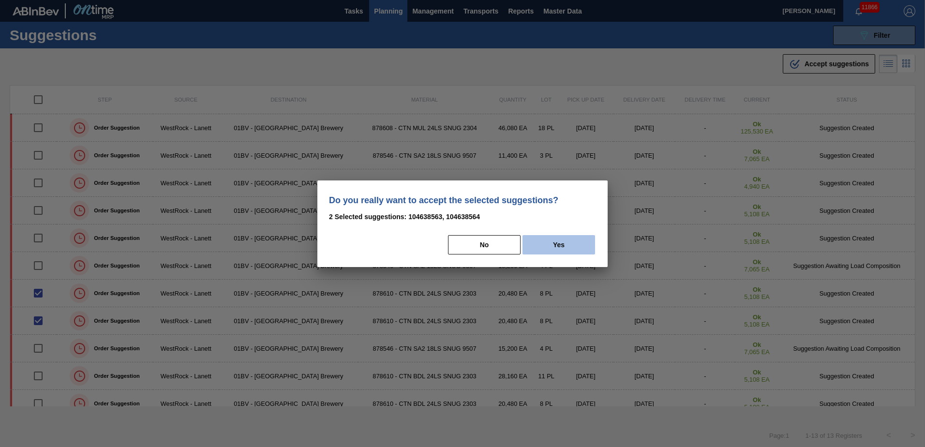
click at [568, 243] on button "Yes" at bounding box center [559, 244] width 73 height 19
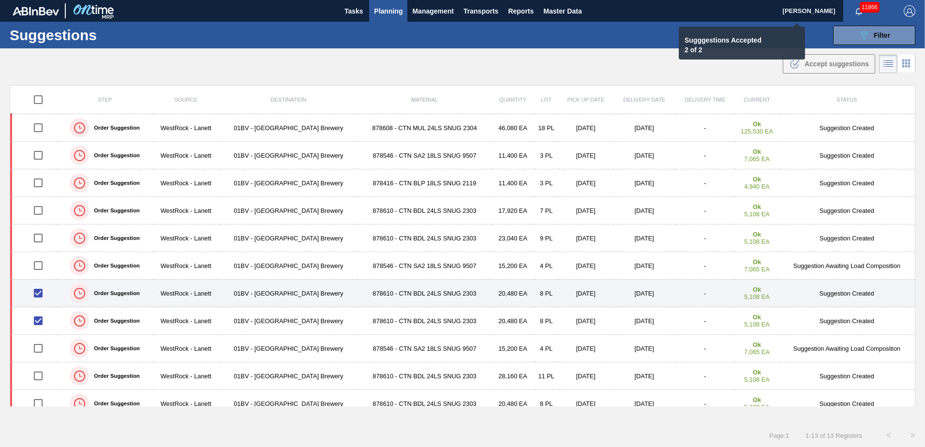
checkbox input "false"
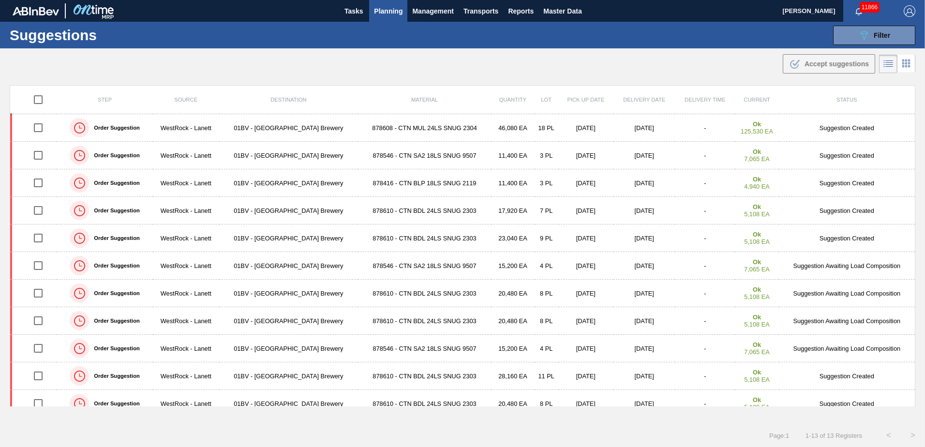
click at [386, 14] on span "Planning" at bounding box center [388, 11] width 29 height 12
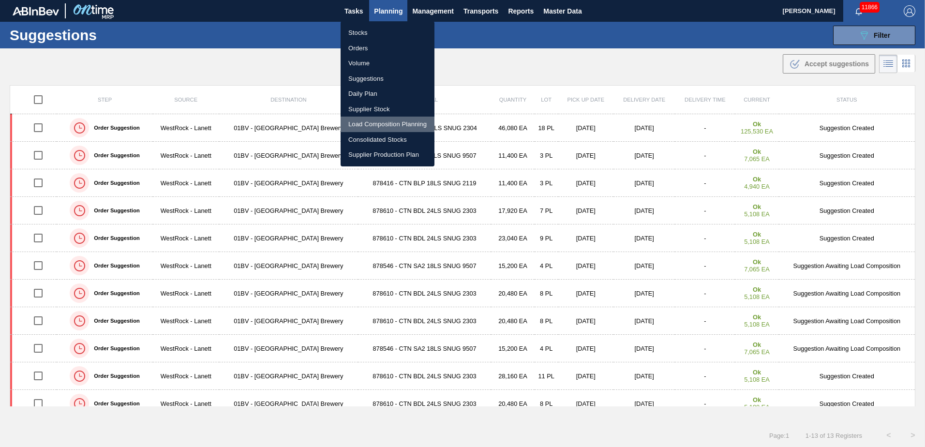
click at [370, 126] on li "Load Composition Planning" at bounding box center [388, 124] width 94 height 15
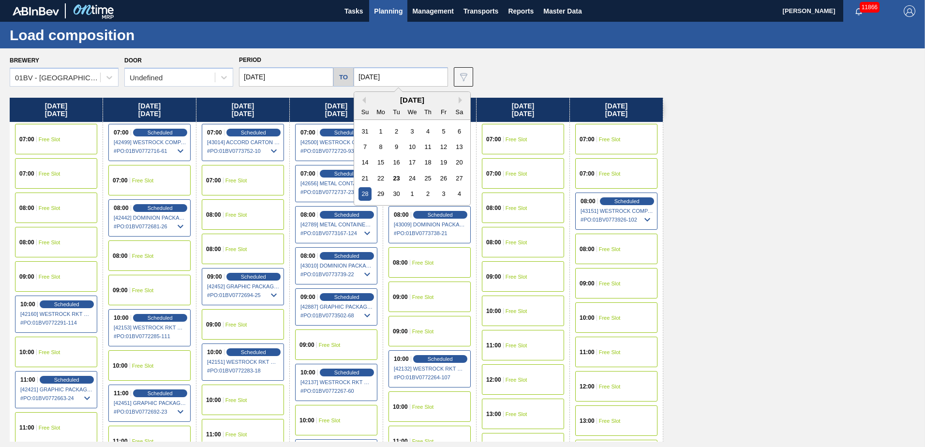
click at [414, 78] on input "[DATE]" at bounding box center [401, 76] width 94 height 19
click at [440, 194] on div "3" at bounding box center [443, 193] width 13 height 13
type input "[DATE]"
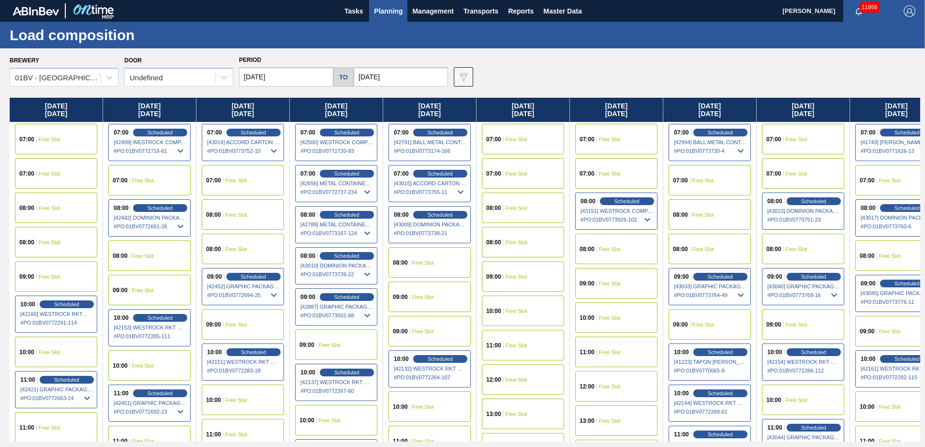
click at [288, 76] on input "[DATE]" at bounding box center [286, 76] width 94 height 19
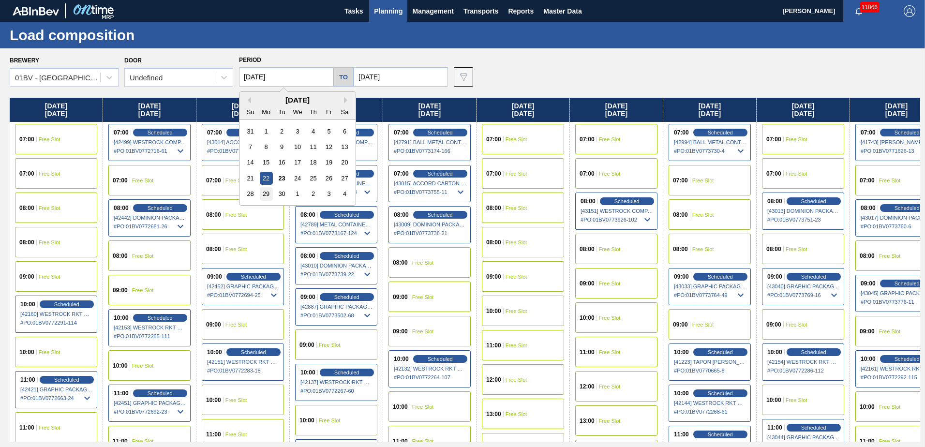
click at [264, 190] on div "29" at bounding box center [266, 193] width 13 height 13
type input "[DATE]"
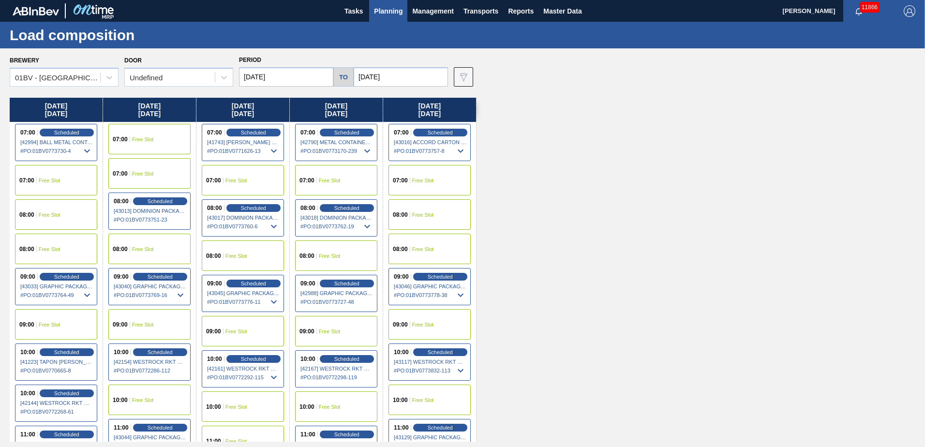
click at [311, 181] on span "07:00" at bounding box center [306, 181] width 15 height 6
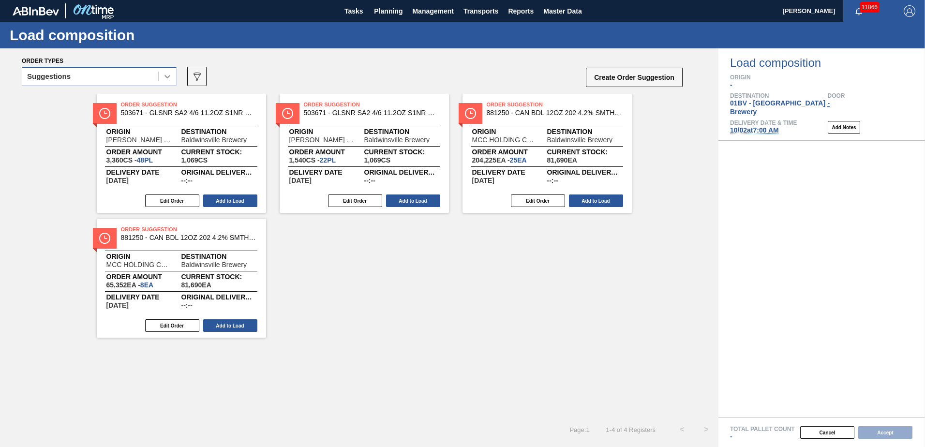
click at [170, 77] on icon at bounding box center [168, 77] width 10 height 10
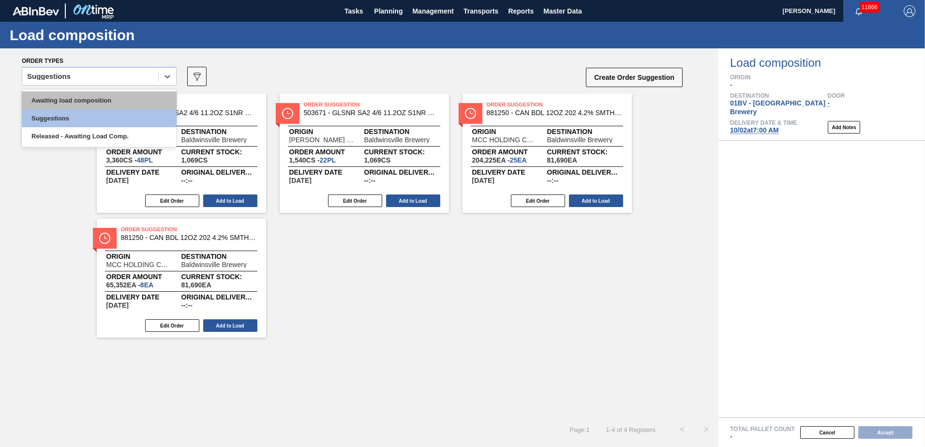
click at [96, 100] on div "Awaiting load composition" at bounding box center [99, 100] width 155 height 18
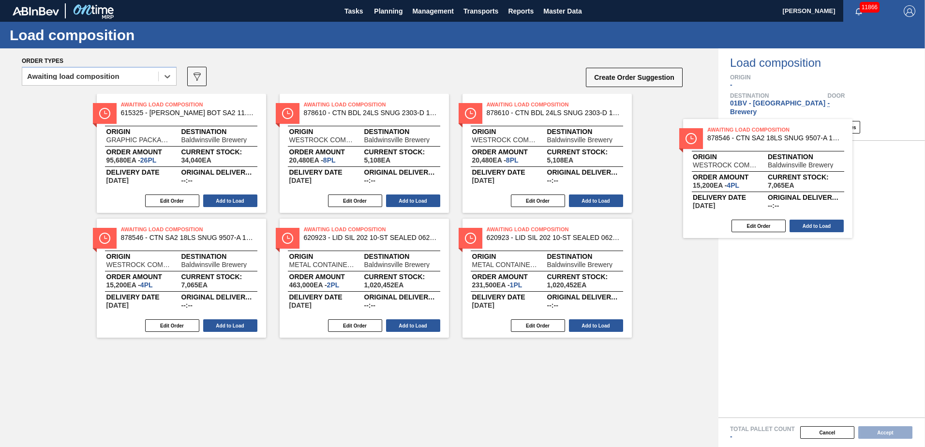
drag, startPoint x: 505, startPoint y: 109, endPoint x: 729, endPoint y: 134, distance: 225.4
click at [729, 134] on div "Order types option Awaiting load composition, selected. Select is focused ,type…" at bounding box center [462, 247] width 925 height 399
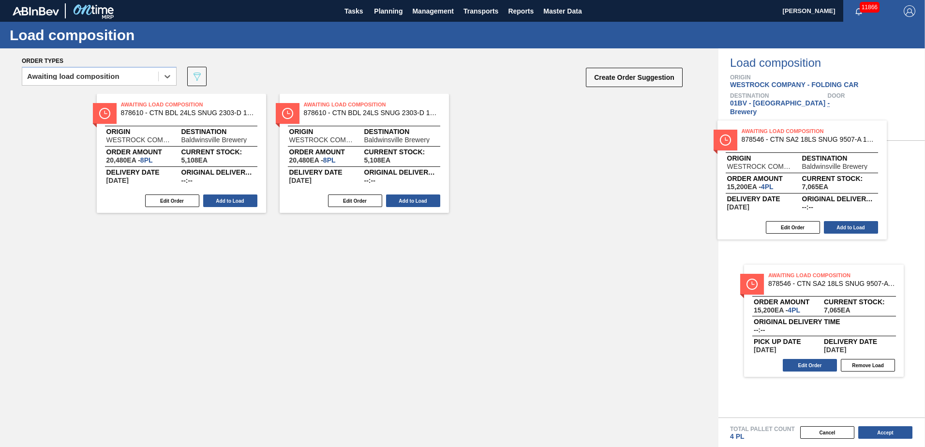
drag, startPoint x: 516, startPoint y: 124, endPoint x: 778, endPoint y: 151, distance: 263.6
click at [778, 151] on div "Order types option Awaiting load composition, selected. Select is focused ,type…" at bounding box center [462, 247] width 925 height 399
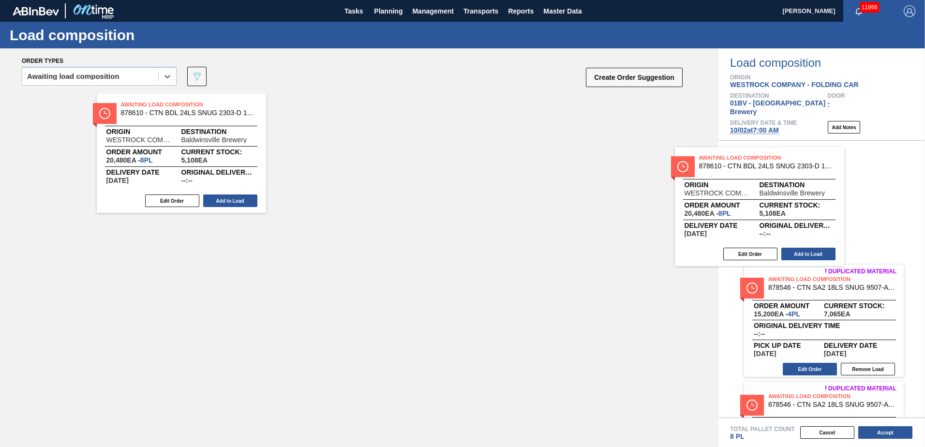
drag, startPoint x: 356, startPoint y: 116, endPoint x: 796, endPoint y: 175, distance: 444.7
click at [796, 175] on div "Order types option Awaiting load composition, selected. Select is focused ,type…" at bounding box center [462, 247] width 925 height 399
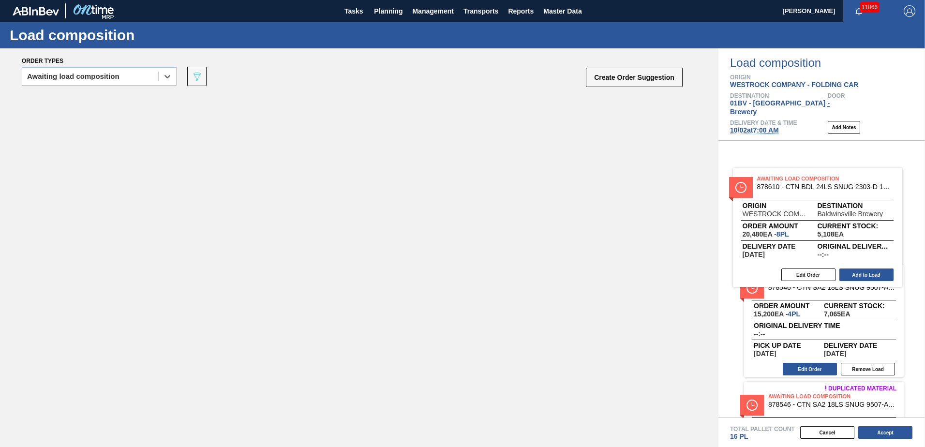
drag, startPoint x: 177, startPoint y: 132, endPoint x: 974, endPoint y: 209, distance: 800.5
click at [925, 0] on html "Tasks Planning Management Transports Reports Master Data [PERSON_NAME] 11866 Ma…" at bounding box center [462, 0] width 925 height 0
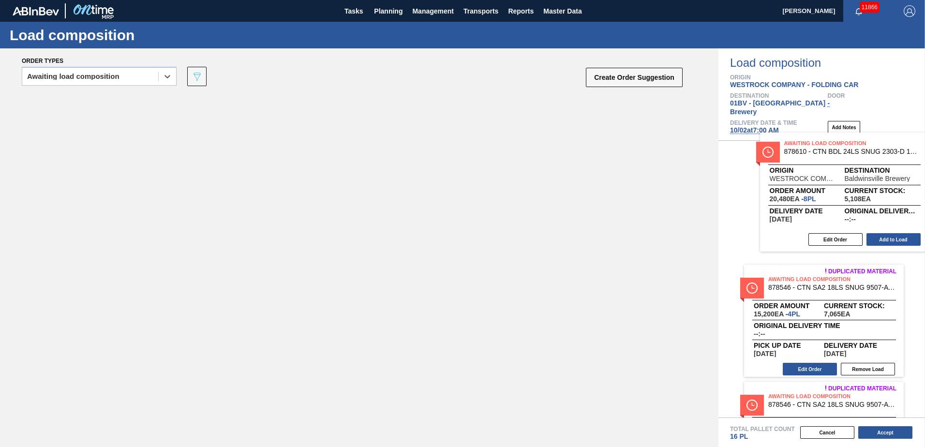
drag, startPoint x: 139, startPoint y: 108, endPoint x: 807, endPoint y: 147, distance: 669.7
click at [807, 147] on div "Order types option Awaiting load composition, selected. Select is focused ,type…" at bounding box center [462, 247] width 925 height 399
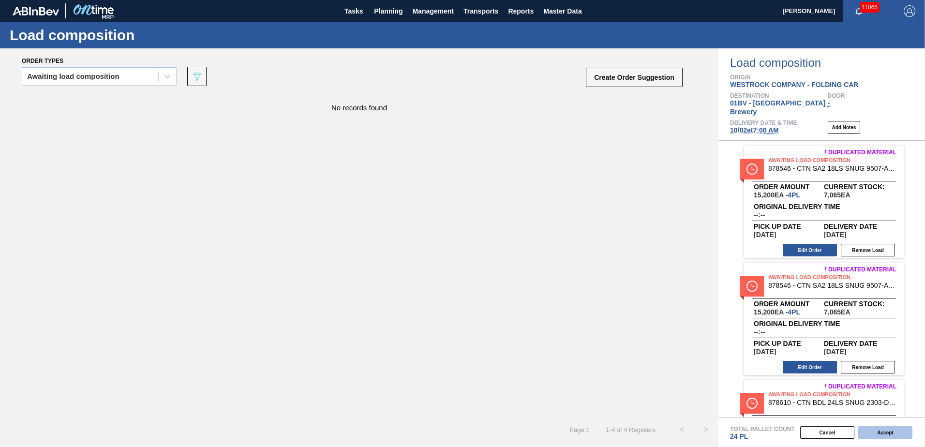
click at [880, 430] on button "Accept" at bounding box center [885, 432] width 54 height 13
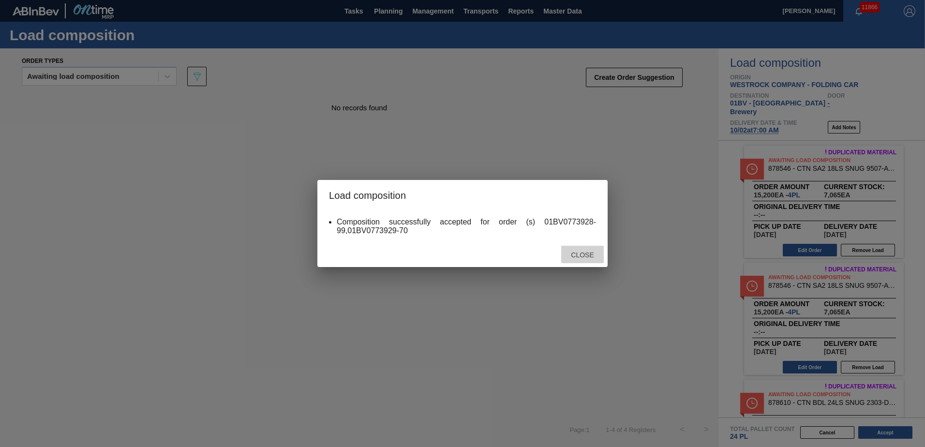
click at [585, 254] on span "Close" at bounding box center [582, 255] width 38 height 8
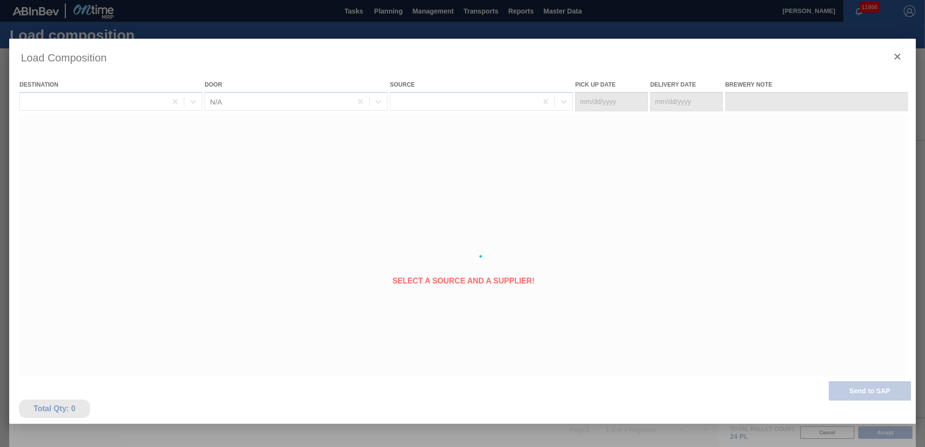
type Date "[DATE]"
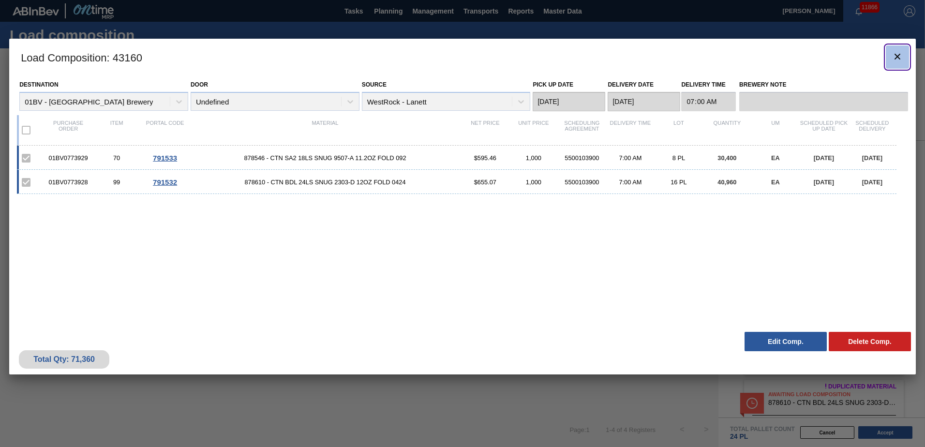
click at [898, 53] on icon "botão de ícone" at bounding box center [898, 57] width 12 height 12
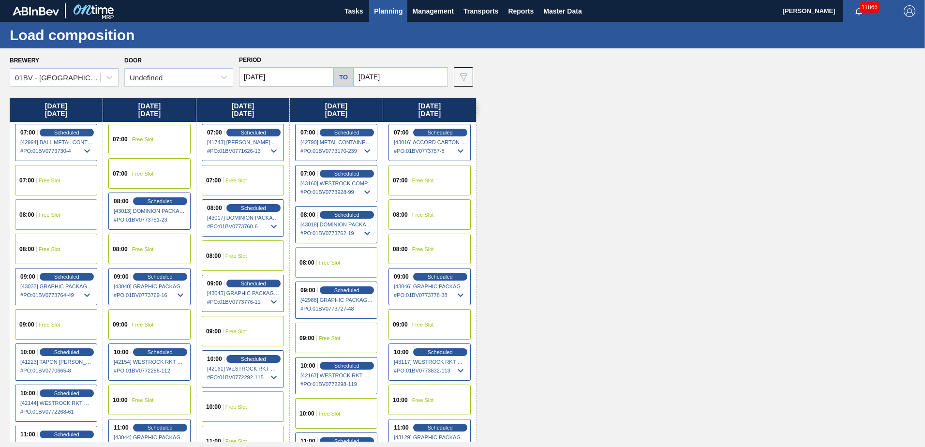
click at [393, 12] on span "Planning" at bounding box center [388, 11] width 29 height 12
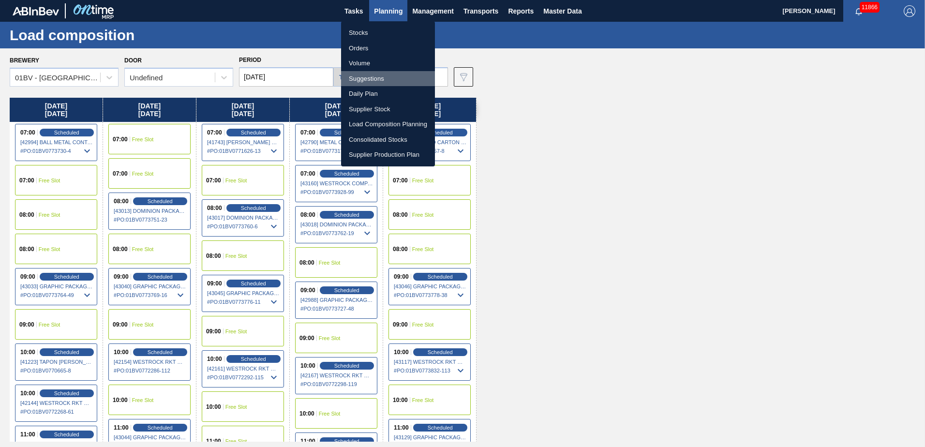
click at [365, 79] on li "Suggestions" at bounding box center [388, 78] width 94 height 15
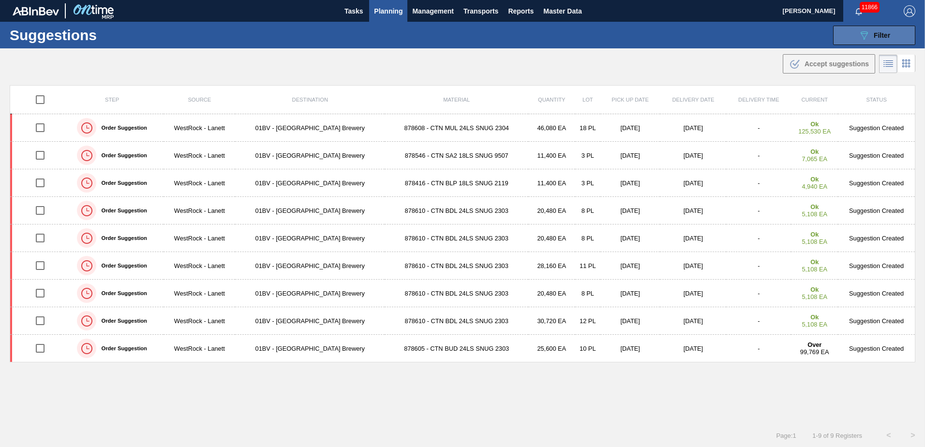
click at [865, 30] on icon "089F7B8B-B2A5-4AFE-B5C0-19BA573D28AC" at bounding box center [864, 36] width 12 height 12
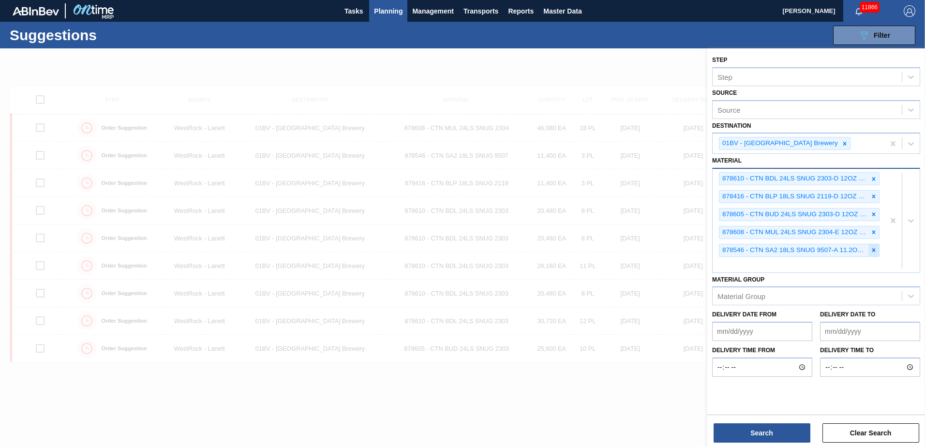
click at [873, 253] on icon at bounding box center [873, 250] width 7 height 7
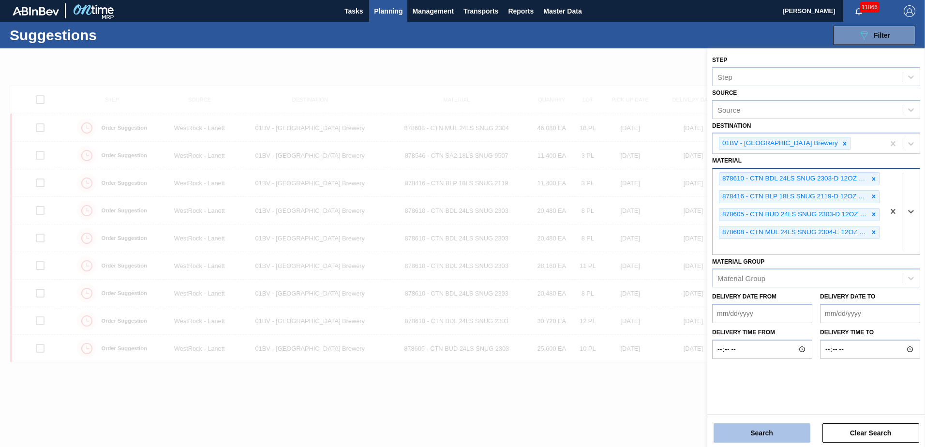
click at [761, 435] on button "Search" at bounding box center [762, 432] width 97 height 19
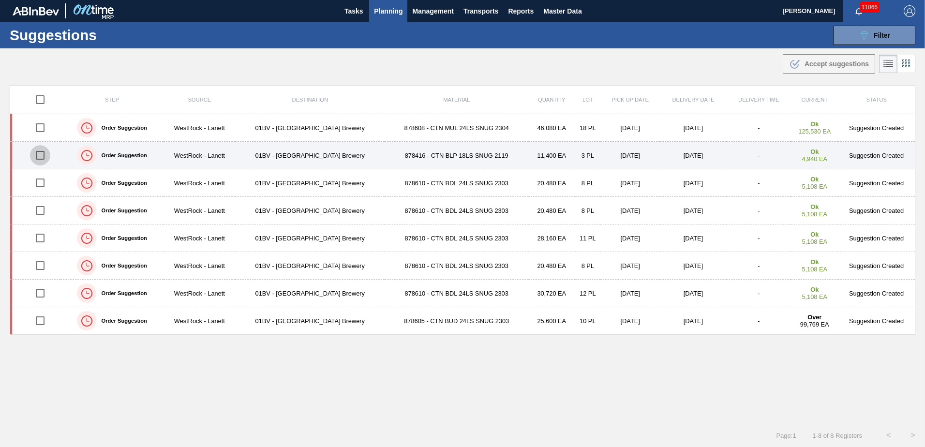
drag, startPoint x: 43, startPoint y: 154, endPoint x: 75, endPoint y: 152, distance: 32.5
click at [43, 154] on input "checkbox" at bounding box center [40, 155] width 20 height 20
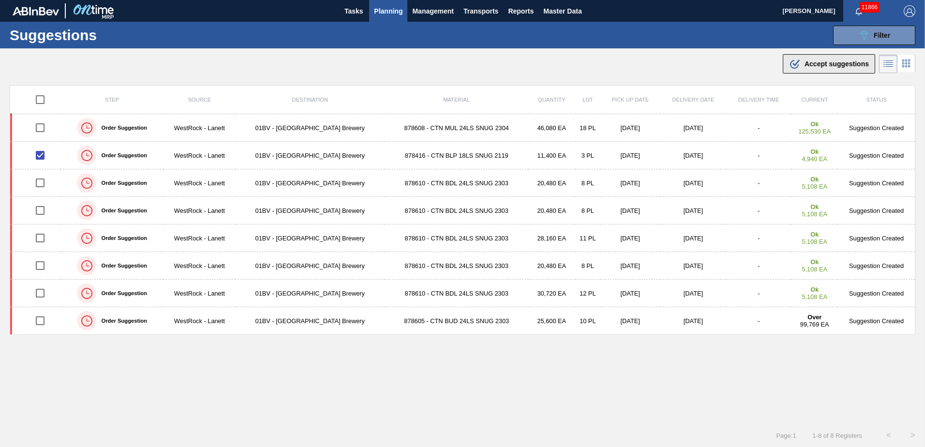
click at [827, 63] on span "Accept suggestions" at bounding box center [837, 64] width 64 height 8
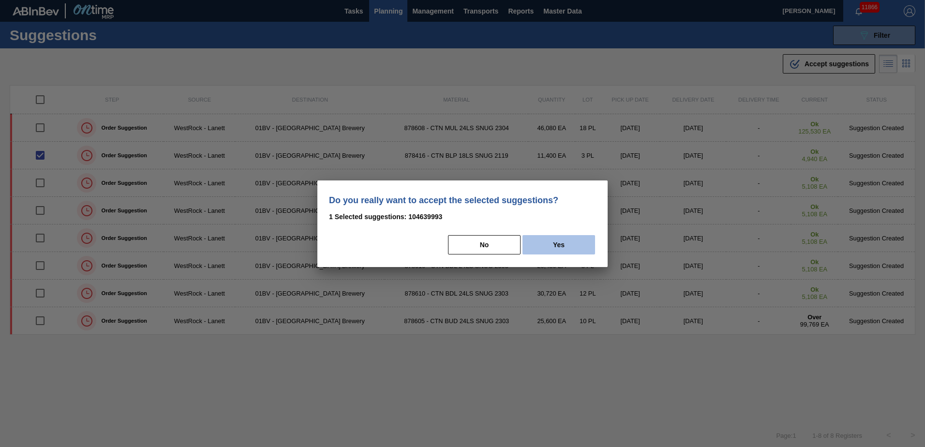
click at [573, 243] on button "Yes" at bounding box center [559, 244] width 73 height 19
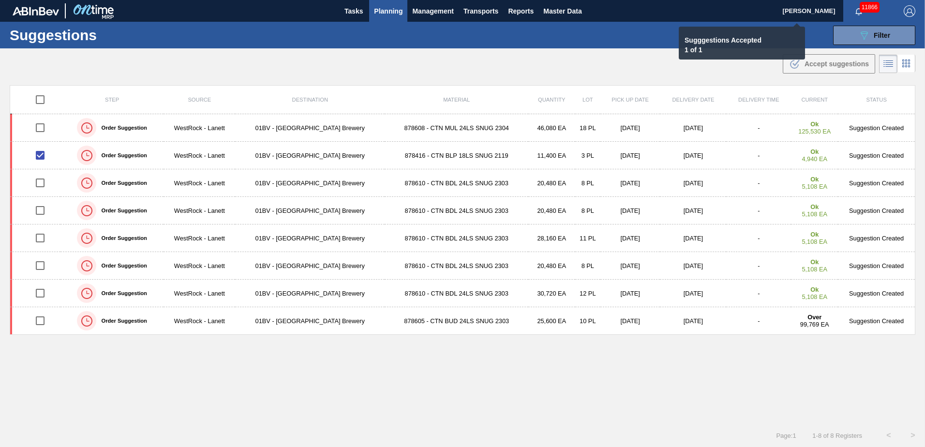
checkbox input "false"
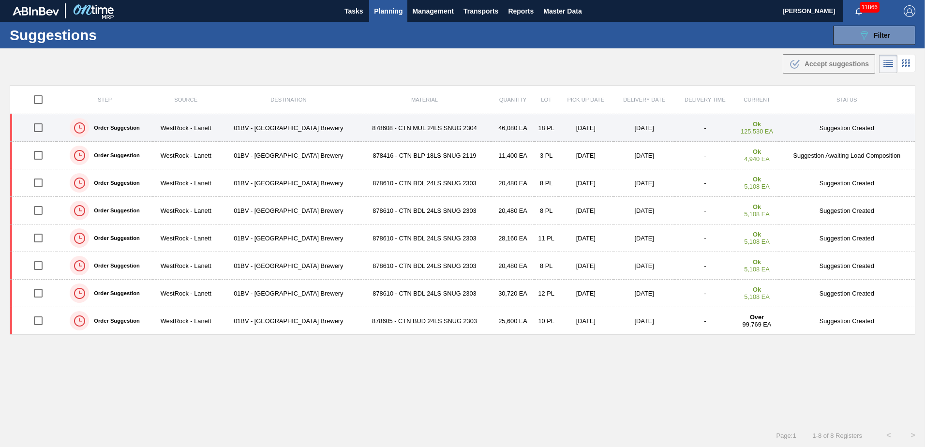
click at [41, 128] on input "checkbox" at bounding box center [38, 128] width 20 height 20
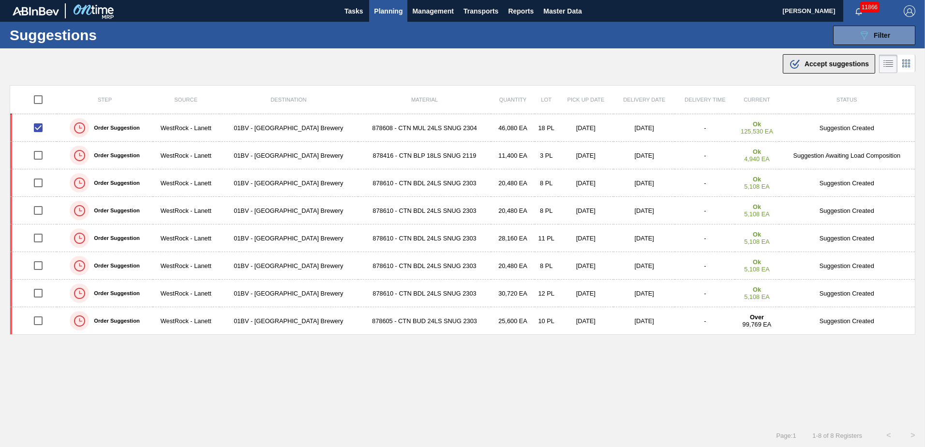
click at [827, 67] on span "Accept suggestions" at bounding box center [837, 64] width 64 height 8
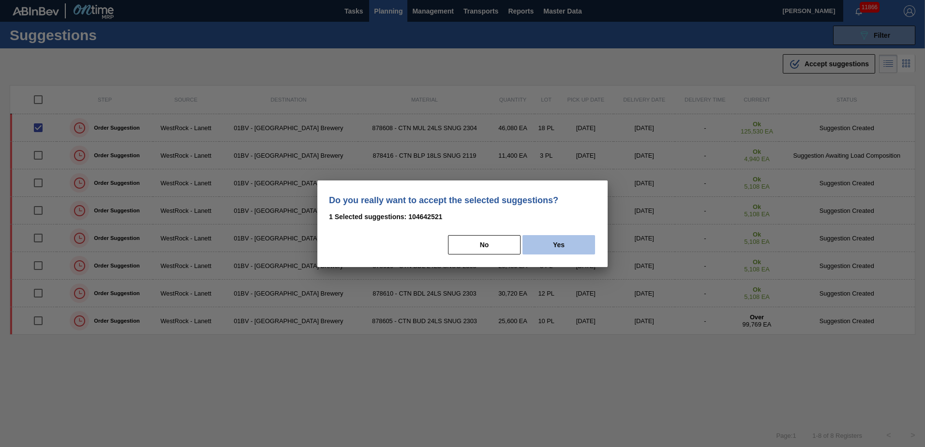
click at [556, 249] on button "Yes" at bounding box center [559, 244] width 73 height 19
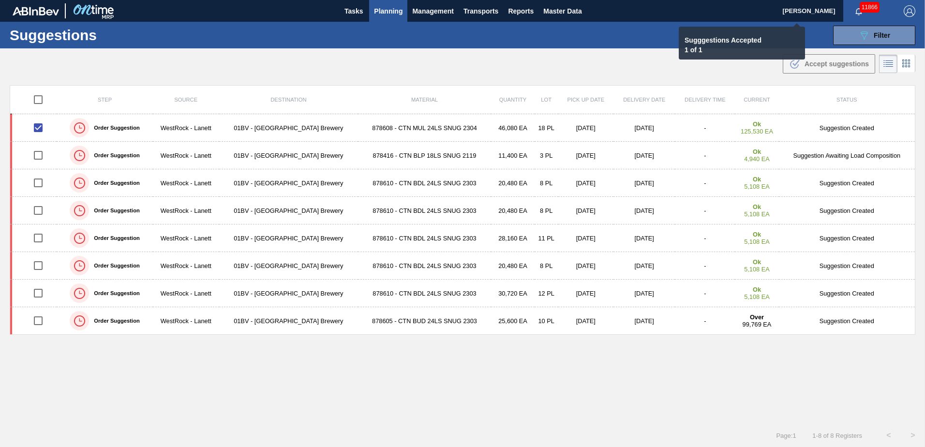
checkbox input "false"
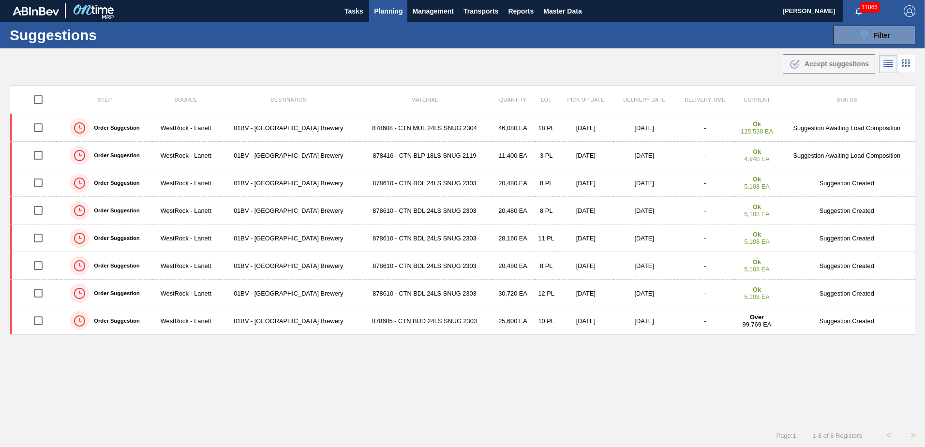
click at [388, 16] on span "Planning" at bounding box center [388, 11] width 29 height 12
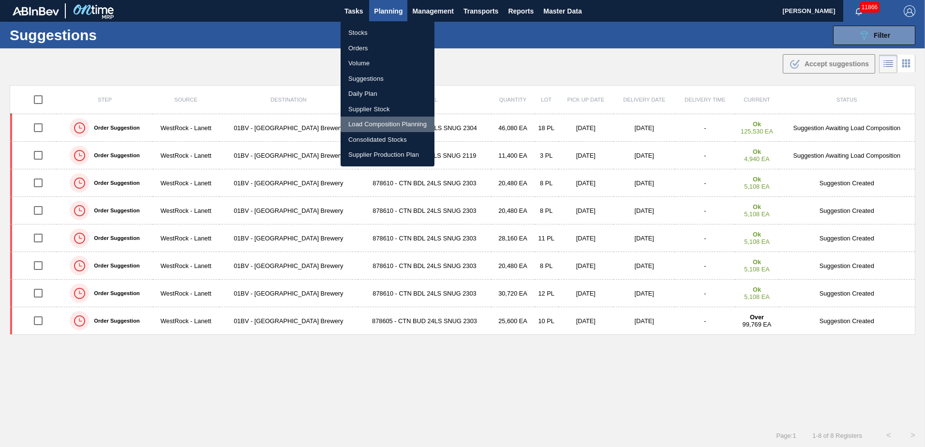
click at [378, 124] on li "Load Composition Planning" at bounding box center [388, 124] width 94 height 15
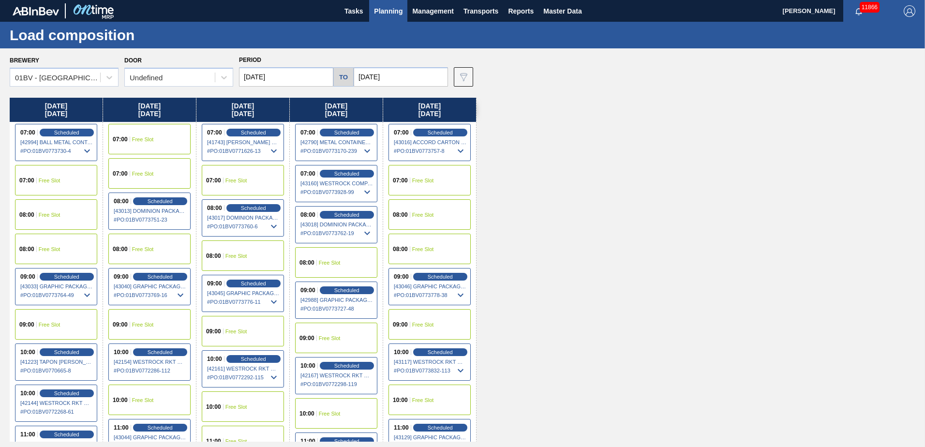
click at [406, 80] on input "[DATE]" at bounding box center [401, 76] width 94 height 19
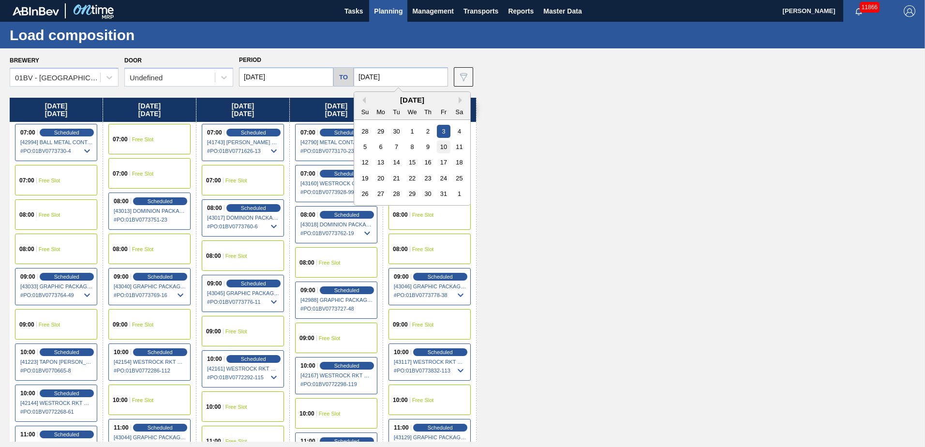
click at [444, 146] on div "10" at bounding box center [443, 146] width 13 height 13
type input "[DATE]"
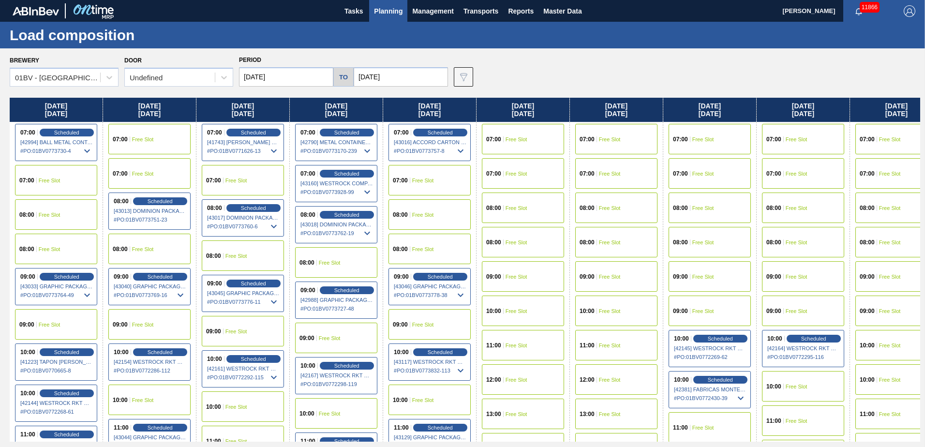
click at [294, 77] on input "[DATE]" at bounding box center [286, 76] width 94 height 19
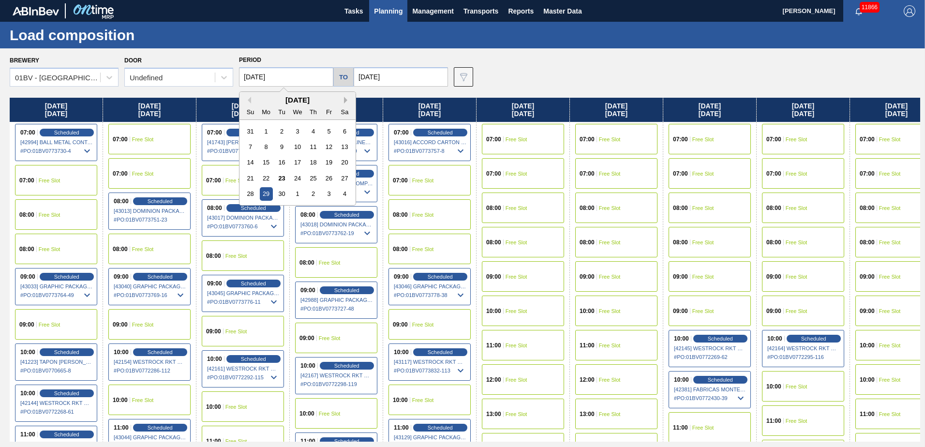
click at [345, 100] on button "Next Month" at bounding box center [347, 100] width 7 height 7
click at [268, 147] on div "6" at bounding box center [266, 146] width 13 height 13
type input "[DATE]"
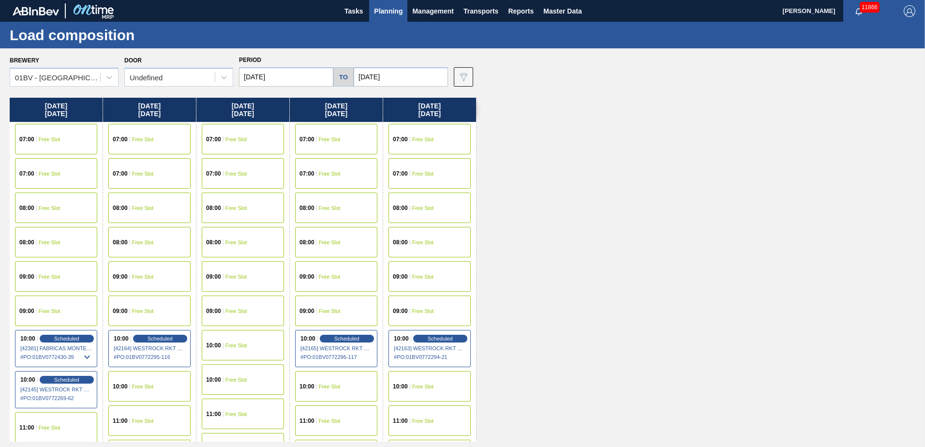
click at [233, 142] on span "Free Slot" at bounding box center [236, 139] width 22 height 6
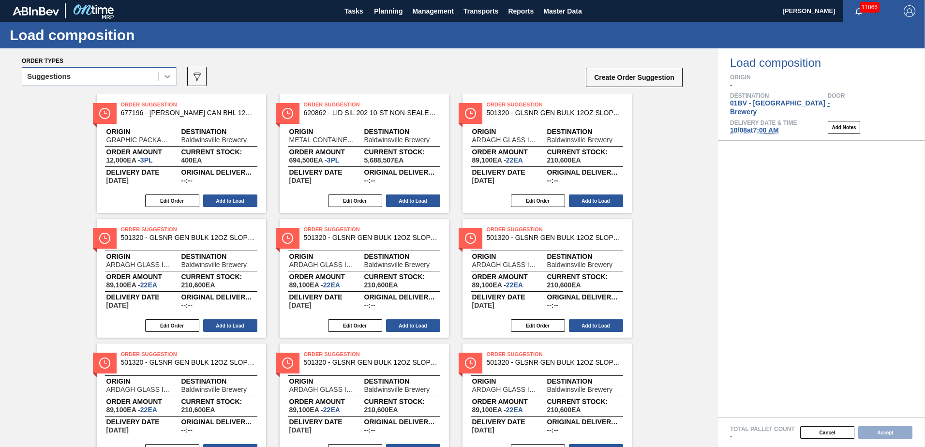
click at [168, 77] on icon at bounding box center [167, 76] width 6 height 3
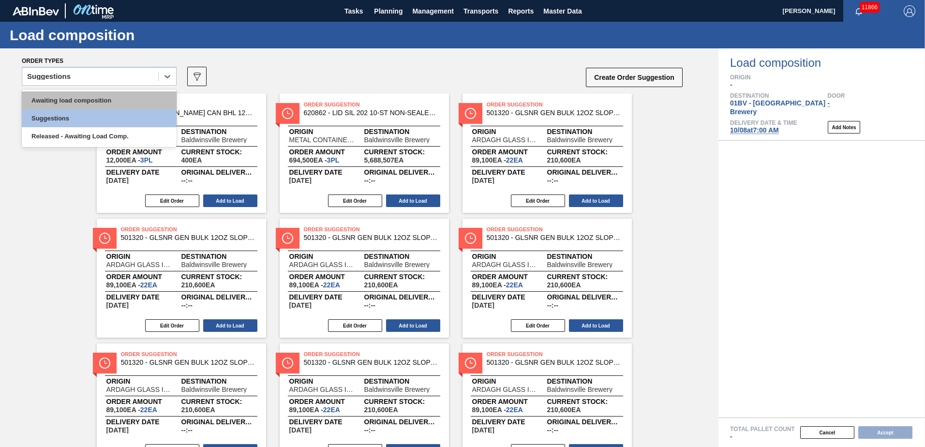
click at [121, 97] on div "Awaiting load composition" at bounding box center [99, 100] width 155 height 18
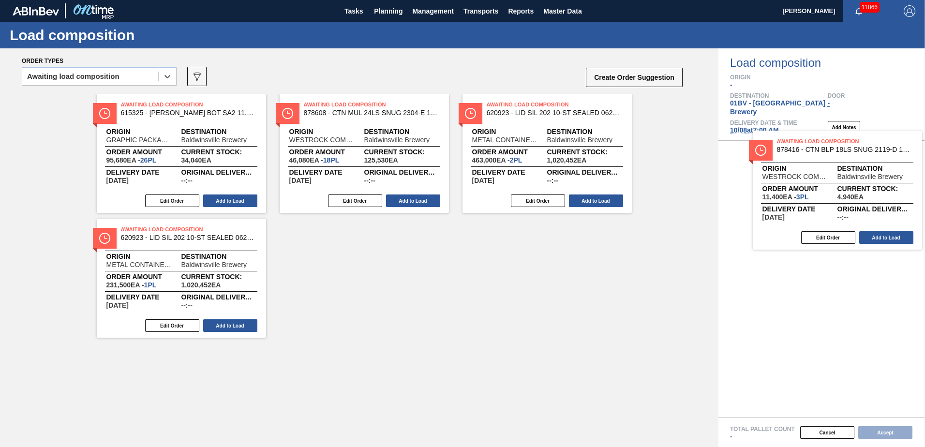
drag, startPoint x: 379, startPoint y: 118, endPoint x: 861, endPoint y: 156, distance: 483.4
click at [861, 156] on div "Order types option Awaiting load composition, selected. Select is focused ,type…" at bounding box center [462, 247] width 925 height 399
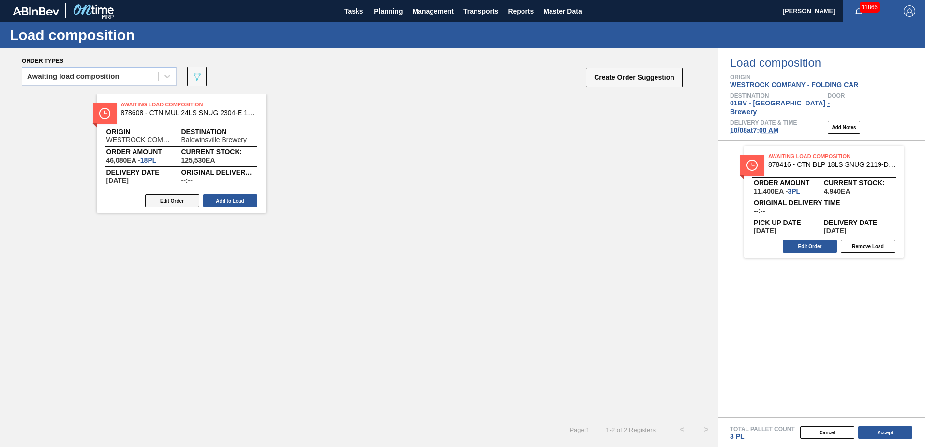
click at [178, 202] on button "Edit Order" at bounding box center [172, 200] width 54 height 13
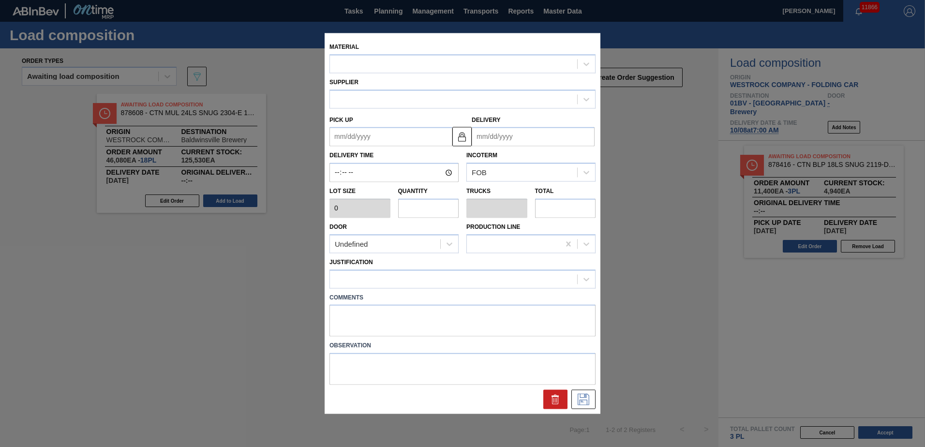
type input "2,560"
type input "18"
type input "0.692"
type input "46,080"
type up "[DATE]"
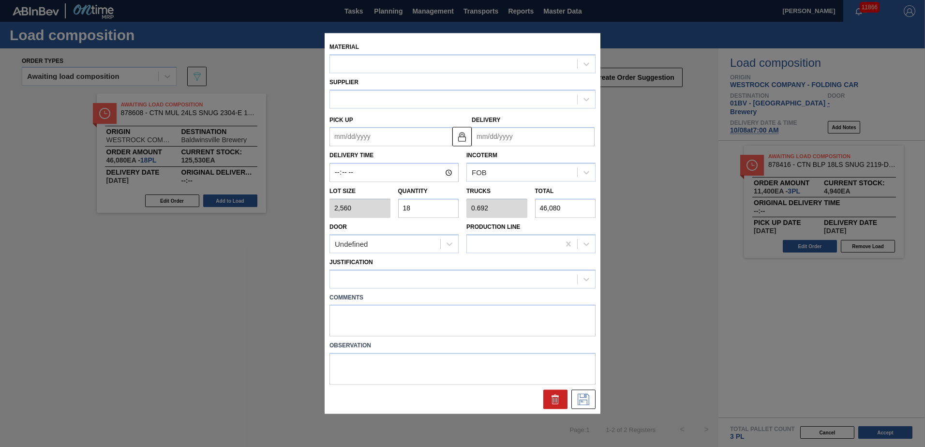
type input "[DATE]"
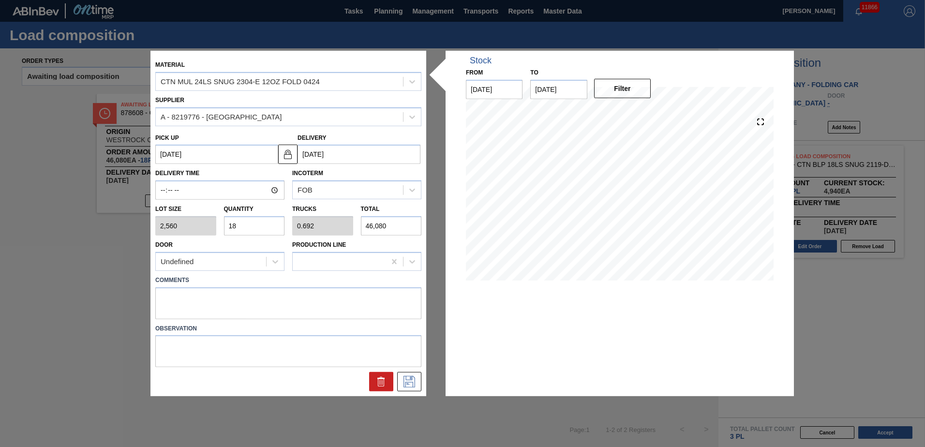
drag, startPoint x: 258, startPoint y: 225, endPoint x: 119, endPoint y: 225, distance: 138.9
click at [119, 225] on div "Material CTN MUL 24LS SNUG 2304-E 12OZ FOLD 0424 Supplier A - 8219776 - WestRoc…" at bounding box center [462, 223] width 925 height 447
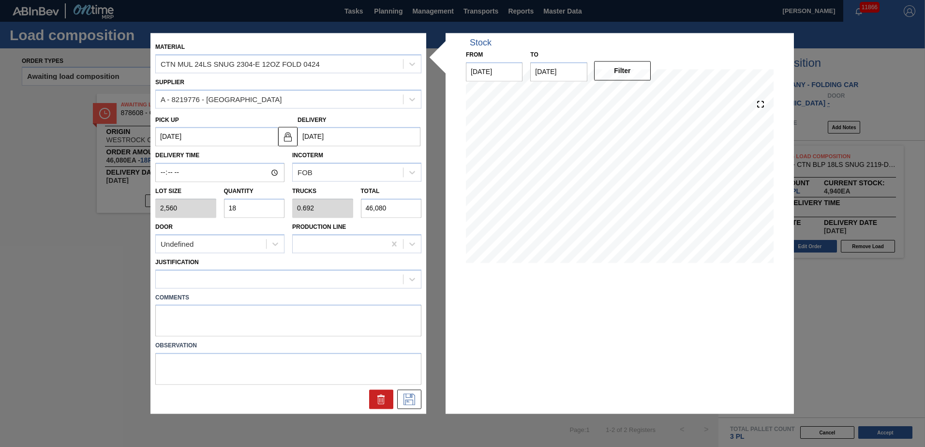
type input "1"
type input "0.038"
type input "2,560"
type input "19"
type input "0.731"
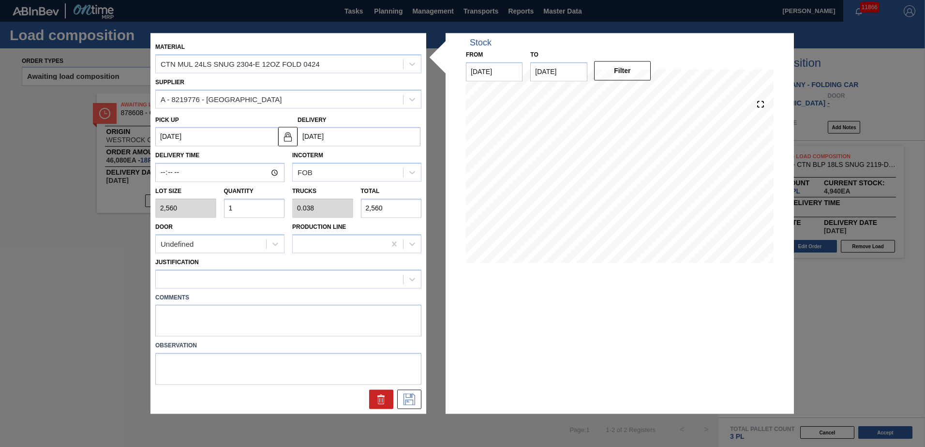
type input "48,640"
type input "19"
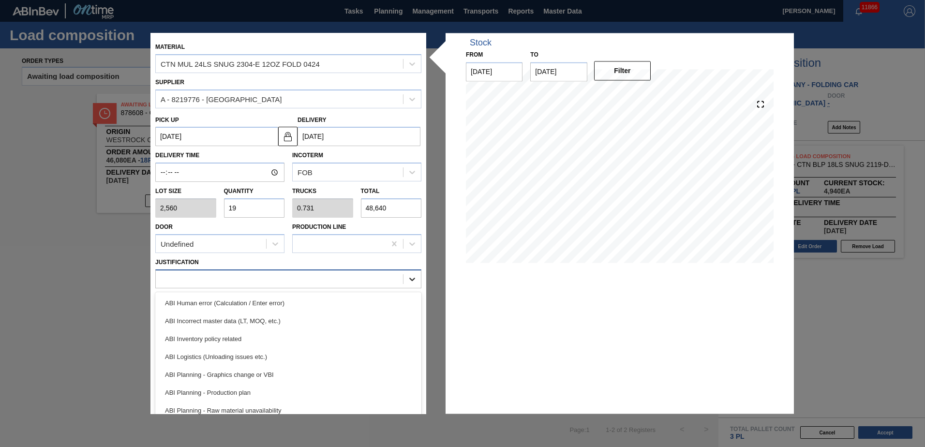
click at [411, 280] on icon at bounding box center [412, 279] width 6 height 3
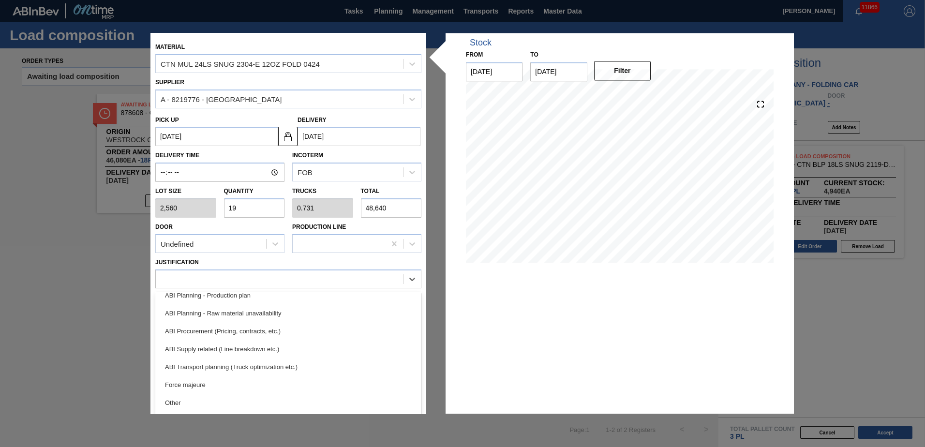
scroll to position [107, 0]
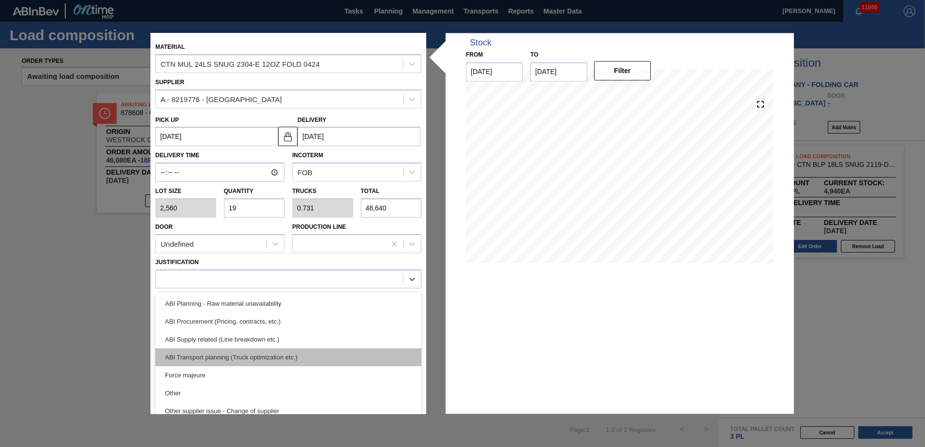
click at [255, 355] on div "ABI Transport planning (Truck optimization etc.)" at bounding box center [288, 357] width 266 height 18
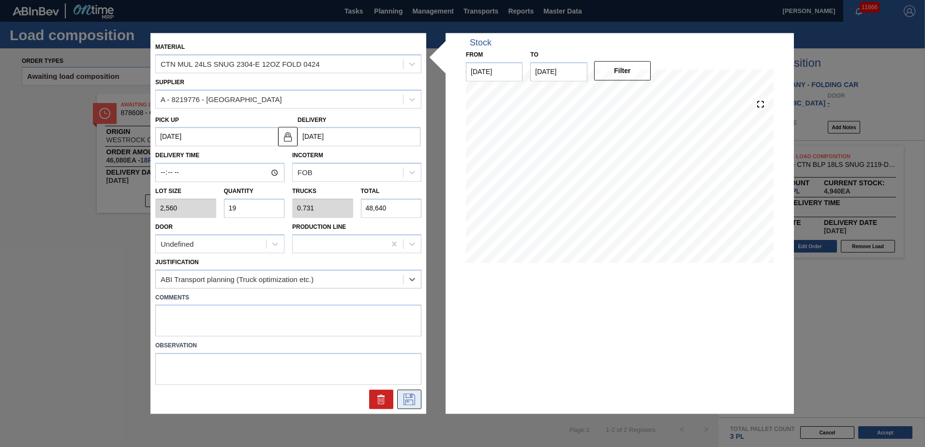
click at [414, 401] on icon at bounding box center [409, 400] width 15 height 12
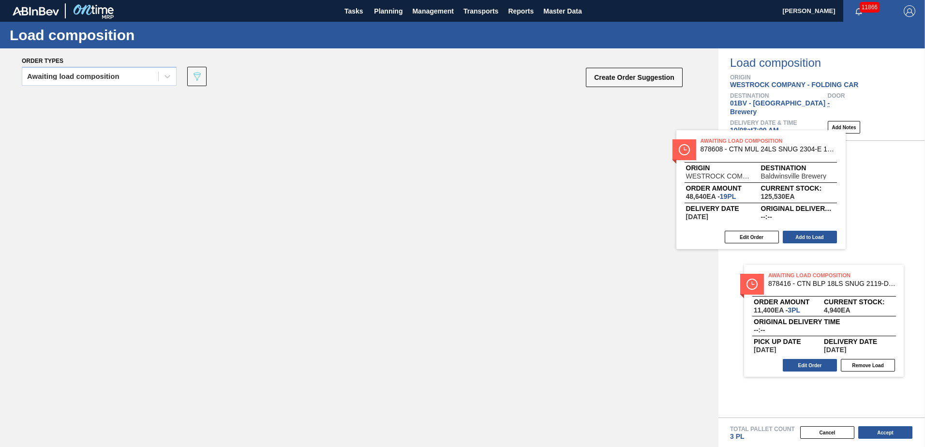
drag, startPoint x: 296, startPoint y: 122, endPoint x: 767, endPoint y: 150, distance: 472.0
click at [766, 149] on div "Order types Awaiting load composition 089F7B8B-B2A5-4AFE-B5C0-19BA573D28AC Crea…" at bounding box center [462, 247] width 925 height 399
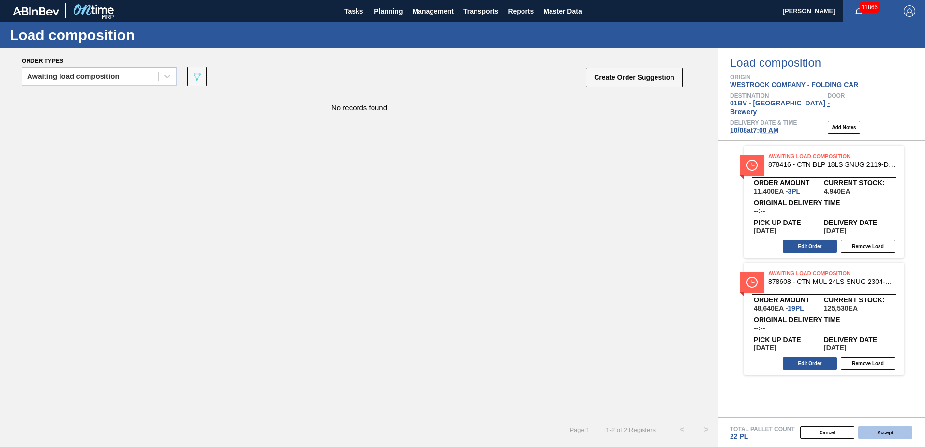
click at [881, 431] on button "Accept" at bounding box center [885, 432] width 54 height 13
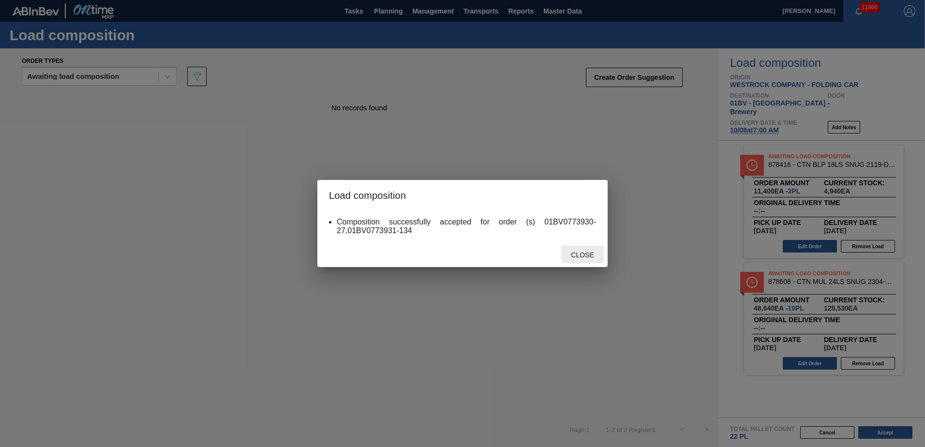
click at [583, 252] on span "Close" at bounding box center [582, 255] width 38 height 8
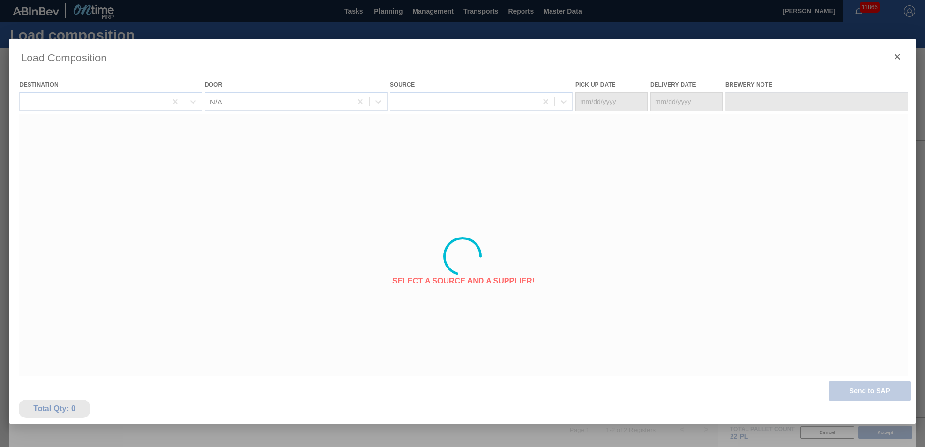
type Date "[DATE]"
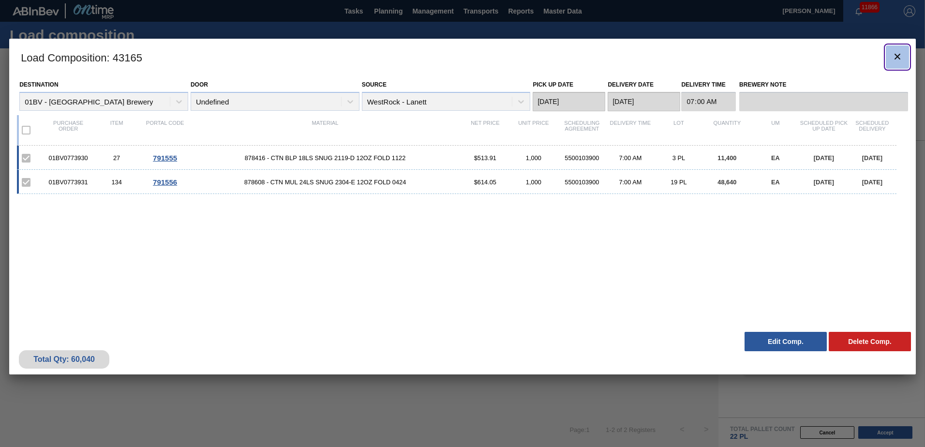
click at [896, 58] on icon "botão de ícone" at bounding box center [898, 57] width 6 height 6
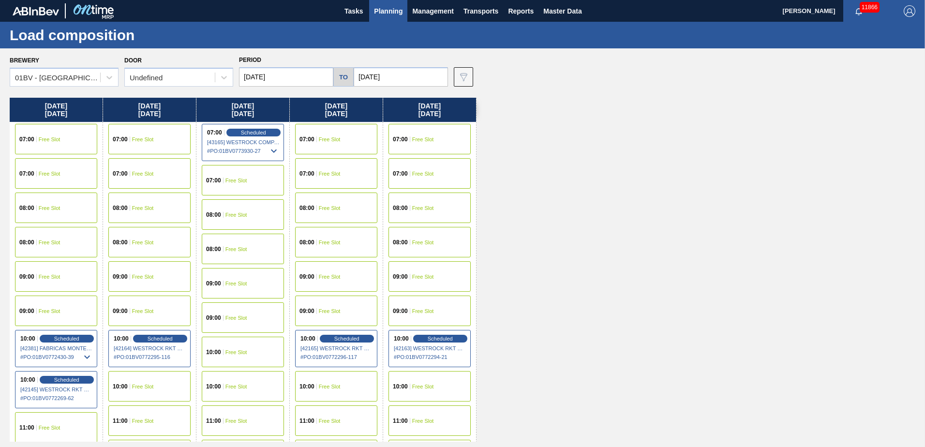
click at [401, 76] on input "[DATE]" at bounding box center [401, 76] width 94 height 19
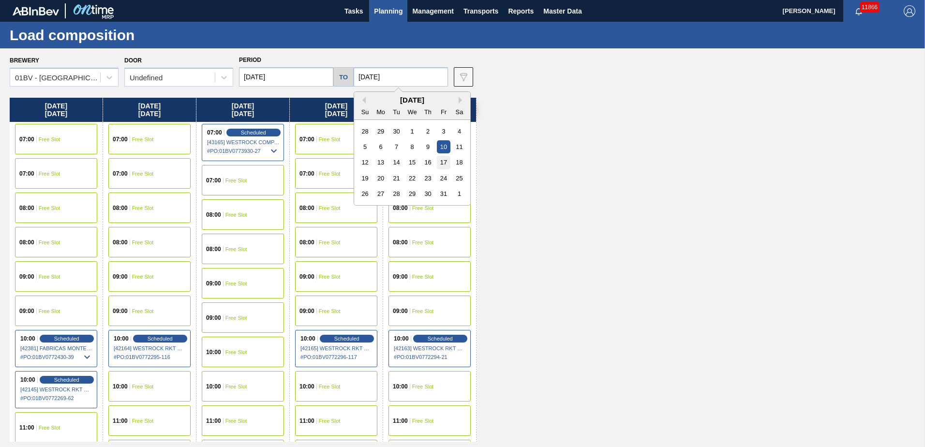
click at [443, 161] on div "17" at bounding box center [443, 162] width 13 height 13
type input "[DATE]"
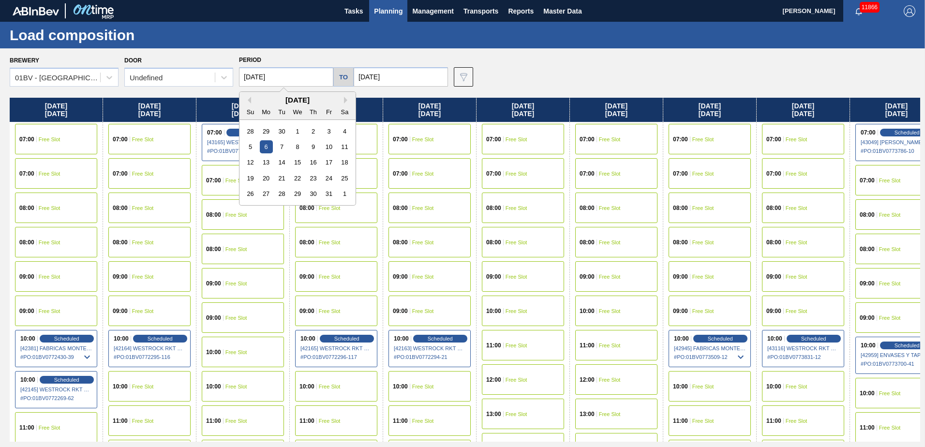
click at [284, 75] on input "[DATE]" at bounding box center [286, 76] width 94 height 19
click at [267, 162] on div "13" at bounding box center [266, 162] width 13 height 13
type input "[DATE]"
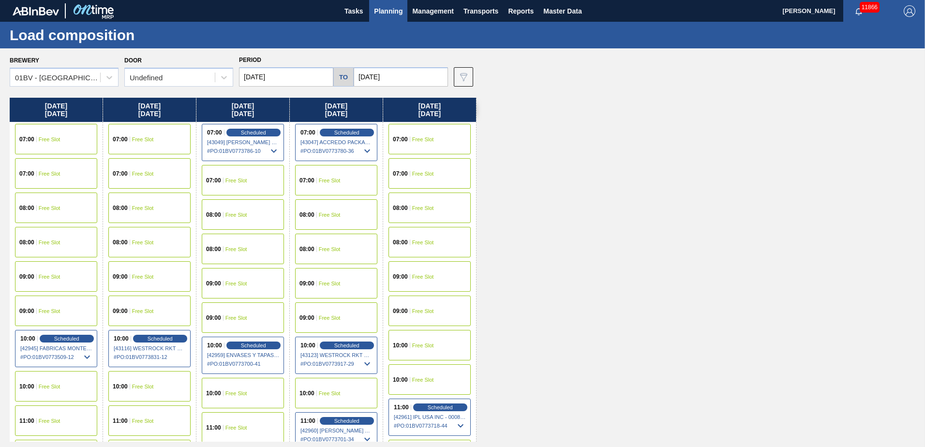
click at [239, 284] on span "Free Slot" at bounding box center [236, 284] width 22 height 6
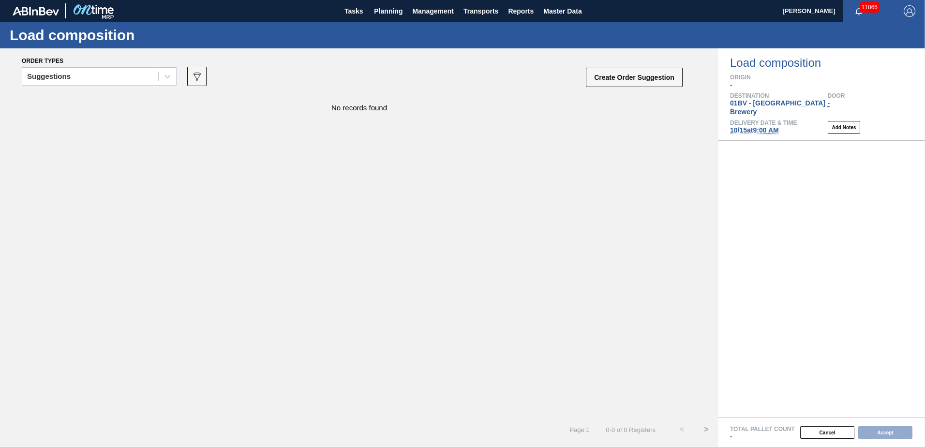
click at [165, 78] on icon at bounding box center [168, 77] width 10 height 10
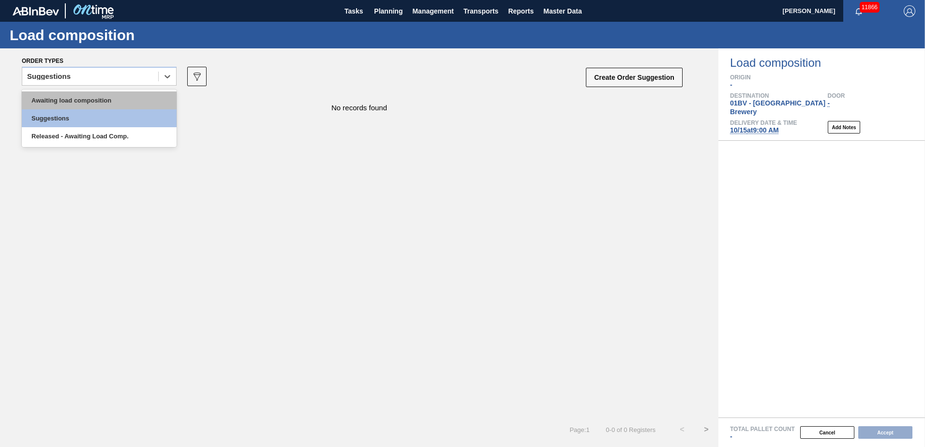
click at [130, 101] on div "Awaiting load composition" at bounding box center [99, 100] width 155 height 18
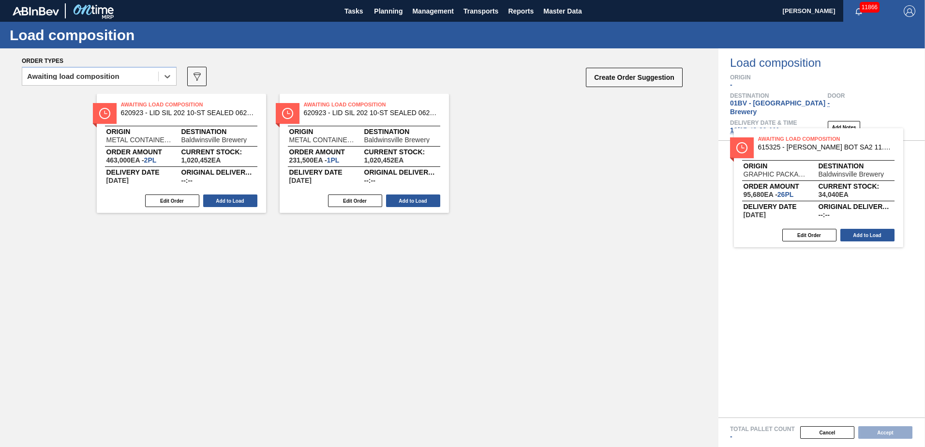
drag, startPoint x: 137, startPoint y: 110, endPoint x: 783, endPoint y: 148, distance: 646.5
click at [785, 146] on div "Order types option Awaiting load composition, selected. Select is focused ,type…" at bounding box center [462, 247] width 925 height 399
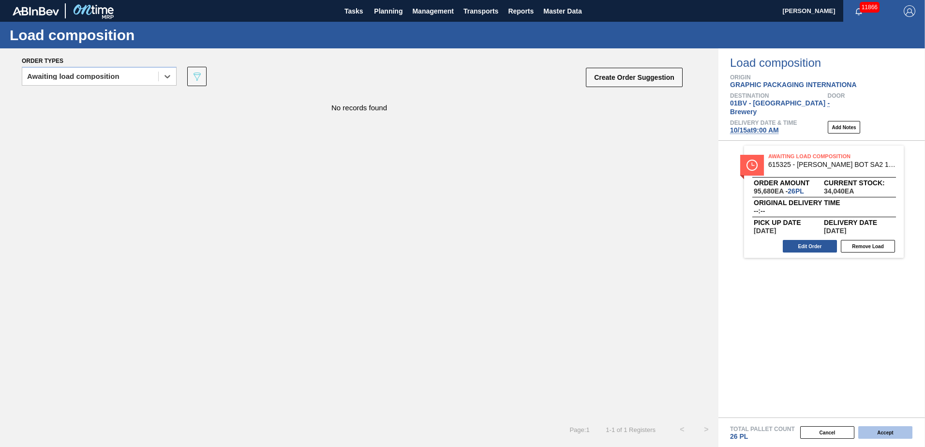
click at [881, 433] on button "Accept" at bounding box center [885, 432] width 54 height 13
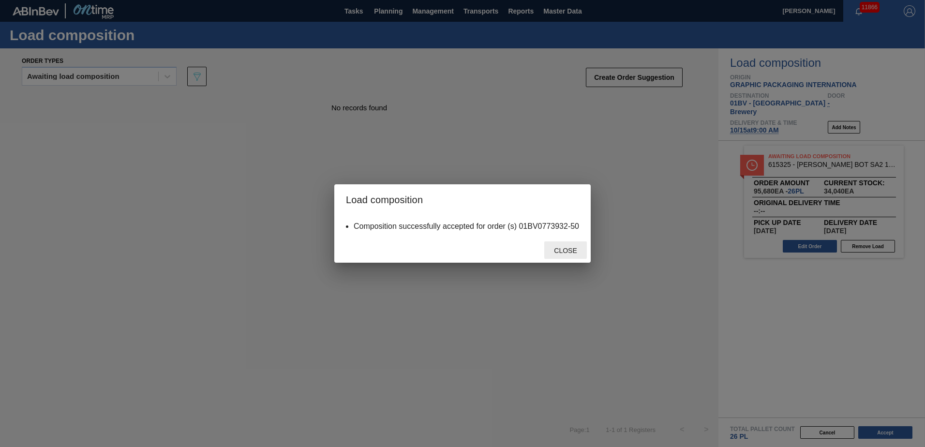
click at [561, 254] on span "Close" at bounding box center [565, 251] width 38 height 8
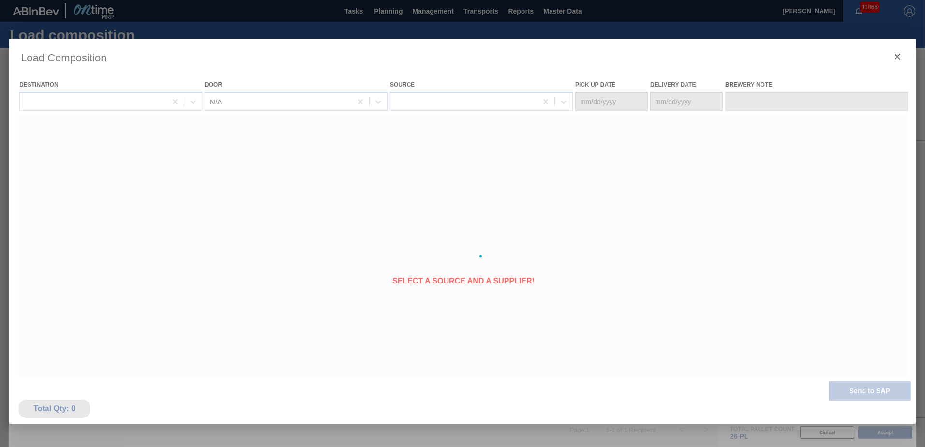
type Date "[DATE]"
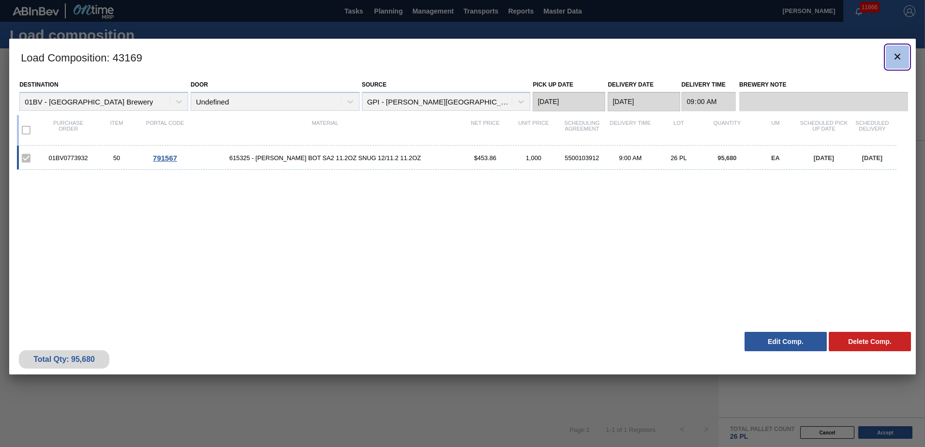
click at [901, 58] on icon "botão de ícone" at bounding box center [898, 57] width 12 height 12
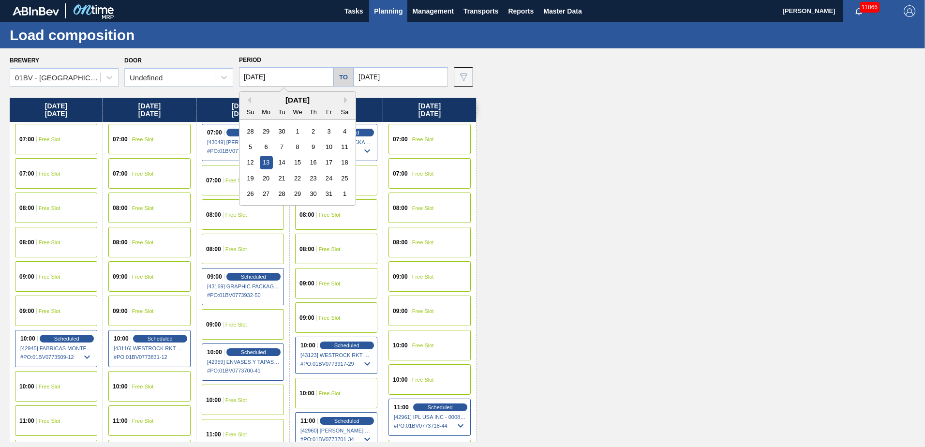
click at [281, 77] on input "[DATE]" at bounding box center [286, 76] width 94 height 19
click at [263, 129] on div "29" at bounding box center [266, 131] width 13 height 13
type input "[DATE]"
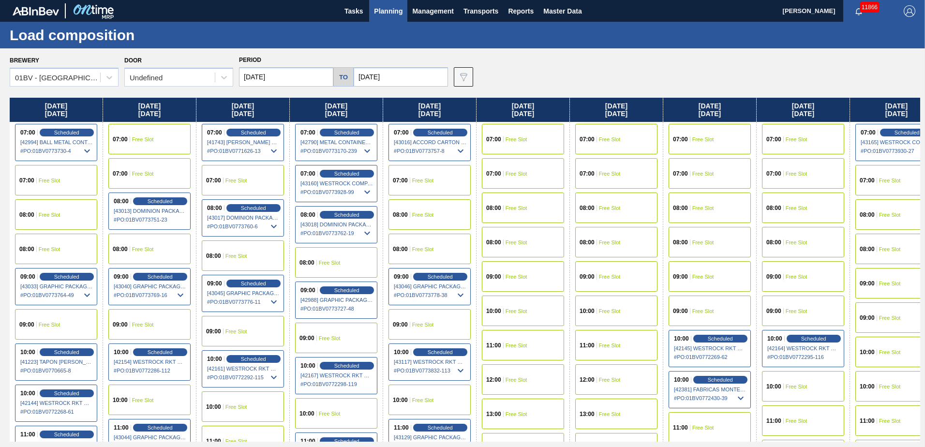
click at [397, 77] on input "[DATE]" at bounding box center [401, 76] width 94 height 19
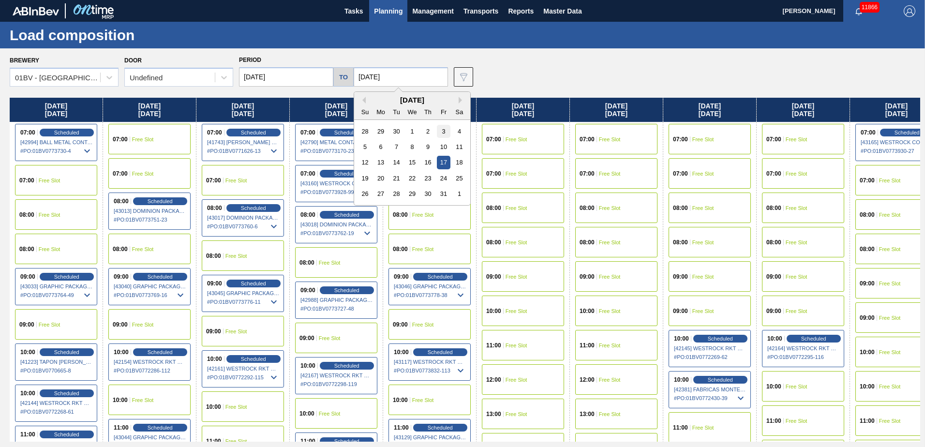
click at [441, 133] on div "3" at bounding box center [443, 131] width 13 height 13
type input "[DATE]"
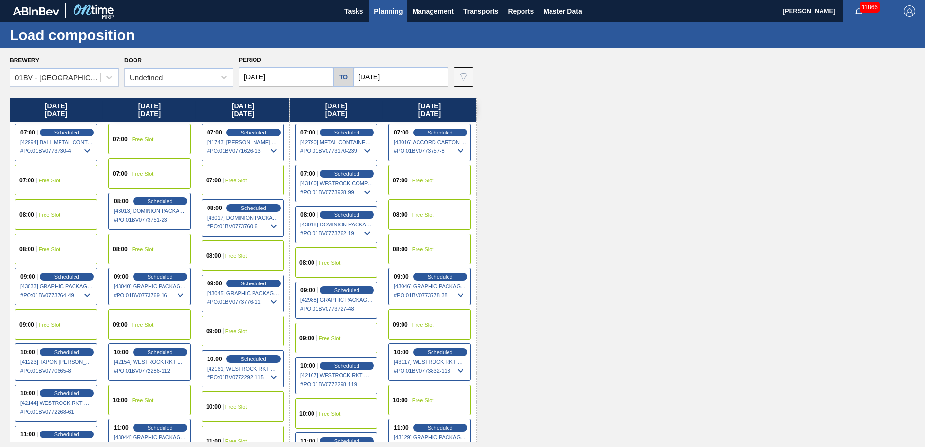
click at [389, 10] on span "Planning" at bounding box center [388, 11] width 29 height 12
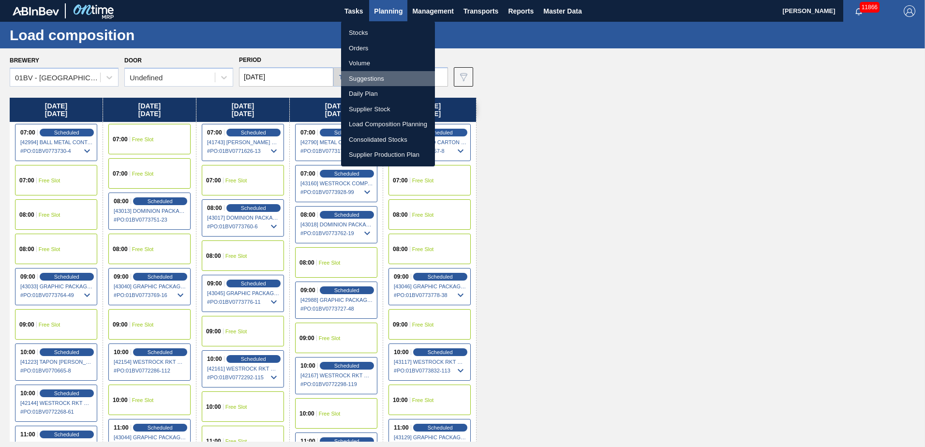
click at [368, 81] on li "Suggestions" at bounding box center [388, 78] width 94 height 15
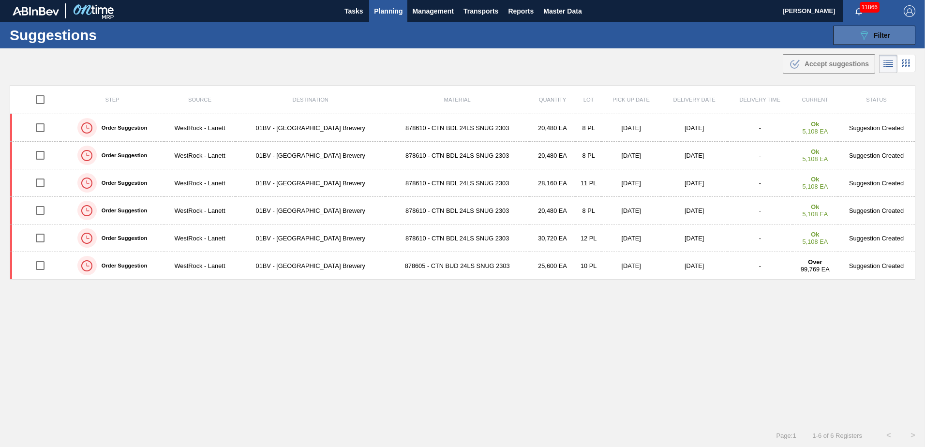
click at [863, 41] on icon "089F7B8B-B2A5-4AFE-B5C0-19BA573D28AC" at bounding box center [864, 36] width 12 height 12
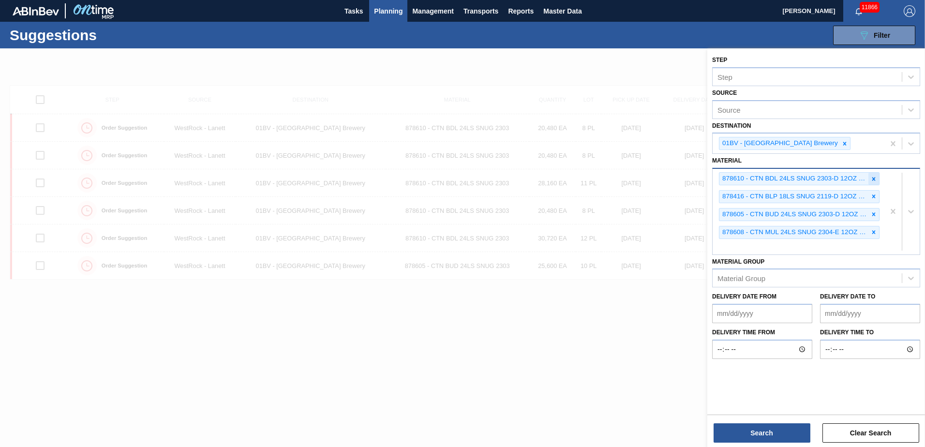
click at [872, 177] on icon at bounding box center [873, 179] width 7 height 7
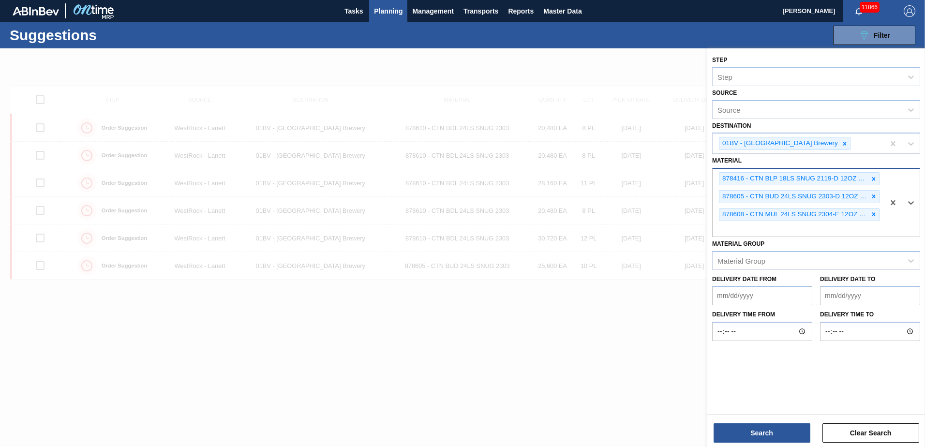
click at [872, 177] on icon at bounding box center [873, 179] width 7 height 7
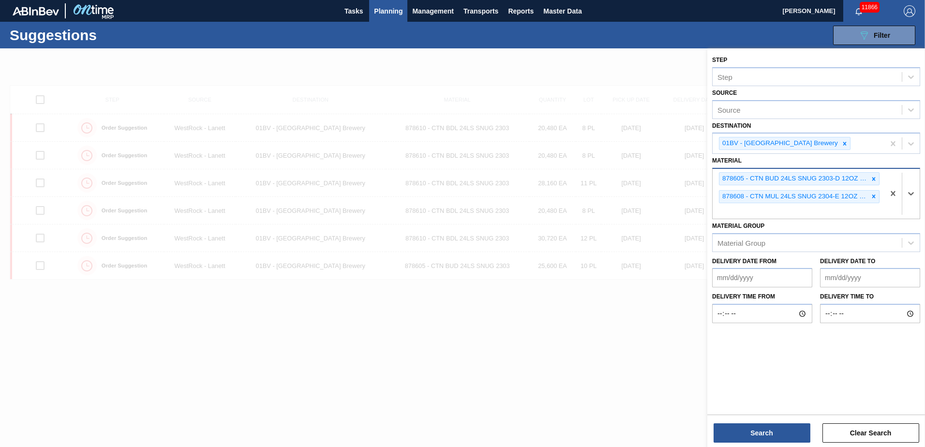
click at [872, 177] on icon at bounding box center [873, 179] width 7 height 7
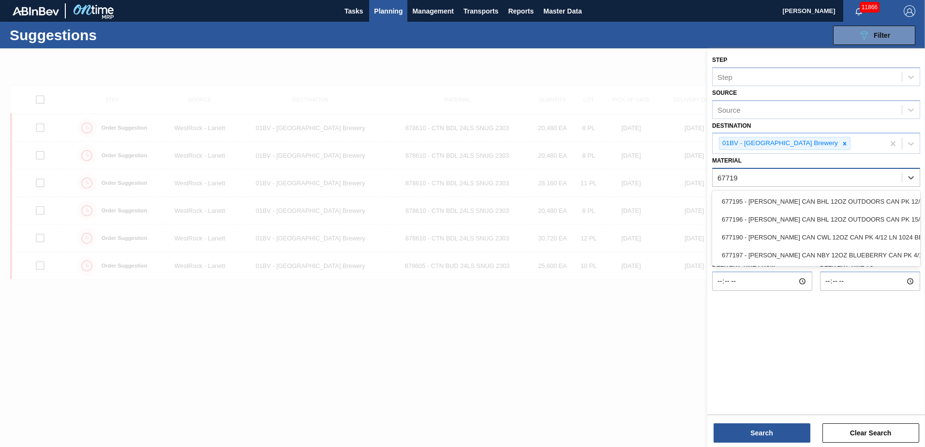
type input "677190"
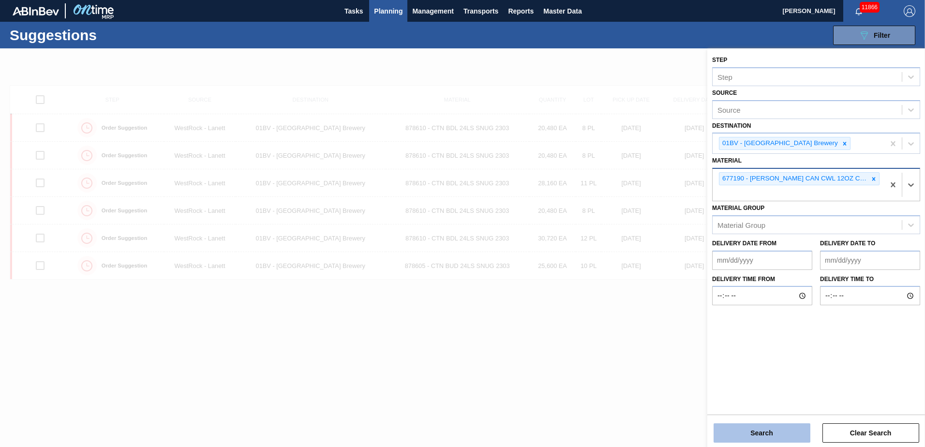
click at [756, 428] on button "Search" at bounding box center [762, 432] width 97 height 19
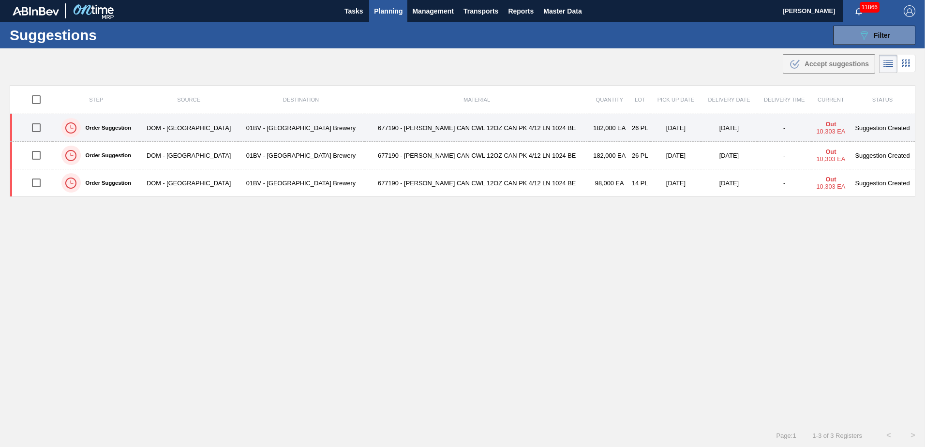
click at [38, 128] on input "checkbox" at bounding box center [36, 128] width 20 height 20
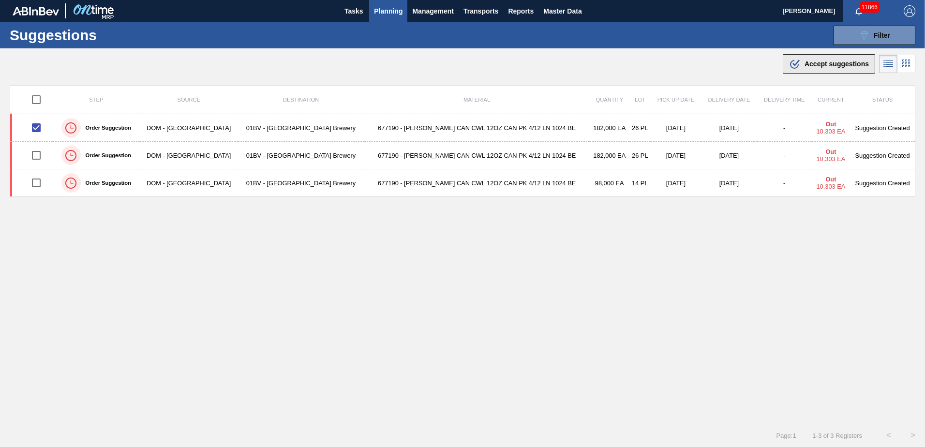
click at [818, 61] on span "Accept suggestions" at bounding box center [837, 64] width 64 height 8
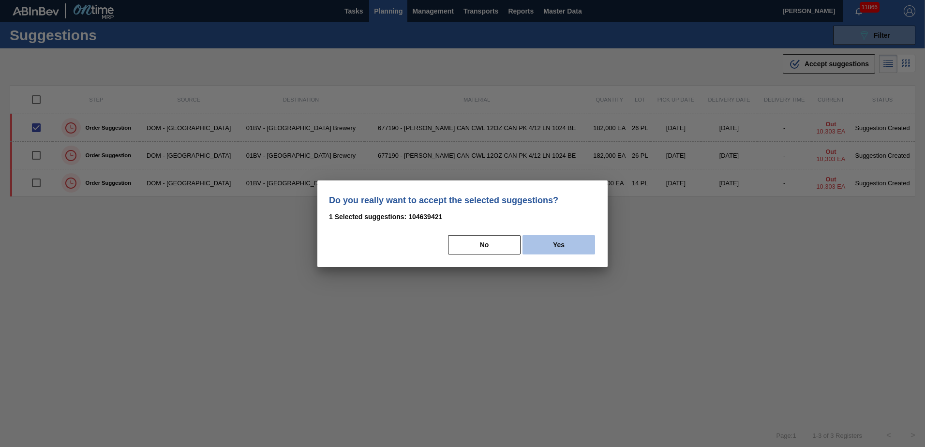
click at [565, 245] on button "Yes" at bounding box center [559, 244] width 73 height 19
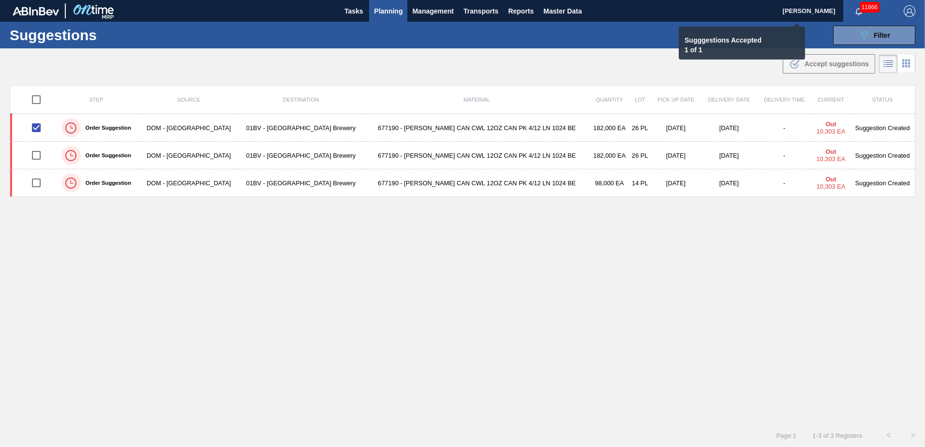
checkbox input "false"
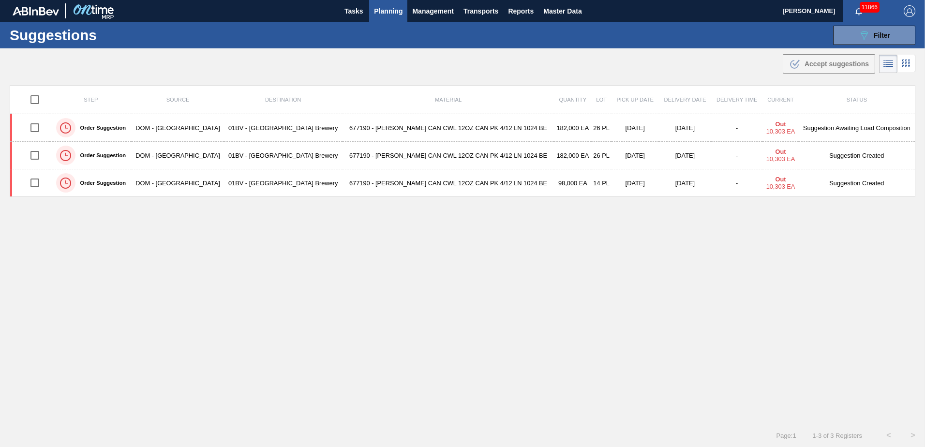
click at [387, 13] on span "Planning" at bounding box center [388, 11] width 29 height 12
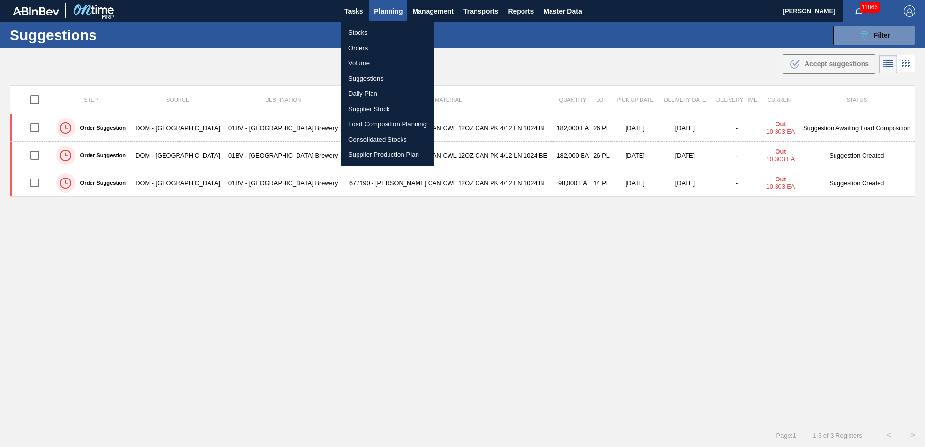
click at [384, 121] on li "Load Composition Planning" at bounding box center [388, 124] width 94 height 15
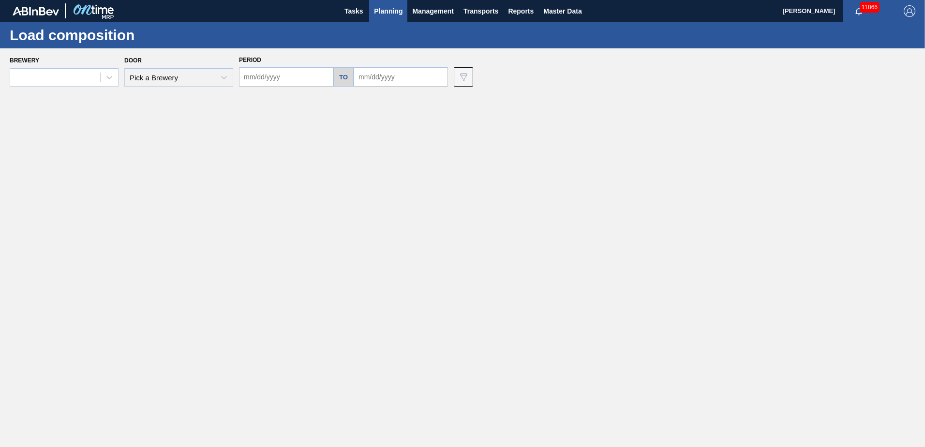
type input "[DATE]"
type input "10/17/2025"
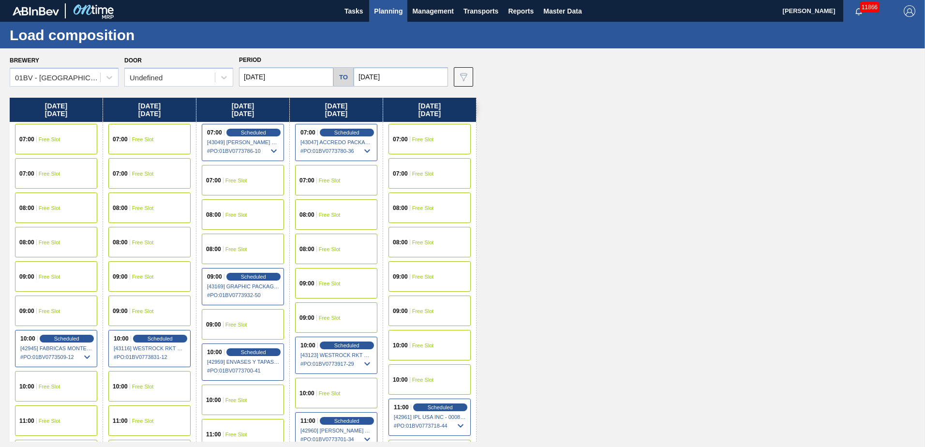
click at [308, 78] on input "[DATE]" at bounding box center [286, 76] width 94 height 19
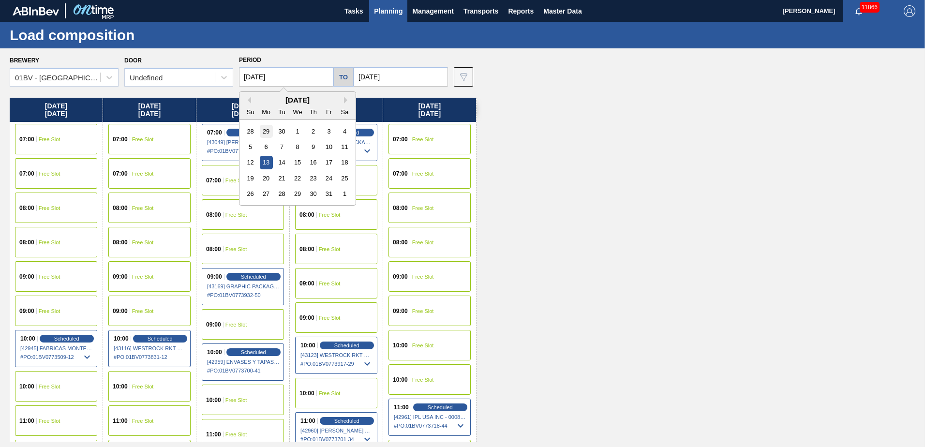
click at [265, 128] on div "29" at bounding box center [266, 131] width 13 height 13
type input "[DATE]"
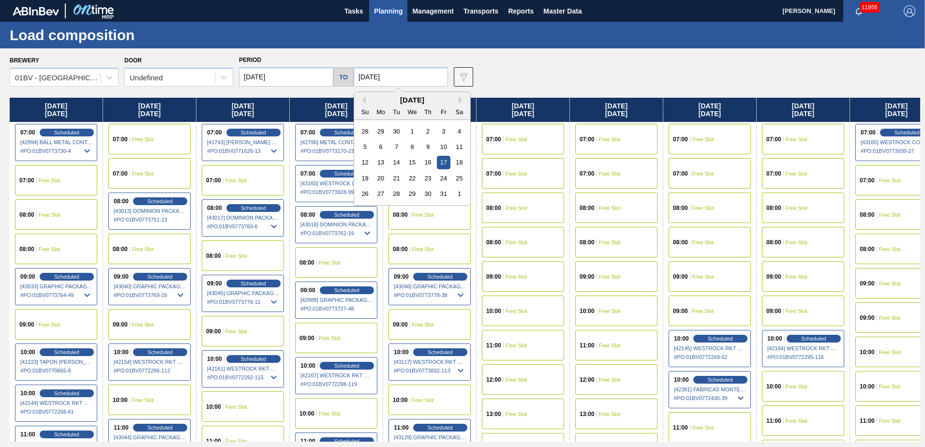
click at [396, 75] on input "10/17/2025" at bounding box center [401, 76] width 94 height 19
click at [438, 129] on div "3" at bounding box center [443, 131] width 13 height 13
type input "[DATE]"
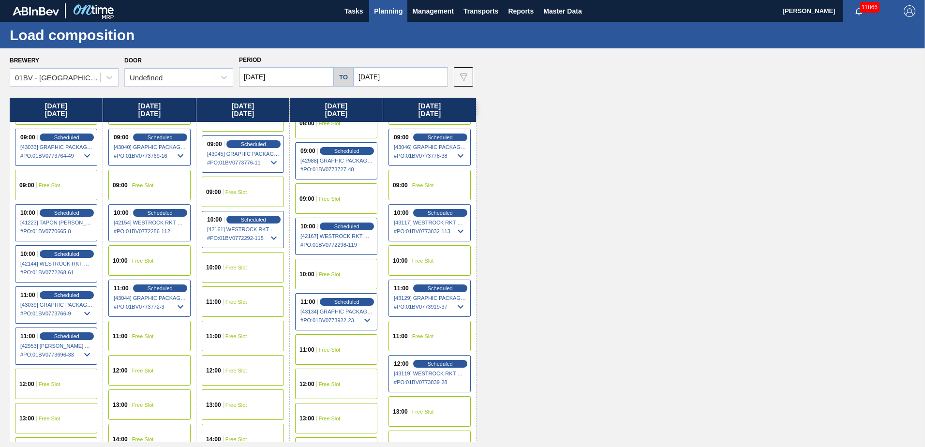
scroll to position [145, 0]
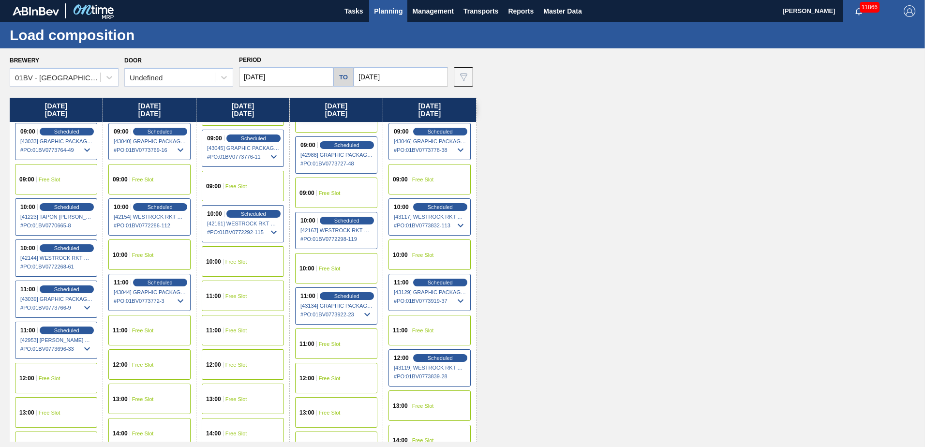
click at [231, 260] on span "Free Slot" at bounding box center [236, 262] width 22 height 6
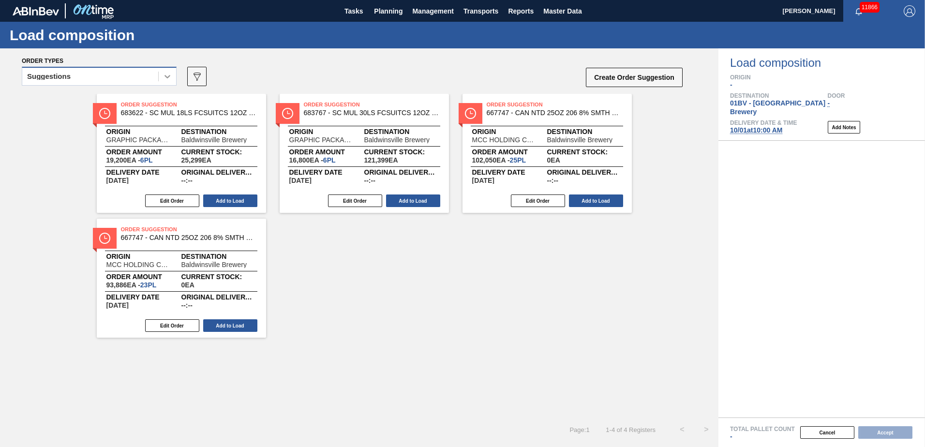
click at [169, 77] on icon at bounding box center [168, 77] width 10 height 10
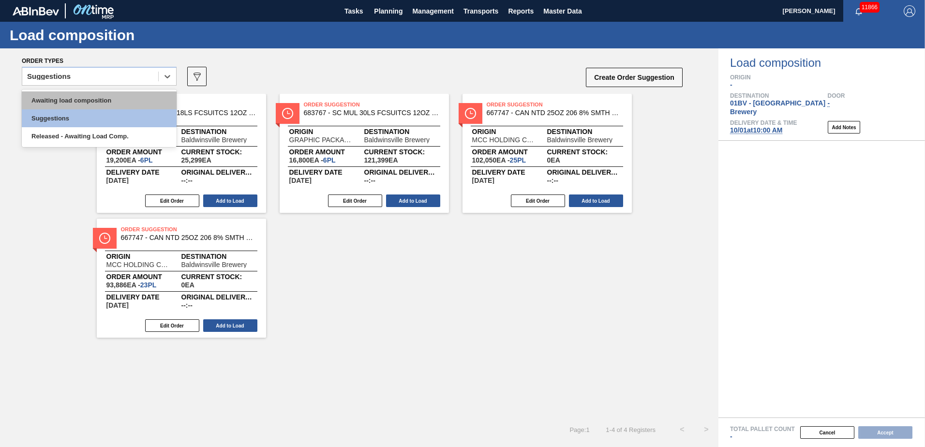
click at [120, 99] on div "Awaiting load composition" at bounding box center [99, 100] width 155 height 18
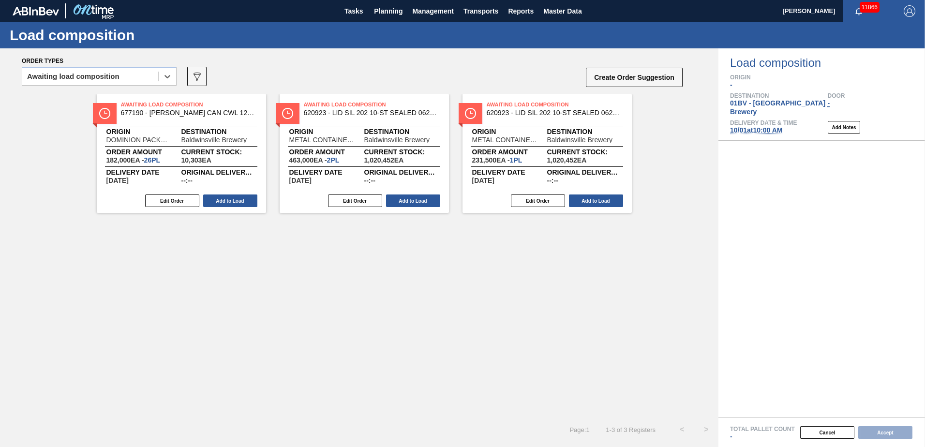
click at [773, 126] on span "10/01 at 10:00 AM" at bounding box center [756, 130] width 52 height 8
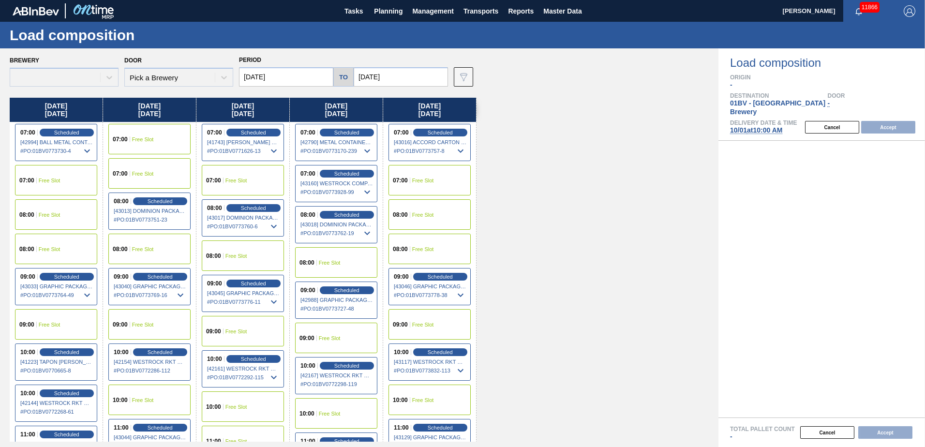
type input "[DATE]"
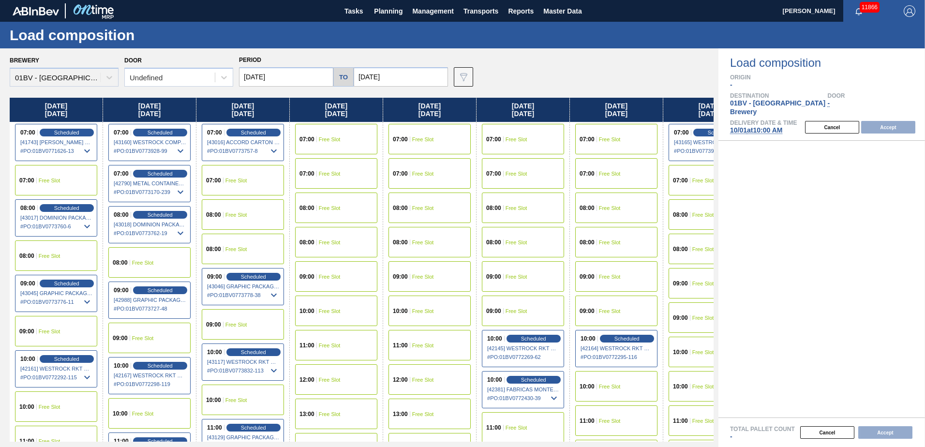
click at [286, 81] on input "[DATE]" at bounding box center [286, 76] width 94 height 19
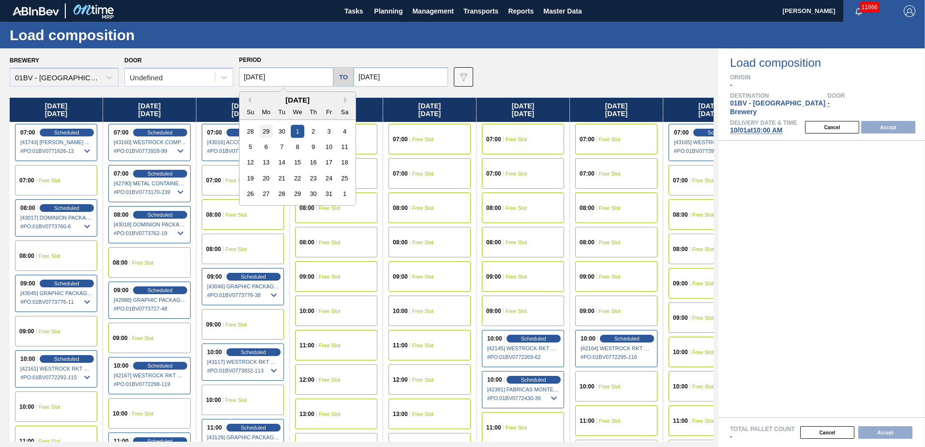
click at [264, 132] on div "29" at bounding box center [266, 131] width 13 height 13
type input "[DATE]"
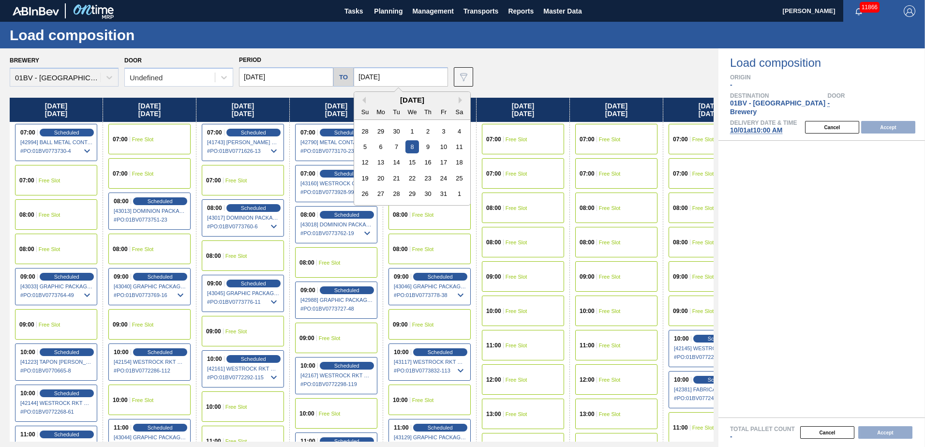
click at [403, 75] on input "[DATE]" at bounding box center [401, 76] width 94 height 19
click at [440, 129] on div "3" at bounding box center [443, 131] width 13 height 13
type input "[DATE]"
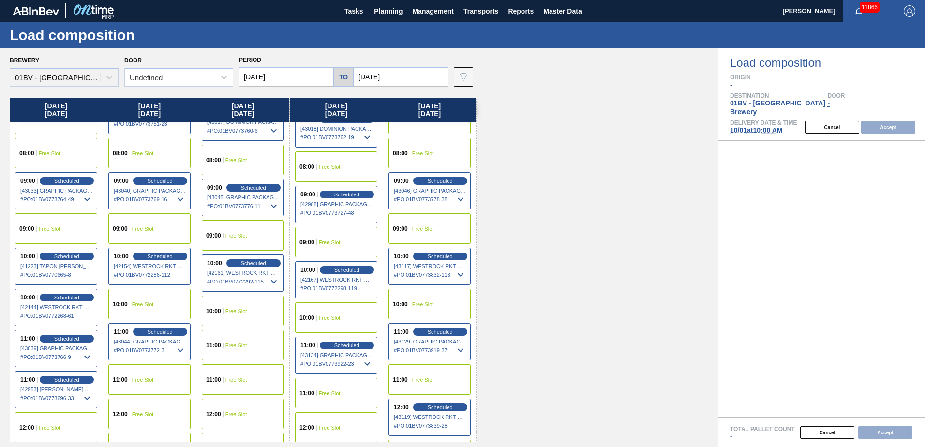
scroll to position [97, 0]
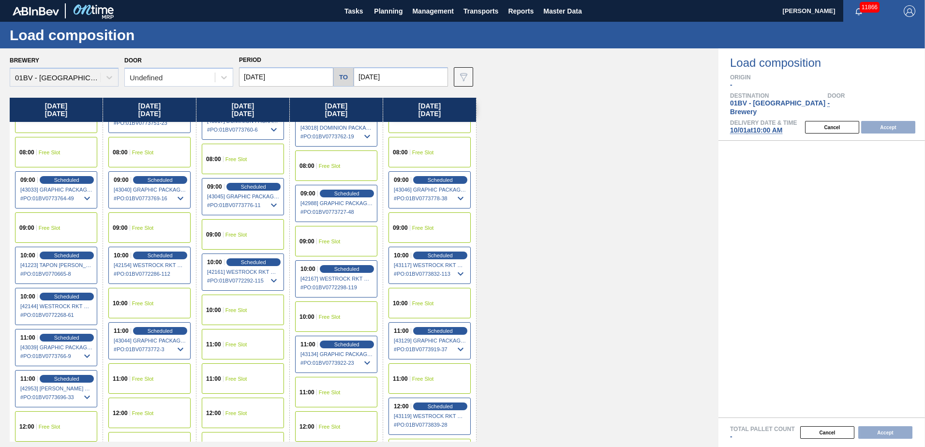
click at [134, 299] on div "10:00 Free Slot" at bounding box center [149, 303] width 82 height 30
click at [880, 121] on button "Accept" at bounding box center [888, 127] width 54 height 13
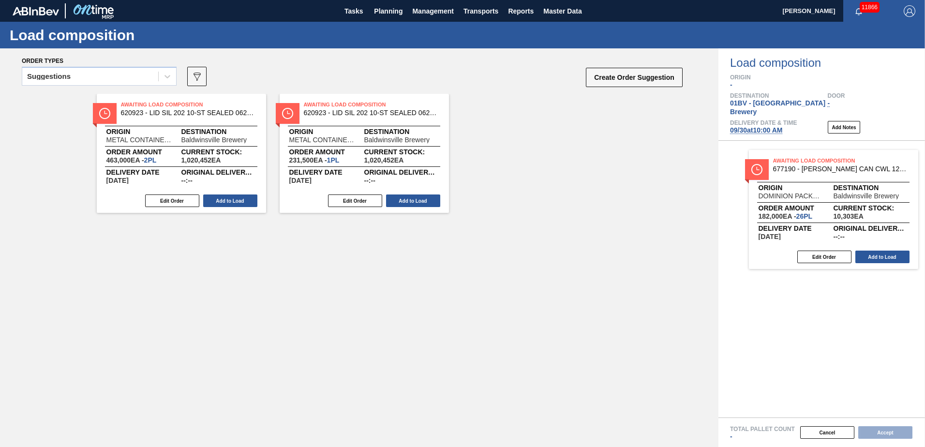
drag, startPoint x: 167, startPoint y: 112, endPoint x: 839, endPoint y: 168, distance: 673.9
click at [839, 168] on div "Order types Suggestions 089F7B8B-B2A5-4AFE-B5C0-19BA573D28AC Create Order Sugge…" at bounding box center [462, 247] width 925 height 399
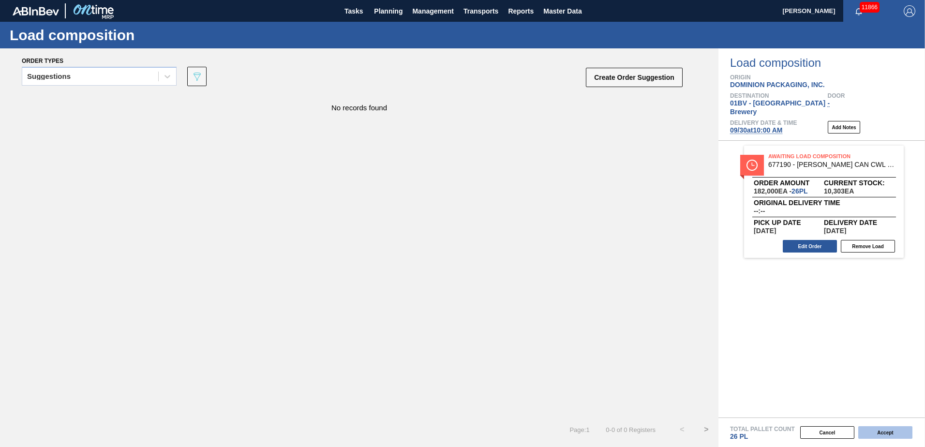
click at [883, 436] on button "Accept" at bounding box center [885, 432] width 54 height 13
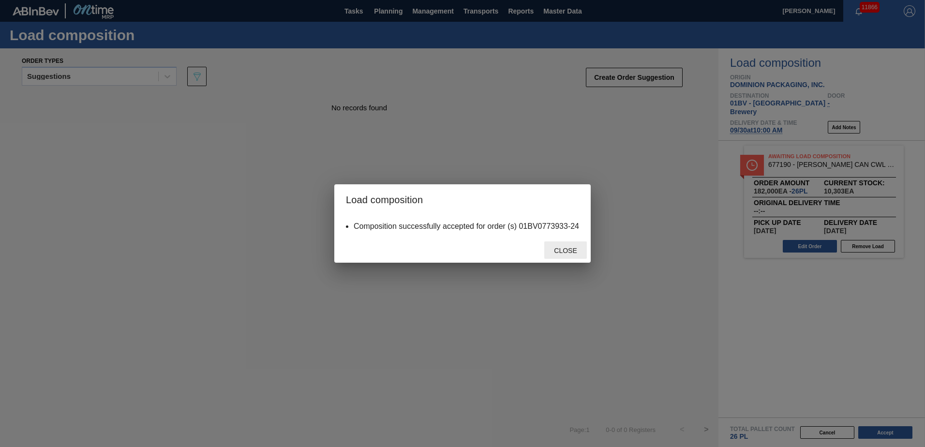
click at [575, 248] on span "Close" at bounding box center [565, 251] width 38 height 8
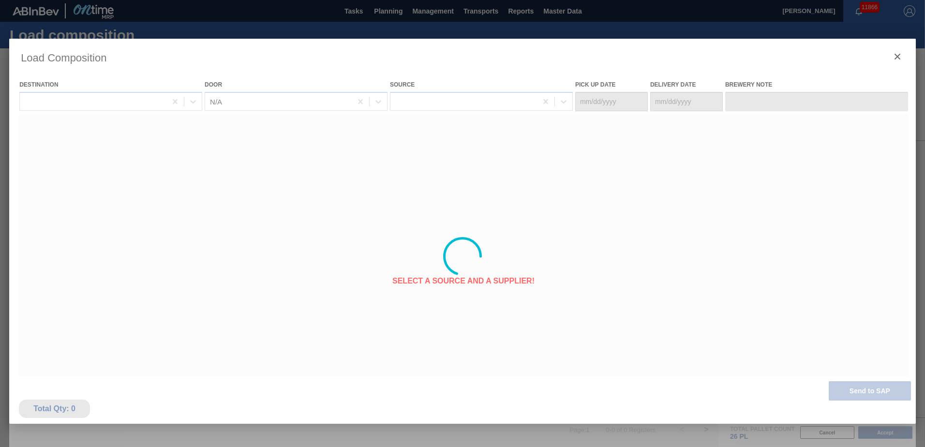
type Date "[DATE]"
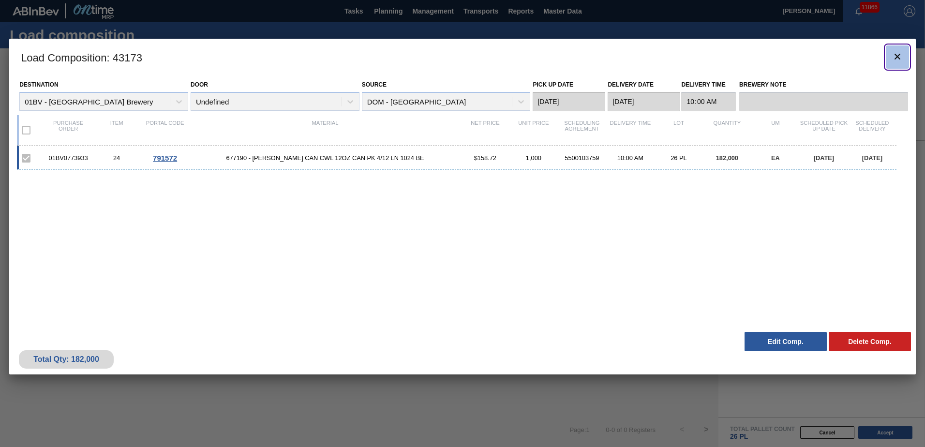
click at [898, 55] on icon "botão de ícone" at bounding box center [898, 57] width 12 height 12
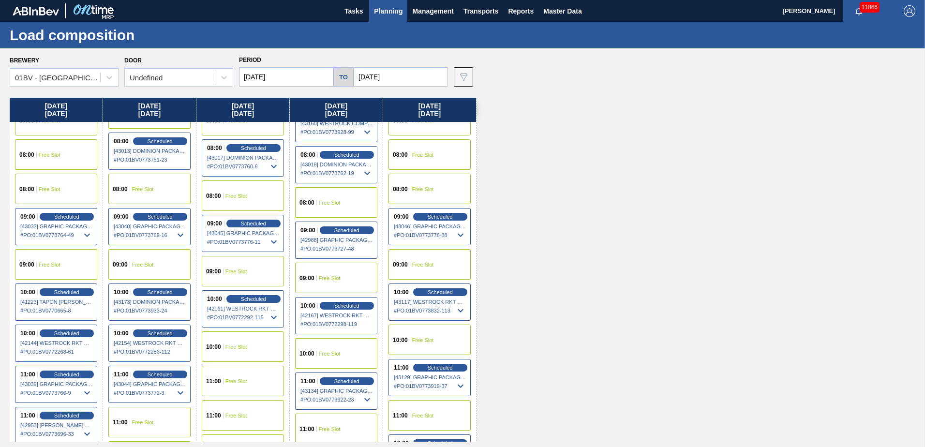
scroll to position [97, 0]
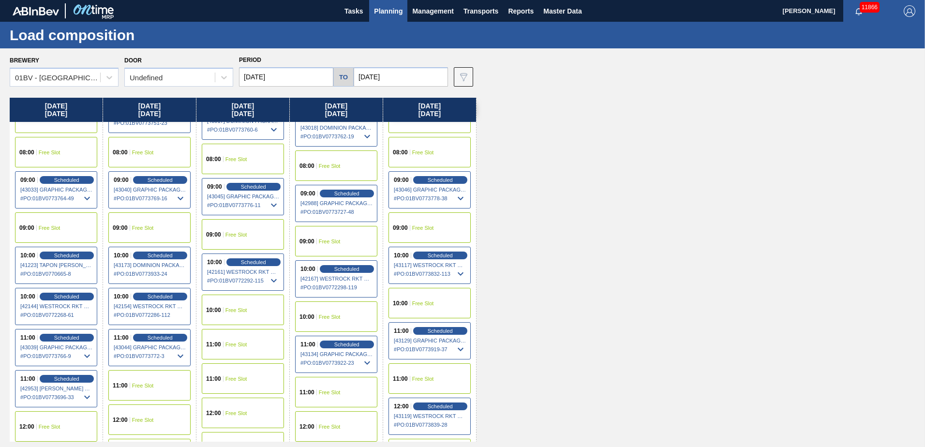
click at [398, 9] on span "Planning" at bounding box center [388, 11] width 29 height 12
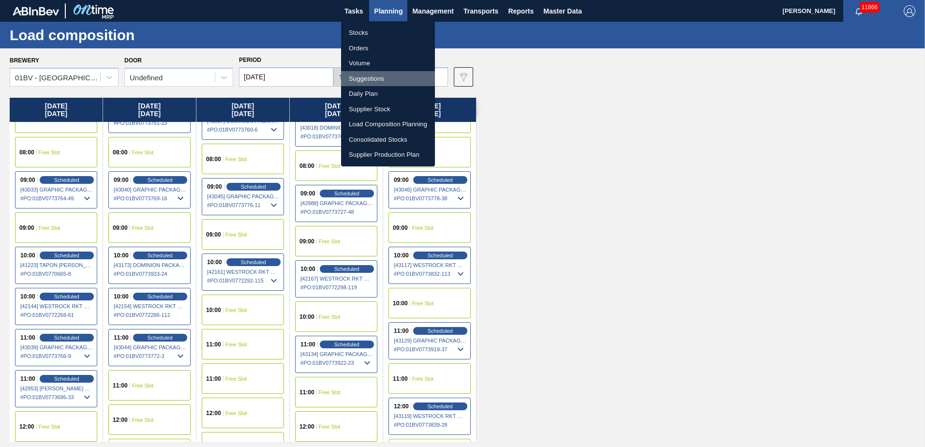
click at [372, 79] on li "Suggestions" at bounding box center [388, 78] width 94 height 15
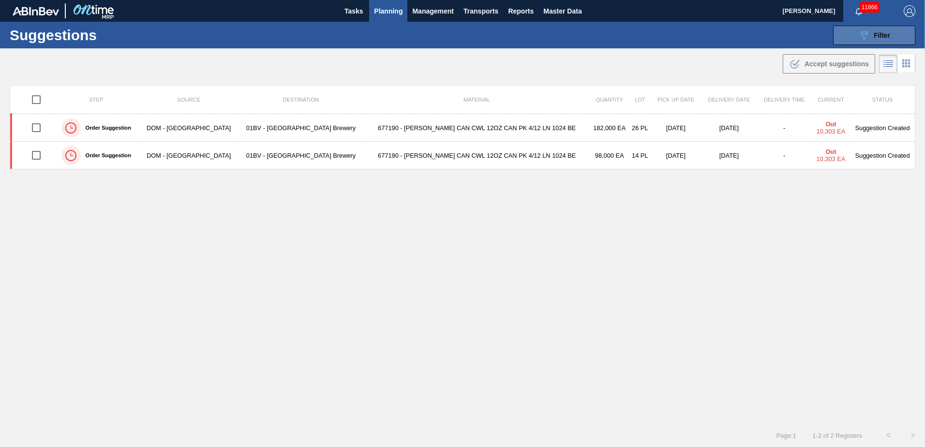
click at [868, 31] on div "089F7B8B-B2A5-4AFE-B5C0-19BA573D28AC Filter" at bounding box center [874, 36] width 32 height 12
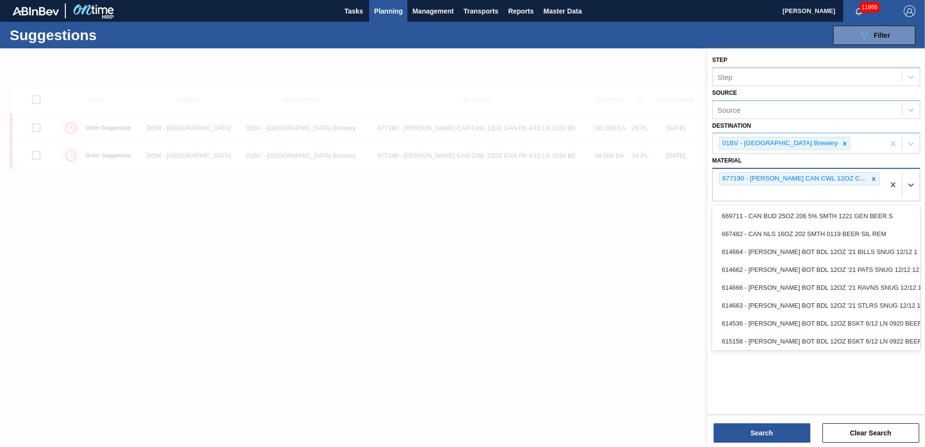
click at [736, 190] on div "677190 - [PERSON_NAME] CAN CWL 12OZ CAN PK 4/12 LN 1024 BE" at bounding box center [799, 185] width 172 height 32
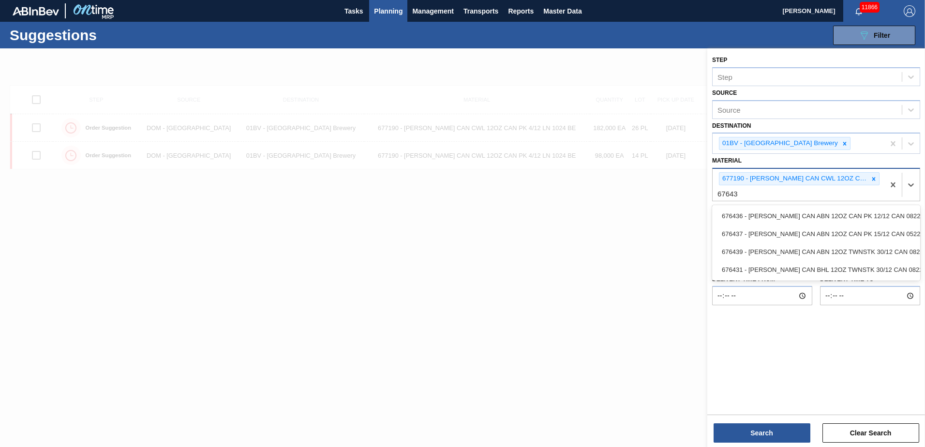
type input "676436"
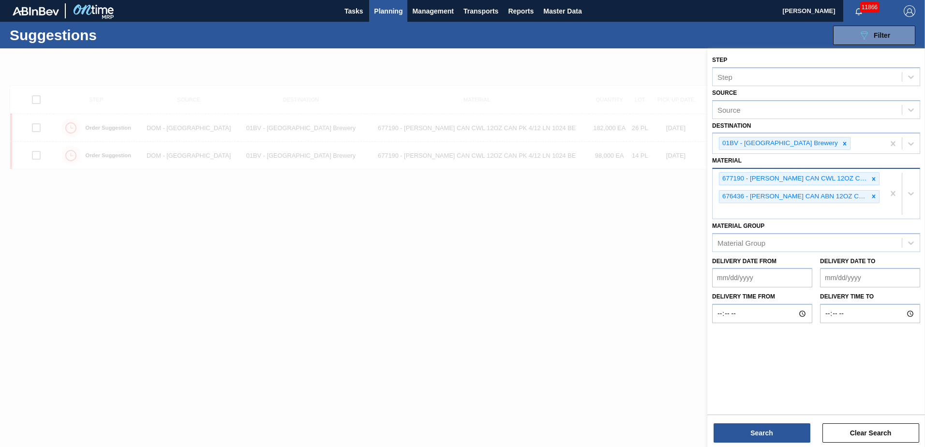
click at [760, 214] on div "677190 - CARR CAN CWL 12OZ CAN PK 4/12 LN 1024 BE 676436 - CARR CAN ABN 12OZ CA…" at bounding box center [799, 194] width 172 height 50
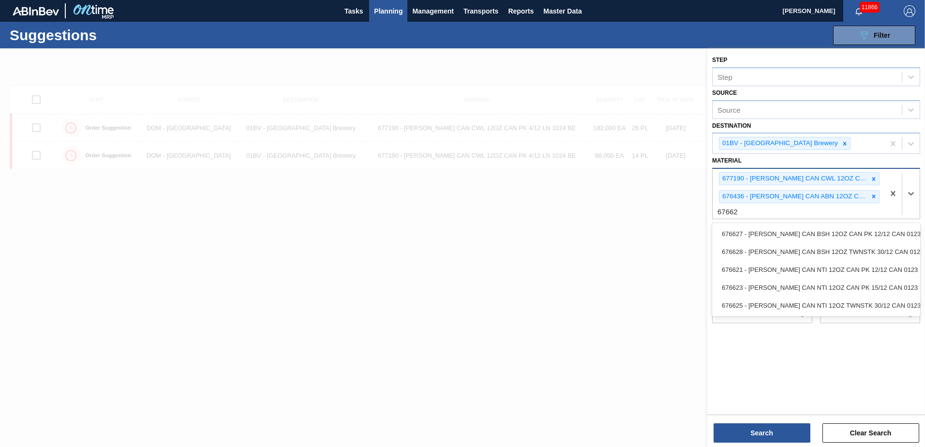
type input "676627"
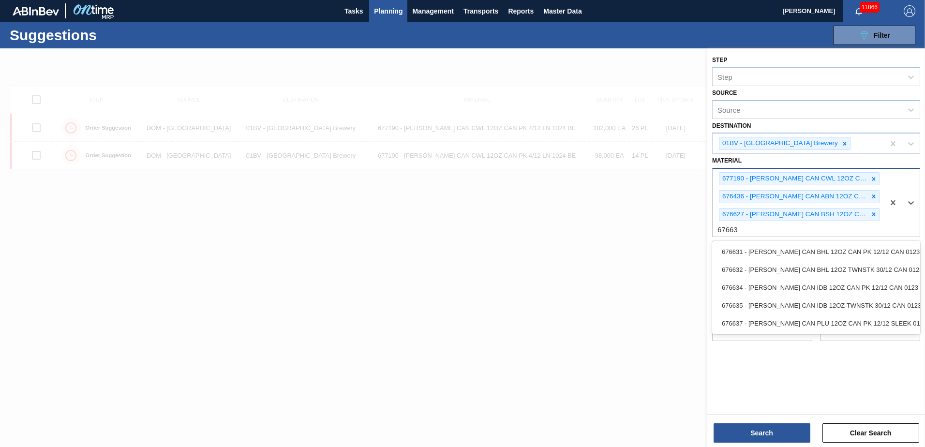
type input "676631"
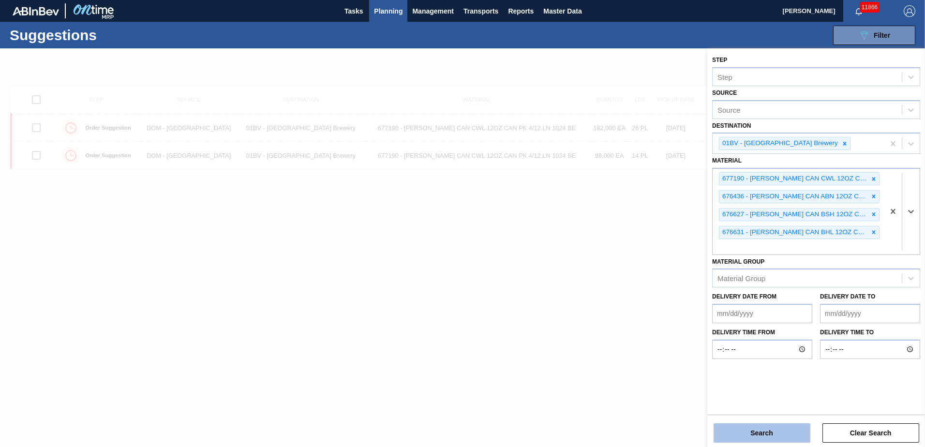
click at [764, 433] on button "Search" at bounding box center [762, 432] width 97 height 19
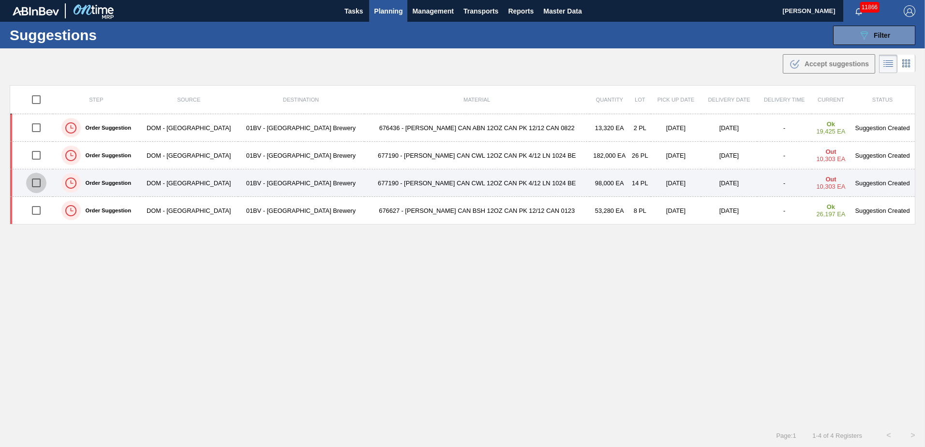
click at [39, 184] on input "checkbox" at bounding box center [36, 183] width 20 height 20
click at [39, 180] on input "checkbox" at bounding box center [36, 183] width 20 height 20
checkbox input "false"
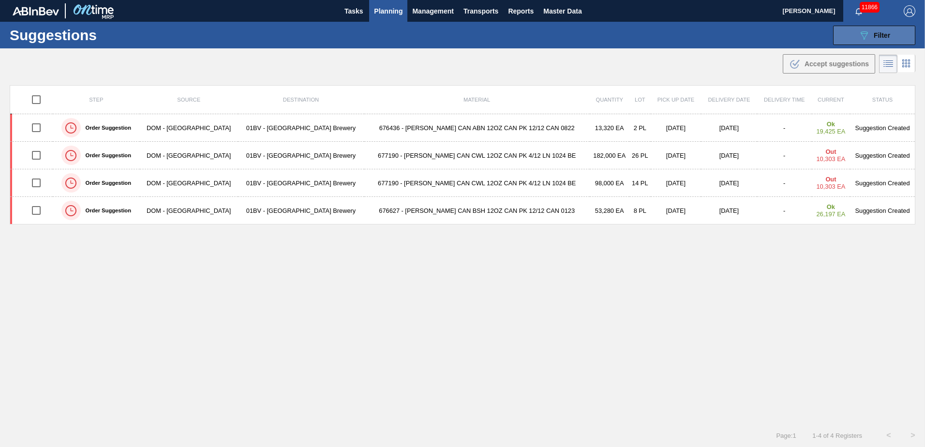
click at [858, 35] on icon "089F7B8B-B2A5-4AFE-B5C0-19BA573D28AC" at bounding box center [864, 36] width 12 height 12
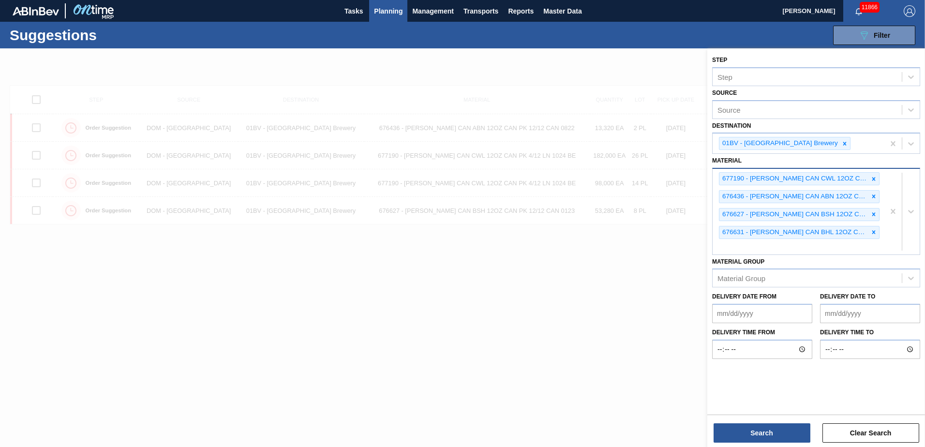
click at [770, 243] on div "677190 - CARR CAN CWL 12OZ CAN PK 4/12 LN 1024 BE 676436 - CARR CAN ABN 12OZ CA…" at bounding box center [799, 212] width 172 height 86
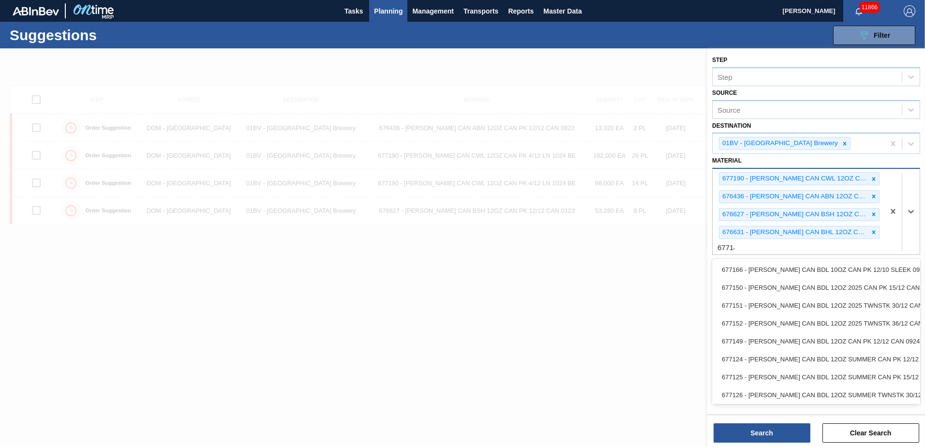
type input "677149"
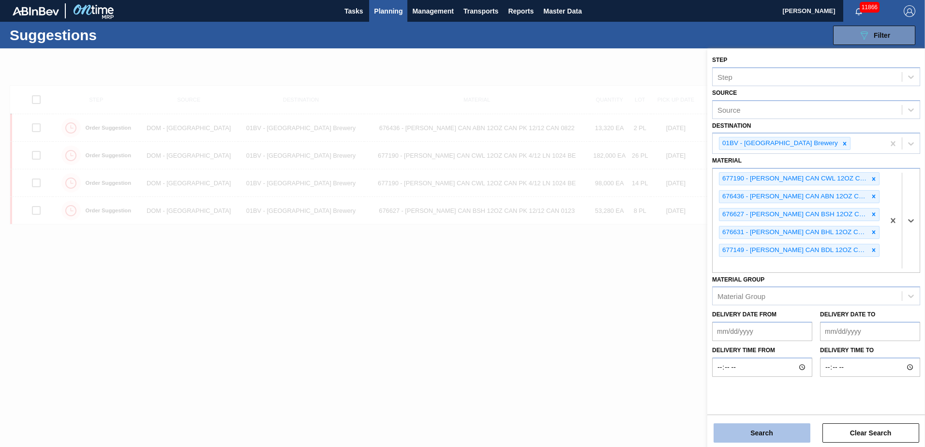
click at [762, 431] on button "Search" at bounding box center [762, 432] width 97 height 19
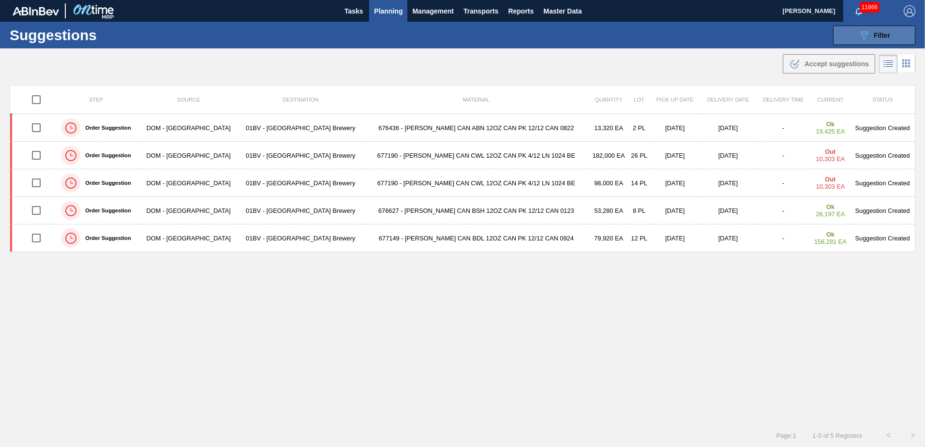
click at [858, 33] on icon "089F7B8B-B2A5-4AFE-B5C0-19BA573D28AC" at bounding box center [864, 36] width 12 height 12
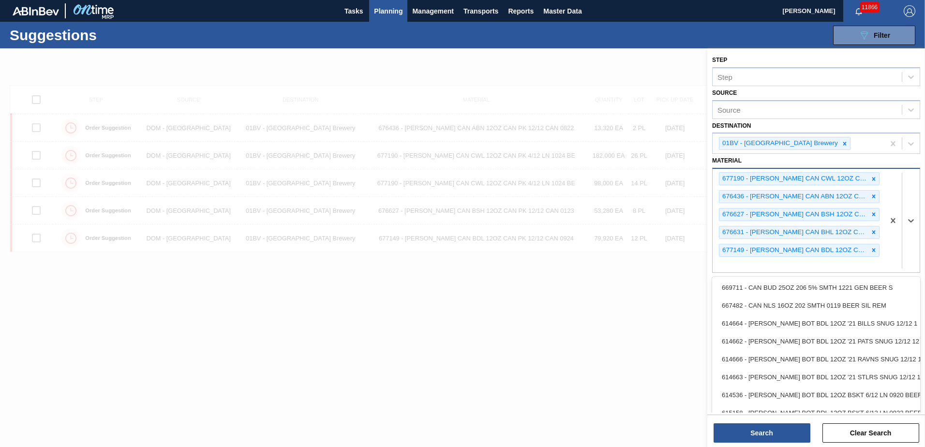
click at [751, 263] on div "677190 - CARR CAN CWL 12OZ CAN PK 4/12 LN 1024 BE 676436 - CARR CAN ABN 12OZ CA…" at bounding box center [799, 220] width 172 height 103
type input "676468"
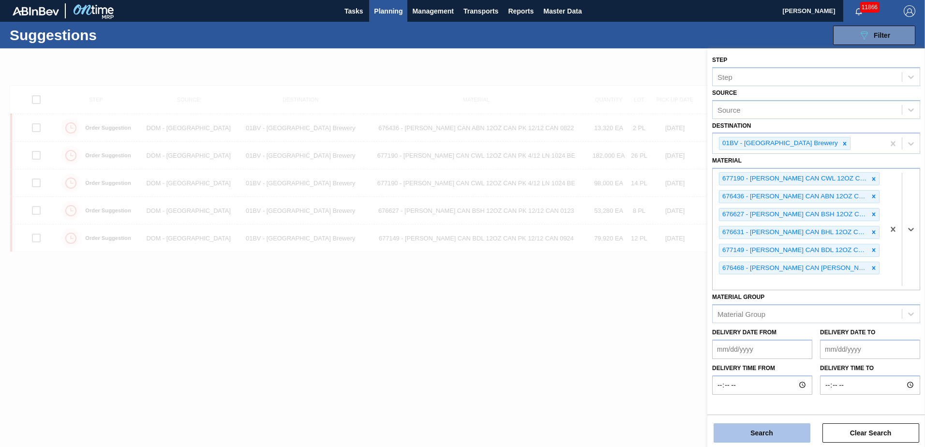
click at [756, 437] on button "Search" at bounding box center [762, 432] width 97 height 19
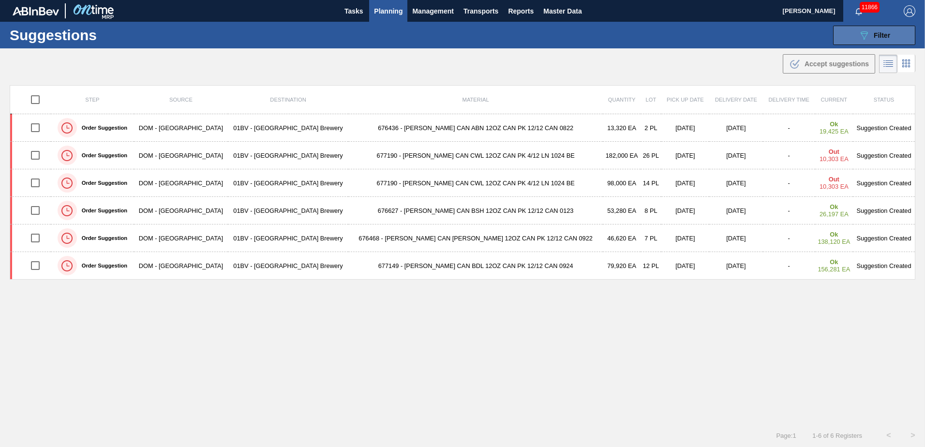
click at [882, 42] on button "089F7B8B-B2A5-4AFE-B5C0-19BA573D28AC Filter" at bounding box center [874, 35] width 82 height 19
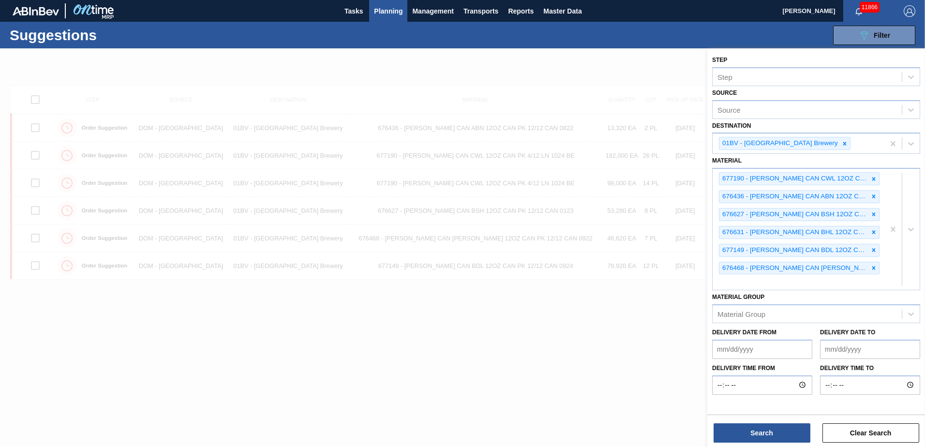
click at [471, 348] on div at bounding box center [462, 271] width 925 height 447
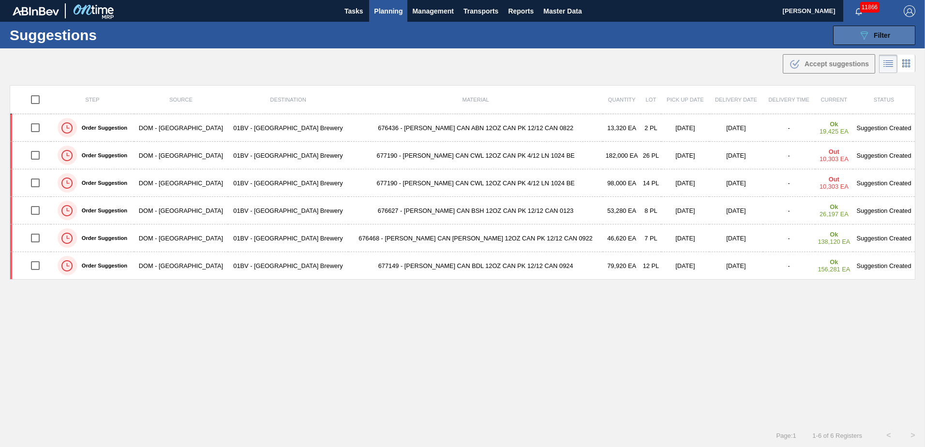
click at [874, 33] on span "Filter" at bounding box center [882, 35] width 16 height 8
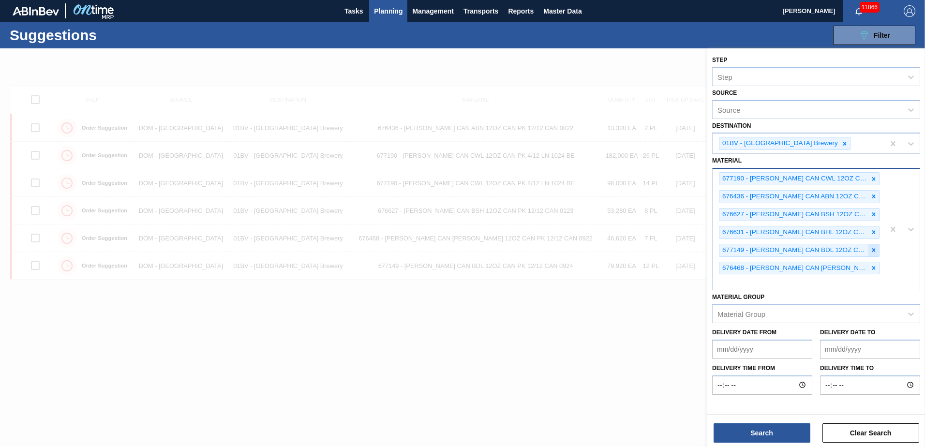
click at [873, 251] on icon at bounding box center [873, 250] width 7 height 7
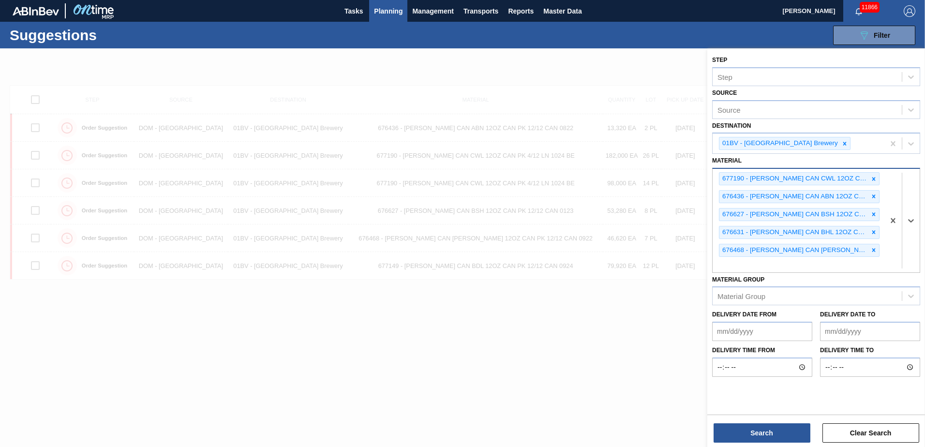
click at [873, 251] on icon at bounding box center [873, 250] width 7 height 7
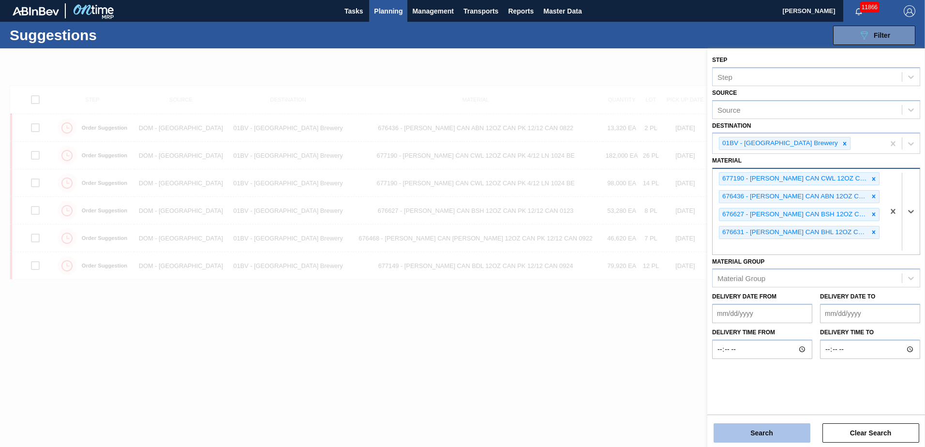
click at [756, 432] on button "Search" at bounding box center [762, 432] width 97 height 19
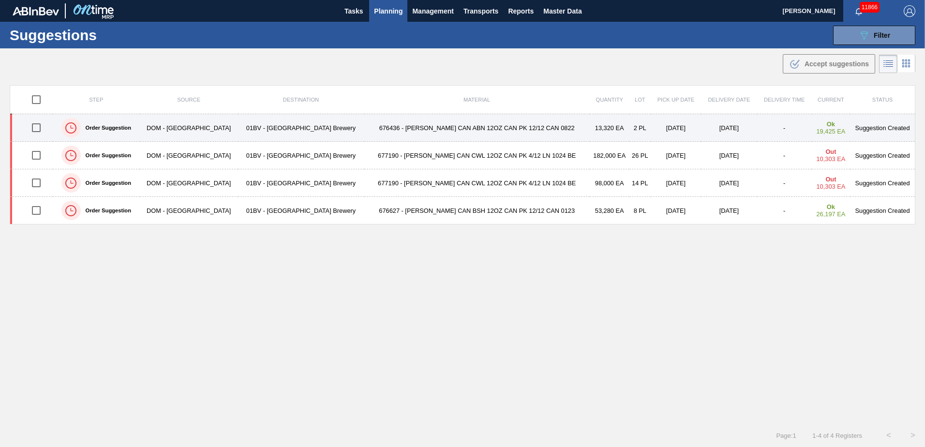
click at [42, 127] on input "checkbox" at bounding box center [36, 128] width 20 height 20
checkbox input "true"
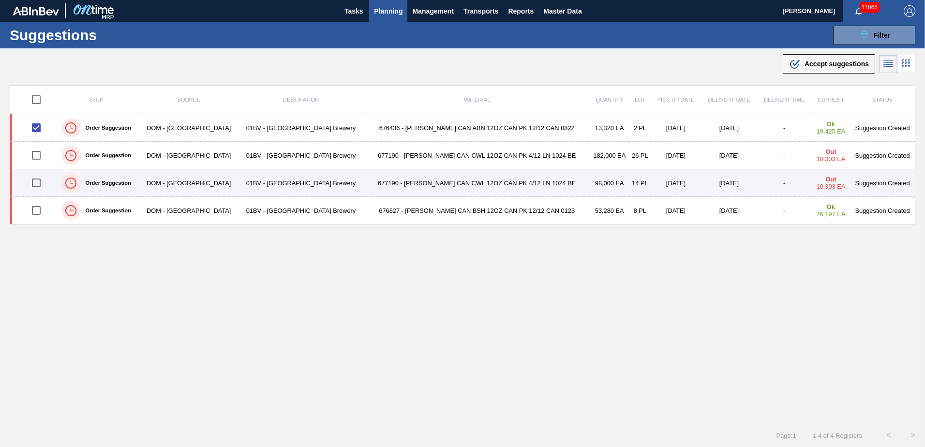
click at [38, 182] on input "checkbox" at bounding box center [36, 183] width 20 height 20
checkbox input "true"
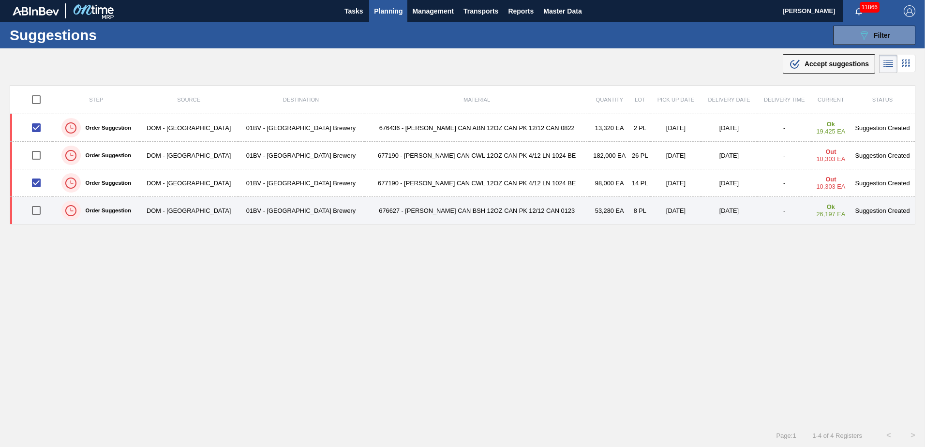
click at [36, 215] on input "checkbox" at bounding box center [36, 210] width 20 height 20
checkbox input "true"
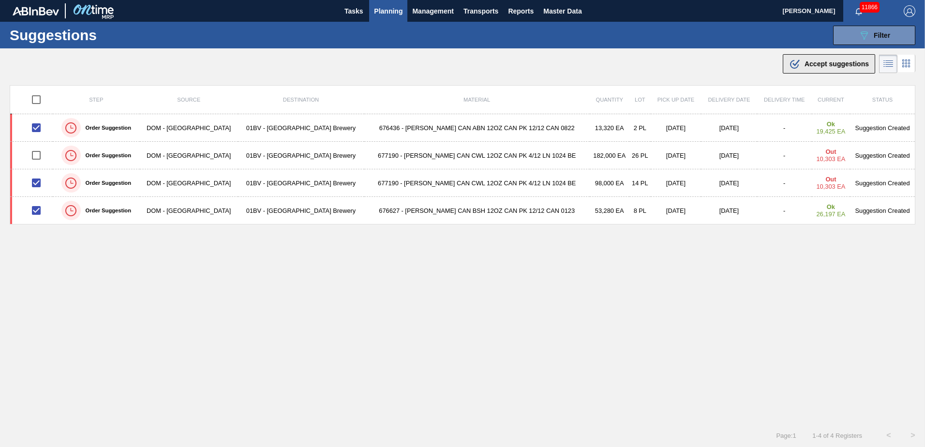
click at [815, 65] on span "Accept suggestions" at bounding box center [837, 64] width 64 height 8
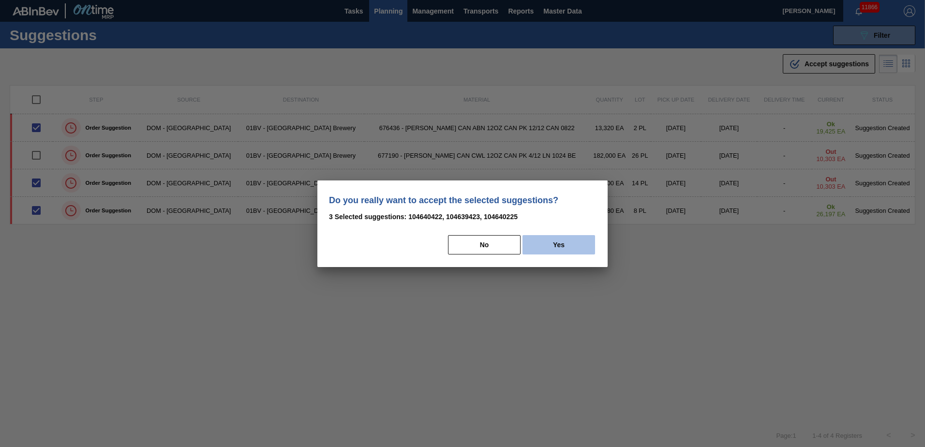
click at [574, 245] on button "Yes" at bounding box center [559, 244] width 73 height 19
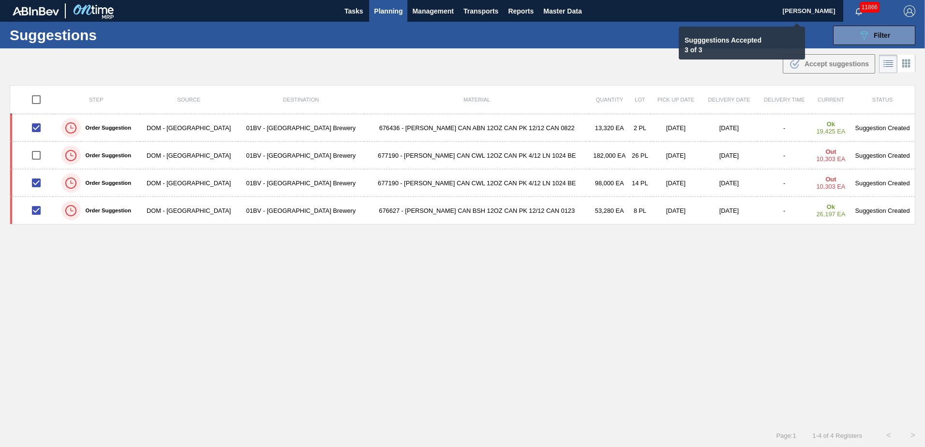
checkbox input "false"
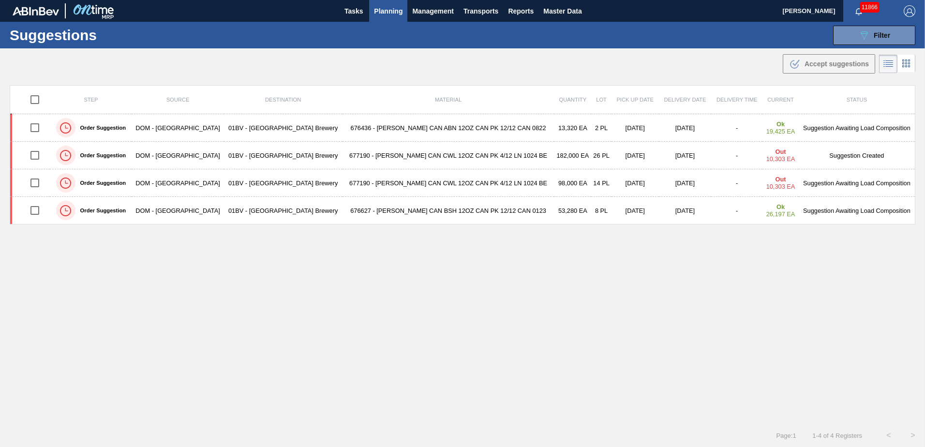
click at [377, 12] on span "Planning" at bounding box center [388, 11] width 29 height 12
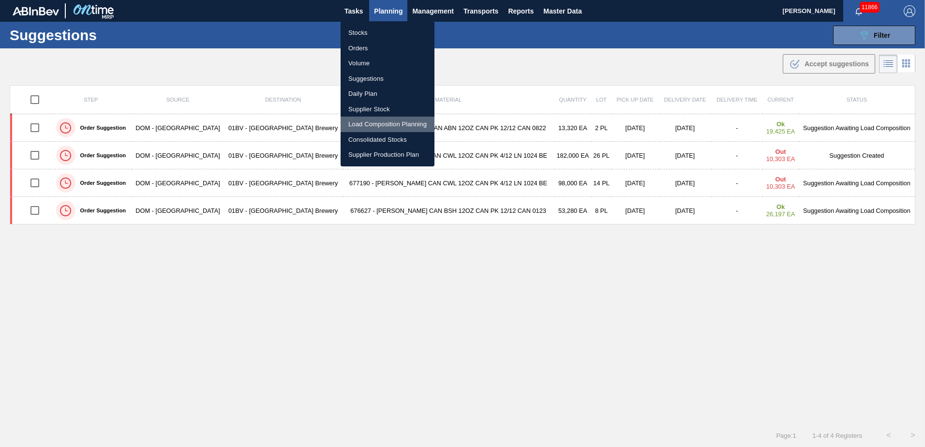
click at [380, 124] on li "Load Composition Planning" at bounding box center [388, 124] width 94 height 15
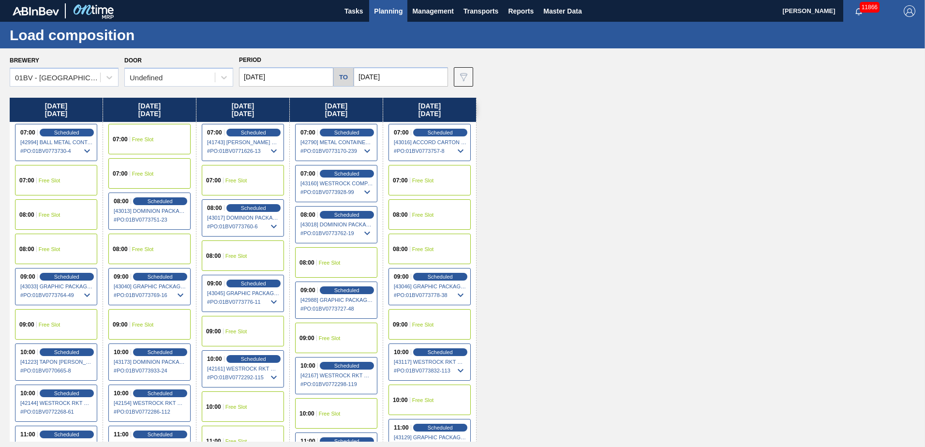
scroll to position [48, 0]
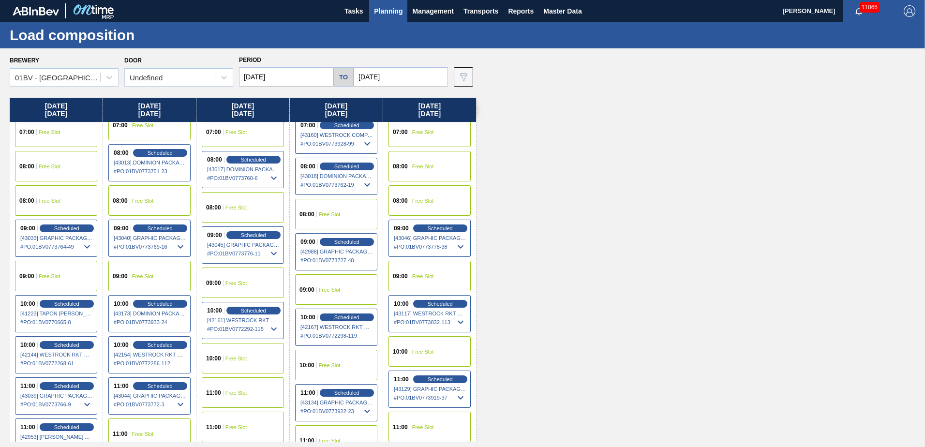
click at [236, 361] on div "10:00 Free Slot" at bounding box center [243, 358] width 82 height 30
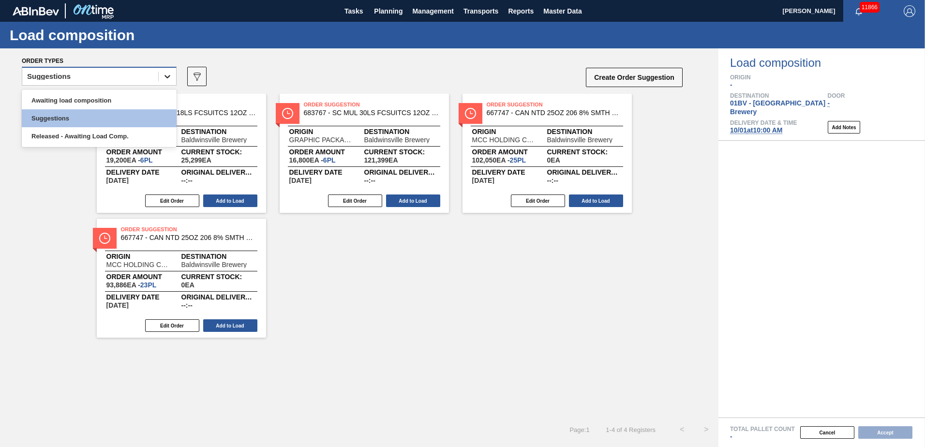
click at [168, 75] on icon at bounding box center [168, 77] width 10 height 10
click at [107, 100] on div "Awaiting load composition" at bounding box center [99, 100] width 155 height 18
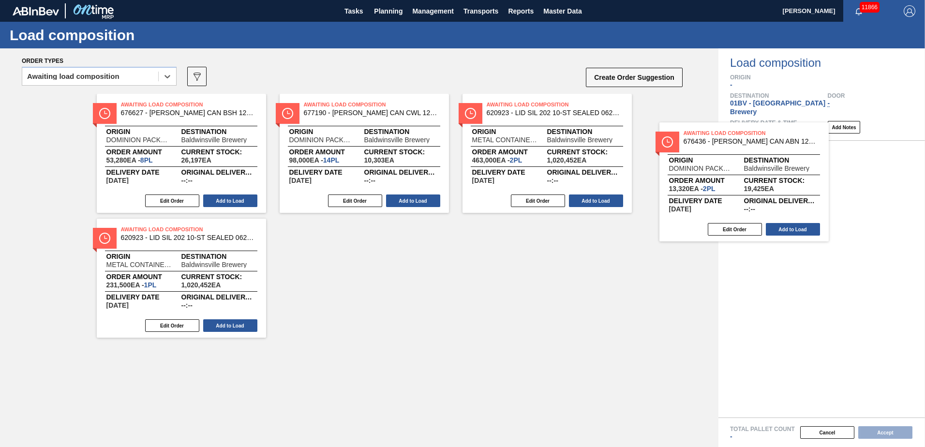
drag, startPoint x: 520, startPoint y: 125, endPoint x: 771, endPoint y: 160, distance: 254.0
click at [771, 160] on div "Order types option Awaiting load composition, selected. Select is focused ,type…" at bounding box center [462, 247] width 925 height 399
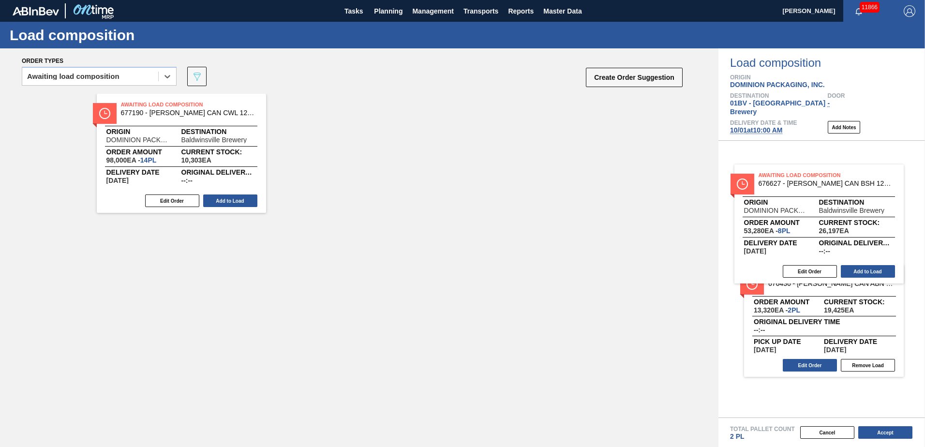
drag, startPoint x: 130, startPoint y: 114, endPoint x: 778, endPoint y: 185, distance: 652.6
click at [778, 185] on div "Order types option Awaiting load composition, selected. Select is focused ,type…" at bounding box center [462, 247] width 925 height 399
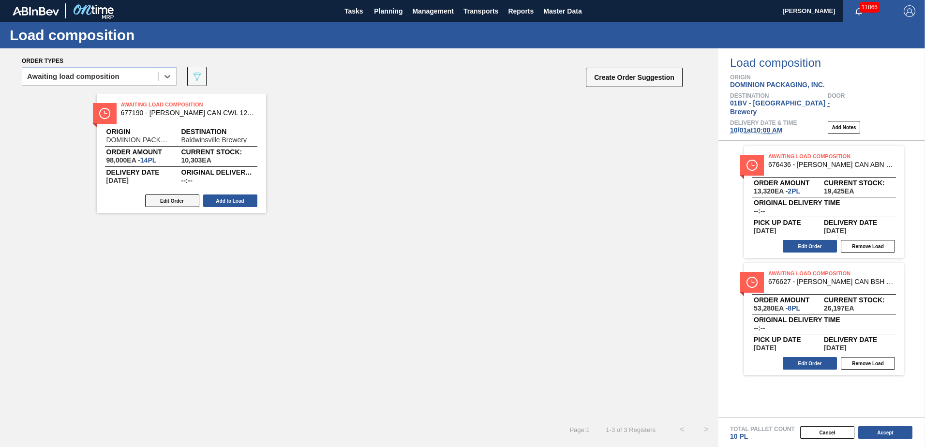
click at [162, 199] on button "Edit Order" at bounding box center [172, 200] width 54 height 13
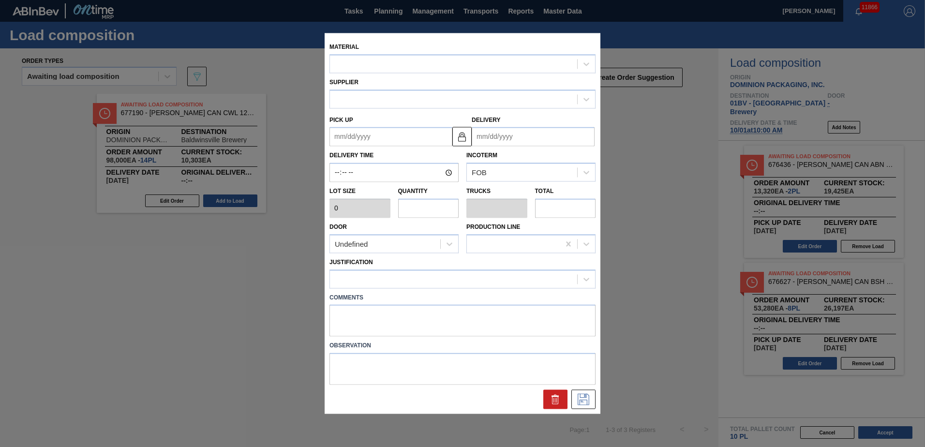
type input "7,000"
type input "14"
type input "0.538"
type input "98,000"
type up "[DATE]"
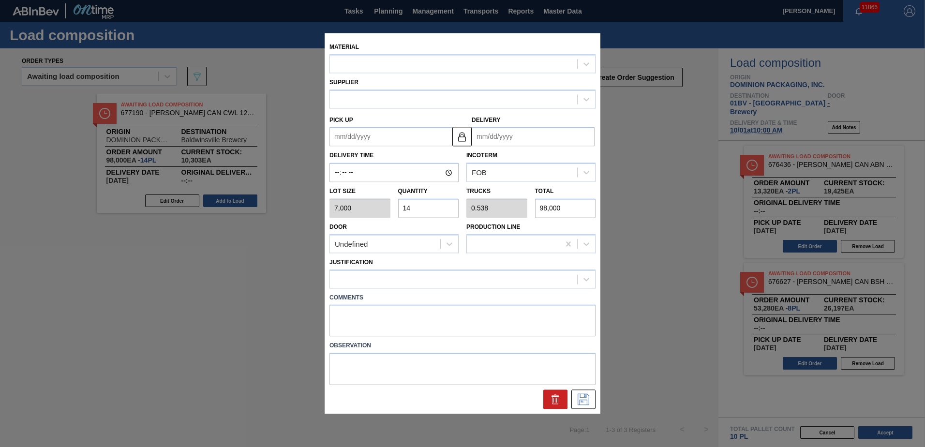
type input "[DATE]"
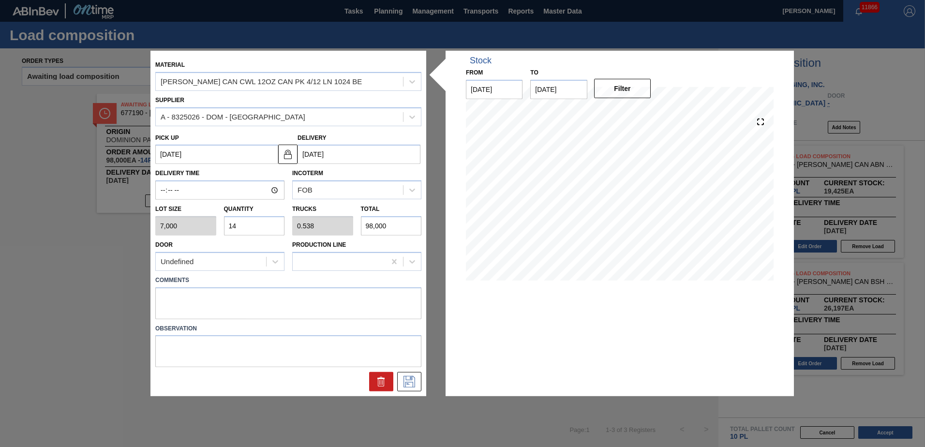
drag, startPoint x: 252, startPoint y: 224, endPoint x: 30, endPoint y: 224, distance: 221.6
click at [30, 224] on div "Material CARR CAN CWL 12OZ CAN PK 4/12 LN 1024 BE Supplier A - 8325026 - DOM - …" at bounding box center [462, 223] width 925 height 447
type input "1"
type input "0.038"
type input "7,000"
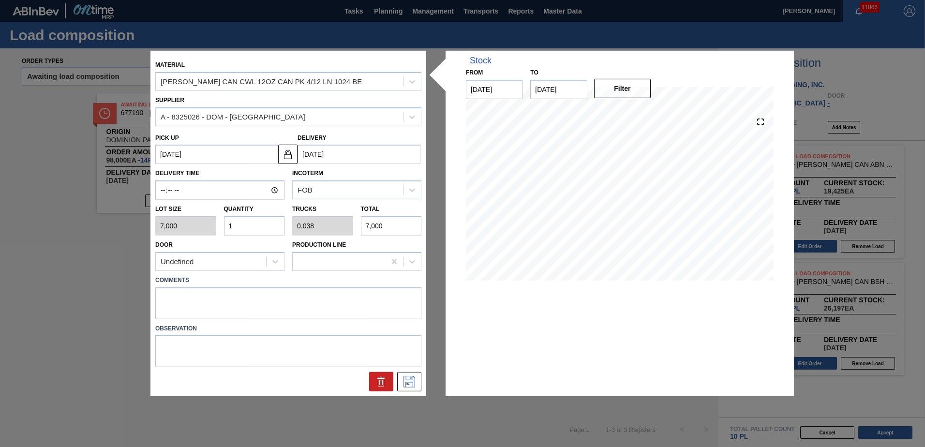
type input "16"
type input "0.615"
type input "112,000"
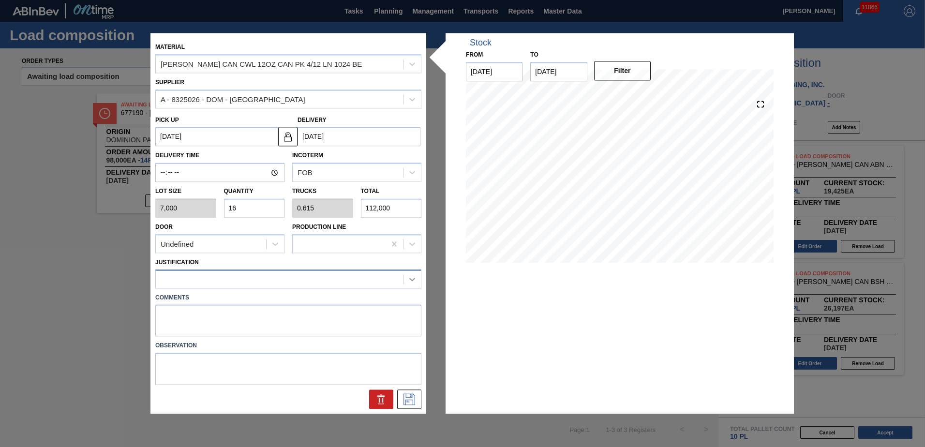
type input "16"
click at [411, 281] on icon at bounding box center [412, 279] width 10 height 10
drag, startPoint x: 420, startPoint y: 314, endPoint x: 420, endPoint y: 327, distance: 13.1
click at [420, 327] on div "Comments" at bounding box center [288, 314] width 274 height 46
click at [412, 284] on div at bounding box center [411, 278] width 17 height 17
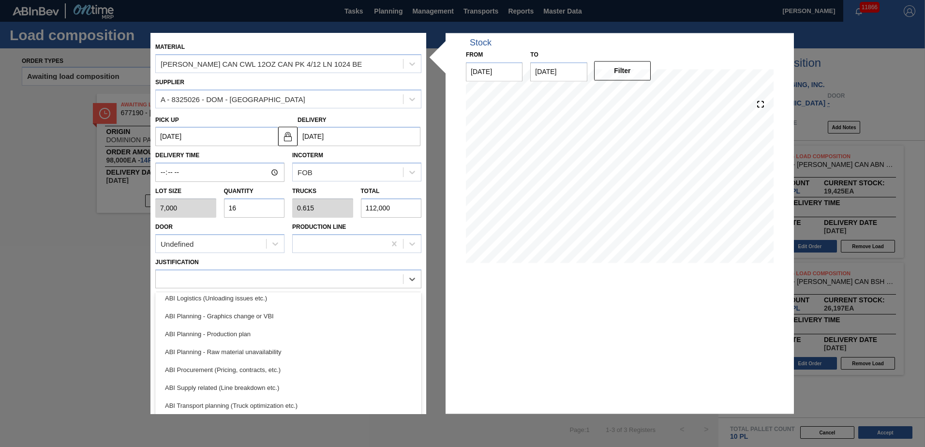
scroll to position [121, 0]
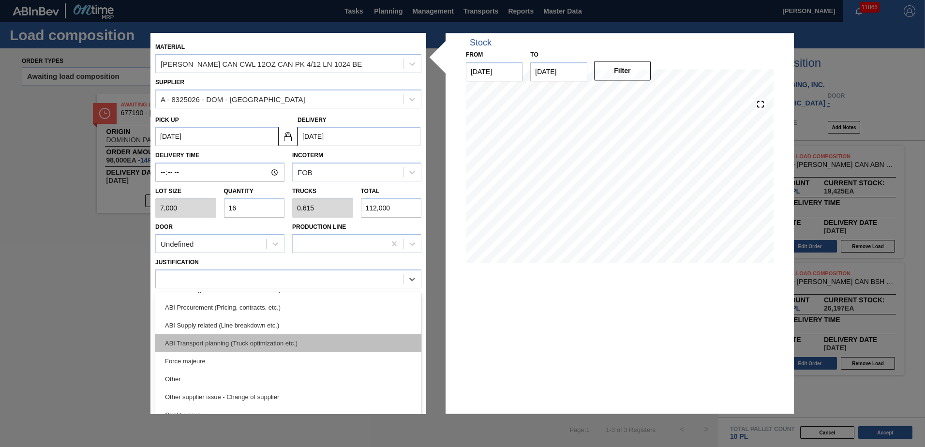
click at [197, 343] on div "ABI Transport planning (Truck optimization etc.)" at bounding box center [288, 343] width 266 height 18
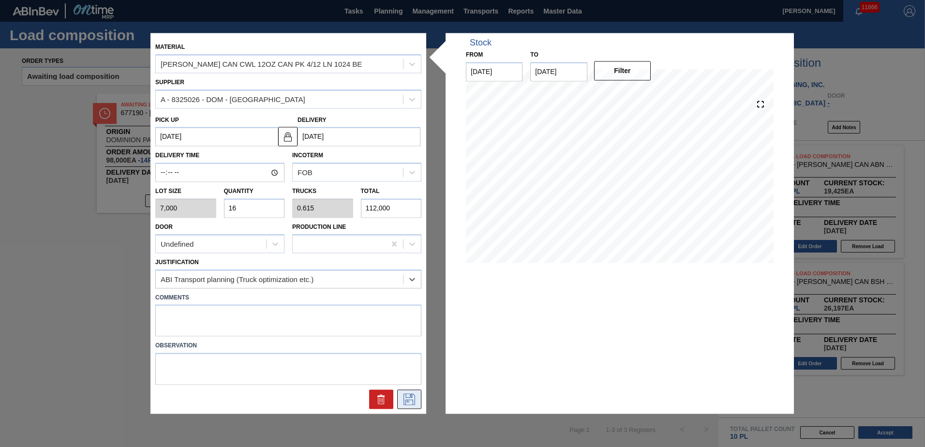
click at [404, 400] on icon at bounding box center [409, 400] width 15 height 12
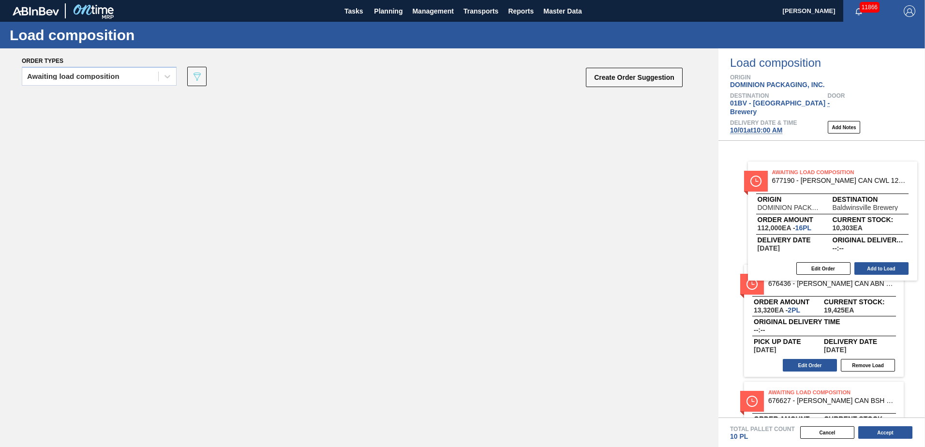
drag, startPoint x: 147, startPoint y: 108, endPoint x: 803, endPoint y: 178, distance: 660.2
click at [803, 178] on div "Order types Awaiting load composition 089F7B8B-B2A5-4AFE-B5C0-19BA573D28AC Crea…" at bounding box center [462, 247] width 925 height 399
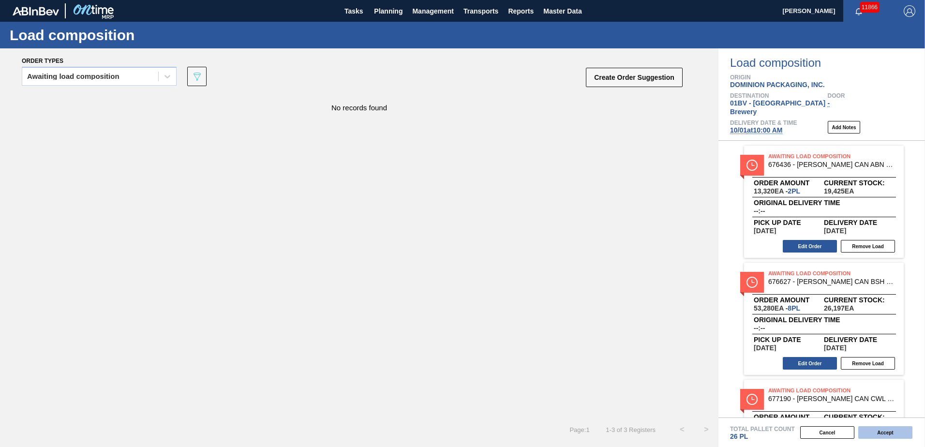
click at [881, 433] on button "Accept" at bounding box center [885, 432] width 54 height 13
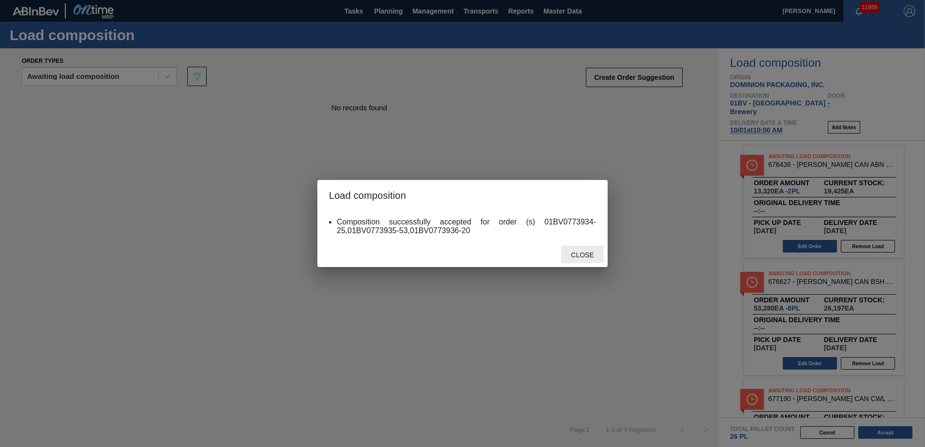
click at [582, 255] on span "Close" at bounding box center [582, 255] width 38 height 8
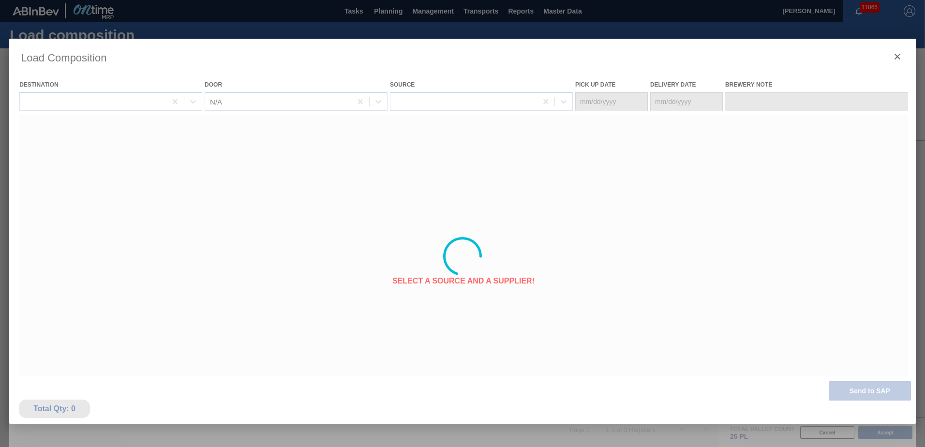
type Date "[DATE]"
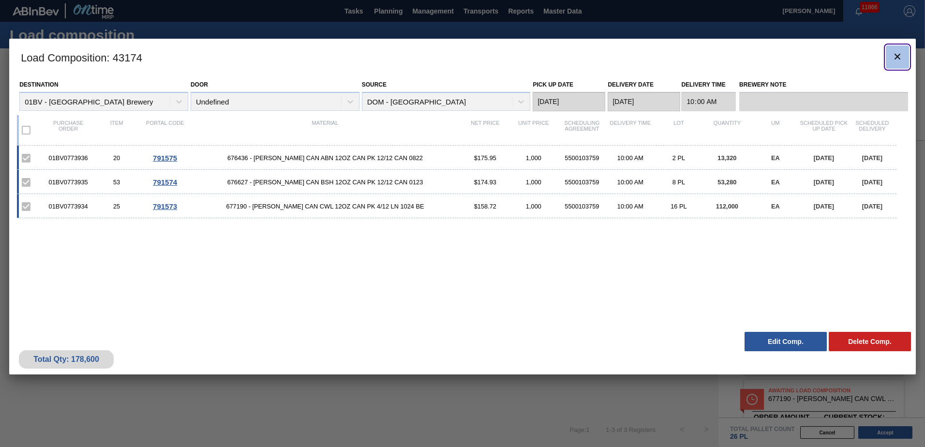
click at [897, 54] on icon "botão de ícone" at bounding box center [898, 57] width 12 height 12
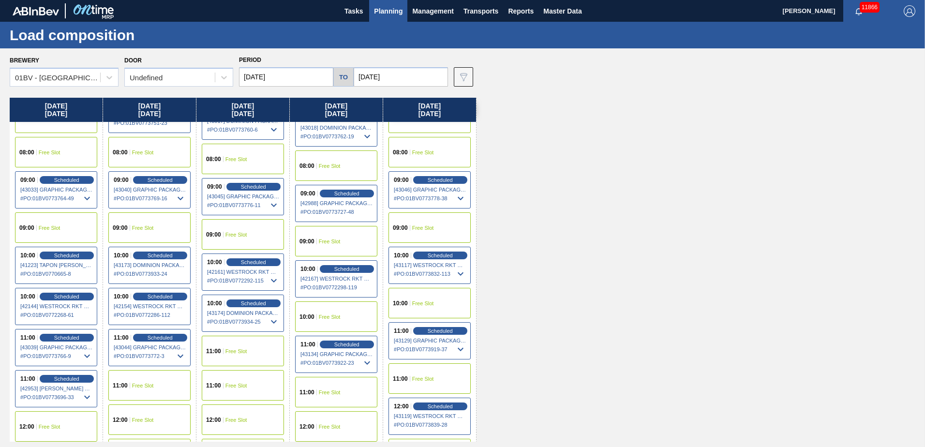
scroll to position [194, 0]
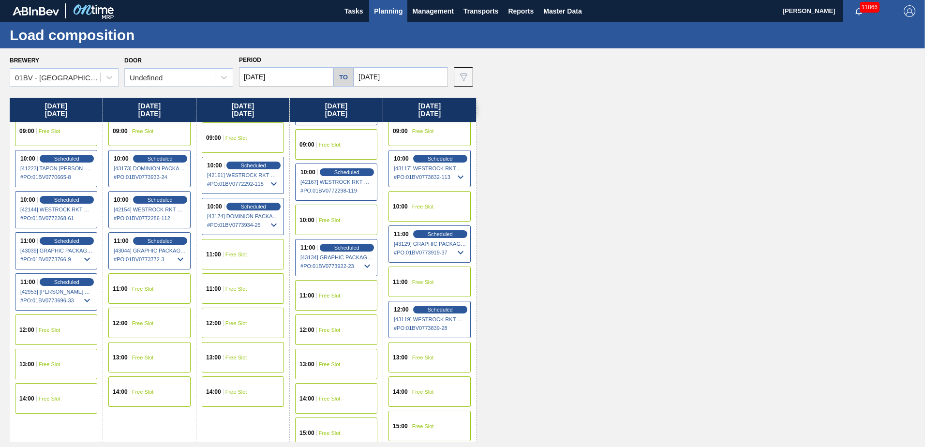
click at [282, 74] on input "[DATE]" at bounding box center [286, 76] width 94 height 19
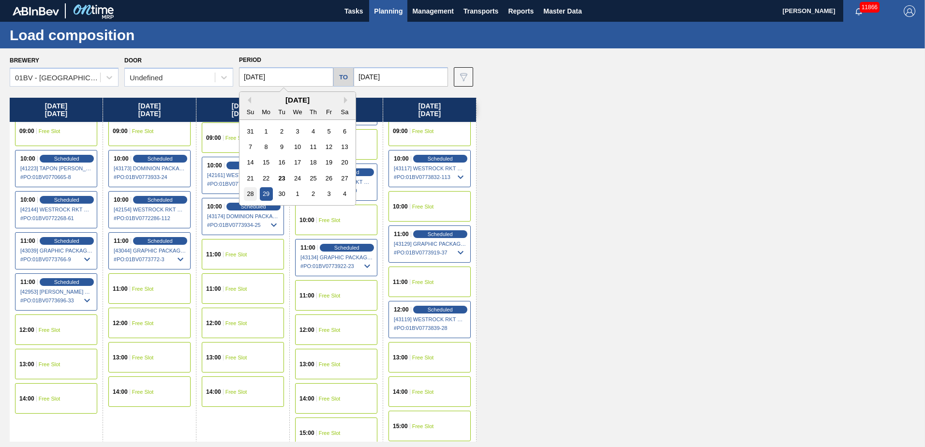
click at [250, 191] on div "28" at bounding box center [250, 193] width 13 height 13
type input "[DATE]"
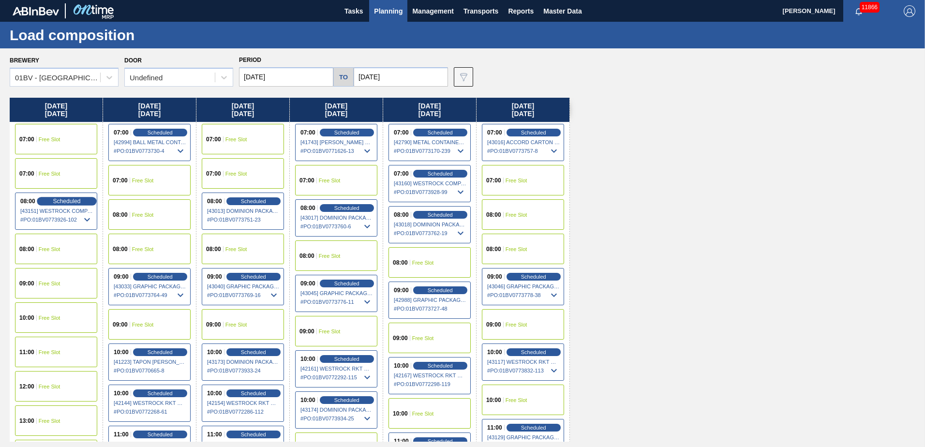
click at [57, 201] on span "Scheduled" at bounding box center [67, 201] width 28 height 6
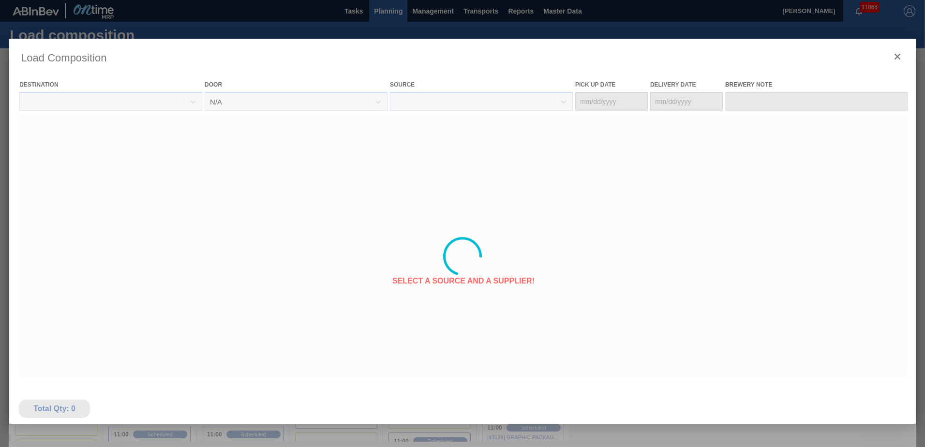
type Date "[DATE]"
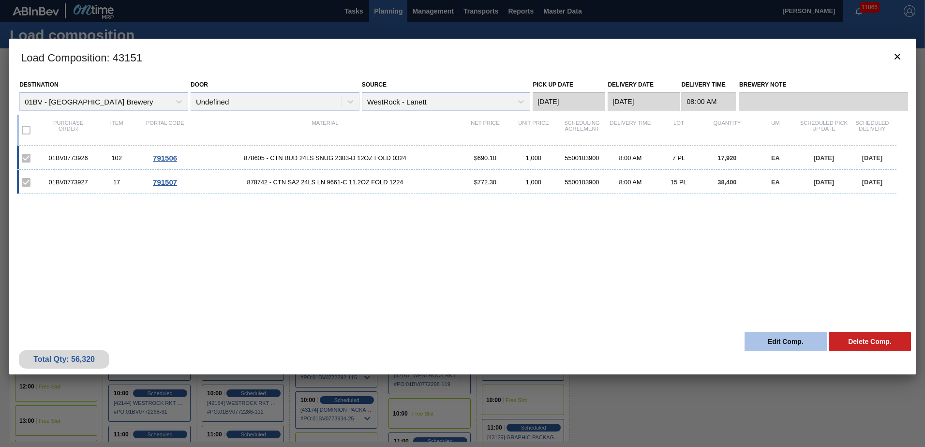
click at [772, 340] on button "Edit Comp." at bounding box center [786, 341] width 82 height 19
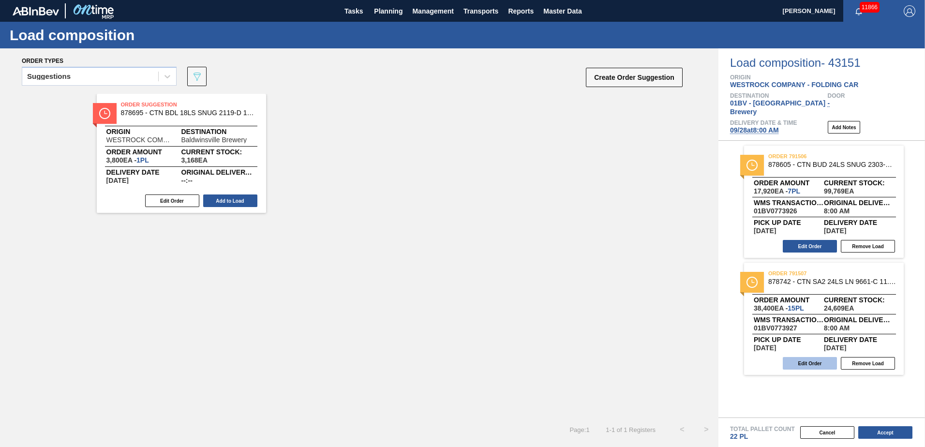
click at [801, 357] on button "Edit Order" at bounding box center [810, 363] width 54 height 13
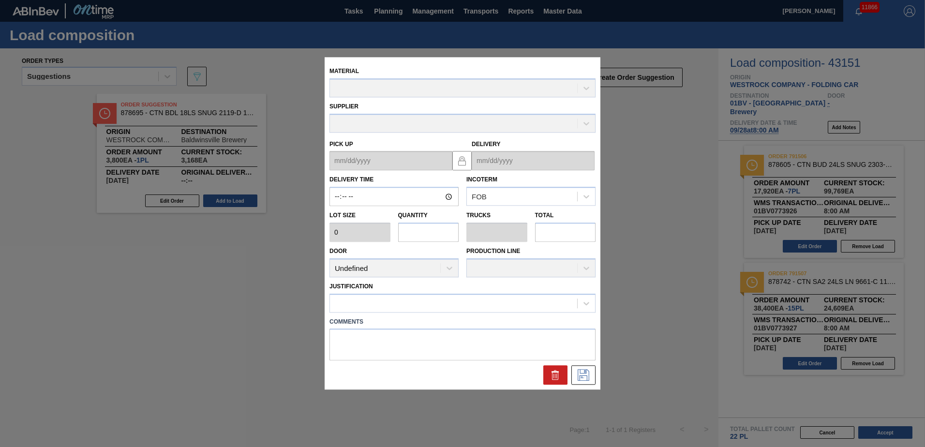
type input "08:00:00"
type input "2,560"
type input "15"
type input "0.577"
type input "38,400"
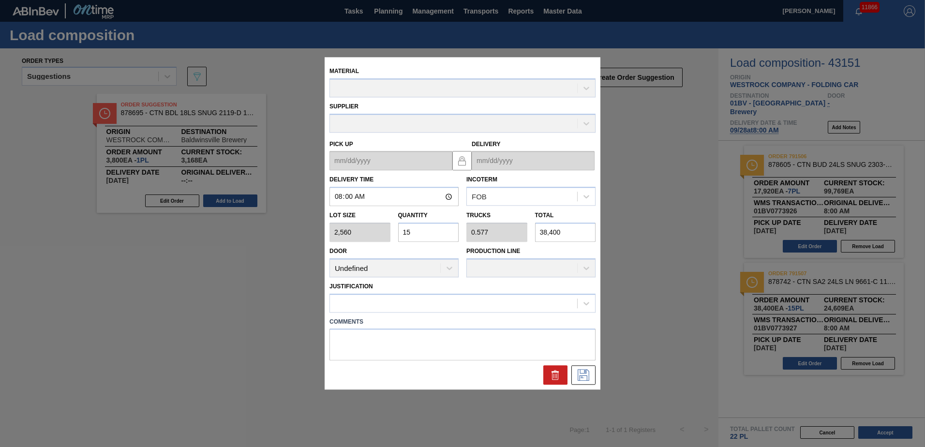
type up "[DATE]"
type input "[DATE]"
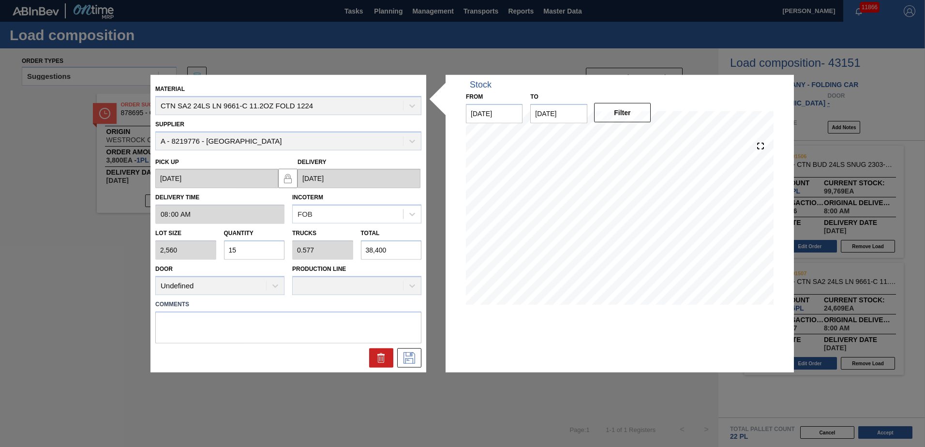
click at [197, 244] on div "Lot size 2,560 Quantity 15 Trucks 0.577 Total 38,400" at bounding box center [288, 242] width 274 height 36
type input "0"
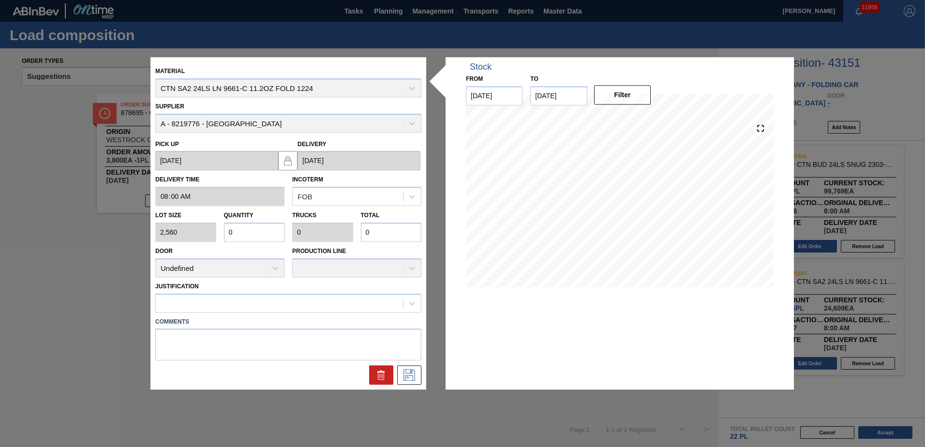
type input "0.002"
type input "4"
type input "0.016"
type input "0.001"
type input "40"
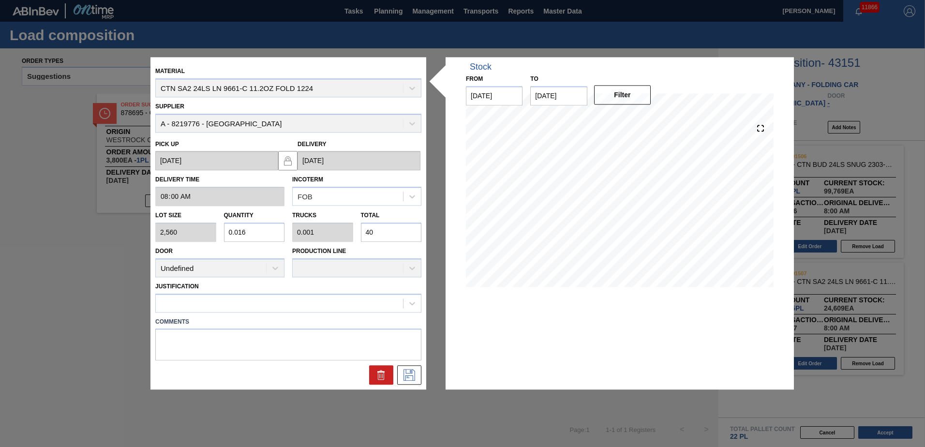
type input "0.159"
type input "0.006"
type input "408"
type input "1.594"
type input "0.061"
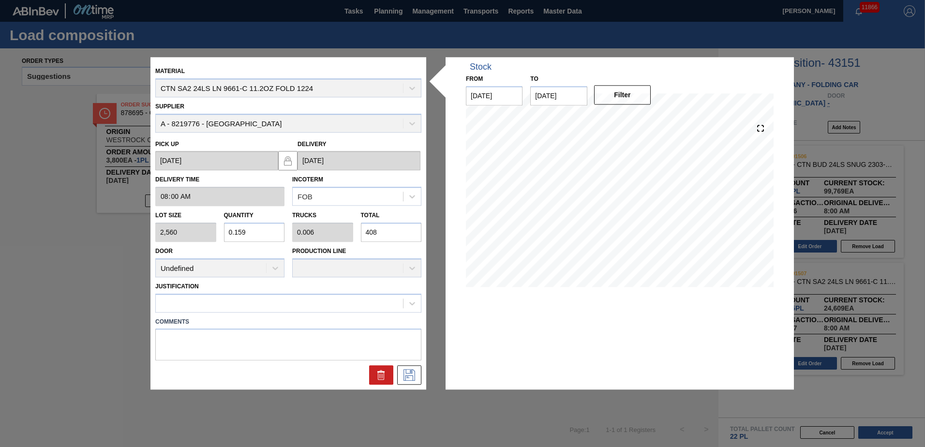
type input "4,080"
type input "15.938"
type input "0.613"
type input "40,800"
click at [413, 378] on icon at bounding box center [409, 376] width 12 height 12
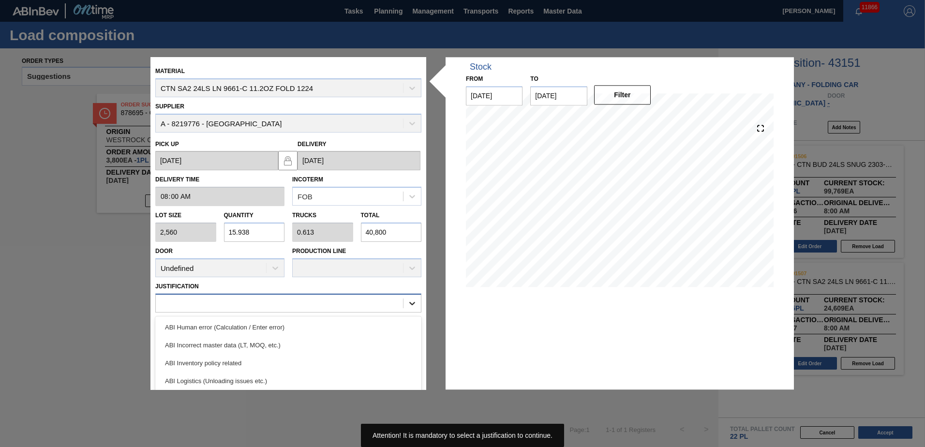
click at [409, 304] on icon at bounding box center [412, 304] width 10 height 10
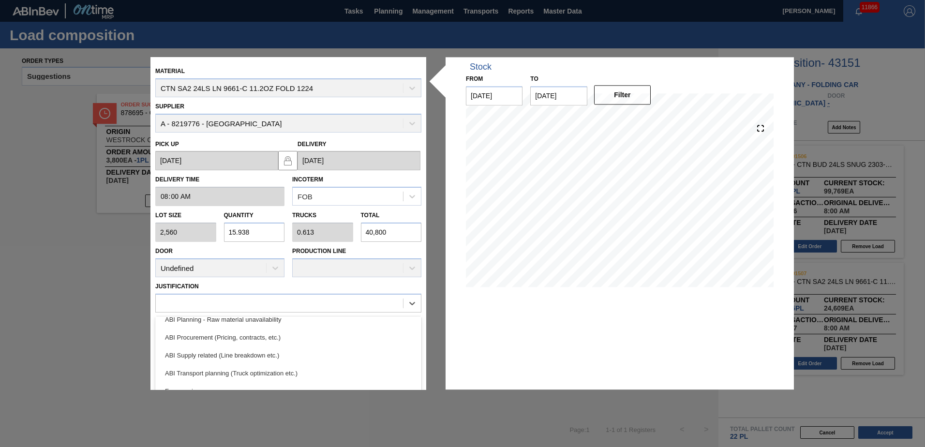
scroll to position [120, 0]
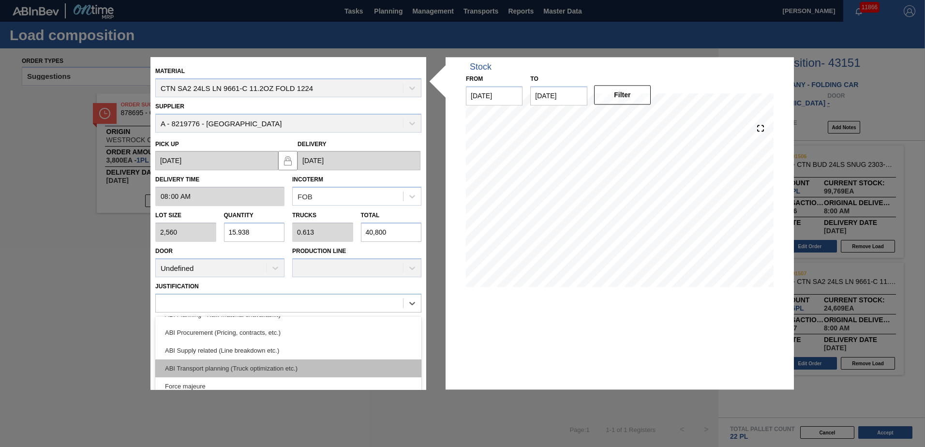
click at [236, 365] on div "ABI Transport planning (Truck optimization etc.)" at bounding box center [288, 368] width 266 height 18
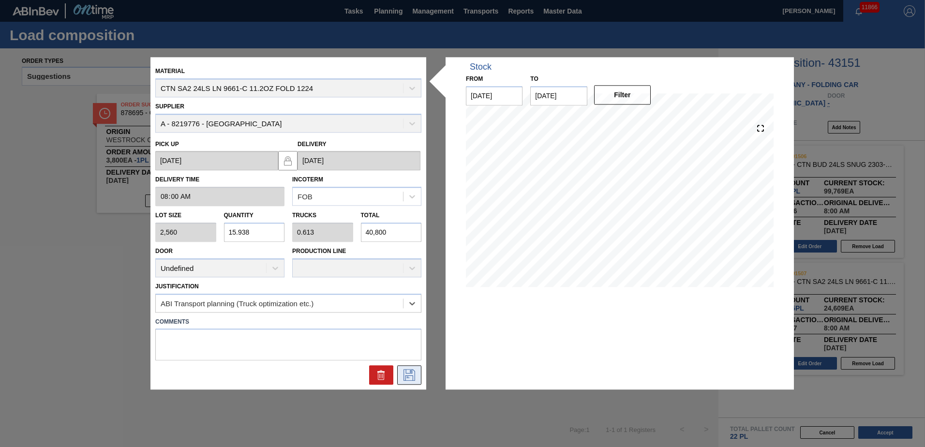
click at [409, 375] on icon at bounding box center [409, 376] width 15 height 12
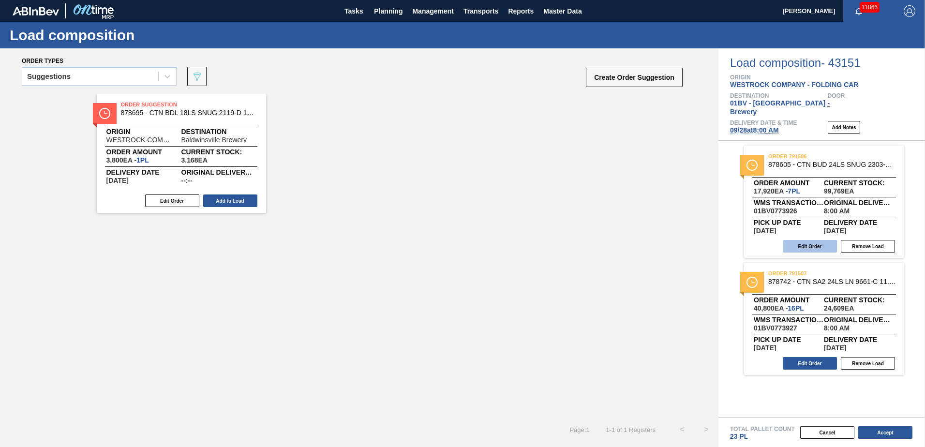
click at [809, 240] on button "Edit Order" at bounding box center [810, 246] width 54 height 13
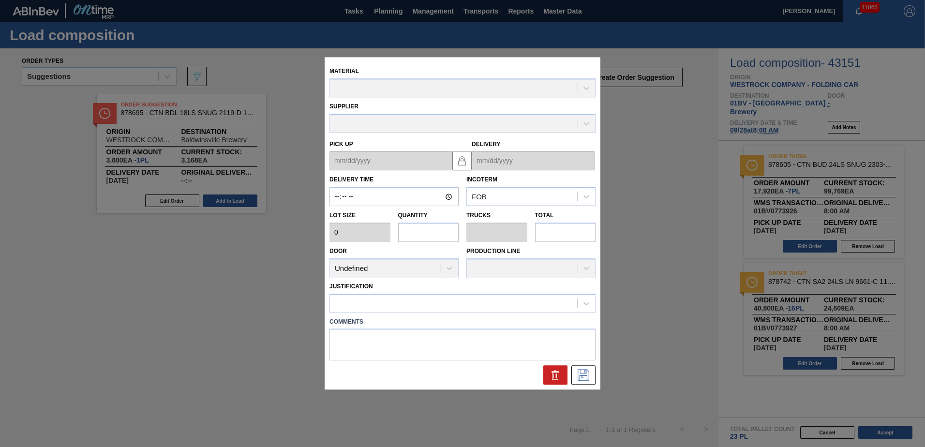
type input "08:00:00"
type input "2,560"
type input "7"
type input "0.269"
type input "17,920"
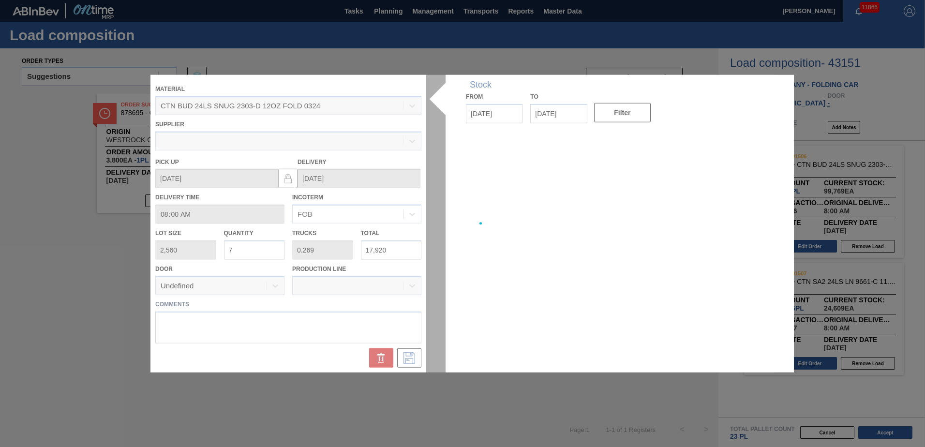
type up "[DATE]"
type input "[DATE]"
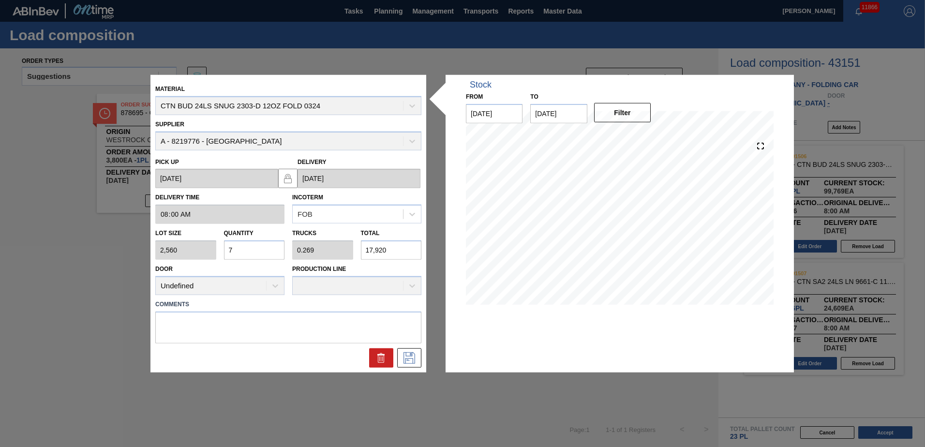
click at [179, 243] on div "Lot size 2,560 Quantity 7 Trucks 0.269 Total 17,920" at bounding box center [288, 242] width 274 height 36
type input "8"
type input "0.308"
type input "20,480"
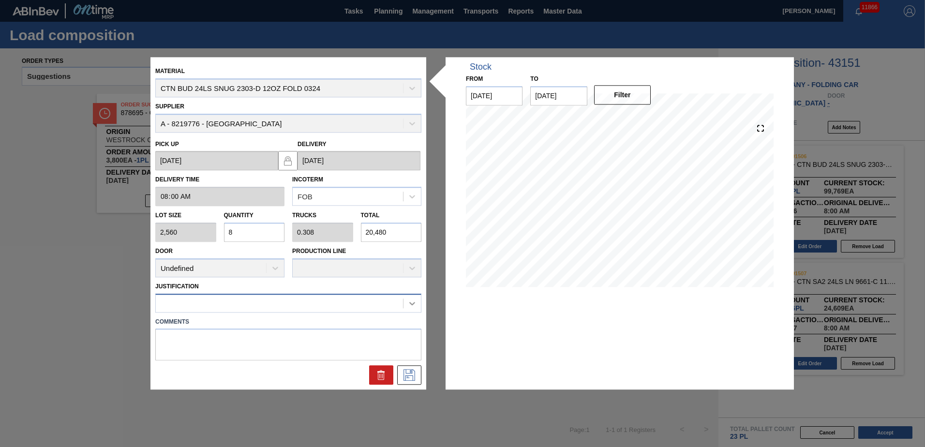
type input "8"
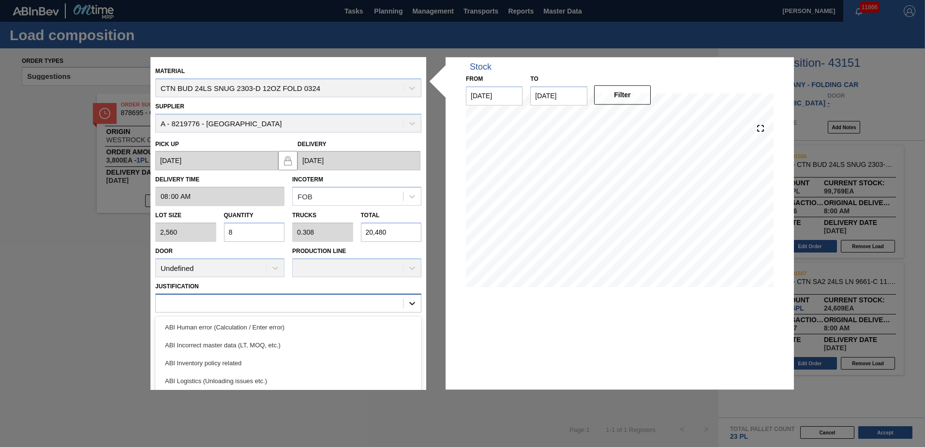
click at [413, 303] on icon at bounding box center [412, 304] width 10 height 10
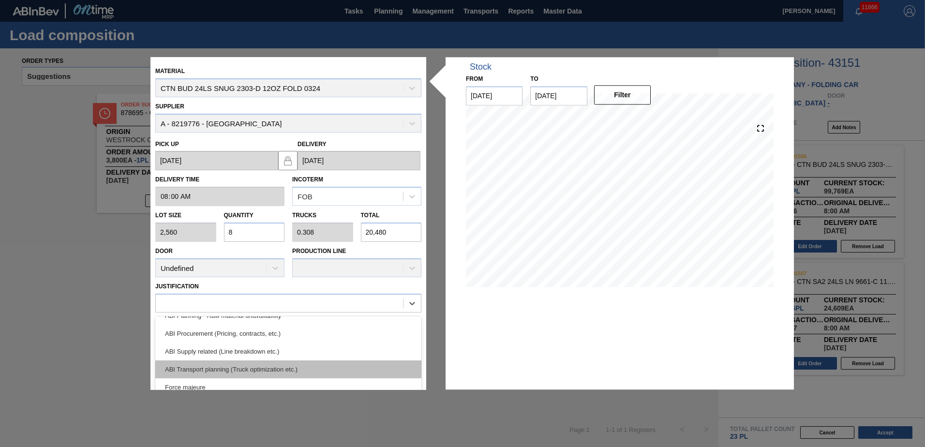
click at [231, 362] on div "ABI Transport planning (Truck optimization etc.)" at bounding box center [288, 369] width 266 height 18
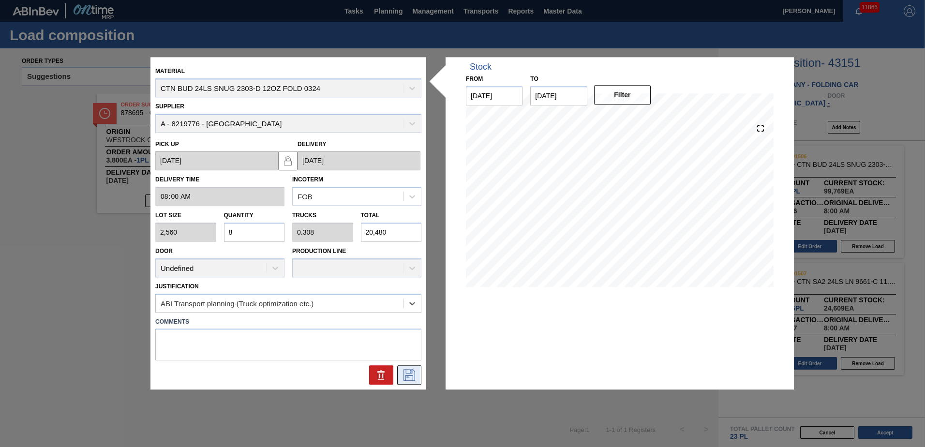
click at [409, 374] on icon at bounding box center [409, 376] width 15 height 12
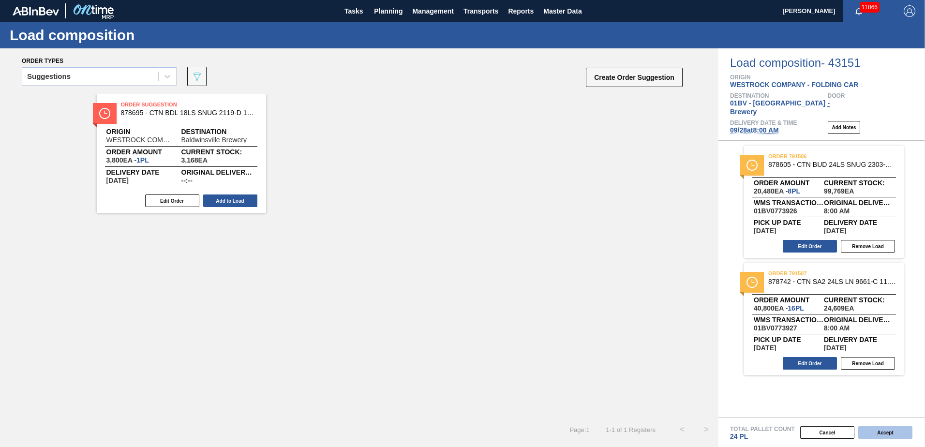
click at [886, 432] on button "Accept" at bounding box center [885, 432] width 54 height 13
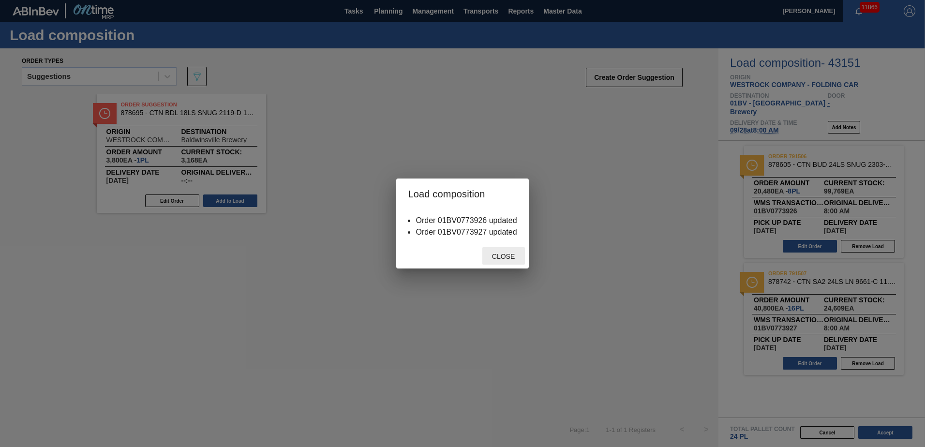
click at [502, 253] on span "Close" at bounding box center [503, 257] width 38 height 8
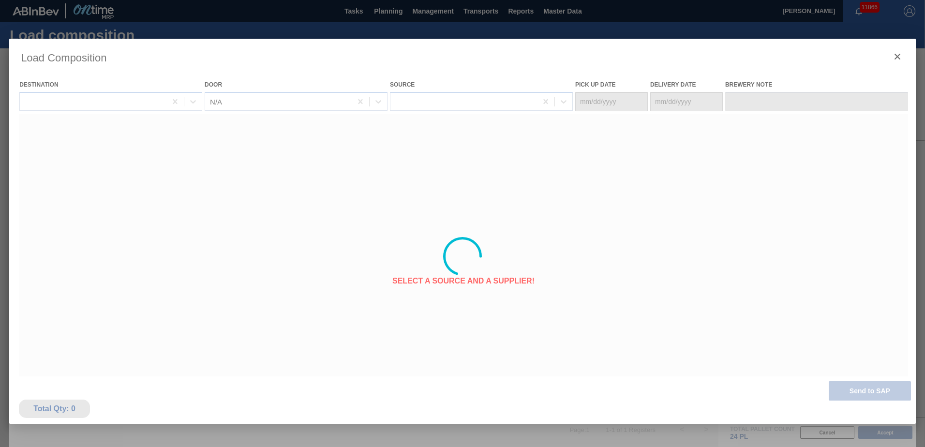
type Date "[DATE]"
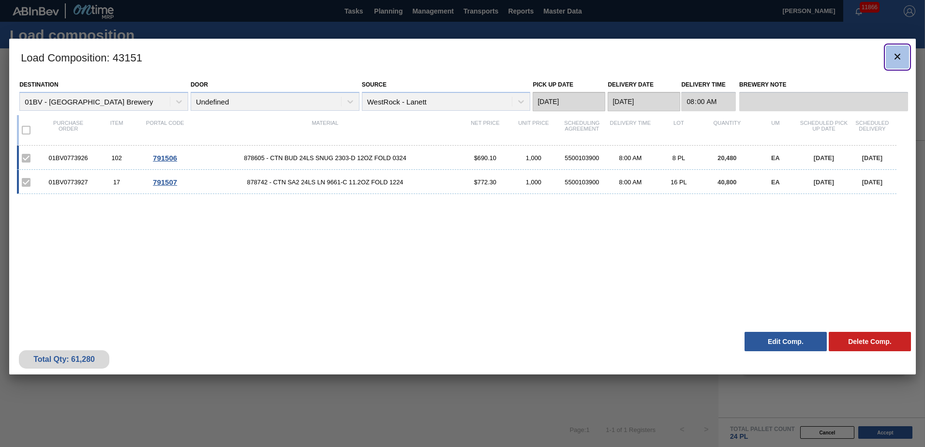
click at [899, 54] on icon "botão de ícone" at bounding box center [898, 57] width 6 height 6
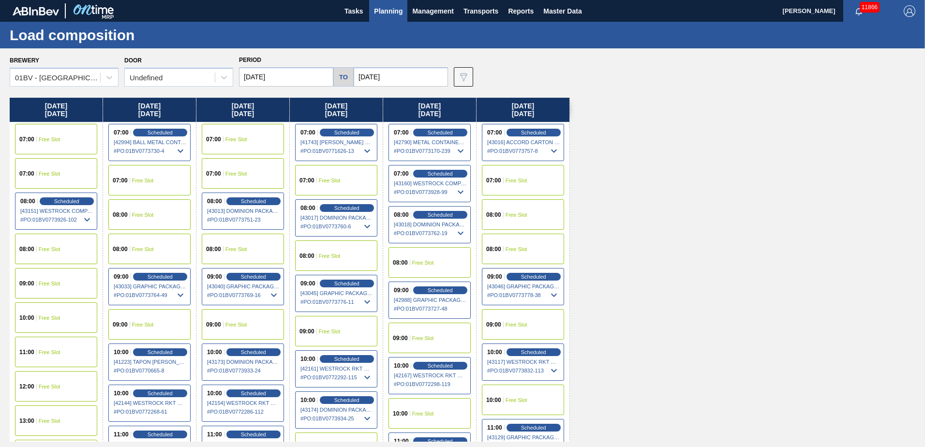
click at [388, 11] on span "Planning" at bounding box center [388, 11] width 29 height 12
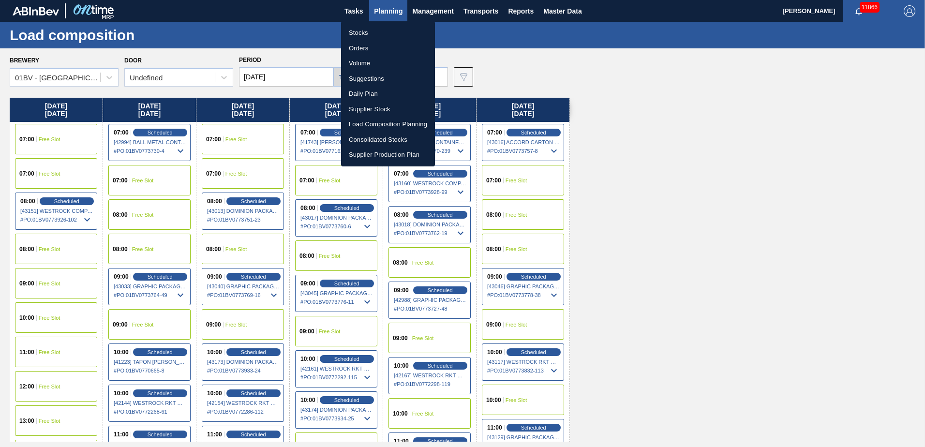
drag, startPoint x: 376, startPoint y: 79, endPoint x: 404, endPoint y: 78, distance: 28.1
click at [376, 79] on li "Suggestions" at bounding box center [388, 78] width 94 height 15
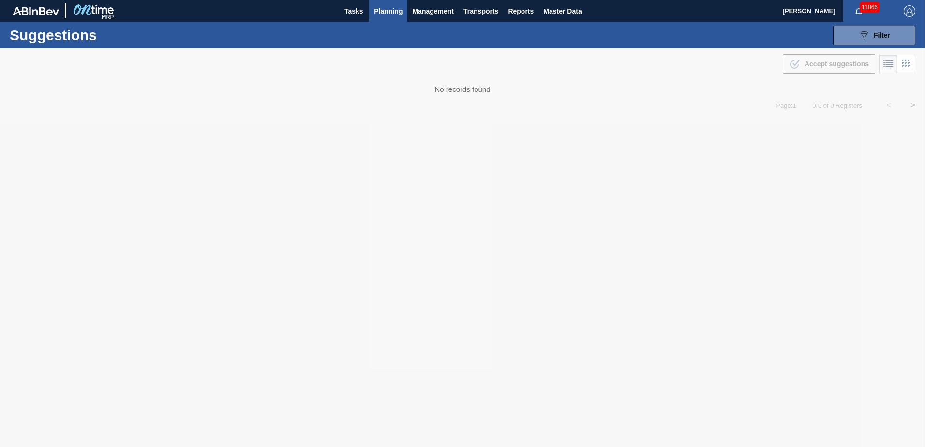
click at [907, 9] on img "button" at bounding box center [910, 11] width 12 height 12
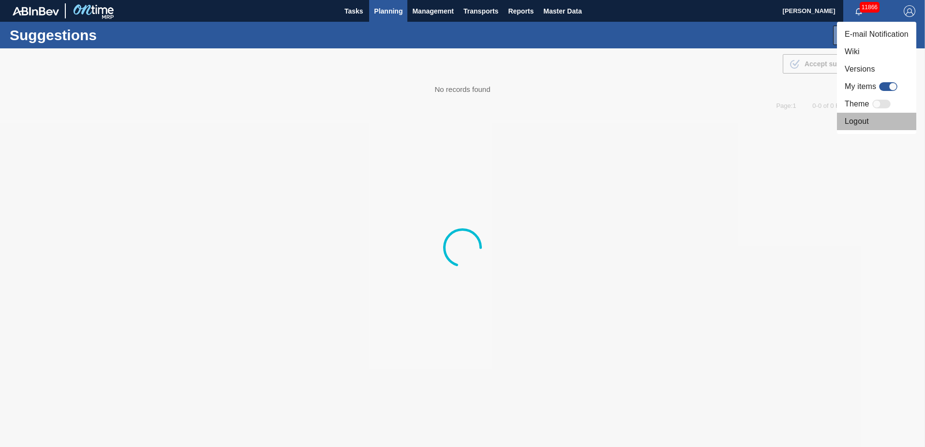
click at [862, 120] on li "Logout" at bounding box center [876, 121] width 79 height 17
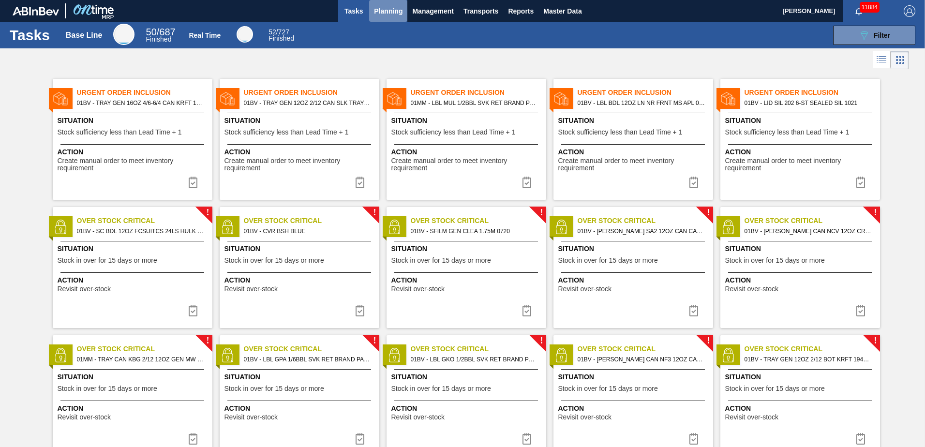
click at [388, 11] on span "Planning" at bounding box center [388, 11] width 29 height 12
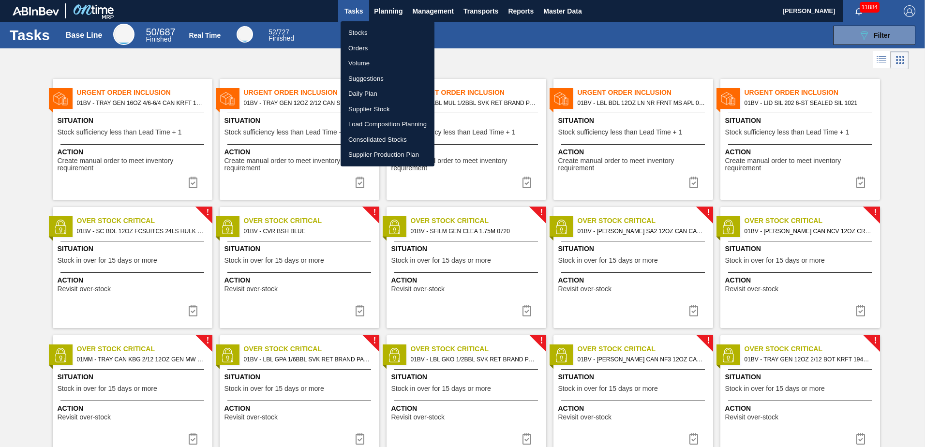
drag, startPoint x: 370, startPoint y: 76, endPoint x: 377, endPoint y: 78, distance: 8.0
click at [370, 76] on li "Suggestions" at bounding box center [388, 78] width 94 height 15
checkbox input "true"
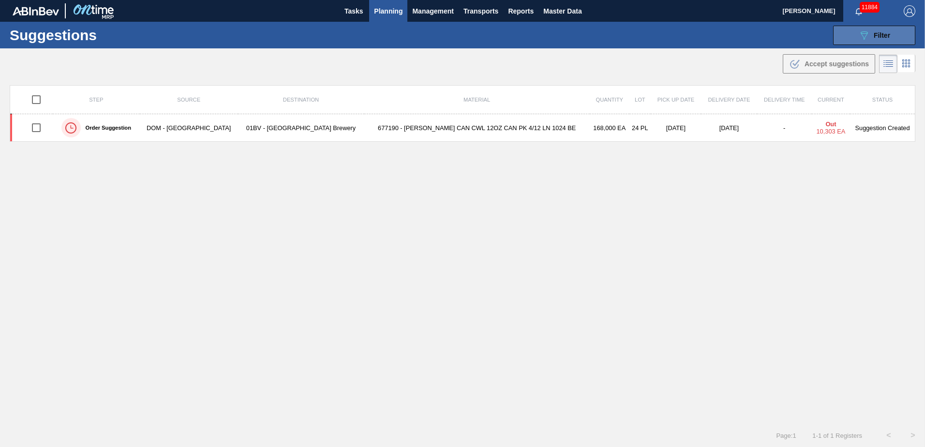
click at [876, 42] on button "089F7B8B-B2A5-4AFE-B5C0-19BA573D28AC Filter" at bounding box center [874, 35] width 82 height 19
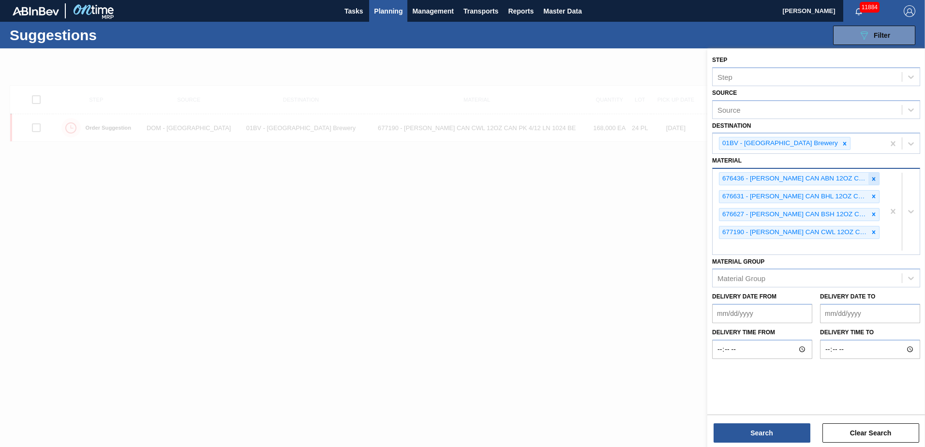
click at [875, 176] on icon at bounding box center [873, 179] width 7 height 7
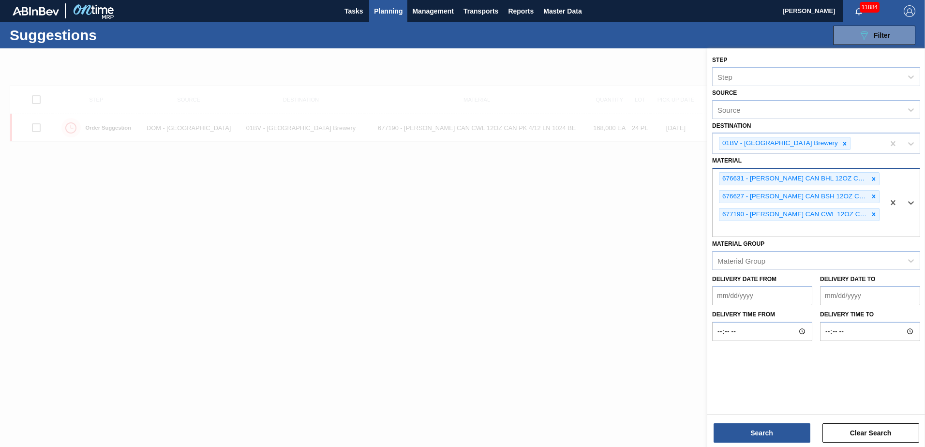
click at [875, 176] on icon at bounding box center [873, 179] width 7 height 7
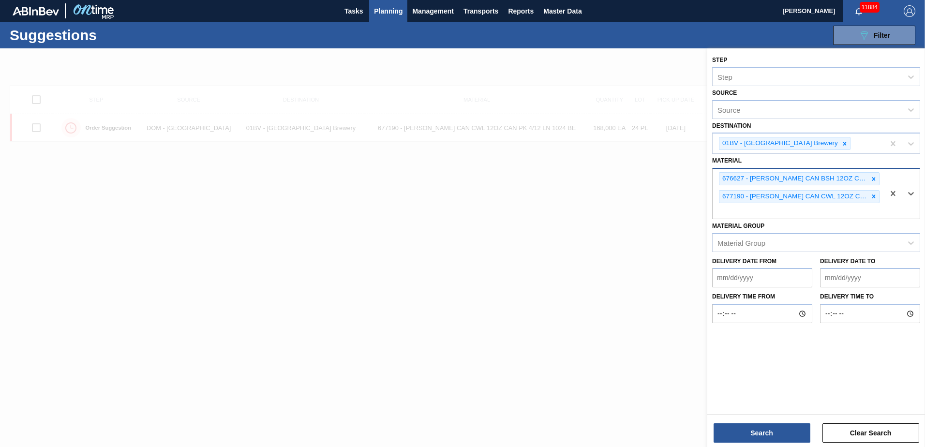
click at [875, 176] on icon at bounding box center [873, 179] width 7 height 7
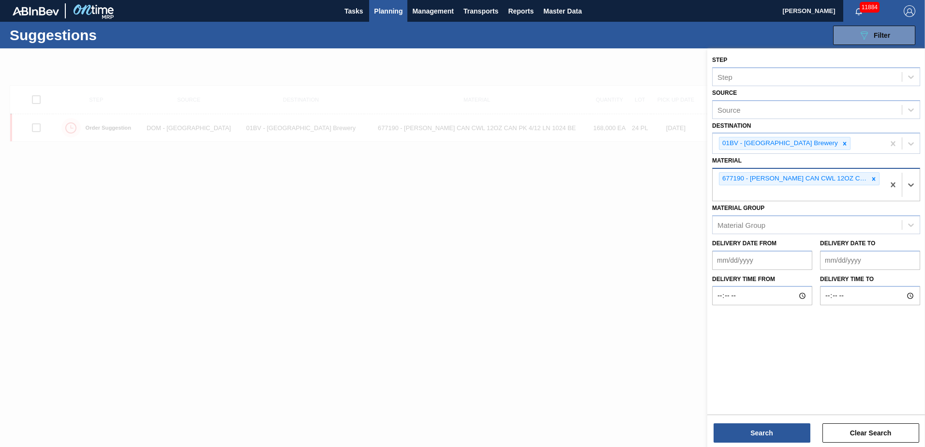
click at [875, 176] on icon at bounding box center [873, 179] width 7 height 7
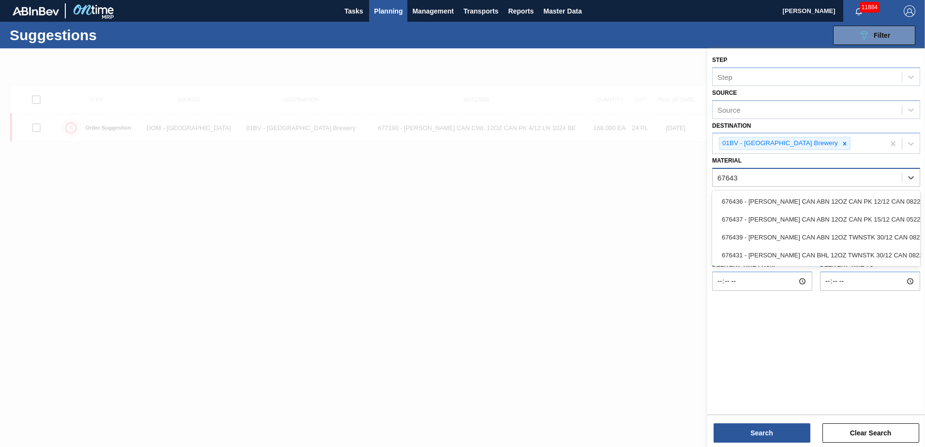
type input "676439"
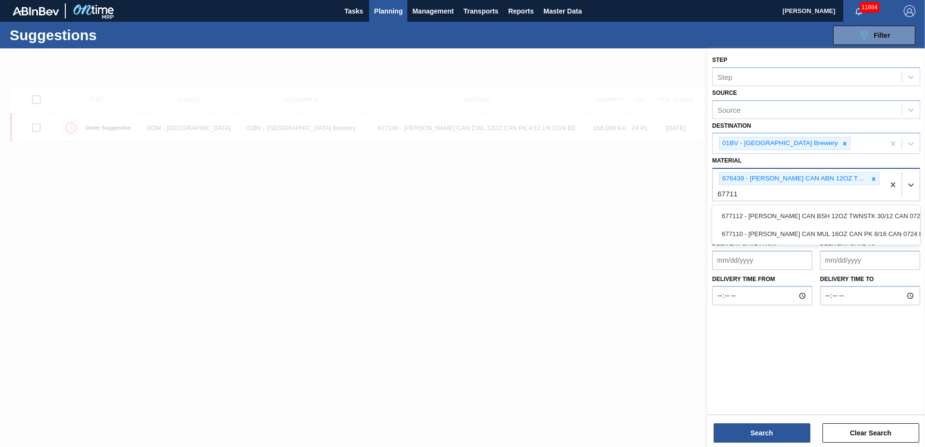
type input "677112"
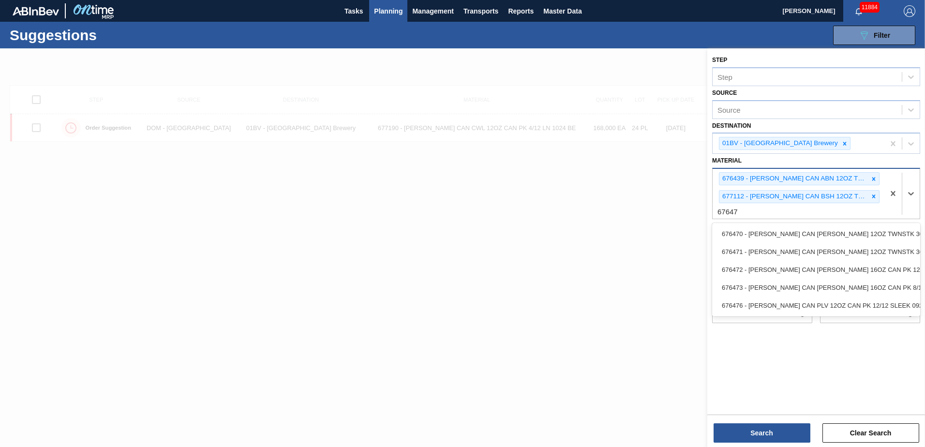
type input "676470"
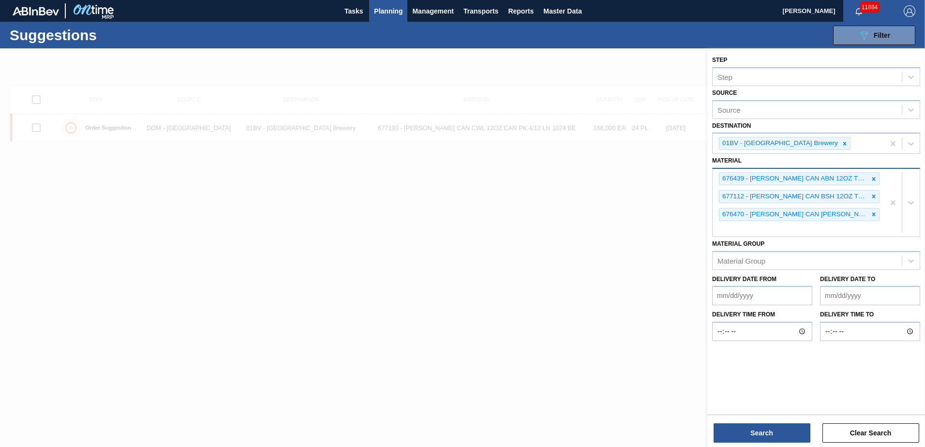
click at [737, 230] on div "676439 - [PERSON_NAME] CAN ABN 12OZ TWNSTK 30/12 CAN 0822 677112 - [PERSON_NAME…" at bounding box center [799, 203] width 172 height 68
type input "671080"
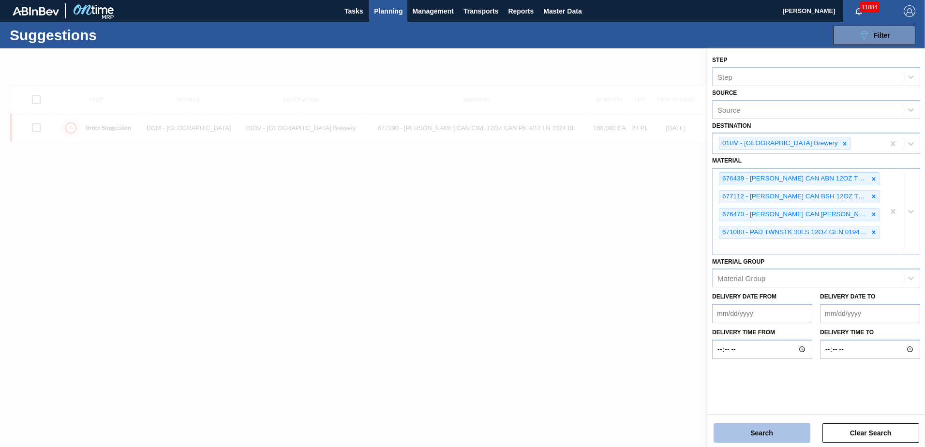
click at [759, 430] on button "Search" at bounding box center [762, 432] width 97 height 19
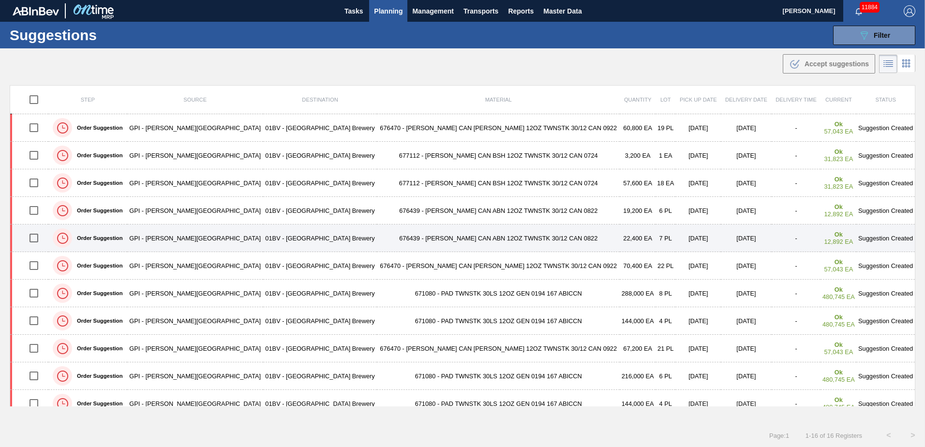
scroll to position [48, 0]
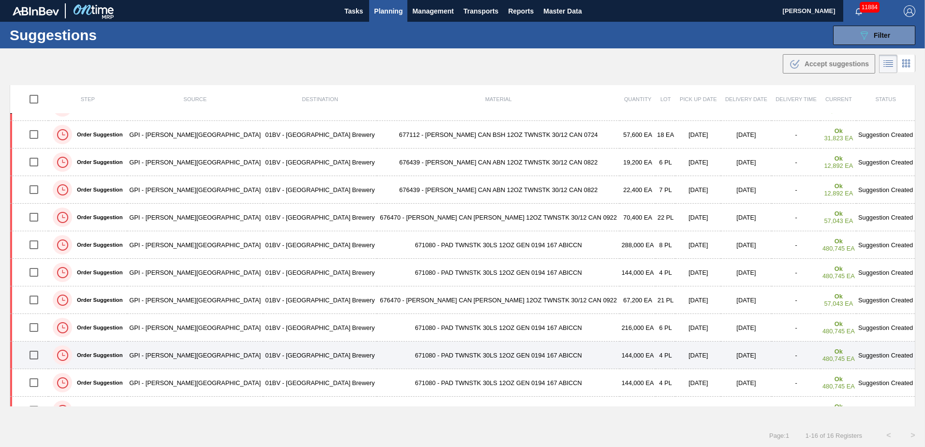
click at [40, 355] on input "checkbox" at bounding box center [34, 355] width 20 height 20
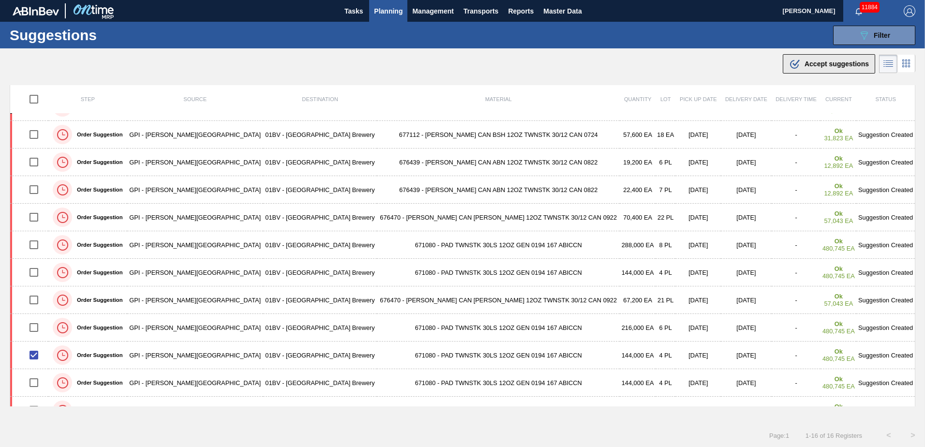
click at [821, 62] on span "Accept suggestions" at bounding box center [837, 64] width 64 height 8
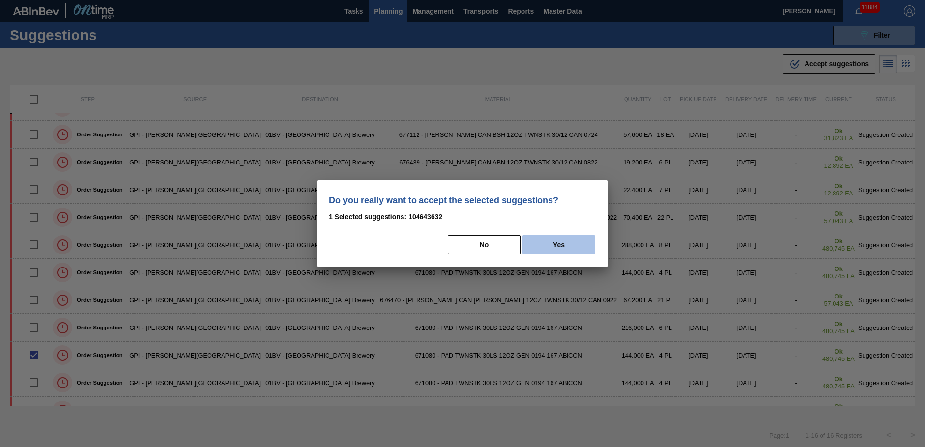
click at [559, 244] on button "Yes" at bounding box center [559, 244] width 73 height 19
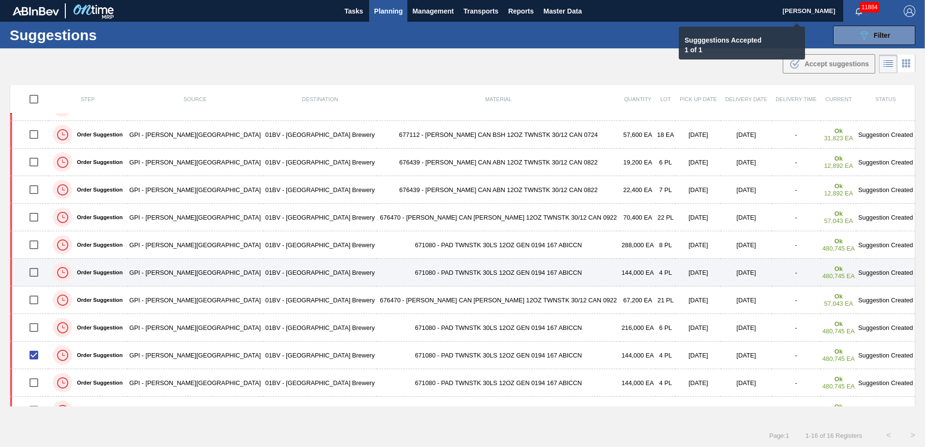
checkbox input "false"
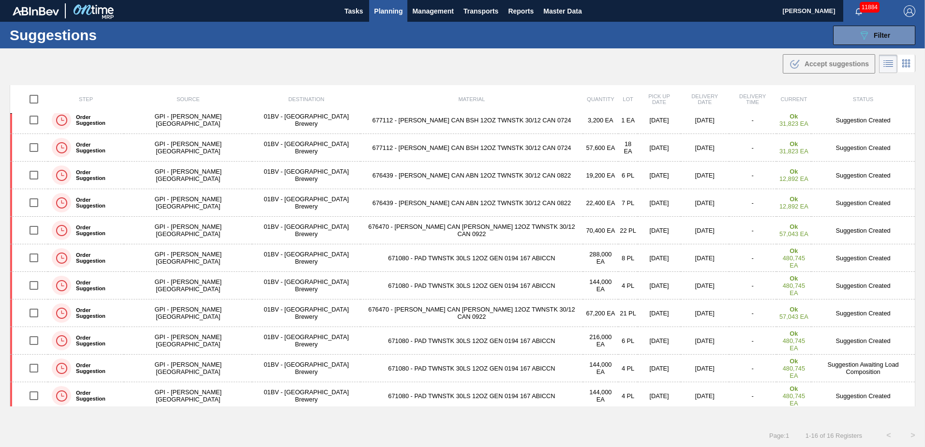
scroll to position [0, 0]
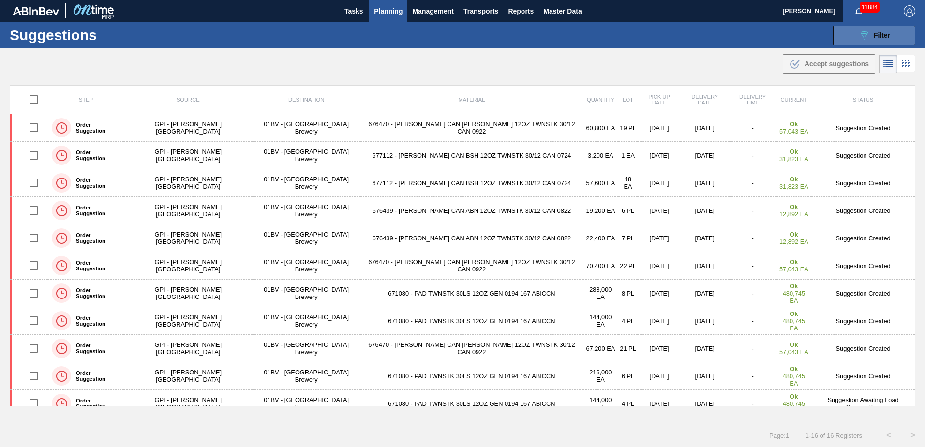
click at [882, 36] on span "Filter" at bounding box center [882, 35] width 16 height 8
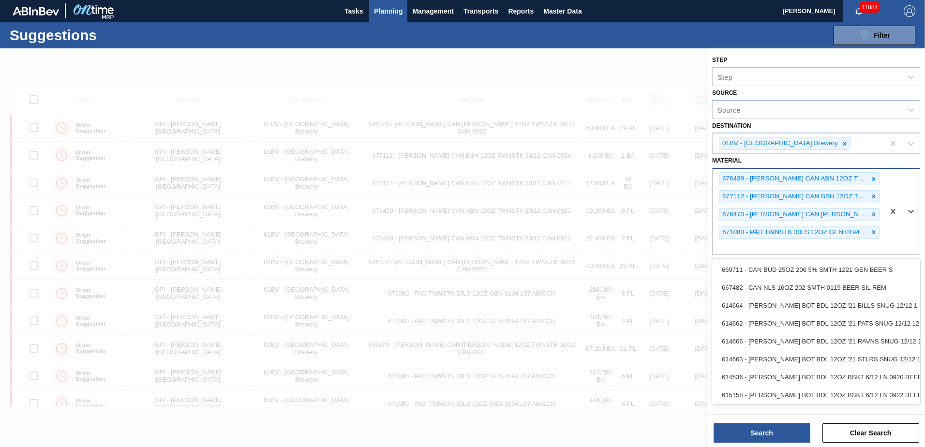
click at [720, 245] on div "676439 - [PERSON_NAME] CAN ABN 12OZ TWNSTK 30/12 CAN 0822 677112 - [PERSON_NAME…" at bounding box center [799, 212] width 172 height 86
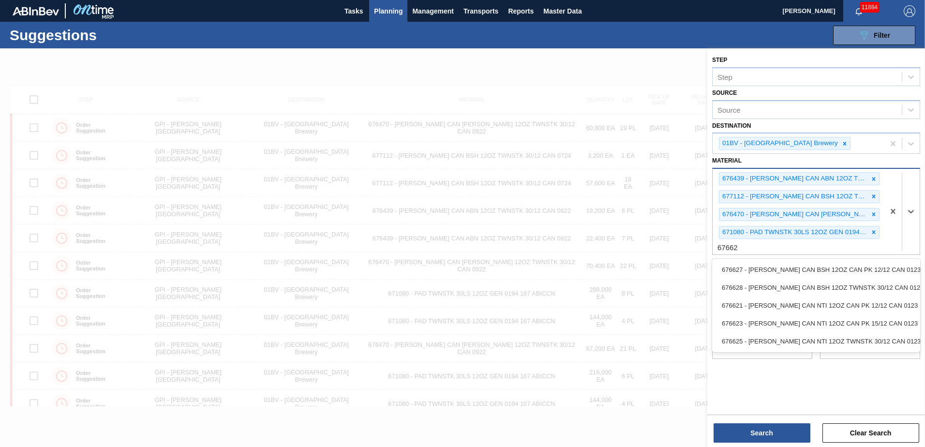
type input "676625"
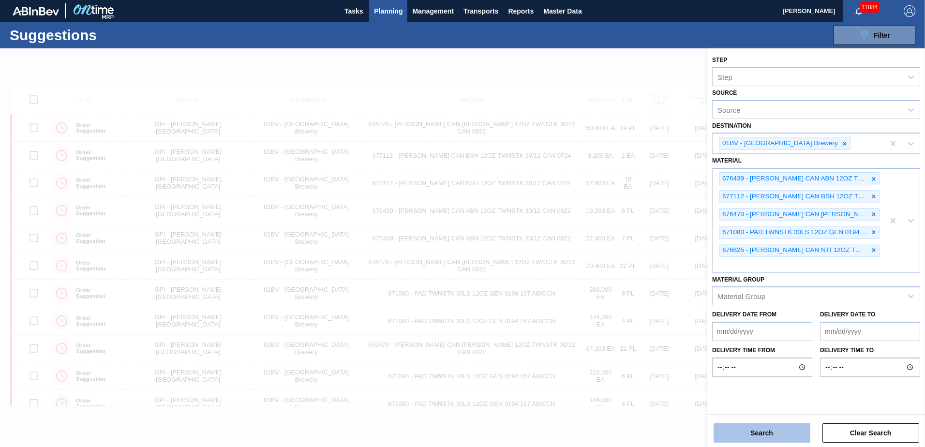
click at [749, 434] on button "Search" at bounding box center [762, 432] width 97 height 19
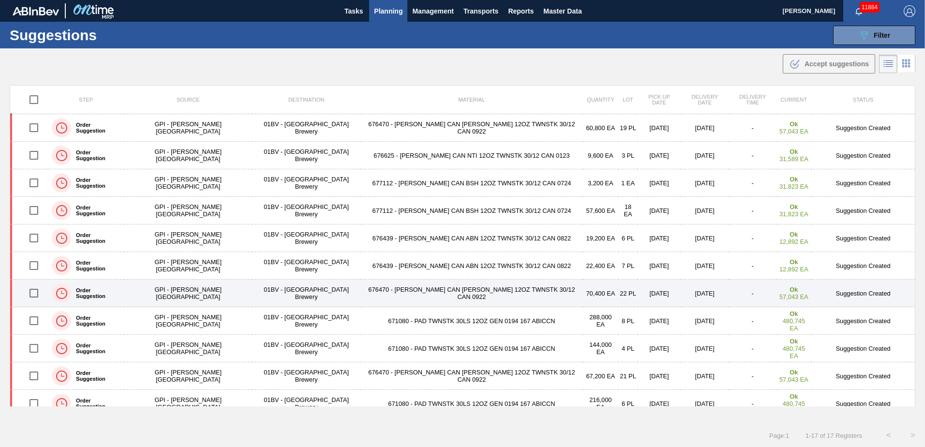
click at [36, 295] on input "checkbox" at bounding box center [34, 293] width 20 height 20
checkbox input "true"
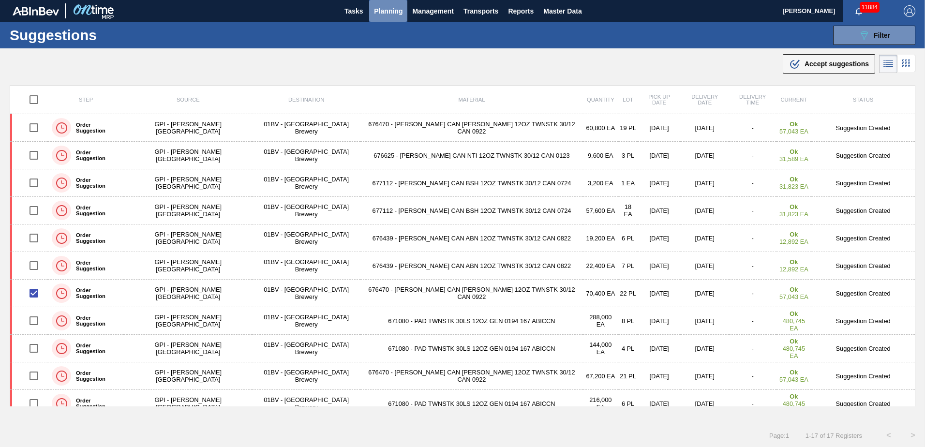
click at [384, 15] on span "Planning" at bounding box center [388, 11] width 29 height 12
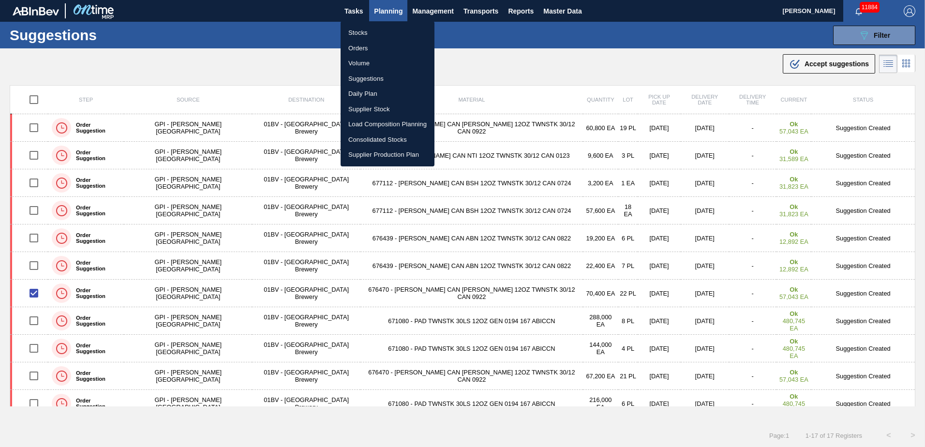
click at [388, 122] on li "Load Composition Planning" at bounding box center [388, 124] width 94 height 15
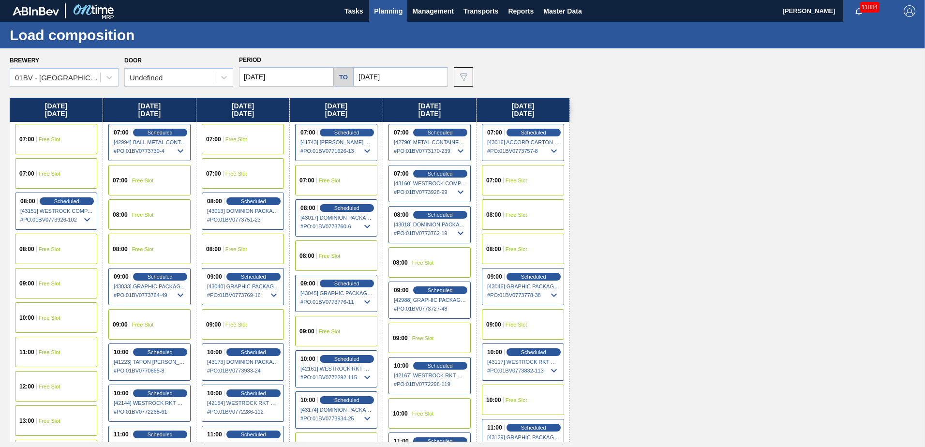
click at [402, 76] on input "[DATE]" at bounding box center [401, 76] width 94 height 19
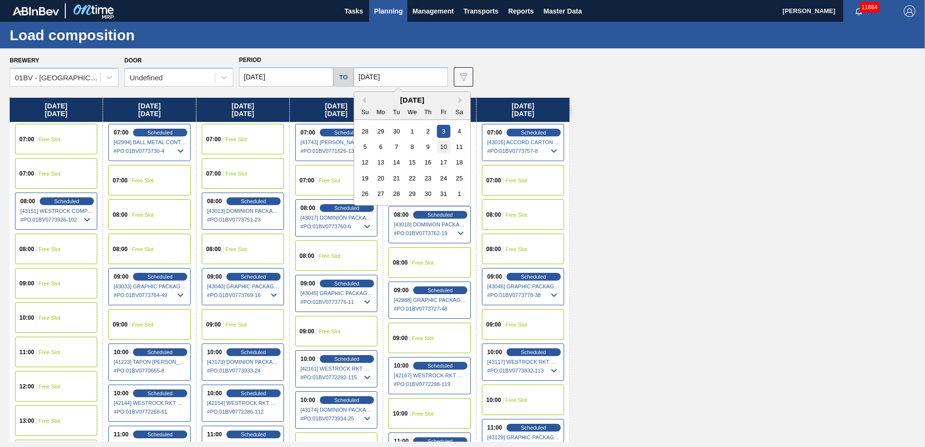
click at [442, 145] on div "10" at bounding box center [443, 146] width 13 height 13
type input "[DATE]"
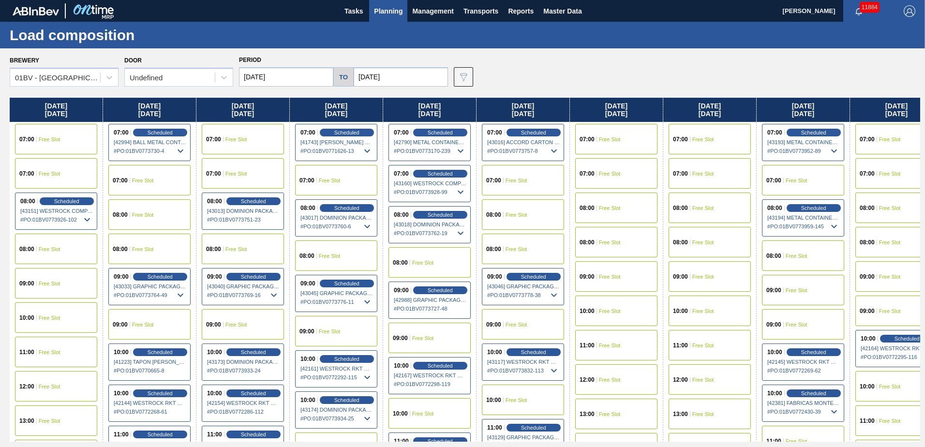
click at [280, 81] on input "[DATE]" at bounding box center [286, 76] width 94 height 19
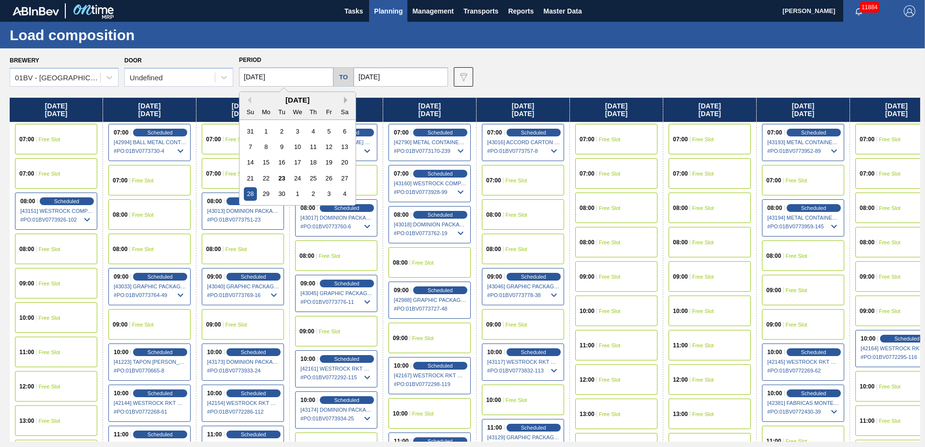
click at [347, 101] on button "Next Month" at bounding box center [347, 100] width 7 height 7
click at [268, 145] on div "6" at bounding box center [266, 146] width 13 height 13
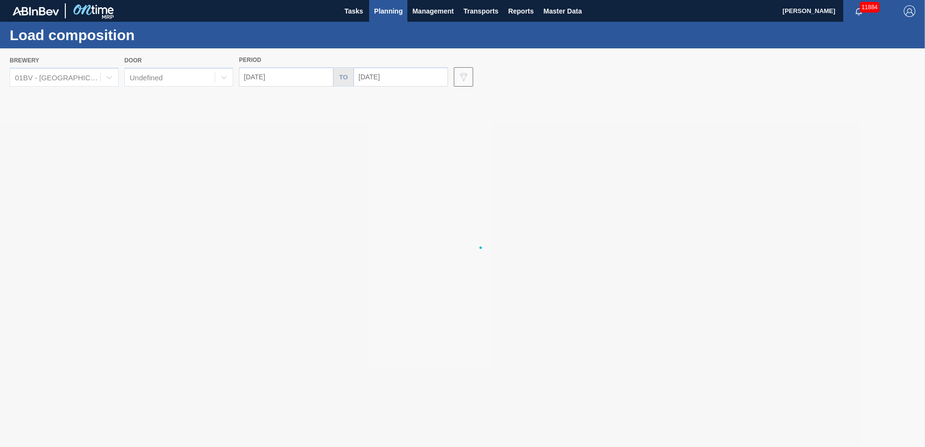
type input "[DATE]"
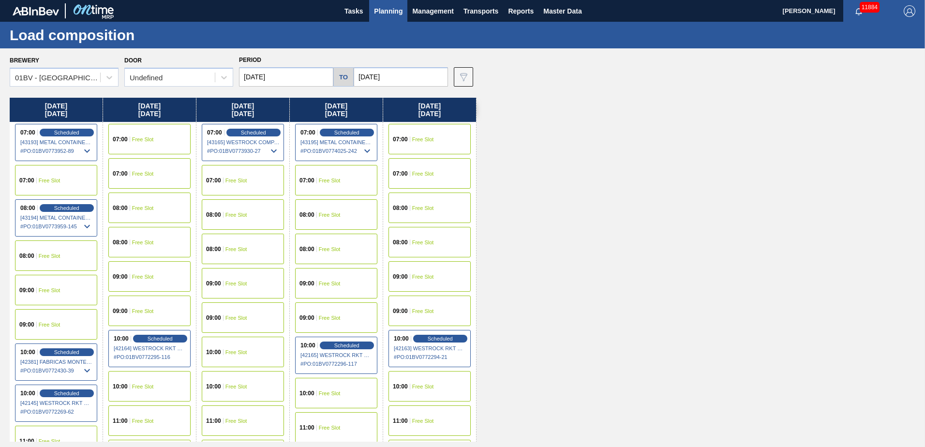
click at [141, 275] on span "Free Slot" at bounding box center [143, 277] width 22 height 6
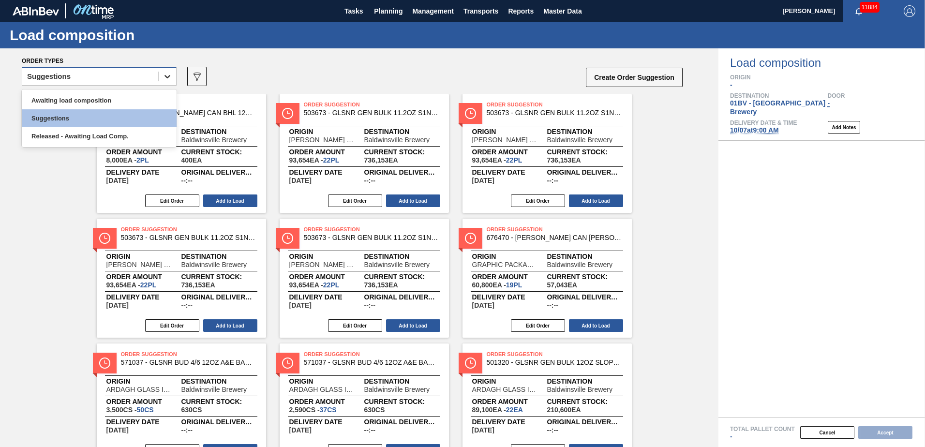
click at [166, 76] on div at bounding box center [167, 76] width 17 height 17
click at [110, 101] on div "Awaiting load composition" at bounding box center [99, 100] width 155 height 18
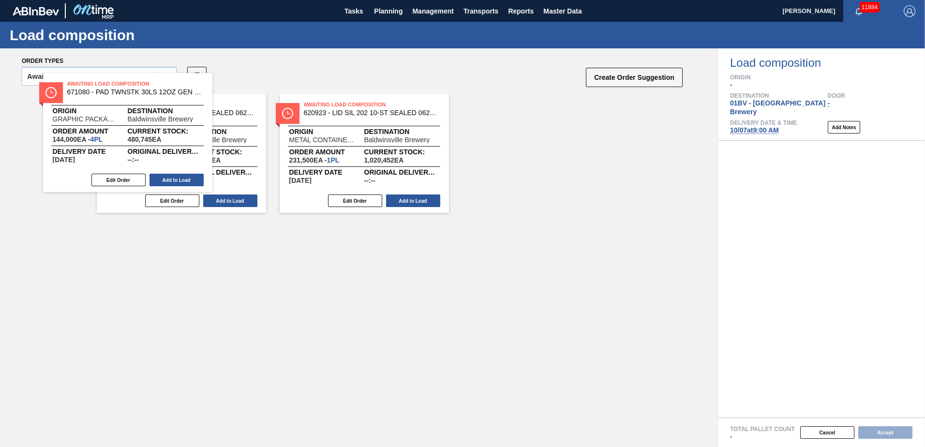
drag, startPoint x: 166, startPoint y: 113, endPoint x: 124, endPoint y: 96, distance: 45.1
click at [124, 96] on div "Awaiting Load Composition 671080 - PAD TWNSTK 30LS 12OZ GEN 0194 167 ABICCN Ori…" at bounding box center [359, 153] width 718 height 119
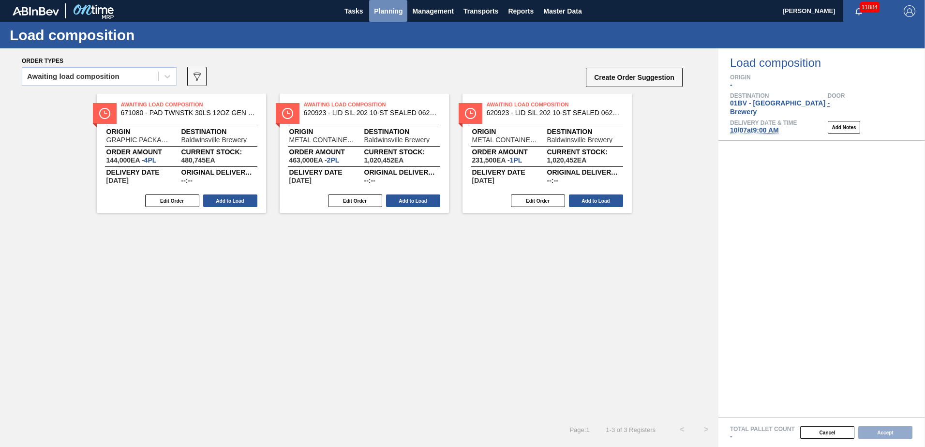
click at [386, 11] on span "Planning" at bounding box center [388, 11] width 29 height 12
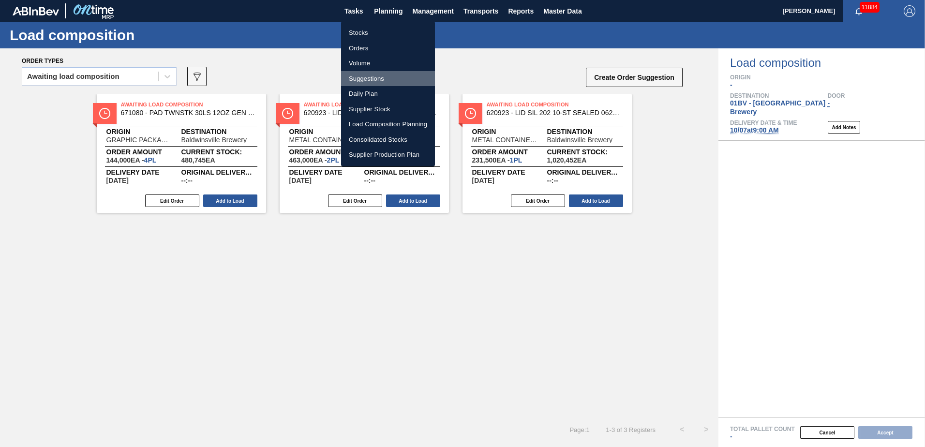
click at [366, 74] on li "Suggestions" at bounding box center [388, 78] width 94 height 15
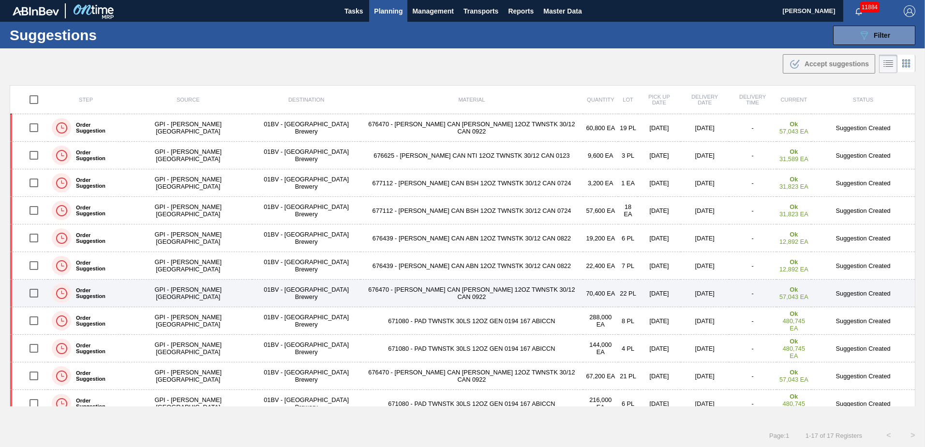
click at [34, 293] on input "checkbox" at bounding box center [34, 293] width 20 height 20
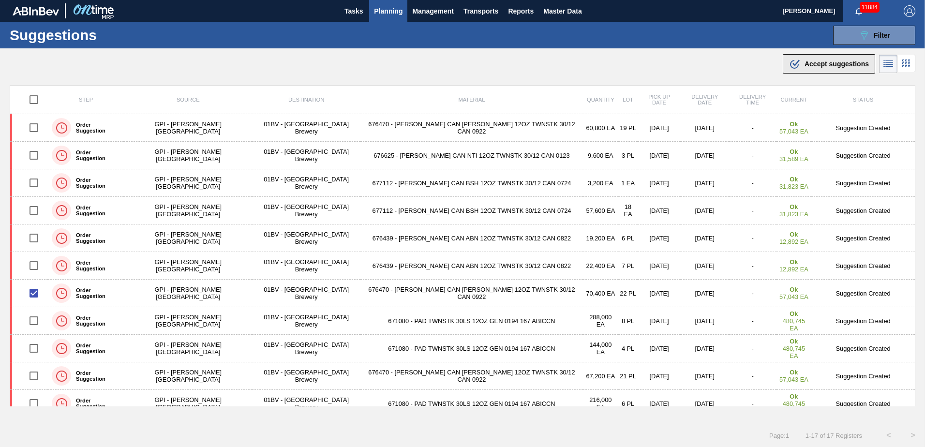
click at [823, 62] on span "Accept suggestions" at bounding box center [837, 64] width 64 height 8
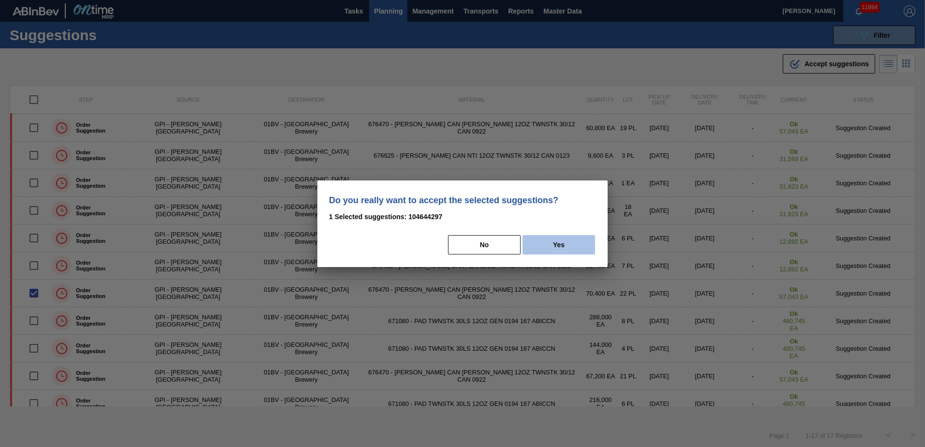
click at [568, 244] on button "Yes" at bounding box center [559, 244] width 73 height 19
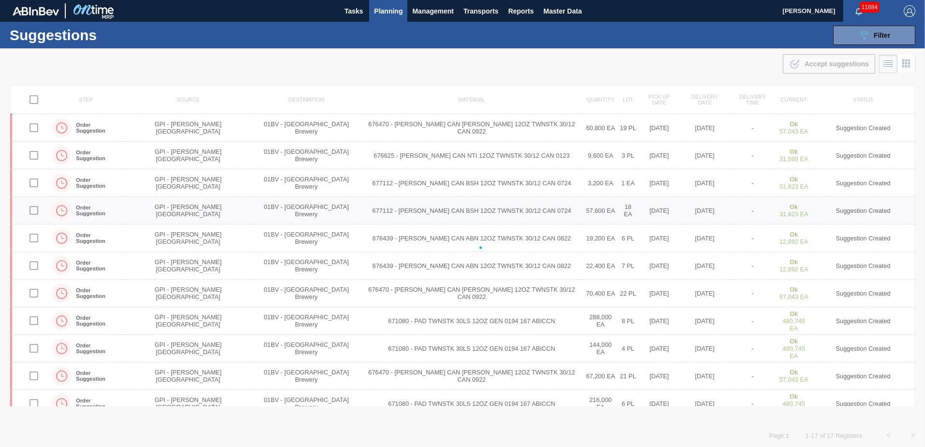
checkbox input "false"
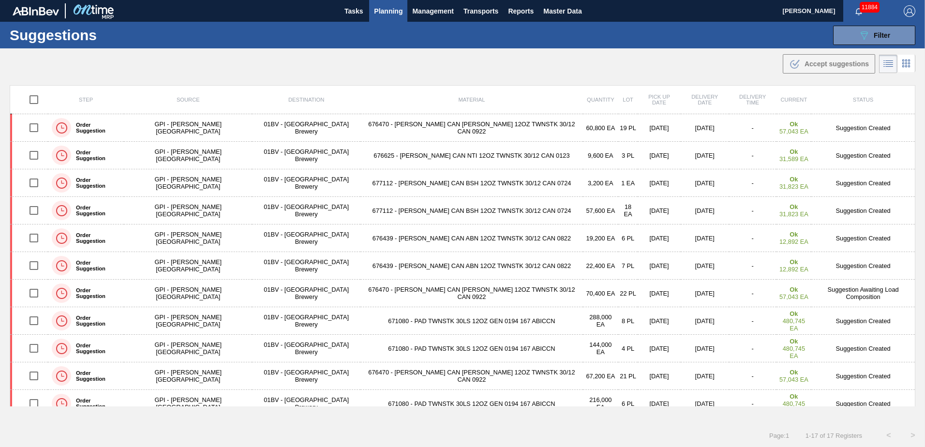
click at [388, 11] on span "Planning" at bounding box center [388, 11] width 29 height 12
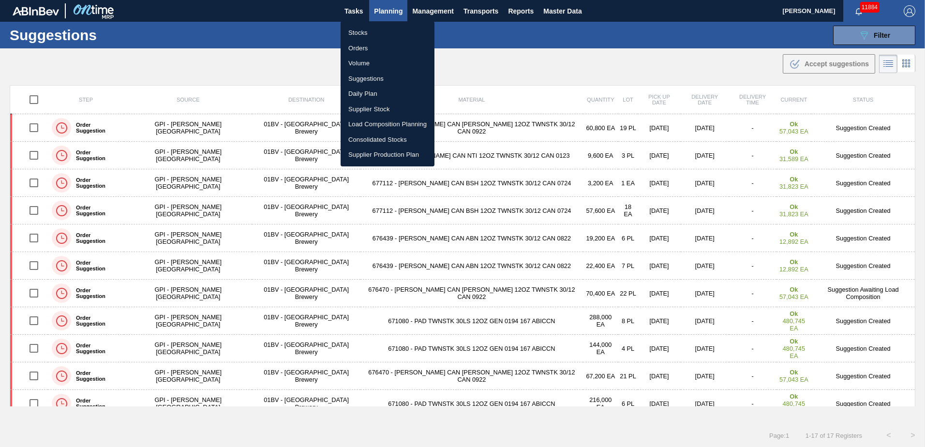
click at [375, 123] on li "Load Composition Planning" at bounding box center [388, 124] width 94 height 15
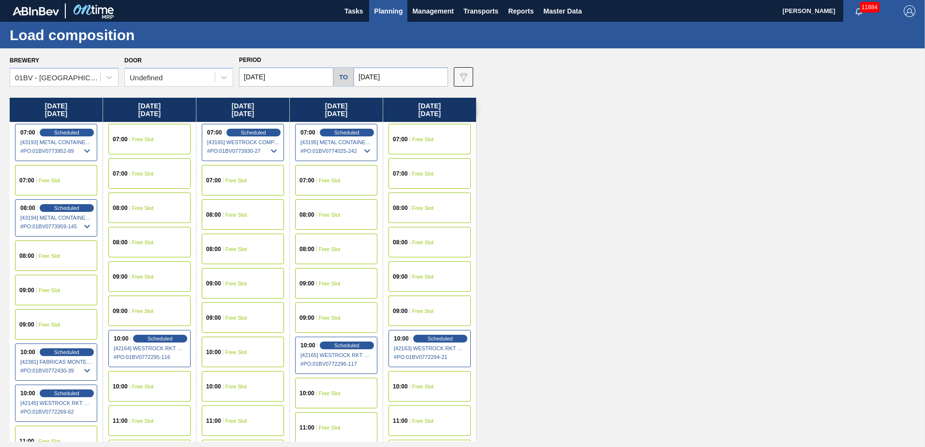
click at [140, 278] on span "Free Slot" at bounding box center [143, 277] width 22 height 6
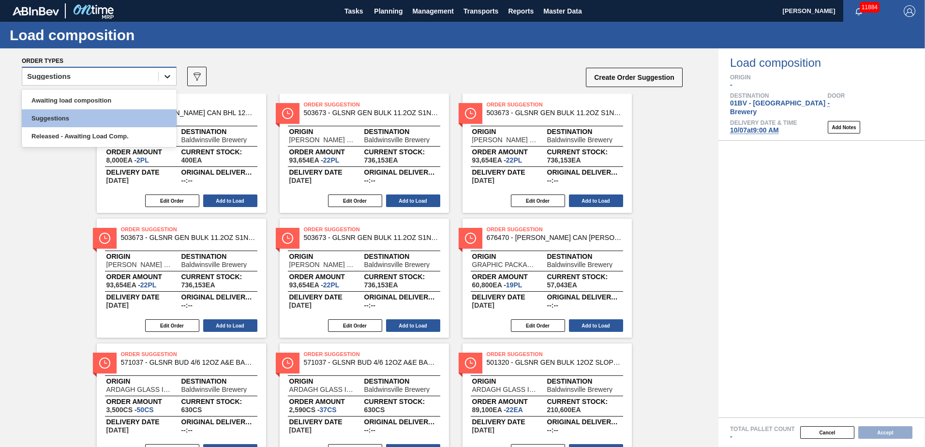
click at [171, 80] on icon at bounding box center [168, 77] width 10 height 10
click at [122, 102] on div "Awaiting load composition" at bounding box center [99, 100] width 155 height 18
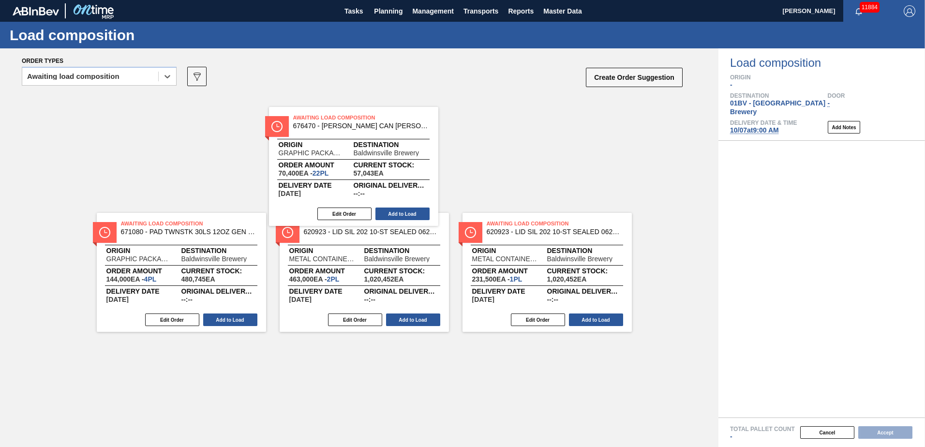
drag, startPoint x: 323, startPoint y: 112, endPoint x: 293, endPoint y: 132, distance: 36.2
click at [293, 132] on div "Awaiting Load Composition 671080 - PAD TWNSTK 30LS 12OZ GEN 0194 167 ABICCN Ori…" at bounding box center [359, 153] width 718 height 119
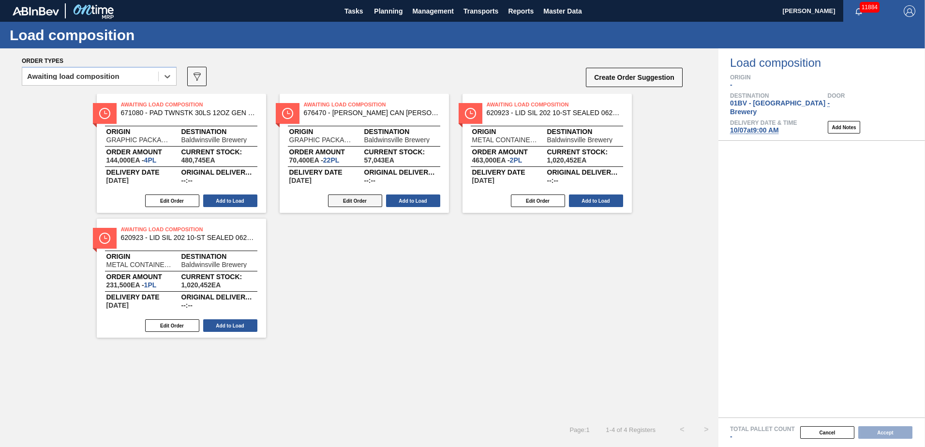
click at [347, 201] on button "Edit Order" at bounding box center [355, 200] width 54 height 13
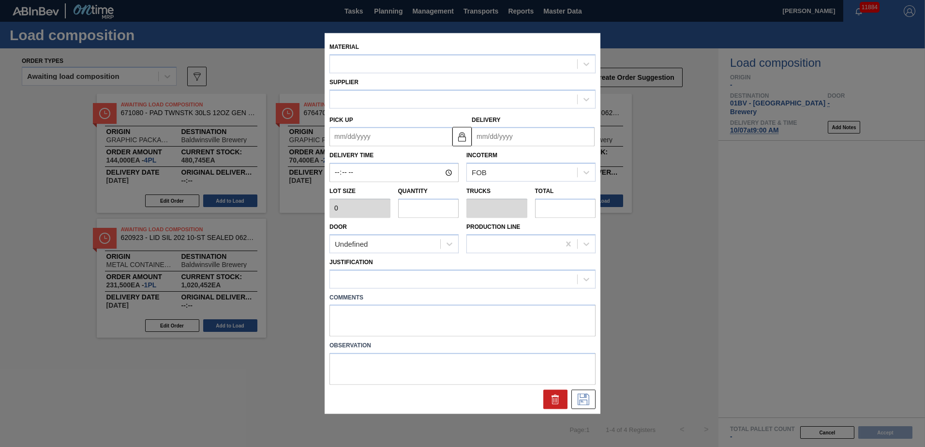
type input "3,200"
type input "22"
type input "0.846"
type input "70,400"
type up "[DATE]"
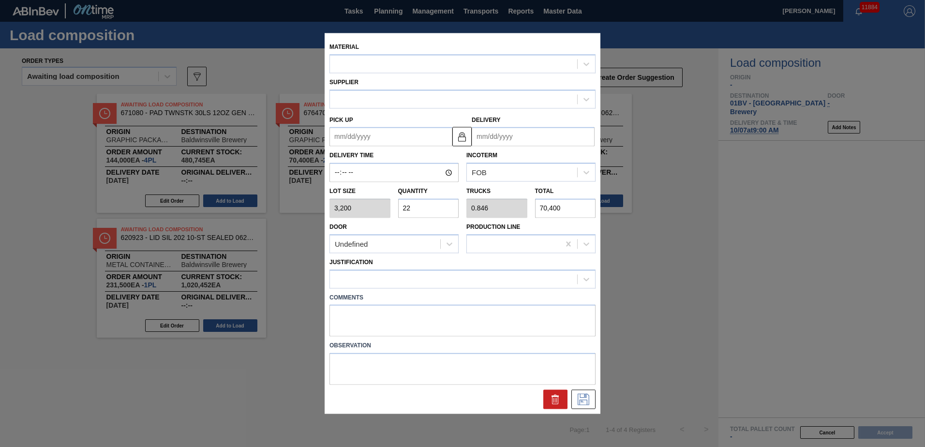
type input "[DATE]"
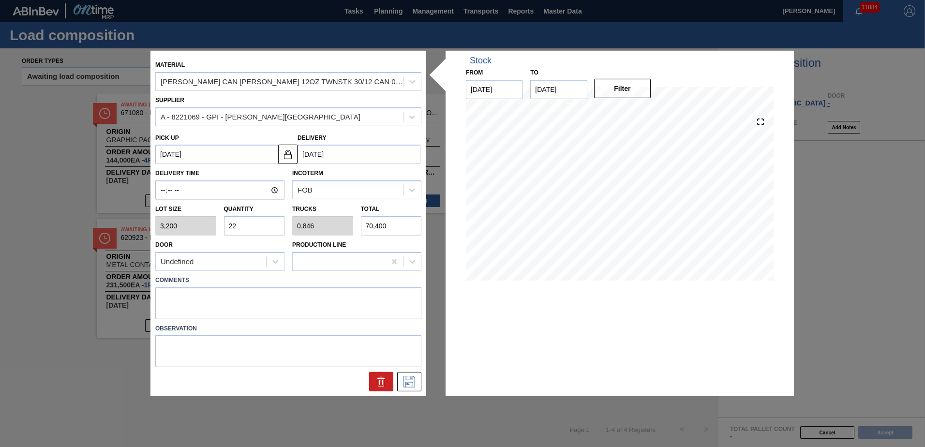
click at [157, 226] on div "Lot size 3,200 Quantity 22 Trucks 0.846 Total 70,400" at bounding box center [288, 218] width 274 height 36
type input "2"
type input "0.077"
type input "6,400"
type input "26"
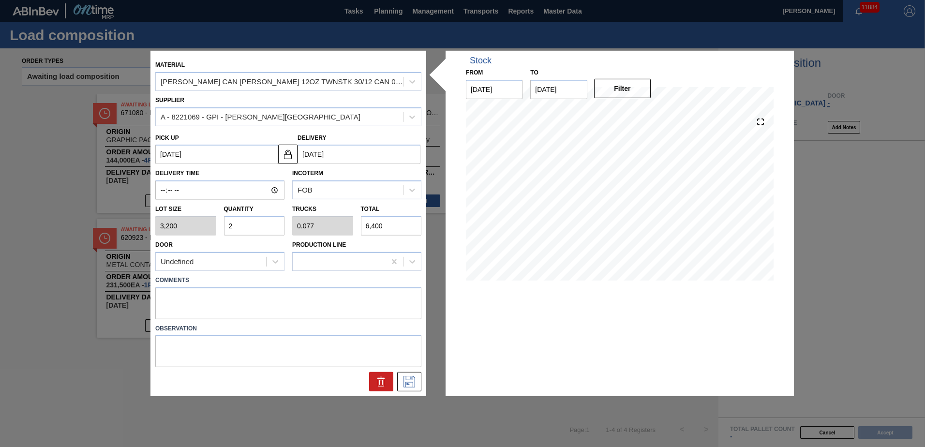
type input "1"
type input "83,200"
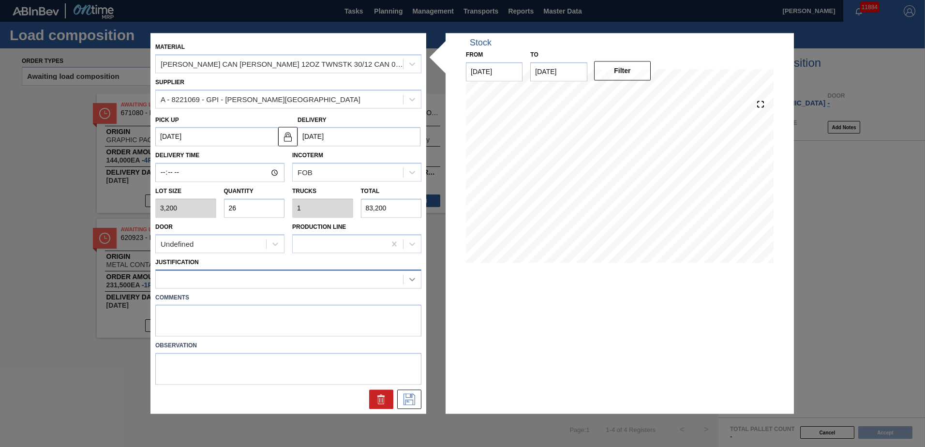
type input "26"
click at [411, 280] on icon at bounding box center [412, 279] width 6 height 3
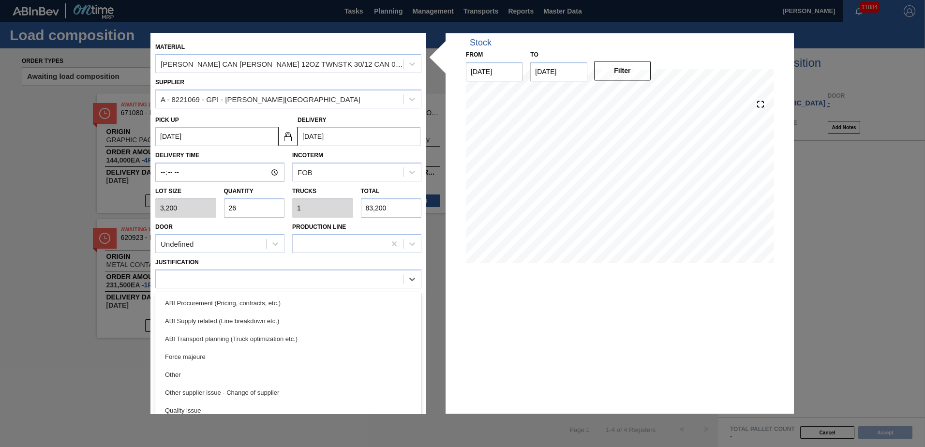
scroll to position [135, 0]
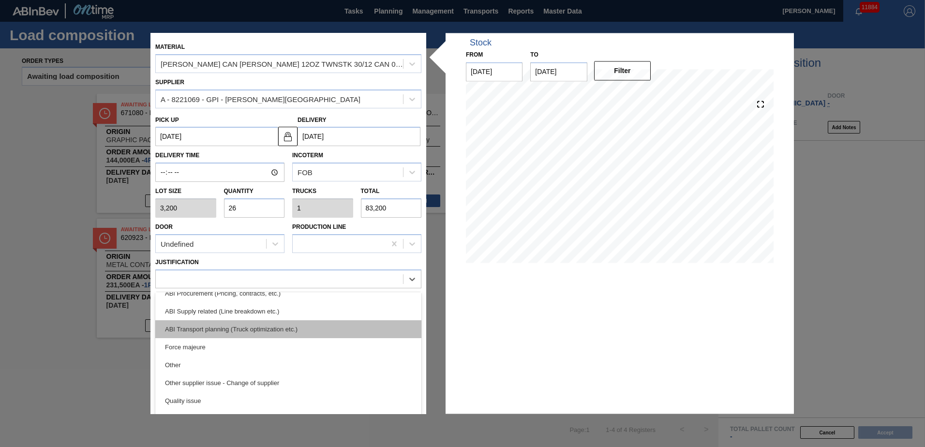
click at [243, 331] on div "ABI Transport planning (Truck optimization etc.)" at bounding box center [288, 329] width 266 height 18
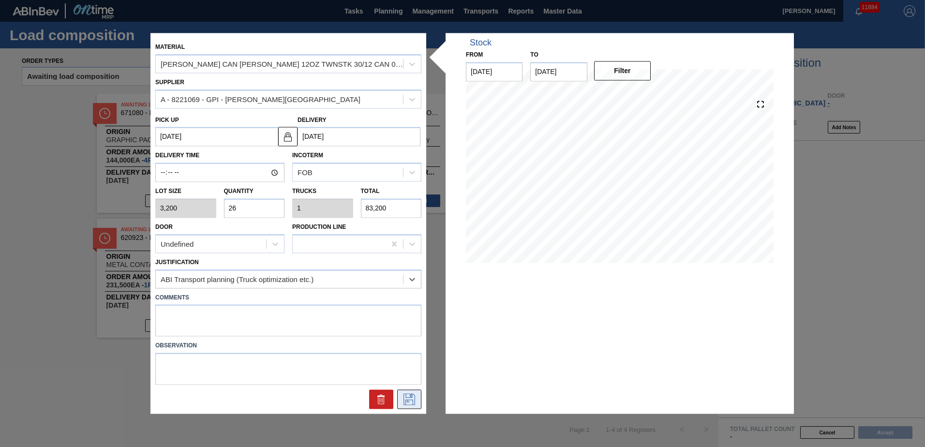
click at [407, 401] on icon at bounding box center [409, 400] width 15 height 12
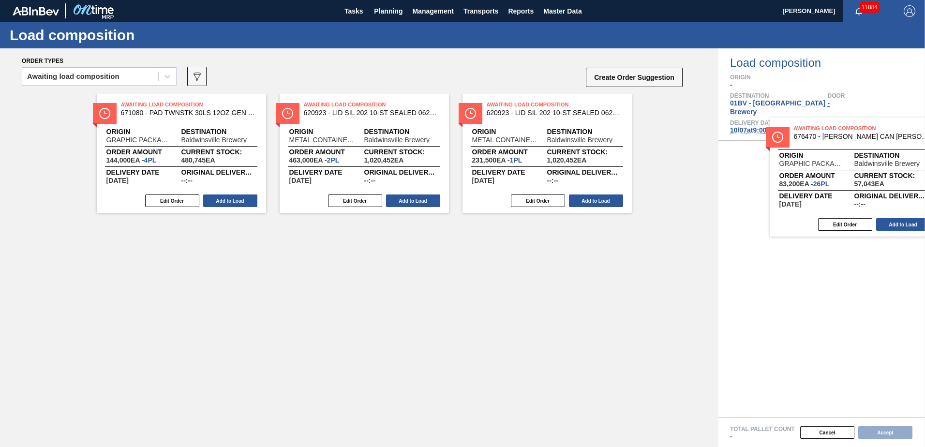
drag, startPoint x: 341, startPoint y: 109, endPoint x: 833, endPoint y: 135, distance: 492.2
click at [833, 135] on div "Order types Awaiting load composition 089F7B8B-B2A5-4AFE-B5C0-19BA573D28AC Crea…" at bounding box center [462, 247] width 925 height 399
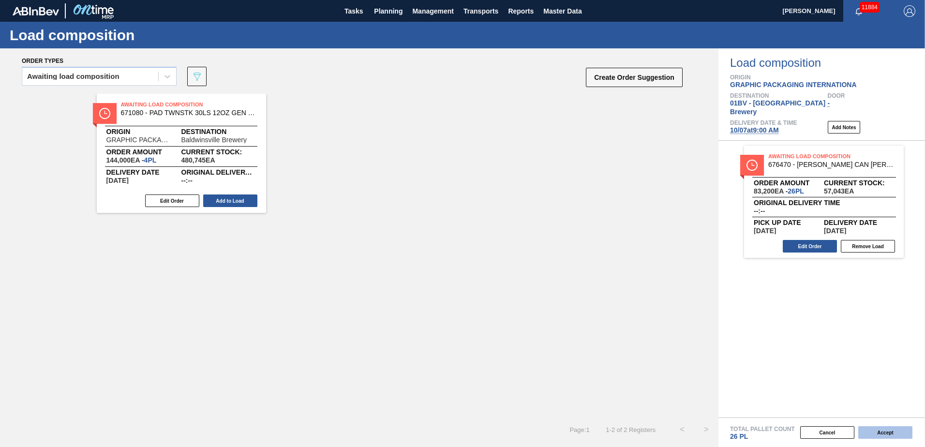
click at [885, 432] on button "Accept" at bounding box center [885, 432] width 54 height 13
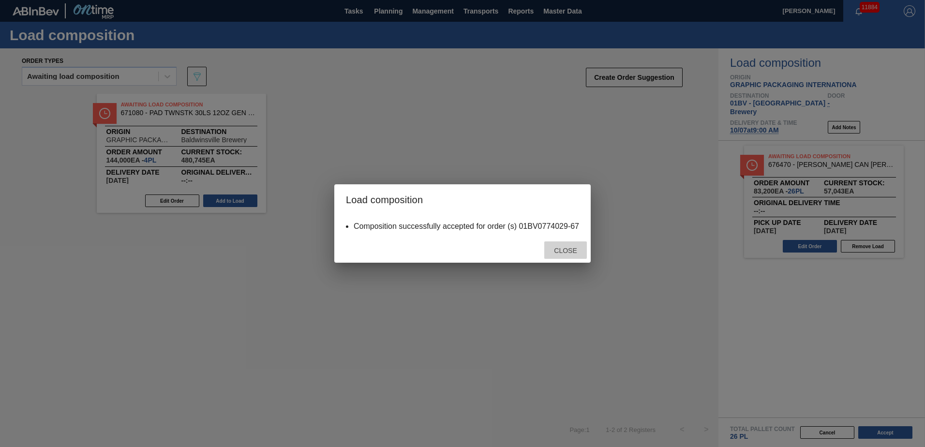
click at [565, 248] on span "Close" at bounding box center [565, 251] width 38 height 8
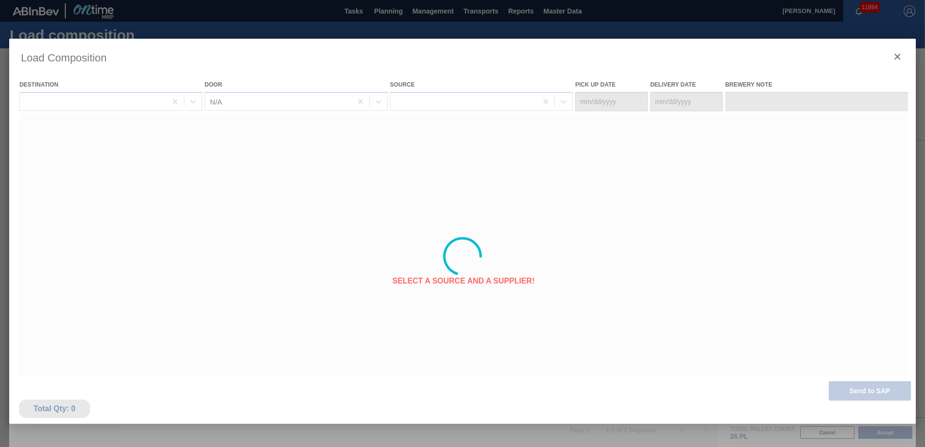
type Date "[DATE]"
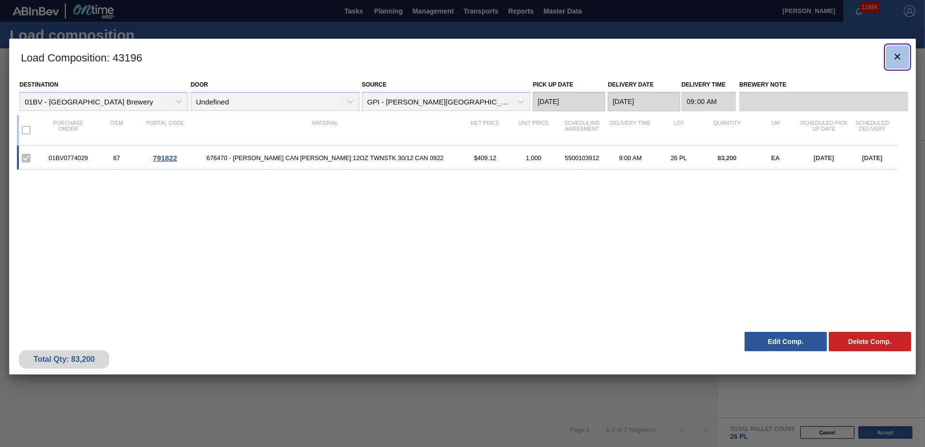
click at [895, 55] on icon "botão de ícone" at bounding box center [898, 57] width 6 height 6
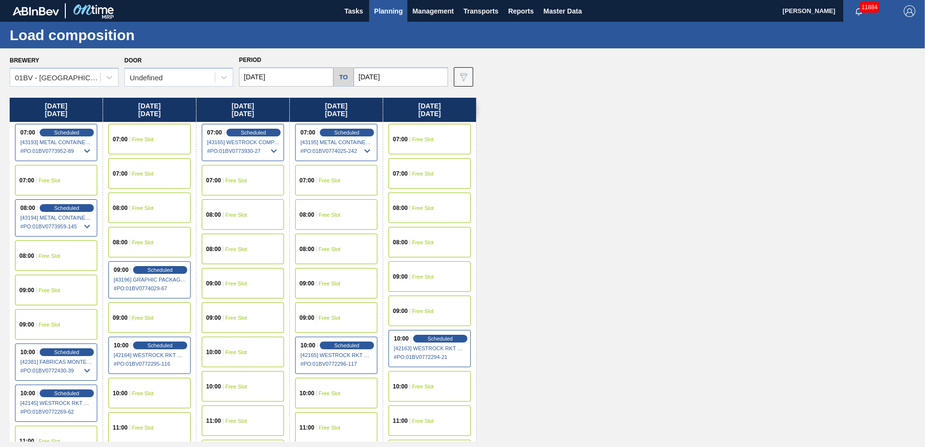
click at [593, 223] on div "[DATE] 07:00 Scheduled [43193] METAL CONTAINER CORPORATION - 0008219743 # PO : …" at bounding box center [465, 270] width 911 height 344
click at [147, 266] on div "Scheduled" at bounding box center [160, 270] width 60 height 9
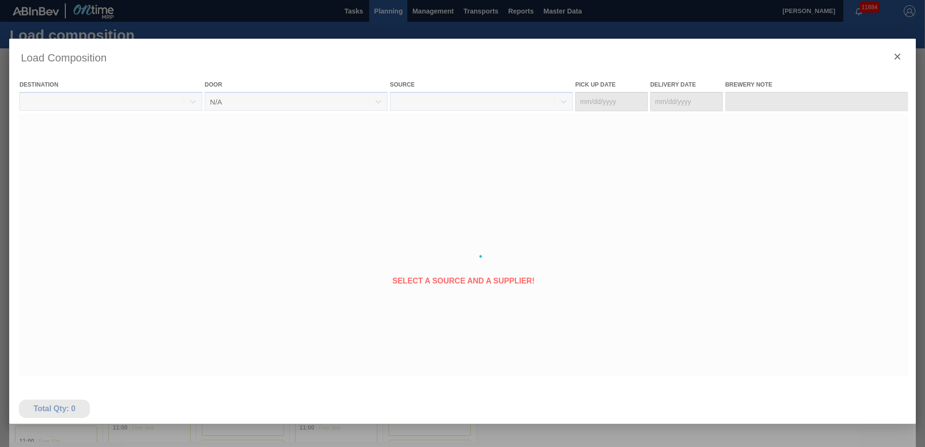
type Date "[DATE]"
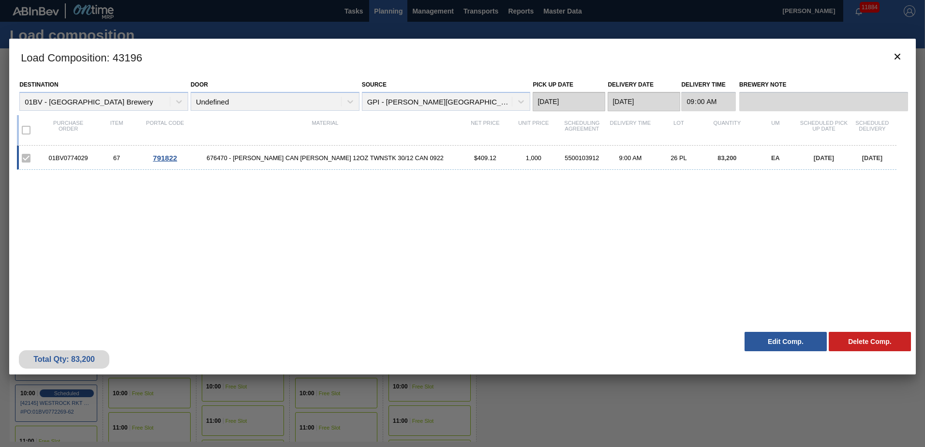
click at [329, 158] on span "676470 - [PERSON_NAME] CAN [PERSON_NAME] 12OZ TWNSTK 30/12 CAN 0922" at bounding box center [325, 157] width 272 height 7
click at [777, 340] on button "Edit Comp." at bounding box center [786, 341] width 82 height 19
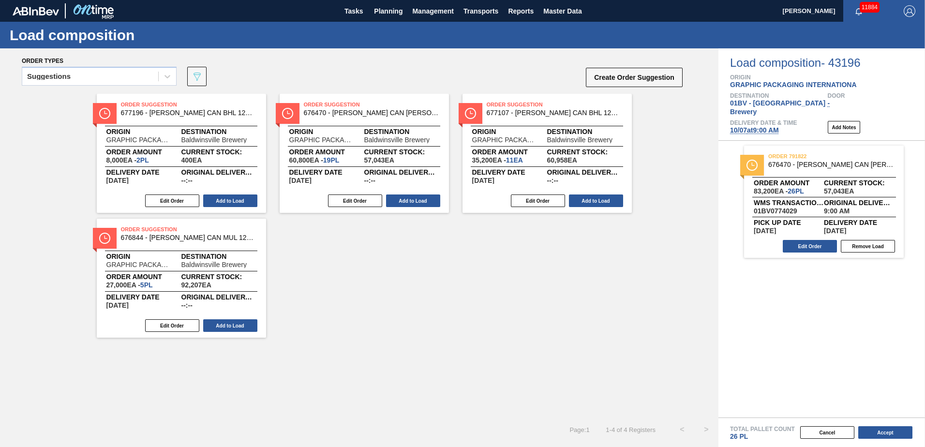
click at [789, 161] on span "676470 - [PERSON_NAME] CAN [PERSON_NAME] 12OZ TWNSTK 30/12 CAN 0922" at bounding box center [832, 164] width 128 height 7
click at [810, 241] on button "Edit Order" at bounding box center [810, 246] width 54 height 13
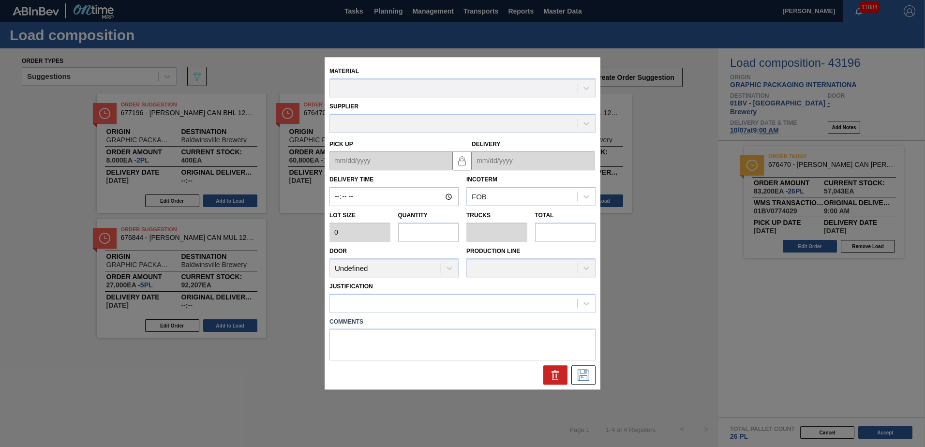
type input "09:00:00"
type input "3,200"
type input "26"
type input "1"
type input "83,200"
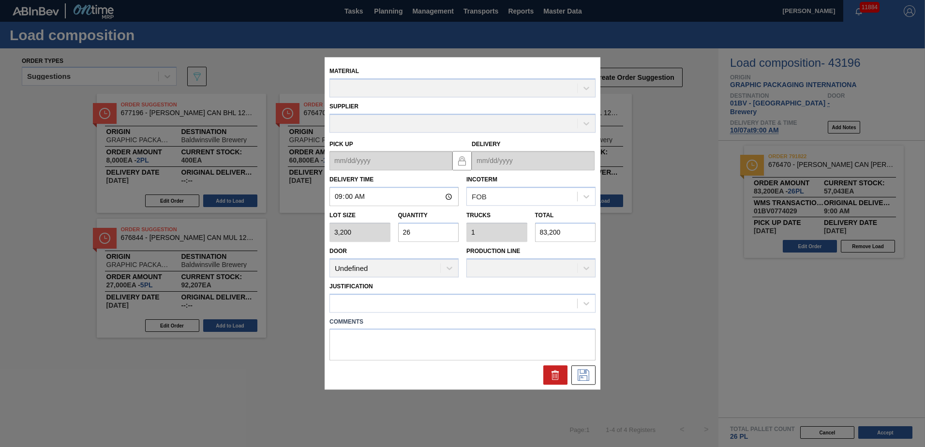
type up "[DATE]"
type input "[DATE]"
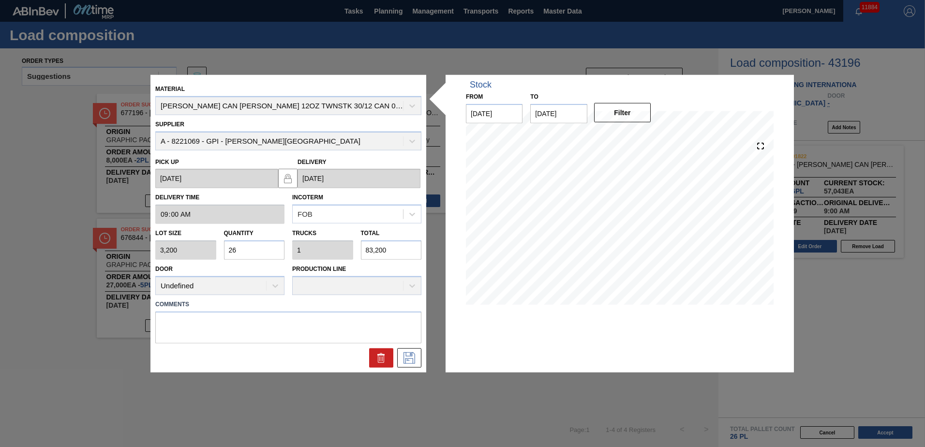
click at [413, 104] on div "Material [PERSON_NAME] CAN [PERSON_NAME] 12OZ TWNSTK 30/12 CAN 0922" at bounding box center [288, 98] width 266 height 33
click at [413, 106] on div "Material [PERSON_NAME] CAN [PERSON_NAME] 12OZ TWNSTK 30/12 CAN 0922" at bounding box center [288, 98] width 266 height 33
click at [380, 357] on icon at bounding box center [379, 358] width 0 height 5
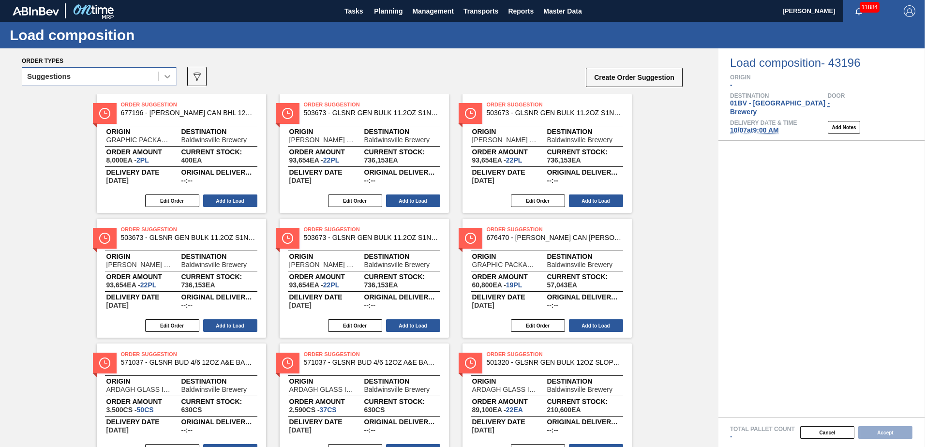
click at [171, 77] on icon at bounding box center [168, 77] width 10 height 10
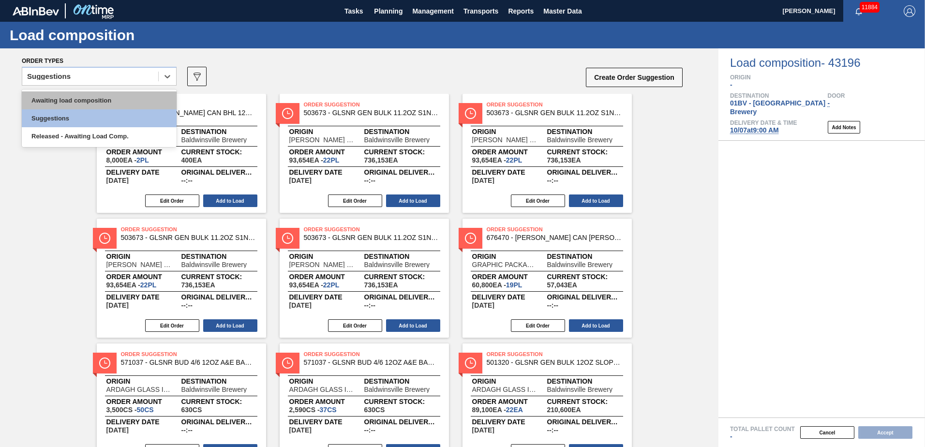
click at [117, 95] on div "Awaiting load composition" at bounding box center [99, 100] width 155 height 18
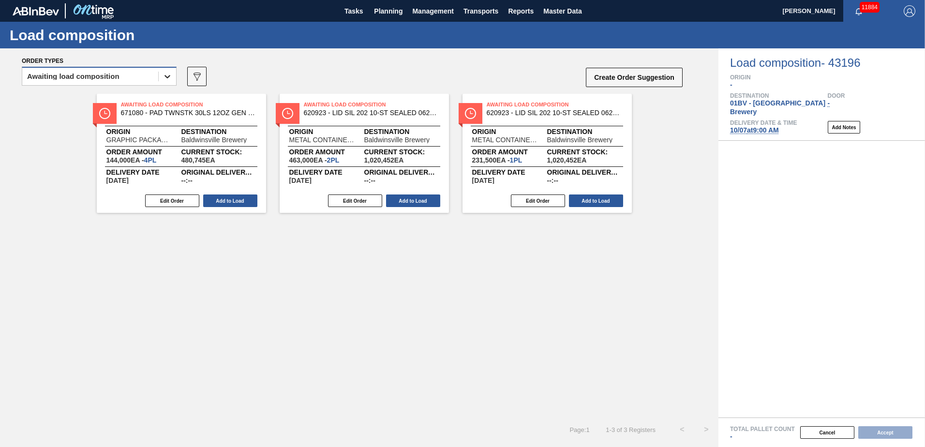
click at [164, 78] on icon at bounding box center [168, 77] width 10 height 10
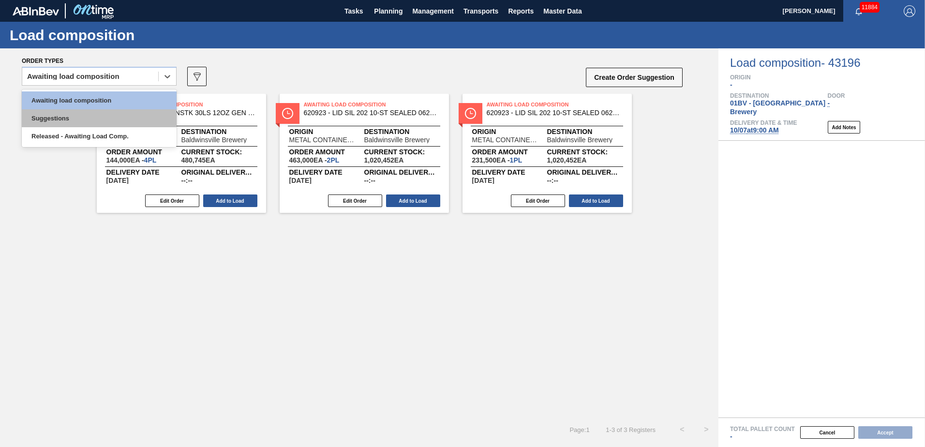
click at [59, 116] on div "Suggestions" at bounding box center [99, 118] width 155 height 18
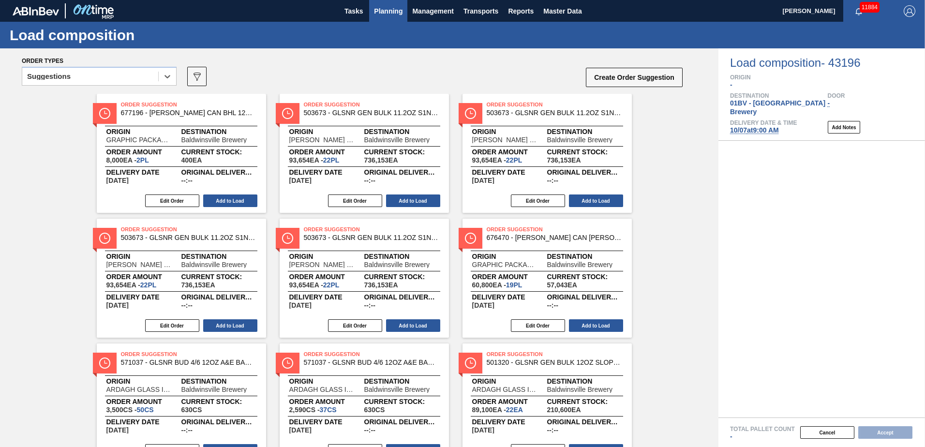
click at [394, 9] on span "Planning" at bounding box center [388, 11] width 29 height 12
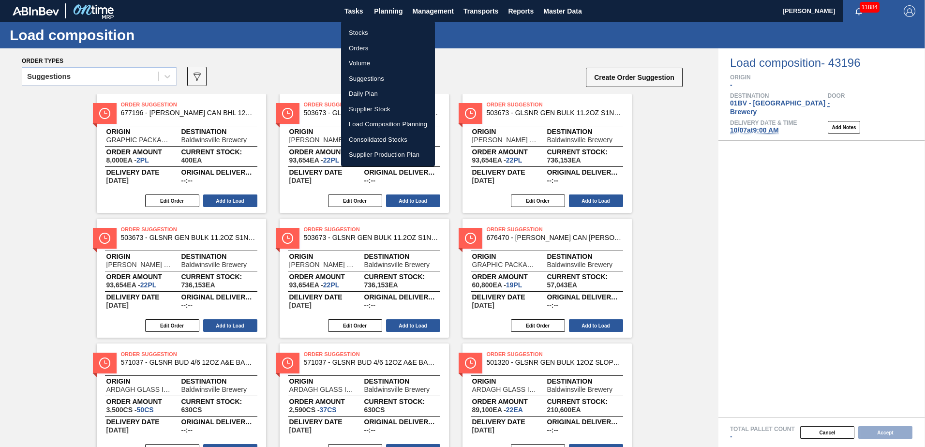
drag, startPoint x: 370, startPoint y: 75, endPoint x: 380, endPoint y: 79, distance: 10.7
click at [370, 75] on li "Suggestions" at bounding box center [388, 78] width 94 height 15
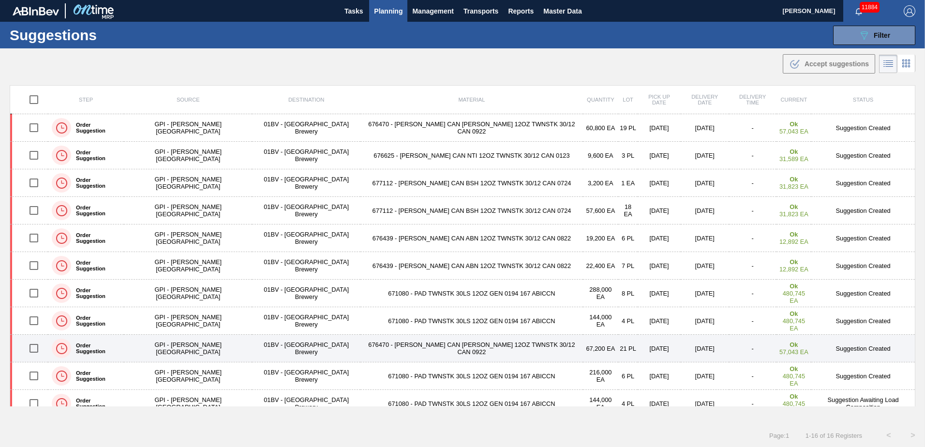
click at [375, 351] on td "676470 - [PERSON_NAME] CAN [PERSON_NAME] 12OZ TWNSTK 30/12 CAN 0922" at bounding box center [471, 349] width 223 height 28
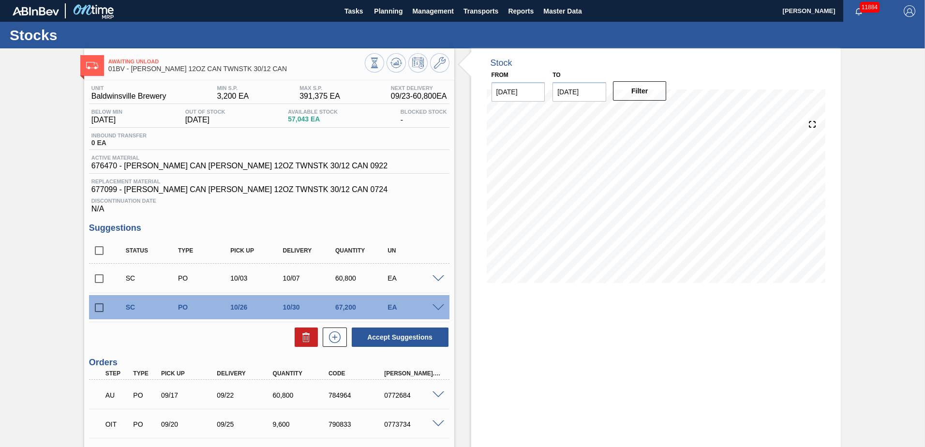
click at [438, 307] on span at bounding box center [439, 307] width 12 height 7
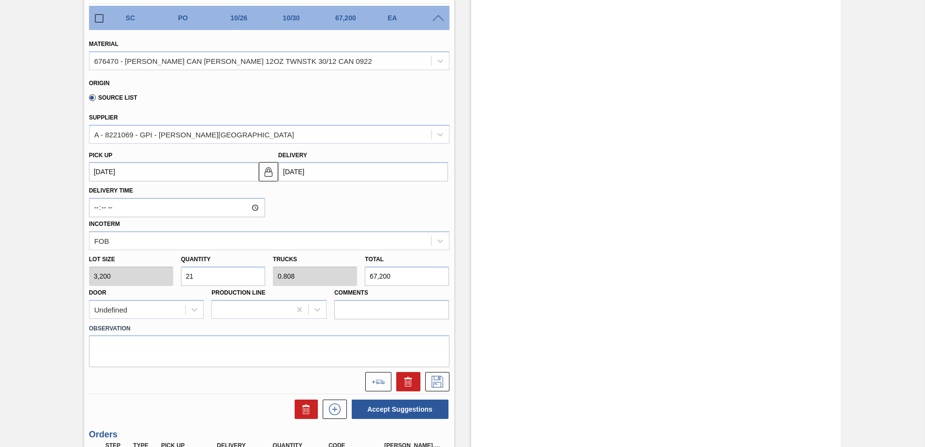
scroll to position [290, 0]
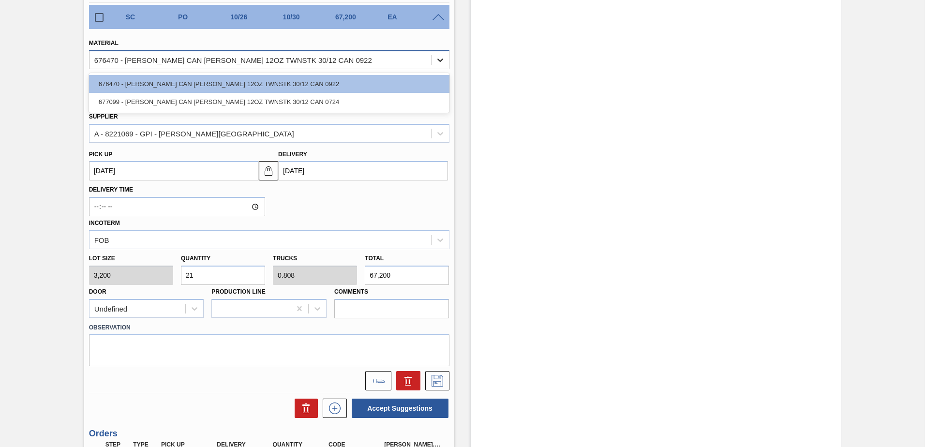
click at [441, 61] on icon at bounding box center [440, 60] width 10 height 10
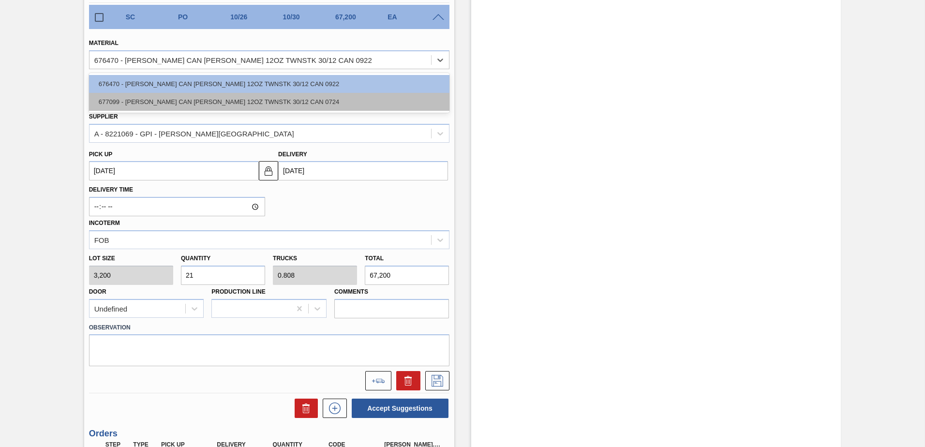
click at [282, 99] on div "677099 - [PERSON_NAME] CAN [PERSON_NAME] 12OZ TWNSTK 30/12 CAN 0724" at bounding box center [269, 102] width 360 height 18
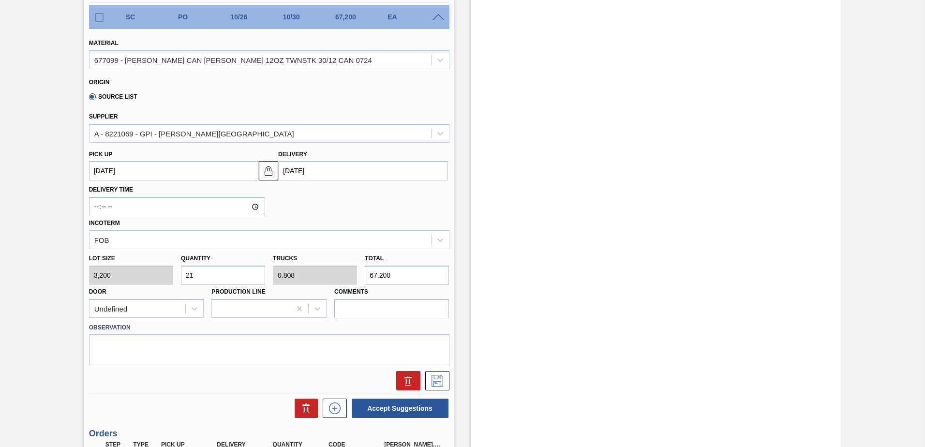
drag, startPoint x: 208, startPoint y: 275, endPoint x: 76, endPoint y: 270, distance: 131.7
click at [76, 270] on div "Awaiting Unload 01BV - [PERSON_NAME] 12OZ CAN TWNSTK 30/12 CAN Unit Baldwinsvil…" at bounding box center [462, 187] width 925 height 859
type input "2"
type input "0.077"
type input "6,400"
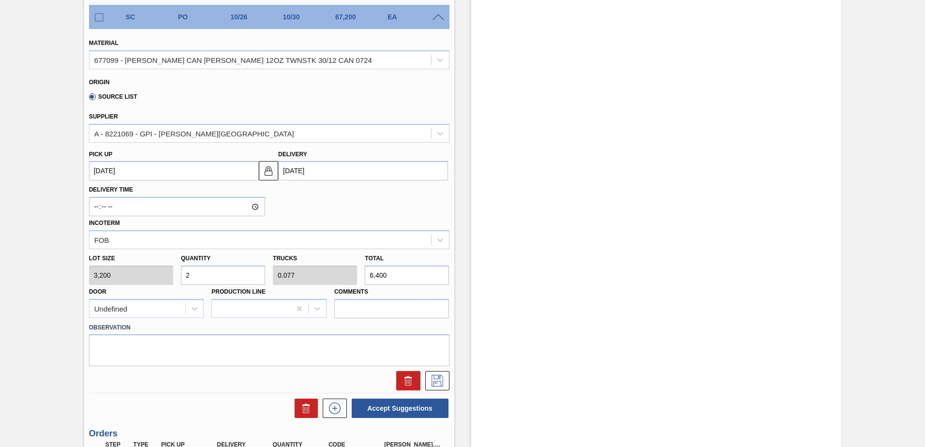
type input "26"
type input "1"
type input "83,200"
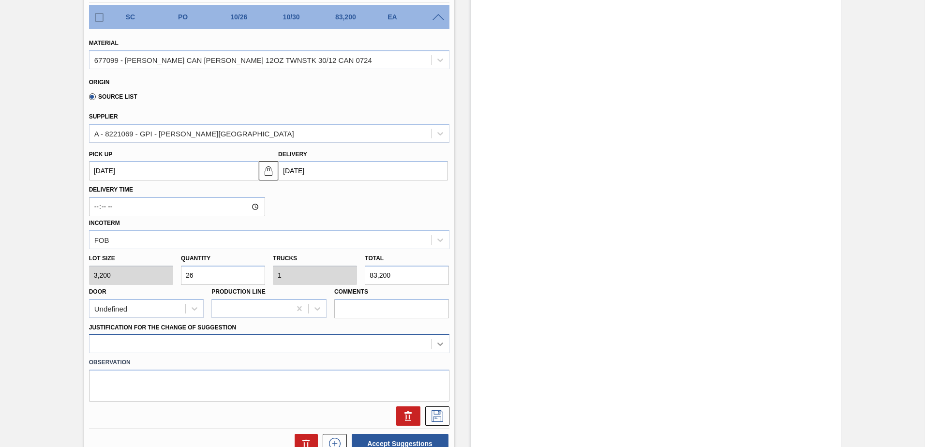
type input "26"
click at [439, 346] on div at bounding box center [269, 343] width 360 height 19
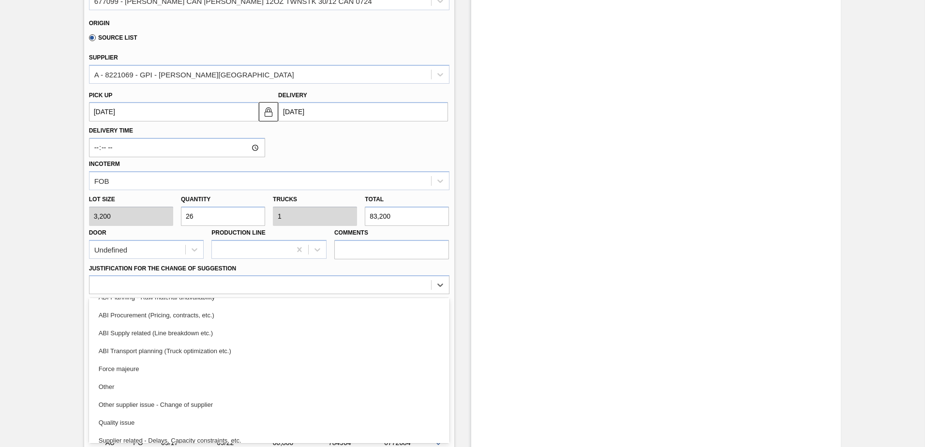
scroll to position [122, 0]
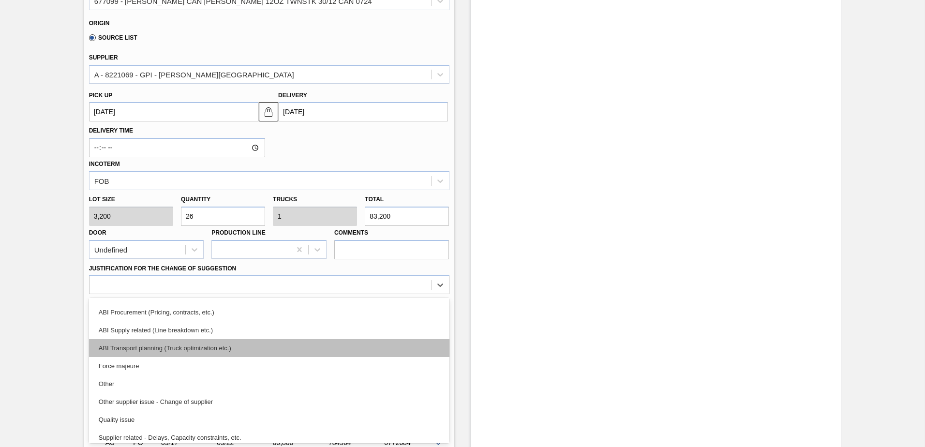
click at [165, 344] on div "ABI Transport planning (Truck optimization etc.)" at bounding box center [269, 348] width 360 height 18
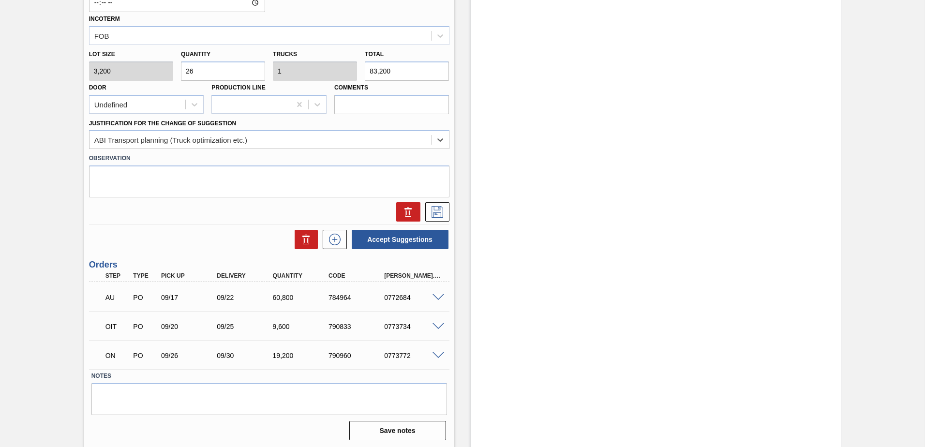
scroll to position [496, 0]
click at [434, 213] on icon at bounding box center [436, 210] width 5 height 8
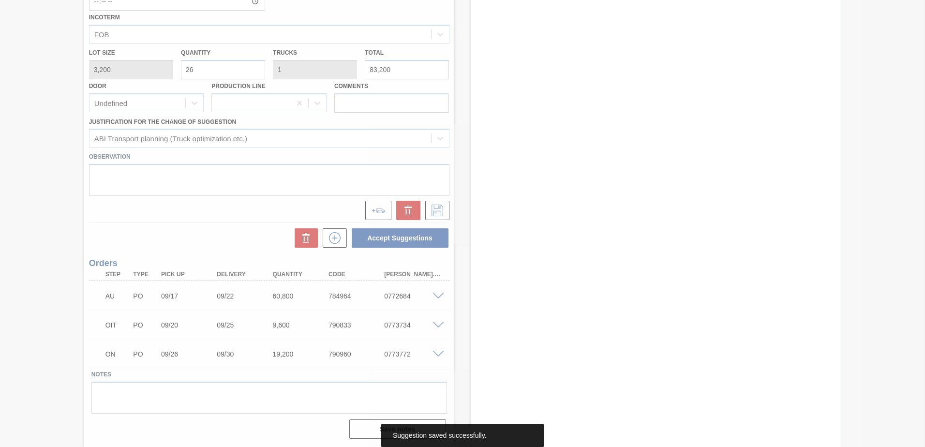
scroll to position [99, 0]
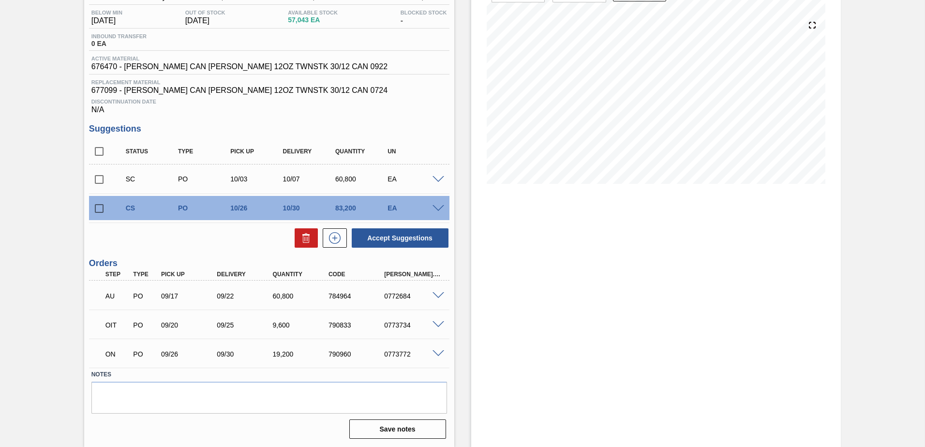
click at [98, 209] on input "checkbox" at bounding box center [99, 208] width 20 height 20
click at [383, 242] on button "Accept Suggestions" at bounding box center [400, 237] width 97 height 19
click at [98, 208] on input "checkbox" at bounding box center [99, 208] width 20 height 20
checkbox input "true"
click at [436, 209] on span at bounding box center [439, 208] width 12 height 7
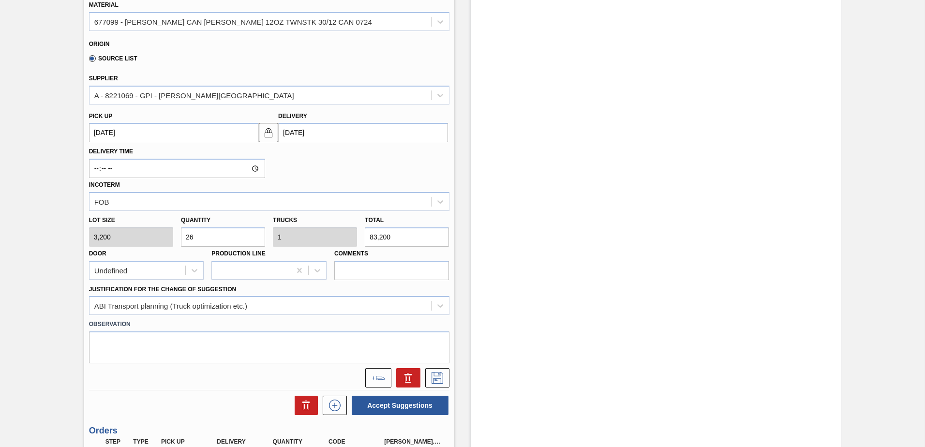
scroll to position [341, 0]
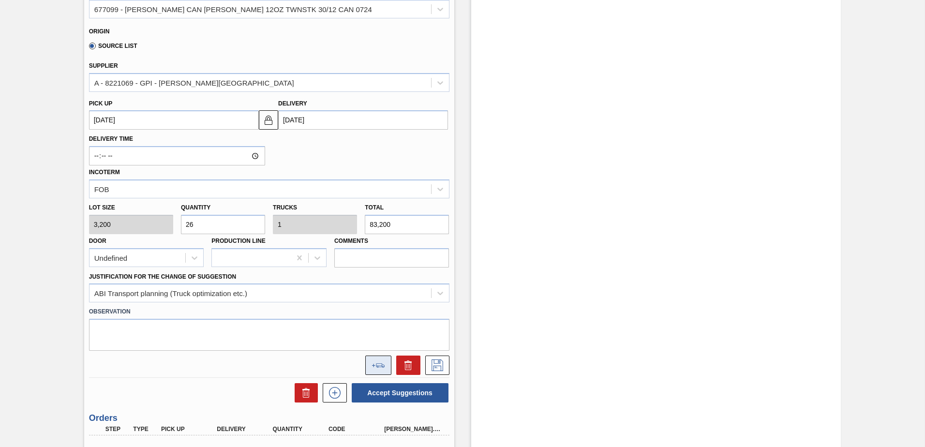
click at [375, 360] on button at bounding box center [378, 365] width 26 height 19
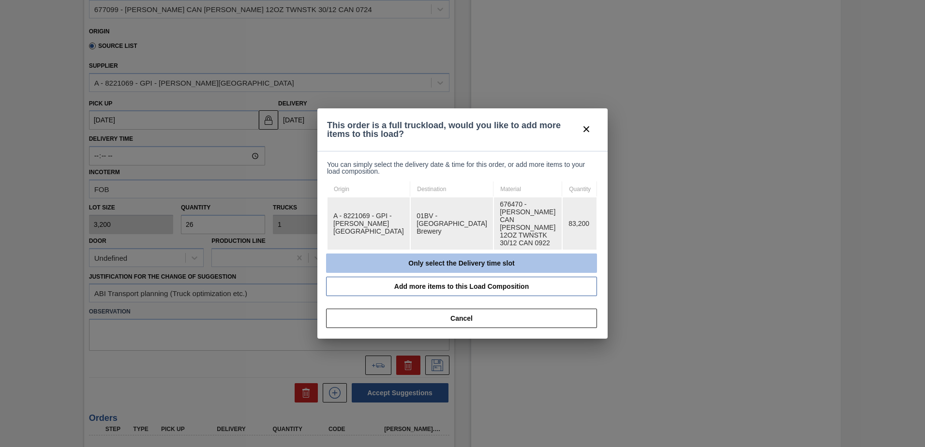
click at [442, 254] on button "Only select the Delivery time slot" at bounding box center [461, 263] width 271 height 19
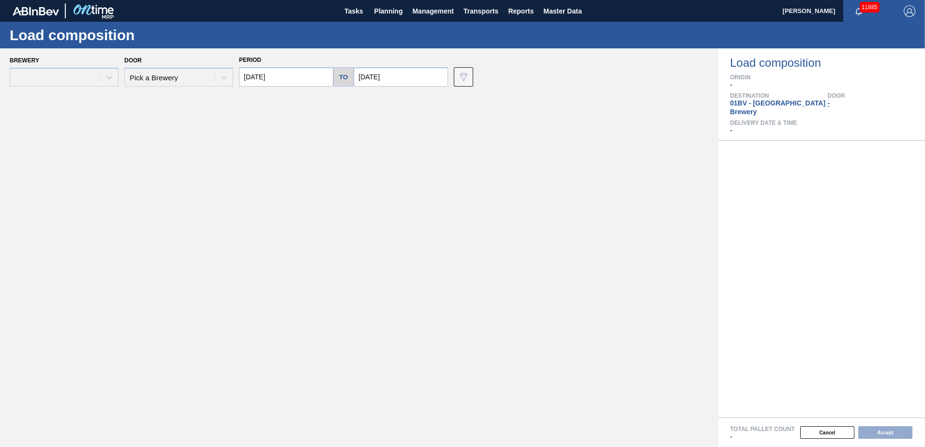
type input "[DATE]"
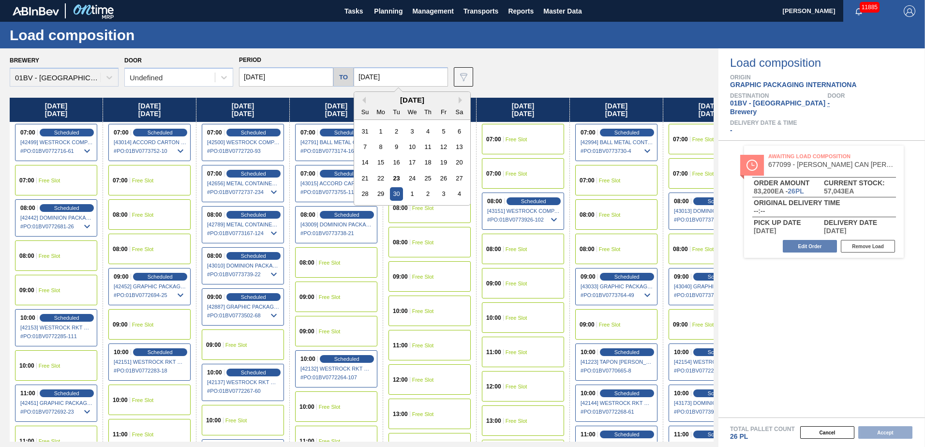
click at [405, 78] on input "[DATE]" at bounding box center [401, 76] width 94 height 19
click at [459, 100] on button "Next Month" at bounding box center [462, 100] width 7 height 7
click at [442, 145] on div "10" at bounding box center [443, 146] width 13 height 13
type input "[DATE]"
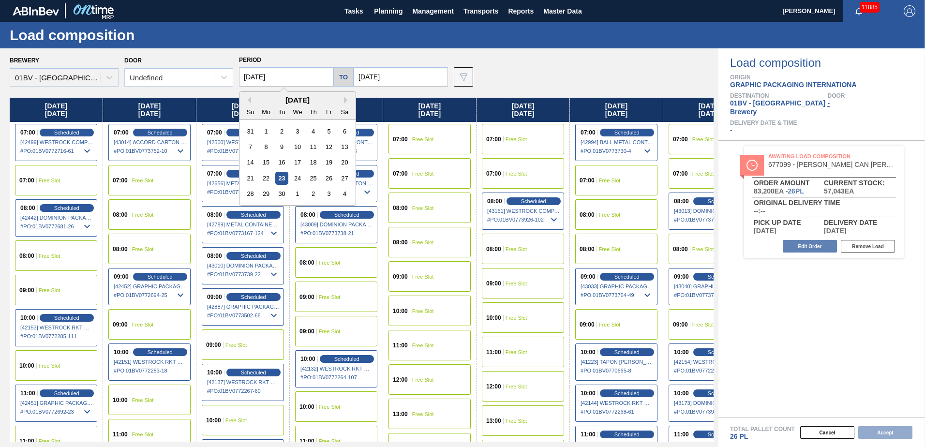
click at [285, 77] on input "[DATE]" at bounding box center [286, 76] width 94 height 19
click at [344, 100] on button "Next Month" at bounding box center [347, 100] width 7 height 7
click at [264, 149] on div "6" at bounding box center [266, 146] width 13 height 13
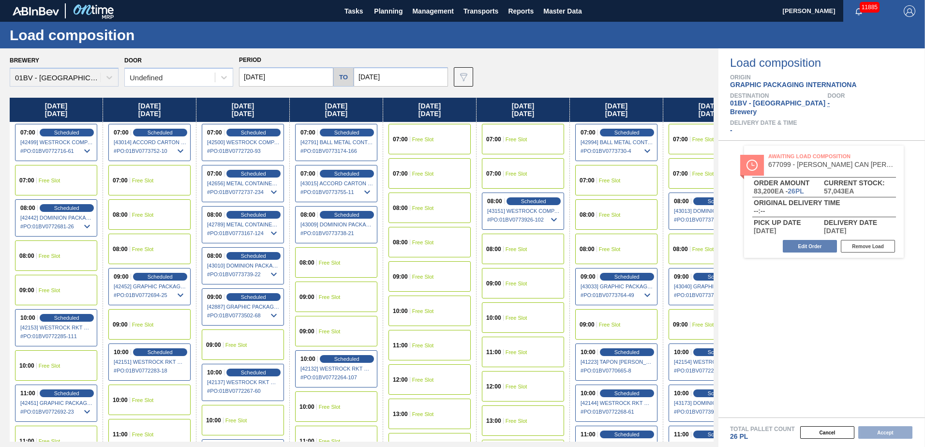
type input "[DATE]"
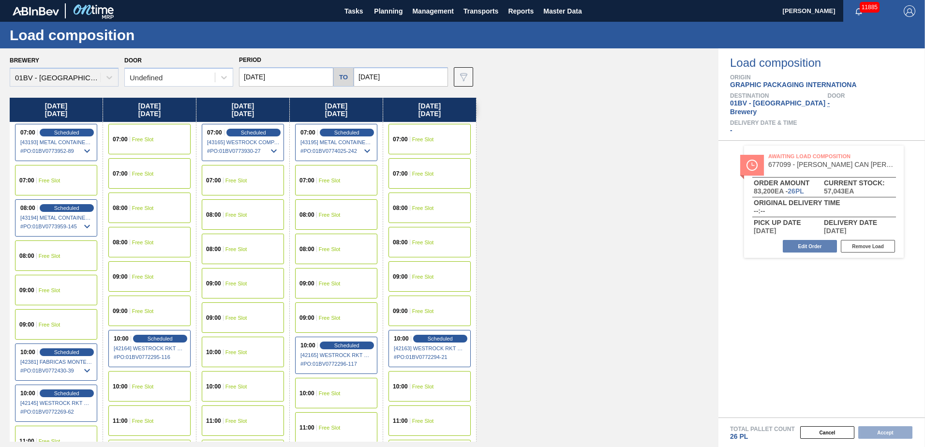
click at [135, 274] on span "Free Slot" at bounding box center [143, 277] width 22 height 6
click at [881, 432] on button "Accept" at bounding box center [885, 432] width 54 height 13
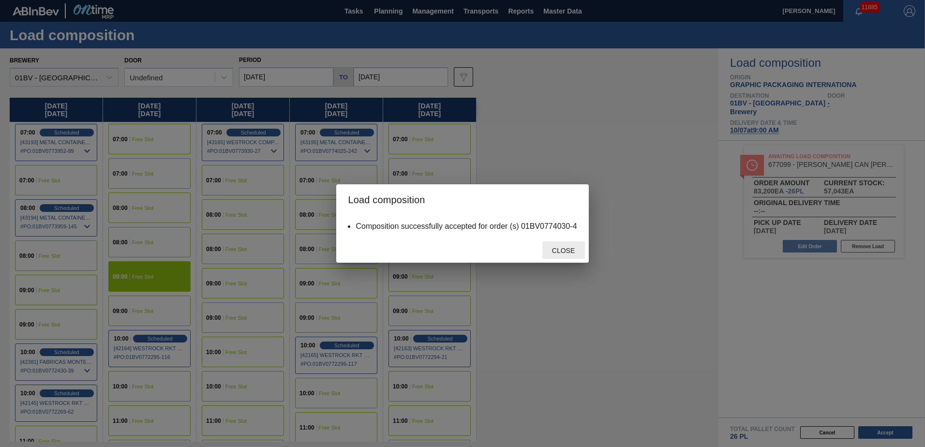
click at [568, 249] on span "Close" at bounding box center [563, 251] width 38 height 8
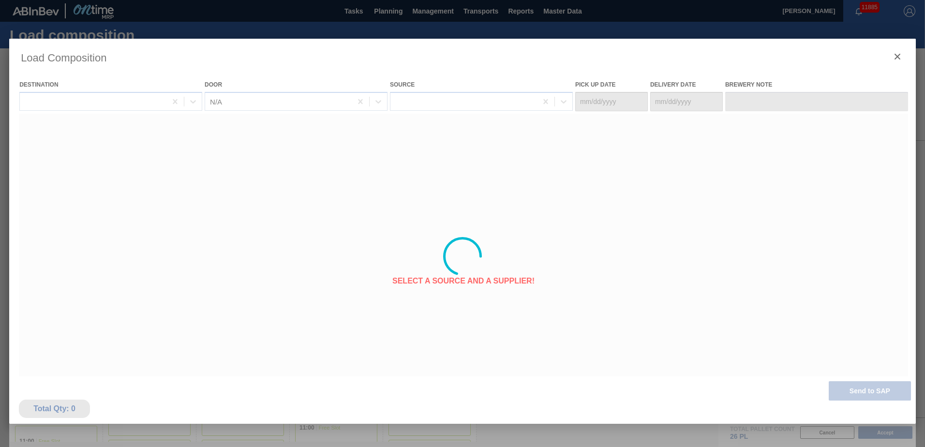
type Date "[DATE]"
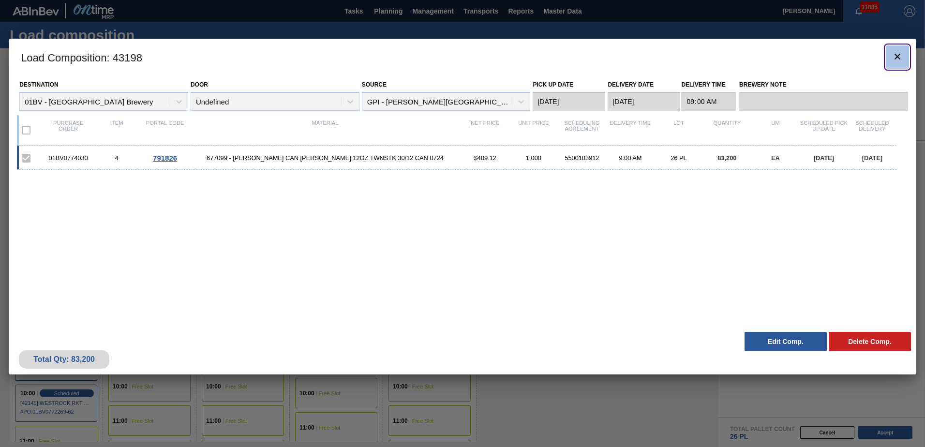
click at [899, 53] on icon "botão de ícone" at bounding box center [898, 57] width 12 height 12
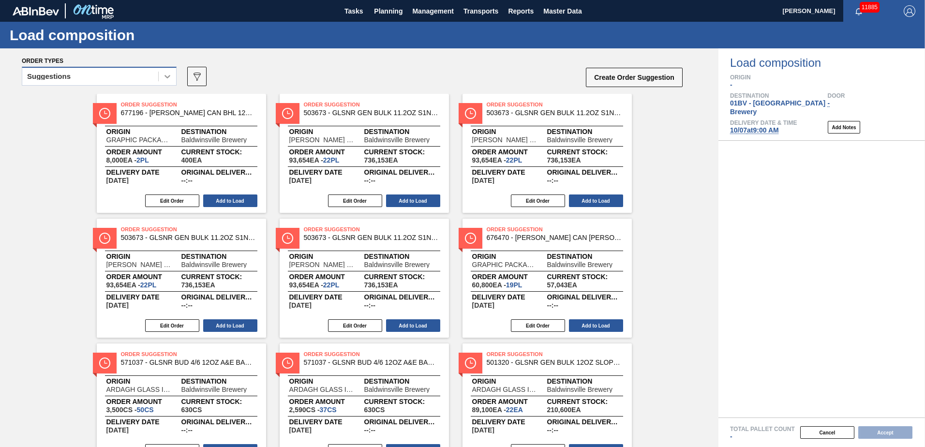
click at [166, 77] on icon at bounding box center [167, 76] width 6 height 3
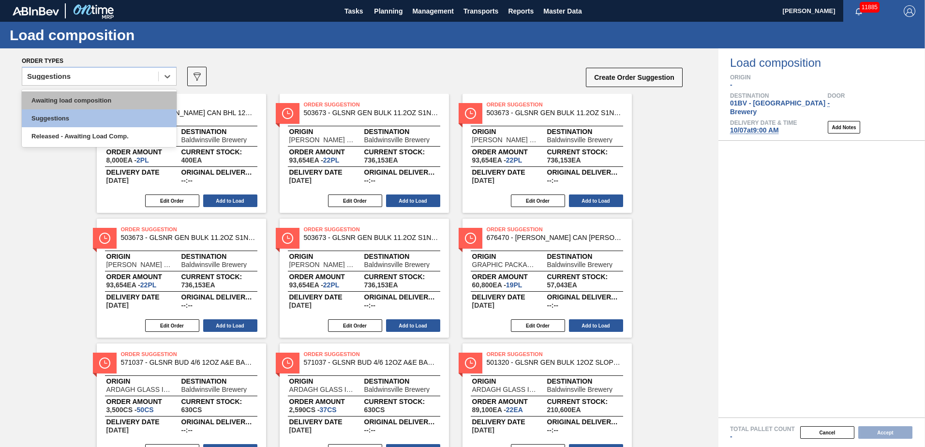
click at [112, 96] on div "Awaiting load composition" at bounding box center [99, 100] width 155 height 18
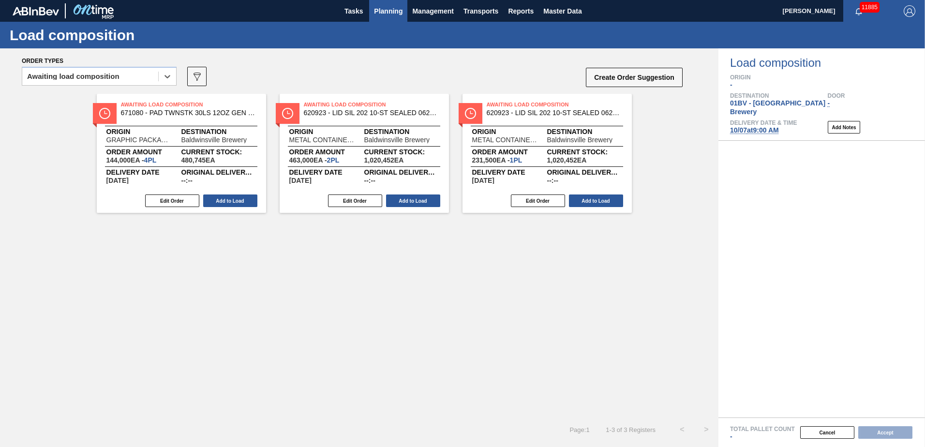
click at [385, 11] on span "Planning" at bounding box center [388, 11] width 29 height 12
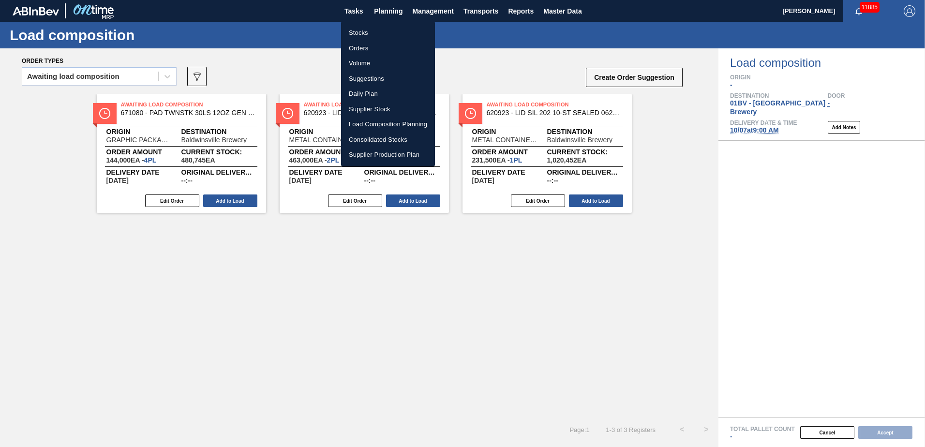
click at [377, 76] on li "Suggestions" at bounding box center [388, 78] width 94 height 15
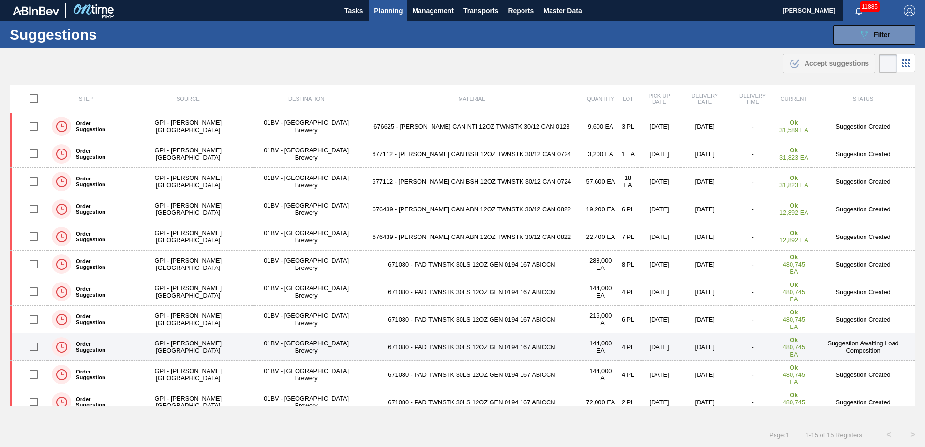
scroll to position [25, 0]
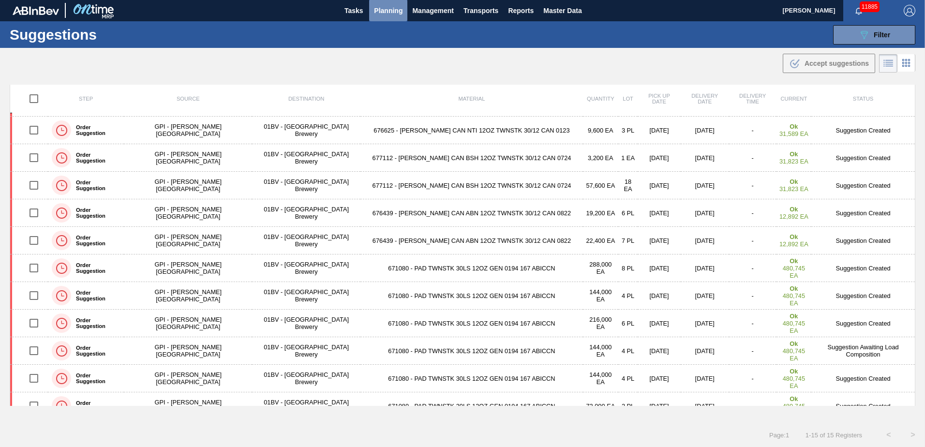
click at [390, 9] on span "Planning" at bounding box center [388, 11] width 29 height 12
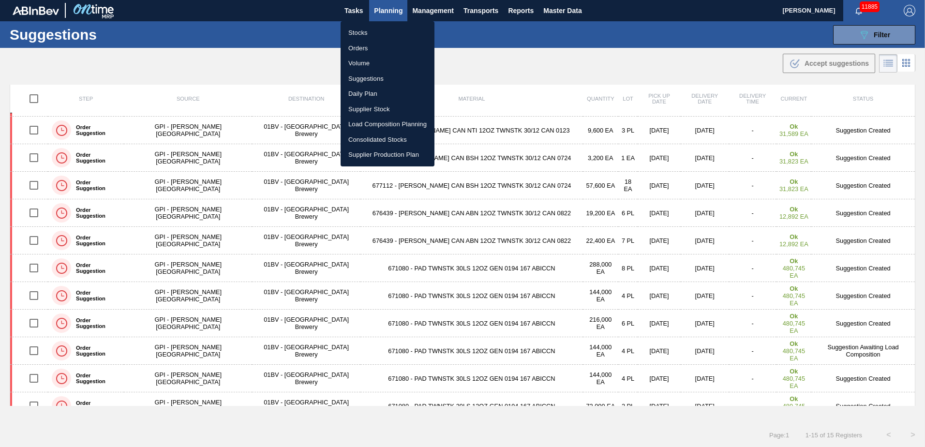
click at [233, 67] on div at bounding box center [462, 223] width 925 height 447
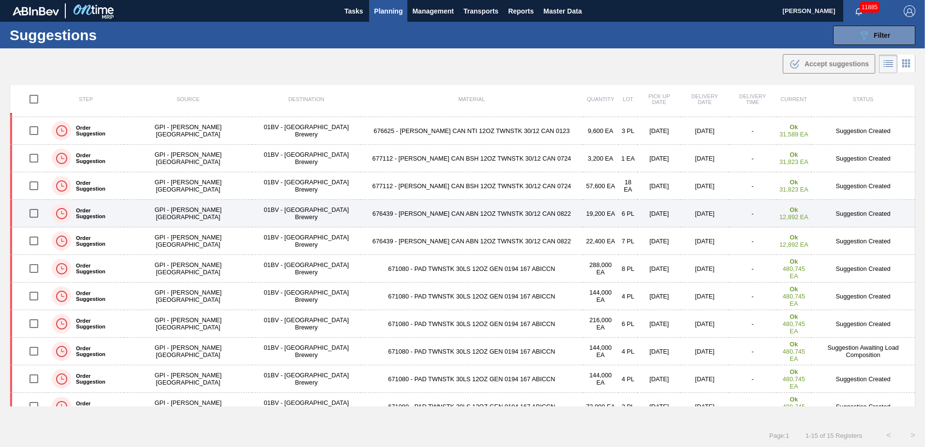
drag, startPoint x: 39, startPoint y: 240, endPoint x: 162, endPoint y: 215, distance: 125.9
click at [39, 240] on input "checkbox" at bounding box center [34, 241] width 20 height 20
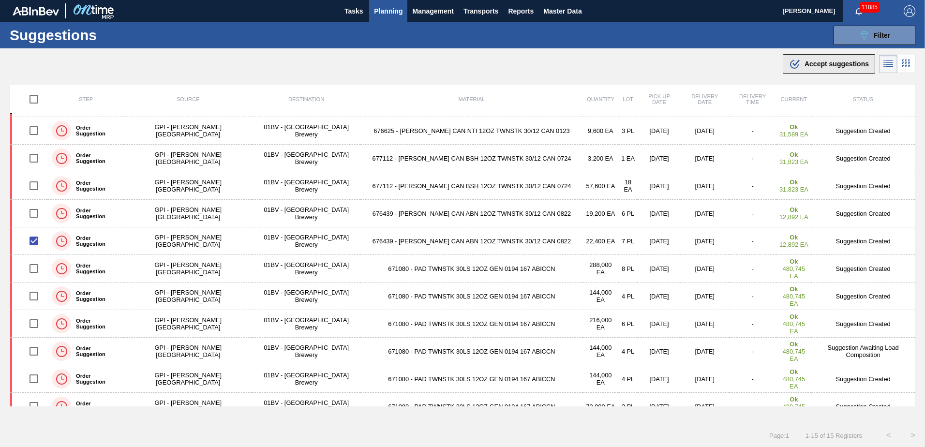
click at [826, 63] on span "Accept suggestions" at bounding box center [837, 64] width 64 height 8
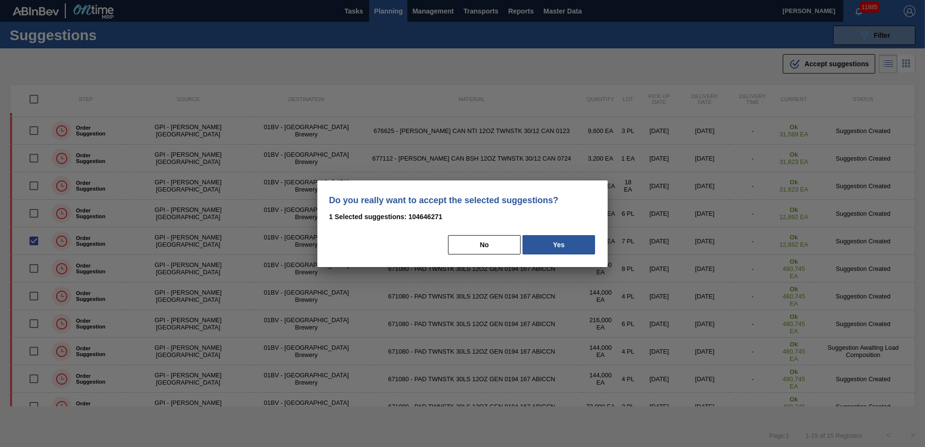
drag, startPoint x: 568, startPoint y: 243, endPoint x: 573, endPoint y: 240, distance: 5.5
click at [568, 241] on button "Yes" at bounding box center [559, 244] width 73 height 19
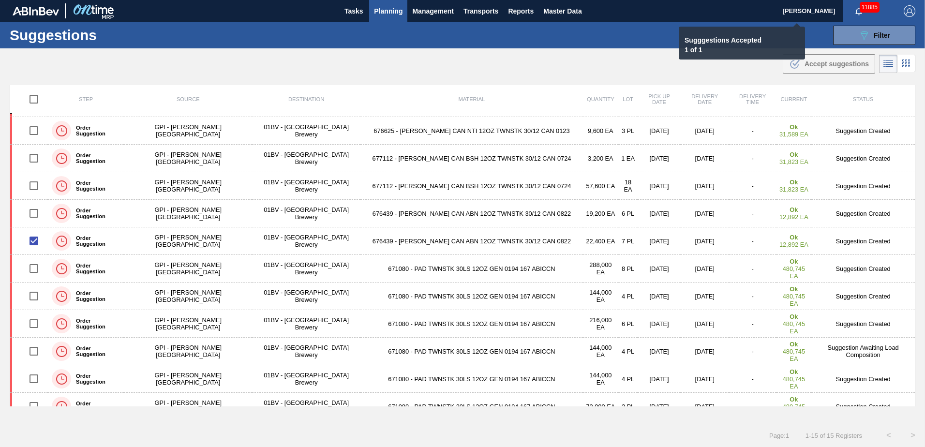
checkbox input "false"
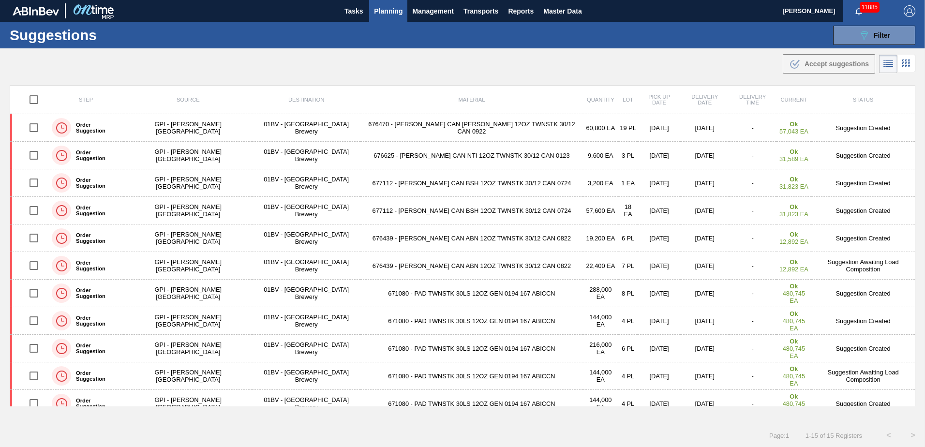
click at [640, 68] on div ".b{fill:var(--color-action-default)} Accept suggestions" at bounding box center [462, 61] width 925 height 27
click at [905, 14] on img "button" at bounding box center [910, 11] width 12 height 12
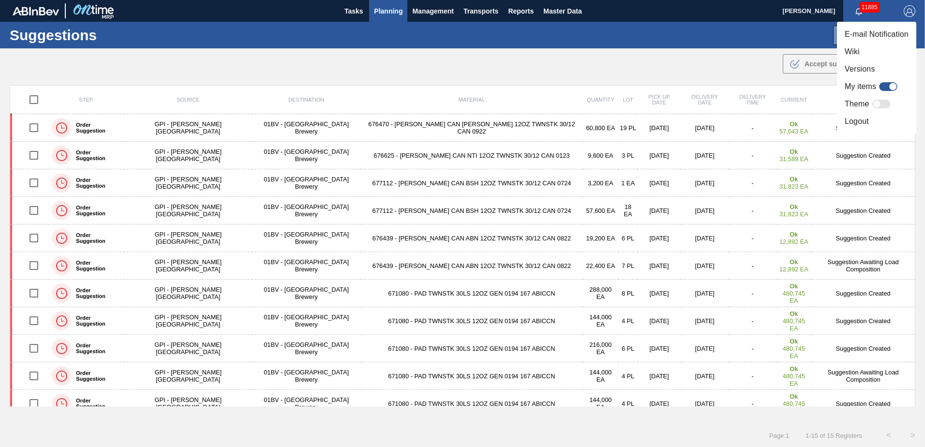
click at [862, 120] on li "Logout" at bounding box center [876, 121] width 79 height 17
